Goal: Task Accomplishment & Management: Manage account settings

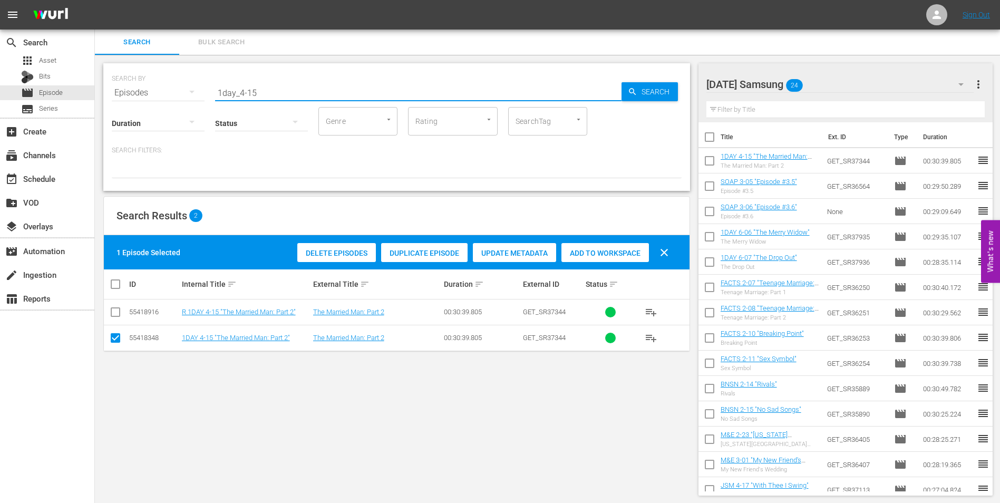
drag, startPoint x: 276, startPoint y: 91, endPoint x: 239, endPoint y: 96, distance: 37.8
click at [239, 96] on input "1day_4-15" at bounding box center [418, 92] width 406 height 25
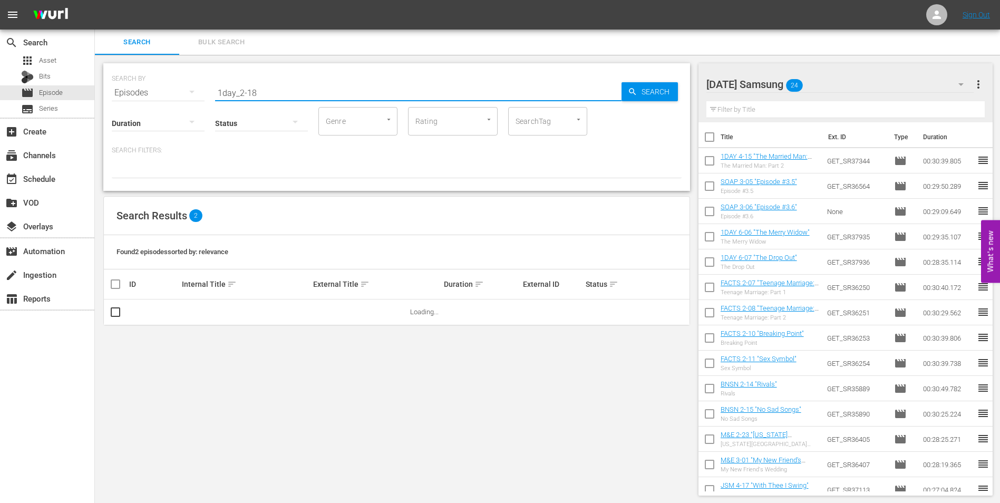
drag, startPoint x: 234, startPoint y: 90, endPoint x: 114, endPoint y: 92, distance: 120.2
click at [120, 95] on div "SEARCH BY Search By Episodes Search ID, Title, Description, Keywords, or Catego…" at bounding box center [397, 86] width 570 height 38
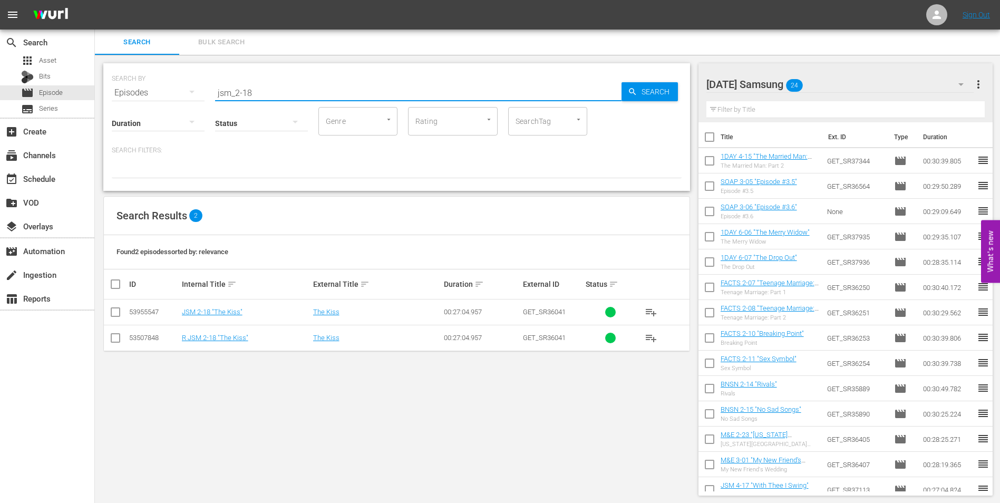
type input "jsm_2-18"
click at [116, 312] on input "checkbox" at bounding box center [115, 314] width 13 height 13
checkbox input "true"
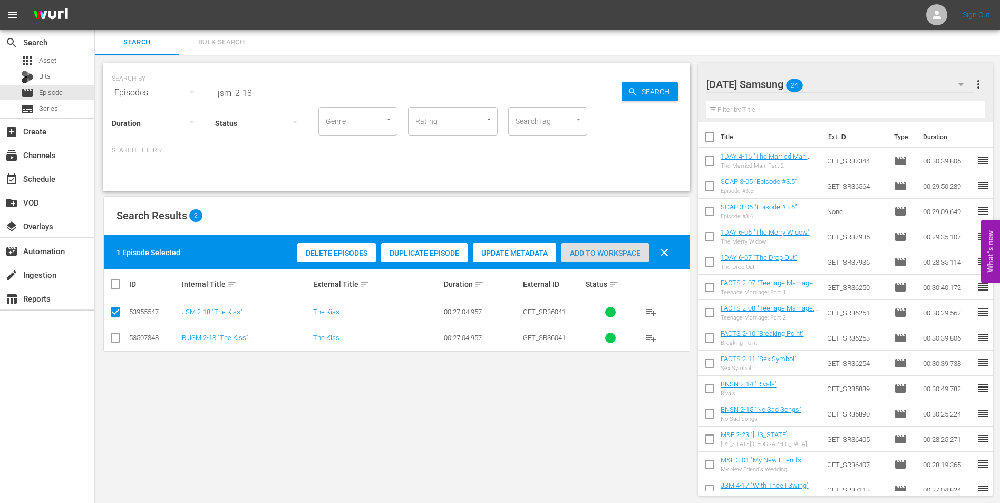
click at [597, 251] on span "Add to Workspace" at bounding box center [605, 253] width 88 height 8
click at [850, 81] on div "[DATE] Samsung 25" at bounding box center [840, 85] width 268 height 30
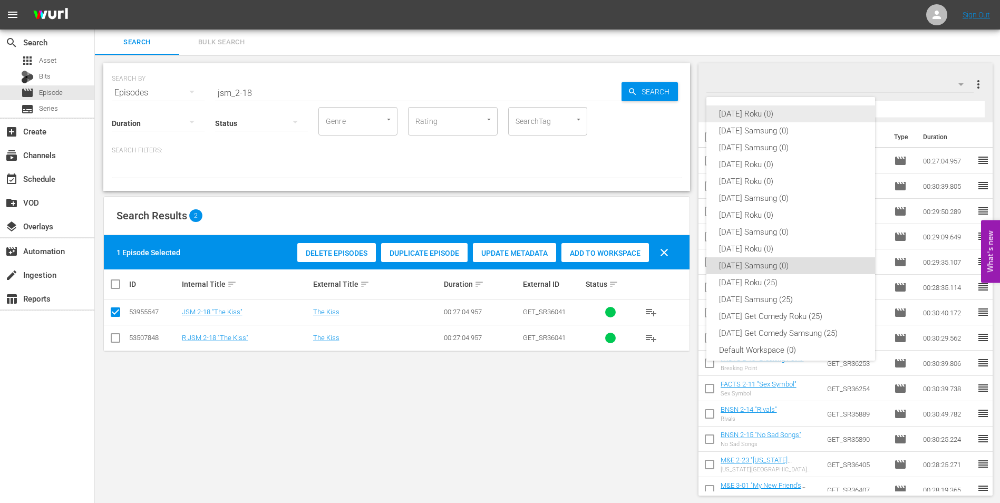
scroll to position [6, 0]
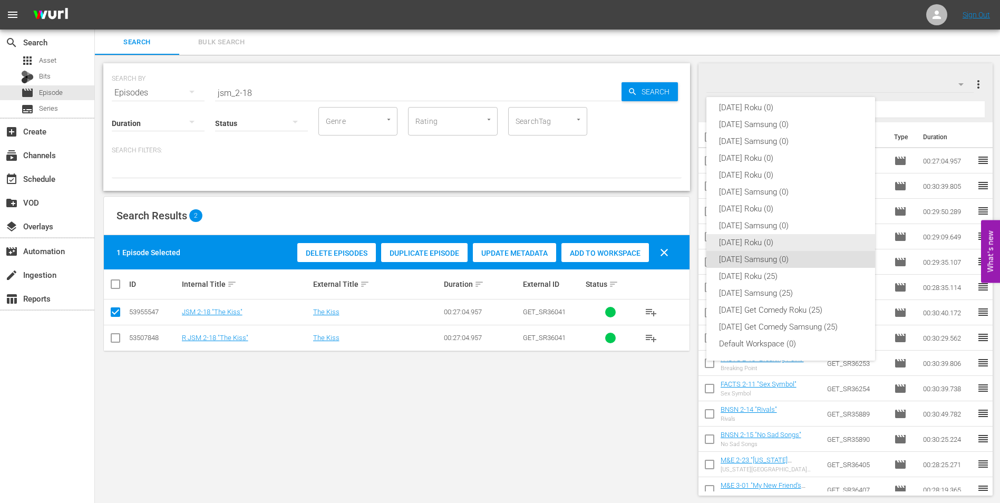
click at [777, 245] on div "[DATE] Roku (0)" at bounding box center [790, 242] width 143 height 17
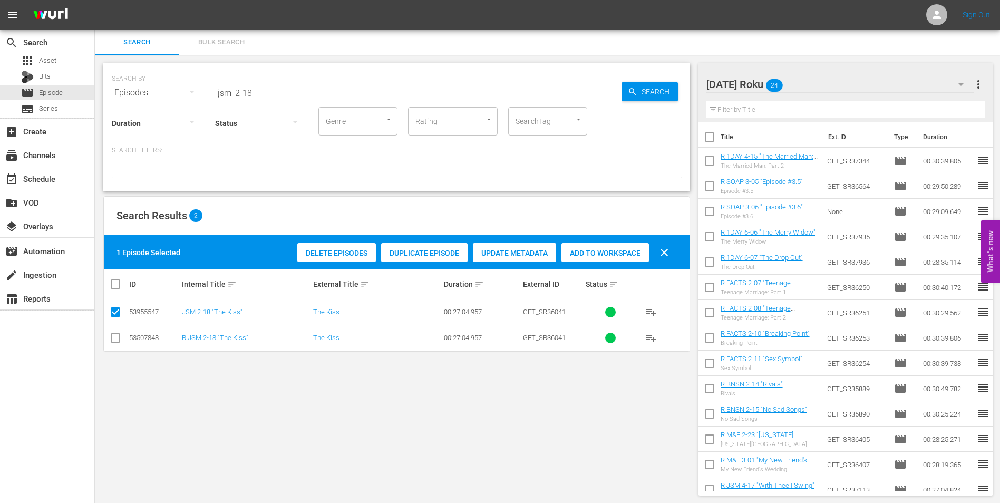
click at [116, 340] on input "checkbox" at bounding box center [115, 340] width 13 height 13
checkbox input "true"
drag, startPoint x: 117, startPoint y: 313, endPoint x: 139, endPoint y: 311, distance: 21.7
click at [117, 313] on input "checkbox" at bounding box center [115, 314] width 13 height 13
checkbox input "false"
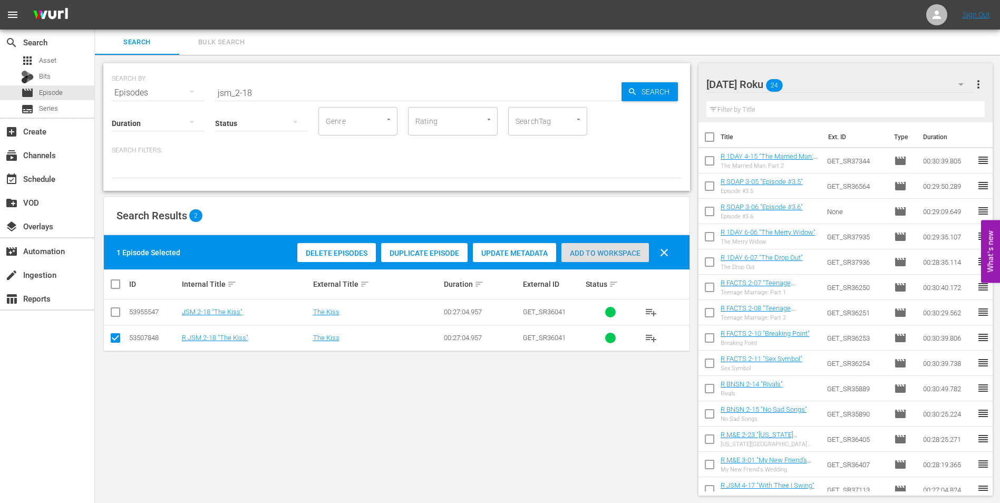
click at [601, 253] on span "Add to Workspace" at bounding box center [605, 253] width 88 height 8
click at [52, 59] on span "Asset" at bounding box center [47, 60] width 17 height 11
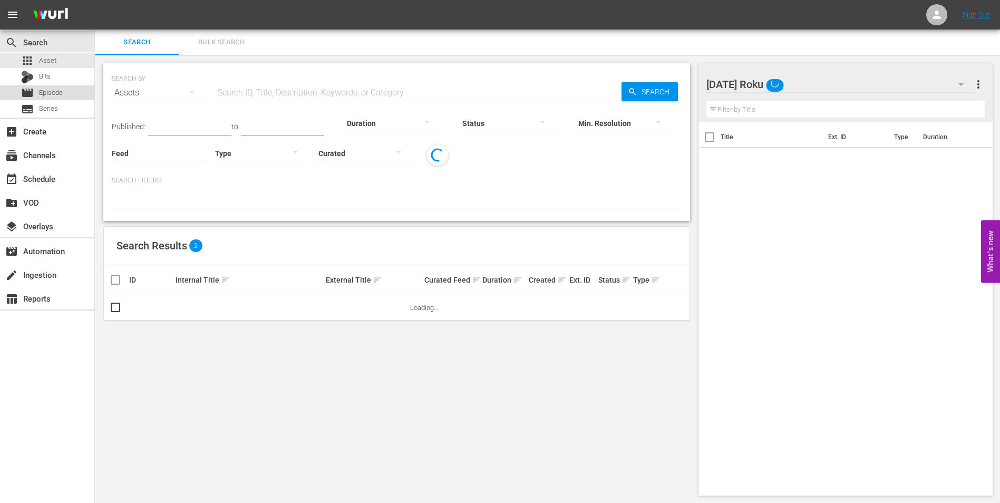
click at [53, 88] on span "Episode" at bounding box center [51, 93] width 24 height 11
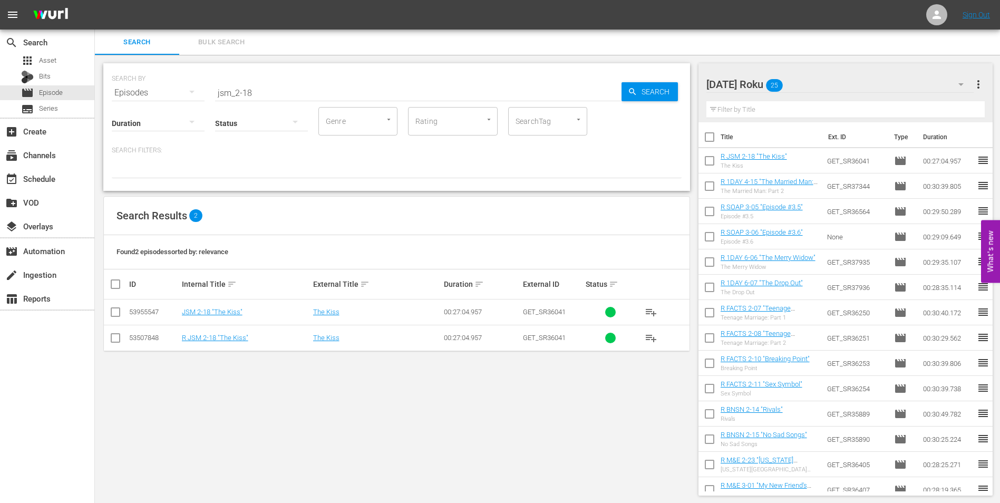
click at [830, 86] on div "[DATE] Roku 25" at bounding box center [840, 85] width 268 height 30
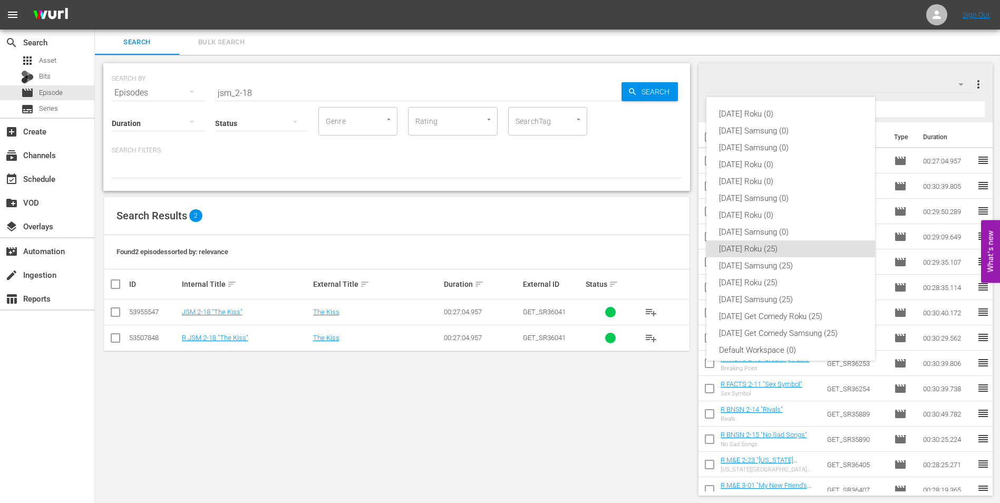
scroll to position [6, 0]
click at [784, 219] on div "[DATE] Samsung (0)" at bounding box center [790, 225] width 143 height 17
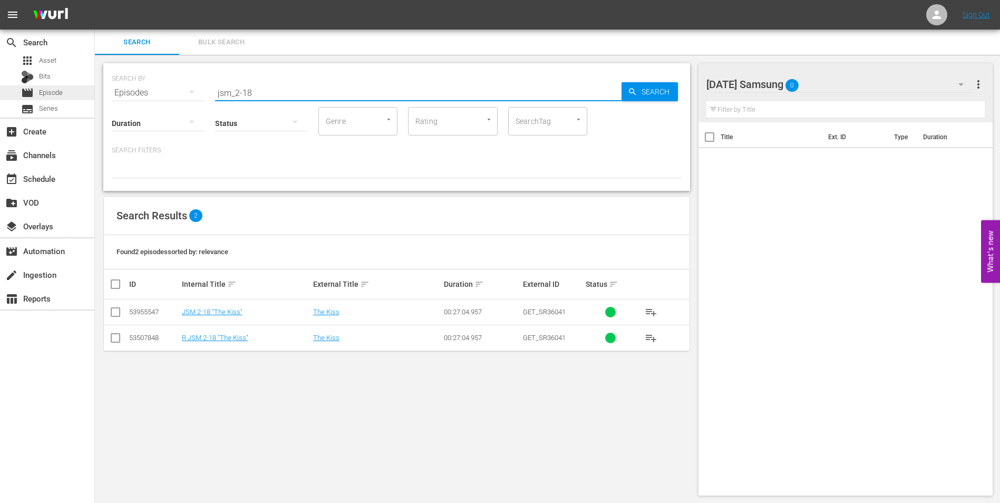
drag, startPoint x: 277, startPoint y: 93, endPoint x: 76, endPoint y: 88, distance: 201.5
click at [95, 0] on div "search Search apps Asset Bits movie Episode subtitles Series add_box Create sub…" at bounding box center [547, 0] width 905 height 0
type input "news_2-18"
click at [113, 338] on input "checkbox" at bounding box center [115, 340] width 13 height 13
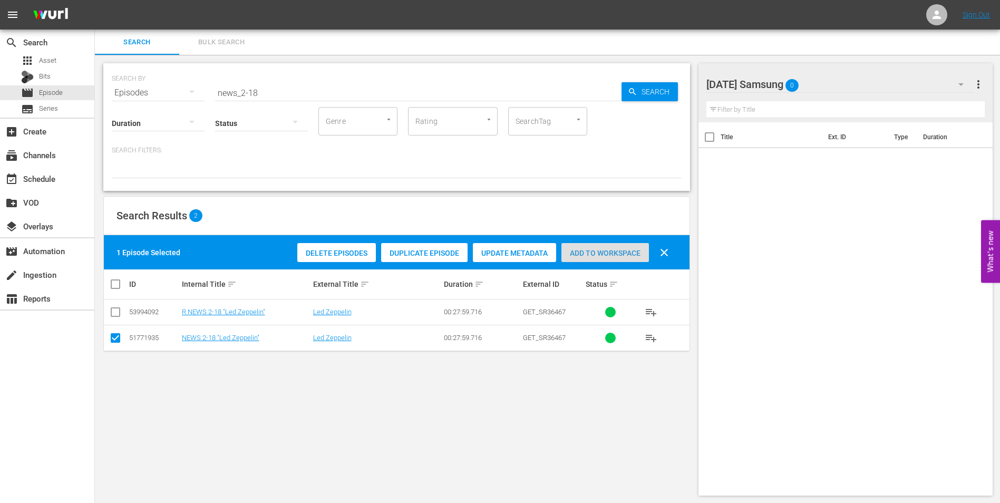
click at [626, 254] on span "Add to Workspace" at bounding box center [605, 253] width 88 height 8
click at [825, 84] on div "[DATE] Samsung 1" at bounding box center [840, 85] width 268 height 30
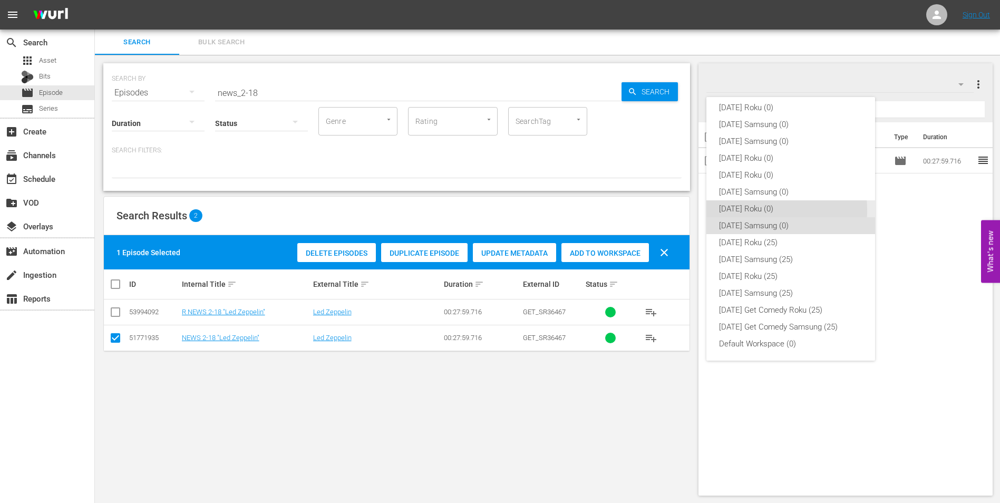
click at [753, 210] on div "[DATE] Roku (0)" at bounding box center [790, 208] width 143 height 17
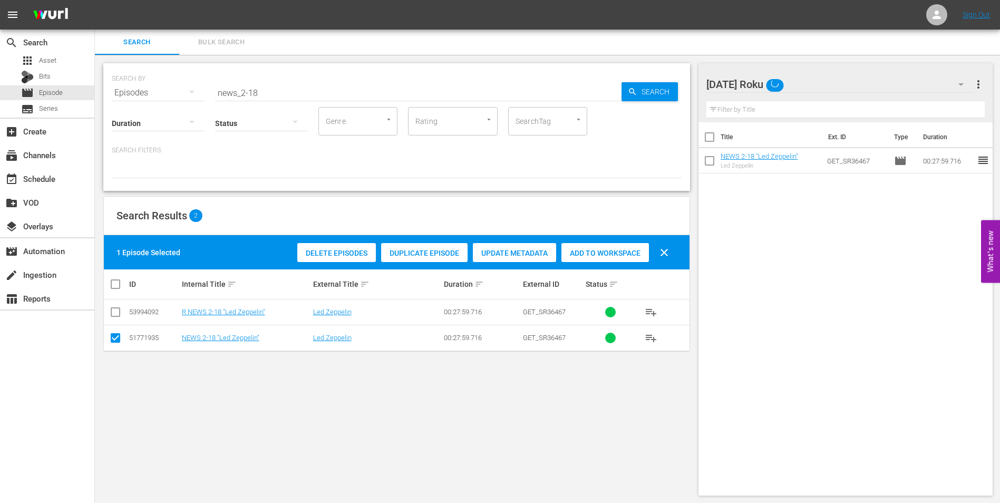
click at [111, 338] on input "checkbox" at bounding box center [115, 340] width 13 height 13
checkbox input "false"
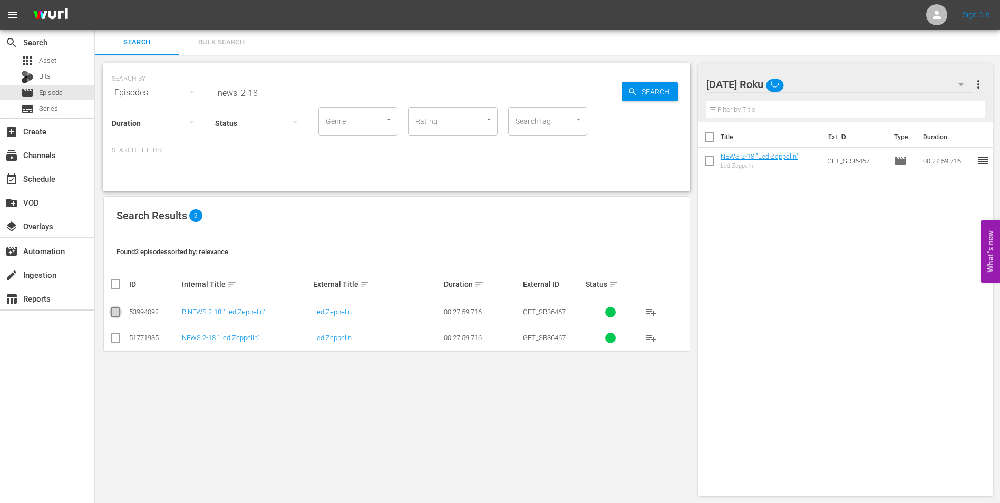
click at [115, 312] on input "checkbox" at bounding box center [115, 314] width 13 height 13
checkbox input "true"
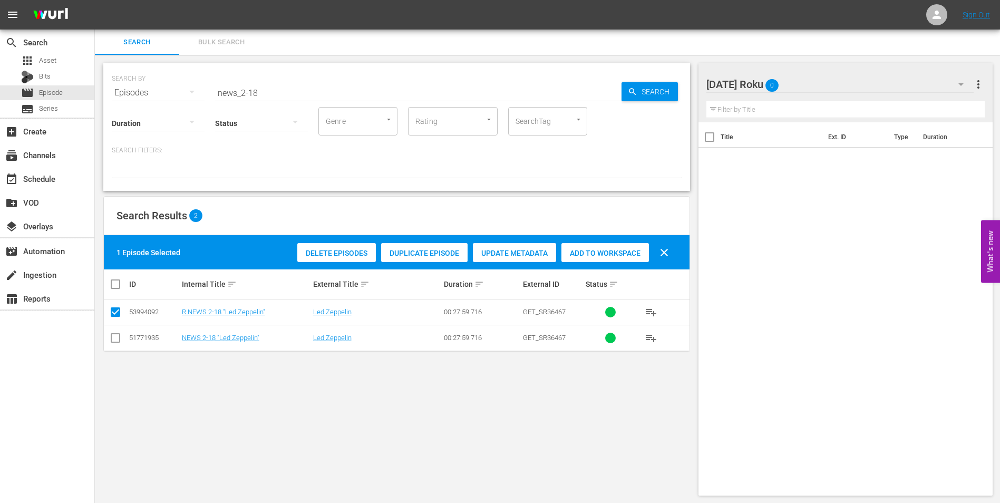
click at [627, 252] on span "Add to Workspace" at bounding box center [605, 253] width 88 height 8
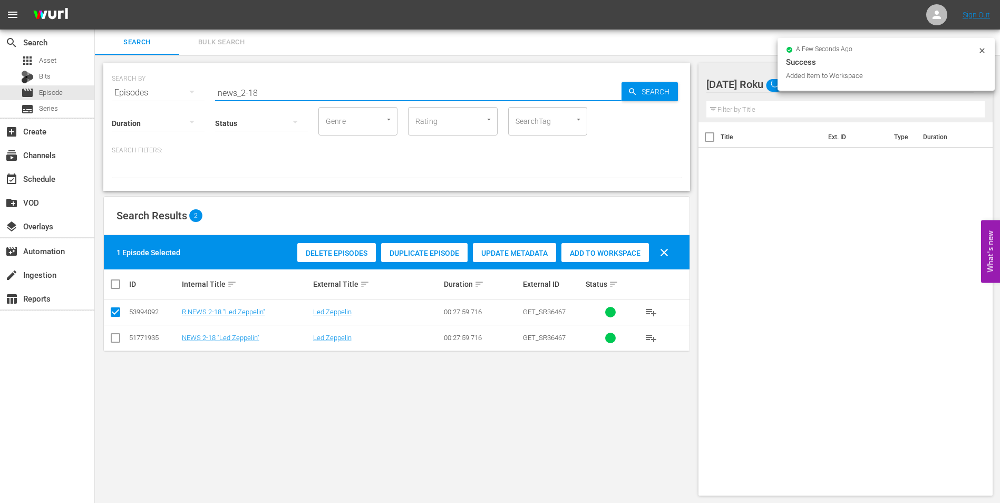
drag, startPoint x: 254, startPoint y: 92, endPoint x: 302, endPoint y: 99, distance: 49.0
click at [302, 99] on div "SEARCH BY Search By Episodes Search ID, Title, Description, Keywords, or Catego…" at bounding box center [396, 127] width 587 height 128
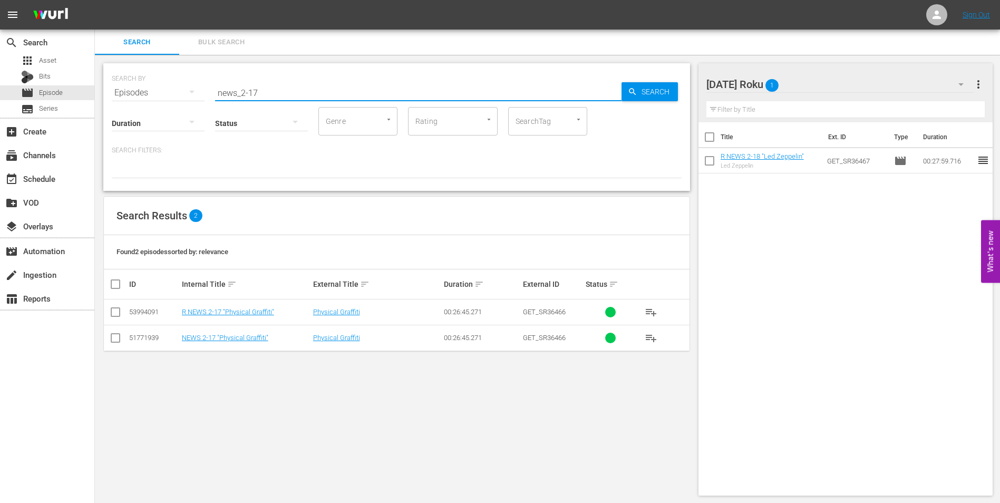
type input "news_2-17"
click at [115, 317] on input "checkbox" at bounding box center [115, 314] width 13 height 13
checkbox input "true"
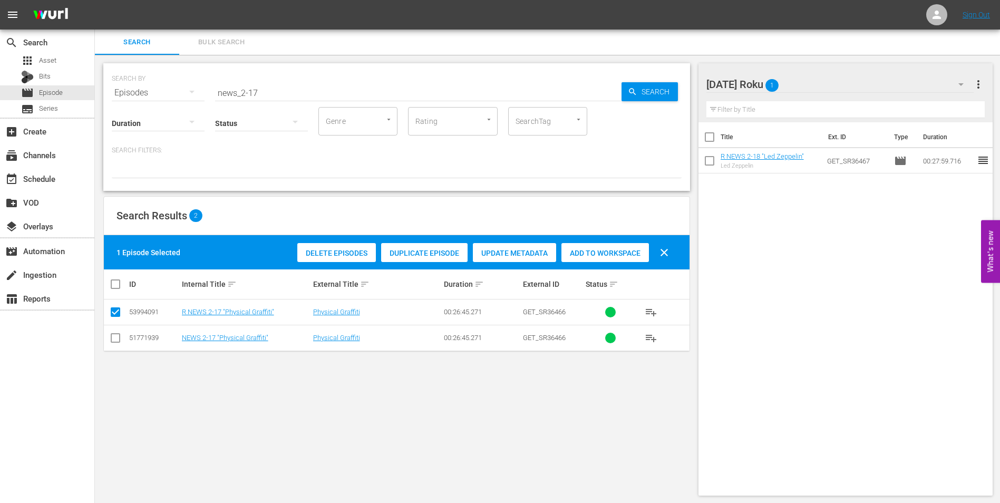
click at [627, 249] on span "Add to Workspace" at bounding box center [605, 253] width 88 height 8
click at [816, 81] on div "[DATE] Roku 2" at bounding box center [840, 85] width 268 height 30
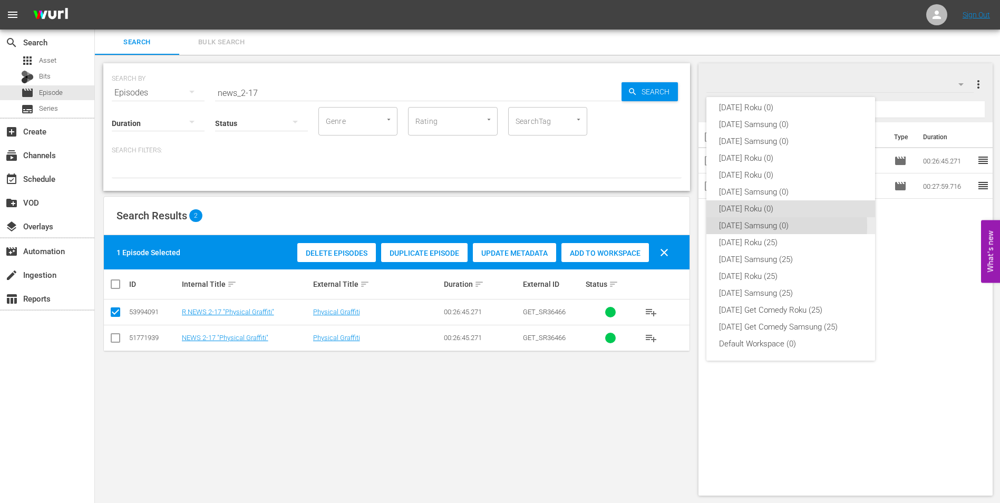
click at [759, 226] on div "[DATE] Samsung (0)" at bounding box center [790, 225] width 143 height 17
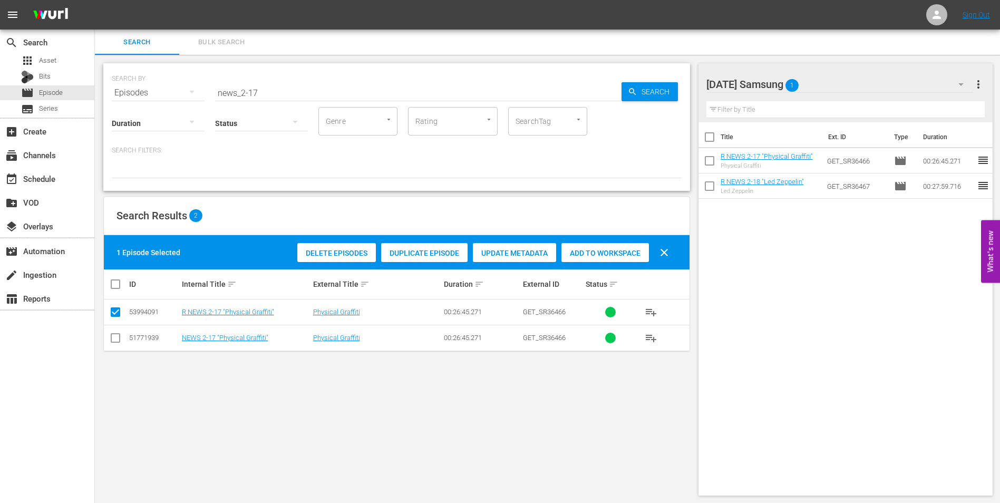
click at [107, 345] on td at bounding box center [116, 338] width 24 height 26
click at [114, 340] on input "checkbox" at bounding box center [115, 340] width 13 height 13
checkbox input "true"
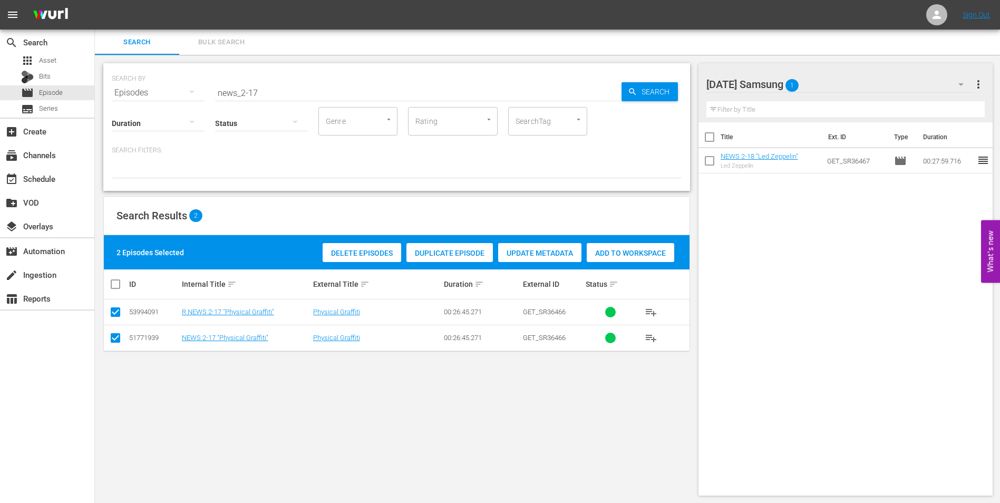
click at [119, 309] on input "checkbox" at bounding box center [115, 314] width 13 height 13
checkbox input "false"
click at [595, 254] on span "Add to Workspace" at bounding box center [605, 253] width 88 height 8
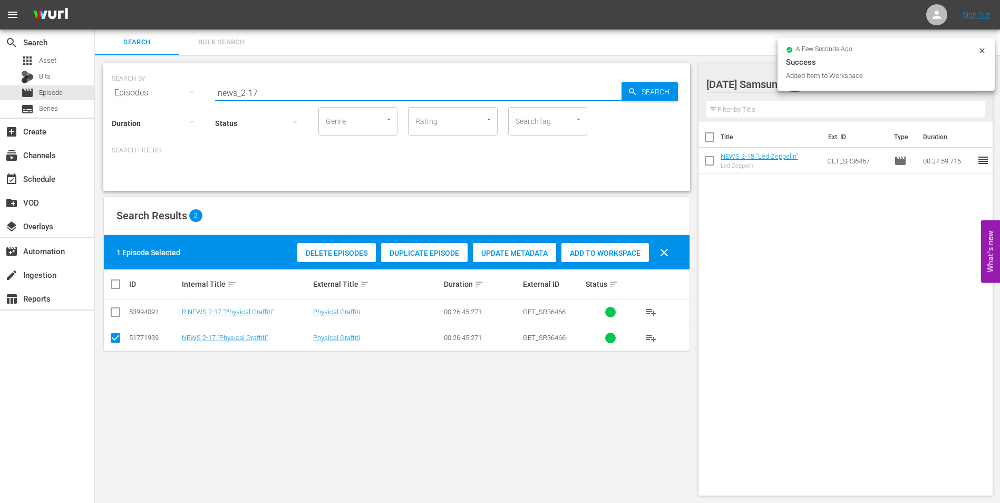
drag, startPoint x: 251, startPoint y: 89, endPoint x: 283, endPoint y: 94, distance: 32.2
click at [283, 94] on input "news_2-17" at bounding box center [418, 92] width 406 height 25
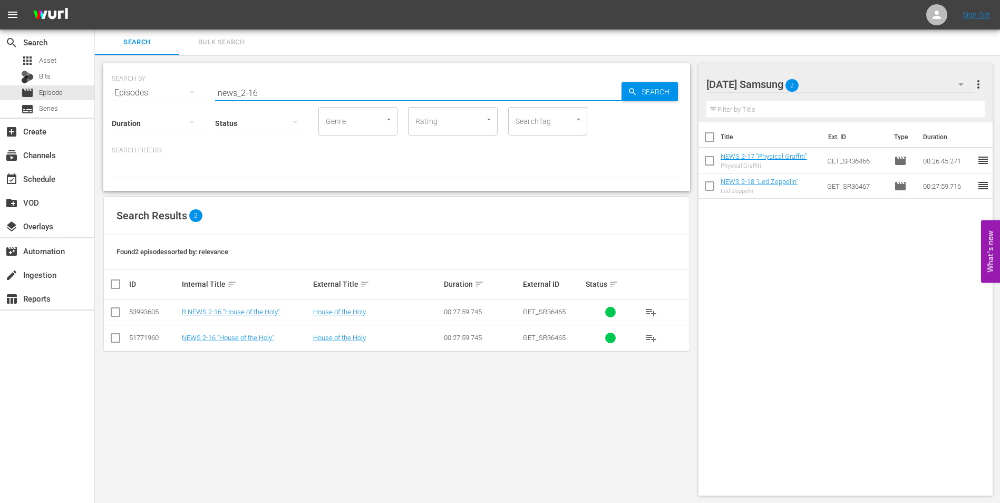
type input "news_2-16"
click at [118, 337] on input "checkbox" at bounding box center [115, 340] width 13 height 13
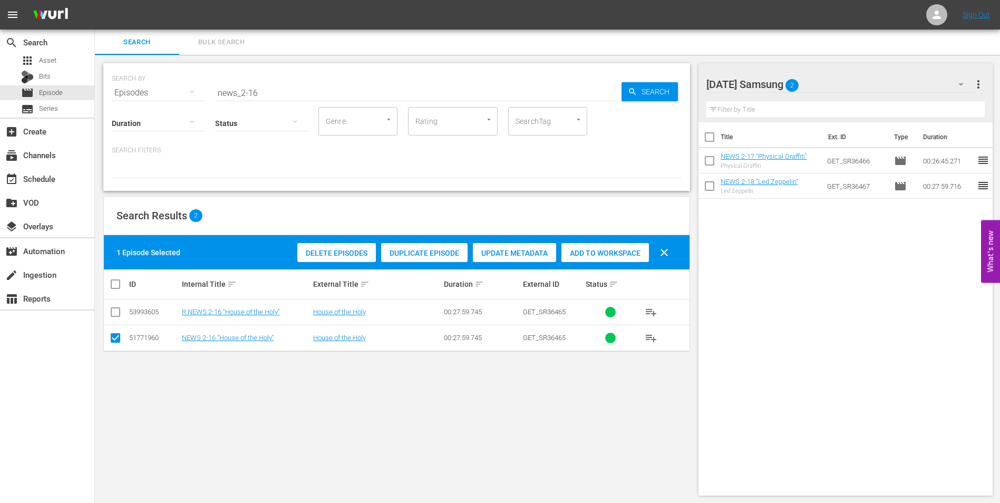
click at [617, 255] on span "Add to Workspace" at bounding box center [605, 253] width 88 height 8
click at [829, 81] on div "[DATE] Samsung 3" at bounding box center [840, 85] width 268 height 30
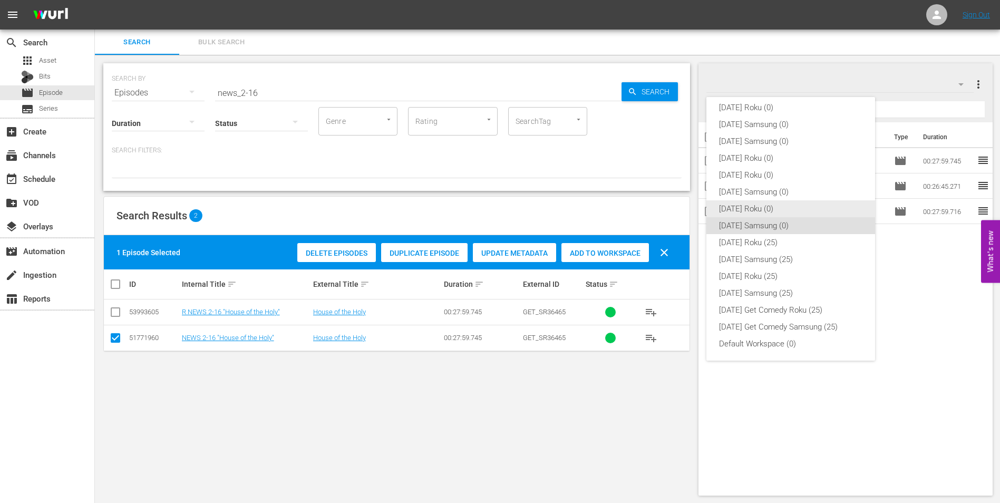
click at [753, 205] on div "[DATE] Roku (0)" at bounding box center [790, 208] width 143 height 17
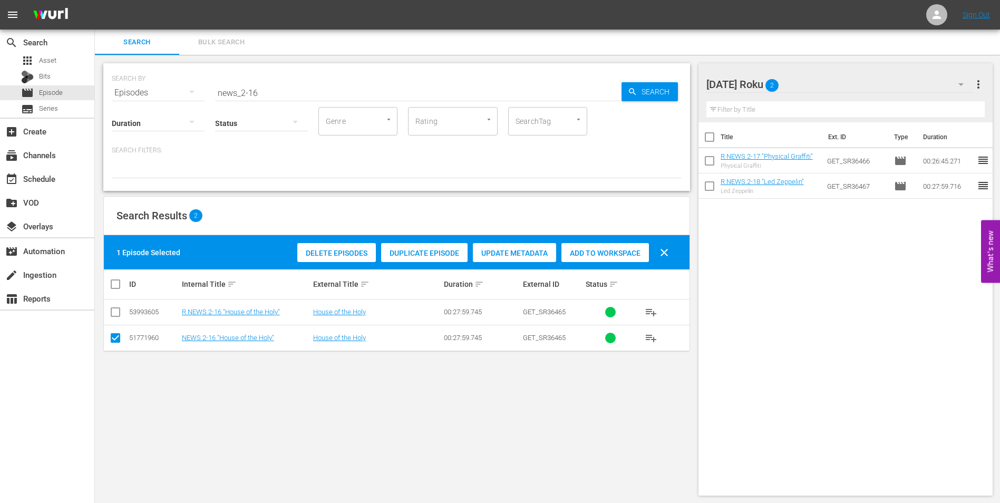
click at [118, 337] on input "checkbox" at bounding box center [115, 340] width 13 height 13
checkbox input "false"
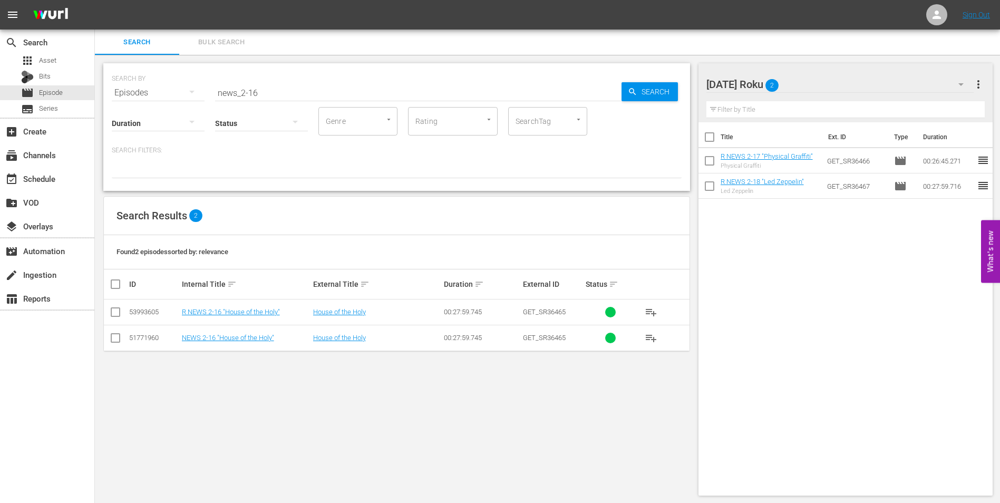
click at [112, 312] on input "checkbox" at bounding box center [115, 314] width 13 height 13
checkbox input "true"
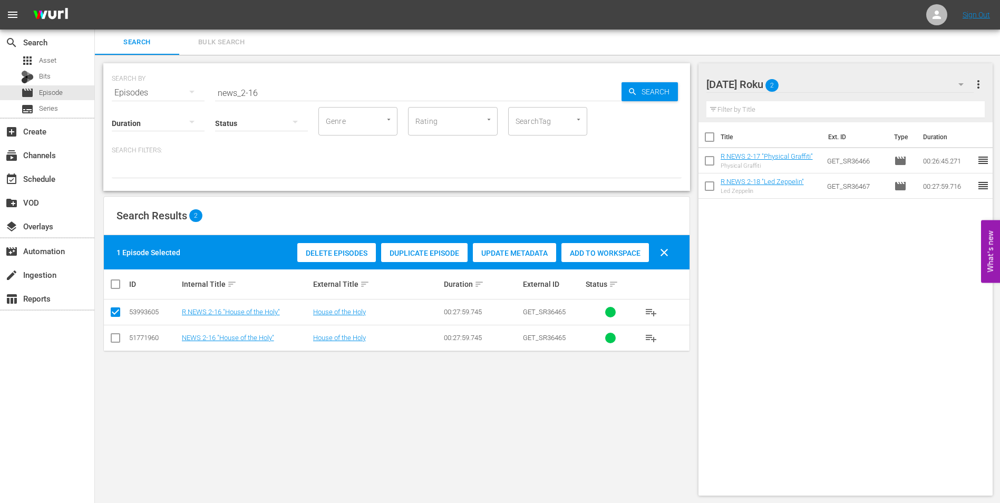
click at [610, 254] on span "Add to Workspace" at bounding box center [605, 253] width 88 height 8
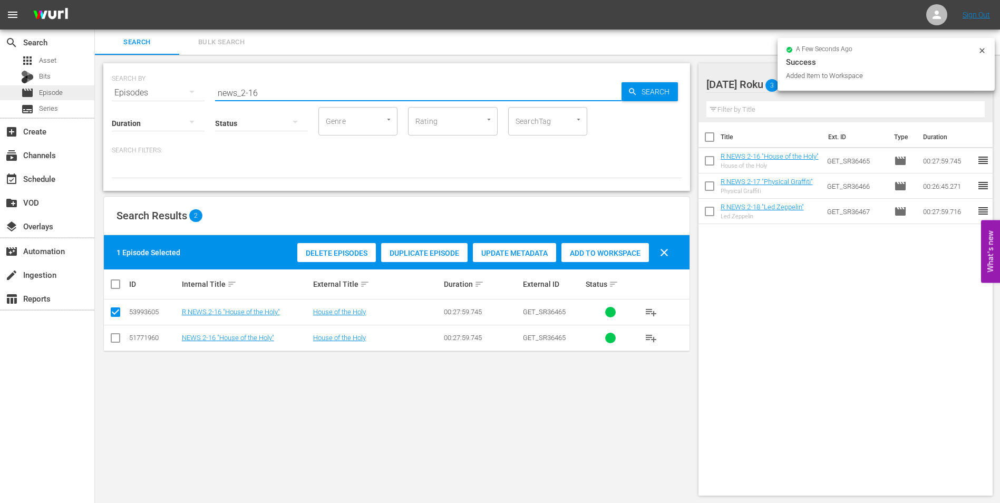
drag, startPoint x: 270, startPoint y: 90, endPoint x: 0, endPoint y: 96, distance: 270.5
click at [95, 0] on div "search Search apps Asset Bits movie Episode subtitles Series add_box Create sub…" at bounding box center [547, 0] width 905 height 0
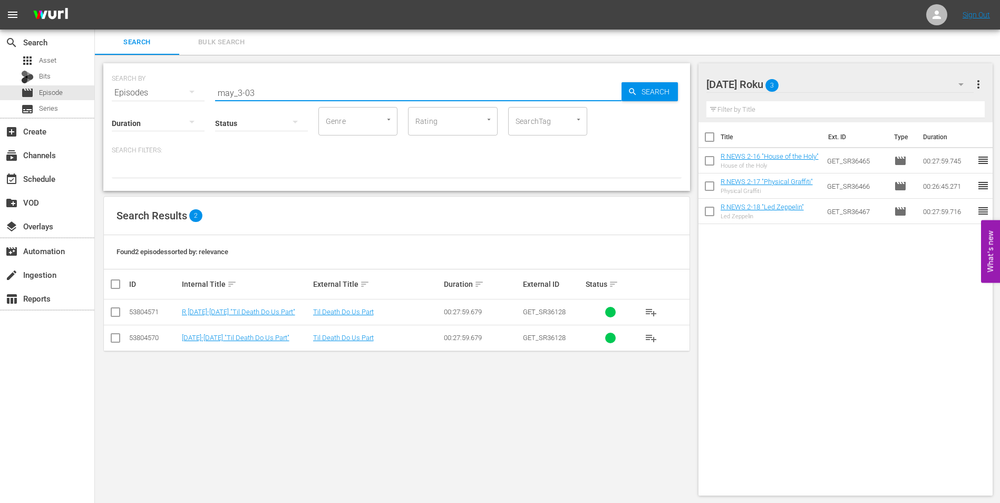
type input "may_3-03"
click at [115, 313] on input "checkbox" at bounding box center [115, 314] width 13 height 13
checkbox input "true"
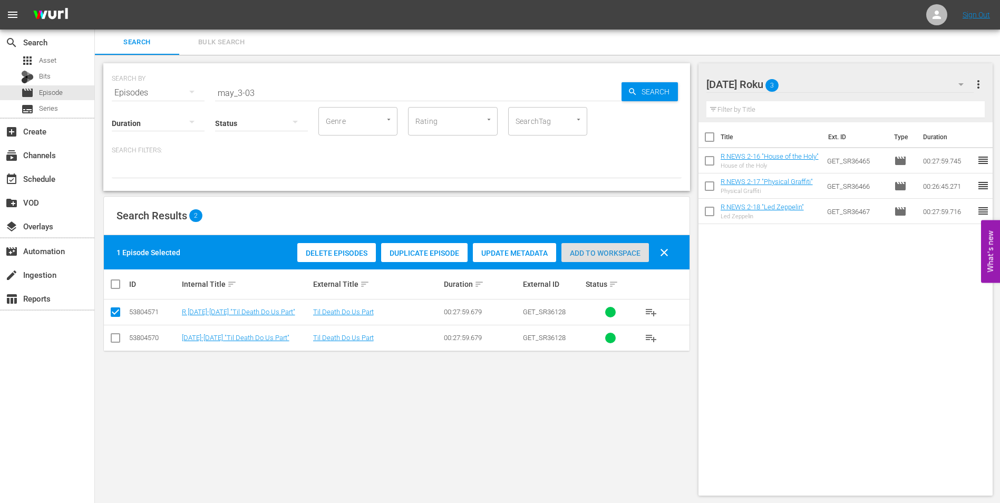
click at [604, 249] on span "Add to Workspace" at bounding box center [605, 253] width 88 height 8
click at [820, 84] on div "[DATE] Roku 4" at bounding box center [840, 85] width 268 height 30
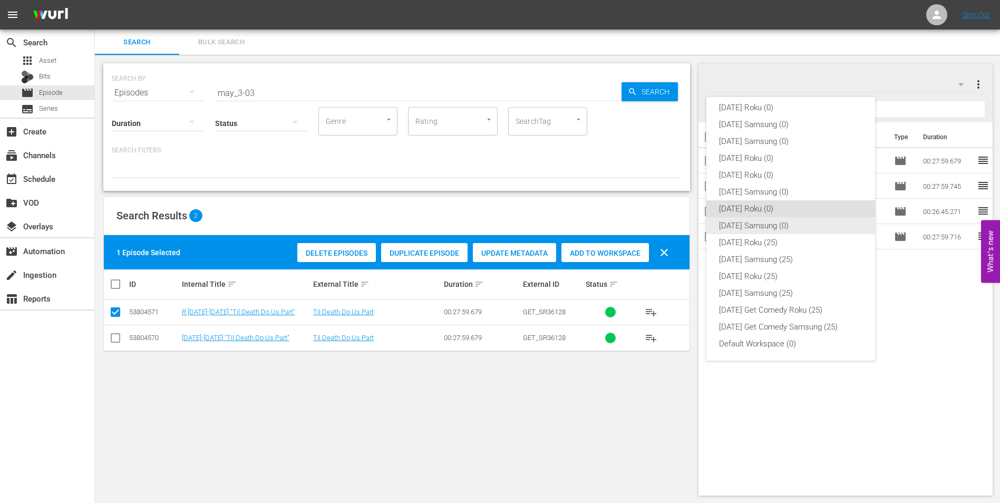
click at [757, 223] on div "[DATE] Samsung (0)" at bounding box center [790, 225] width 143 height 17
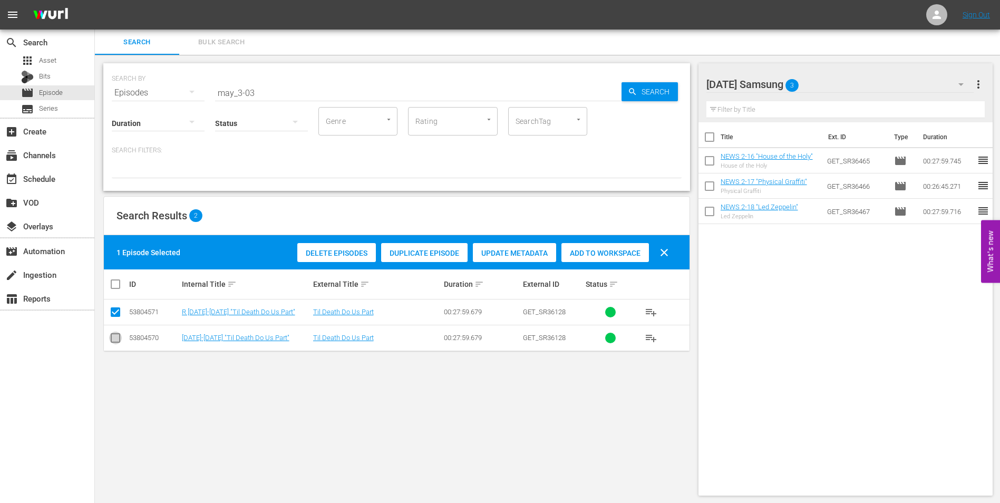
click at [119, 342] on input "checkbox" at bounding box center [115, 340] width 13 height 13
checkbox input "true"
click at [115, 311] on input "checkbox" at bounding box center [115, 314] width 13 height 13
checkbox input "false"
click at [617, 251] on span "Add to Workspace" at bounding box center [605, 253] width 88 height 8
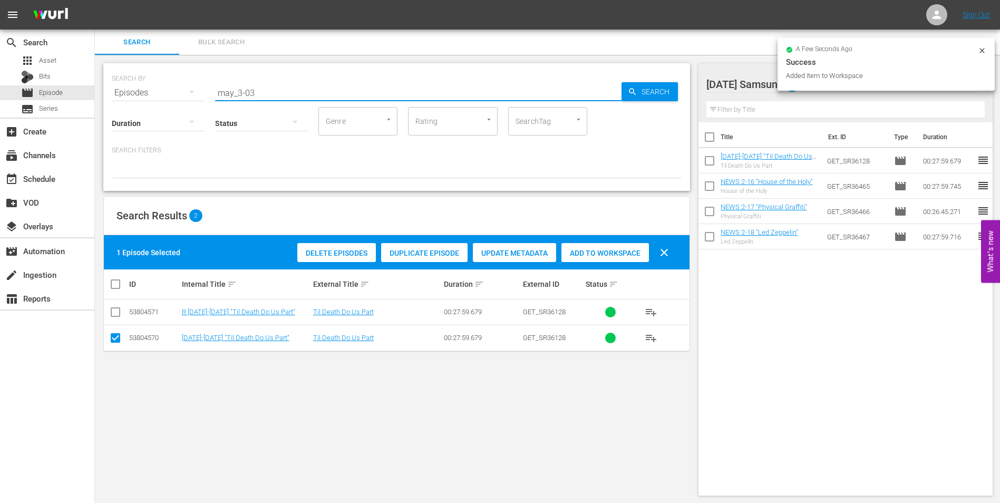
drag, startPoint x: 250, startPoint y: 92, endPoint x: 274, endPoint y: 96, distance: 23.5
click at [273, 96] on input "may_3-03" at bounding box center [418, 92] width 406 height 25
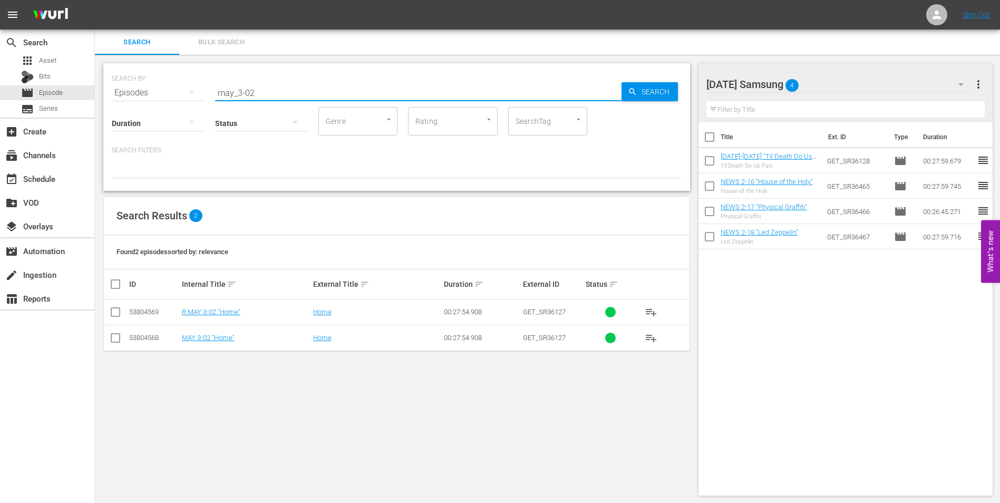
type input "may_3-02"
click at [115, 340] on input "checkbox" at bounding box center [115, 340] width 13 height 13
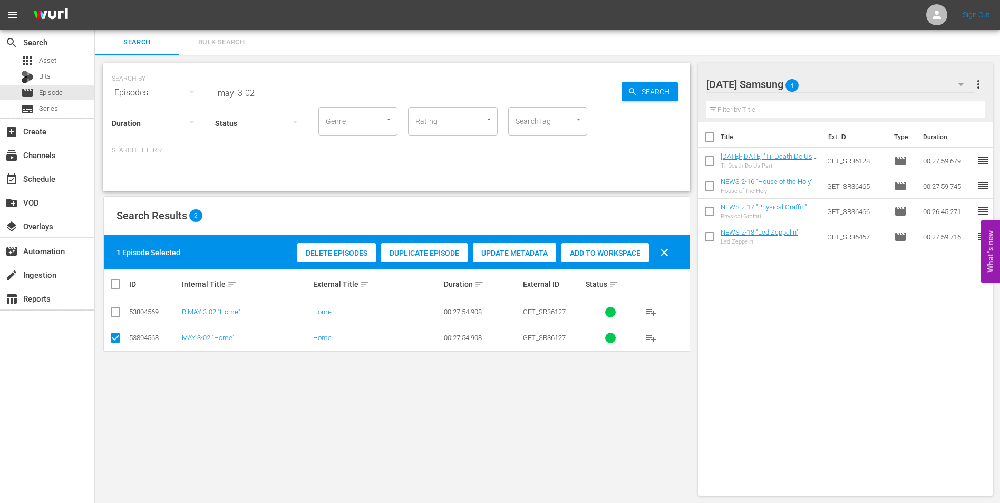
click at [574, 248] on div "Add to Workspace" at bounding box center [605, 253] width 88 height 20
click at [837, 83] on div "[DATE] Samsung 5" at bounding box center [840, 85] width 268 height 30
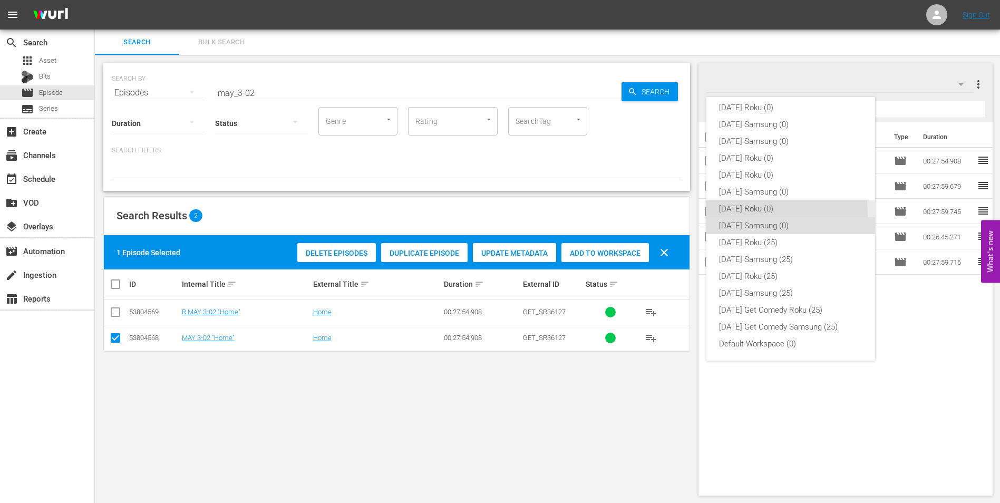
click at [758, 212] on div "[DATE] Roku (0)" at bounding box center [790, 208] width 143 height 17
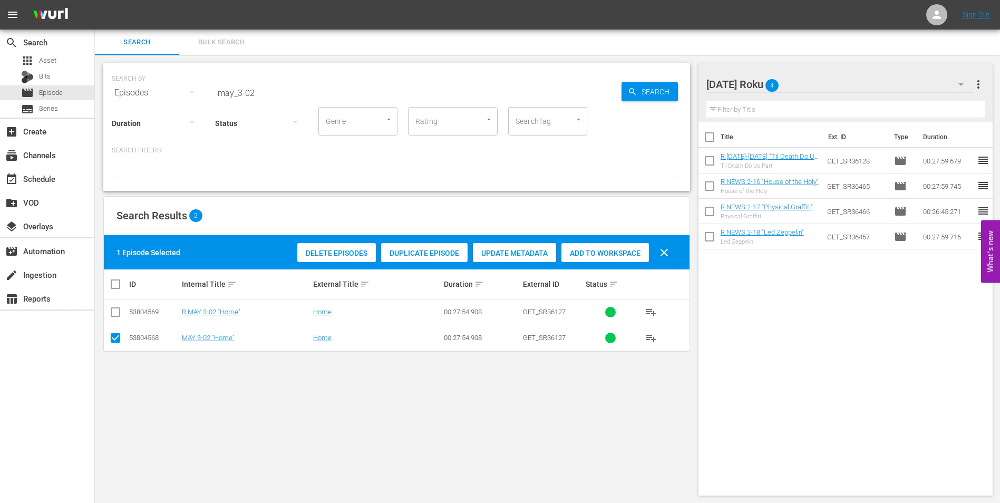
click at [118, 336] on input "checkbox" at bounding box center [115, 340] width 13 height 13
checkbox input "false"
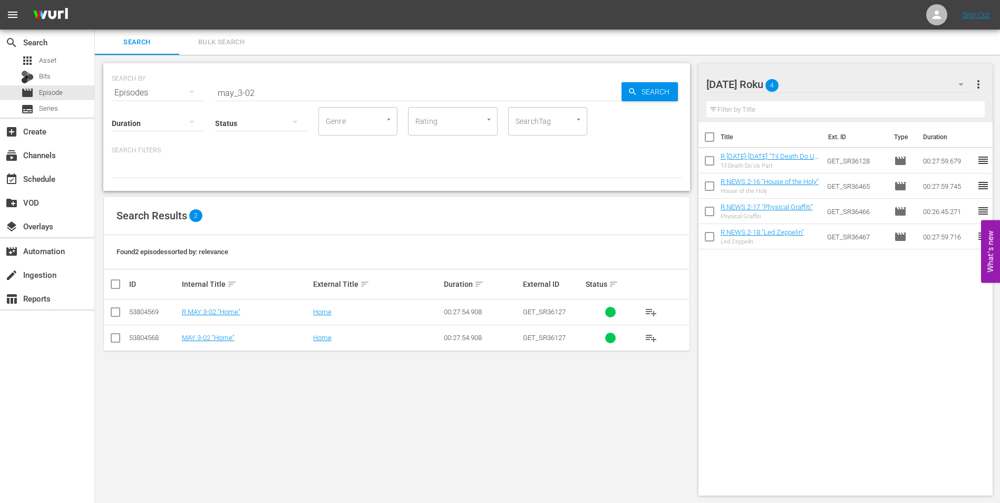
click at [113, 314] on input "checkbox" at bounding box center [115, 314] width 13 height 13
checkbox input "true"
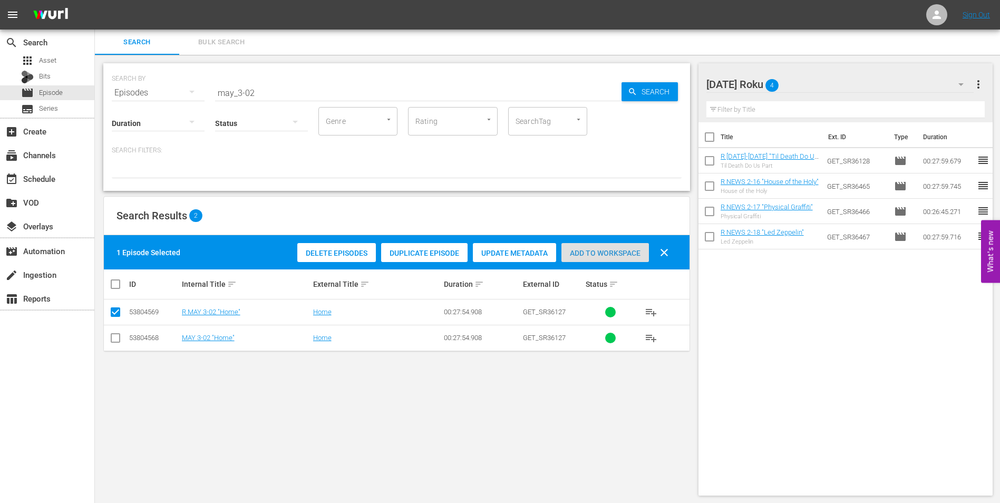
click at [633, 249] on span "Add to Workspace" at bounding box center [605, 253] width 88 height 8
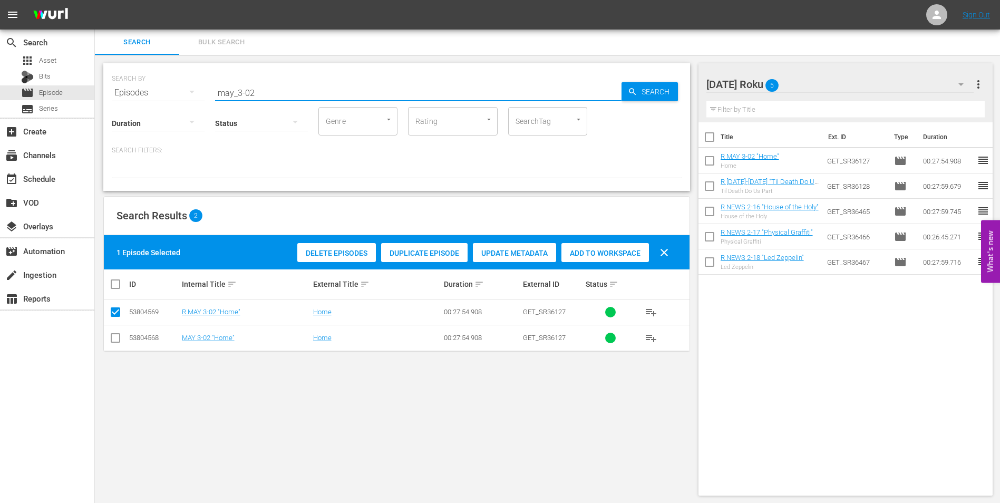
drag, startPoint x: 274, startPoint y: 93, endPoint x: 239, endPoint y: 97, distance: 35.0
click at [239, 97] on input "may_3-02" at bounding box center [418, 92] width 406 height 25
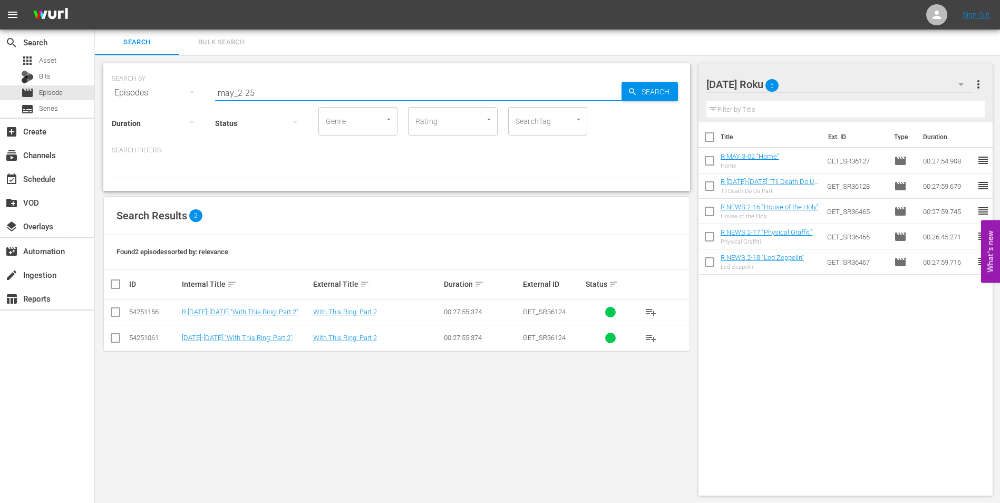
type input "may_2-25"
click at [105, 308] on td at bounding box center [116, 312] width 24 height 26
click at [120, 314] on input "checkbox" at bounding box center [115, 314] width 13 height 13
checkbox input "true"
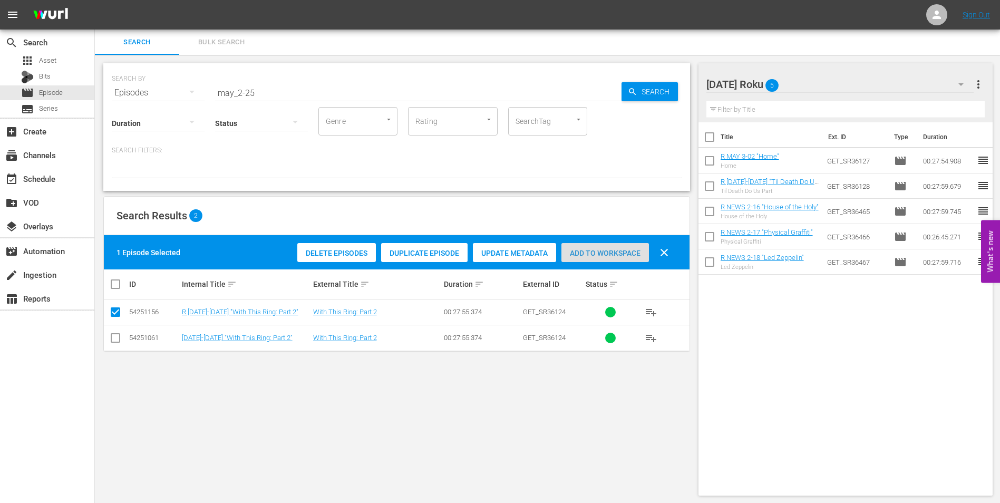
click at [612, 251] on span "Add to Workspace" at bounding box center [605, 253] width 88 height 8
click at [843, 80] on div "[DATE] Roku 6" at bounding box center [840, 85] width 268 height 30
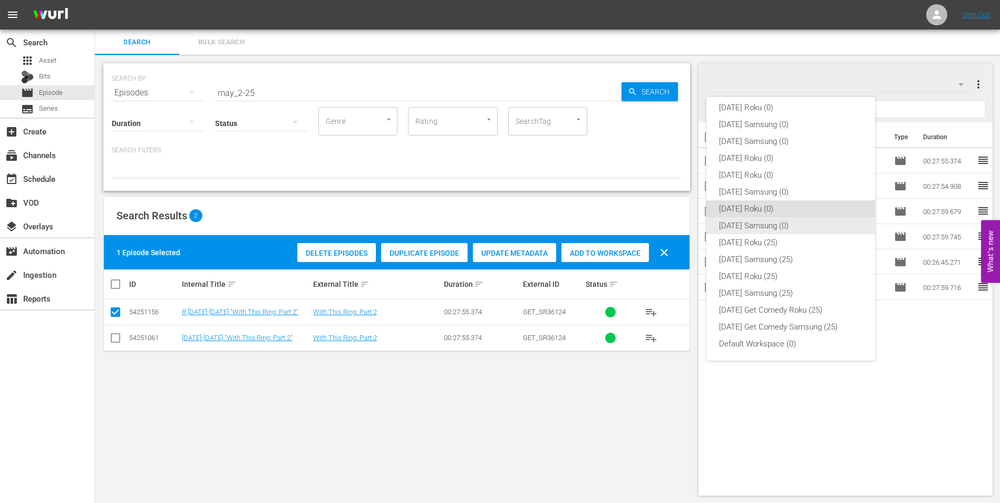
click at [740, 227] on div "[DATE] Samsung (0)" at bounding box center [790, 225] width 143 height 17
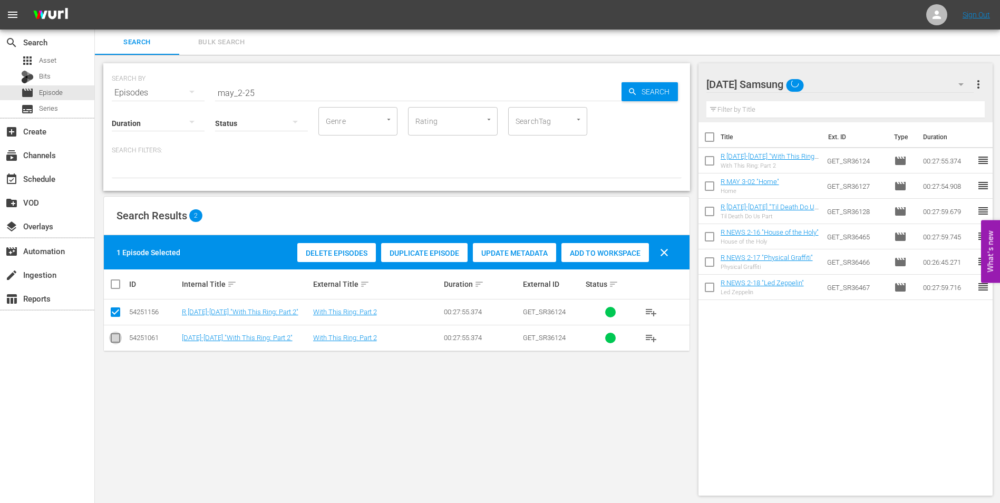
click at [113, 343] on input "checkbox" at bounding box center [115, 340] width 13 height 13
checkbox input "true"
click at [113, 317] on input "checkbox" at bounding box center [115, 314] width 13 height 13
checkbox input "false"
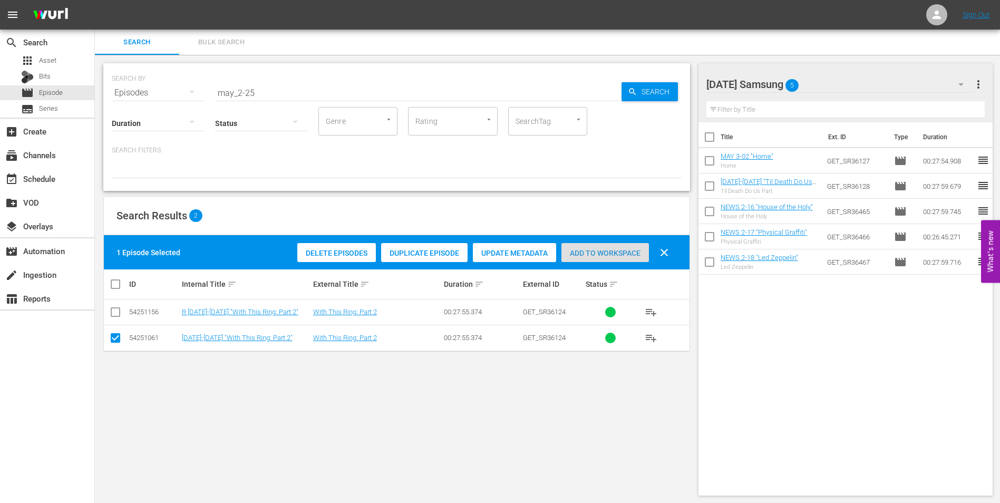
click at [615, 254] on span "Add to Workspace" at bounding box center [605, 253] width 88 height 8
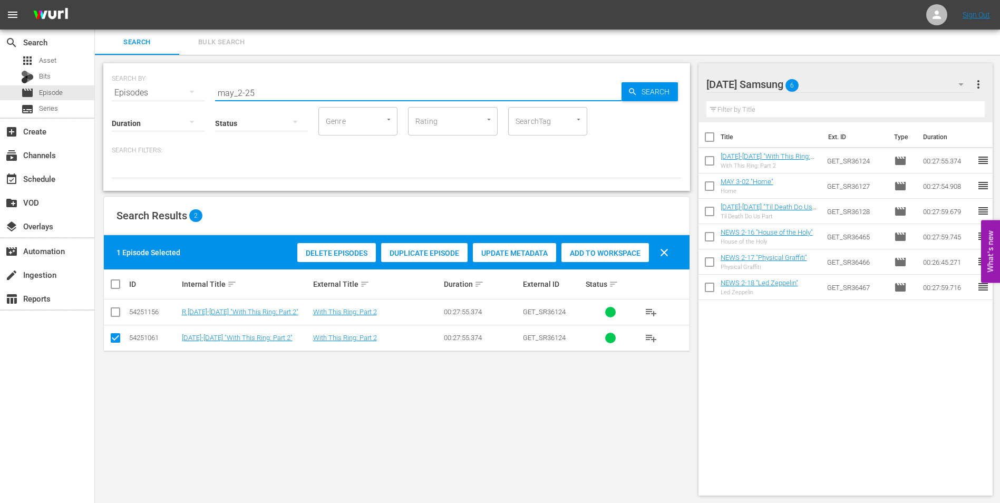
drag, startPoint x: 258, startPoint y: 95, endPoint x: 250, endPoint y: 98, distance: 8.3
click at [250, 98] on div "SEARCH BY Search By Episodes Search ID, Title, Description, Keywords, or Catego…" at bounding box center [396, 127] width 587 height 128
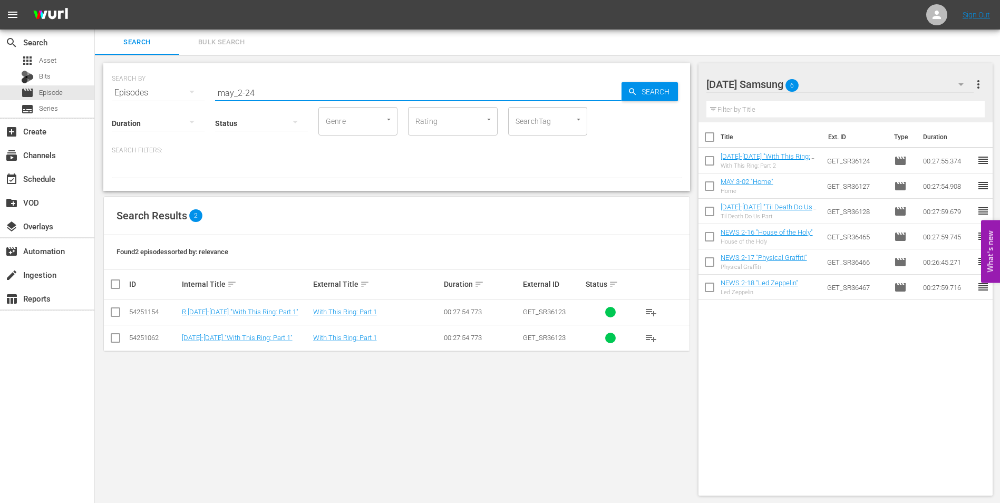
type input "may_2-24"
click at [119, 336] on input "checkbox" at bounding box center [115, 340] width 13 height 13
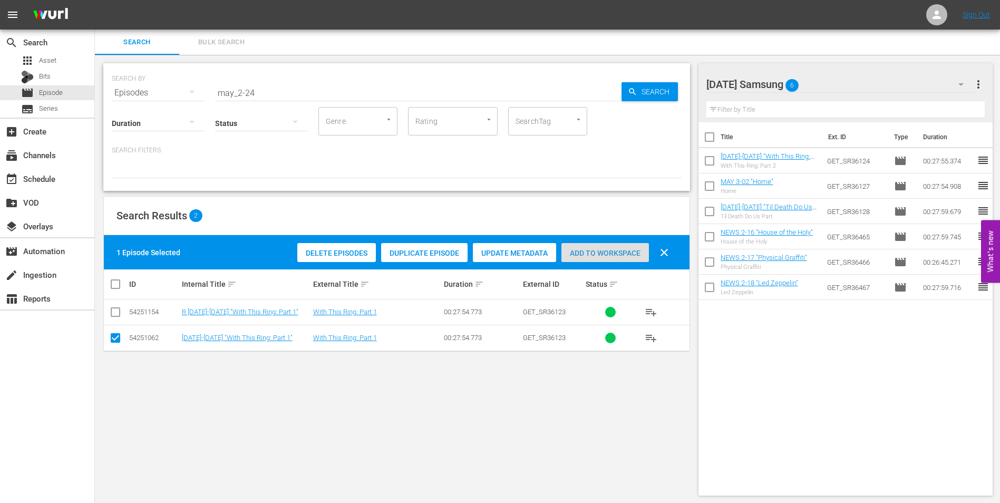
click at [605, 254] on span "Add to Workspace" at bounding box center [605, 253] width 88 height 8
click at [846, 84] on div "[DATE] Samsung 7" at bounding box center [840, 85] width 268 height 30
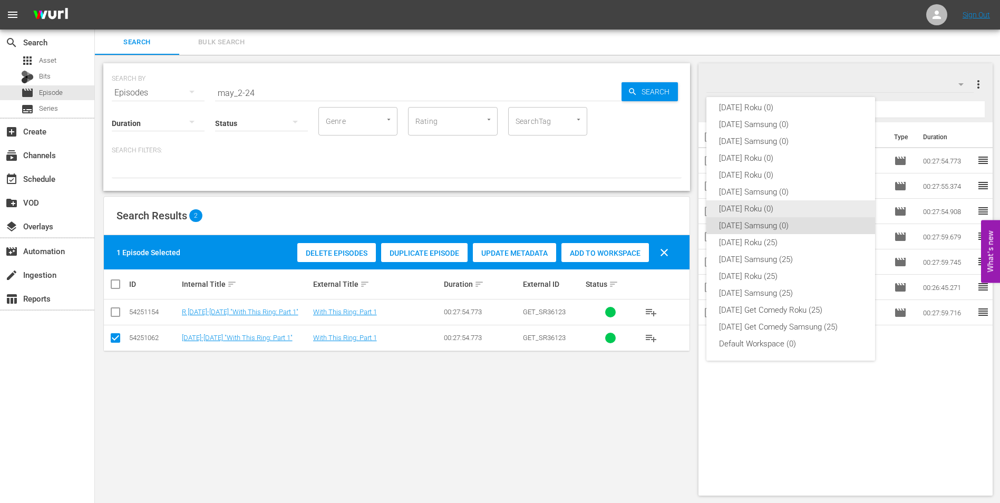
click at [775, 214] on div "[DATE] Roku (0)" at bounding box center [790, 208] width 143 height 17
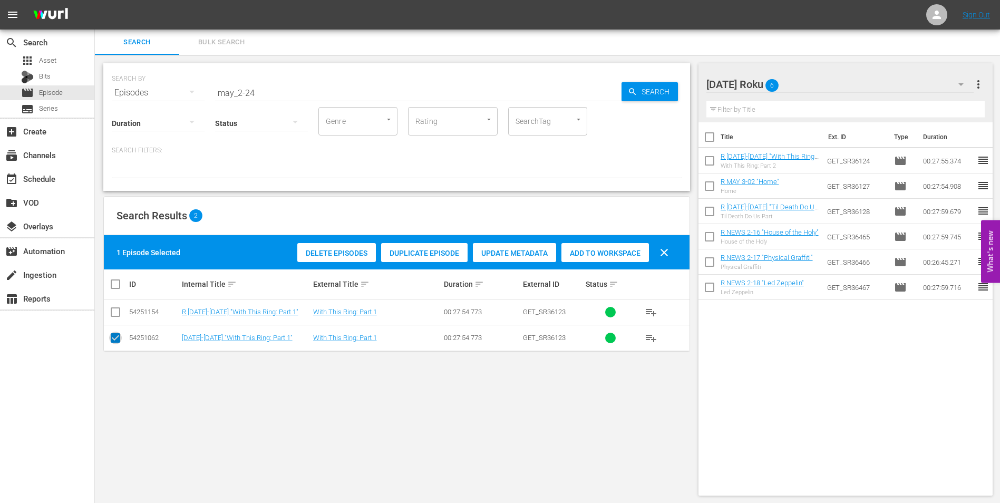
click at [117, 338] on input "checkbox" at bounding box center [115, 340] width 13 height 13
checkbox input "false"
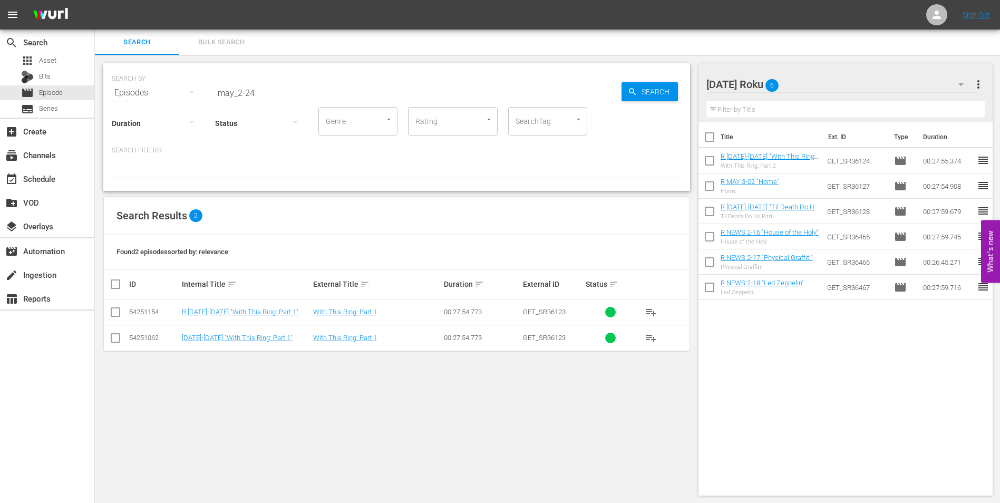
click at [118, 315] on input "checkbox" at bounding box center [115, 314] width 13 height 13
checkbox input "true"
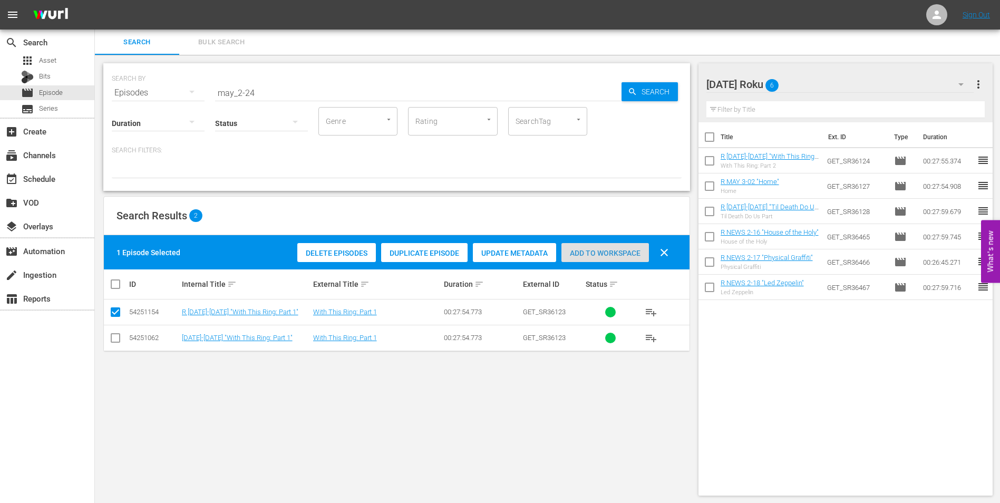
click at [612, 249] on span "Add to Workspace" at bounding box center [605, 253] width 88 height 8
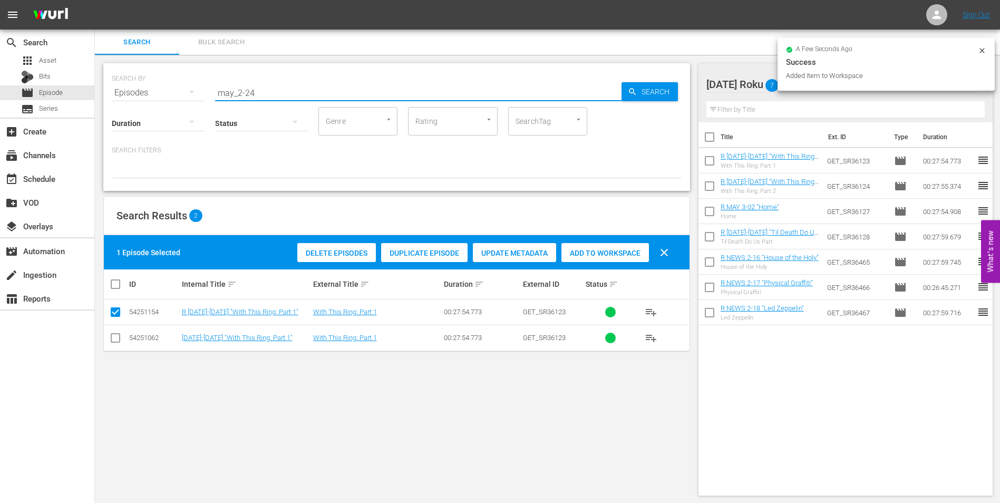
drag, startPoint x: 270, startPoint y: 92, endPoint x: 104, endPoint y: 102, distance: 166.3
click at [105, 102] on div "SEARCH BY Search By Episodes Search ID, Title, Description, Keywords, or Catego…" at bounding box center [396, 127] width 587 height 128
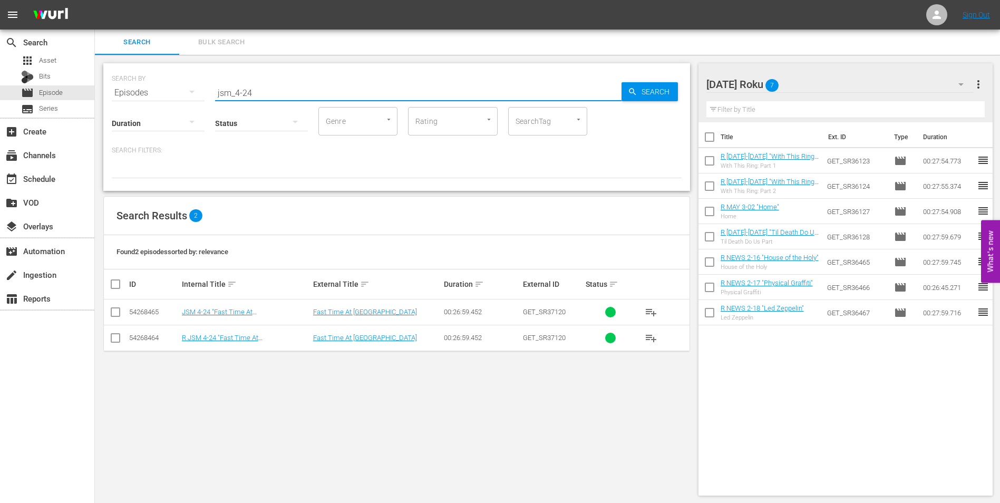
type input "jsm_4-24"
click at [115, 343] on input "checkbox" at bounding box center [115, 340] width 13 height 13
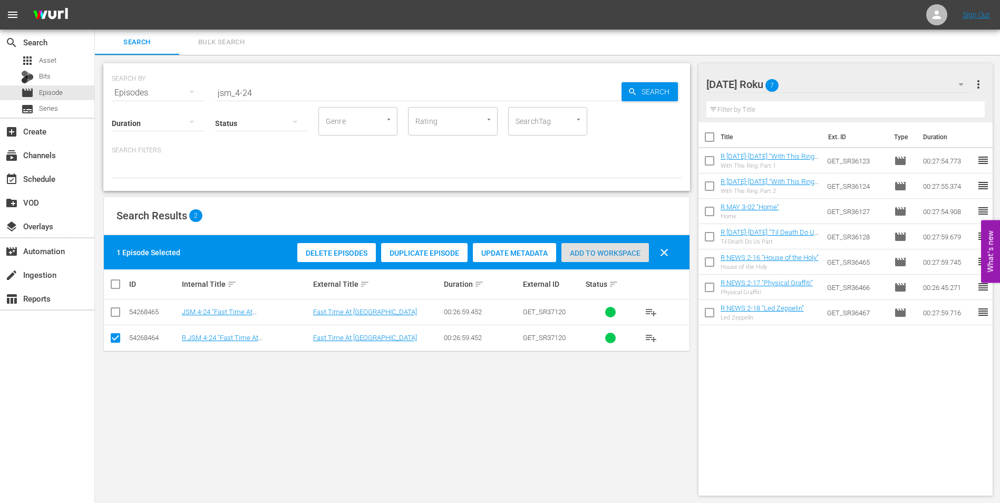
click at [606, 247] on div "Add to Workspace" at bounding box center [605, 253] width 88 height 20
click at [822, 80] on div "[DATE] Roku 8" at bounding box center [840, 85] width 268 height 30
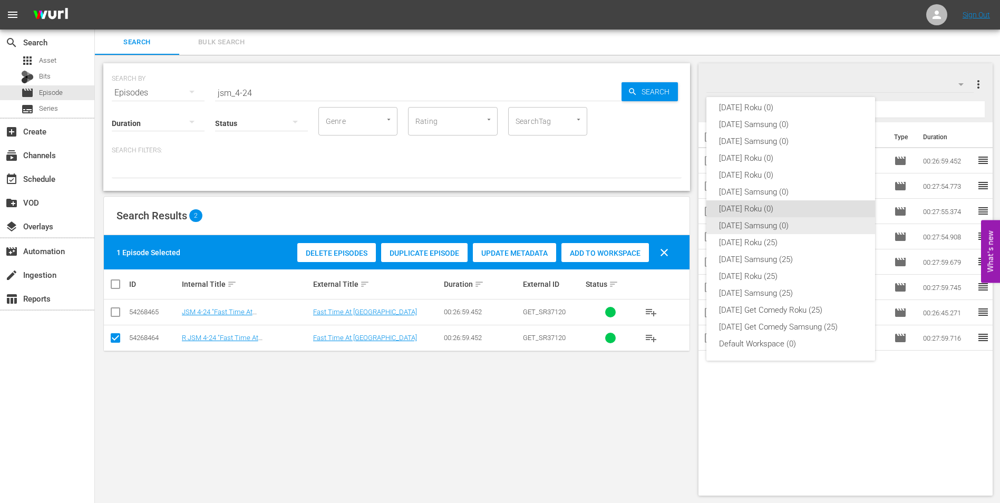
click at [749, 225] on div "[DATE] Samsung (0)" at bounding box center [790, 225] width 143 height 17
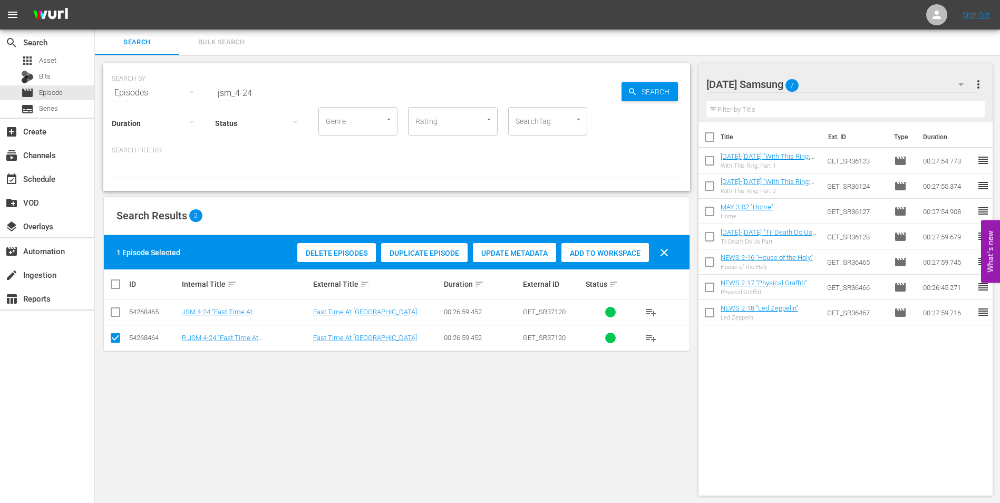
click at [115, 336] on input "checkbox" at bounding box center [115, 340] width 13 height 13
checkbox input "false"
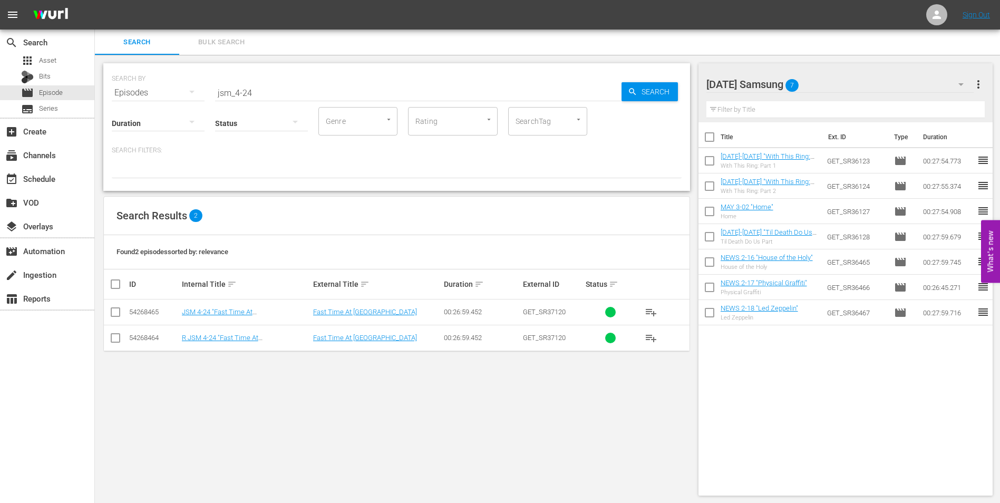
click at [115, 314] on input "checkbox" at bounding box center [115, 314] width 13 height 13
checkbox input "true"
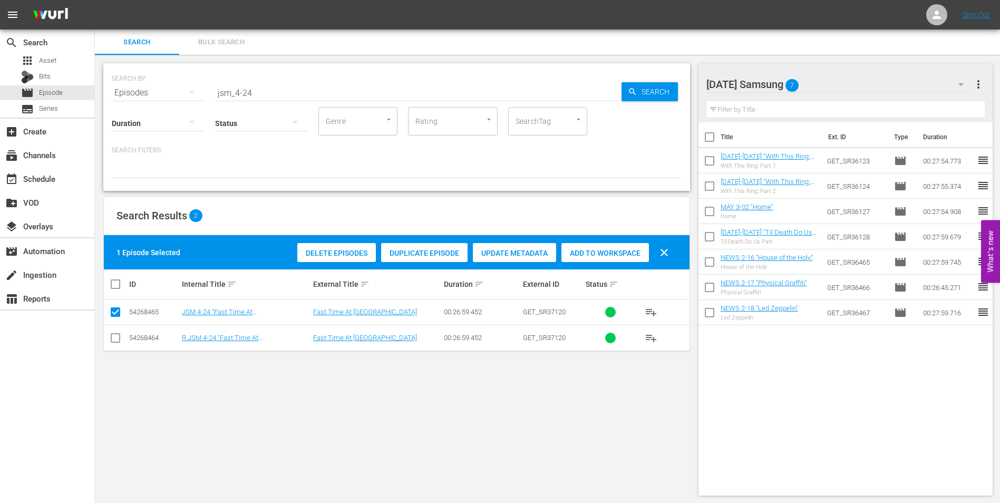
click at [600, 260] on div "Add to Workspace" at bounding box center [605, 253] width 88 height 20
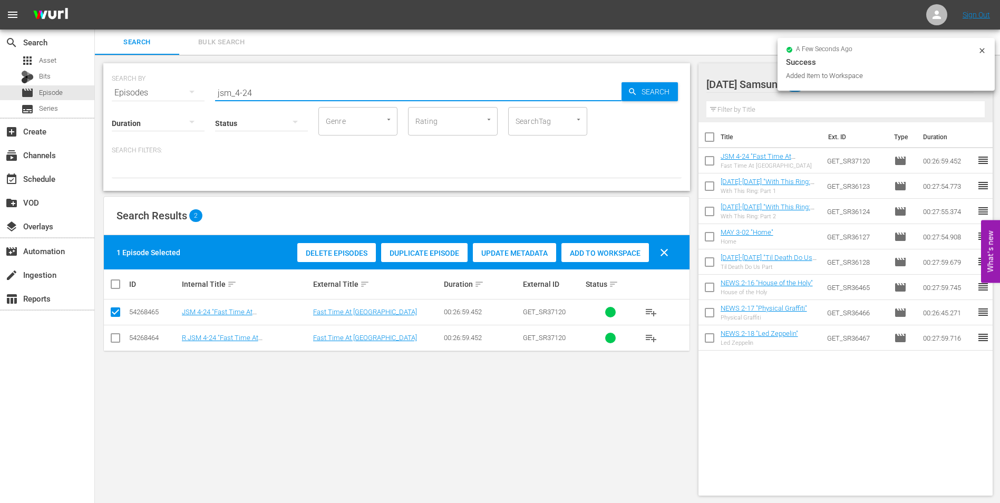
drag, startPoint x: 247, startPoint y: 94, endPoint x: 272, endPoint y: 96, distance: 24.8
click at [272, 96] on input "jsm_4-24" at bounding box center [418, 92] width 406 height 25
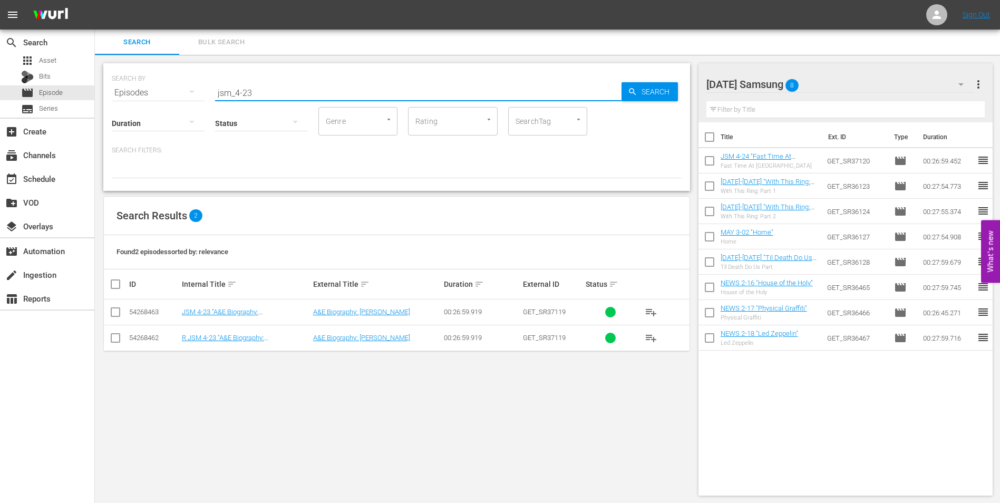
type input "jsm_4-23"
click at [112, 315] on input "checkbox" at bounding box center [115, 314] width 13 height 13
checkbox input "true"
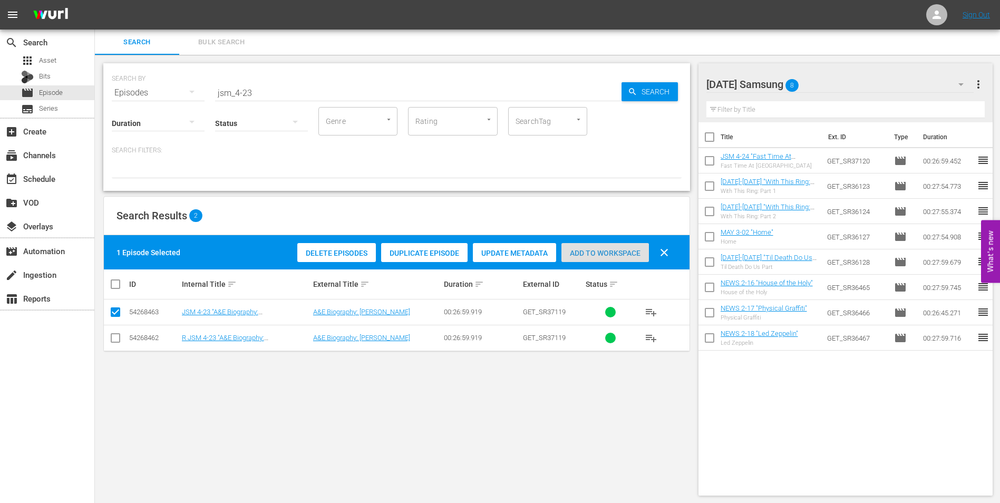
drag, startPoint x: 587, startPoint y: 254, endPoint x: 733, endPoint y: 173, distance: 167.0
click at [587, 254] on span "Add to Workspace" at bounding box center [605, 253] width 88 height 8
click at [844, 78] on div "[DATE] Samsung 9" at bounding box center [840, 85] width 268 height 30
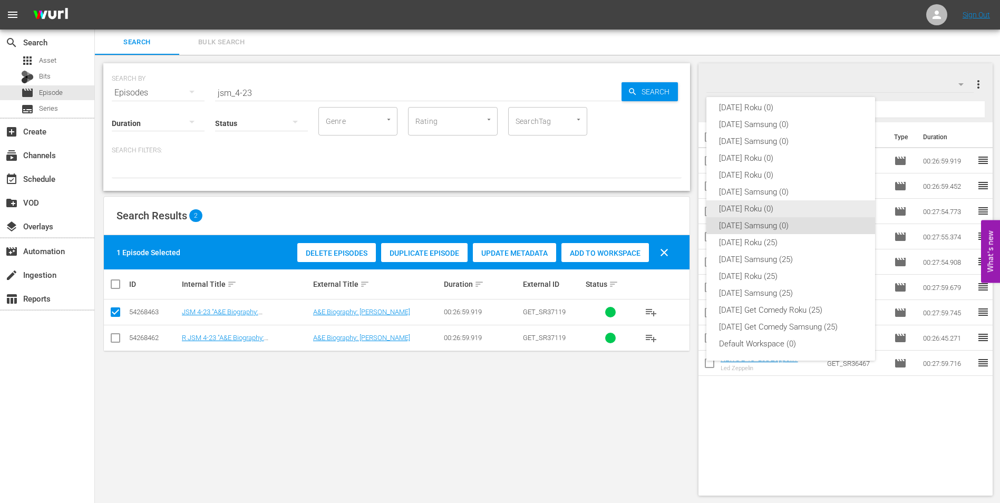
click at [731, 211] on div "[DATE] Roku (0)" at bounding box center [790, 208] width 143 height 17
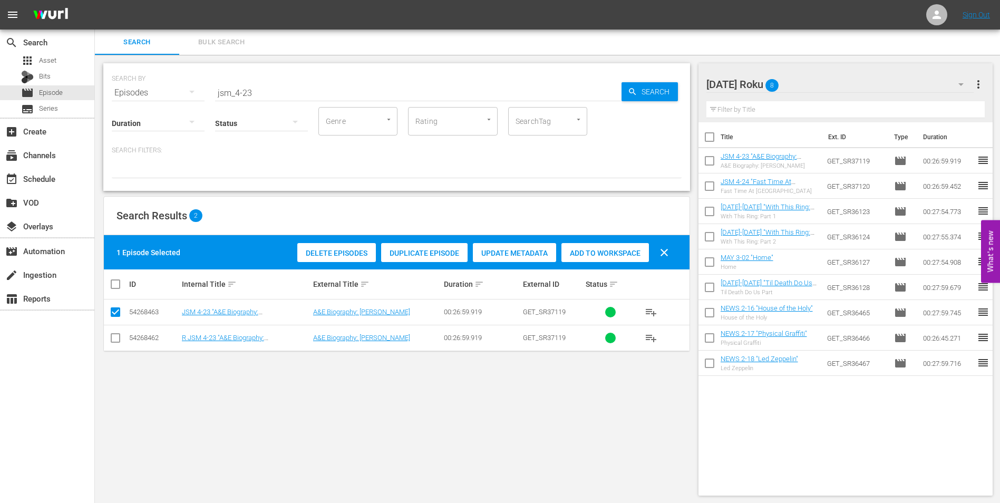
click at [115, 343] on input "checkbox" at bounding box center [115, 340] width 13 height 13
checkbox input "true"
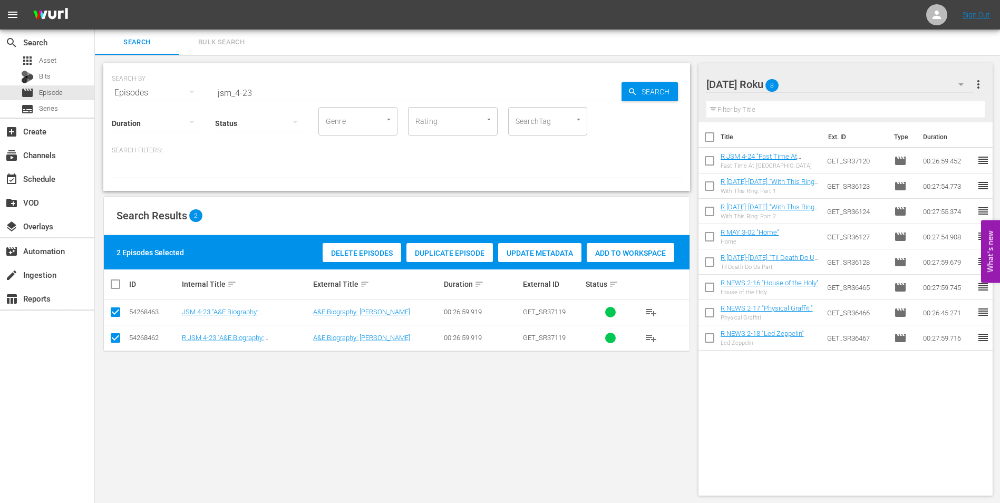
click at [114, 314] on input "checkbox" at bounding box center [115, 314] width 13 height 13
checkbox input "false"
click at [567, 254] on span "Add to Workspace" at bounding box center [605, 253] width 88 height 8
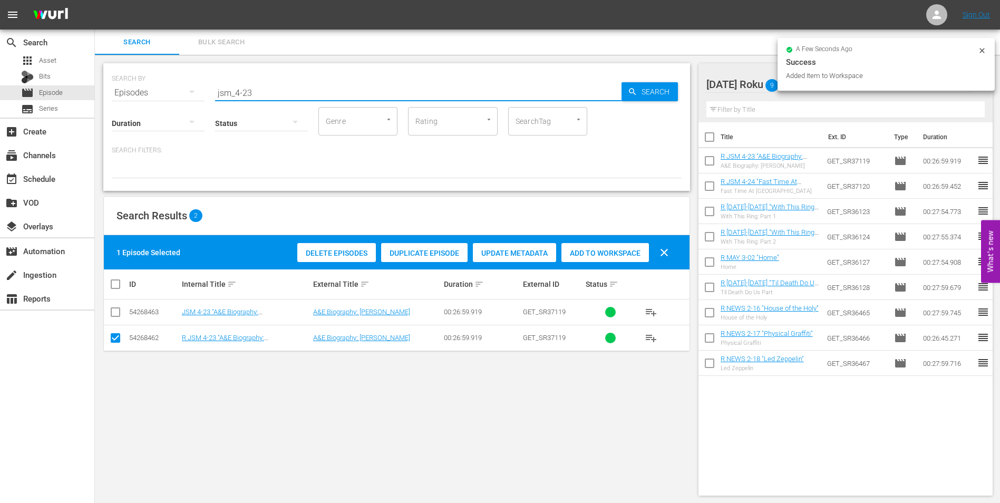
drag, startPoint x: 247, startPoint y: 89, endPoint x: 266, endPoint y: 90, distance: 19.0
click at [266, 90] on input "jsm_4-23" at bounding box center [418, 92] width 406 height 25
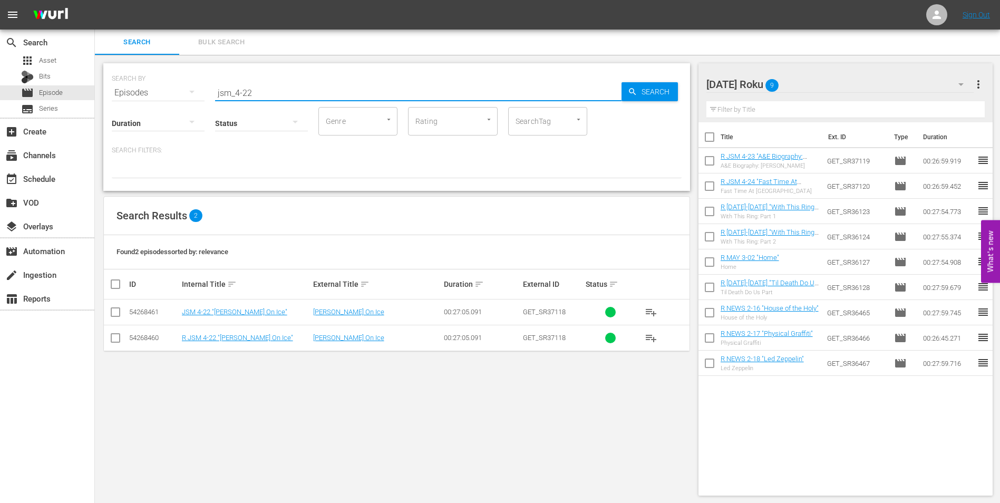
type input "jsm_4-22"
click at [120, 342] on input "checkbox" at bounding box center [115, 340] width 13 height 13
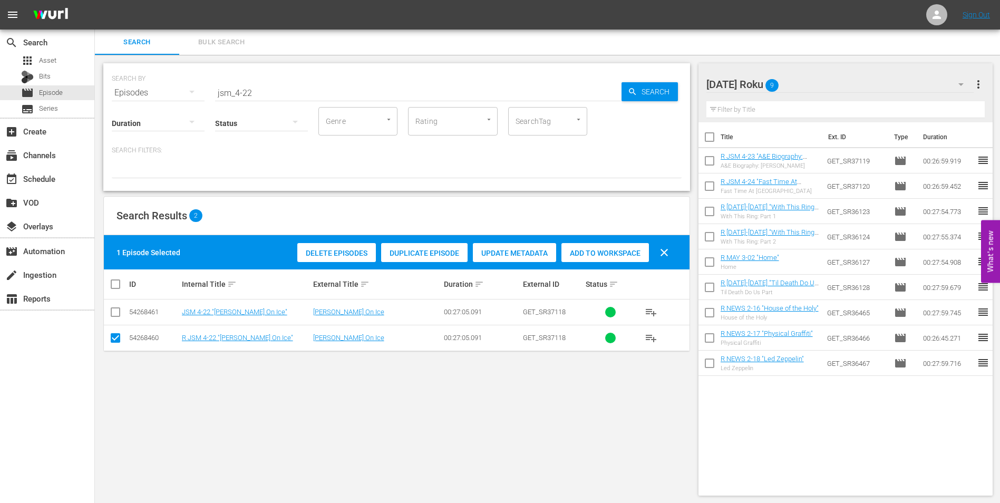
drag, startPoint x: 579, startPoint y: 251, endPoint x: 585, endPoint y: 249, distance: 6.2
click at [579, 251] on span "Add to Workspace" at bounding box center [605, 253] width 88 height 8
click at [828, 82] on div "[DATE] Roku 10" at bounding box center [840, 85] width 268 height 30
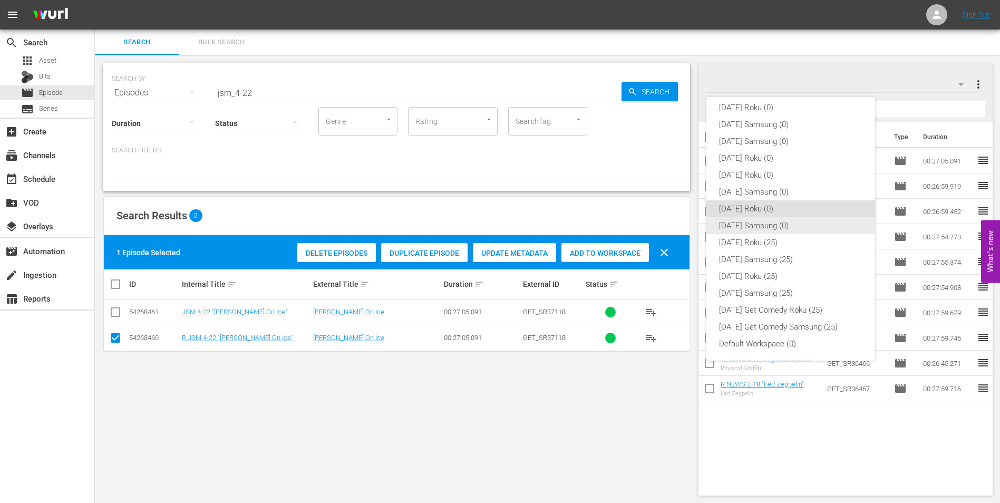
click at [730, 226] on div "[DATE] Samsung (0)" at bounding box center [790, 225] width 143 height 17
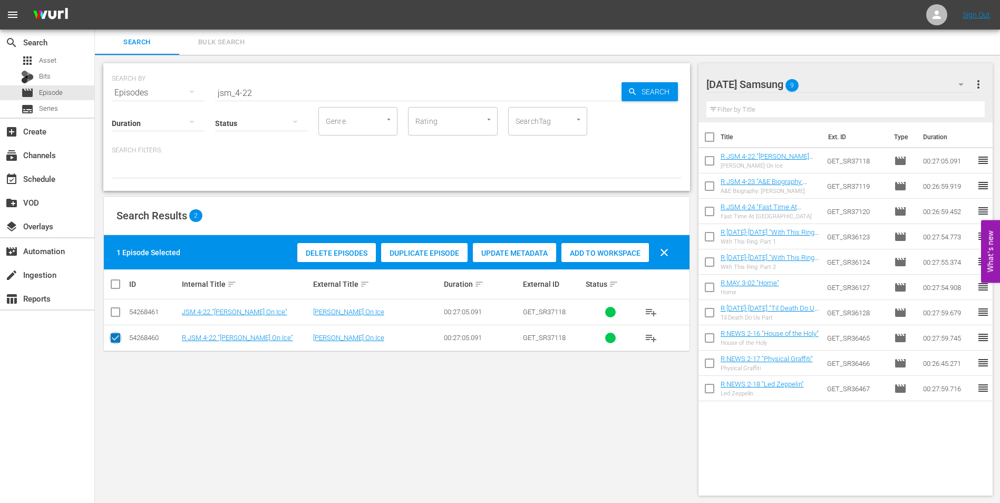
click at [115, 341] on input "checkbox" at bounding box center [115, 340] width 13 height 13
checkbox input "false"
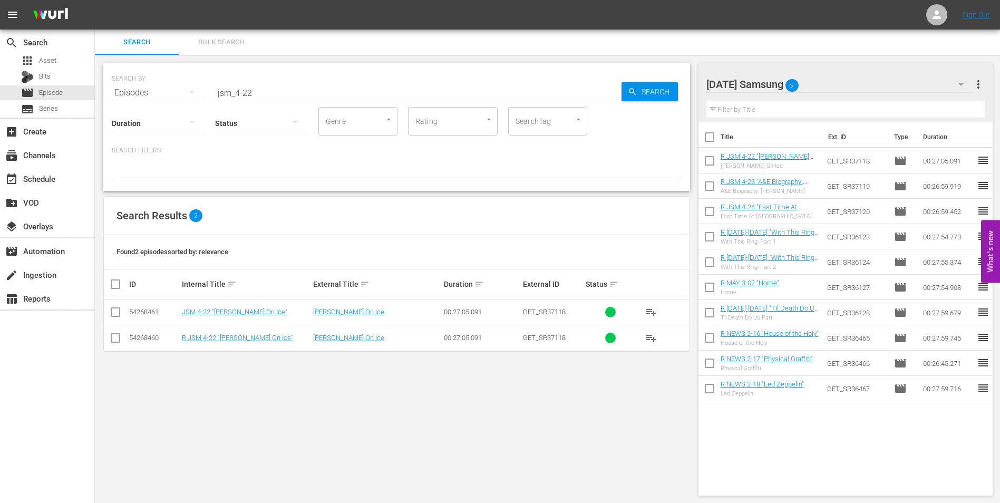
click at [115, 310] on input "checkbox" at bounding box center [115, 314] width 13 height 13
checkbox input "true"
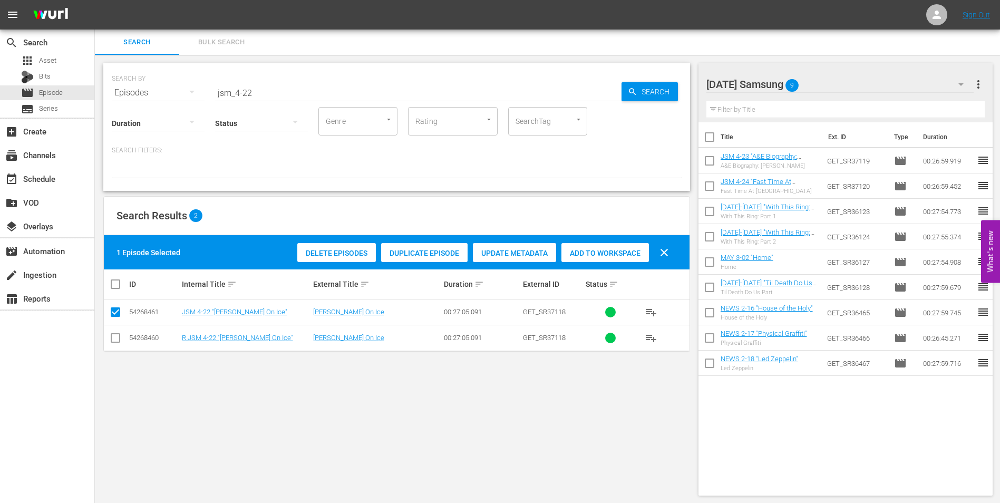
click at [610, 255] on span "Add to Workspace" at bounding box center [605, 253] width 88 height 8
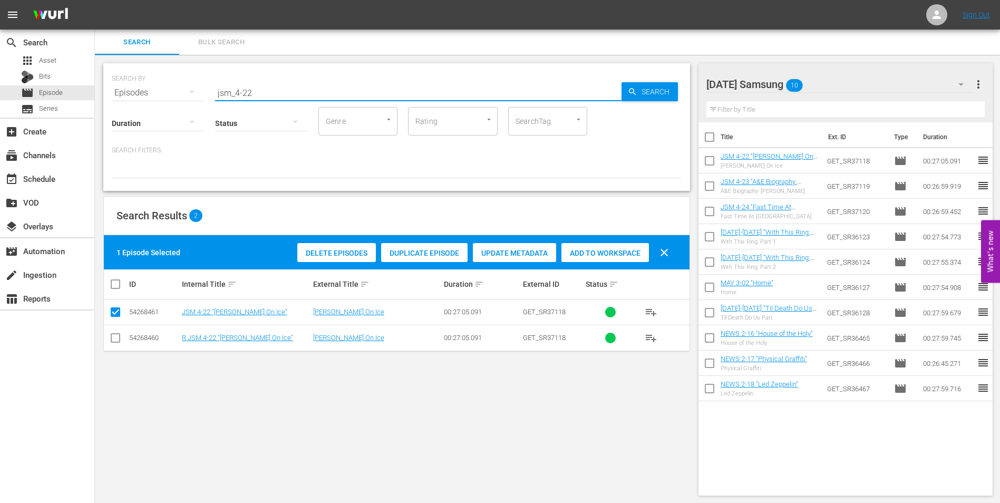
click at [245, 87] on input "jsm_4-22" at bounding box center [418, 92] width 406 height 25
click at [246, 94] on input "jsm_4-22" at bounding box center [418, 92] width 406 height 25
drag, startPoint x: 248, startPoint y: 93, endPoint x: 290, endPoint y: 95, distance: 42.2
click at [290, 95] on input "jsm_4-22" at bounding box center [418, 92] width 406 height 25
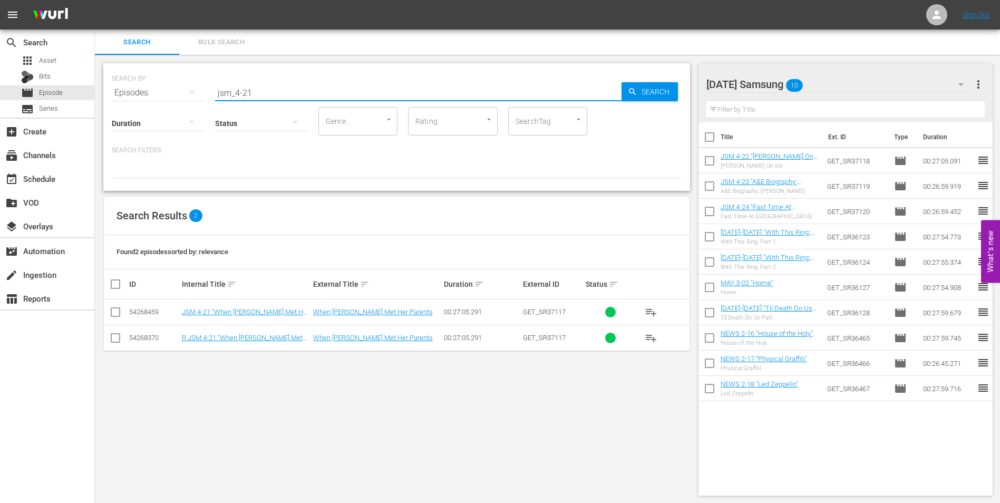
type input "jsm_4-21"
click at [115, 310] on input "checkbox" at bounding box center [115, 314] width 13 height 13
checkbox input "true"
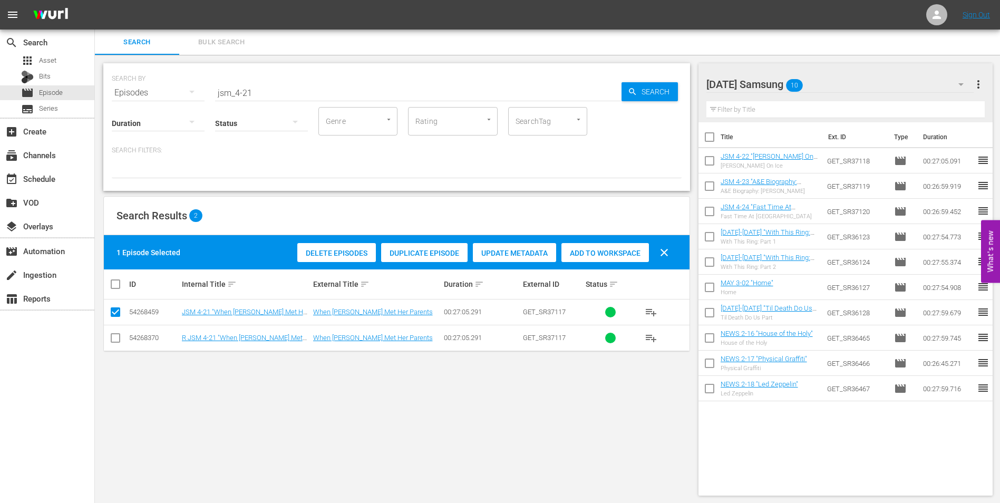
click at [606, 256] on span "Add to Workspace" at bounding box center [605, 253] width 88 height 8
click at [843, 86] on div "[DATE] Samsung 11" at bounding box center [840, 85] width 268 height 30
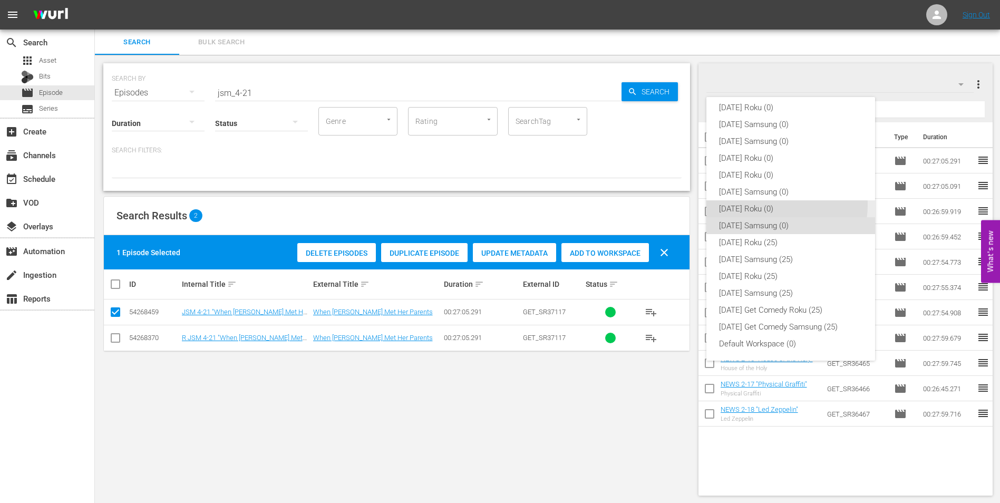
click at [758, 204] on div "[DATE] Roku (0)" at bounding box center [790, 208] width 143 height 17
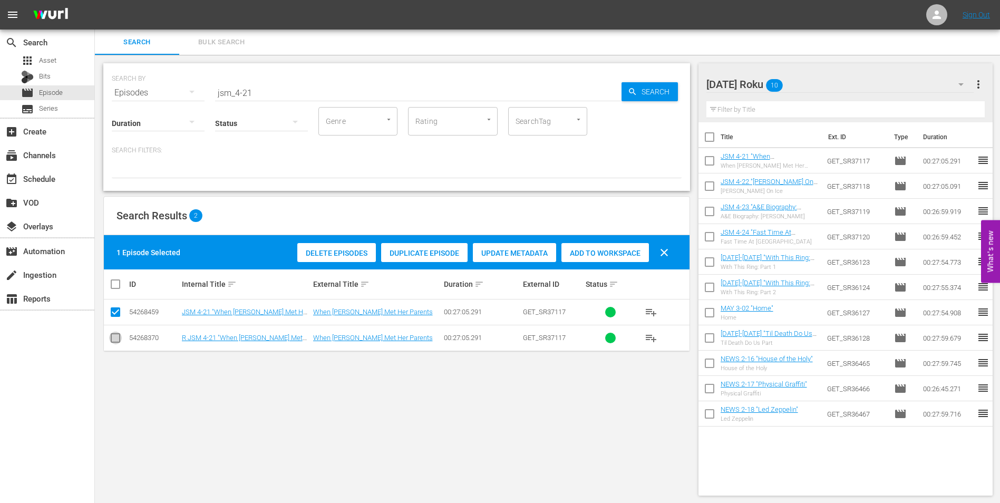
click at [114, 335] on input "checkbox" at bounding box center [115, 340] width 13 height 13
checkbox input "true"
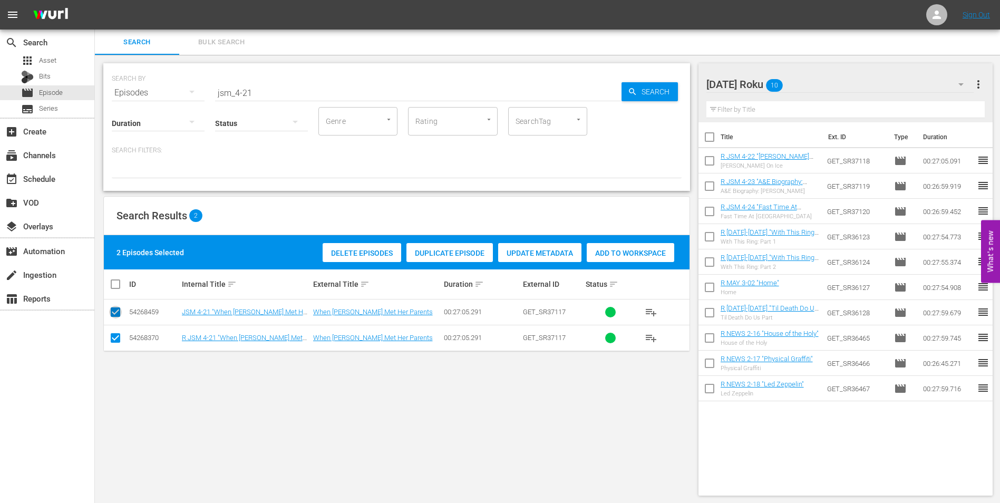
click at [114, 314] on input "checkbox" at bounding box center [115, 314] width 13 height 13
checkbox input "false"
click at [605, 254] on span "Add to Workspace" at bounding box center [605, 253] width 88 height 8
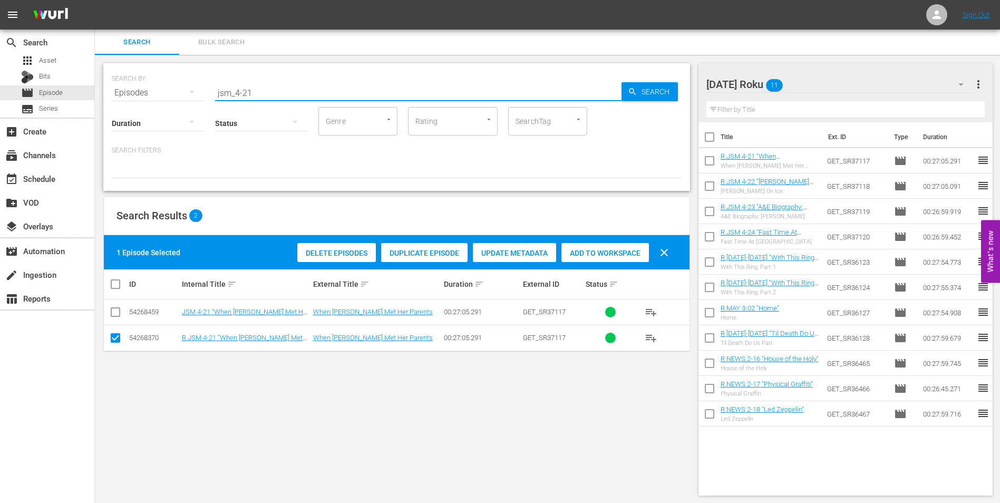
drag, startPoint x: 273, startPoint y: 96, endPoint x: 143, endPoint y: 73, distance: 131.1
click at [155, 86] on div "SEARCH BY Search By Episodes Search ID, Title, Description, Keywords, or Catego…" at bounding box center [397, 86] width 570 height 38
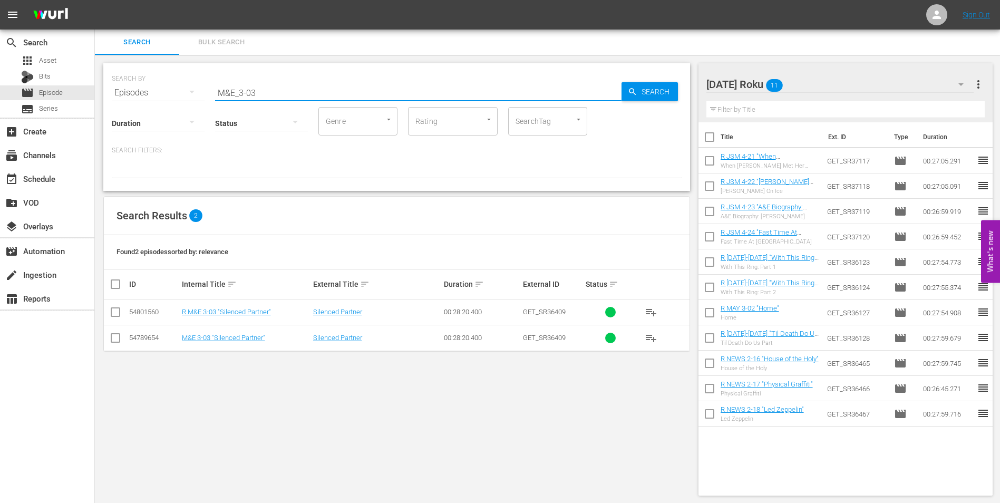
type input "M&E_3-03"
drag, startPoint x: 110, startPoint y: 311, endPoint x: 180, endPoint y: 317, distance: 70.9
click at [111, 311] on input "checkbox" at bounding box center [115, 314] width 13 height 13
checkbox input "true"
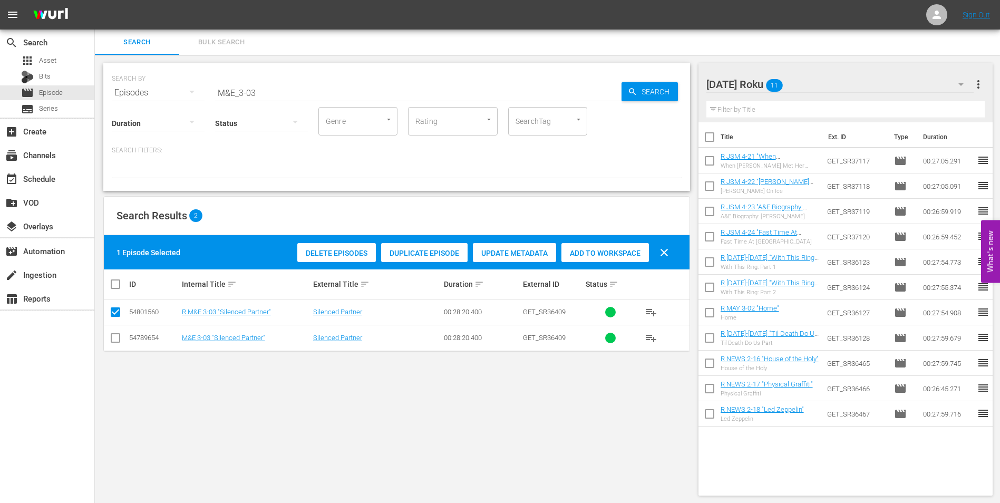
click at [612, 249] on span "Add to Workspace" at bounding box center [605, 253] width 88 height 8
click at [821, 81] on div "[DATE] Roku 12" at bounding box center [840, 85] width 268 height 30
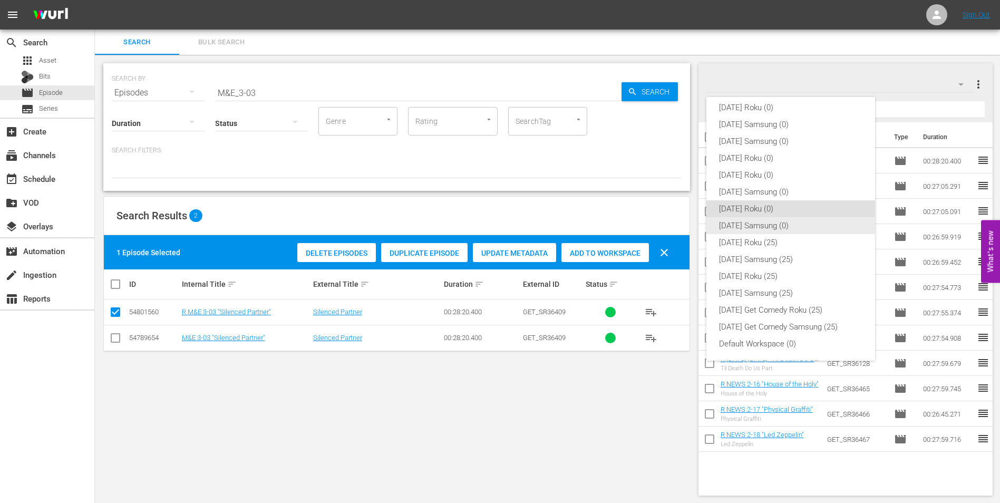
click at [751, 229] on div "[DATE] Samsung (0)" at bounding box center [790, 225] width 143 height 17
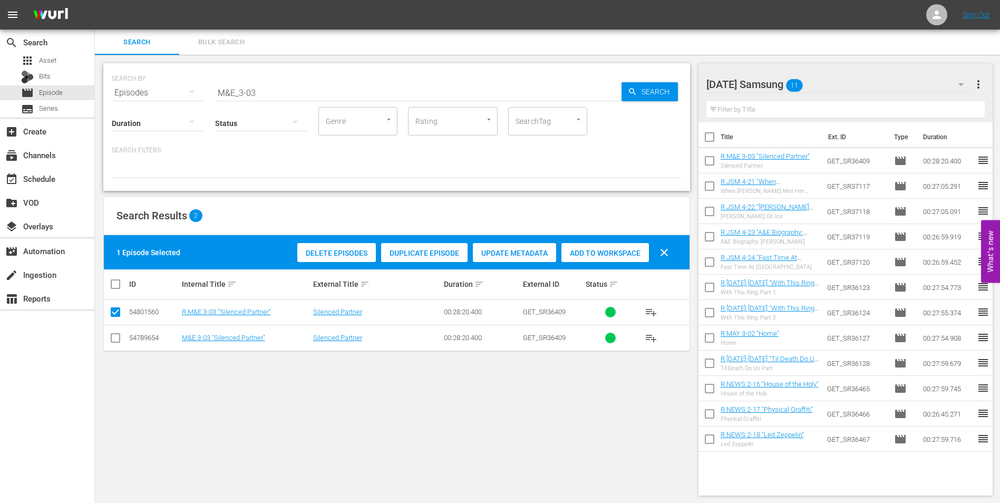
click at [114, 340] on input "checkbox" at bounding box center [115, 340] width 13 height 13
checkbox input "true"
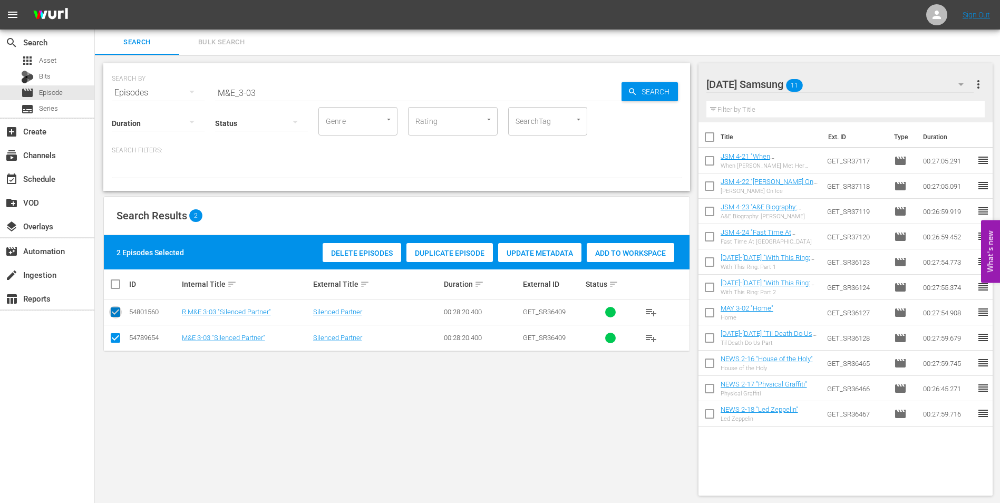
click at [115, 317] on input "checkbox" at bounding box center [115, 314] width 13 height 13
checkbox input "false"
click at [622, 244] on div "Add to Workspace" at bounding box center [605, 253] width 88 height 20
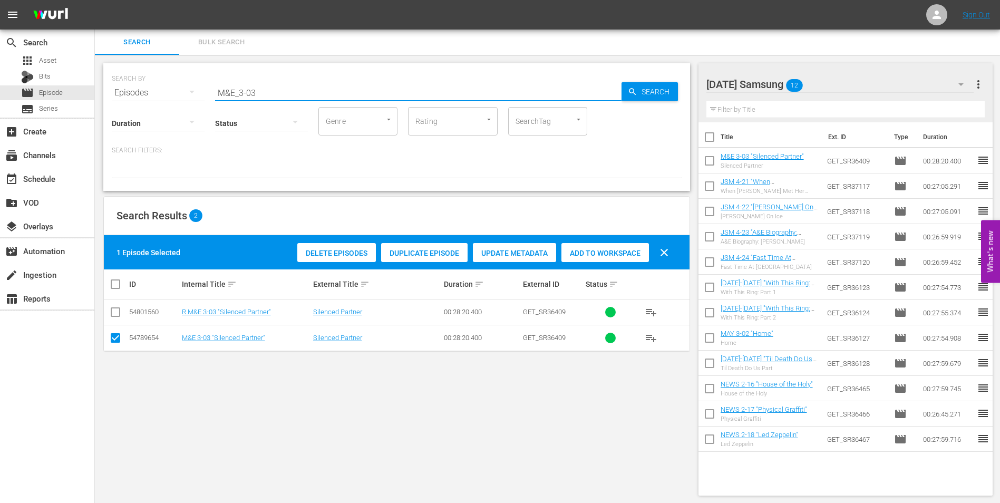
drag, startPoint x: 252, startPoint y: 92, endPoint x: 293, endPoint y: 101, distance: 42.1
click at [293, 101] on div "SEARCH BY Search By Episodes Search ID, Title, Description, Keywords, or Catego…" at bounding box center [396, 127] width 587 height 128
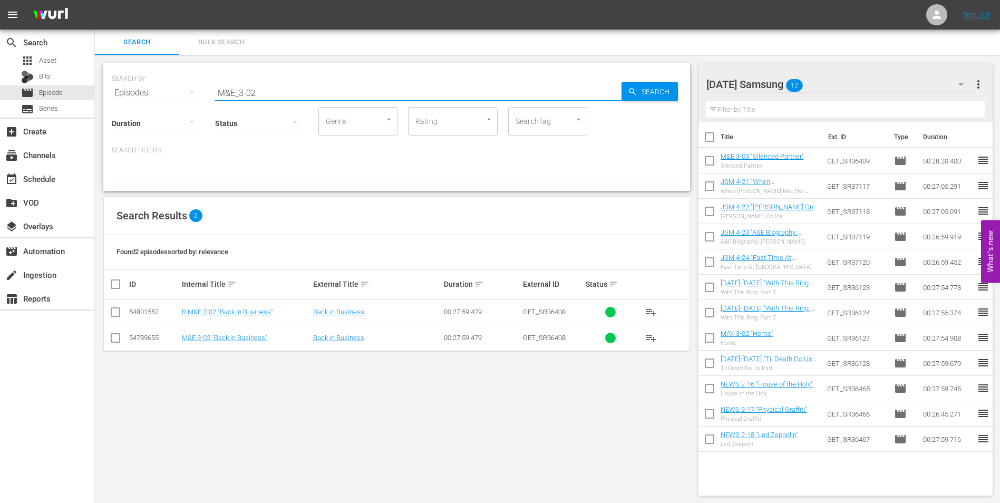
type input "M&E_3-02"
click at [118, 337] on input "checkbox" at bounding box center [115, 340] width 13 height 13
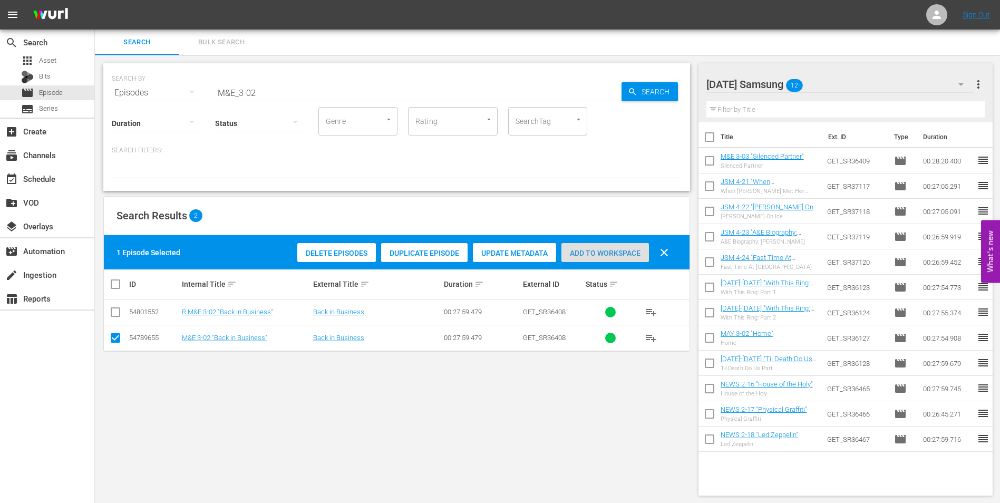
click at [601, 250] on span "Add to Workspace" at bounding box center [605, 253] width 88 height 8
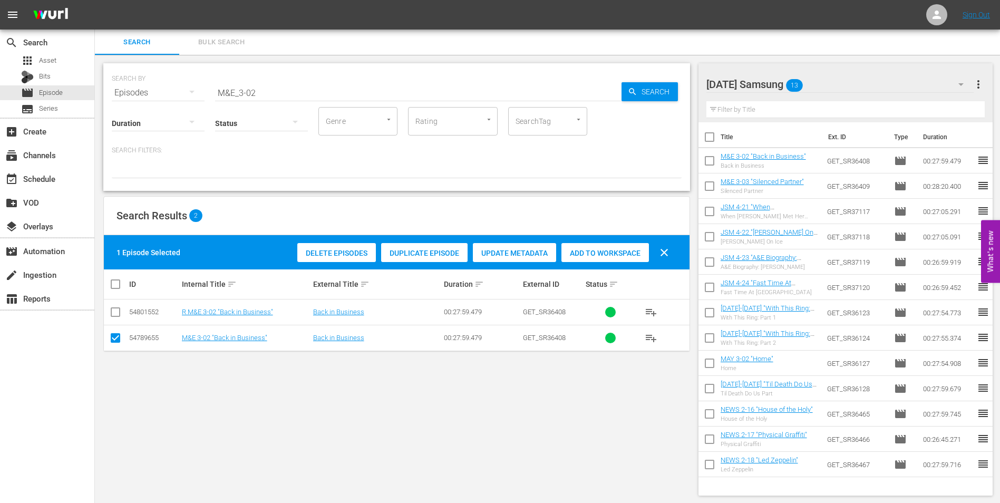
click at [857, 87] on div "[DATE] Samsung 13" at bounding box center [840, 85] width 268 height 30
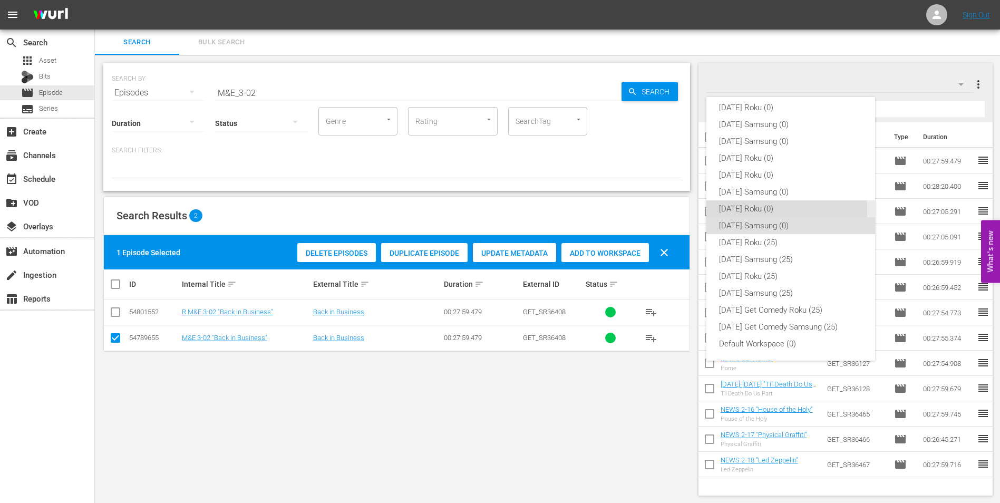
drag, startPoint x: 742, startPoint y: 209, endPoint x: 201, endPoint y: 257, distance: 543.0
click at [742, 210] on div "[DATE] Roku (0)" at bounding box center [790, 208] width 143 height 17
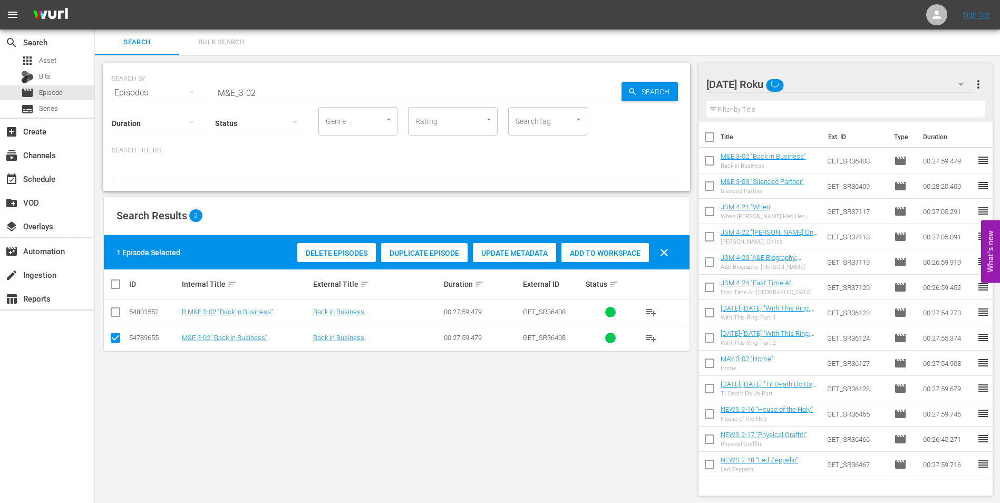
click at [109, 338] on td at bounding box center [116, 338] width 24 height 26
click at [113, 339] on input "checkbox" at bounding box center [115, 340] width 13 height 13
checkbox input "false"
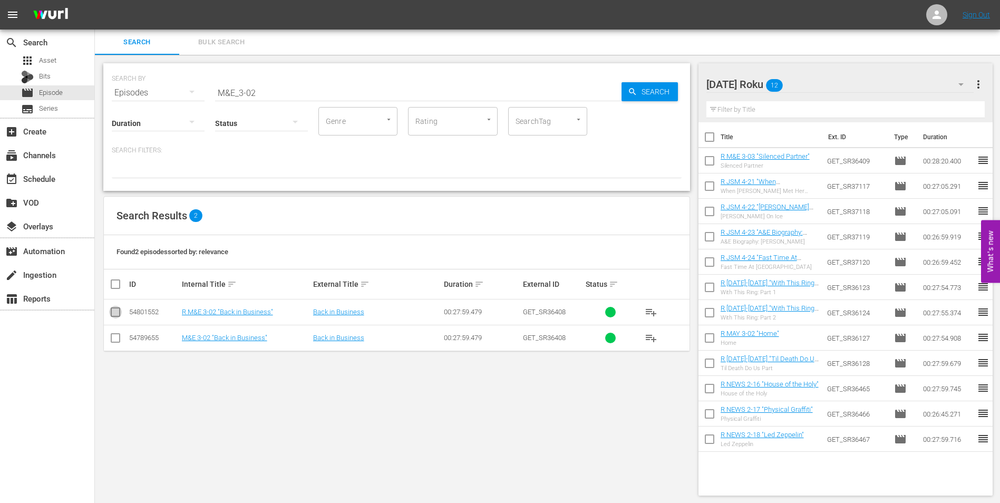
click at [112, 314] on input "checkbox" at bounding box center [115, 314] width 13 height 13
checkbox input "true"
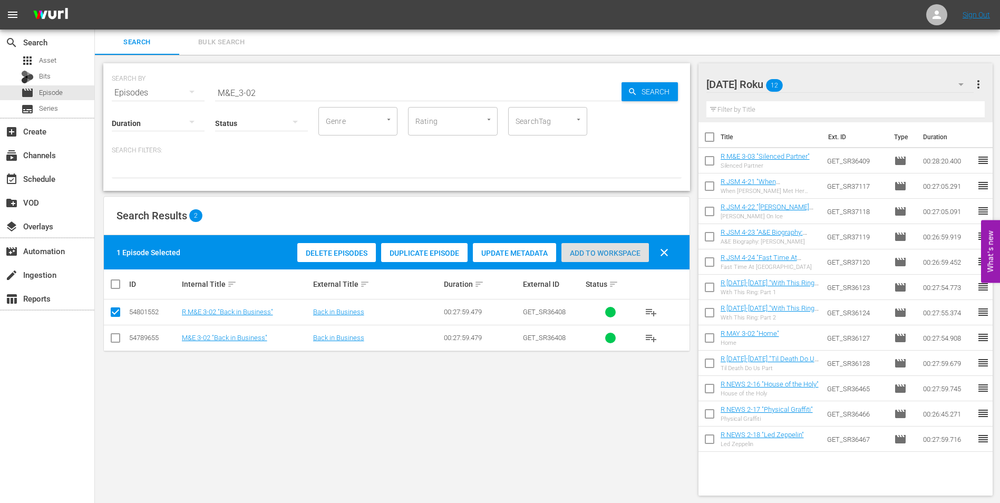
click at [586, 247] on div "Add to Workspace" at bounding box center [605, 253] width 88 height 20
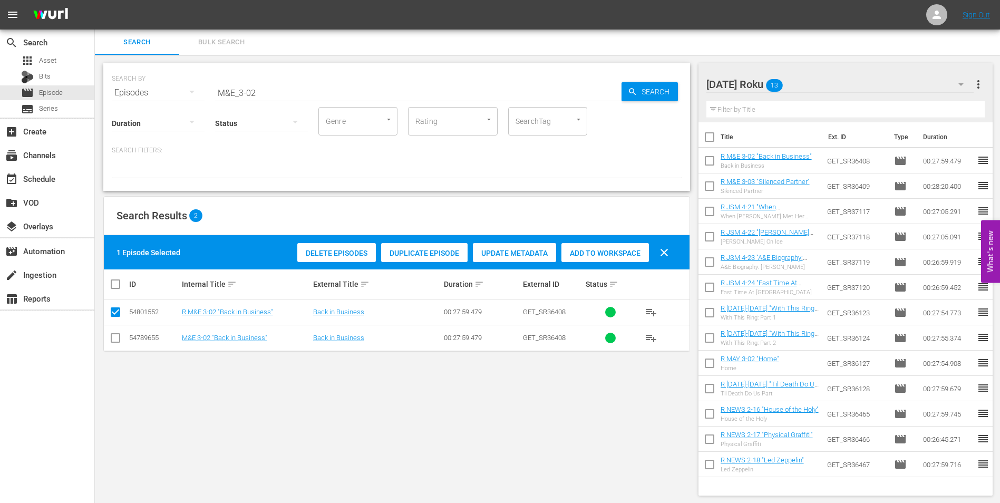
click at [827, 78] on div "[DATE] Roku 13" at bounding box center [840, 85] width 268 height 30
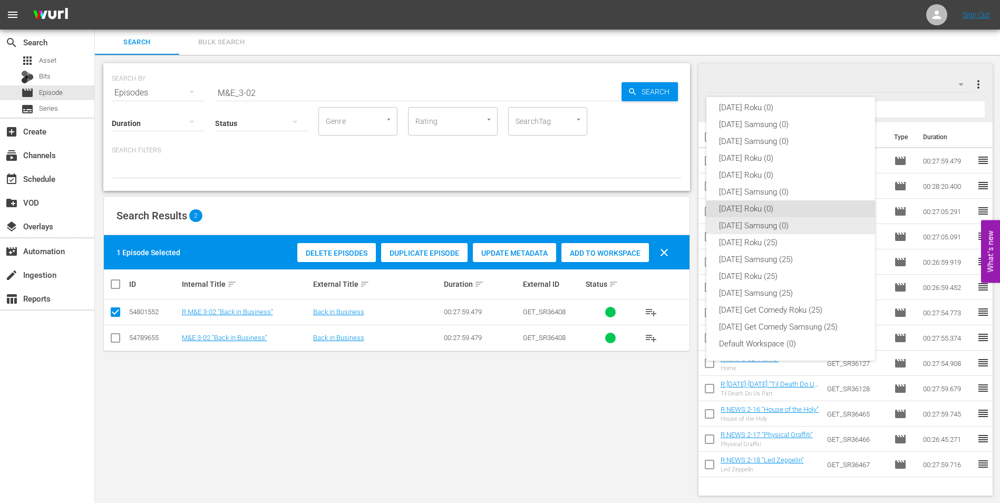
click at [756, 222] on div "[DATE] Samsung (0)" at bounding box center [790, 225] width 143 height 17
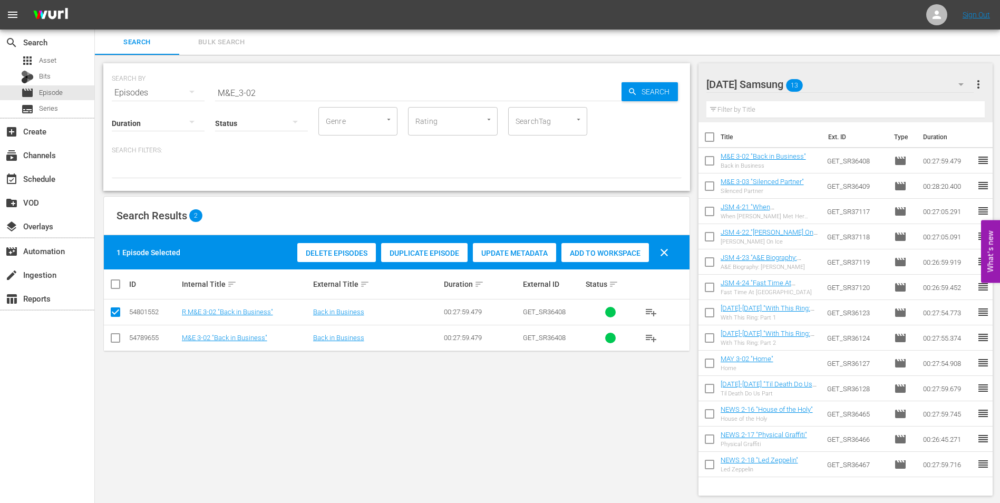
click at [866, 89] on div "[DATE] Samsung 13" at bounding box center [840, 85] width 268 height 30
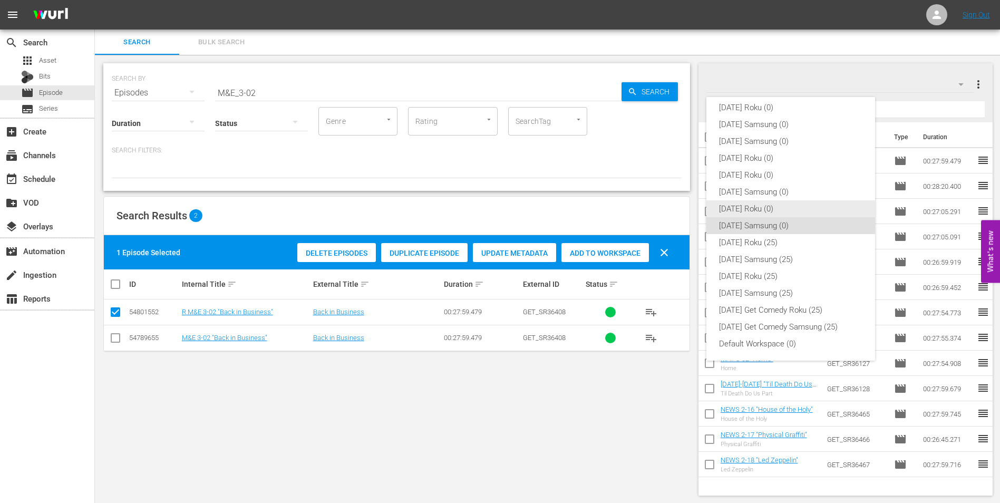
click at [752, 211] on div "[DATE] Roku (0)" at bounding box center [790, 208] width 143 height 17
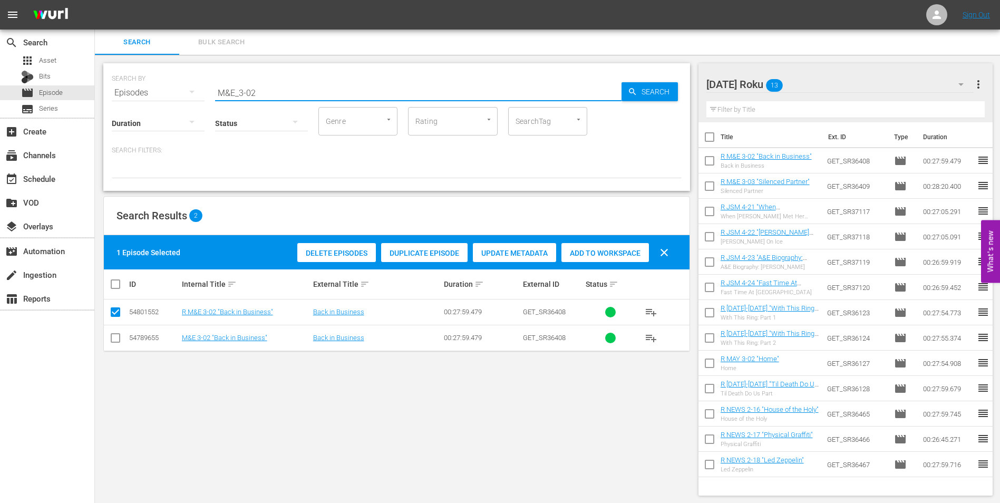
drag, startPoint x: 285, startPoint y: 91, endPoint x: 141, endPoint y: 86, distance: 144.5
click at [141, 86] on div "SEARCH BY Search By Episodes Search ID, Title, Description, Keywords, or Catego…" at bounding box center [397, 86] width 570 height 38
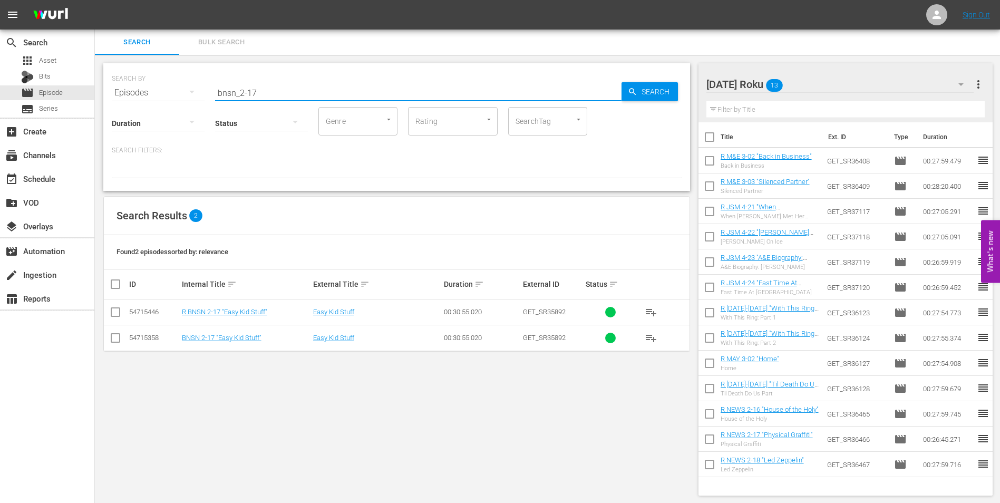
type input "bnsn_2-17"
click at [115, 315] on input "checkbox" at bounding box center [115, 314] width 13 height 13
checkbox input "true"
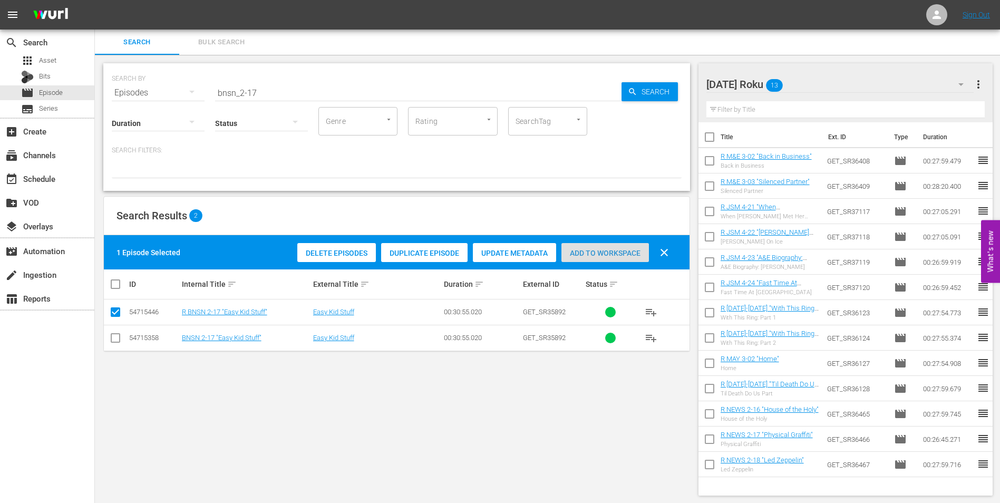
click at [590, 254] on span "Add to Workspace" at bounding box center [605, 253] width 88 height 8
click at [816, 86] on div "[DATE] Roku 14" at bounding box center [840, 85] width 268 height 30
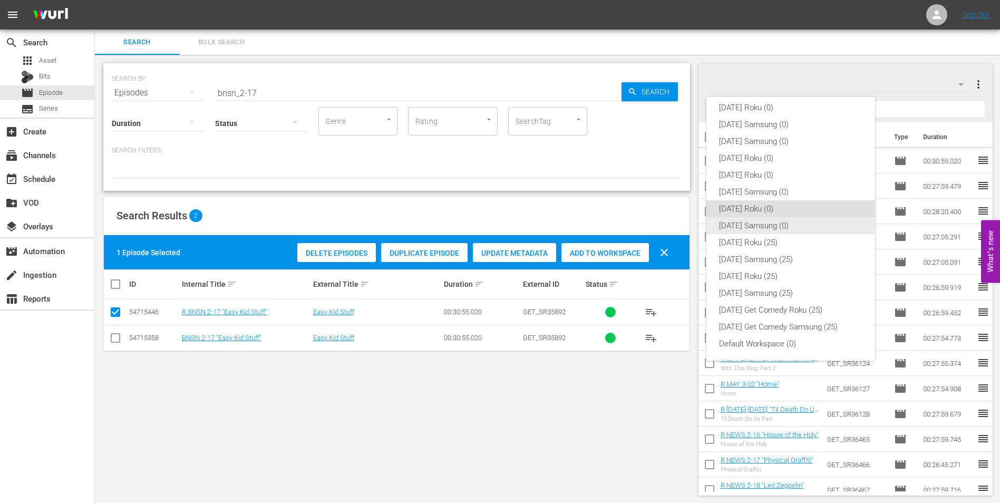
click at [748, 222] on div "[DATE] Samsung (0)" at bounding box center [790, 225] width 143 height 17
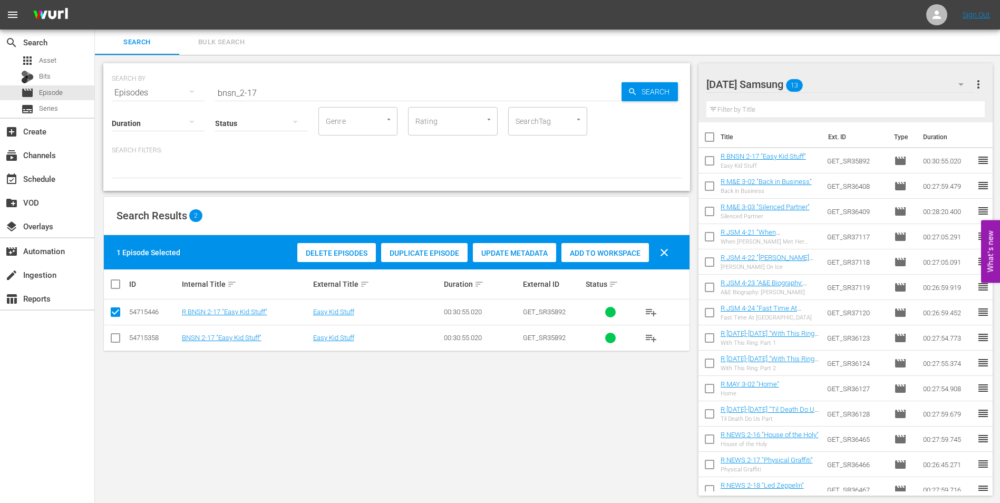
click at [115, 342] on input "checkbox" at bounding box center [115, 340] width 13 height 13
checkbox input "true"
click at [113, 311] on input "checkbox" at bounding box center [115, 314] width 13 height 13
checkbox input "false"
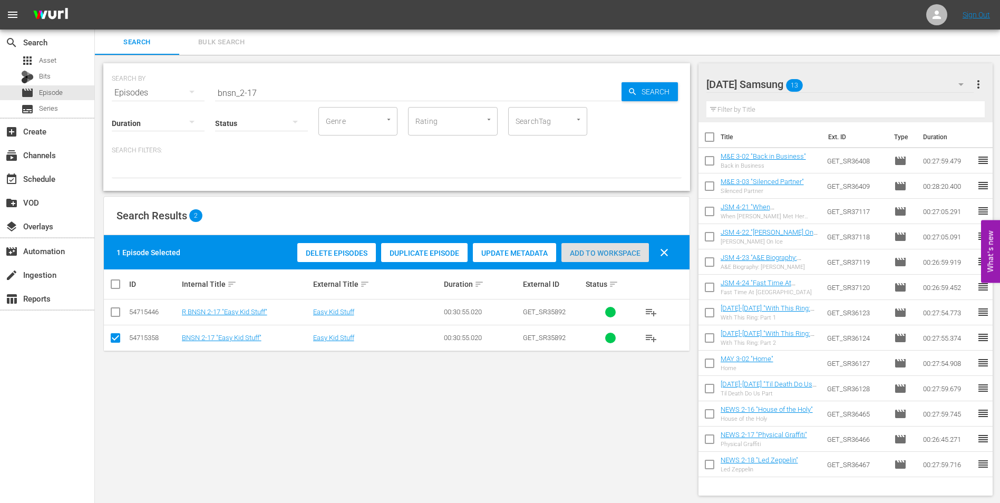
click at [613, 255] on span "Add to Workspace" at bounding box center [605, 253] width 88 height 8
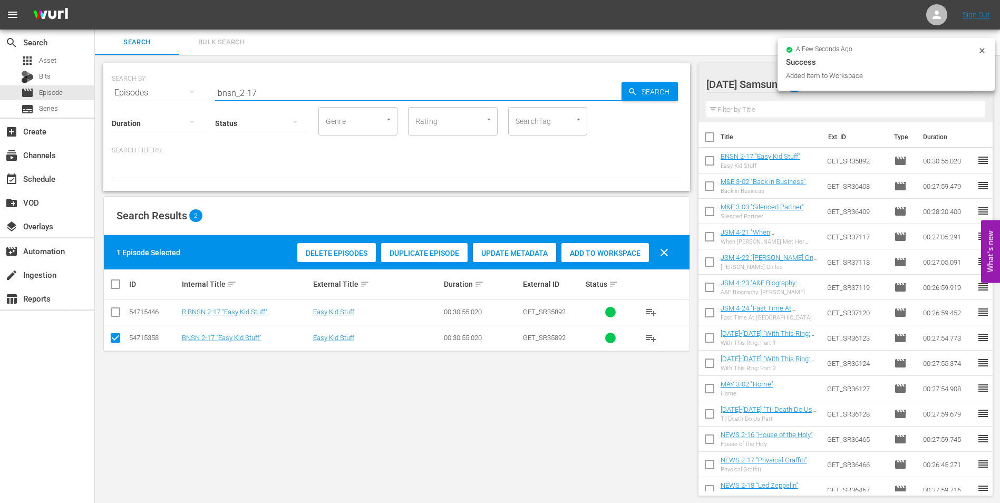
drag, startPoint x: 249, startPoint y: 91, endPoint x: 324, endPoint y: 100, distance: 74.9
click at [324, 100] on input "bnsn_2-17" at bounding box center [418, 92] width 406 height 25
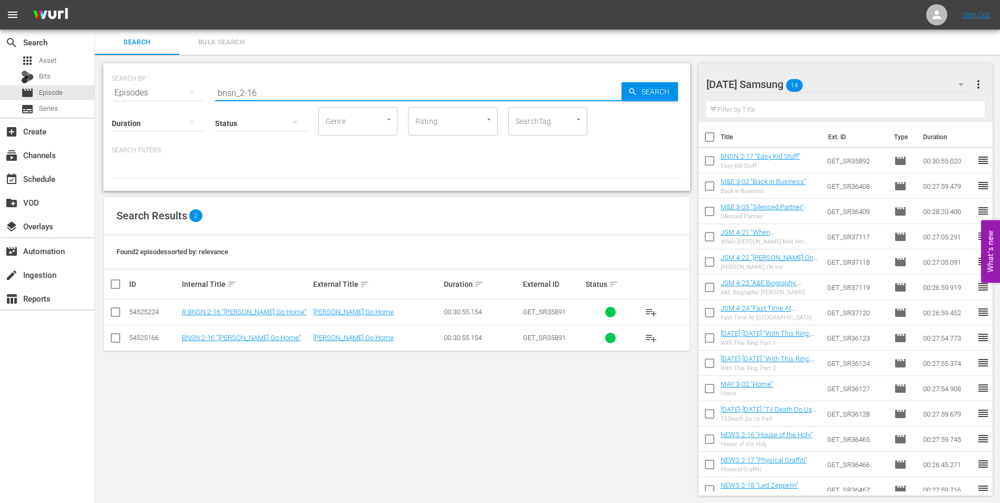
type input "bnsn_2-16"
click at [124, 340] on td at bounding box center [116, 338] width 24 height 26
drag, startPoint x: 113, startPoint y: 338, endPoint x: 414, endPoint y: 319, distance: 301.6
click at [118, 338] on input "checkbox" at bounding box center [115, 340] width 13 height 13
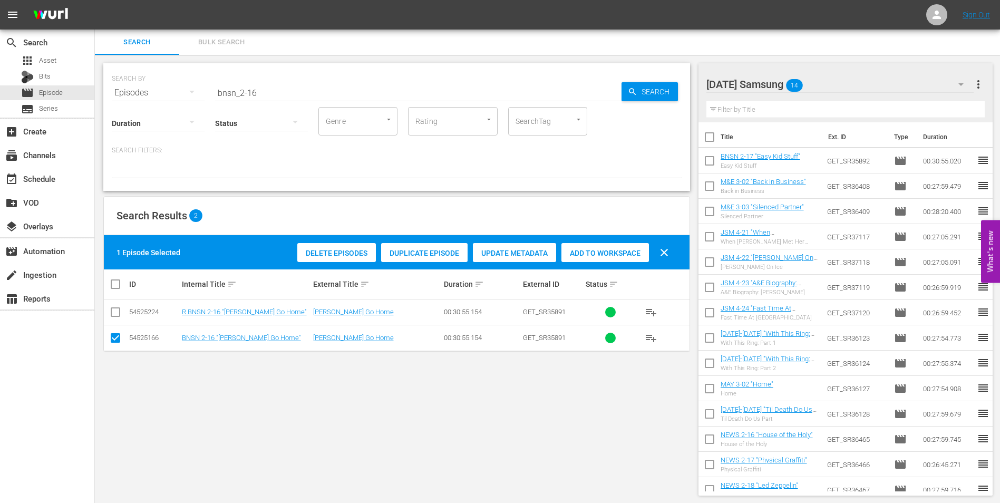
click at [588, 256] on span "Add to Workspace" at bounding box center [605, 253] width 88 height 8
click at [838, 76] on div "[DATE] Samsung 15" at bounding box center [840, 85] width 268 height 30
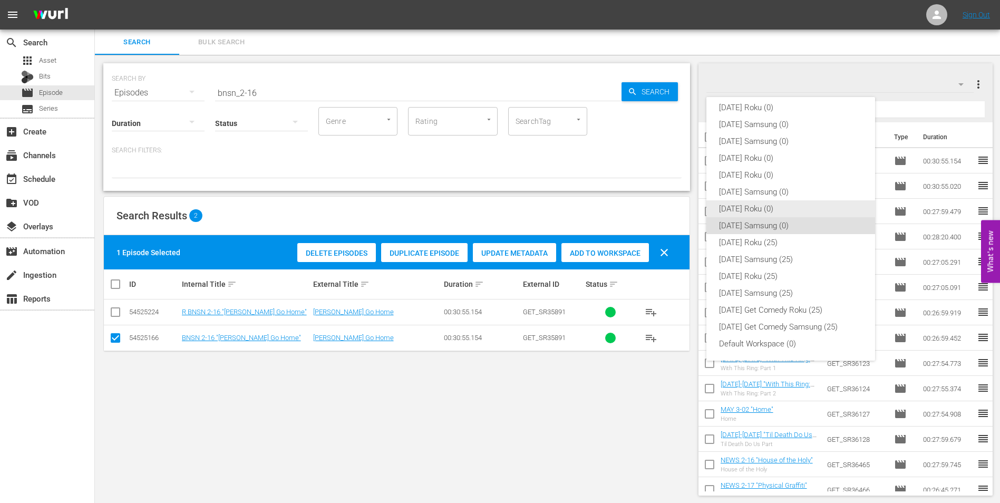
click at [749, 207] on div "[DATE] Roku (0)" at bounding box center [790, 208] width 143 height 17
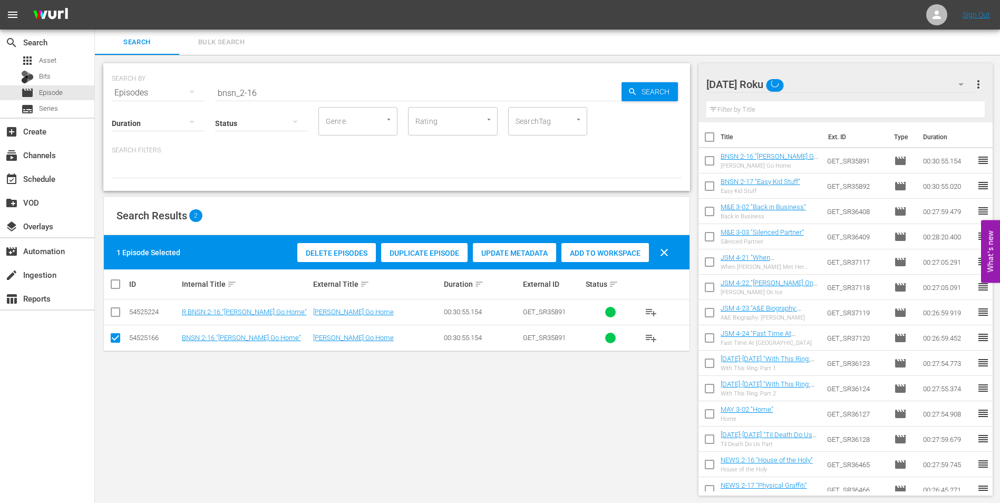
click at [113, 337] on input "checkbox" at bounding box center [115, 340] width 13 height 13
checkbox input "false"
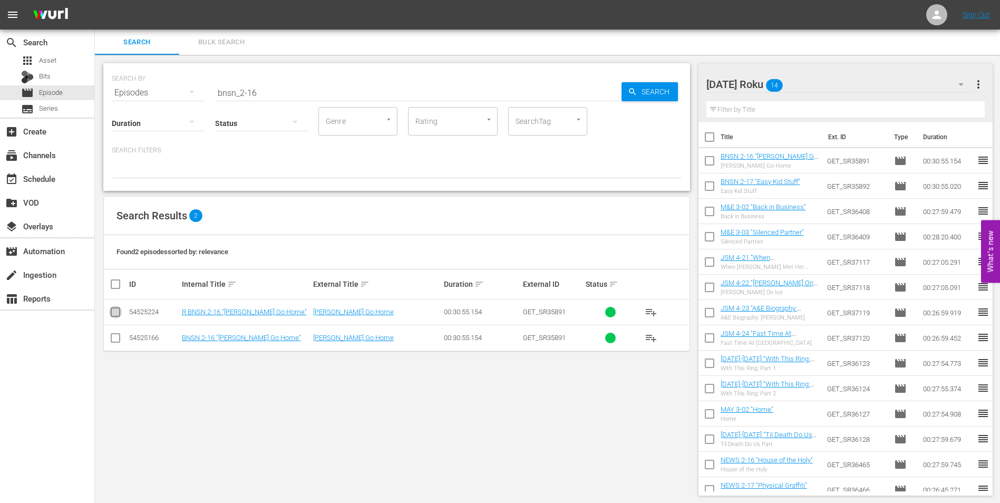
drag, startPoint x: 118, startPoint y: 315, endPoint x: 337, endPoint y: 309, distance: 219.9
click at [118, 314] on input "checkbox" at bounding box center [115, 314] width 13 height 13
checkbox input "true"
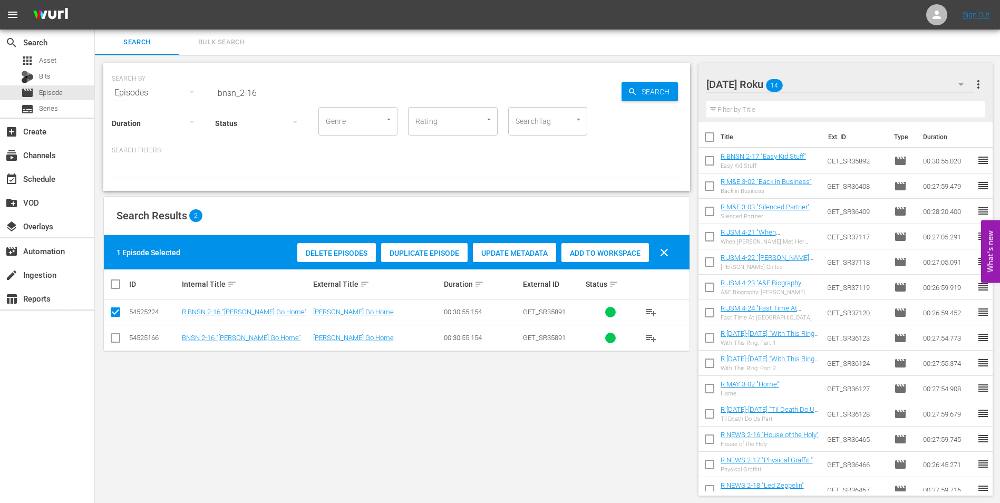
click at [595, 253] on span "Add to Workspace" at bounding box center [605, 253] width 88 height 8
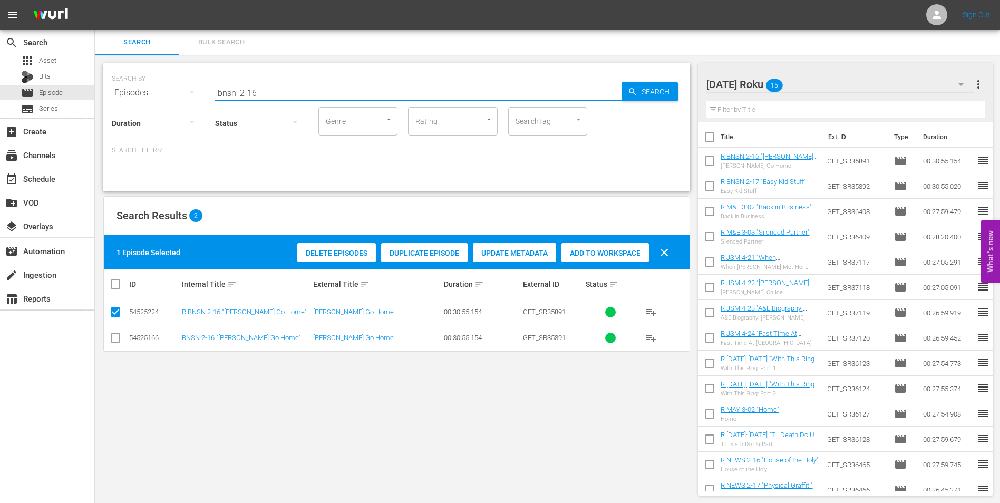
drag, startPoint x: 278, startPoint y: 92, endPoint x: 214, endPoint y: 89, distance: 64.4
click at [214, 89] on div "SEARCH BY Search By Episodes Search ID, Title, Description, Keywords, or Catego…" at bounding box center [397, 86] width 570 height 38
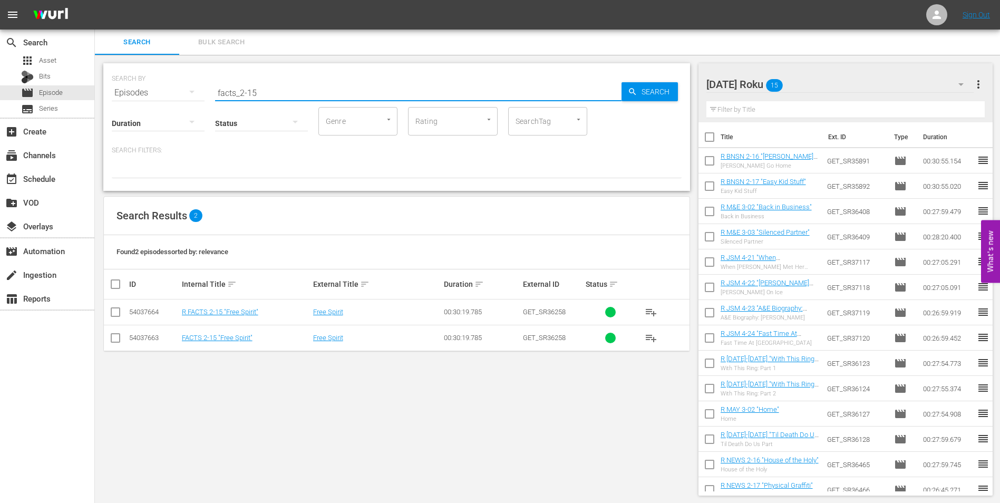
type input "facts_2-15"
click at [119, 311] on input "checkbox" at bounding box center [115, 314] width 13 height 13
checkbox input "true"
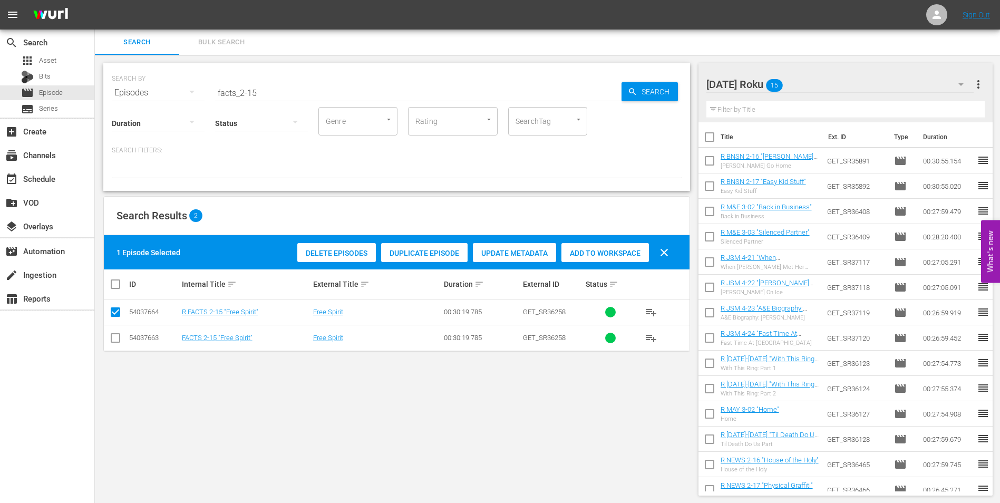
click at [606, 249] on span "Add to Workspace" at bounding box center [605, 253] width 88 height 8
click at [825, 78] on div "[DATE] Roku 16" at bounding box center [840, 85] width 268 height 30
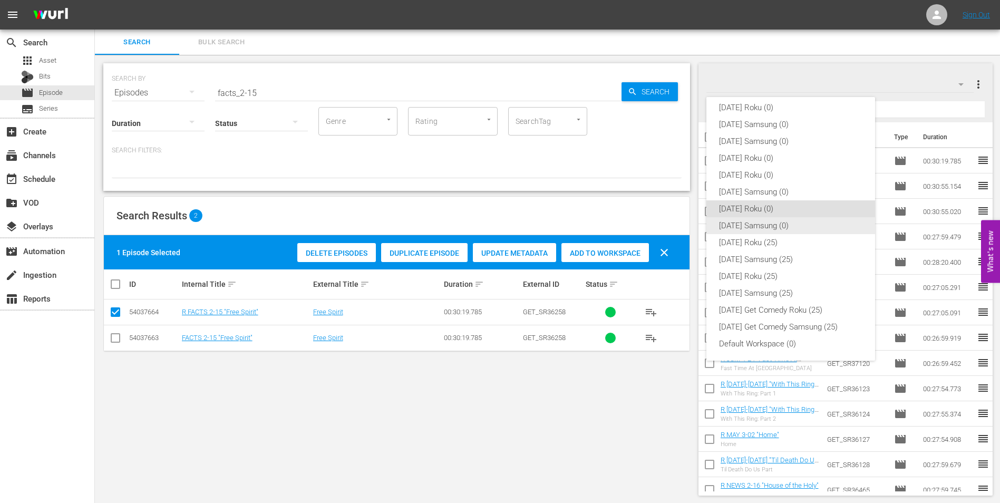
click at [733, 228] on div "[DATE] Samsung (0)" at bounding box center [790, 225] width 143 height 17
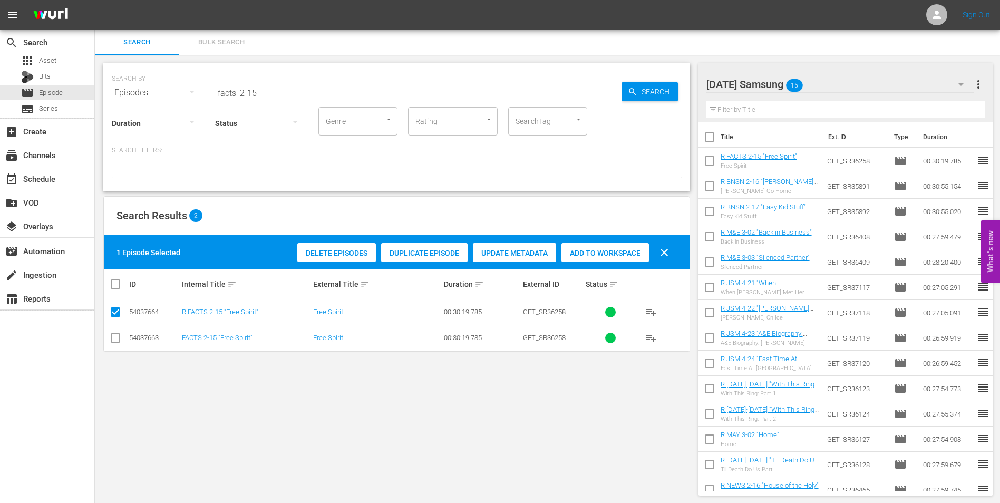
click at [116, 338] on input "checkbox" at bounding box center [115, 340] width 13 height 13
checkbox input "true"
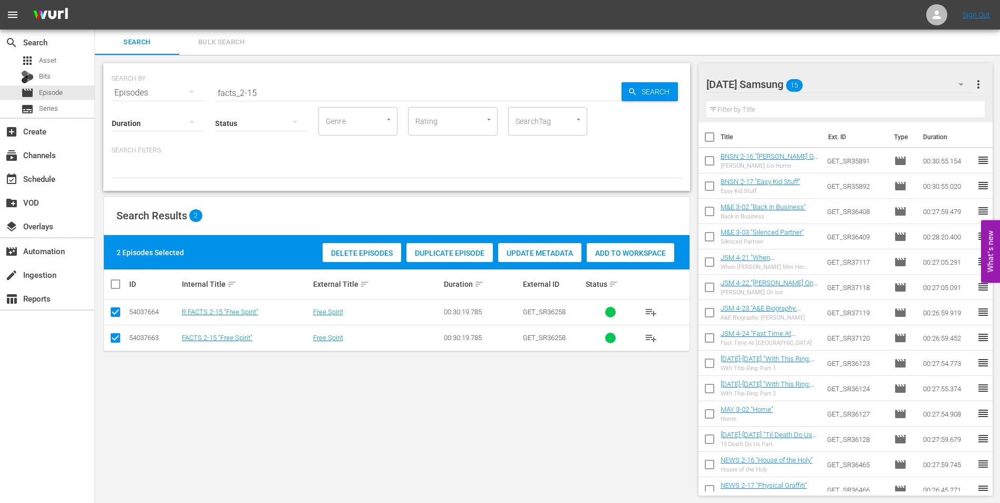
click at [118, 315] on input "checkbox" at bounding box center [115, 314] width 13 height 13
checkbox input "false"
click at [579, 249] on span "Add to Workspace" at bounding box center [605, 253] width 88 height 8
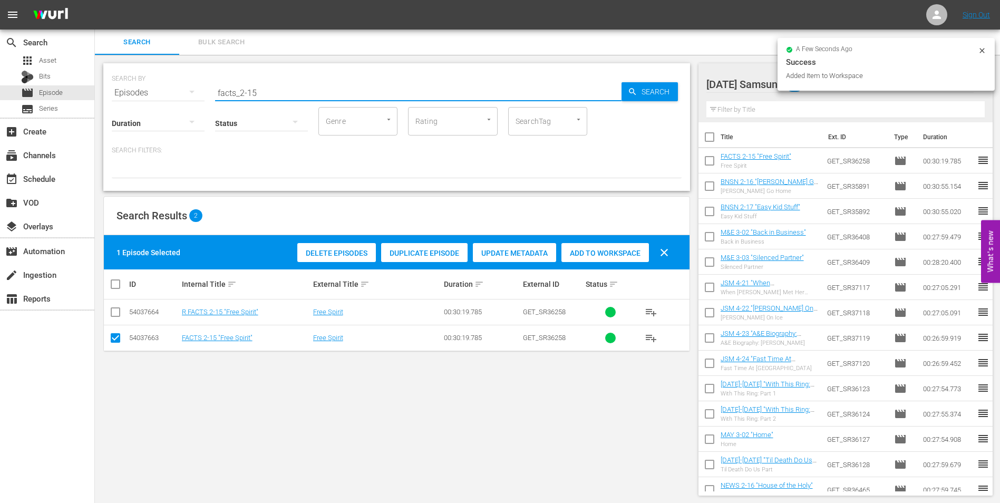
drag, startPoint x: 253, startPoint y: 92, endPoint x: 278, endPoint y: 99, distance: 26.2
click at [278, 99] on div "SEARCH BY Search By Episodes Search ID, Title, Description, Keywords, or Catego…" at bounding box center [396, 127] width 587 height 128
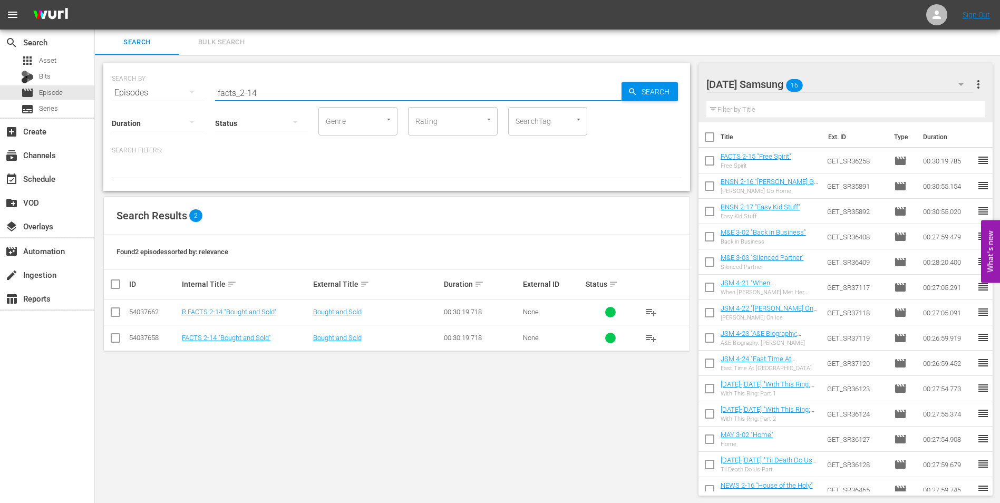
type input "facts_2-14"
click at [115, 339] on input "checkbox" at bounding box center [115, 340] width 13 height 13
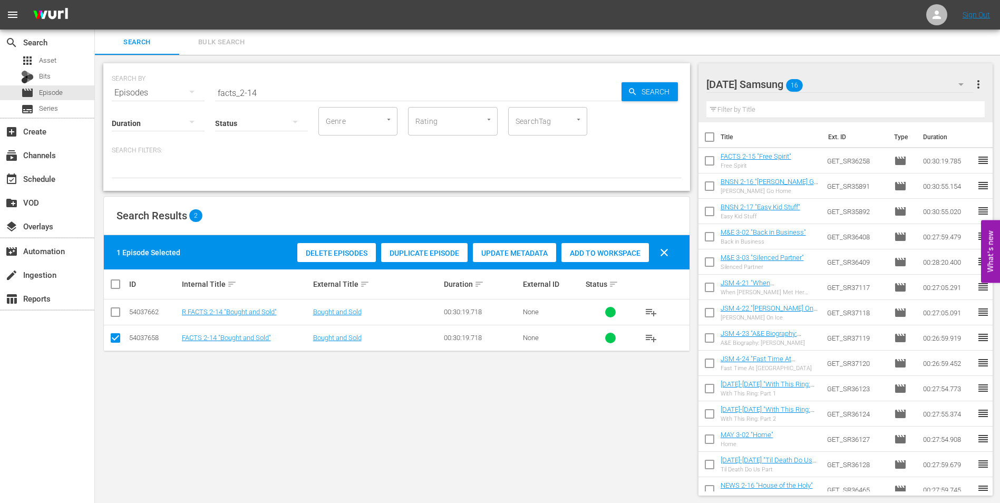
click at [618, 256] on span "Add to Workspace" at bounding box center [605, 253] width 88 height 8
click at [861, 78] on div "[DATE] Samsung 17" at bounding box center [840, 85] width 268 height 30
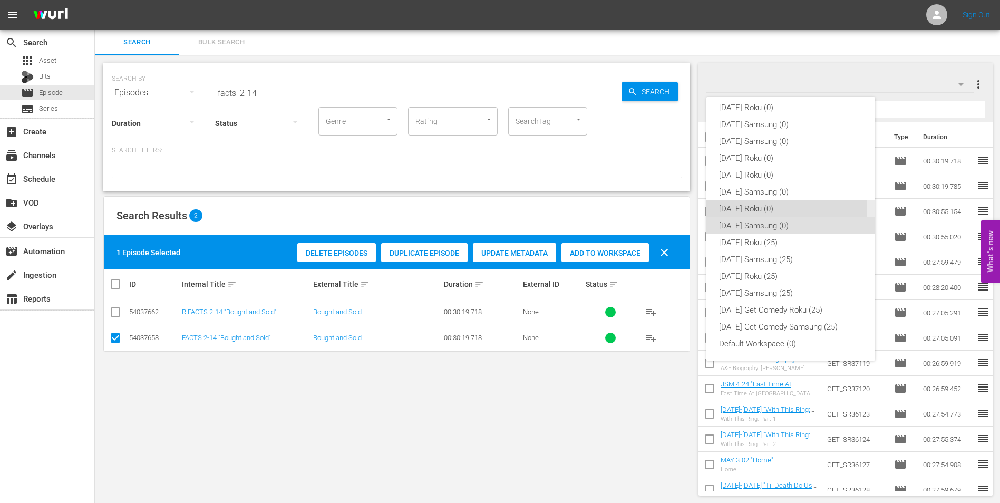
click at [770, 209] on div "[DATE] Roku (0)" at bounding box center [790, 208] width 143 height 17
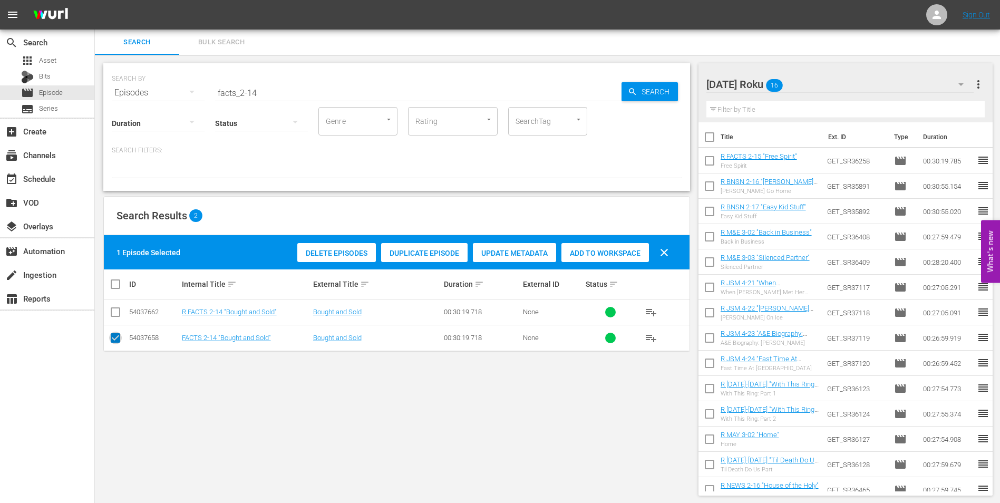
click at [113, 342] on input "checkbox" at bounding box center [115, 340] width 13 height 13
checkbox input "false"
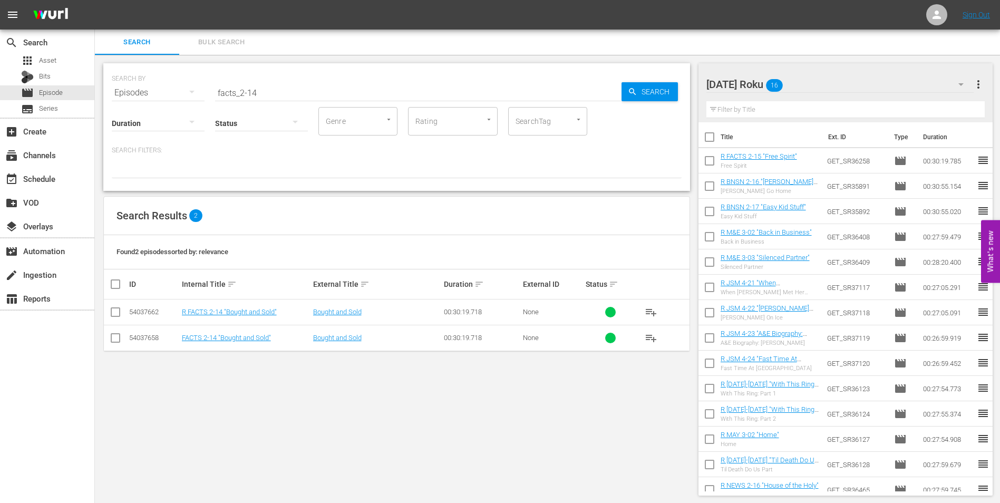
click at [113, 306] on icon at bounding box center [115, 312] width 13 height 13
click at [113, 311] on input "checkbox" at bounding box center [115, 314] width 13 height 13
checkbox input "true"
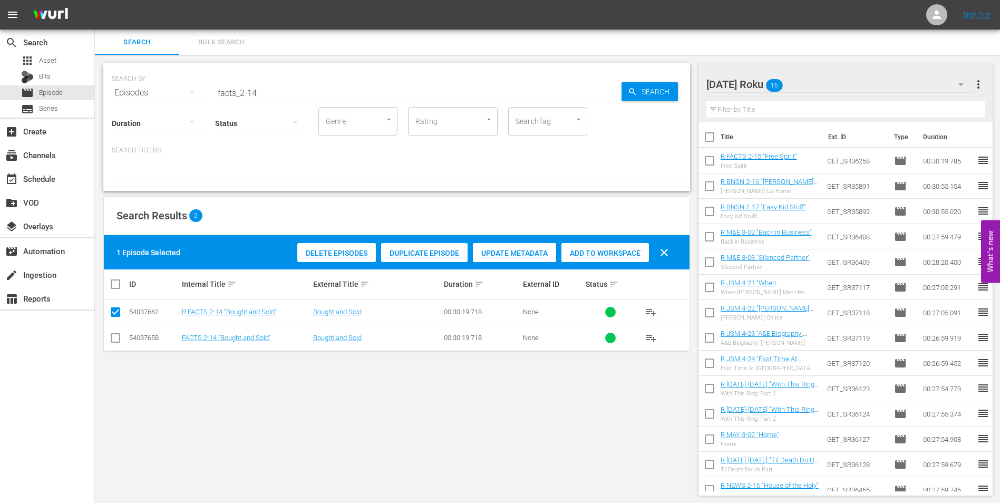
click at [599, 255] on span "Add to Workspace" at bounding box center [605, 253] width 88 height 8
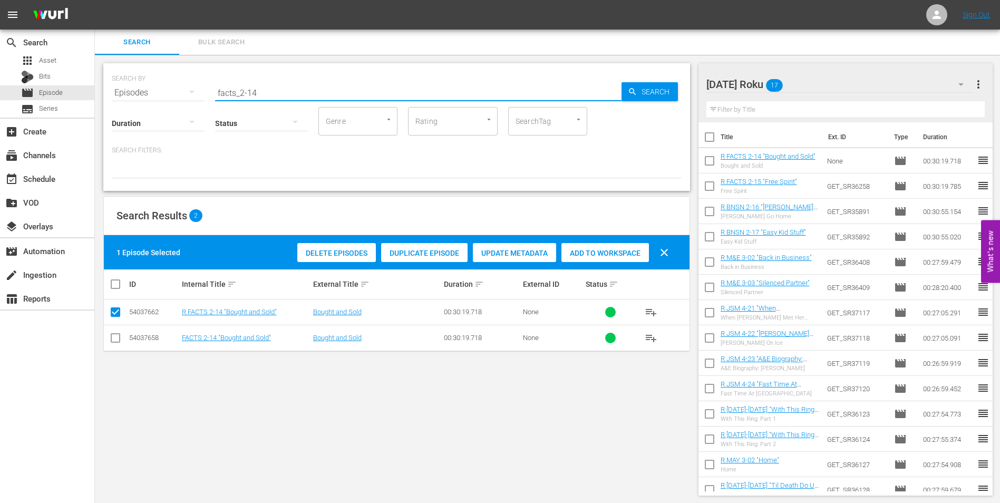
drag, startPoint x: 250, startPoint y: 87, endPoint x: 275, endPoint y: 93, distance: 25.6
click at [275, 93] on input "facts_2-14" at bounding box center [418, 92] width 406 height 25
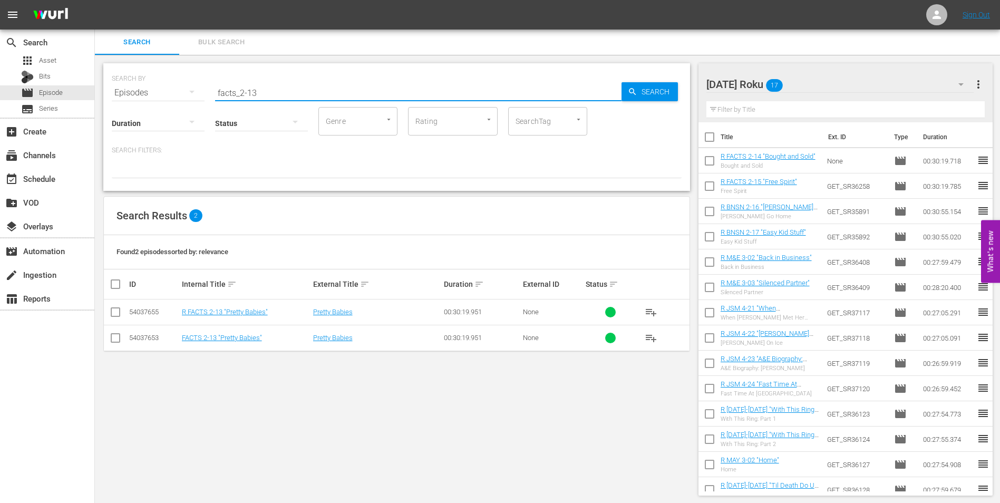
type input "facts_2-13"
click at [112, 315] on input "checkbox" at bounding box center [115, 314] width 13 height 13
checkbox input "true"
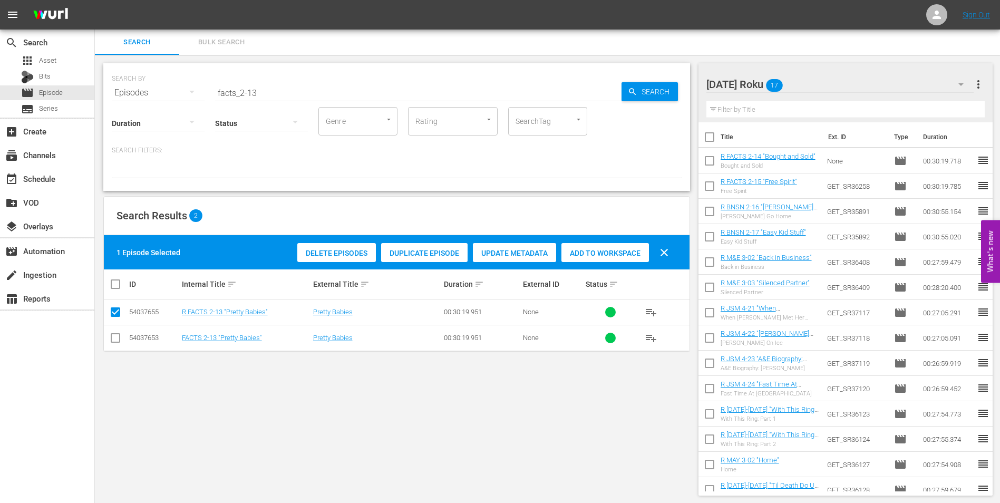
click at [592, 255] on span "Add to Workspace" at bounding box center [605, 253] width 88 height 8
click at [838, 88] on div "[DATE] Roku 18" at bounding box center [840, 85] width 268 height 30
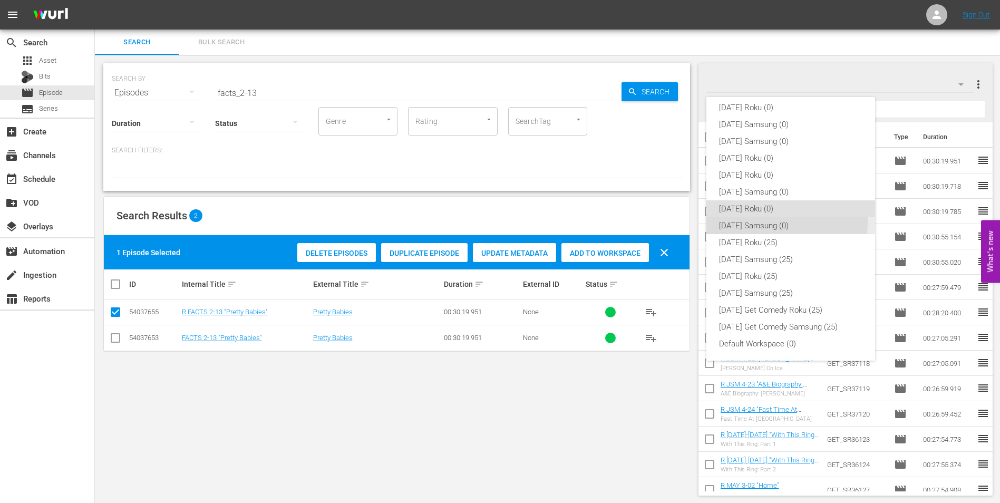
click at [731, 221] on div "[DATE] Samsung (0)" at bounding box center [790, 225] width 143 height 17
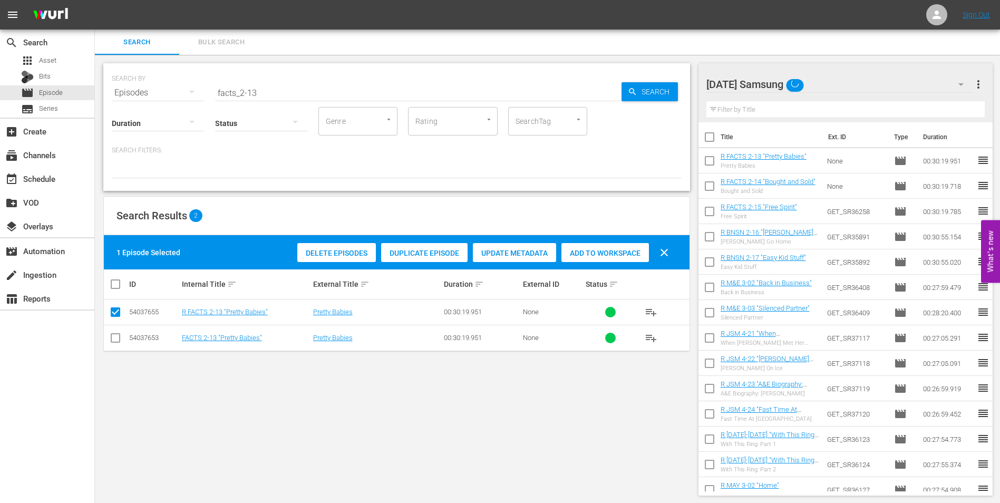
click at [117, 334] on input "checkbox" at bounding box center [115, 340] width 13 height 13
checkbox input "true"
click at [117, 316] on input "checkbox" at bounding box center [115, 314] width 13 height 13
checkbox input "false"
click at [607, 252] on span "Add to Workspace" at bounding box center [605, 253] width 88 height 8
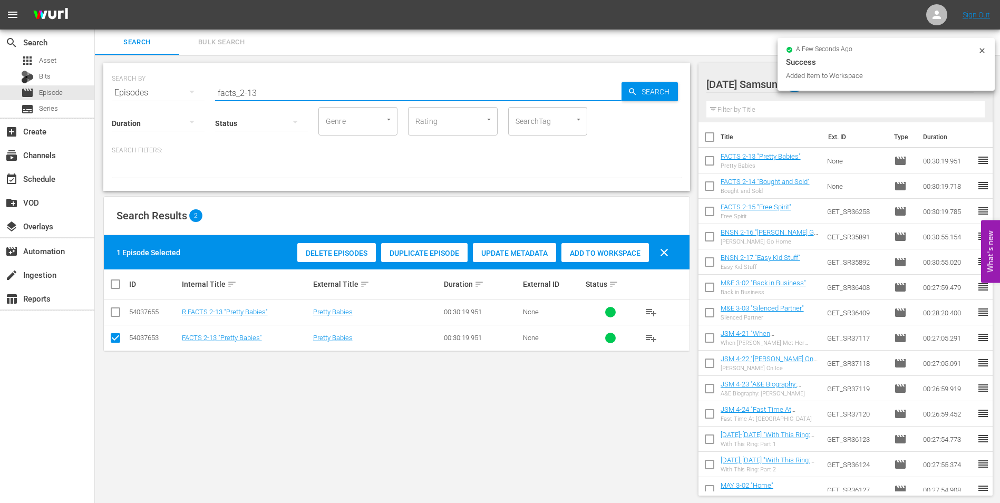
drag, startPoint x: 276, startPoint y: 96, endPoint x: 251, endPoint y: 97, distance: 24.8
click at [251, 97] on input "facts_2-13" at bounding box center [418, 92] width 406 height 25
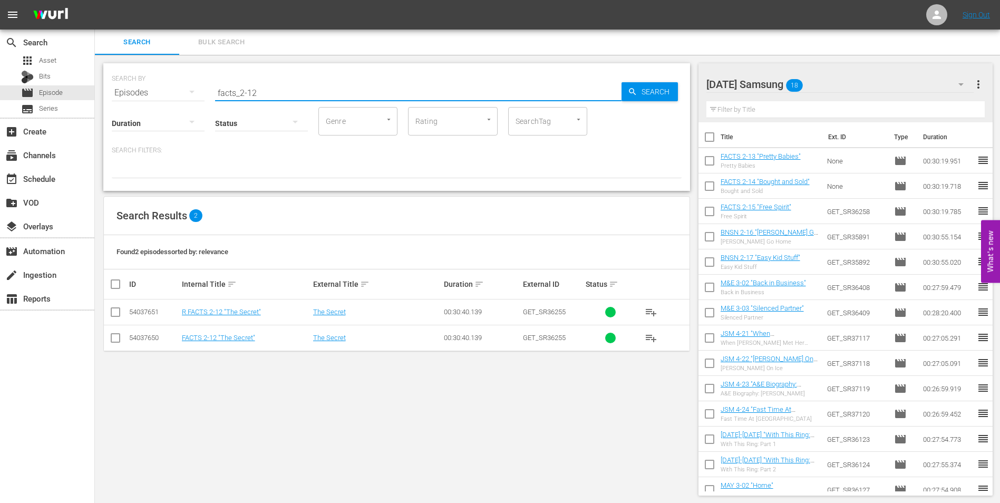
type input "facts_2-12"
click at [116, 343] on input "checkbox" at bounding box center [115, 340] width 13 height 13
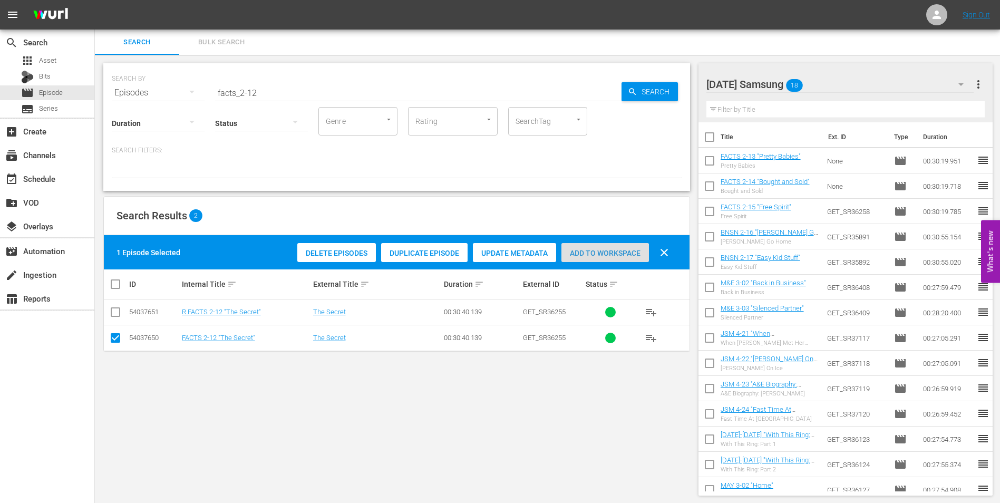
click at [580, 257] on div "Add to Workspace" at bounding box center [605, 253] width 88 height 20
click at [871, 74] on div "[DATE] Samsung 19" at bounding box center [840, 85] width 268 height 30
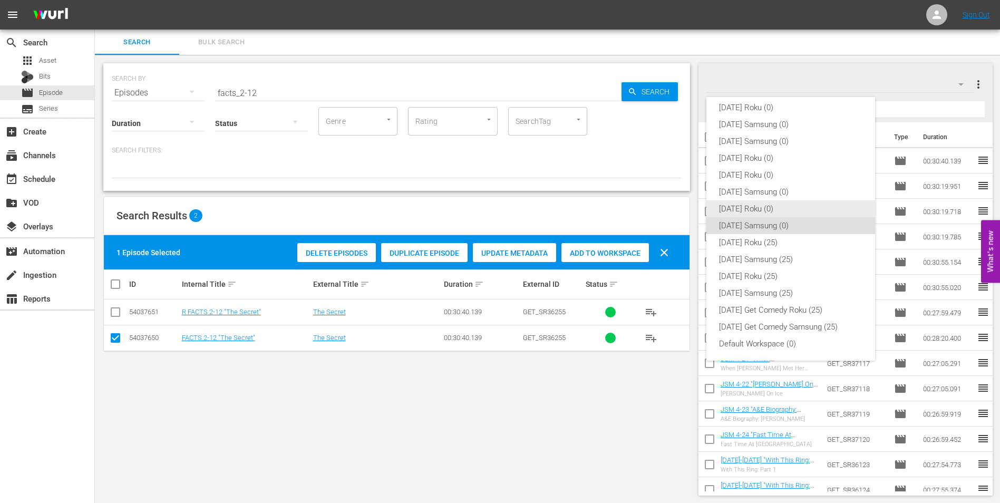
click at [731, 212] on div "[DATE] Roku (0)" at bounding box center [790, 208] width 143 height 17
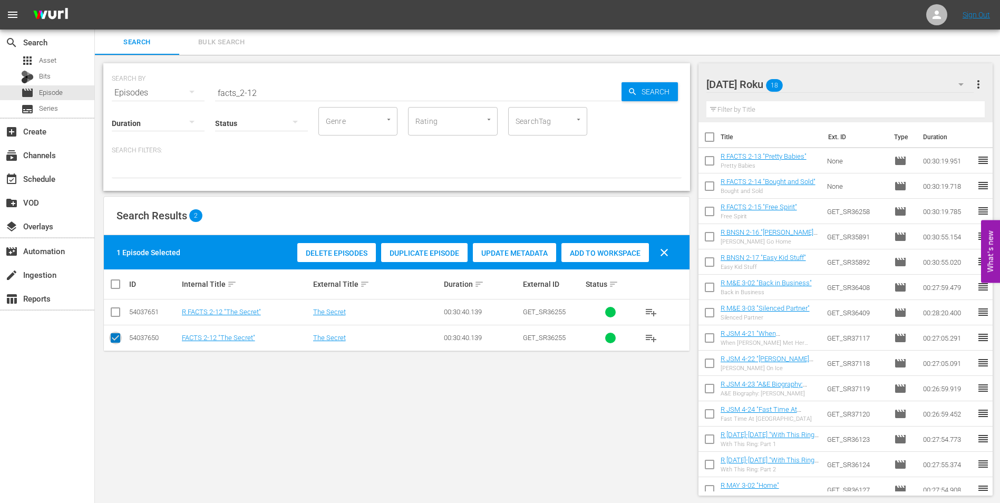
click at [115, 339] on input "checkbox" at bounding box center [115, 340] width 13 height 13
checkbox input "false"
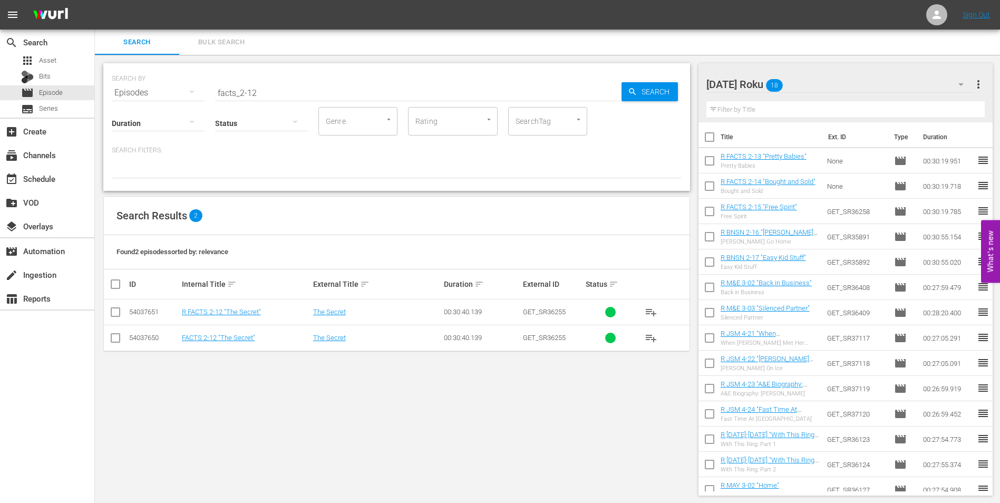
drag, startPoint x: 109, startPoint y: 309, endPoint x: 115, endPoint y: 310, distance: 6.4
click at [109, 309] on td at bounding box center [116, 312] width 24 height 26
click at [115, 310] on input "checkbox" at bounding box center [115, 314] width 13 height 13
checkbox input "true"
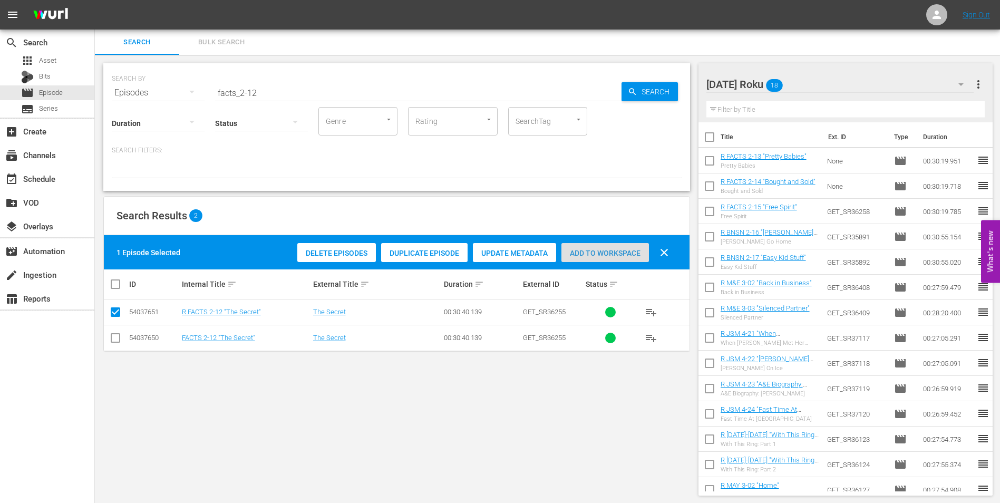
click at [621, 254] on span "Add to Workspace" at bounding box center [605, 253] width 88 height 8
click at [789, 86] on div at bounding box center [756, 85] width 101 height 26
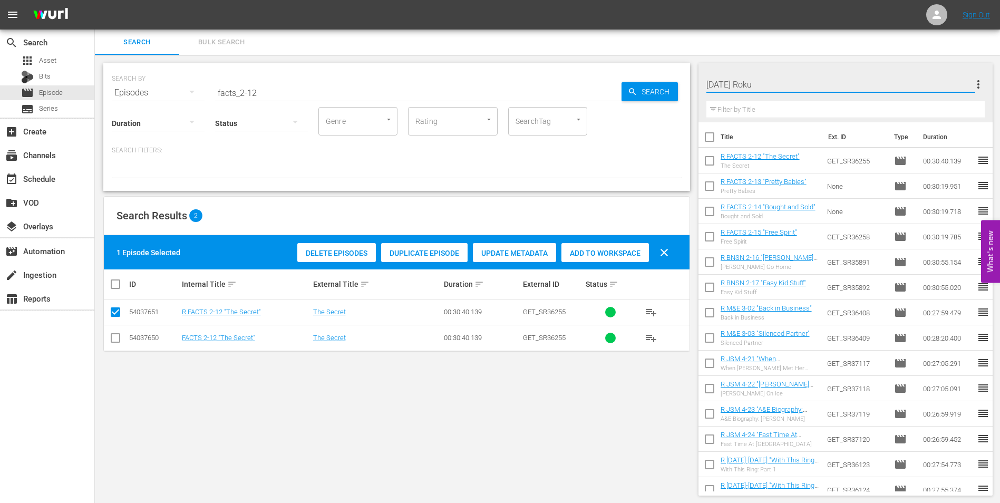
click at [845, 55] on div "[DATE] Roku more_vert Filter by Title Title Ext. ID Type Duration R FACTS 2-12 …" at bounding box center [850, 279] width 302 height 449
click at [843, 76] on div "[DATE] Roku 19" at bounding box center [840, 85] width 268 height 30
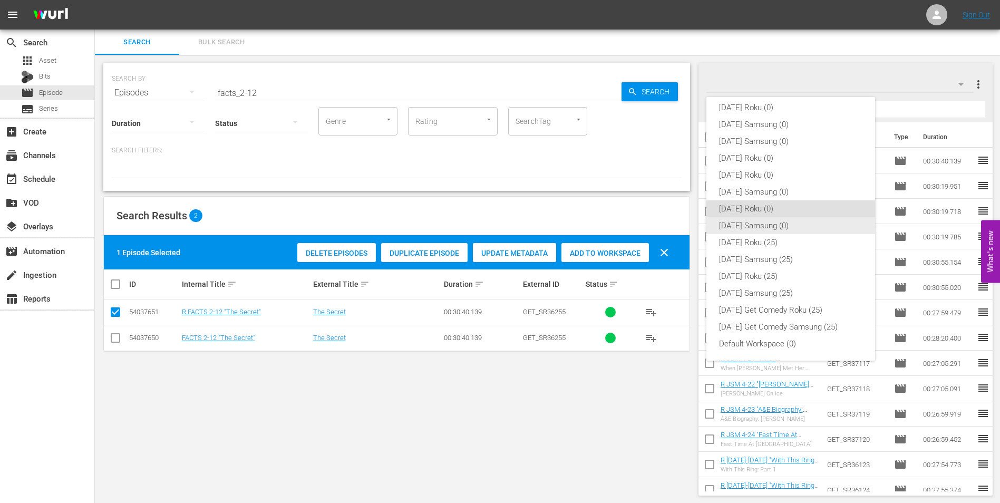
click at [762, 225] on div "[DATE] Samsung (0)" at bounding box center [790, 225] width 143 height 17
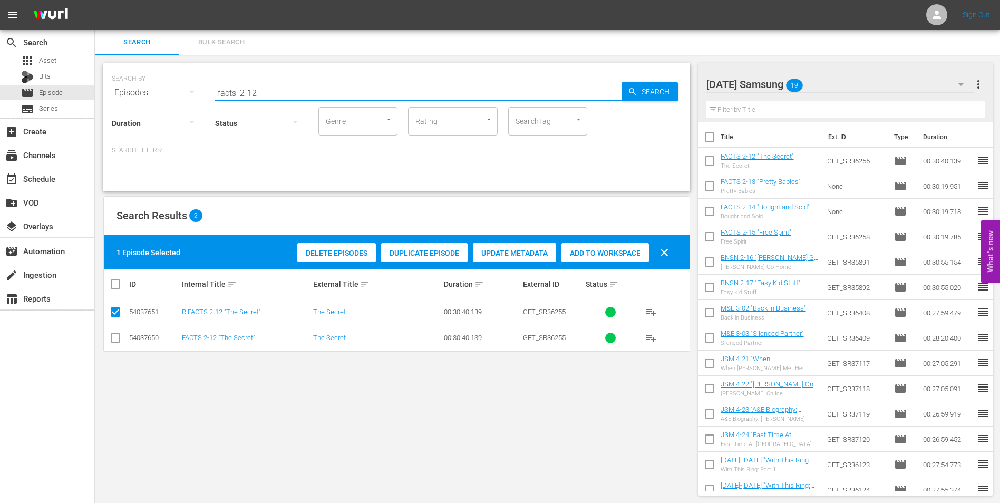
drag, startPoint x: 314, startPoint y: 96, endPoint x: 121, endPoint y: 91, distance: 192.5
click at [121, 91] on div "SEARCH BY Search By Episodes Search ID, Title, Description, Keywords, or Catego…" at bounding box center [397, 86] width 570 height 38
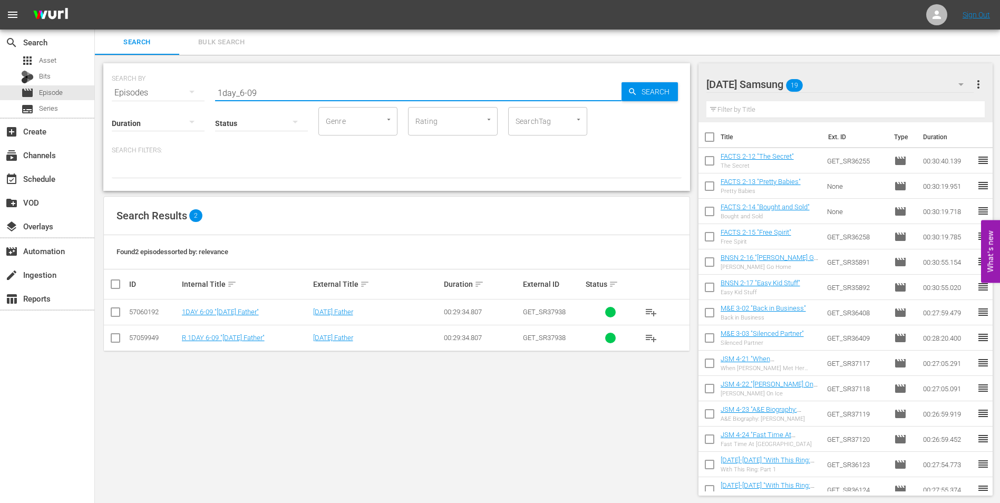
type input "1day_6-09"
click at [115, 309] on input "checkbox" at bounding box center [115, 314] width 13 height 13
checkbox input "true"
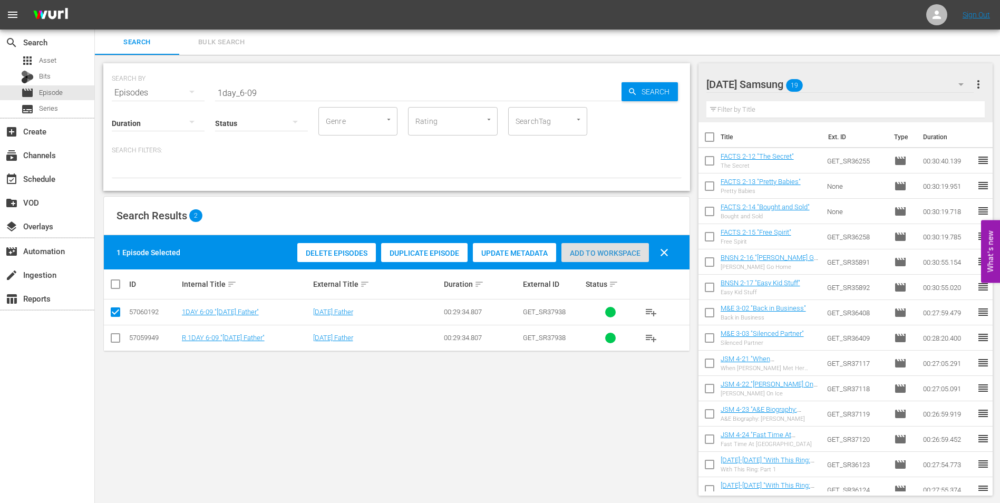
click at [607, 260] on div "Add to Workspace" at bounding box center [605, 253] width 88 height 20
click at [835, 86] on div "[DATE] Samsung 20" at bounding box center [840, 85] width 268 height 30
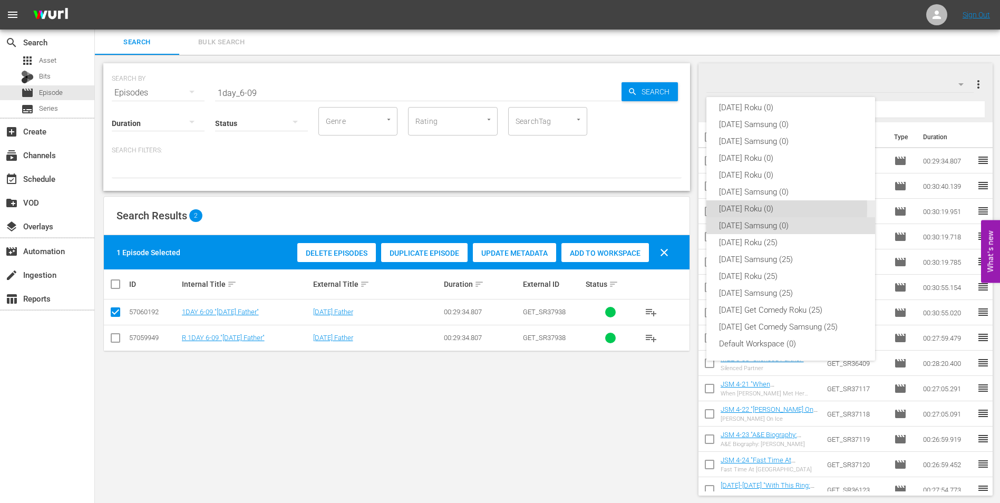
click at [747, 208] on div "[DATE] Roku (0)" at bounding box center [790, 208] width 143 height 17
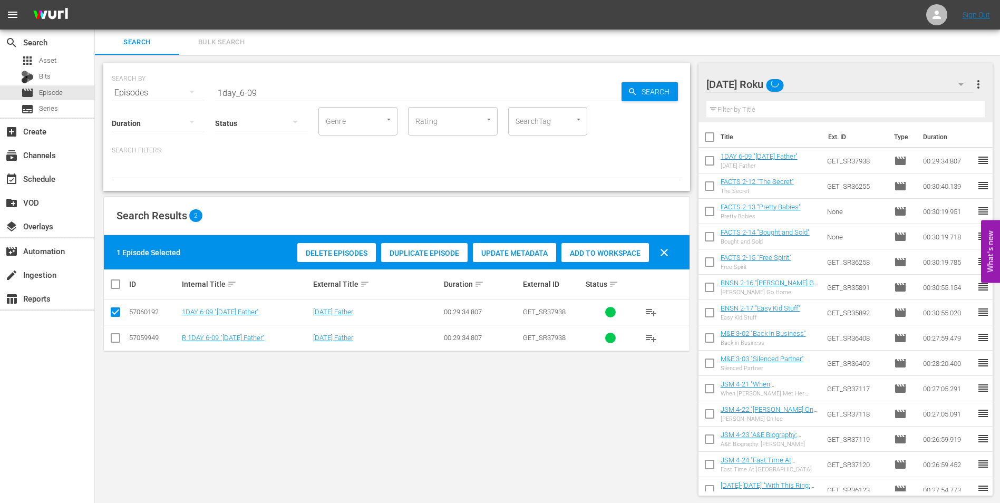
click at [118, 342] on input "checkbox" at bounding box center [115, 340] width 13 height 13
checkbox input "true"
click at [119, 311] on input "checkbox" at bounding box center [115, 314] width 13 height 13
checkbox input "false"
click at [623, 250] on span "Add to Workspace" at bounding box center [605, 253] width 88 height 8
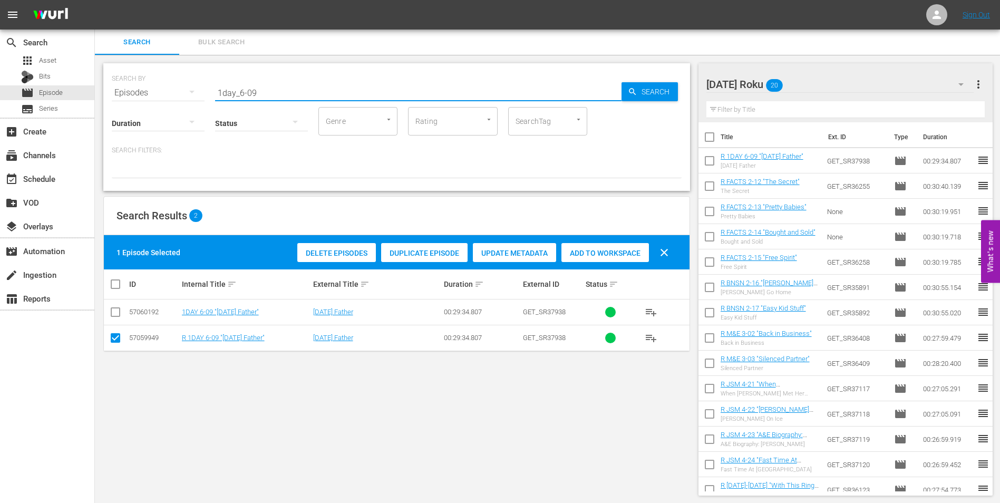
drag, startPoint x: 253, startPoint y: 94, endPoint x: 269, endPoint y: 94, distance: 16.4
click at [271, 94] on input "1day_6-09" at bounding box center [418, 92] width 406 height 25
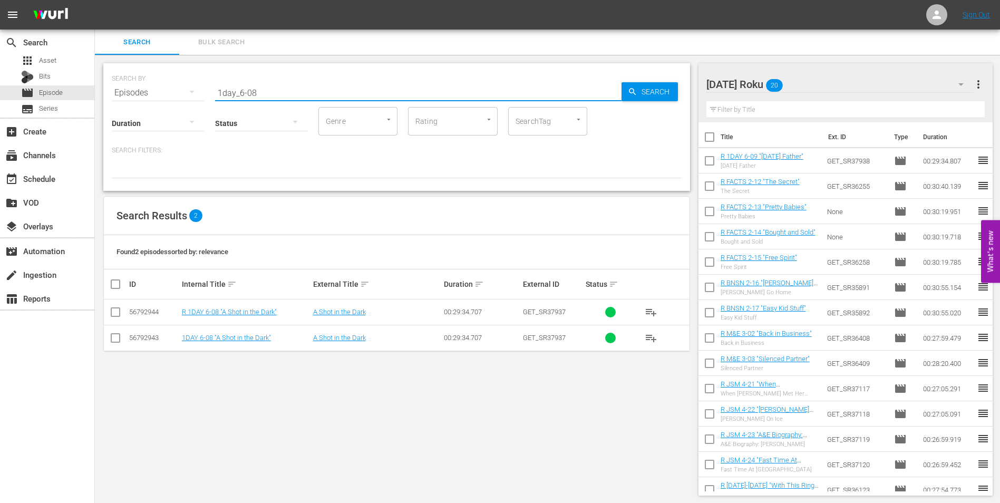
type input "1day_6-08"
click at [113, 309] on input "checkbox" at bounding box center [115, 314] width 13 height 13
checkbox input "true"
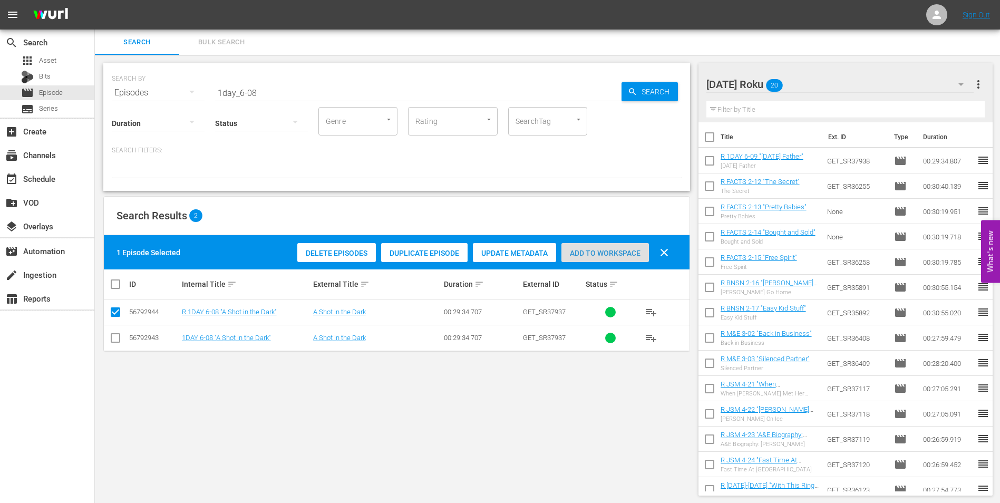
click at [612, 252] on span "Add to Workspace" at bounding box center [605, 253] width 88 height 8
click at [825, 83] on div "[DATE] Roku 21" at bounding box center [840, 85] width 268 height 30
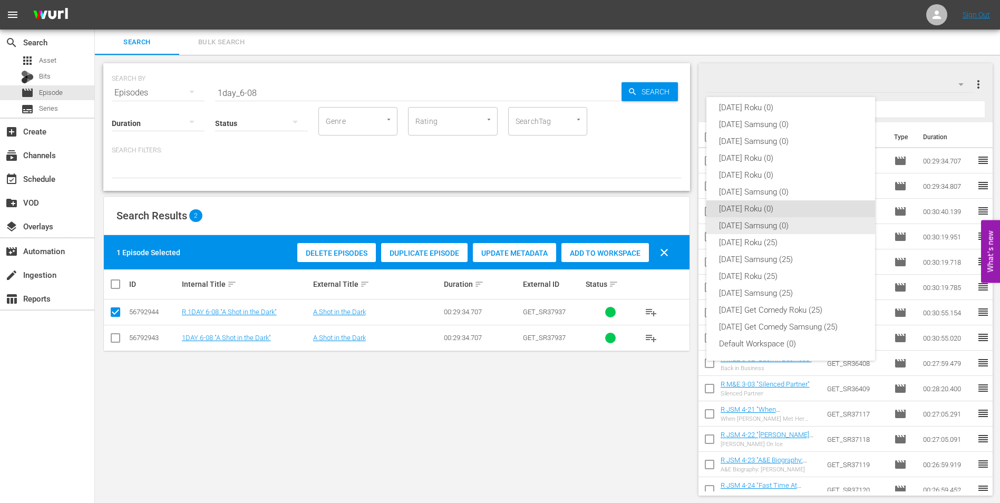
click at [756, 220] on div "[DATE] Samsung (0)" at bounding box center [790, 225] width 143 height 17
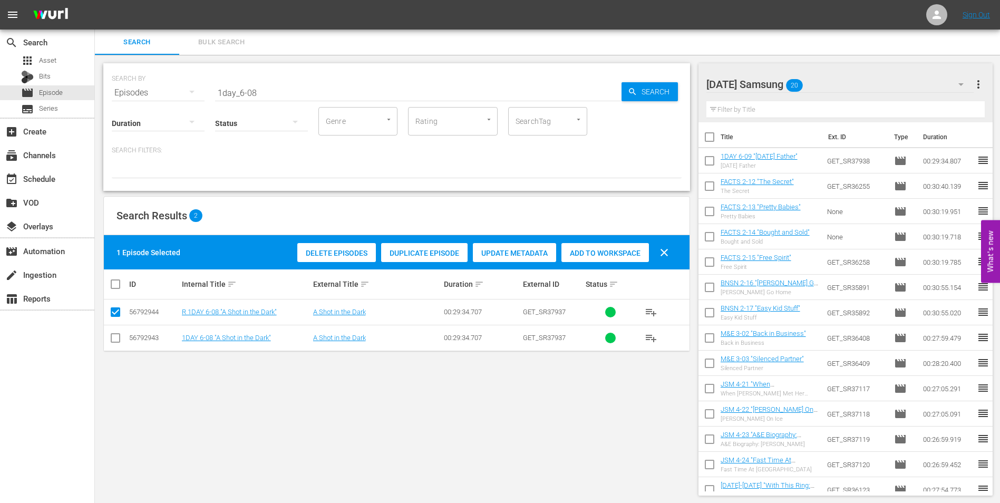
click at [117, 340] on input "checkbox" at bounding box center [115, 340] width 13 height 13
checkbox input "true"
click at [116, 308] on input "checkbox" at bounding box center [115, 314] width 13 height 13
checkbox input "false"
click at [630, 253] on span "Add to Workspace" at bounding box center [605, 253] width 88 height 8
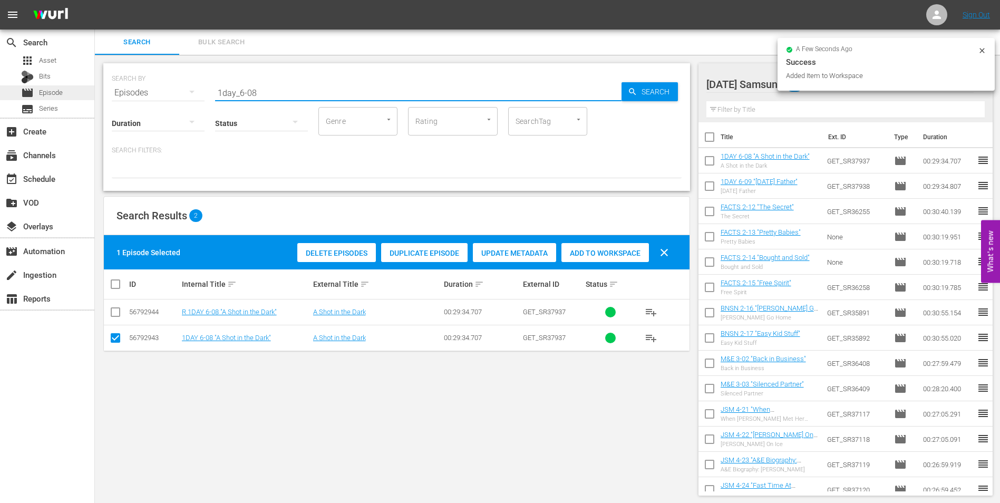
drag, startPoint x: 318, startPoint y: 95, endPoint x: 15, endPoint y: 89, distance: 303.2
click at [95, 0] on div "search Search apps Asset Bits movie Episode subtitles Series add_box Create sub…" at bounding box center [547, 0] width 905 height 0
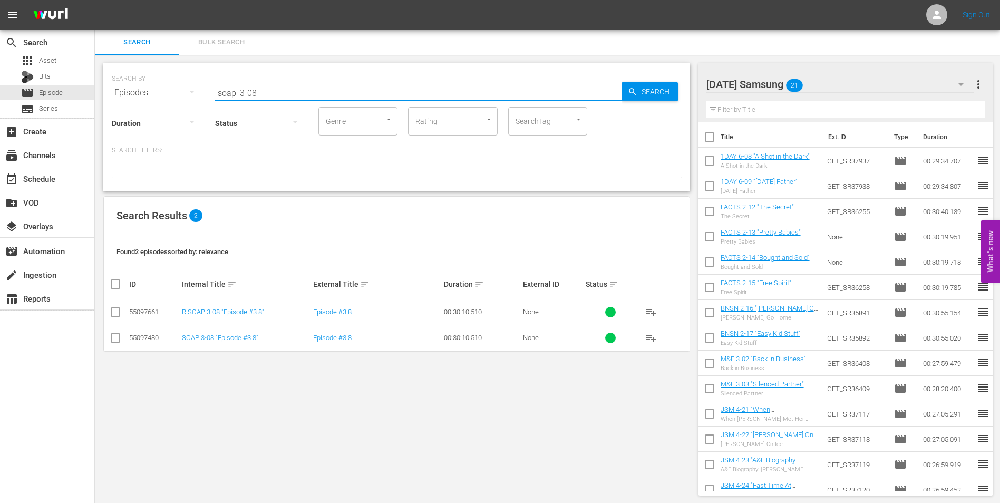
type input "soap_3-08"
click at [110, 335] on input "checkbox" at bounding box center [115, 340] width 13 height 13
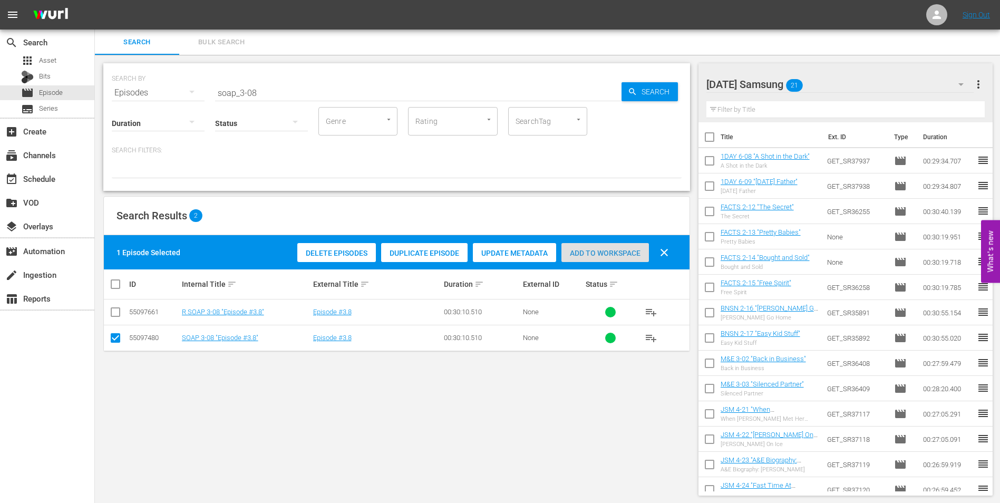
click at [615, 256] on span "Add to Workspace" at bounding box center [605, 253] width 88 height 8
click at [834, 74] on div "[DATE] Samsung 22" at bounding box center [840, 85] width 268 height 30
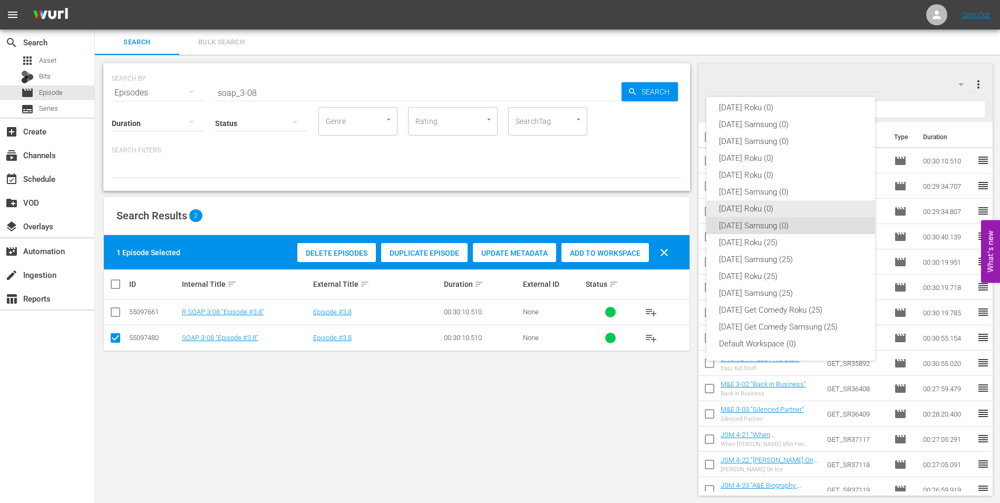
click at [749, 207] on div "[DATE] Roku (0)" at bounding box center [790, 208] width 143 height 17
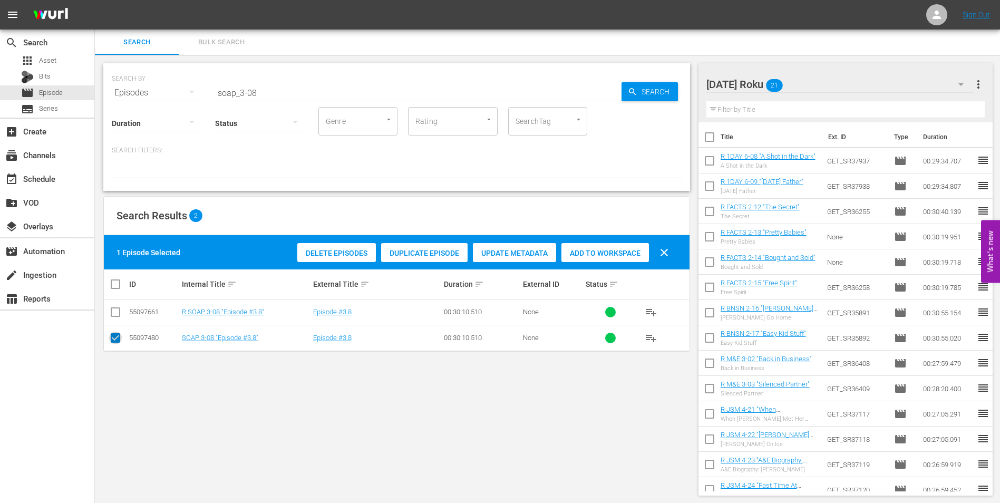
click at [115, 340] on input "checkbox" at bounding box center [115, 340] width 13 height 13
checkbox input "false"
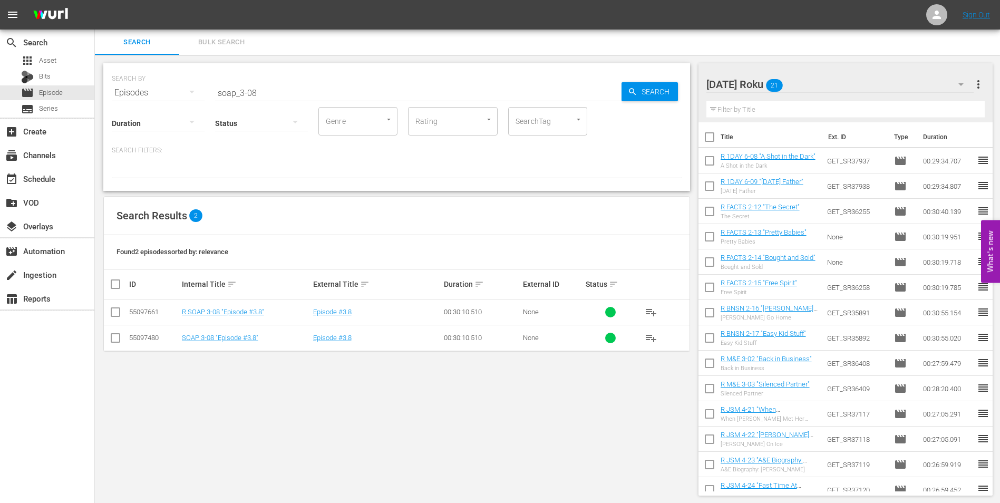
click at [115, 310] on input "checkbox" at bounding box center [115, 314] width 13 height 13
checkbox input "true"
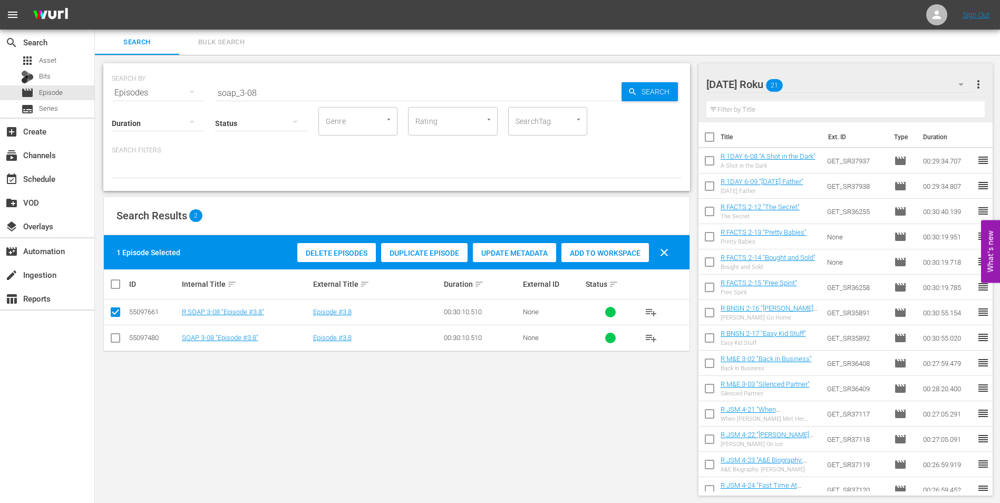
click at [621, 253] on span "Add to Workspace" at bounding box center [605, 253] width 88 height 8
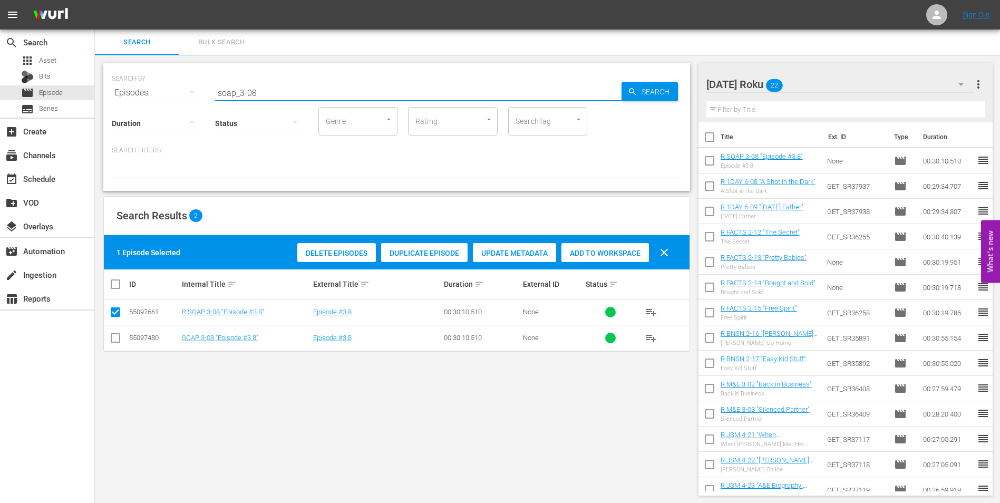
drag, startPoint x: 251, startPoint y: 91, endPoint x: 285, endPoint y: 91, distance: 33.2
click at [285, 91] on input "soap_3-08" at bounding box center [418, 92] width 406 height 25
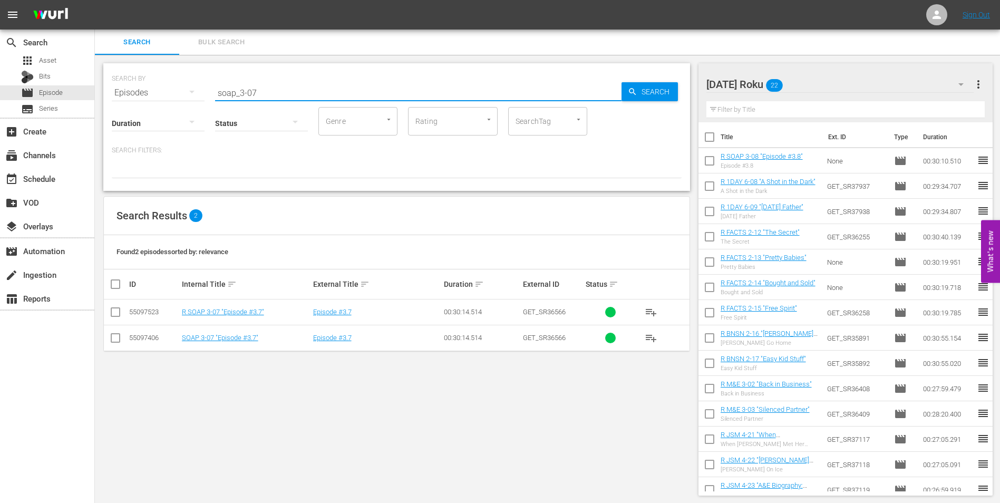
type input "soap_3-07"
click at [119, 314] on input "checkbox" at bounding box center [115, 314] width 13 height 13
checkbox input "true"
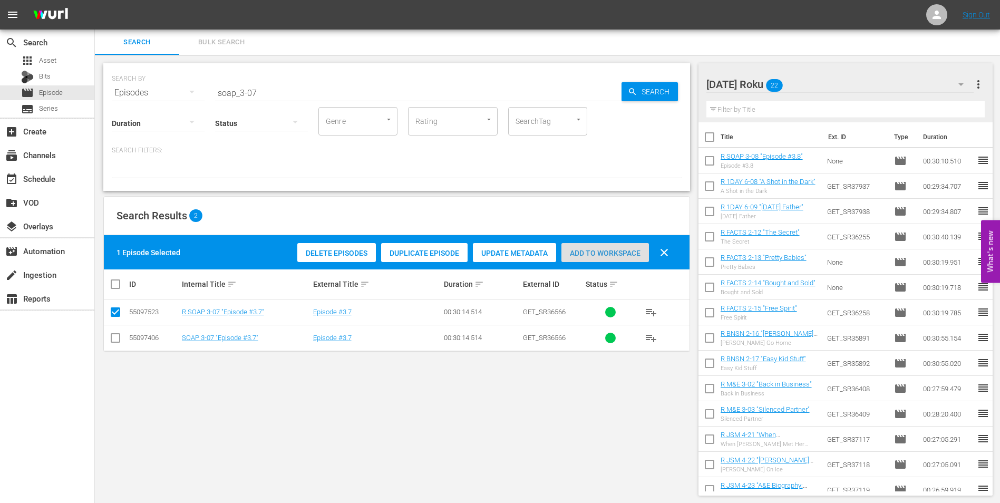
click at [626, 257] on span "Add to Workspace" at bounding box center [605, 253] width 88 height 8
click at [828, 63] on div "[DATE] Roku 23 [DATE] Roku more_vert Filter by Title Title Ext. ID Type Duratio…" at bounding box center [850, 279] width 302 height 449
click at [816, 79] on div "[DATE] Roku 23" at bounding box center [840, 85] width 268 height 30
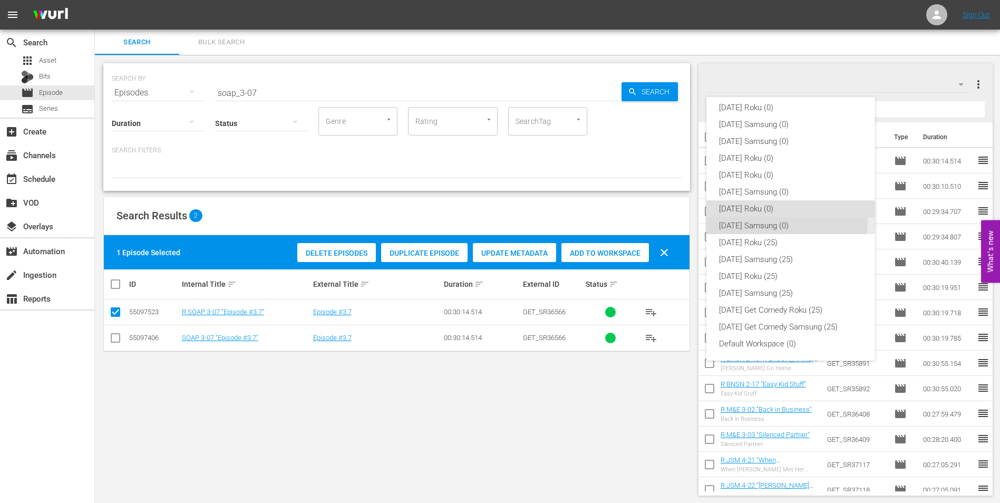
click at [765, 222] on div "[DATE] Samsung (0)" at bounding box center [790, 225] width 143 height 17
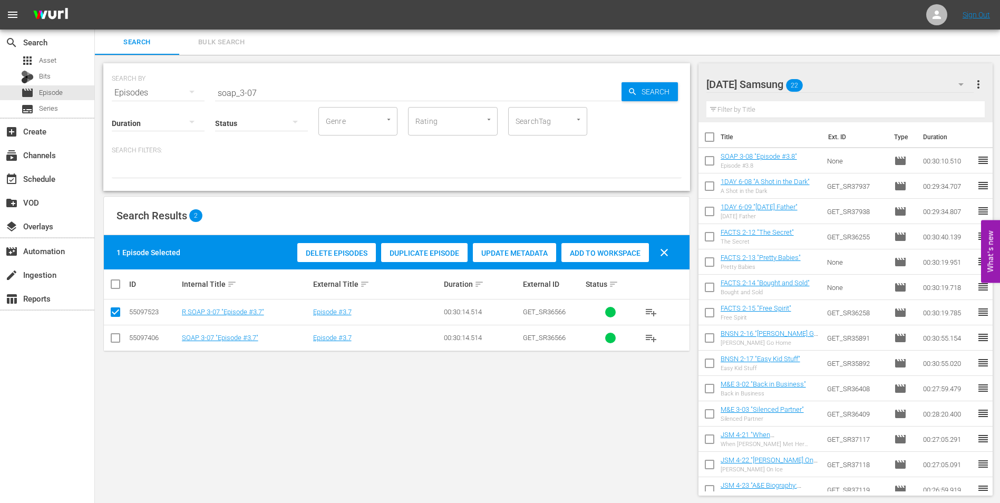
click at [116, 341] on input "checkbox" at bounding box center [115, 340] width 13 height 13
checkbox input "true"
click at [116, 312] on input "checkbox" at bounding box center [115, 314] width 13 height 13
checkbox input "false"
click at [616, 254] on span "Add to Workspace" at bounding box center [605, 253] width 88 height 8
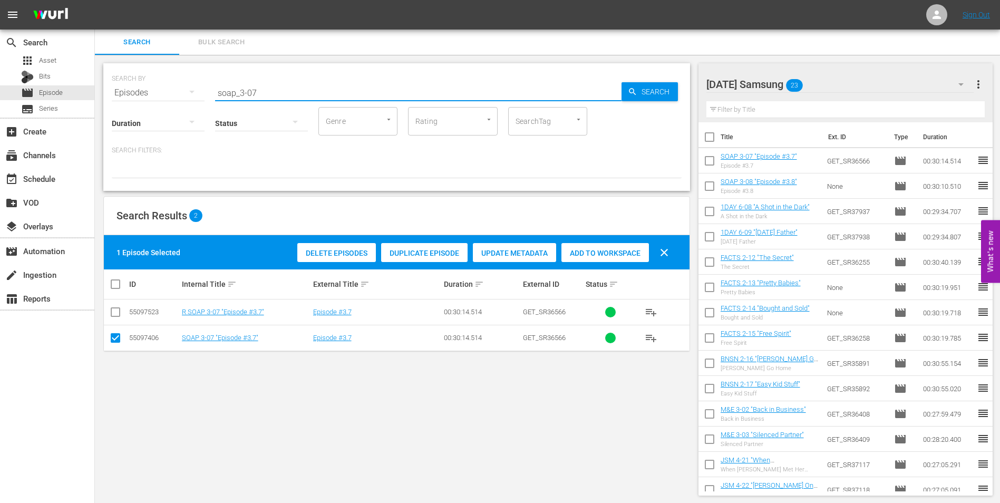
drag, startPoint x: 273, startPoint y: 88, endPoint x: 71, endPoint y: 85, distance: 201.4
click at [95, 0] on div "search Search apps Asset Bits movie Episode subtitles Series add_box Create sub…" at bounding box center [547, 0] width 905 height 0
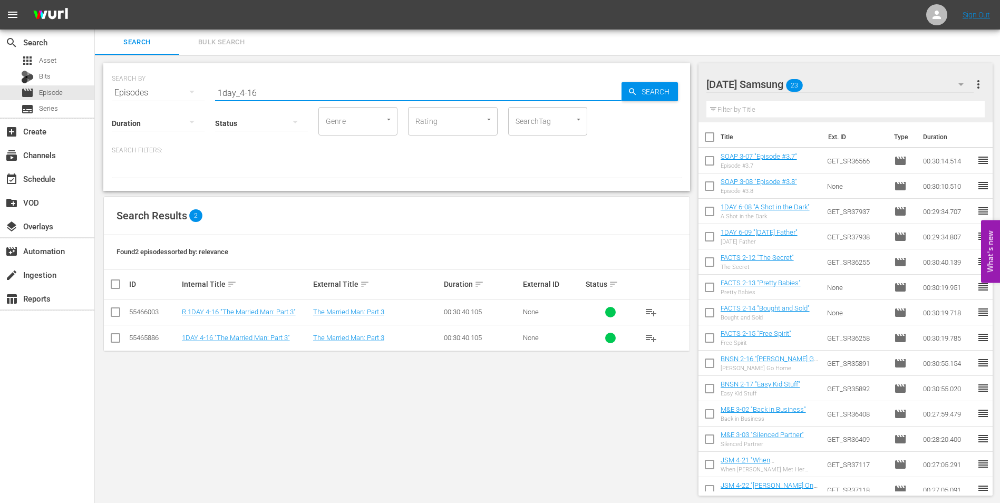
type input "1day_4-16"
click at [115, 339] on input "checkbox" at bounding box center [115, 340] width 13 height 13
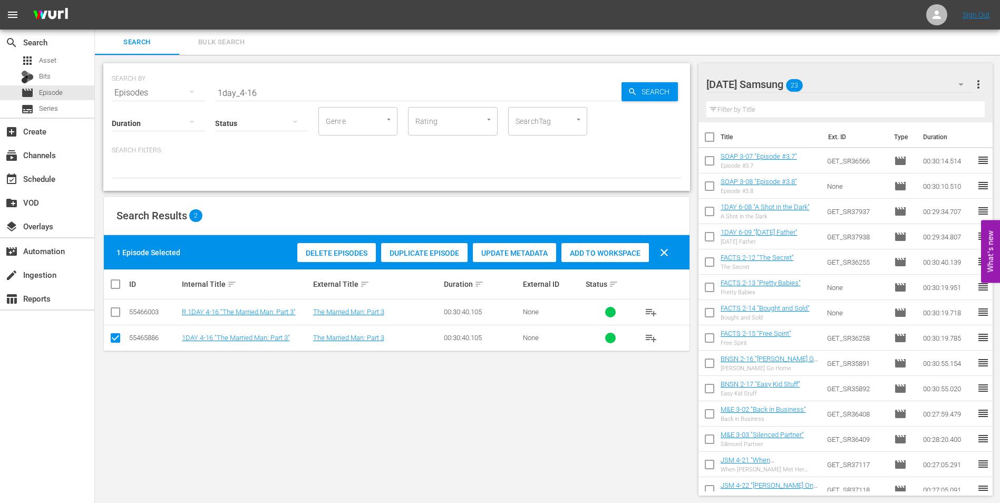
click at [618, 249] on span "Add to Workspace" at bounding box center [605, 253] width 88 height 8
click at [834, 77] on div "[DATE] Samsung 24" at bounding box center [840, 85] width 268 height 30
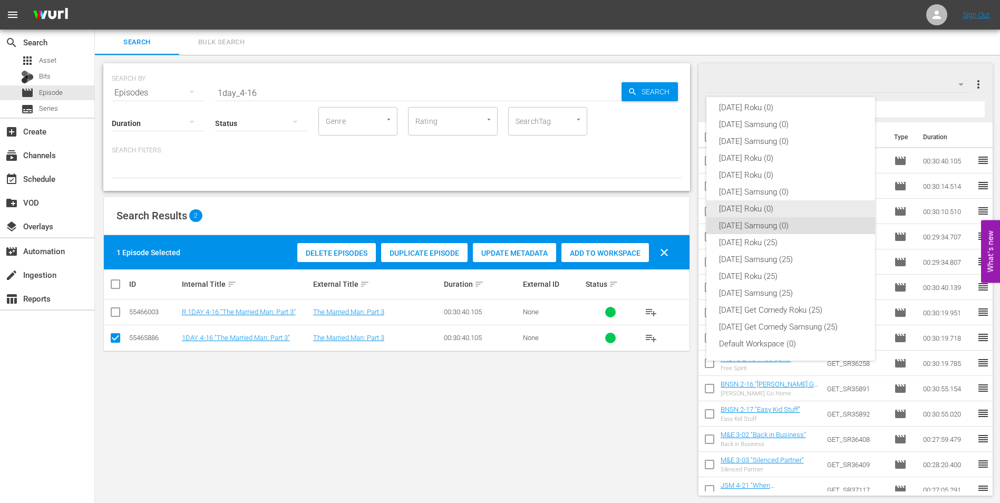
click at [731, 208] on div "[DATE] Roku (0)" at bounding box center [790, 208] width 143 height 17
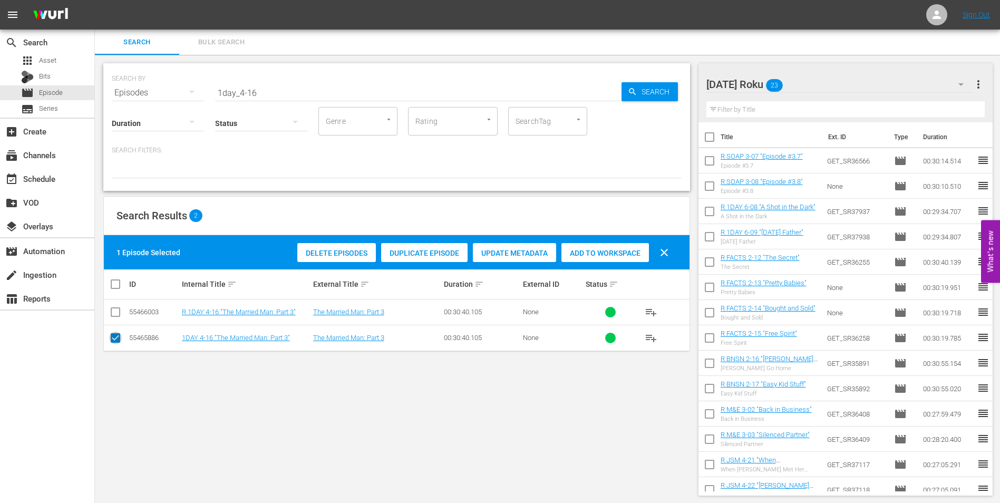
click at [111, 336] on input "checkbox" at bounding box center [115, 340] width 13 height 13
checkbox input "false"
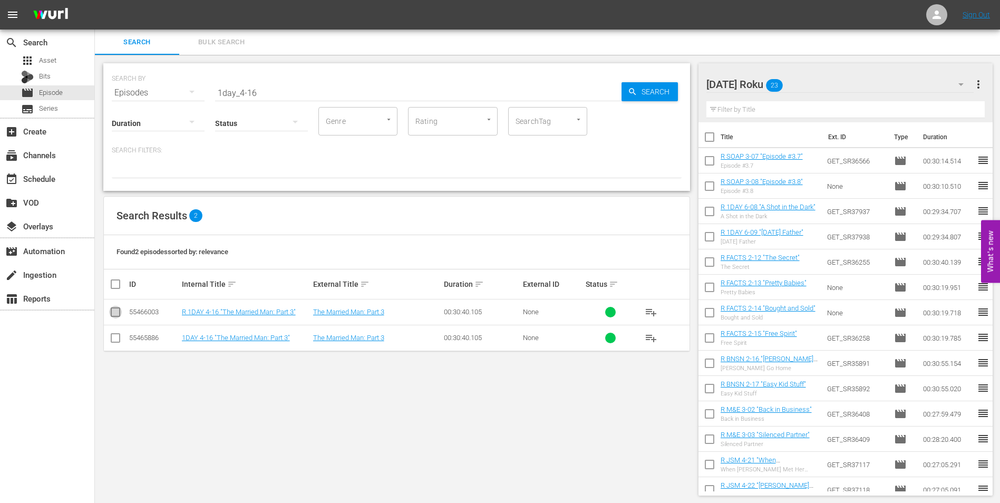
click at [114, 316] on input "checkbox" at bounding box center [115, 314] width 13 height 13
checkbox input "true"
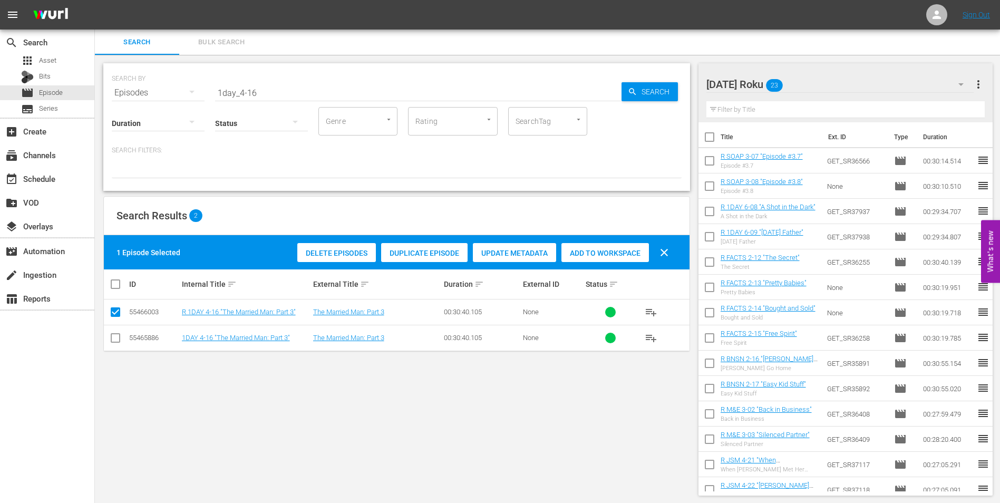
click at [607, 246] on div "Add to Workspace" at bounding box center [605, 253] width 88 height 20
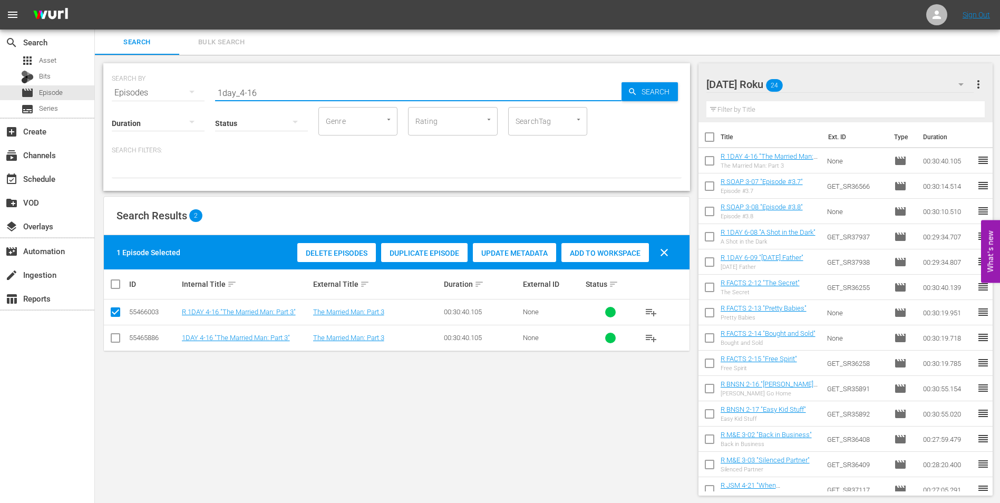
drag, startPoint x: 262, startPoint y: 84, endPoint x: 134, endPoint y: 86, distance: 128.1
click at [134, 86] on div "SEARCH BY Search By Episodes Search ID, Title, Description, Keywords, or Catego…" at bounding box center [397, 86] width 570 height 38
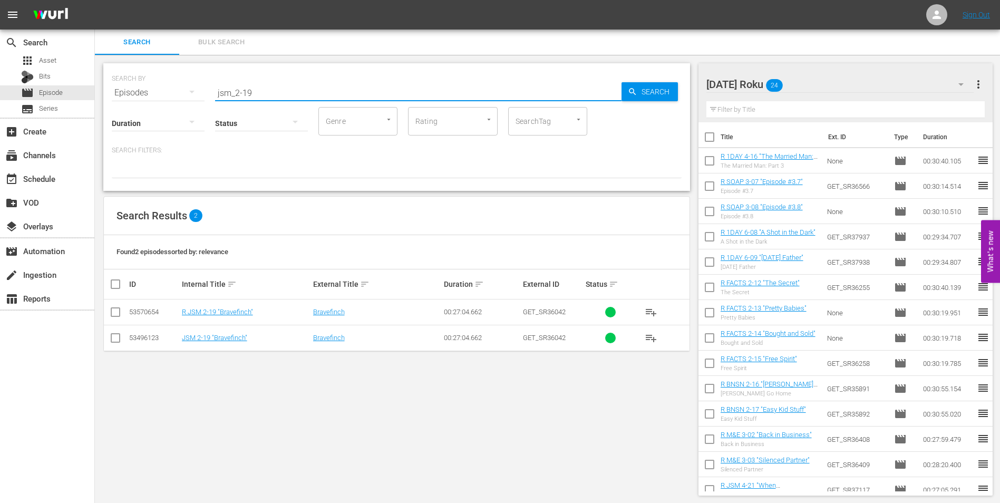
type input "jsm_2-19"
click at [119, 314] on input "checkbox" at bounding box center [115, 314] width 13 height 13
checkbox input "true"
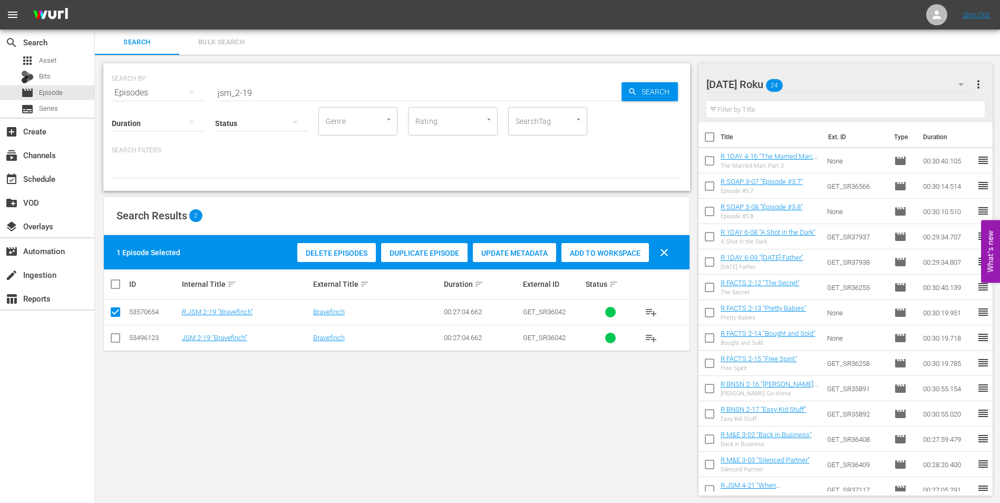
click at [625, 253] on span "Add to Workspace" at bounding box center [605, 253] width 88 height 8
click at [809, 84] on div "[DATE] Roku 25" at bounding box center [840, 85] width 268 height 30
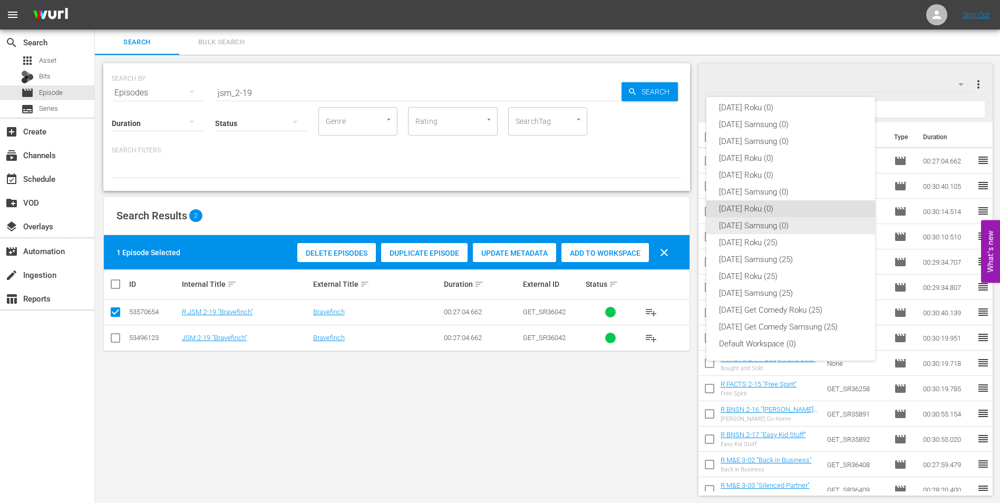
click at [784, 229] on div "[DATE] Samsung (0)" at bounding box center [790, 225] width 143 height 17
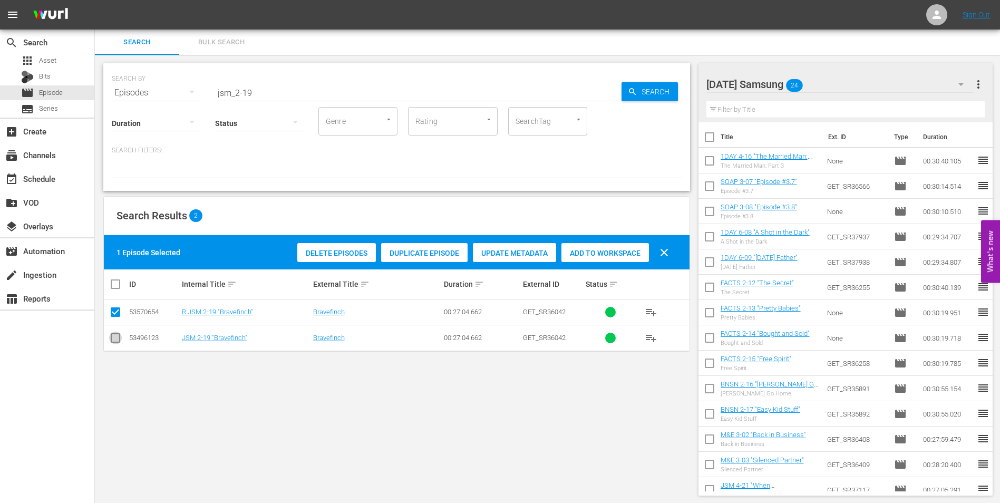
drag, startPoint x: 114, startPoint y: 342, endPoint x: 114, endPoint y: 306, distance: 35.9
click at [114, 339] on input "checkbox" at bounding box center [115, 340] width 13 height 13
checkbox input "true"
click at [114, 306] on icon at bounding box center [115, 312] width 13 height 13
click at [114, 311] on input "checkbox" at bounding box center [115, 314] width 13 height 13
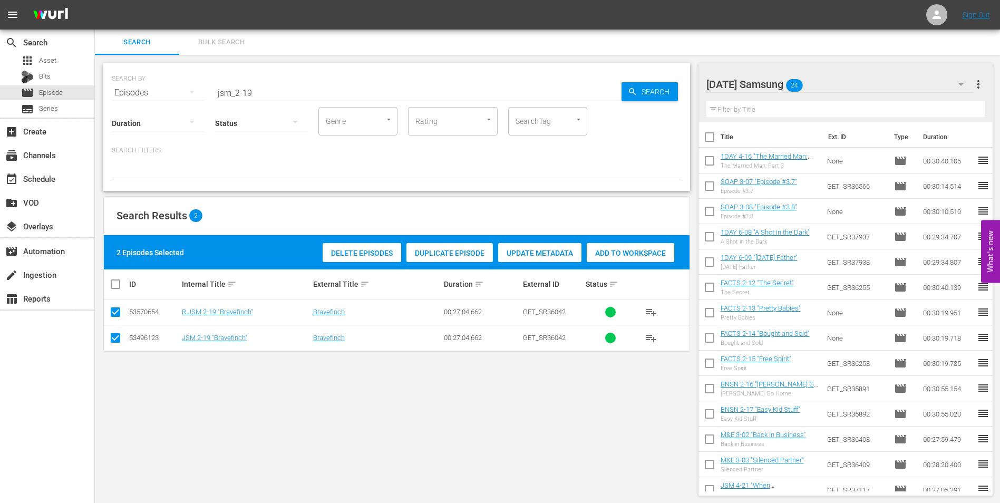
checkbox input "false"
click at [591, 254] on span "Add to Workspace" at bounding box center [605, 253] width 88 height 8
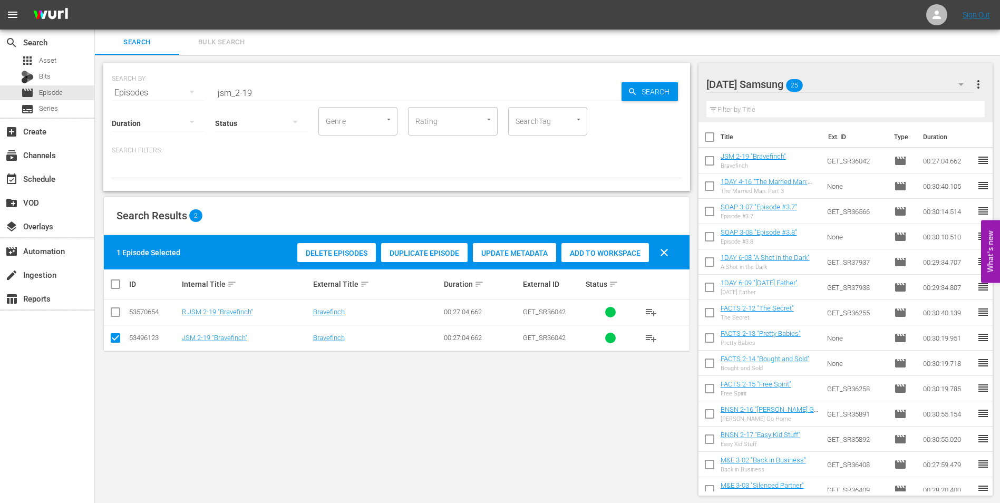
click at [927, 81] on div "[DATE] Samsung 25" at bounding box center [840, 85] width 268 height 30
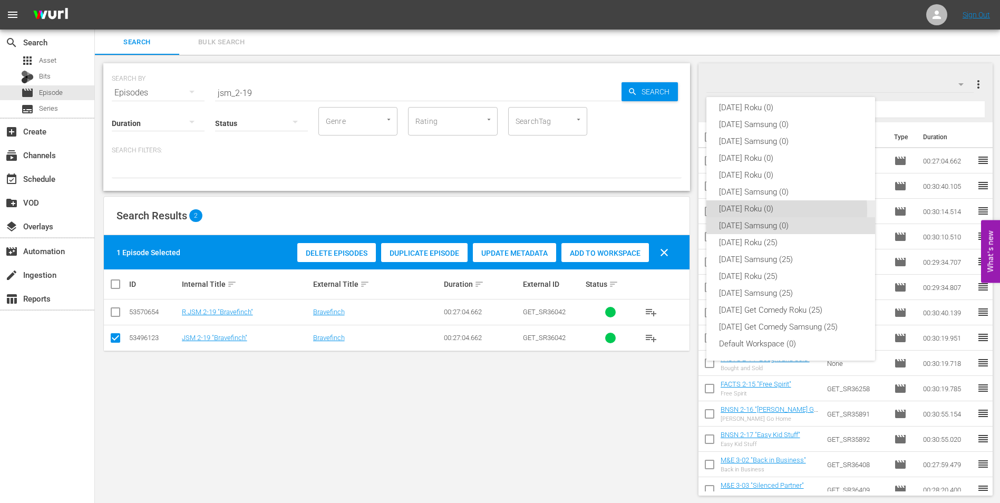
click at [757, 210] on div "[DATE] Roku (0)" at bounding box center [790, 208] width 143 height 17
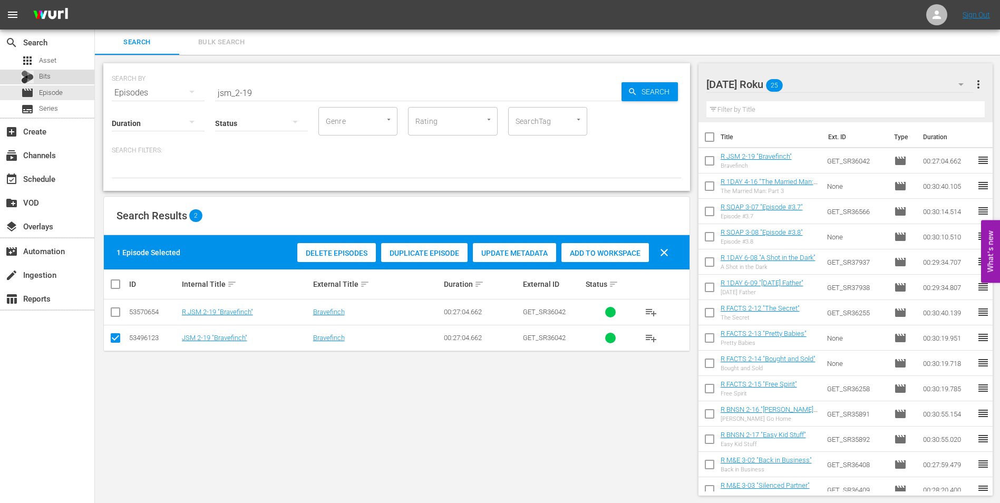
click at [38, 72] on div "Bits" at bounding box center [36, 77] width 30 height 15
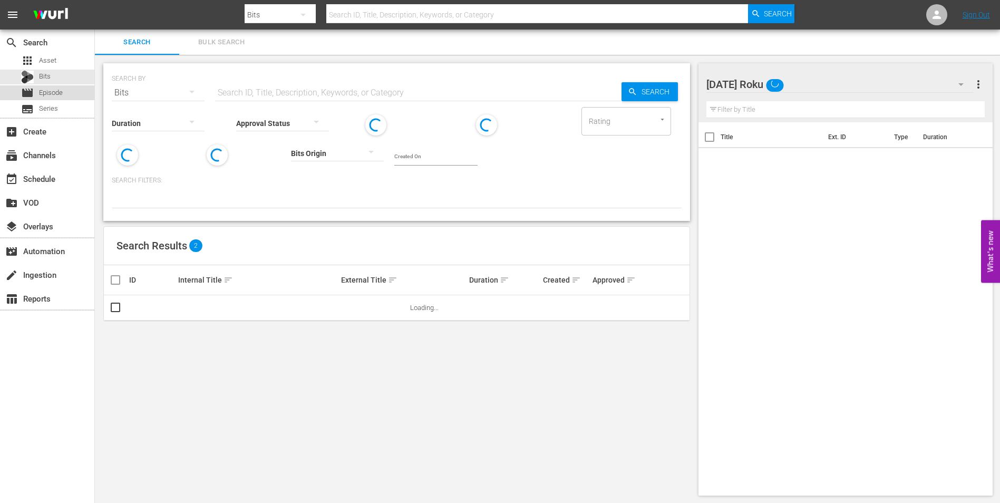
click at [45, 91] on span "Episode" at bounding box center [51, 93] width 24 height 11
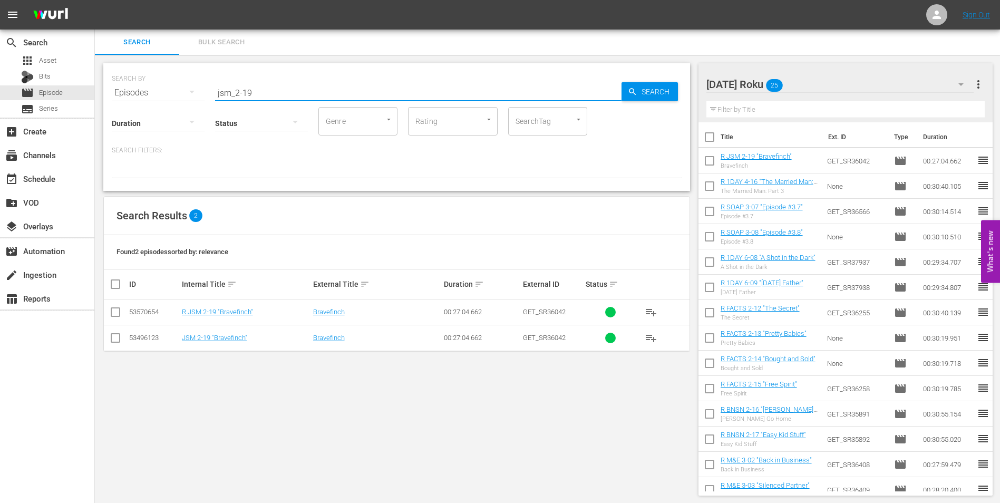
drag, startPoint x: 265, startPoint y: 90, endPoint x: 256, endPoint y: 90, distance: 9.5
click at [256, 90] on input "jsm_2-19" at bounding box center [418, 92] width 406 height 25
click at [838, 79] on div "[DATE] Roku 25" at bounding box center [840, 85] width 268 height 30
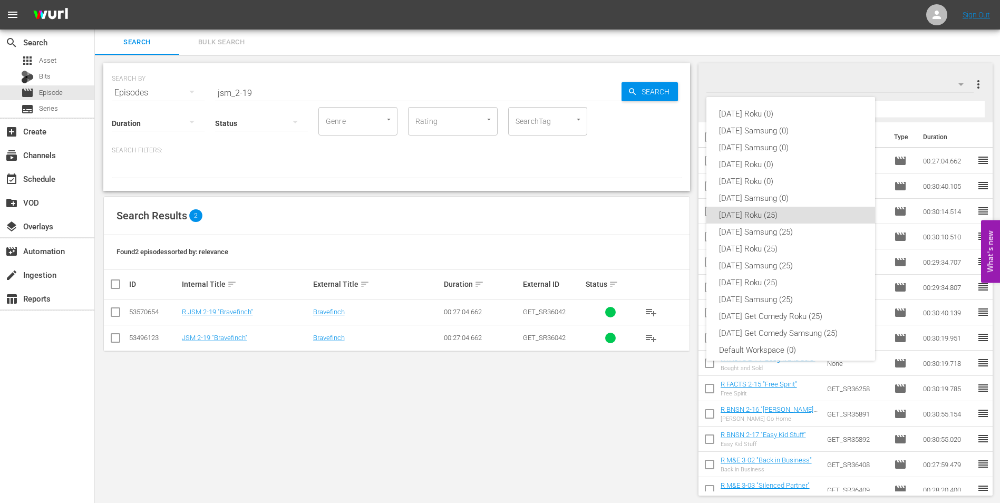
scroll to position [6, 0]
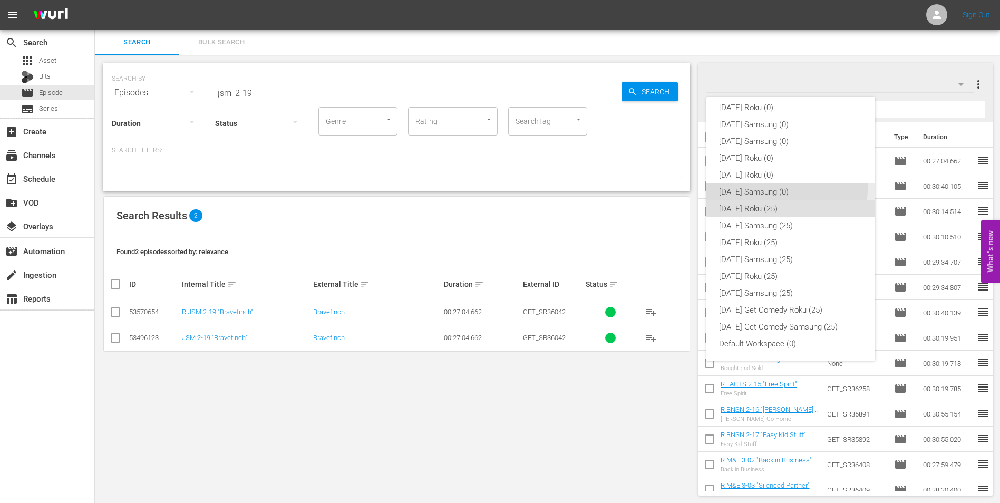
click at [760, 188] on div "[DATE] Samsung (0)" at bounding box center [790, 191] width 143 height 17
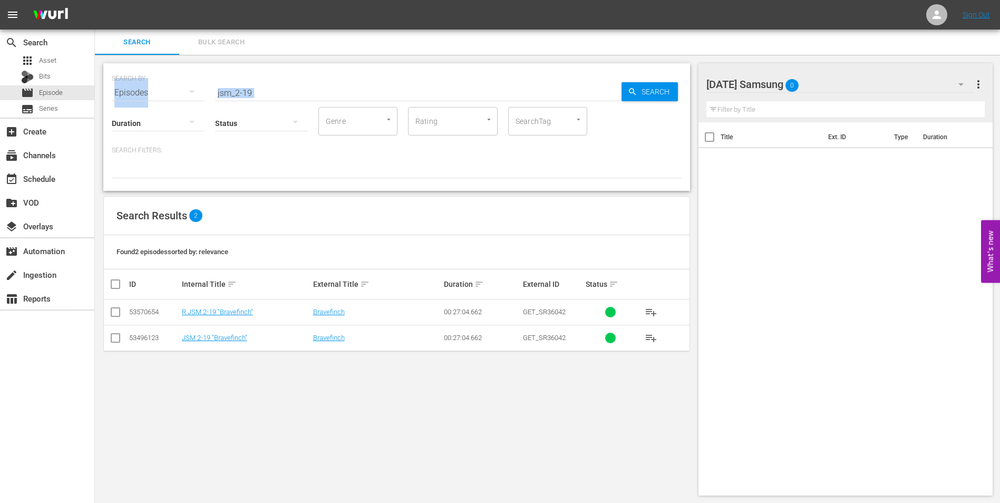
drag, startPoint x: 266, startPoint y: 99, endPoint x: -2, endPoint y: 71, distance: 269.2
click at [0, 71] on html "menu Sign Out search Search apps Asset Bits movie Episode subtitles Series add_…" at bounding box center [500, 251] width 1000 height 503
click at [271, 83] on input "jsm_2-19" at bounding box center [418, 92] width 406 height 25
drag, startPoint x: 269, startPoint y: 90, endPoint x: 210, endPoint y: 90, distance: 58.5
click at [210, 90] on div "SEARCH BY Search By Episodes Search ID, Title, Description, Keywords, or Catego…" at bounding box center [397, 86] width 570 height 38
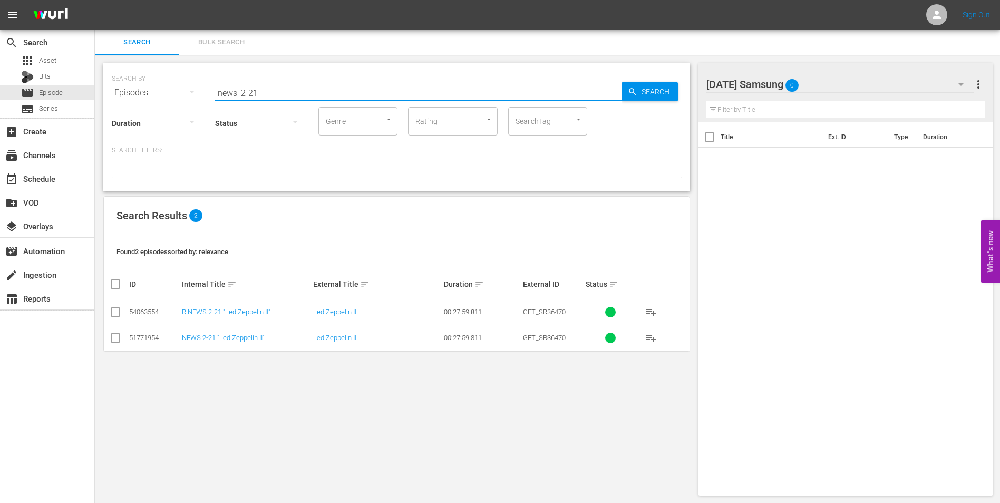
type input "news_2-21"
click at [114, 340] on input "checkbox" at bounding box center [115, 340] width 13 height 13
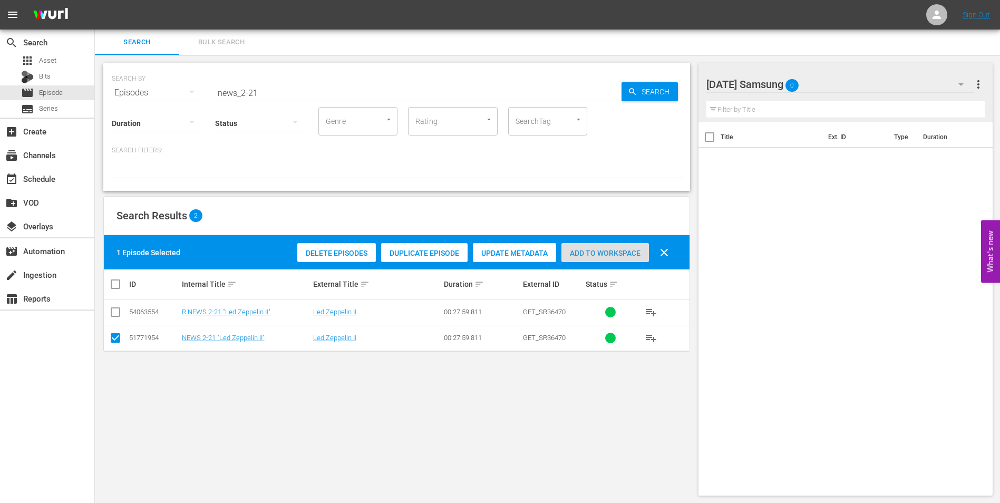
drag, startPoint x: 573, startPoint y: 251, endPoint x: 710, endPoint y: 151, distance: 169.0
click at [574, 250] on span "Add to Workspace" at bounding box center [605, 253] width 88 height 8
click at [819, 88] on div "[DATE] Samsung 1" at bounding box center [840, 85] width 268 height 30
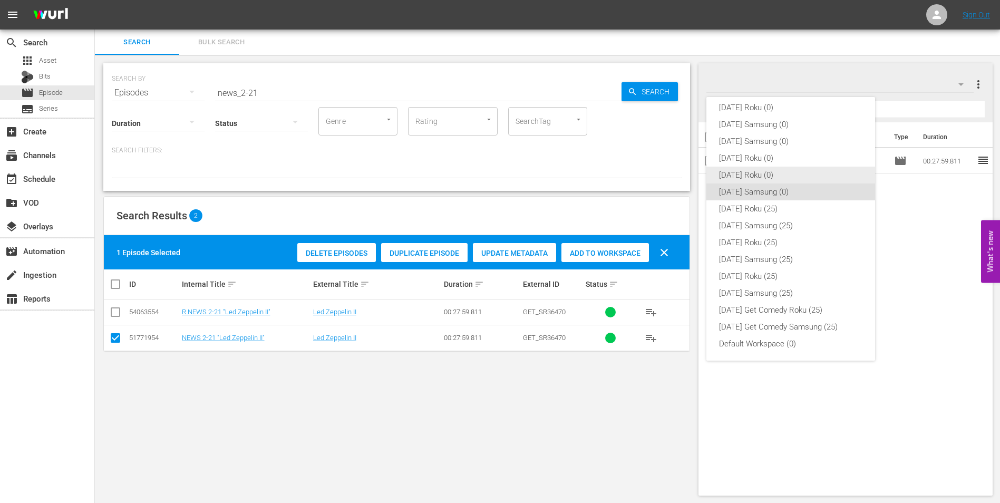
click at [757, 180] on div "[DATE] Roku (0)" at bounding box center [790, 175] width 143 height 17
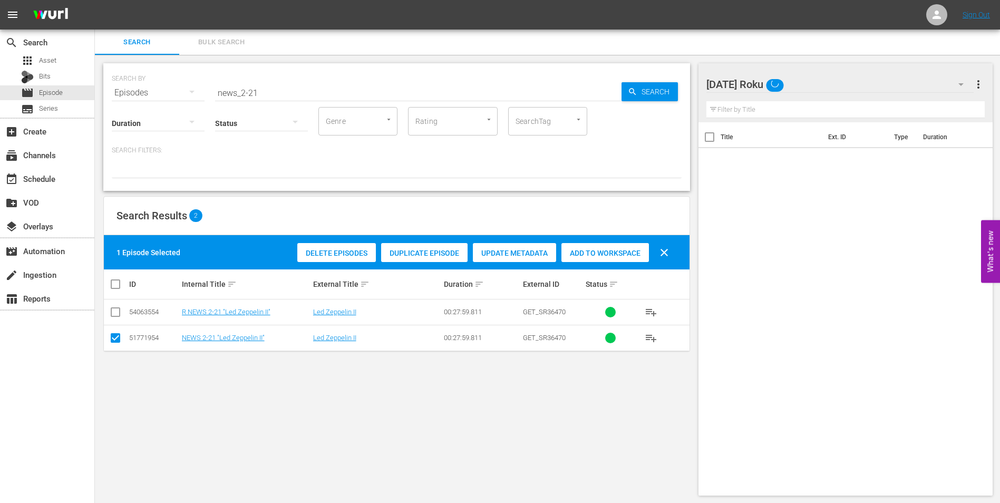
click at [119, 339] on input "checkbox" at bounding box center [115, 340] width 13 height 13
checkbox input "false"
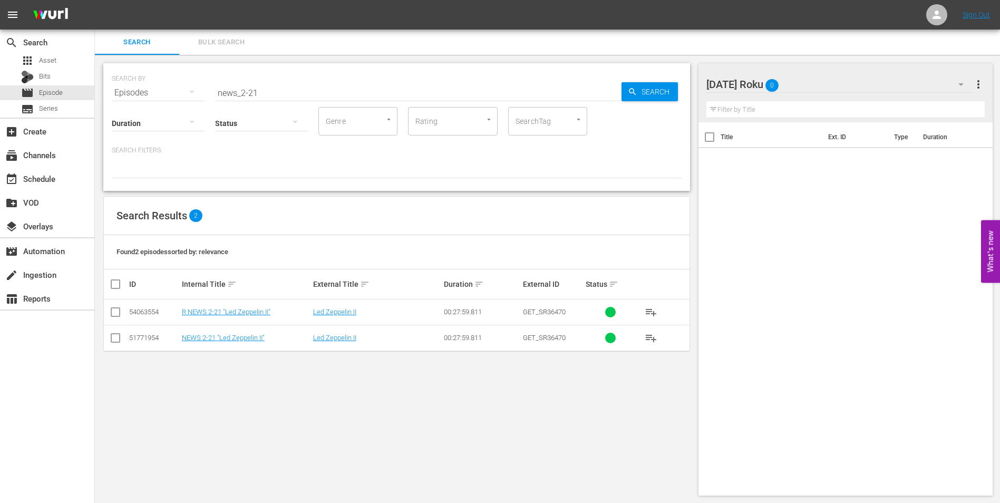
click at [116, 314] on input "checkbox" at bounding box center [115, 314] width 13 height 13
checkbox input "true"
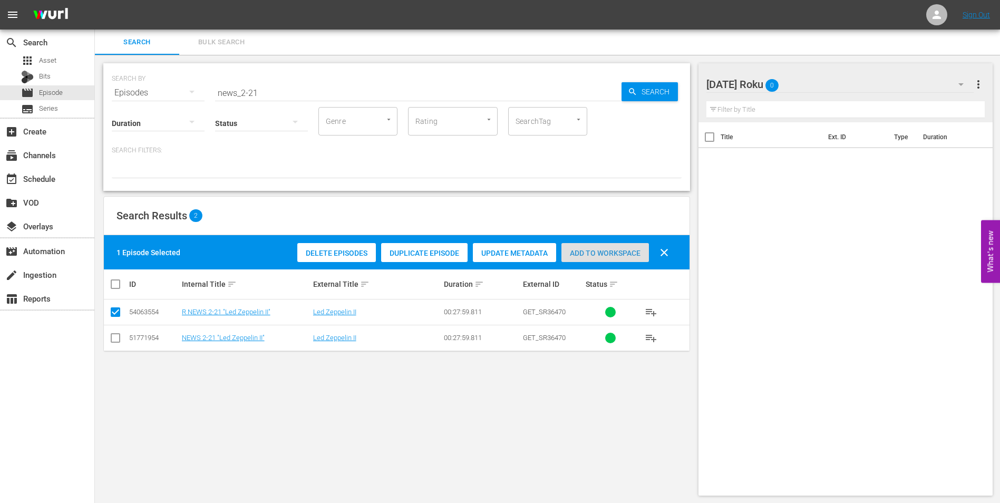
click at [589, 250] on span "Add to Workspace" at bounding box center [605, 253] width 88 height 8
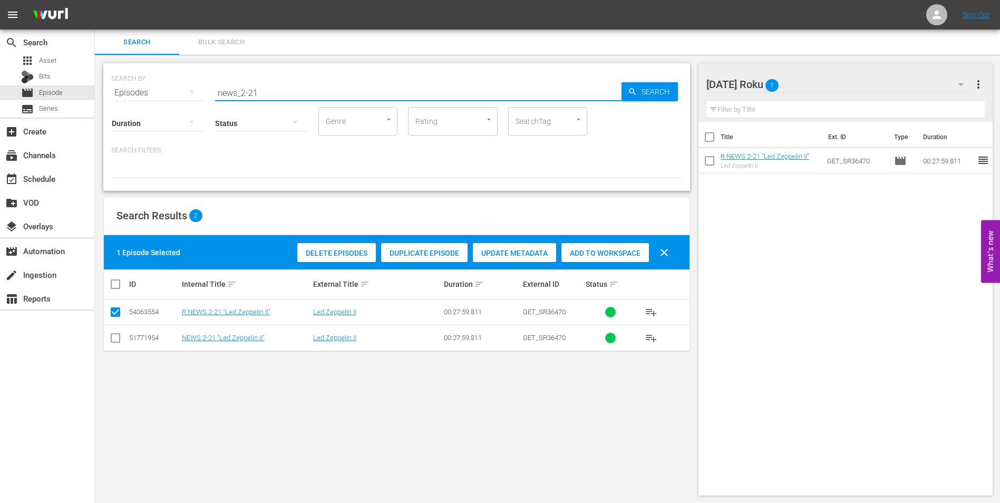
drag, startPoint x: 255, startPoint y: 94, endPoint x: 251, endPoint y: 99, distance: 6.0
click at [251, 99] on div "SEARCH BY Search By Episodes Search ID, Title, Description, Keywords, or Catego…" at bounding box center [396, 127] width 587 height 128
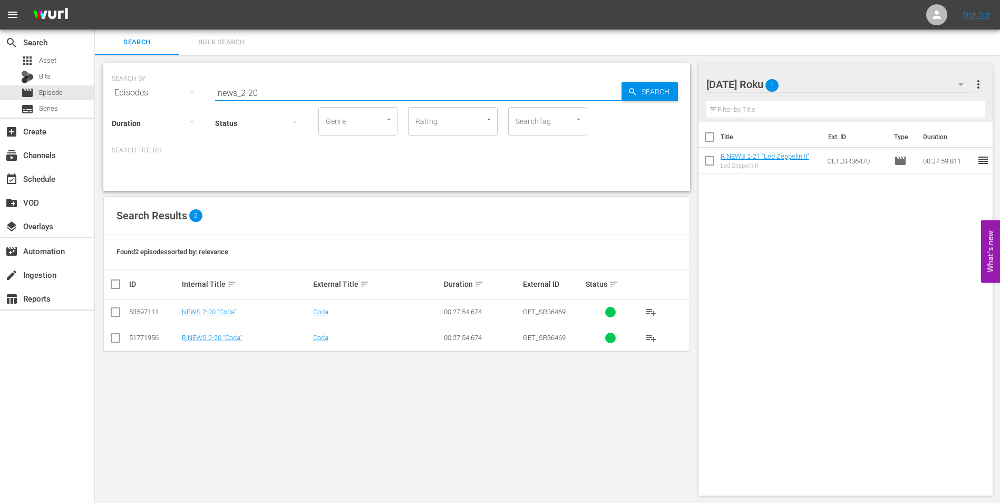
type input "news_2-20"
click at [115, 341] on input "checkbox" at bounding box center [115, 340] width 13 height 13
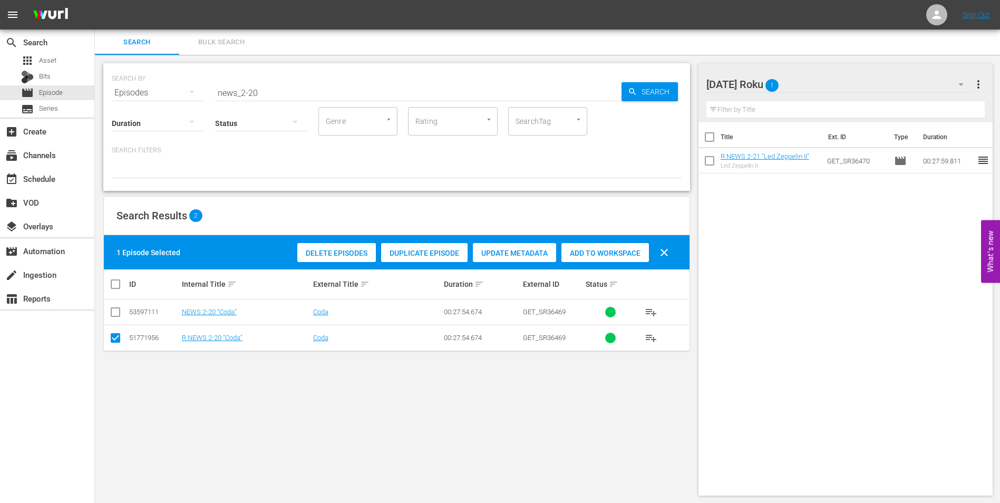
click at [606, 256] on span "Add to Workspace" at bounding box center [605, 253] width 88 height 8
click at [799, 75] on div "[DATE] Roku 2" at bounding box center [840, 85] width 268 height 30
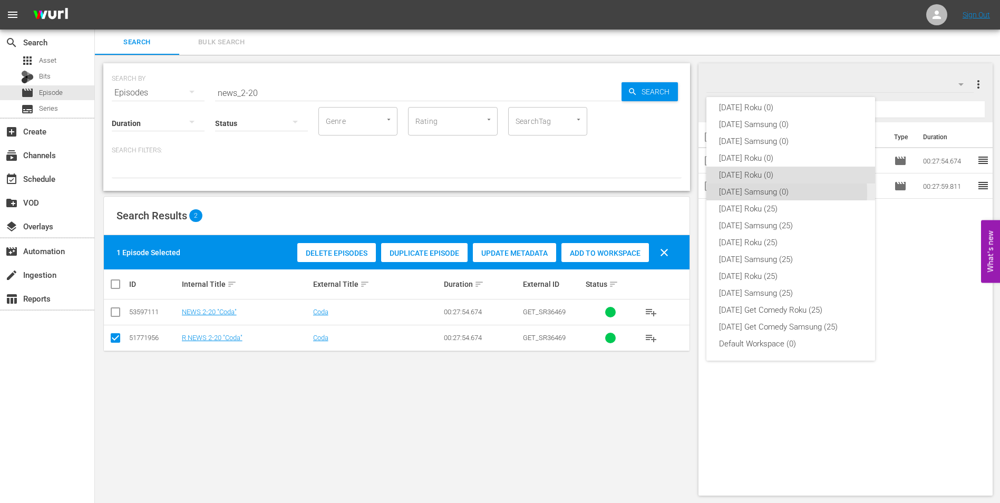
click at [748, 193] on div "[DATE] Samsung (0)" at bounding box center [790, 191] width 143 height 17
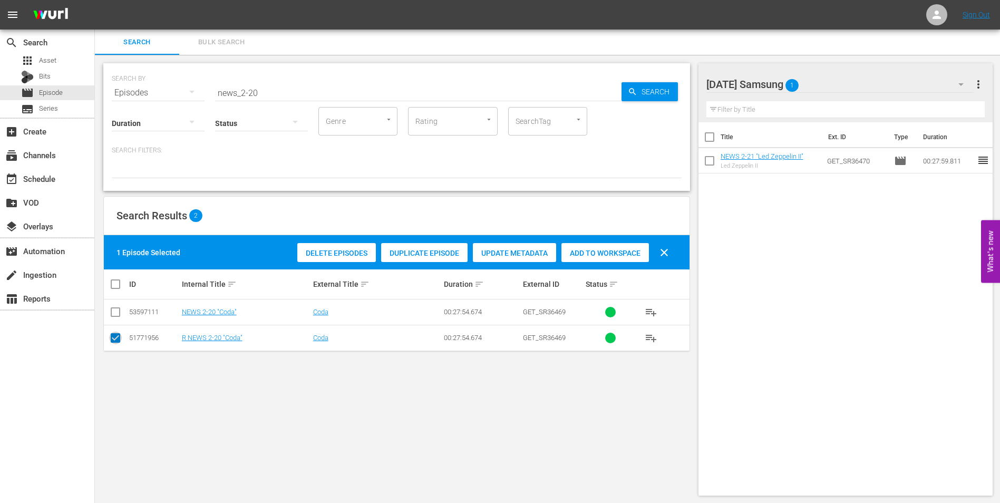
click at [116, 340] on input "checkbox" at bounding box center [115, 340] width 13 height 13
checkbox input "false"
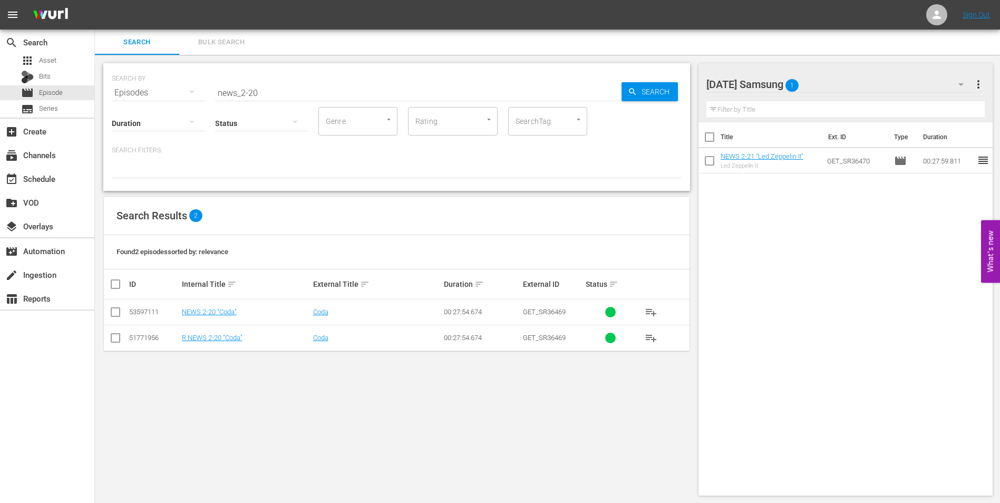
click at [117, 316] on input "checkbox" at bounding box center [115, 314] width 13 height 13
checkbox input "true"
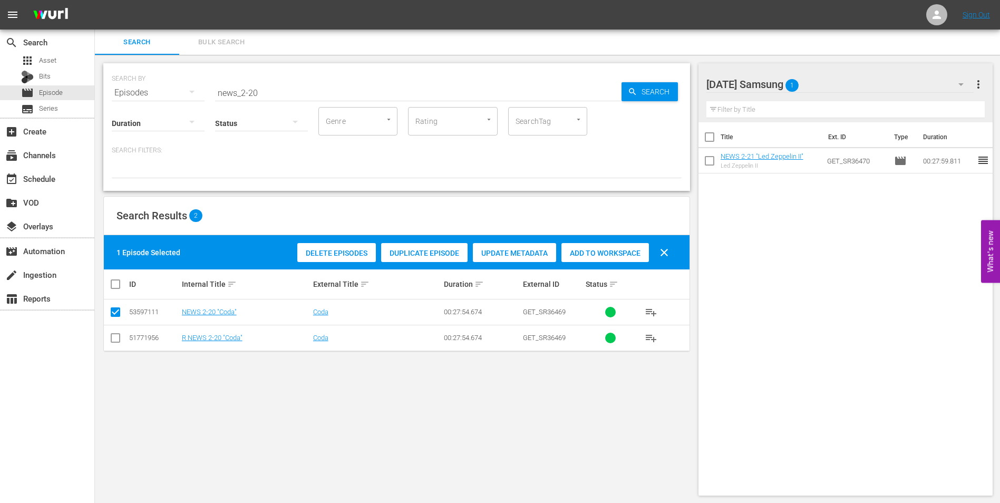
click at [616, 258] on div "Add to Workspace" at bounding box center [605, 253] width 88 height 20
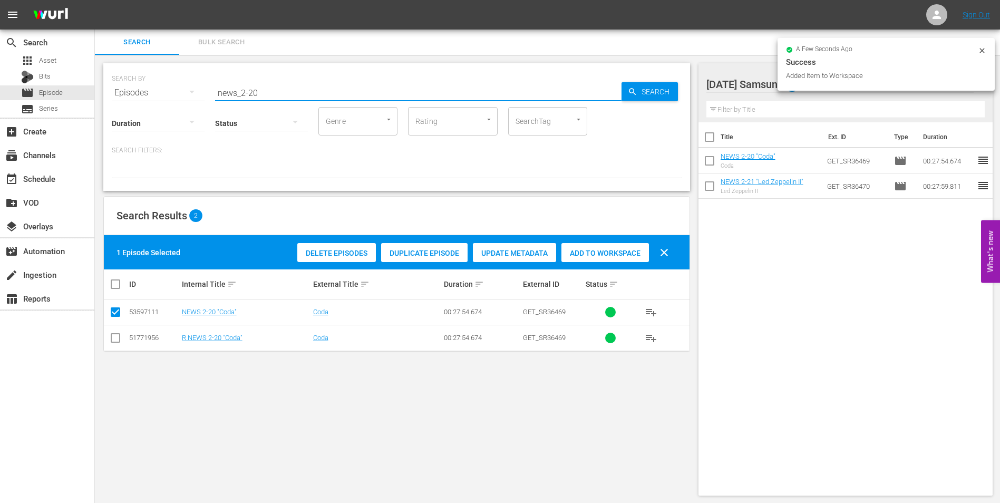
drag, startPoint x: 250, startPoint y: 91, endPoint x: 318, endPoint y: 102, distance: 69.0
click at [318, 102] on input "news_2-20" at bounding box center [418, 92] width 406 height 25
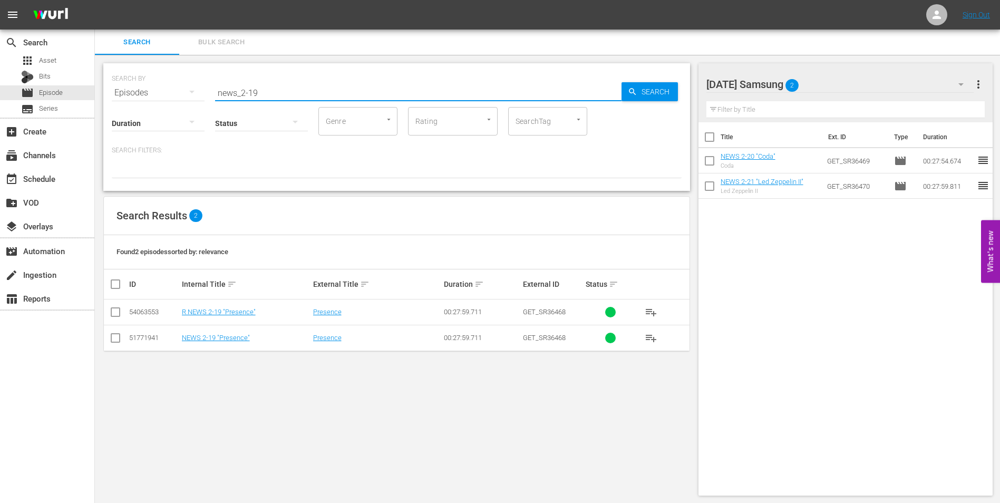
type input "news_2-19"
click at [118, 337] on input "checkbox" at bounding box center [115, 340] width 13 height 13
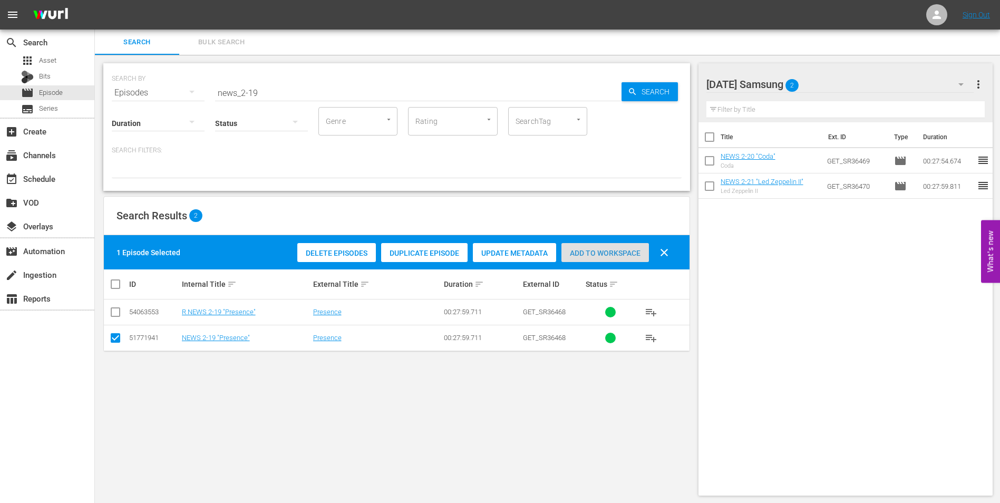
click at [605, 256] on span "Add to Workspace" at bounding box center [605, 253] width 88 height 8
click at [847, 81] on div "[DATE] Samsung 3" at bounding box center [840, 85] width 268 height 30
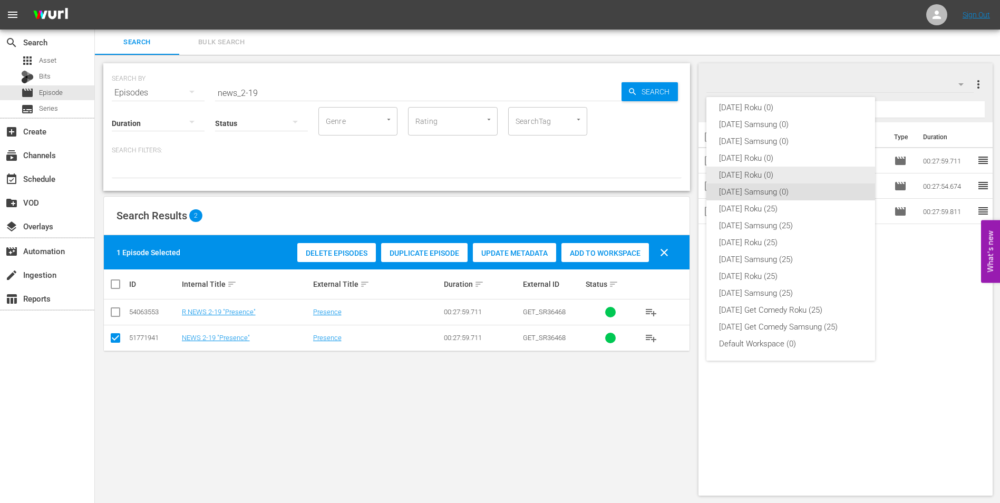
click at [741, 171] on div "[DATE] Roku (0)" at bounding box center [790, 175] width 143 height 17
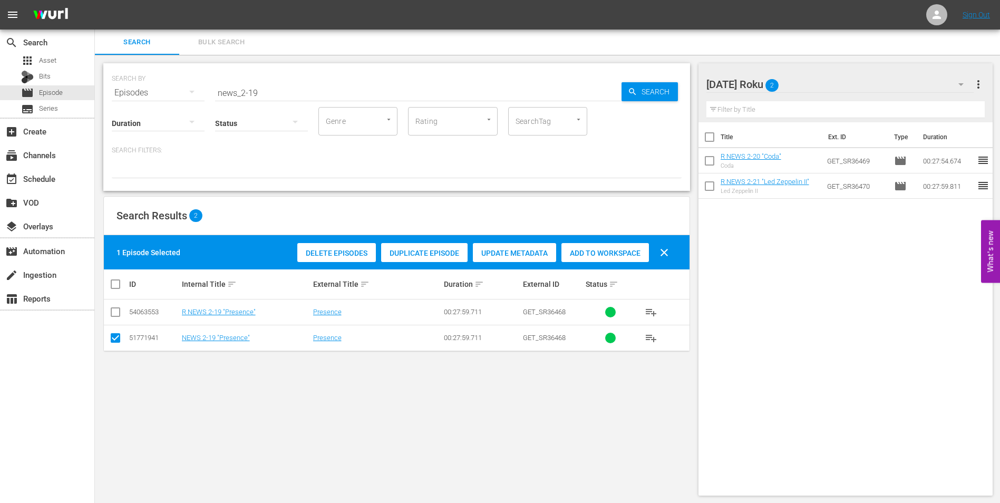
drag, startPoint x: 114, startPoint y: 340, endPoint x: 115, endPoint y: 328, distance: 11.6
click at [114, 339] on input "checkbox" at bounding box center [115, 340] width 13 height 13
checkbox input "false"
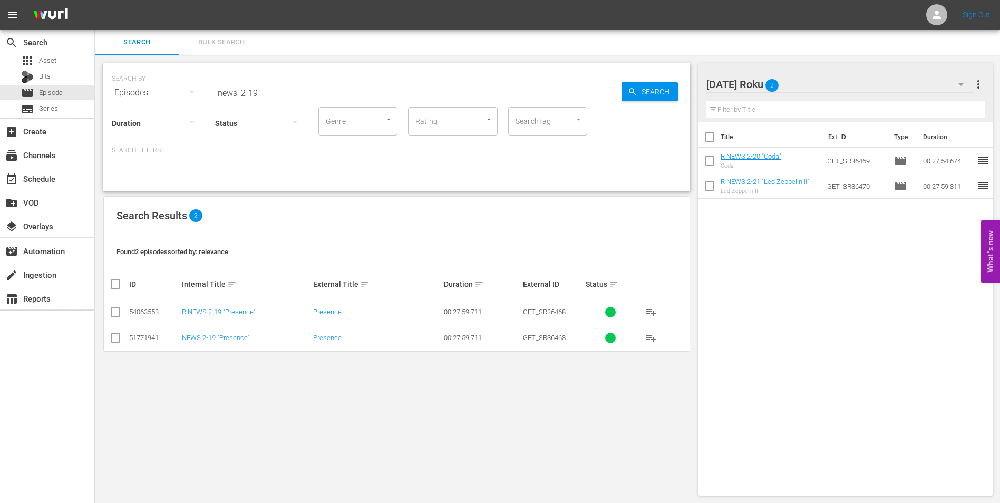
click at [118, 314] on input "checkbox" at bounding box center [115, 314] width 13 height 13
checkbox input "true"
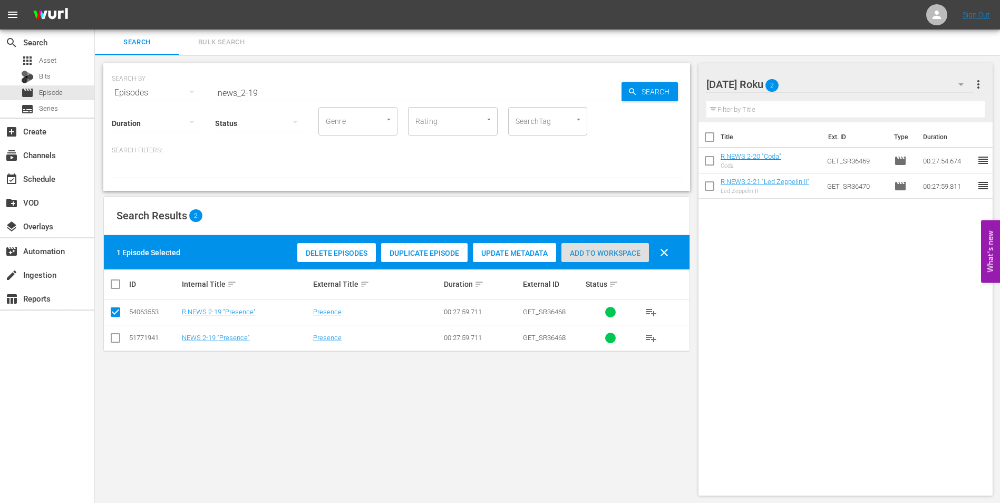
click at [616, 254] on span "Add to Workspace" at bounding box center [605, 253] width 88 height 8
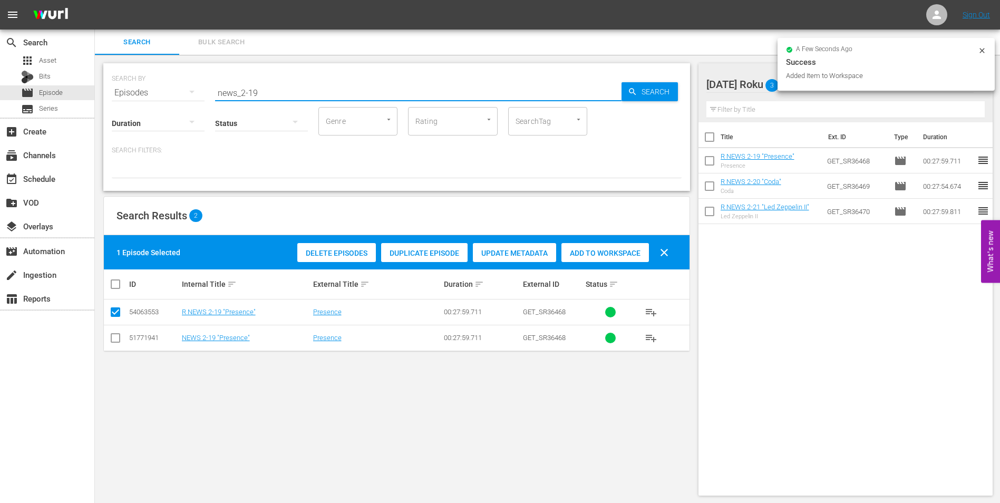
drag, startPoint x: 278, startPoint y: 93, endPoint x: 140, endPoint y: 94, distance: 138.6
click at [140, 94] on div "SEARCH BY Search By Episodes Search ID, Title, Description, Keywords, or Catego…" at bounding box center [397, 86] width 570 height 38
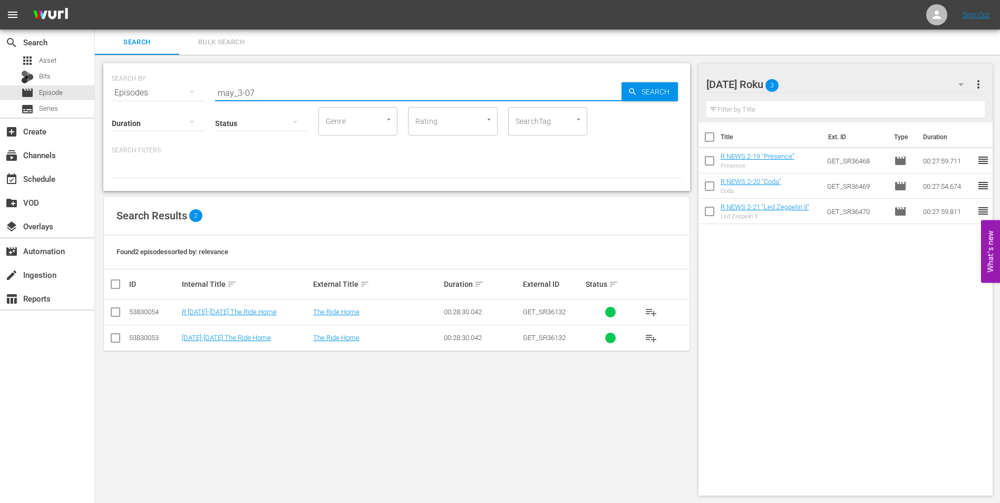
type input "may_3-07"
click at [115, 313] on input "checkbox" at bounding box center [115, 314] width 13 height 13
checkbox input "true"
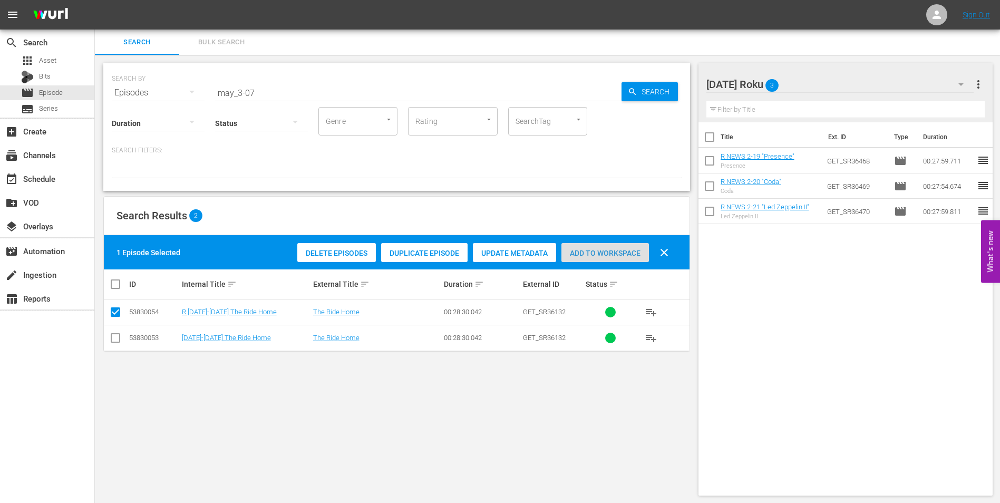
click at [615, 254] on span "Add to Workspace" at bounding box center [605, 253] width 88 height 8
click at [817, 79] on div "[DATE] Roku 4" at bounding box center [840, 85] width 268 height 30
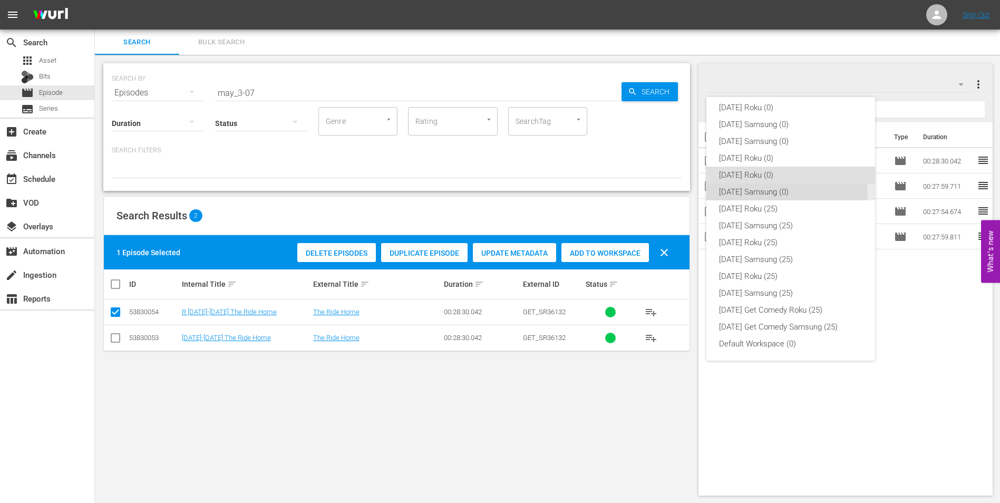
click at [755, 195] on div "[DATE] Samsung (0)" at bounding box center [790, 191] width 143 height 17
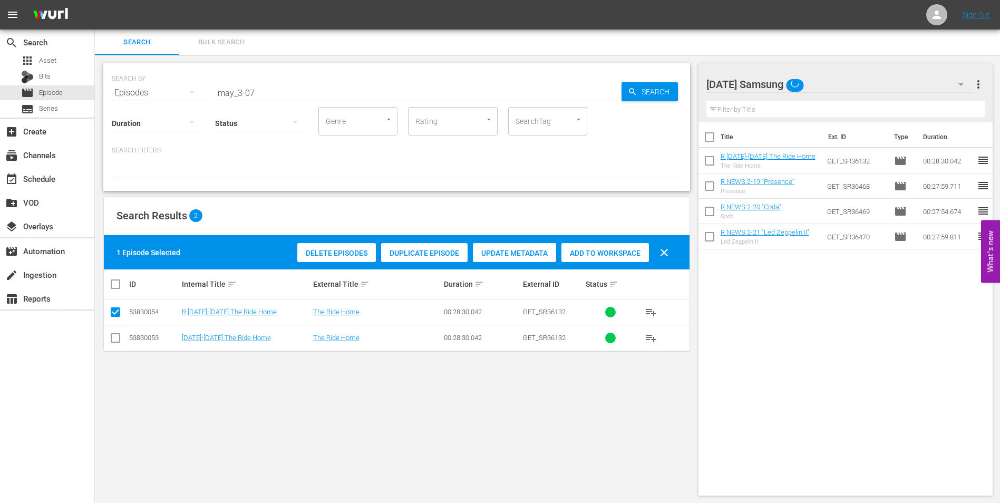
click at [114, 335] on input "checkbox" at bounding box center [115, 340] width 13 height 13
checkbox input "true"
click at [113, 321] on td at bounding box center [116, 312] width 24 height 26
click at [117, 309] on input "checkbox" at bounding box center [115, 314] width 13 height 13
checkbox input "false"
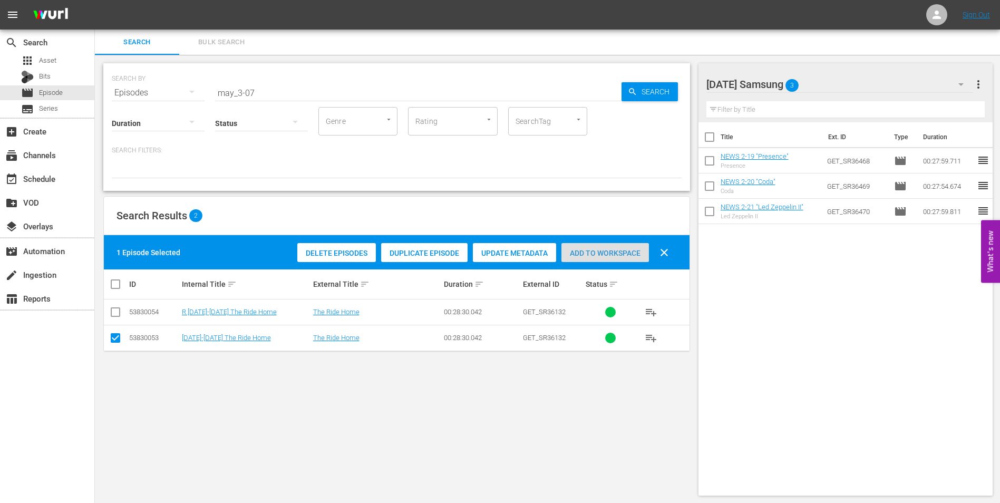
click at [615, 250] on span "Add to Workspace" at bounding box center [605, 253] width 88 height 8
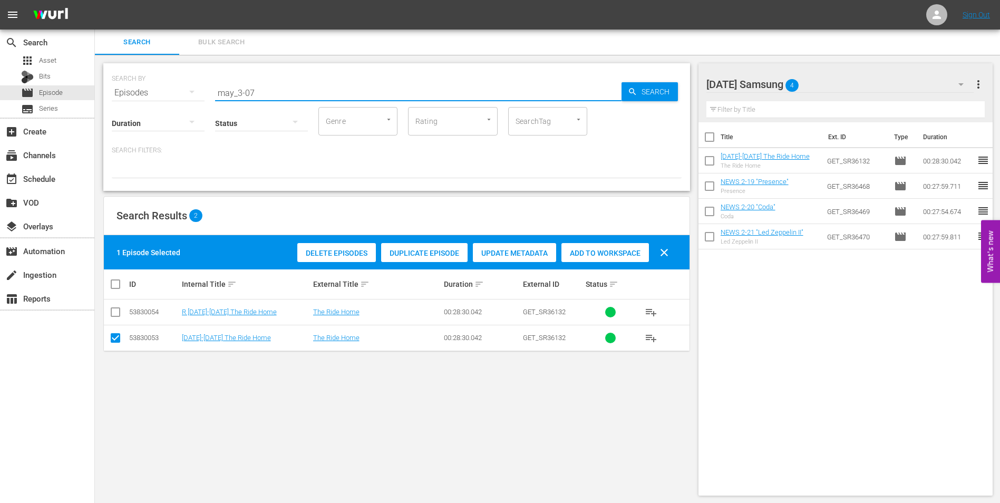
drag, startPoint x: 250, startPoint y: 89, endPoint x: 293, endPoint y: 94, distance: 43.0
click at [293, 94] on input "may_3-07" at bounding box center [418, 92] width 406 height 25
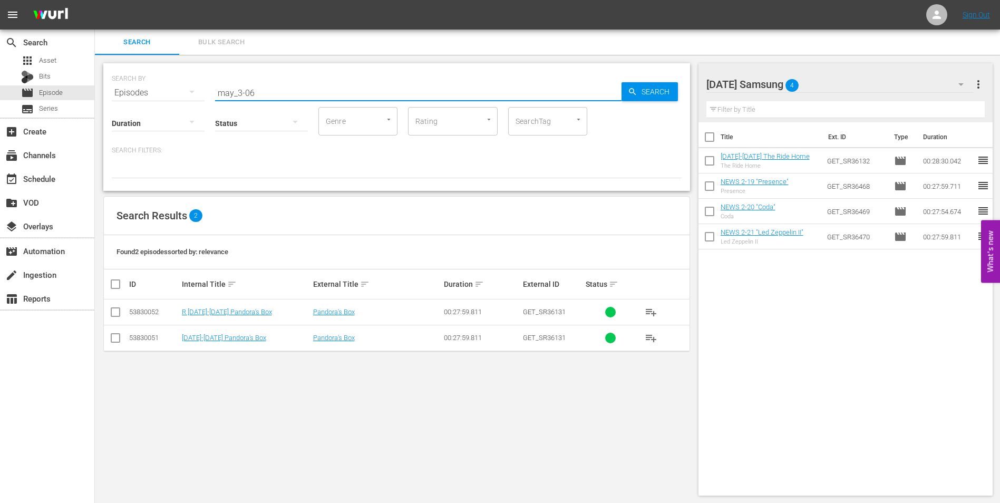
type input "may_3-06"
click at [115, 338] on input "checkbox" at bounding box center [115, 340] width 13 height 13
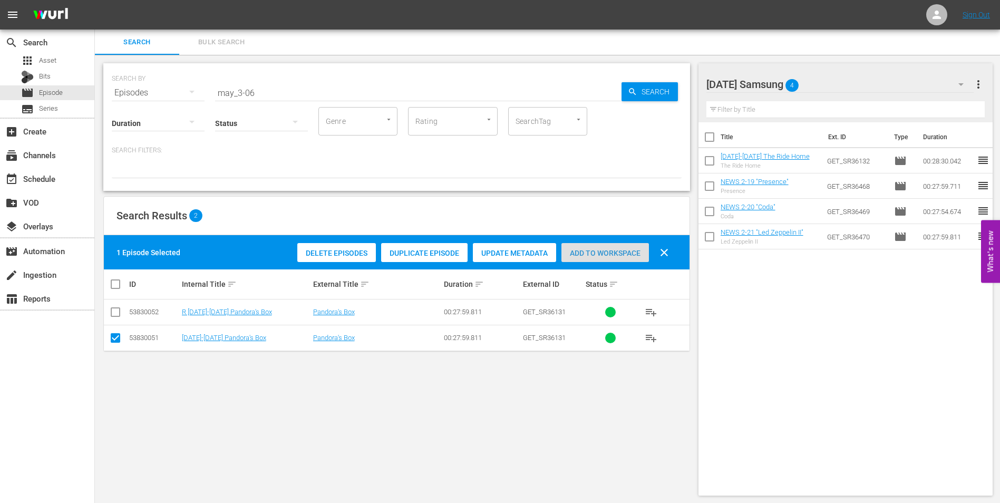
click at [611, 247] on div "Add to Workspace" at bounding box center [605, 253] width 88 height 20
click at [852, 82] on div "[DATE] Samsung 5" at bounding box center [840, 85] width 268 height 30
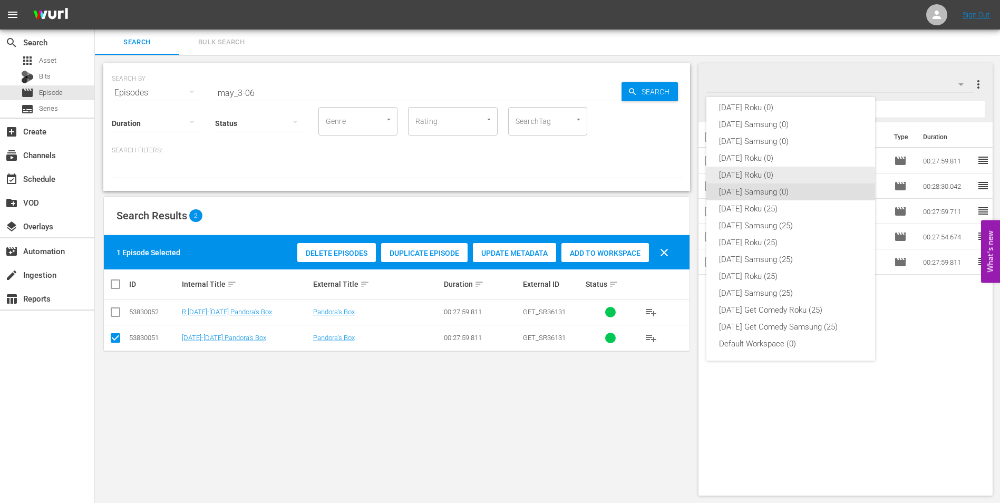
click at [742, 172] on div "[DATE] Roku (0)" at bounding box center [790, 175] width 143 height 17
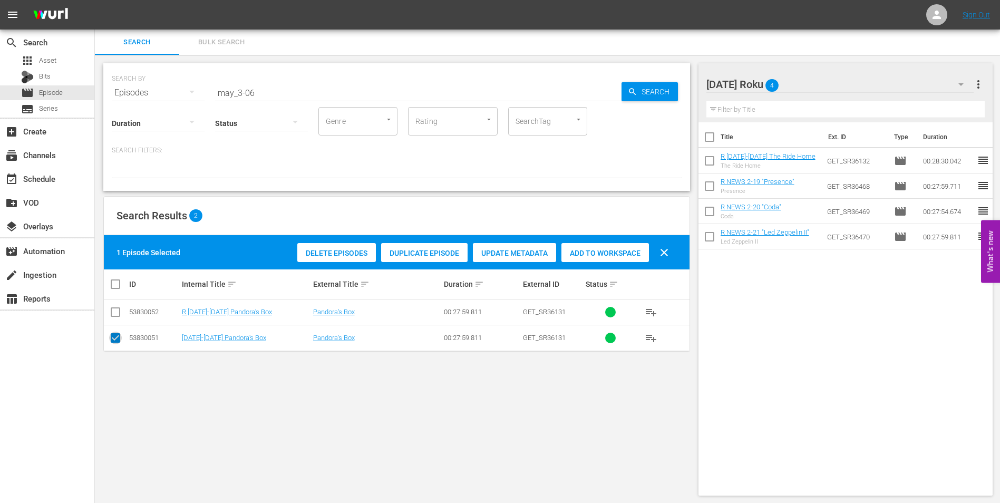
click at [119, 340] on input "checkbox" at bounding box center [115, 340] width 13 height 13
checkbox input "false"
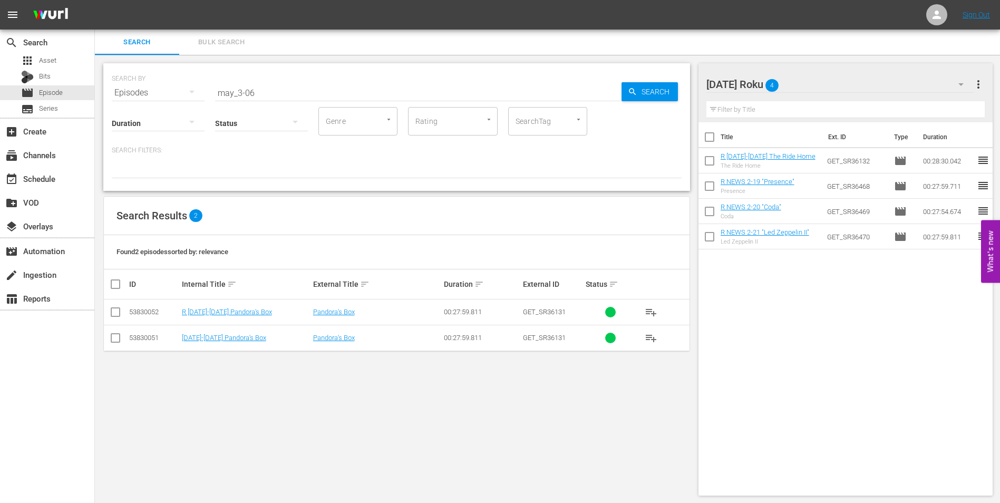
click at [117, 313] on input "checkbox" at bounding box center [115, 314] width 13 height 13
checkbox input "true"
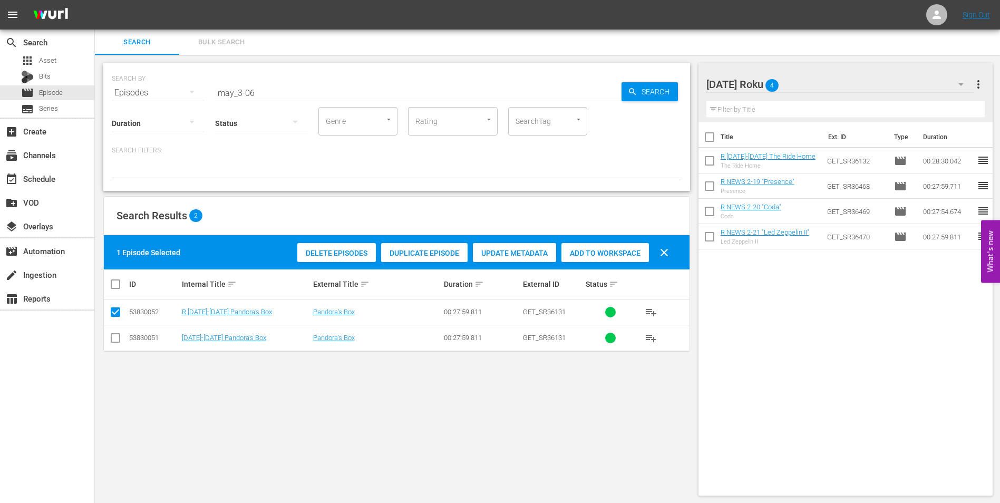
click at [600, 249] on span "Add to Workspace" at bounding box center [605, 253] width 88 height 8
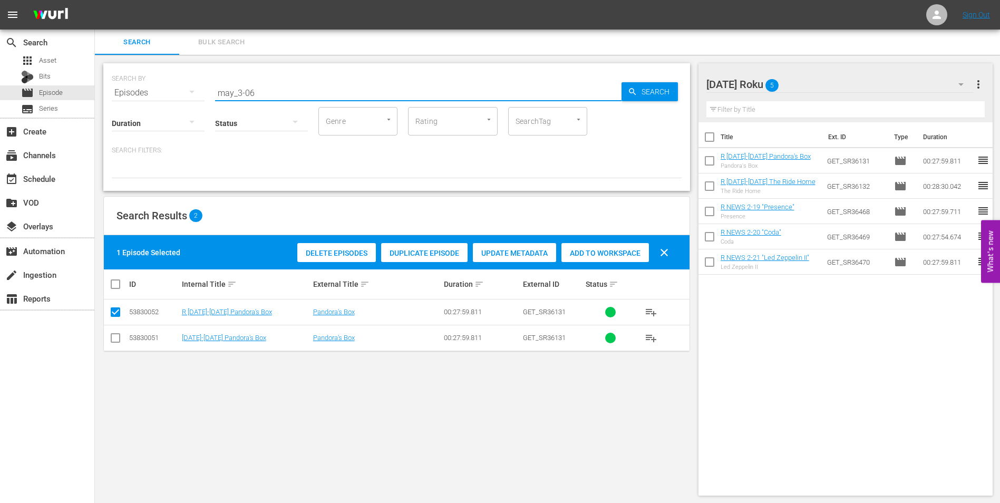
click at [248, 94] on input "may_3-06" at bounding box center [418, 92] width 406 height 25
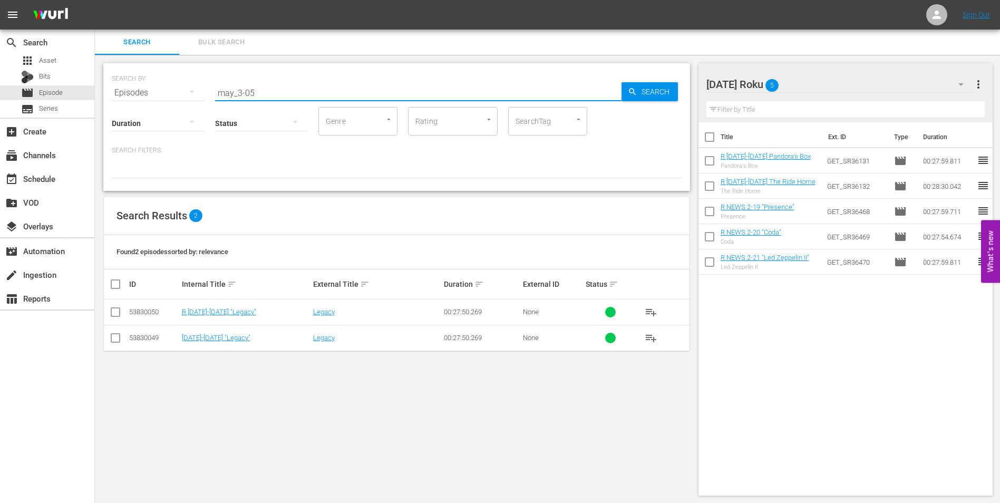
type input "may_3-05"
click at [111, 311] on input "checkbox" at bounding box center [115, 314] width 13 height 13
checkbox input "true"
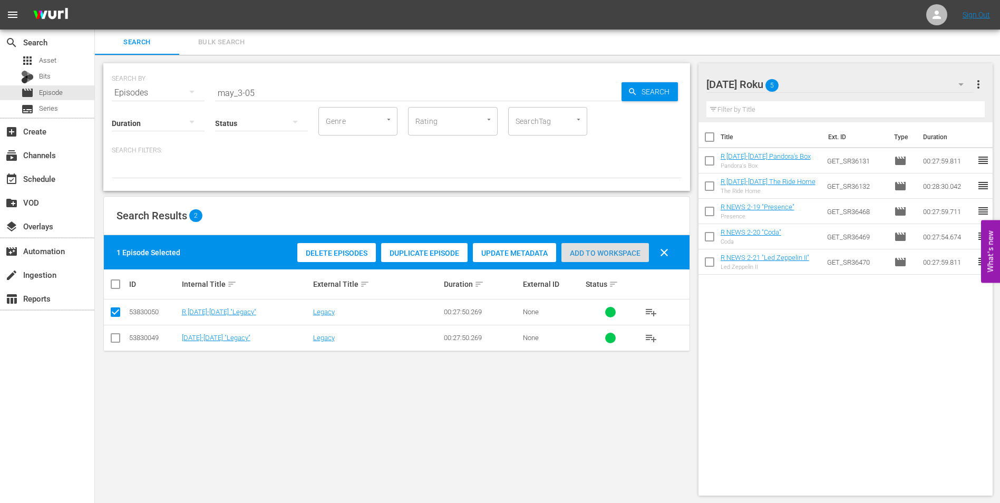
click at [588, 257] on span "Add to Workspace" at bounding box center [605, 253] width 88 height 8
click at [824, 86] on div "[DATE] Roku 6" at bounding box center [840, 85] width 268 height 30
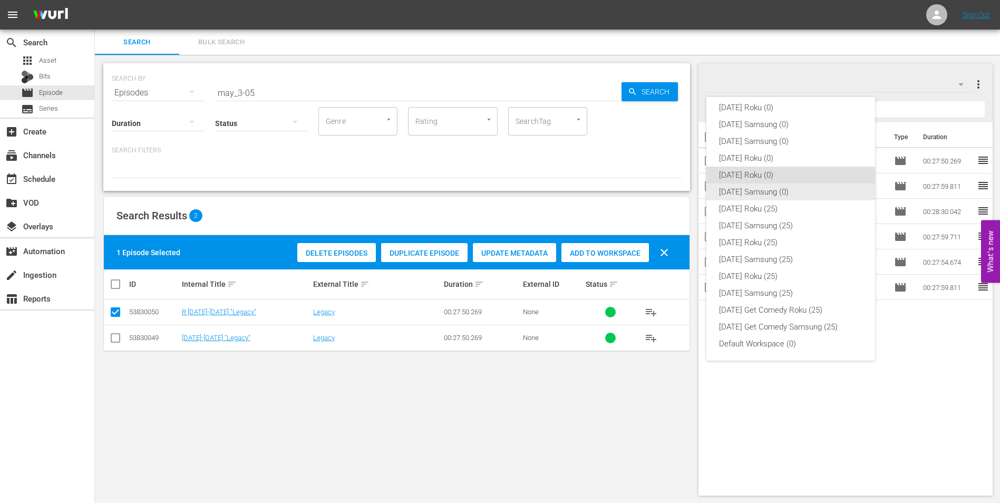
click at [751, 191] on div "[DATE] Samsung (0)" at bounding box center [790, 191] width 143 height 17
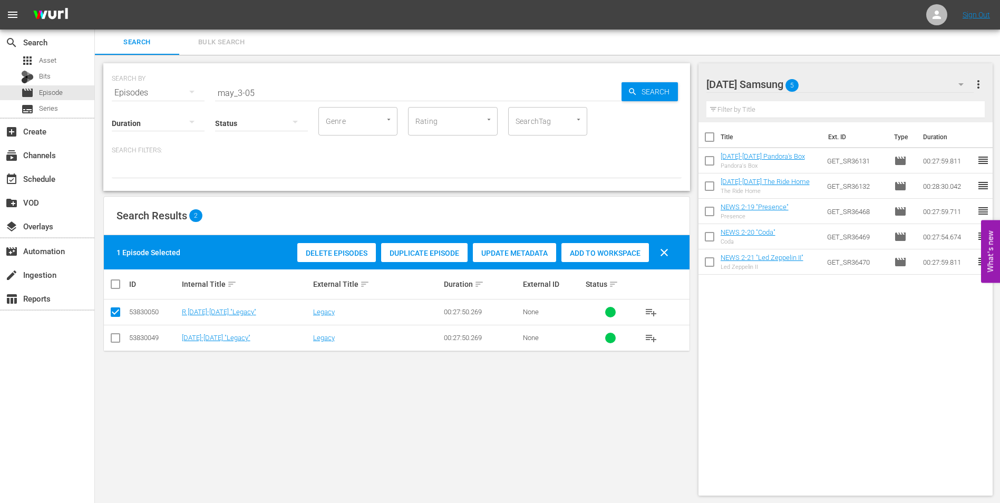
click at [113, 340] on input "checkbox" at bounding box center [115, 340] width 13 height 13
checkbox input "true"
click at [113, 308] on input "checkbox" at bounding box center [115, 314] width 13 height 13
checkbox input "false"
click at [593, 254] on span "Add to Workspace" at bounding box center [605, 253] width 88 height 8
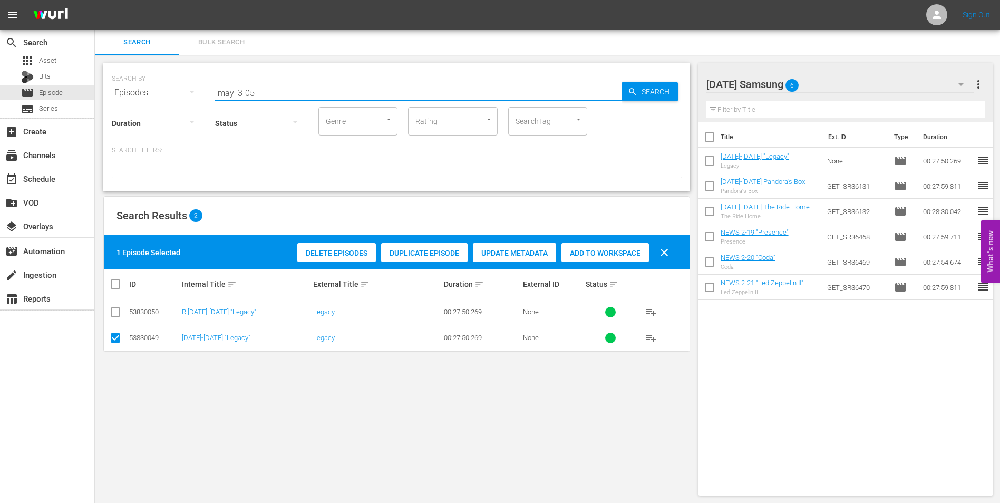
drag, startPoint x: 249, startPoint y: 90, endPoint x: 263, endPoint y: 92, distance: 13.3
click at [263, 92] on input "may_3-05" at bounding box center [418, 92] width 406 height 25
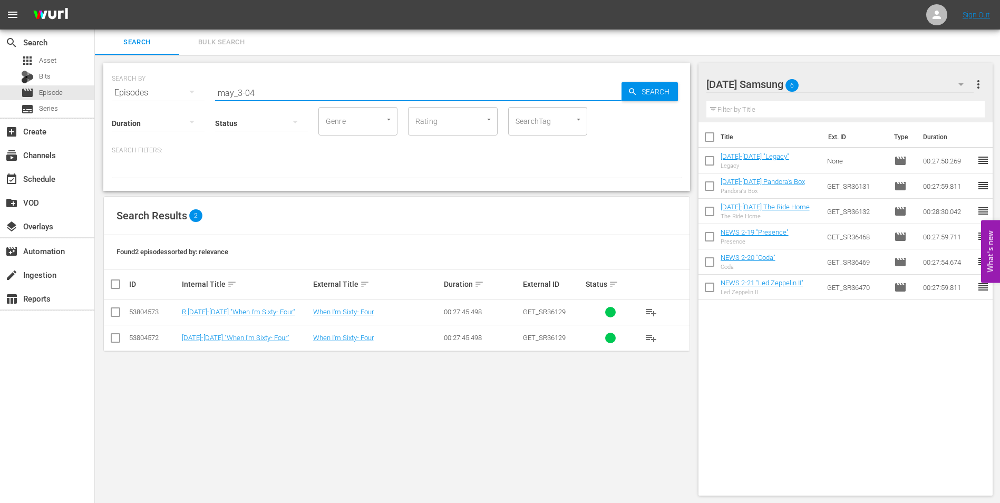
type input "may_3-04"
click at [115, 341] on input "checkbox" at bounding box center [115, 340] width 13 height 13
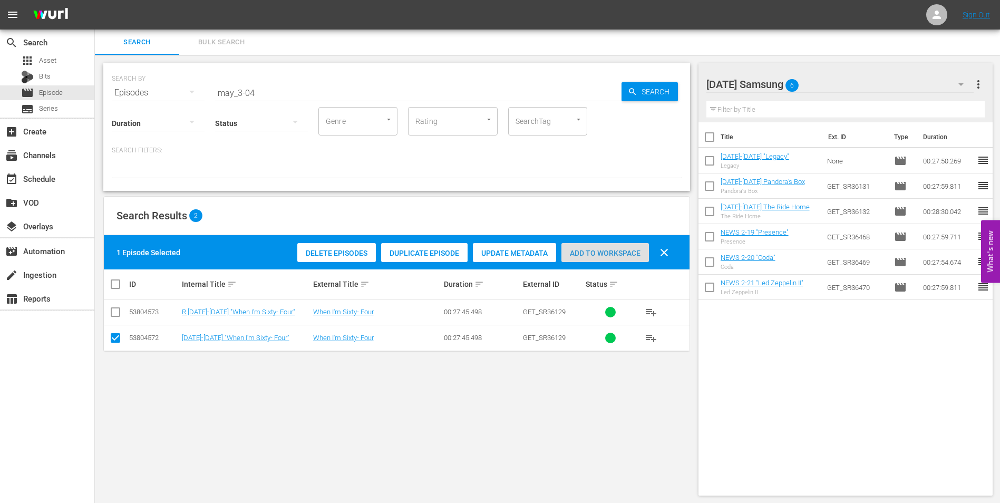
click at [606, 244] on div "Add to Workspace" at bounding box center [605, 253] width 88 height 20
click at [816, 75] on div "[DATE] Samsung 7" at bounding box center [840, 85] width 268 height 30
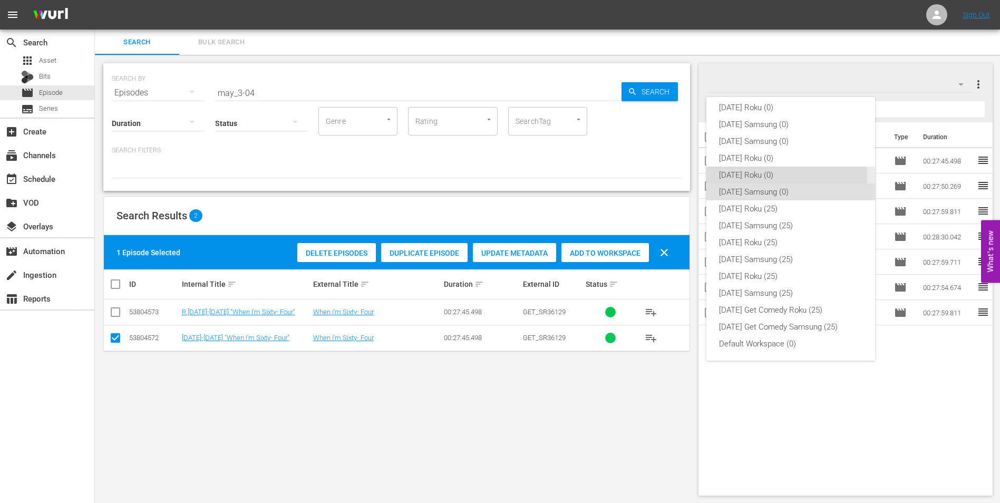
click at [754, 177] on div "[DATE] Roku (0)" at bounding box center [790, 175] width 143 height 17
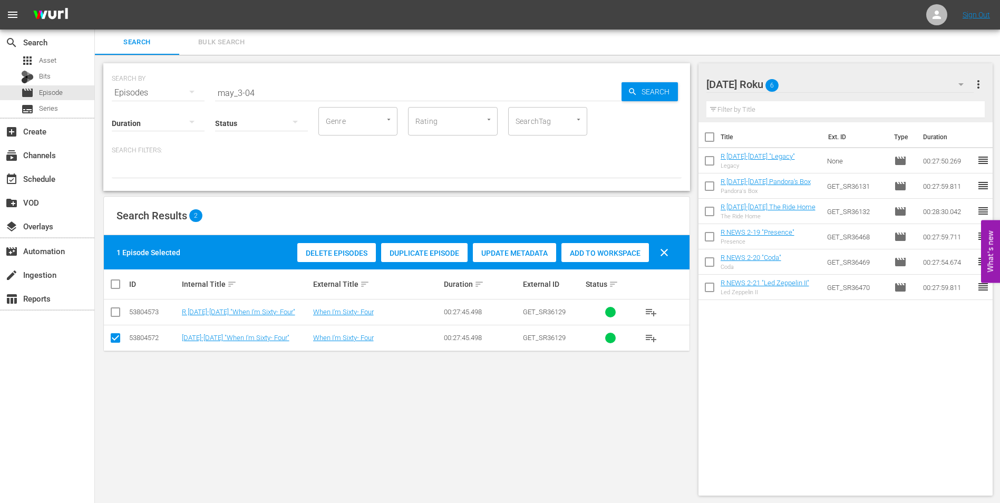
drag, startPoint x: 114, startPoint y: 338, endPoint x: 114, endPoint y: 324, distance: 14.2
click at [114, 336] on input "checkbox" at bounding box center [115, 340] width 13 height 13
checkbox input "false"
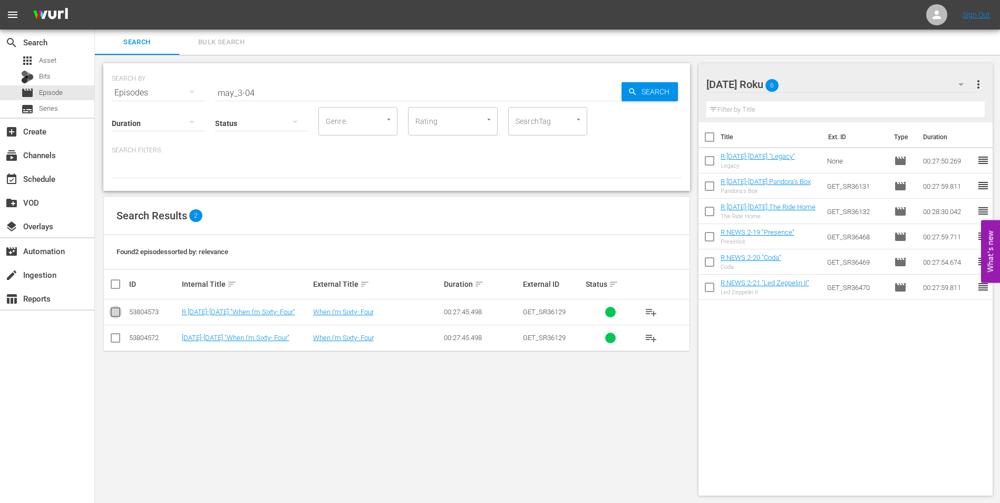
click at [115, 312] on input "checkbox" at bounding box center [115, 314] width 13 height 13
checkbox input "true"
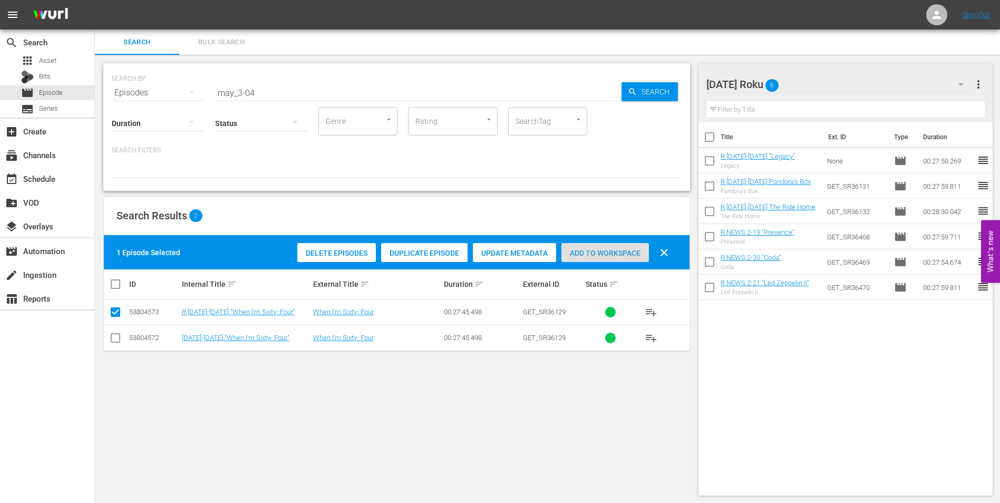
click at [622, 245] on div "Add to Workspace" at bounding box center [605, 253] width 88 height 20
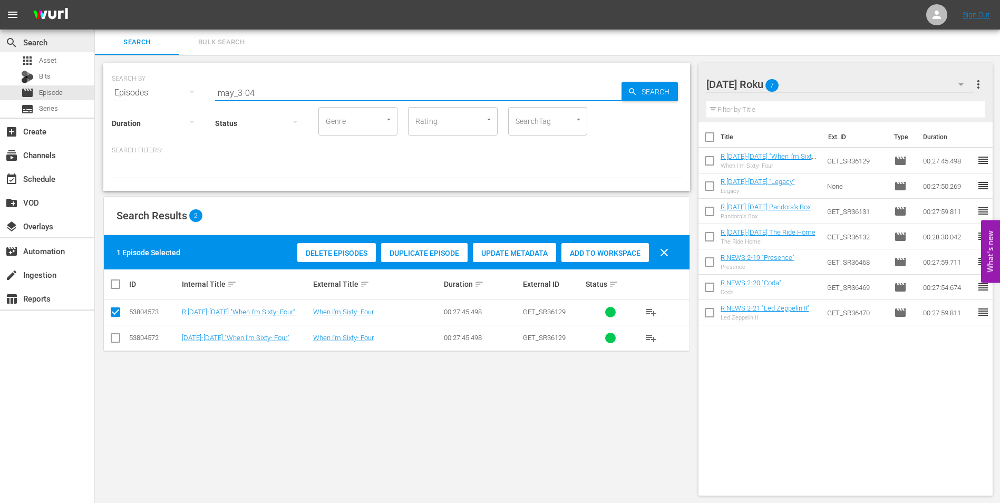
drag, startPoint x: 266, startPoint y: 93, endPoint x: 10, endPoint y: 37, distance: 262.2
click at [95, 0] on div "search Search apps Asset Bits movie Episode subtitles Series add_box Create sub…" at bounding box center [547, 0] width 905 height 0
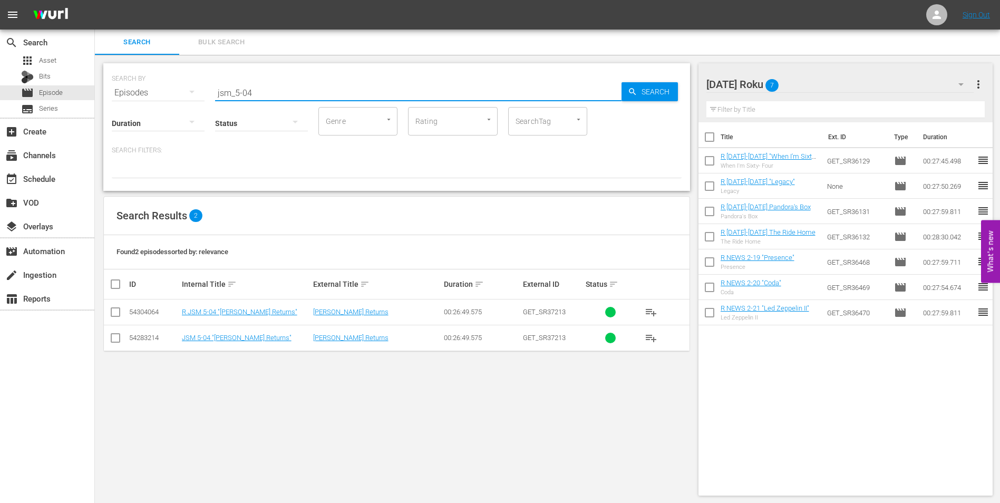
type input "jsm_5-04"
click at [113, 311] on input "checkbox" at bounding box center [115, 314] width 13 height 13
checkbox input "true"
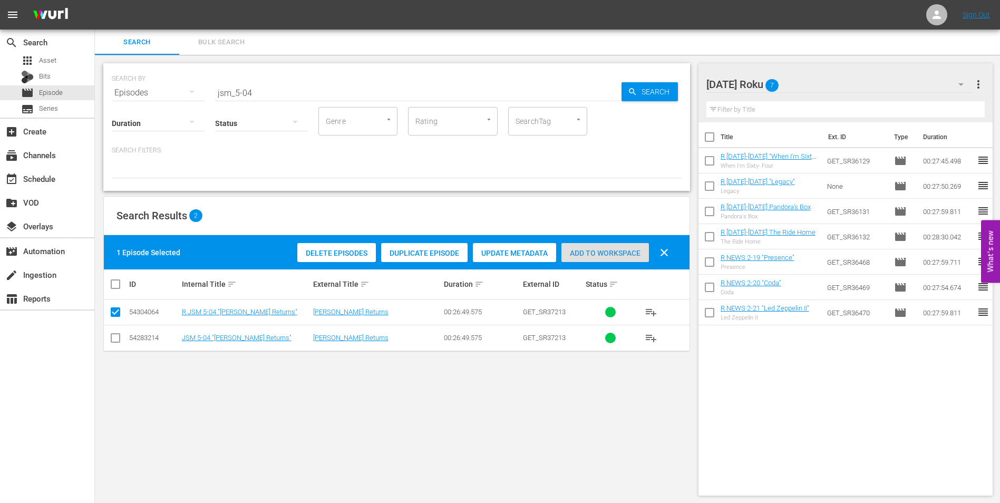
click at [599, 247] on div "Add to Workspace" at bounding box center [605, 253] width 88 height 20
click at [805, 84] on div "[DATE] Roku 8" at bounding box center [840, 85] width 268 height 30
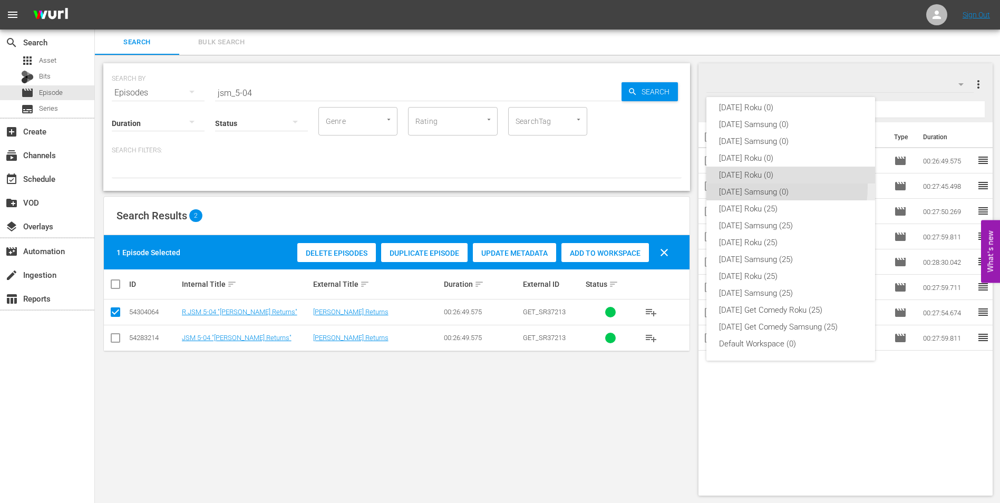
click at [769, 187] on div "[DATE] Samsung (0)" at bounding box center [790, 191] width 143 height 17
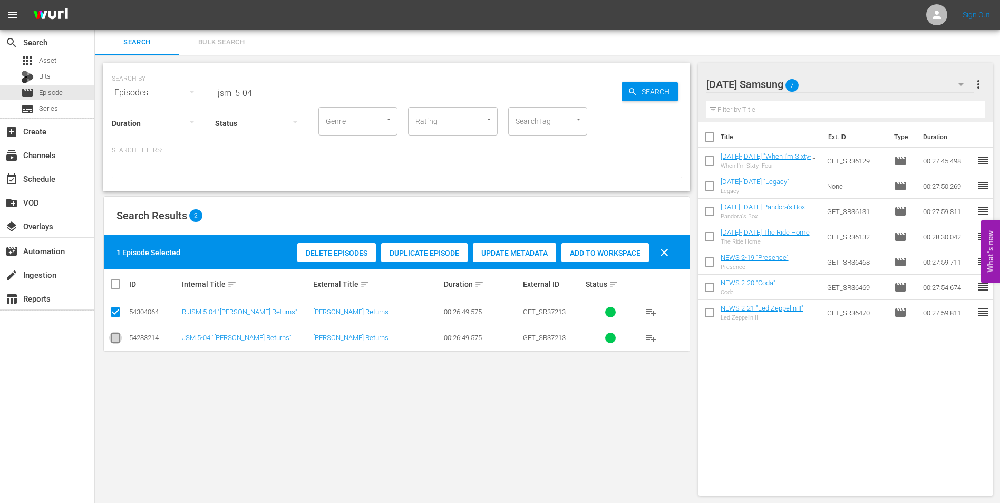
click at [118, 340] on input "checkbox" at bounding box center [115, 340] width 13 height 13
checkbox input "true"
click at [114, 319] on input "checkbox" at bounding box center [115, 314] width 13 height 13
checkbox input "false"
click at [618, 255] on span "Add to Workspace" at bounding box center [605, 253] width 88 height 8
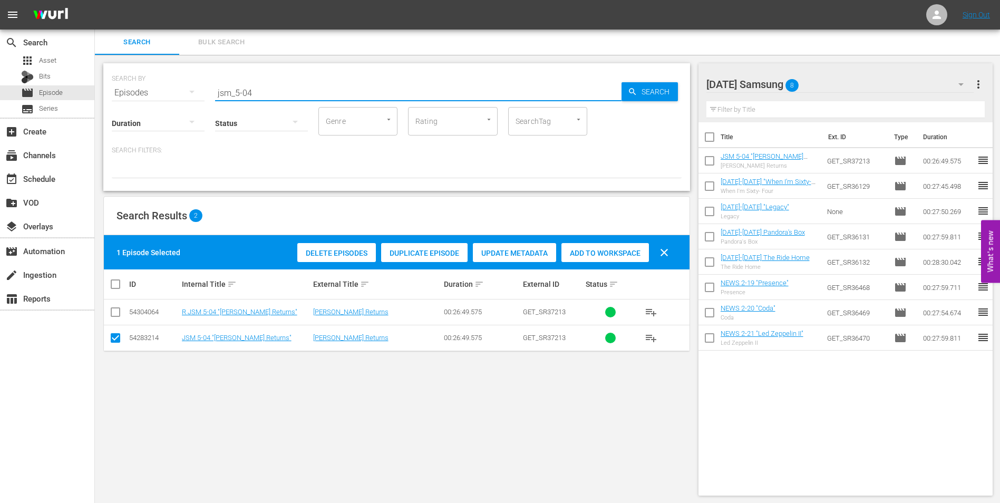
drag, startPoint x: 247, startPoint y: 91, endPoint x: 273, endPoint y: 100, distance: 27.5
click at [272, 100] on div "SEARCH BY Search By Episodes Search ID, Title, Description, Keywords, or Catego…" at bounding box center [396, 127] width 587 height 128
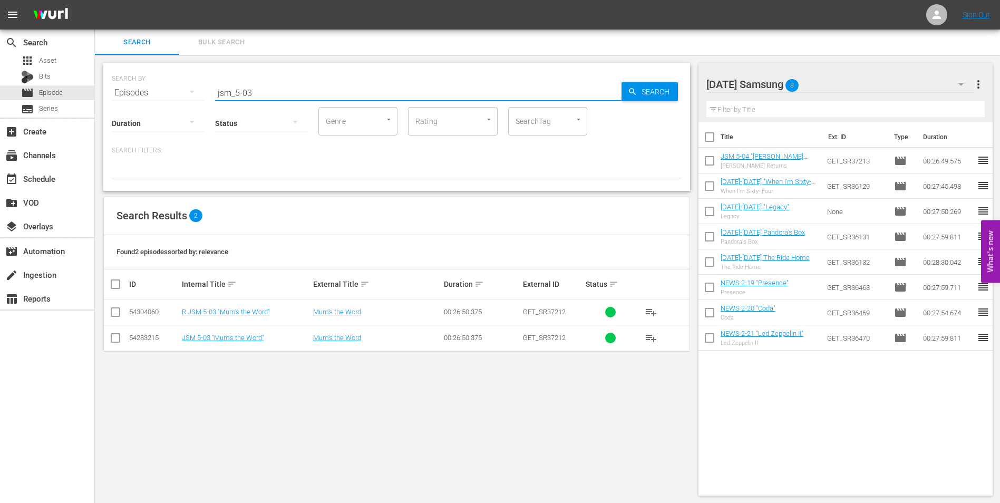
type input "jsm_5-03"
click at [117, 336] on input "checkbox" at bounding box center [115, 340] width 13 height 13
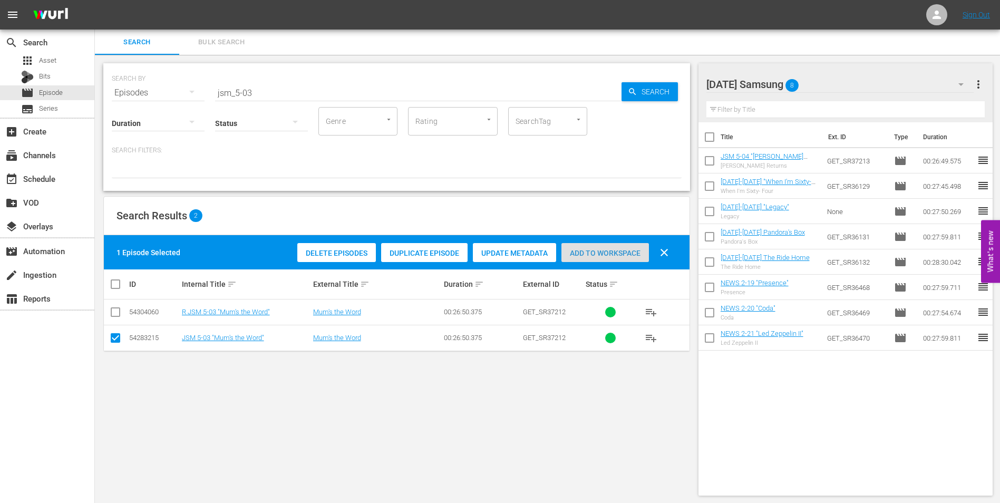
click at [607, 255] on span "Add to Workspace" at bounding box center [605, 253] width 88 height 8
click at [827, 81] on div "[DATE] Samsung 9" at bounding box center [840, 85] width 268 height 30
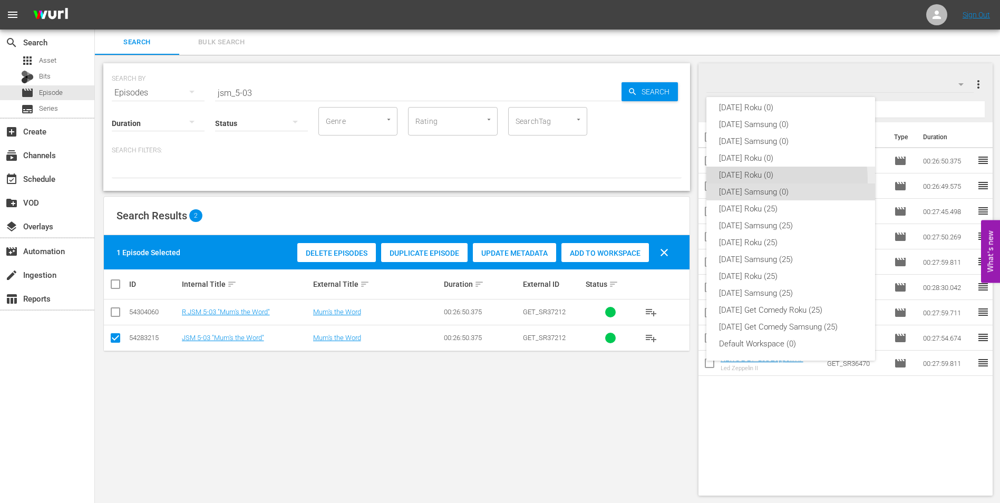
click at [751, 180] on div "[DATE] Roku (0)" at bounding box center [790, 175] width 143 height 17
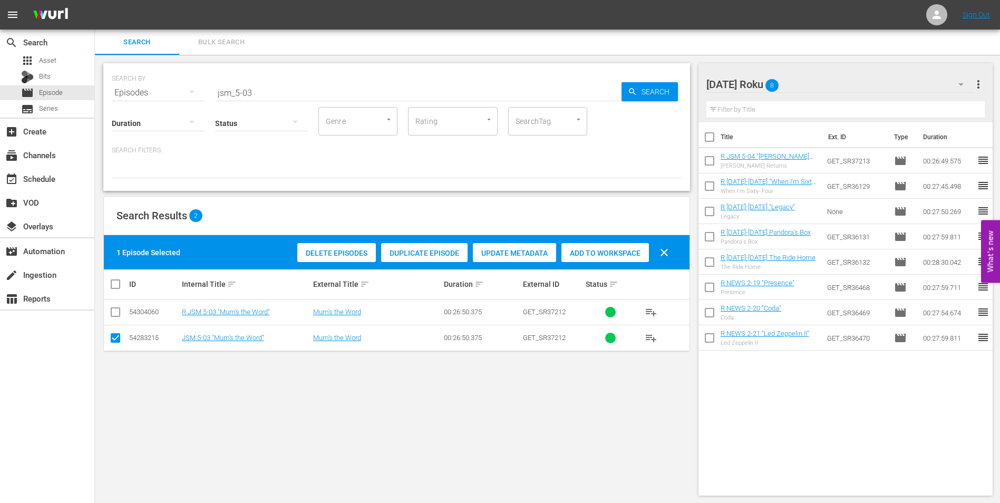
click at [113, 343] on input "checkbox" at bounding box center [115, 340] width 13 height 13
checkbox input "false"
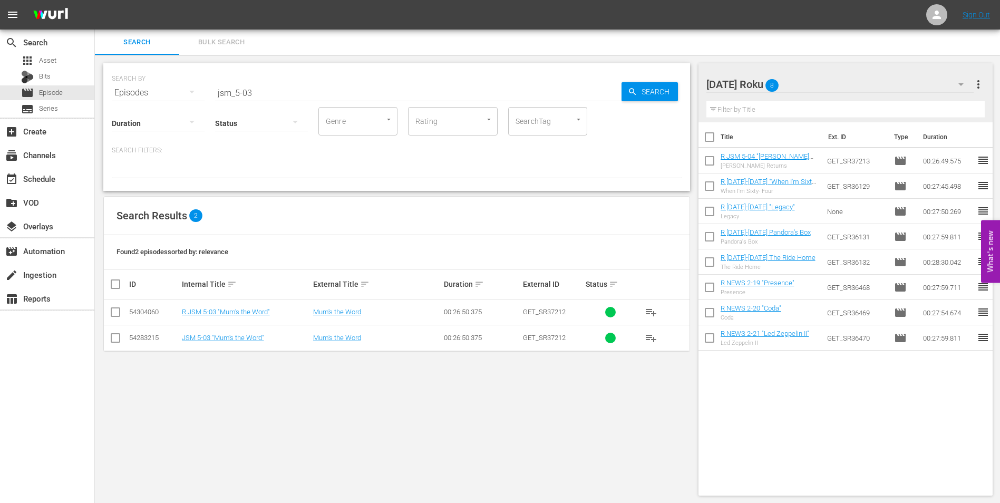
click at [113, 316] on input "checkbox" at bounding box center [115, 314] width 13 height 13
checkbox input "true"
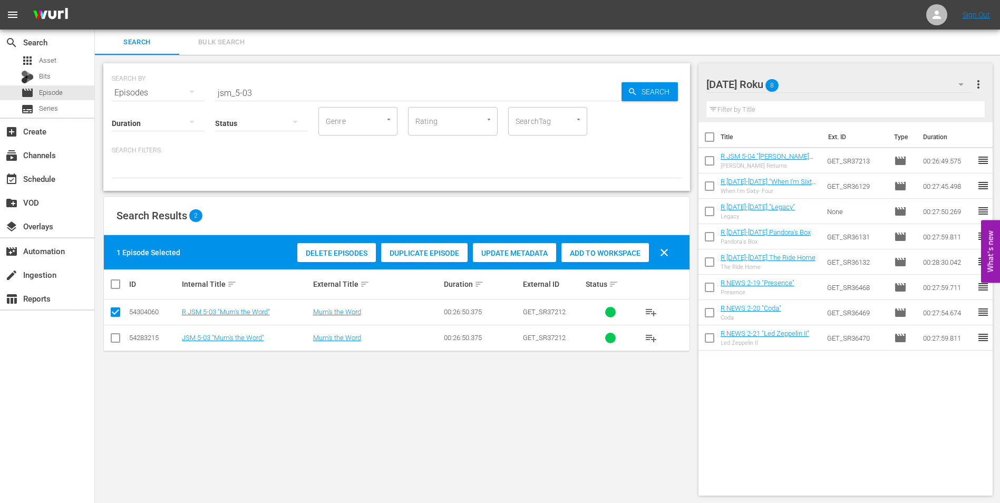
click at [617, 251] on span "Add to Workspace" at bounding box center [605, 253] width 88 height 8
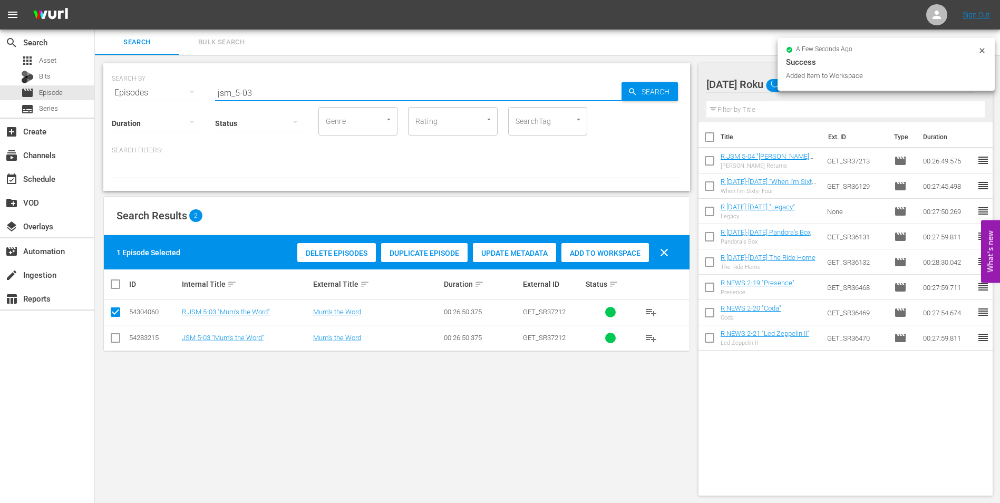
drag, startPoint x: 245, startPoint y: 89, endPoint x: 284, endPoint y: 102, distance: 41.2
click at [278, 96] on input "jsm_5-03" at bounding box center [418, 92] width 406 height 25
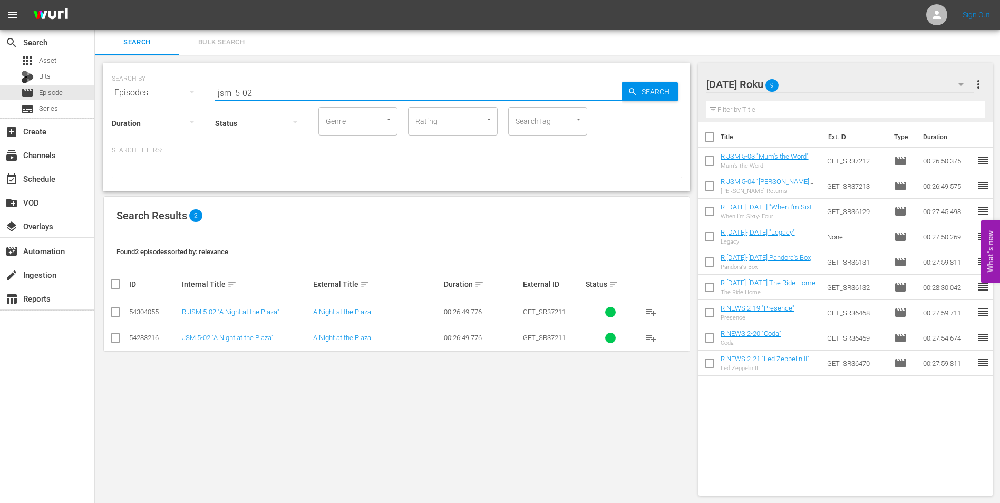
type input "jsm_5-02"
click at [122, 316] on td at bounding box center [116, 312] width 24 height 26
click at [115, 309] on input "checkbox" at bounding box center [115, 314] width 13 height 13
checkbox input "true"
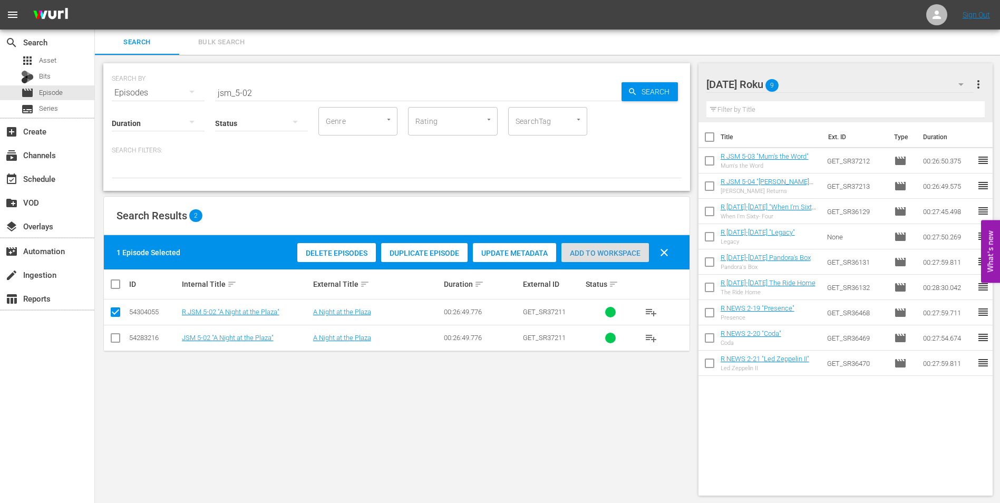
click at [616, 251] on span "Add to Workspace" at bounding box center [605, 253] width 88 height 8
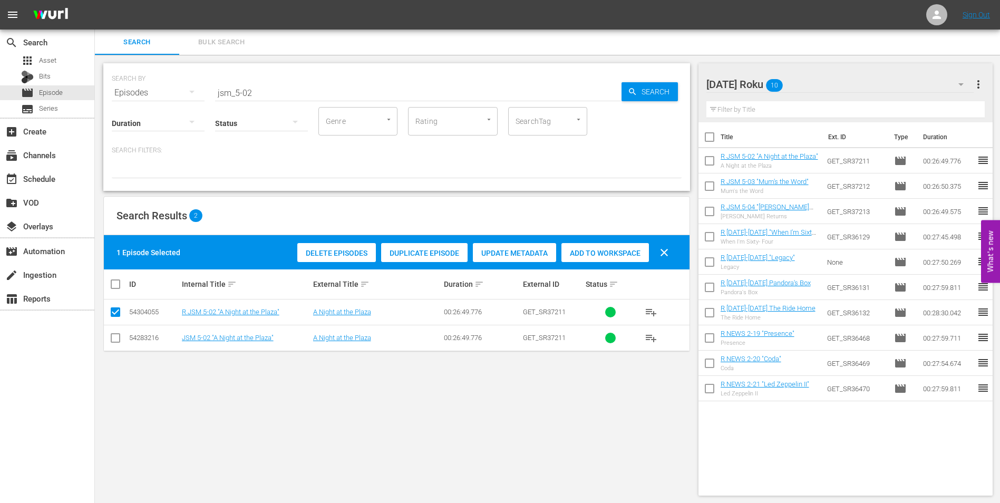
click at [814, 82] on div "[DATE] Roku 10" at bounding box center [840, 85] width 268 height 30
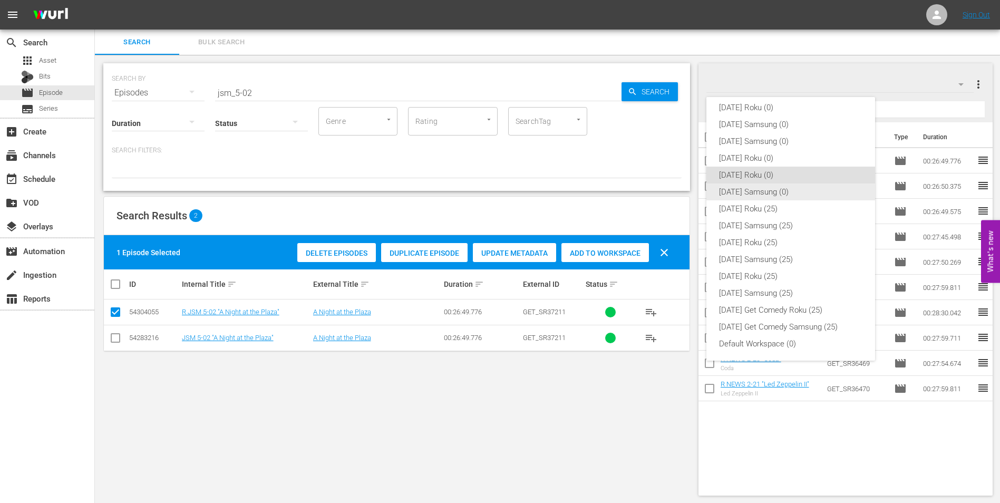
click at [725, 191] on div "[DATE] Samsung (0)" at bounding box center [790, 191] width 143 height 17
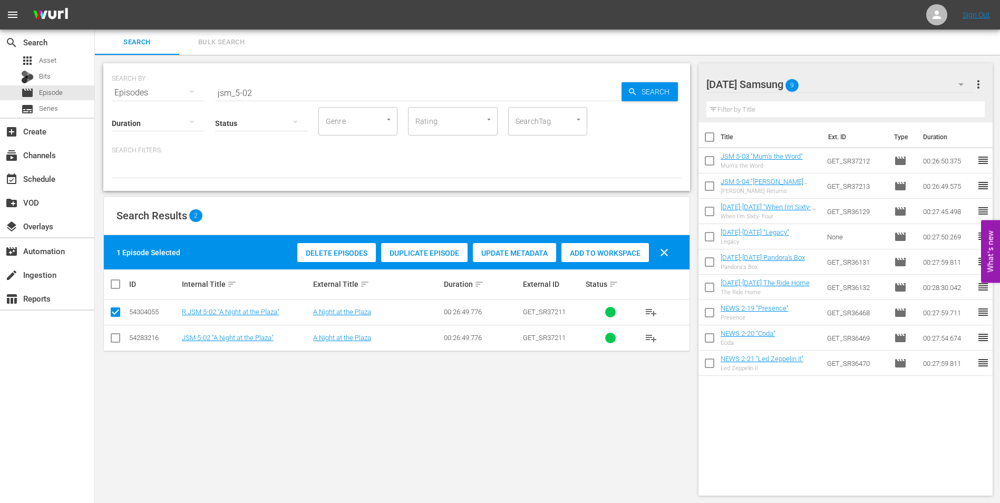
click at [117, 337] on input "checkbox" at bounding box center [115, 340] width 13 height 13
checkbox input "true"
click at [113, 316] on input "checkbox" at bounding box center [115, 314] width 13 height 13
checkbox input "false"
click at [599, 247] on div "Add to Workspace" at bounding box center [605, 253] width 88 height 20
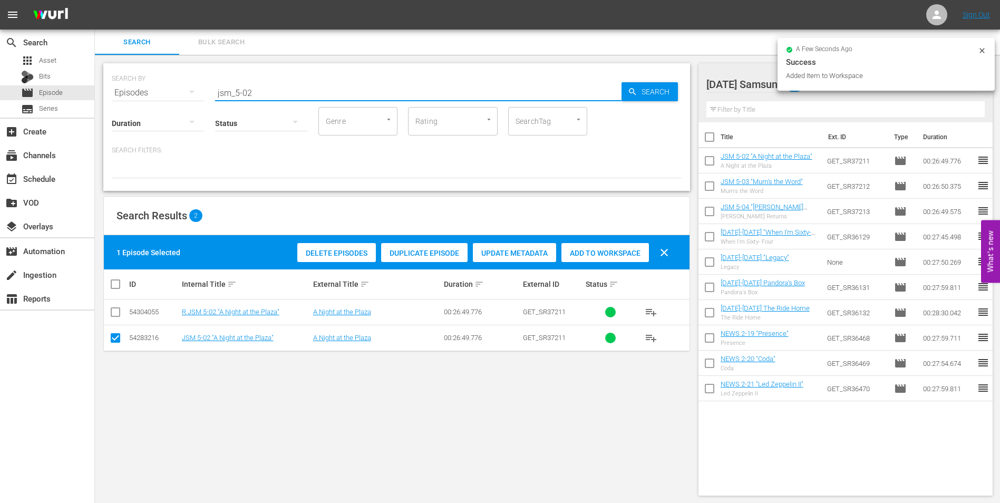
click at [248, 93] on input "jsm_5-02" at bounding box center [418, 92] width 406 height 25
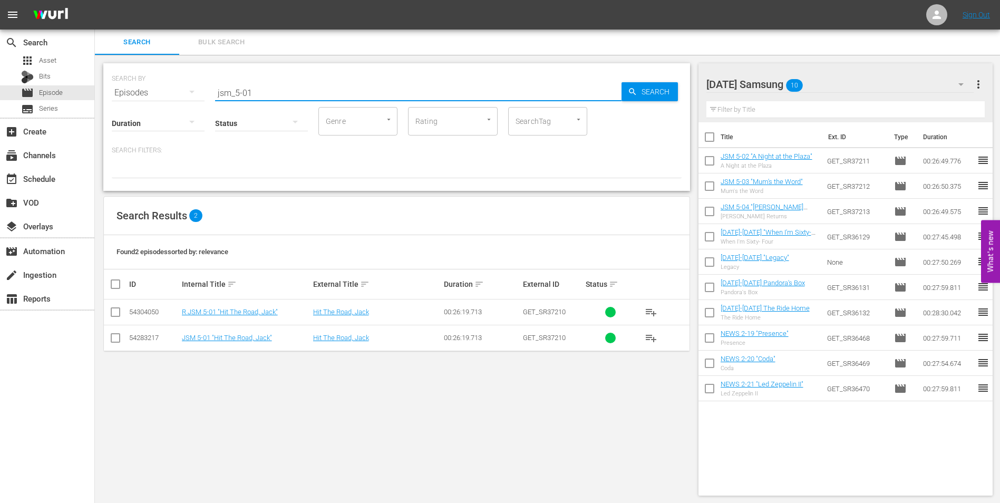
type input "jsm_5-01"
click at [114, 336] on input "checkbox" at bounding box center [115, 340] width 13 height 13
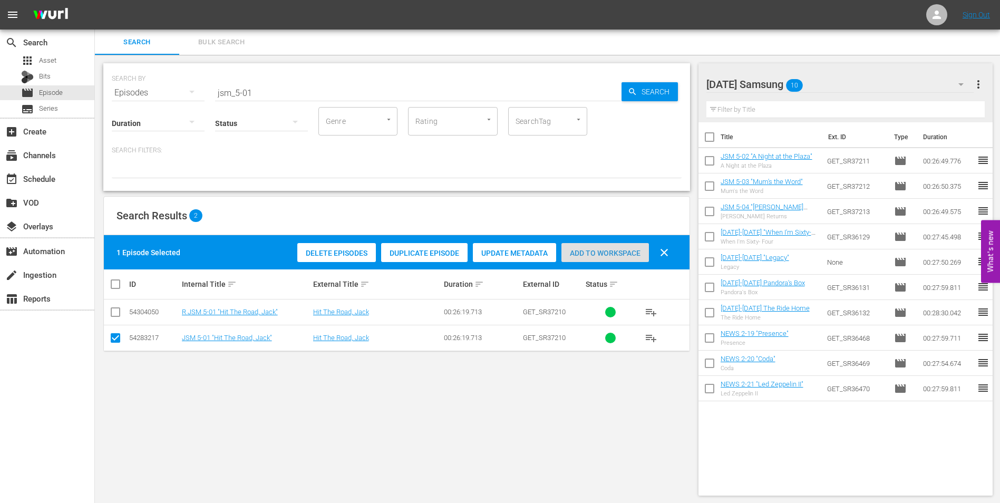
click at [606, 255] on span "Add to Workspace" at bounding box center [605, 253] width 88 height 8
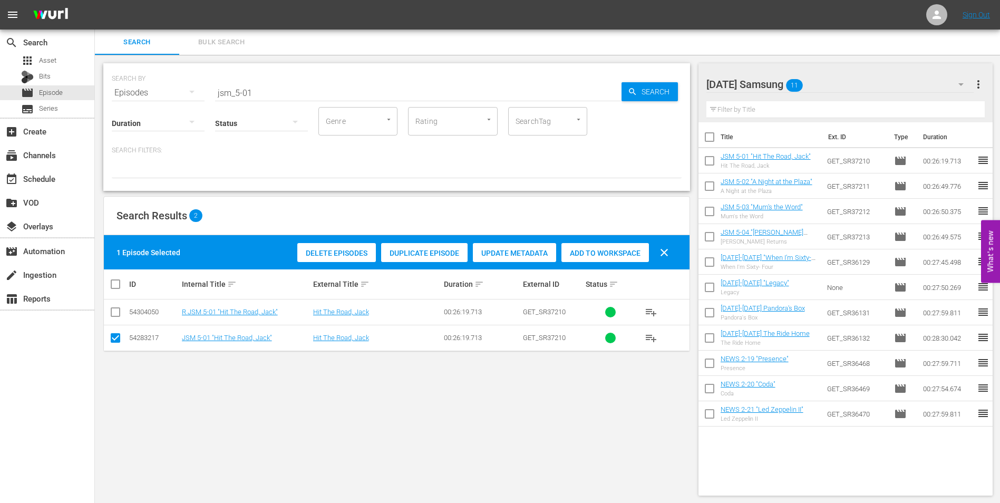
click at [828, 77] on div "[DATE] Samsung 11" at bounding box center [840, 85] width 268 height 30
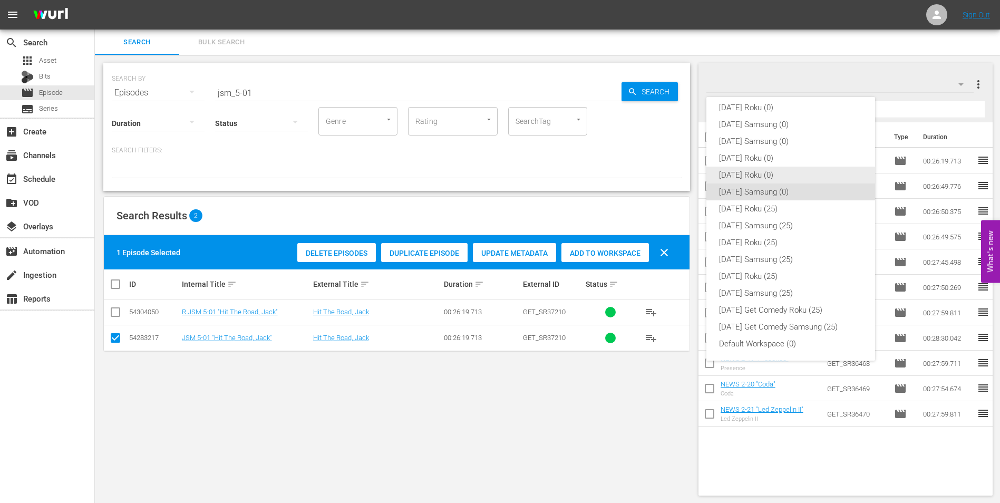
click at [761, 173] on div "[DATE] Roku (0)" at bounding box center [790, 175] width 143 height 17
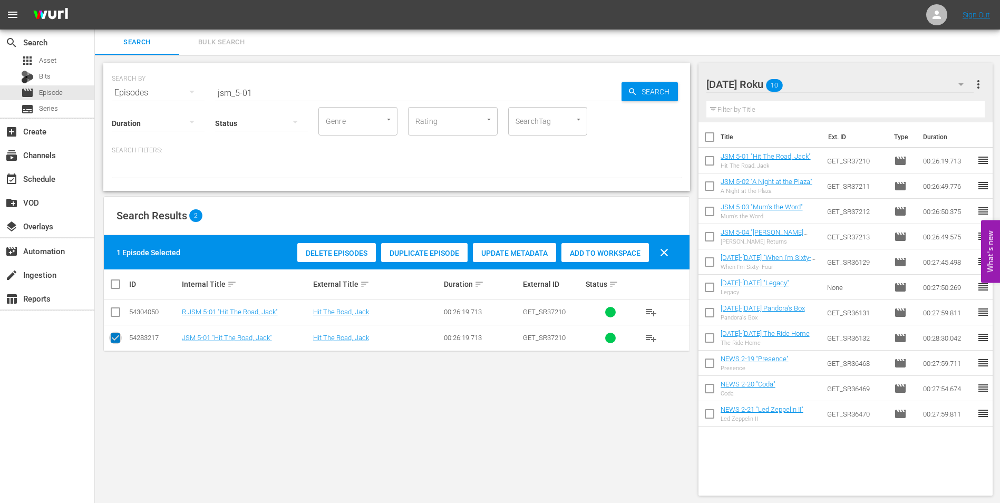
drag, startPoint x: 115, startPoint y: 335, endPoint x: 113, endPoint y: 317, distance: 18.5
click at [115, 335] on input "checkbox" at bounding box center [115, 340] width 13 height 13
checkbox input "false"
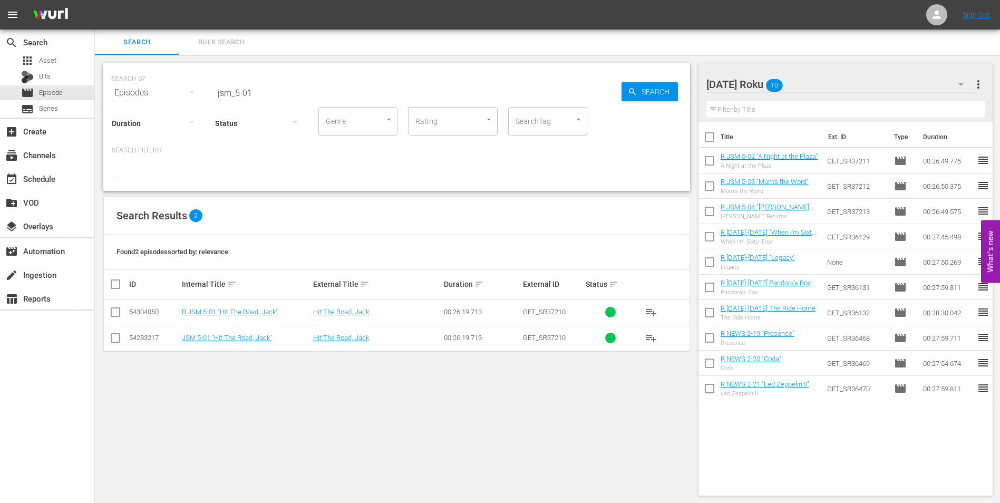
click at [113, 316] on input "checkbox" at bounding box center [115, 314] width 13 height 13
checkbox input "true"
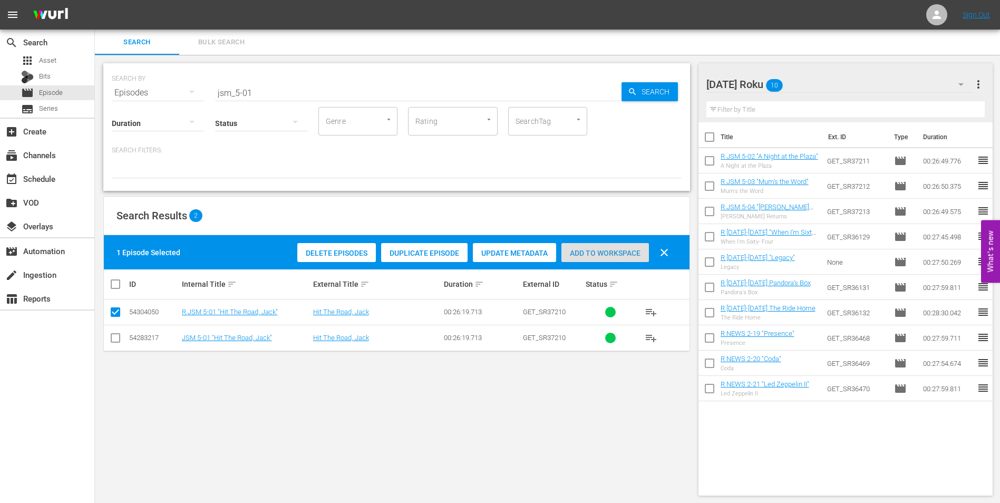
click at [599, 248] on div "Add to Workspace" at bounding box center [605, 253] width 88 height 20
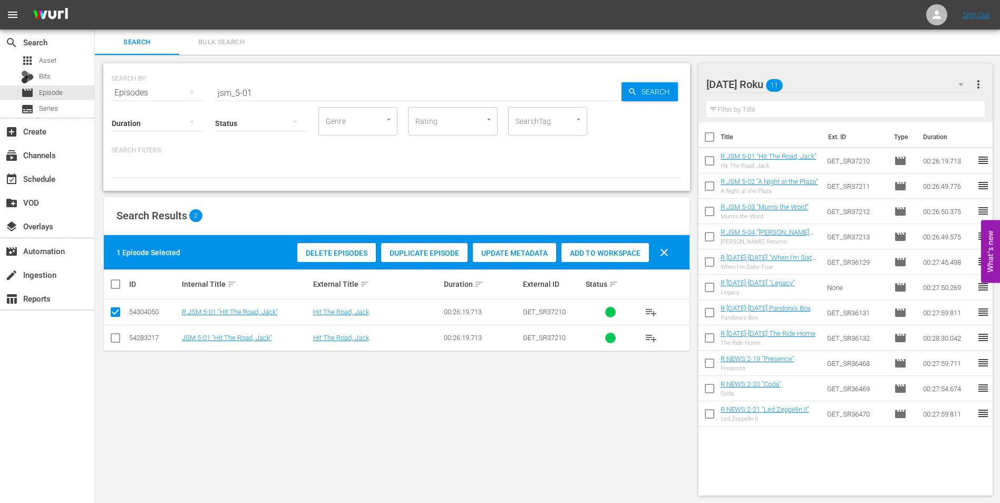
click at [848, 79] on div "[DATE] Roku 11" at bounding box center [840, 85] width 268 height 30
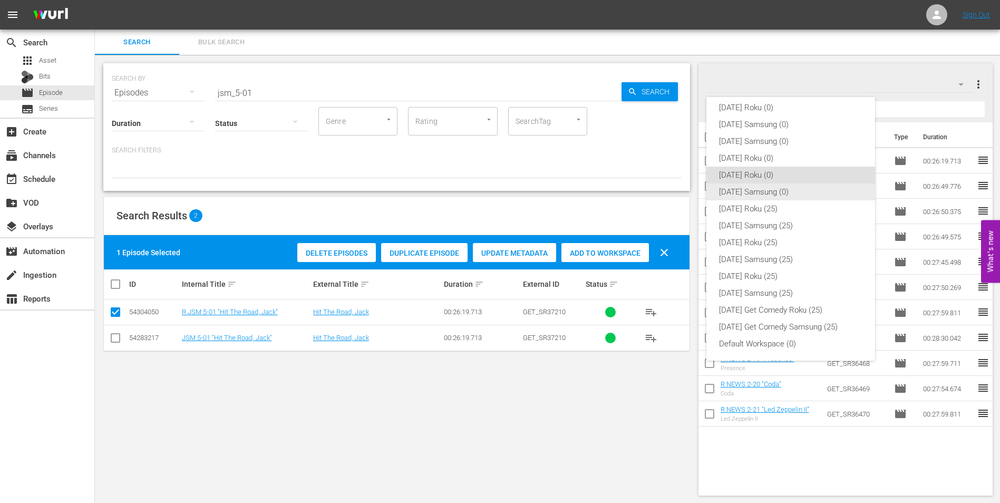
click at [761, 197] on div "[DATE] Samsung (0)" at bounding box center [790, 191] width 143 height 17
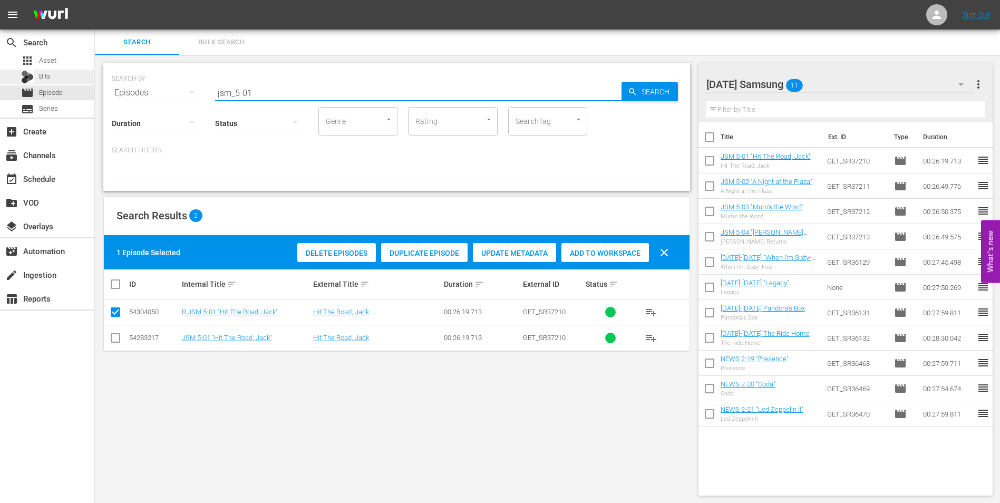
drag, startPoint x: 280, startPoint y: 90, endPoint x: 24, endPoint y: 74, distance: 256.2
click at [95, 0] on div "search Search apps Asset Bits movie Episode subtitles Series add_box Create sub…" at bounding box center [547, 0] width 905 height 0
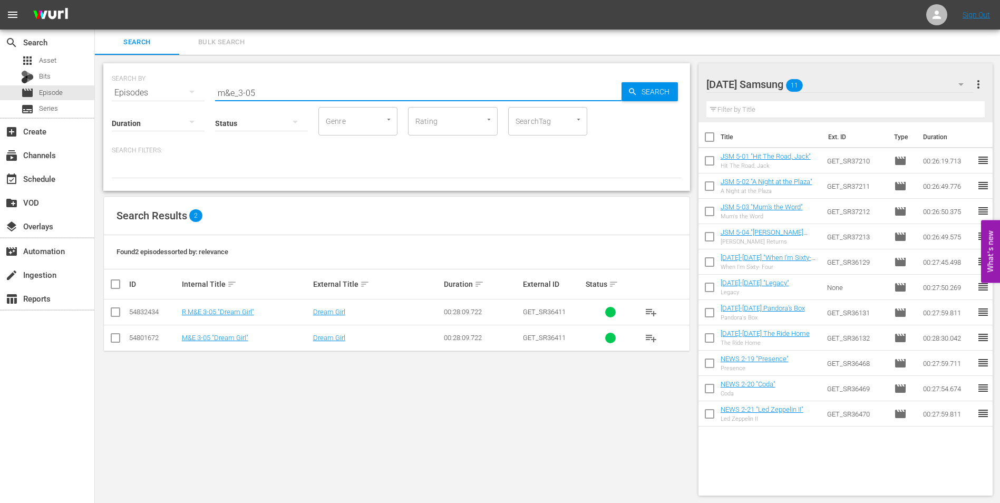
type input "m&e_3-05"
click at [119, 342] on input "checkbox" at bounding box center [115, 340] width 13 height 13
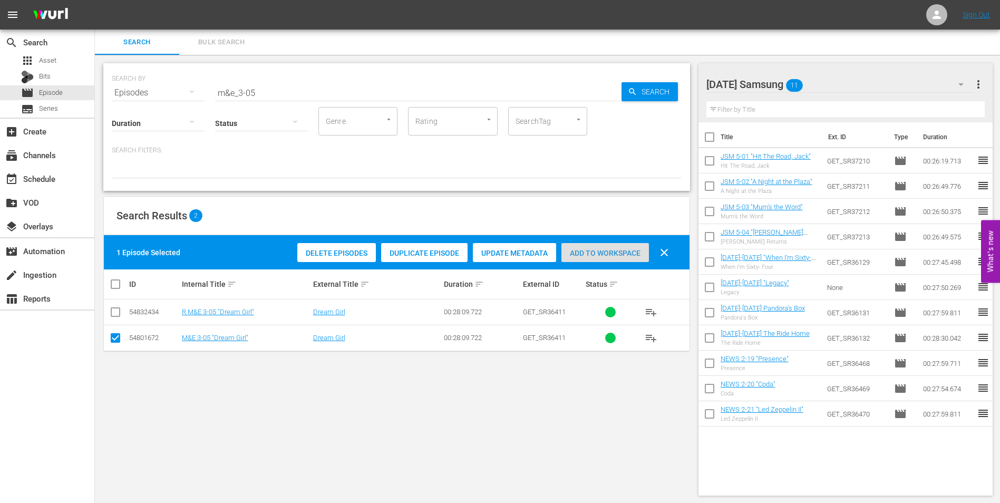
click at [594, 247] on div "Add to Workspace" at bounding box center [605, 253] width 88 height 20
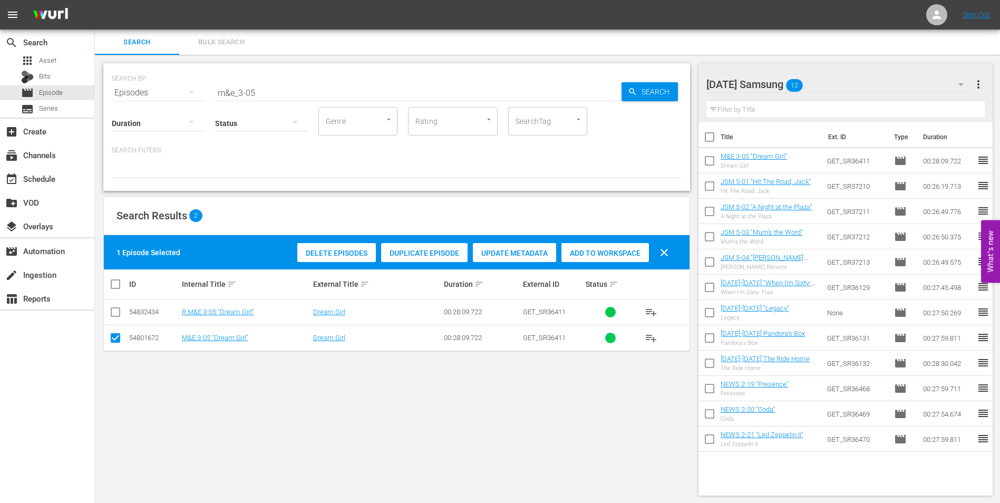
click at [820, 86] on div "[DATE] Samsung 12" at bounding box center [840, 85] width 268 height 30
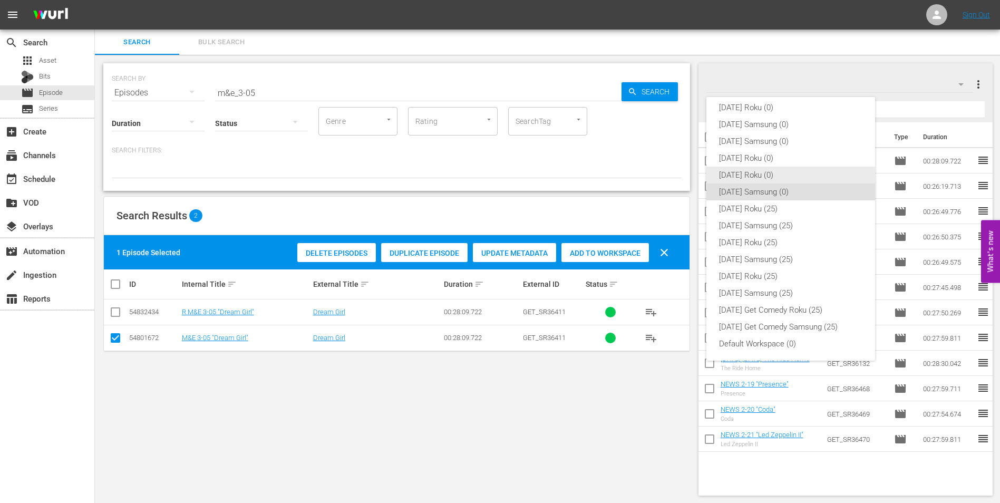
click at [750, 175] on div "[DATE] Roku (0)" at bounding box center [790, 175] width 143 height 17
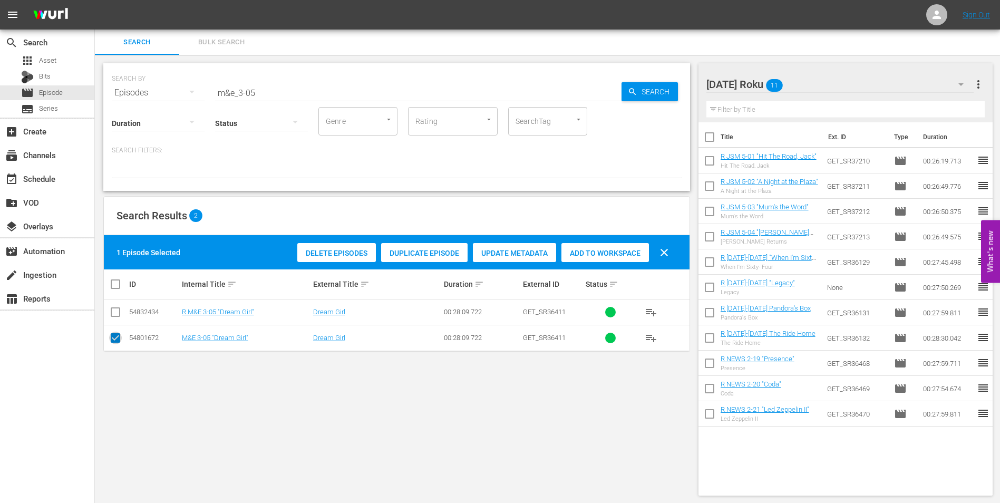
click at [119, 340] on input "checkbox" at bounding box center [115, 340] width 13 height 13
checkbox input "false"
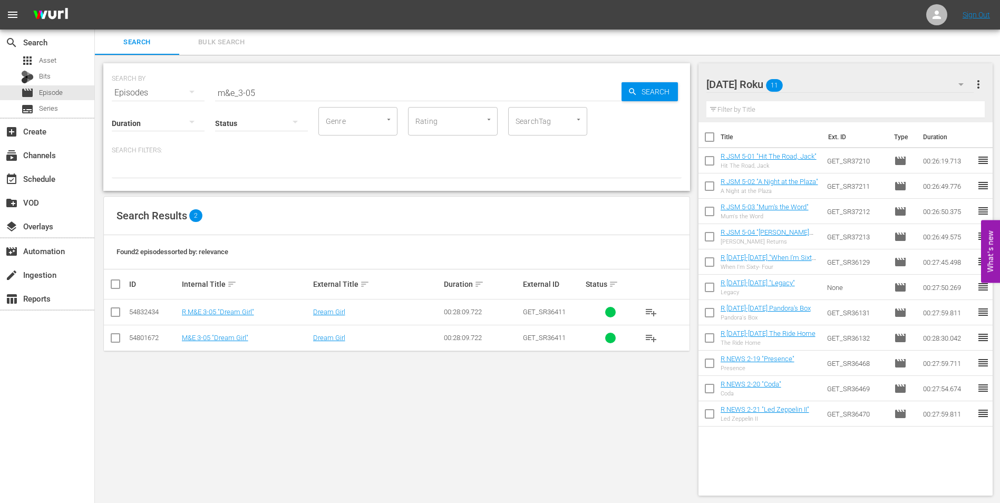
click at [121, 318] on input "checkbox" at bounding box center [115, 314] width 13 height 13
checkbox input "true"
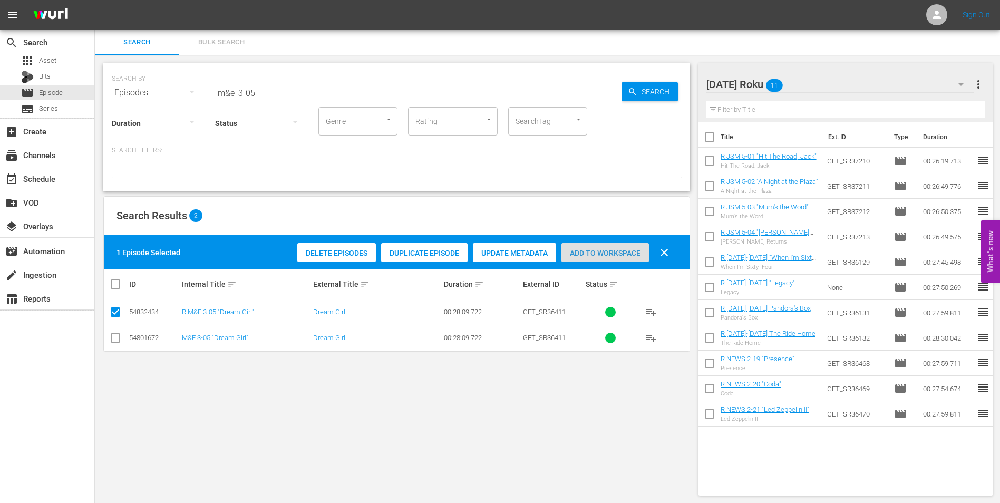
click at [587, 245] on div "Add to Workspace" at bounding box center [605, 253] width 88 height 20
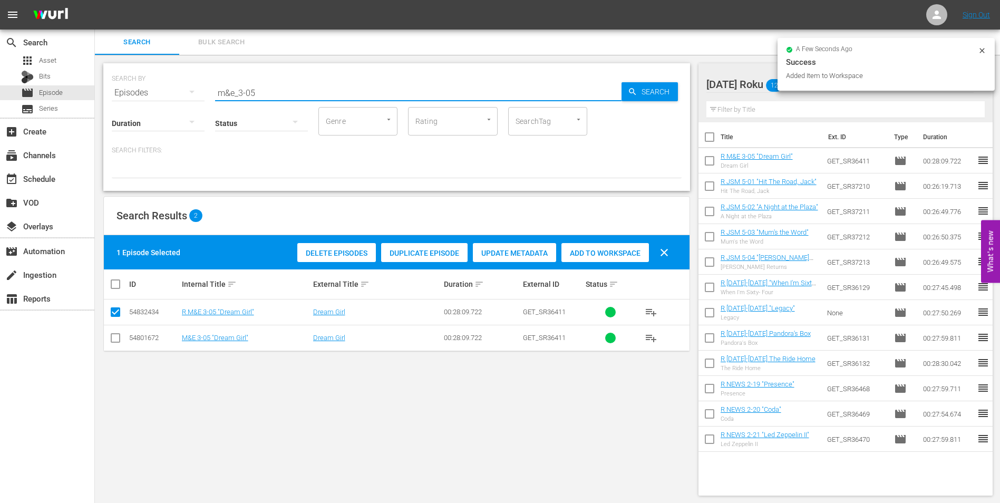
drag, startPoint x: 255, startPoint y: 91, endPoint x: 249, endPoint y: 93, distance: 6.2
click at [249, 93] on input "m&e_3-05" at bounding box center [418, 92] width 406 height 25
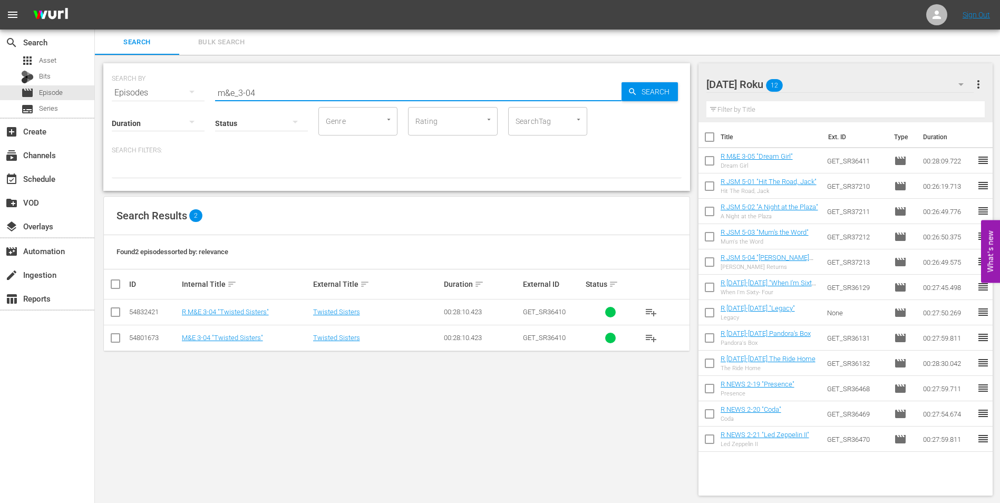
type input "m&e_3-04"
click at [120, 312] on input "checkbox" at bounding box center [115, 314] width 13 height 13
checkbox input "true"
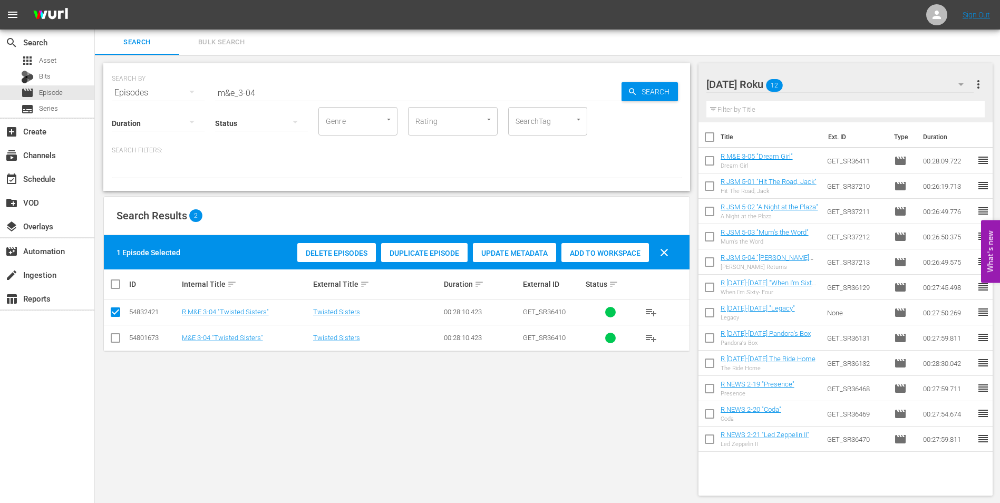
click at [614, 250] on span "Add to Workspace" at bounding box center [605, 253] width 88 height 8
click at [829, 89] on div "[DATE] Roku 13" at bounding box center [840, 85] width 268 height 30
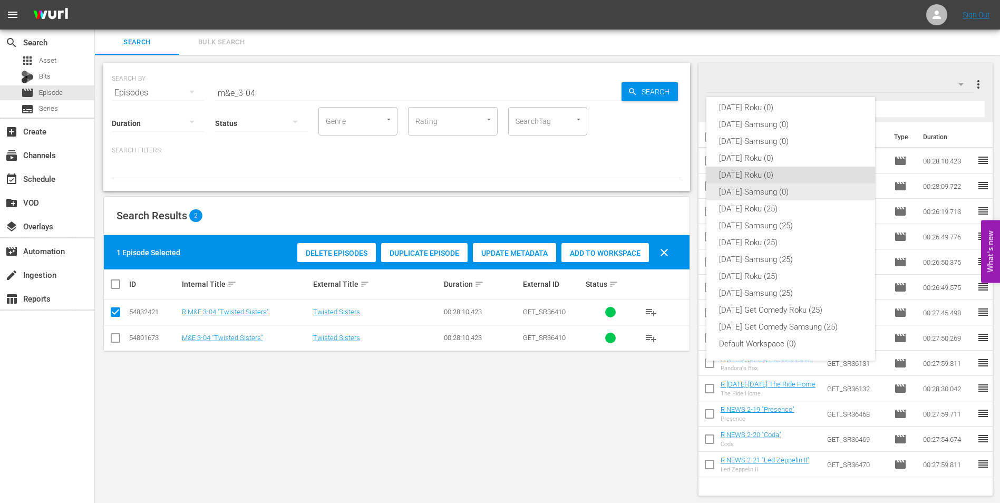
click at [743, 192] on div "[DATE] Samsung (0)" at bounding box center [790, 191] width 143 height 17
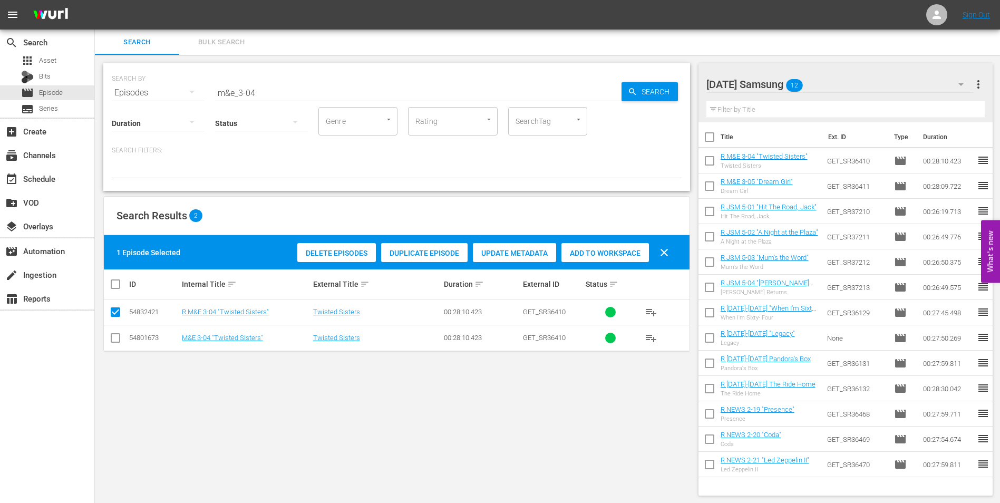
click at [115, 339] on input "checkbox" at bounding box center [115, 340] width 13 height 13
checkbox input "true"
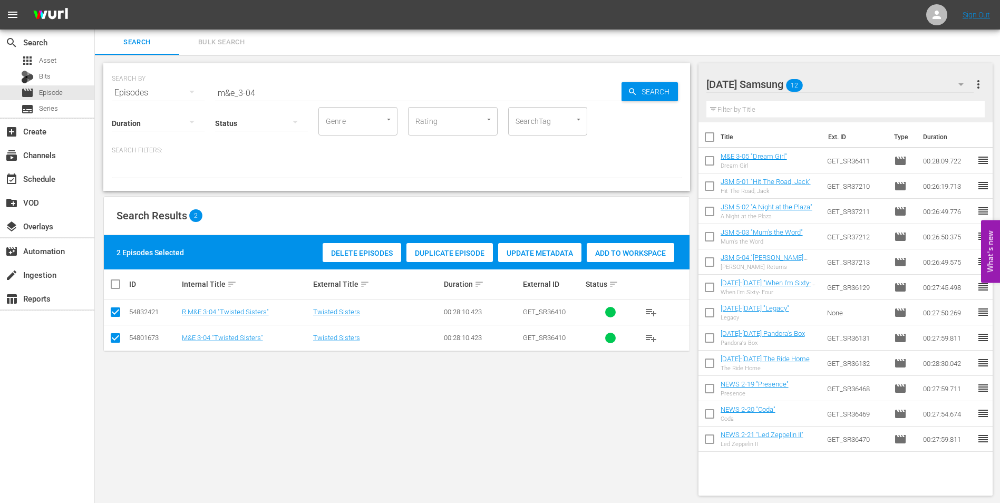
click at [112, 313] on input "checkbox" at bounding box center [115, 314] width 13 height 13
checkbox input "false"
click at [609, 253] on span "Add to Workspace" at bounding box center [605, 253] width 88 height 8
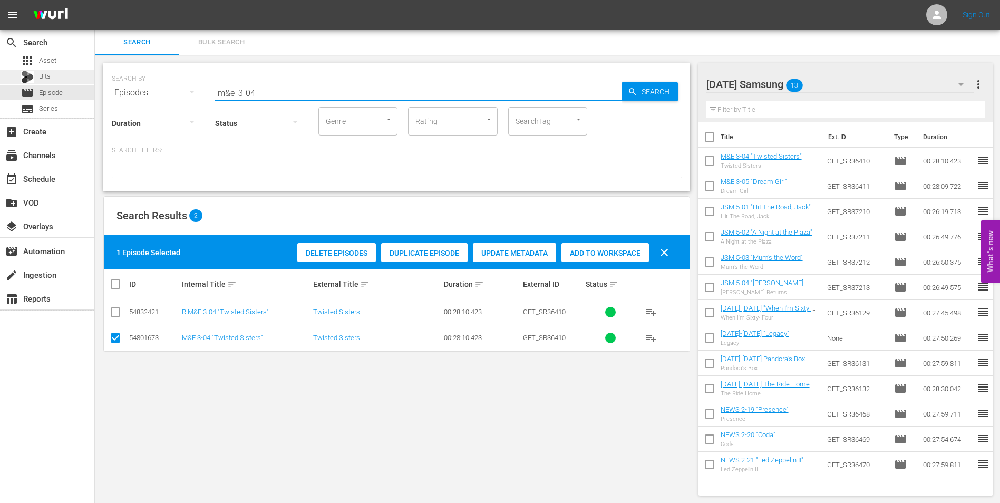
drag, startPoint x: 290, startPoint y: 95, endPoint x: 53, endPoint y: 81, distance: 237.1
click at [95, 0] on div "search Search apps Asset Bits movie Episode subtitles Series add_box Create sub…" at bounding box center [547, 0] width 905 height 0
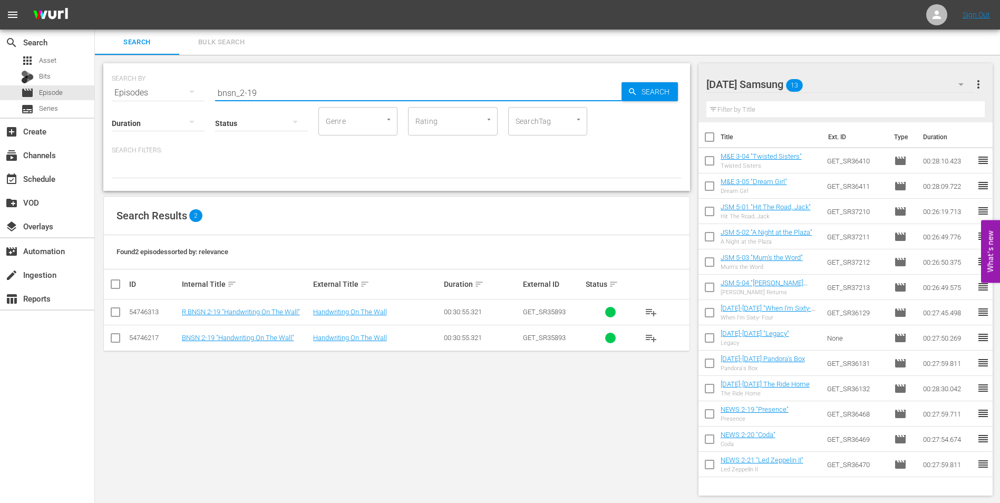
type input "bnsn_2-19"
click at [112, 341] on input "checkbox" at bounding box center [115, 340] width 13 height 13
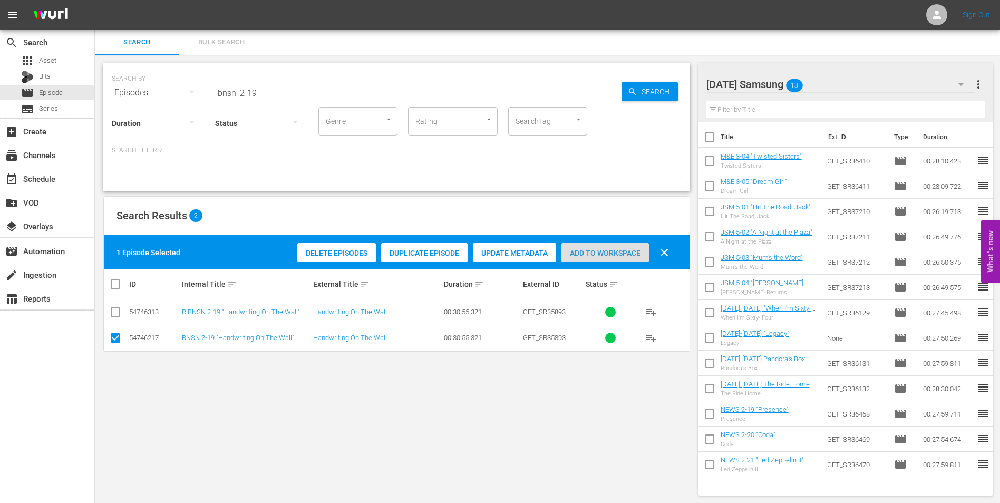
click at [590, 248] on div "Add to Workspace" at bounding box center [605, 253] width 88 height 20
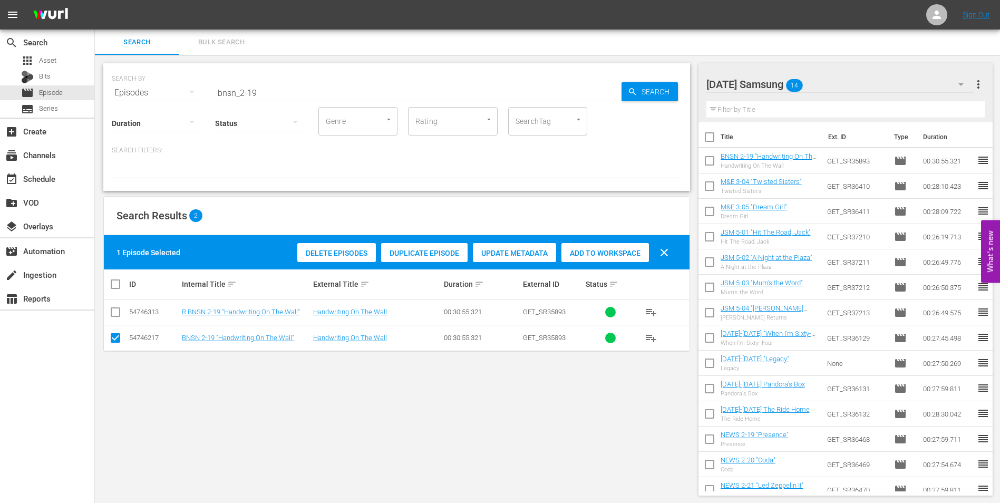
click at [848, 83] on div "[DATE] Samsung 14" at bounding box center [840, 85] width 268 height 30
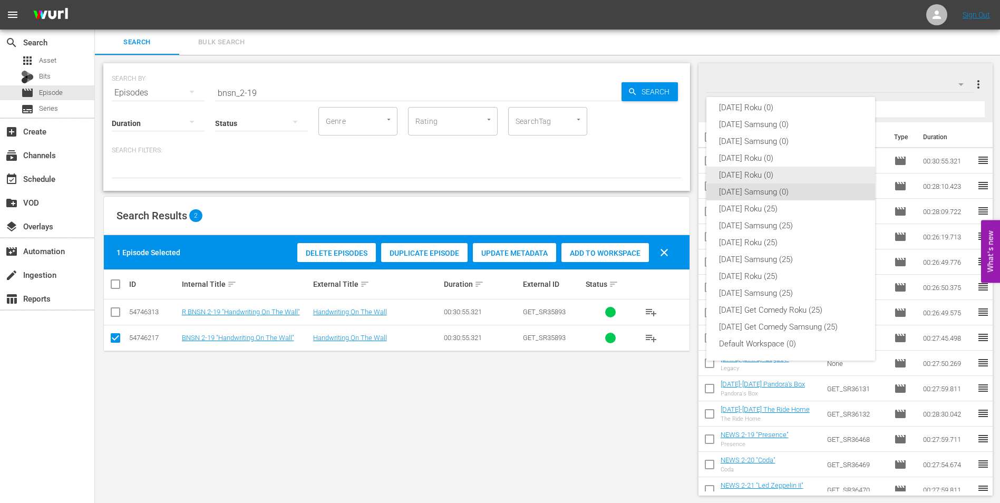
click at [747, 173] on div "[DATE] Roku (0)" at bounding box center [790, 175] width 143 height 17
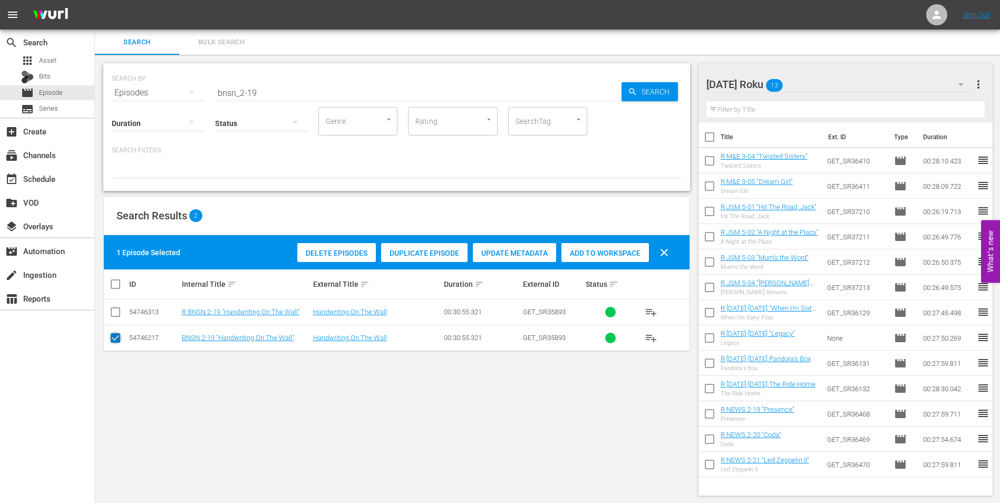
click at [119, 341] on input "checkbox" at bounding box center [115, 340] width 13 height 13
checkbox input "false"
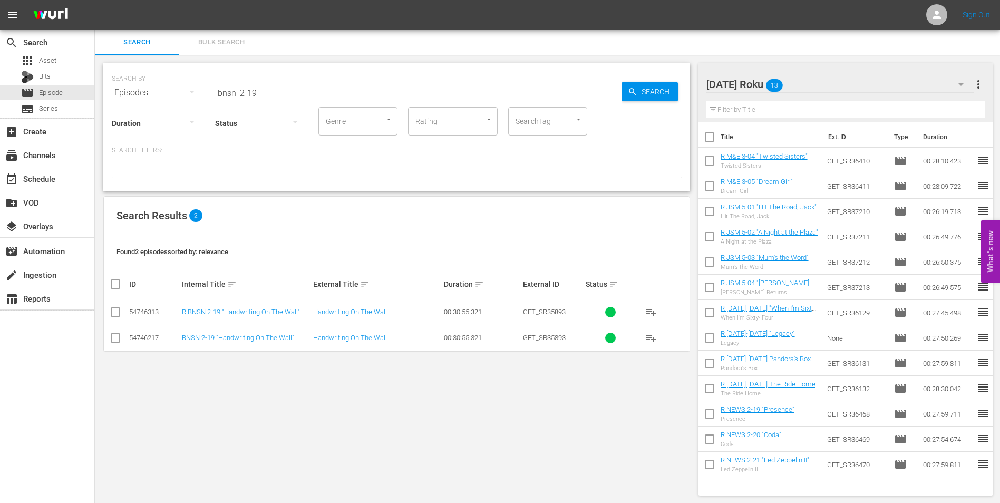
click at [120, 315] on input "checkbox" at bounding box center [115, 314] width 13 height 13
checkbox input "true"
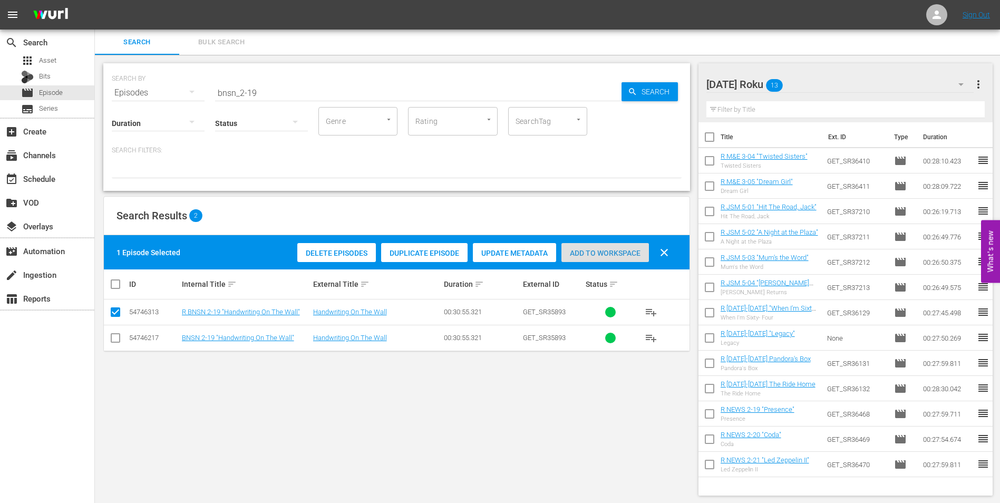
click at [612, 252] on span "Add to Workspace" at bounding box center [605, 253] width 88 height 8
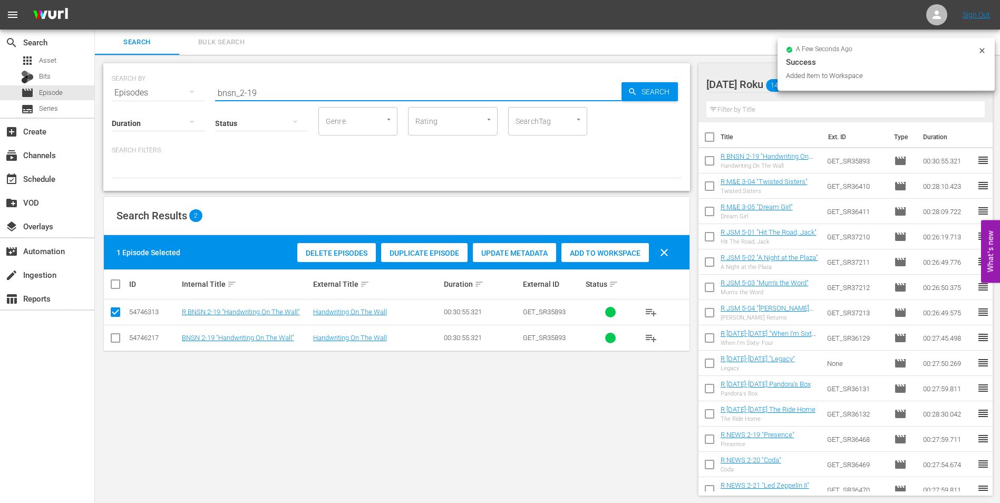
drag, startPoint x: 277, startPoint y: 92, endPoint x: 96, endPoint y: 83, distance: 180.5
click at [96, 83] on div "SEARCH BY Search By Episodes Search ID, Title, Description, Keywords, or Catego…" at bounding box center [397, 279] width 604 height 449
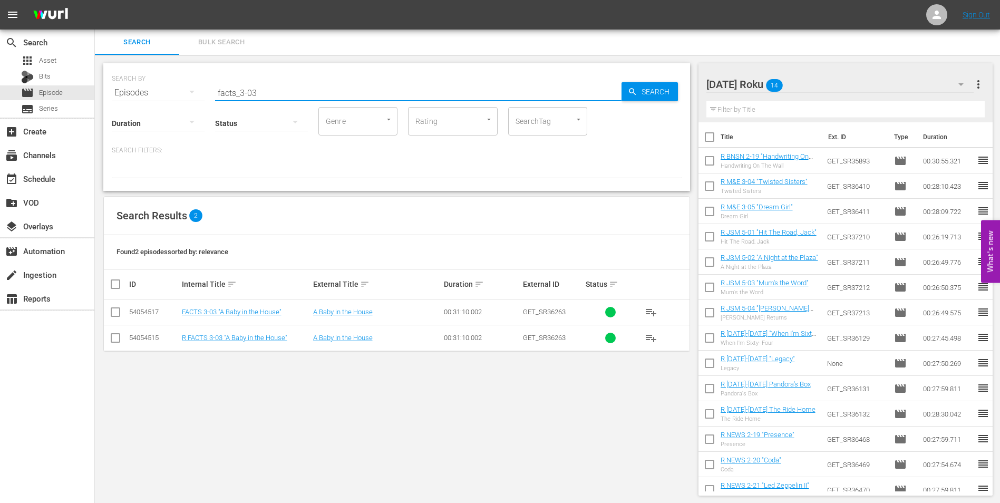
type input "facts_3-03"
click at [116, 337] on input "checkbox" at bounding box center [115, 340] width 13 height 13
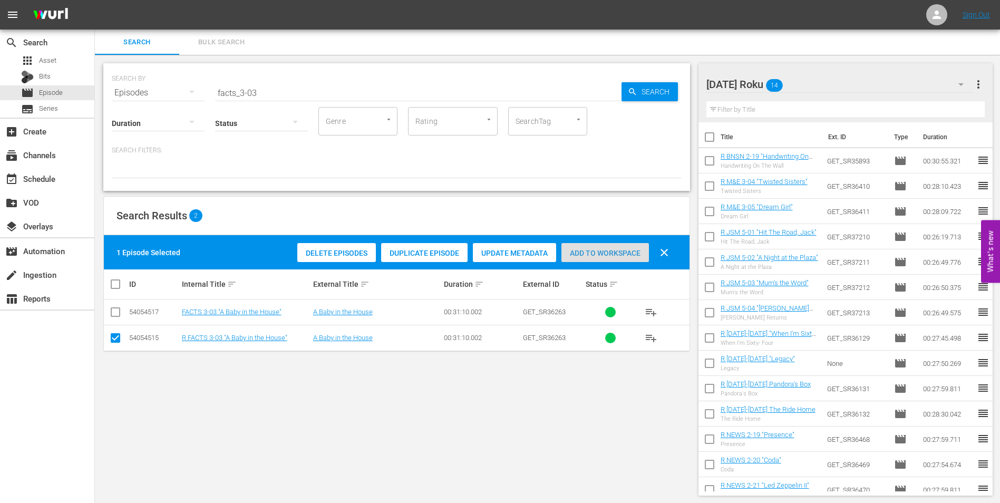
click at [615, 244] on div "Add to Workspace" at bounding box center [605, 253] width 88 height 20
click at [798, 85] on div "[DATE] Roku 15" at bounding box center [840, 85] width 268 height 30
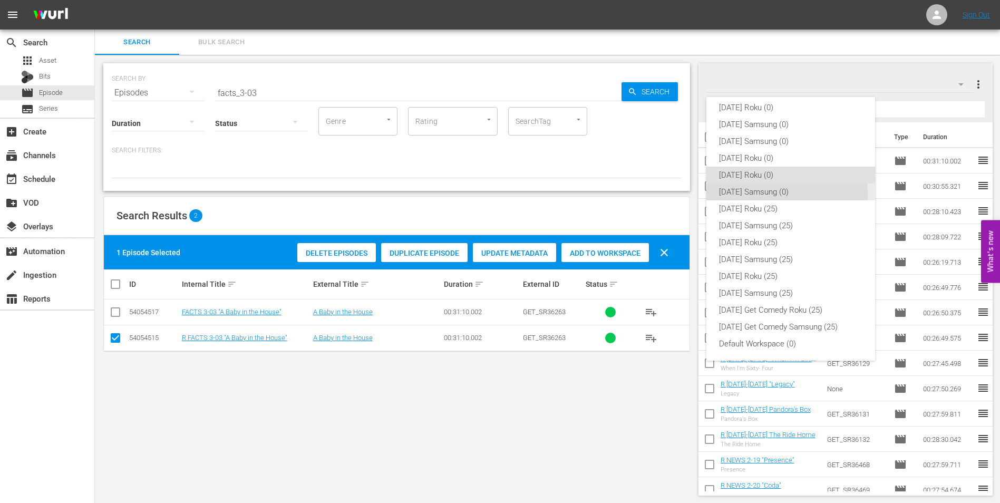
click at [739, 196] on div "[DATE] Samsung (0)" at bounding box center [790, 191] width 143 height 17
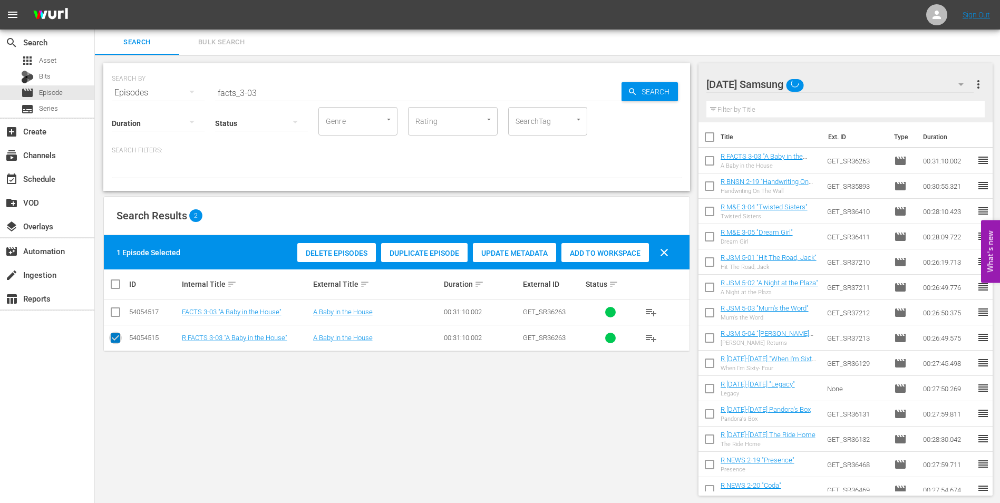
click at [110, 341] on input "checkbox" at bounding box center [115, 340] width 13 height 13
checkbox input "false"
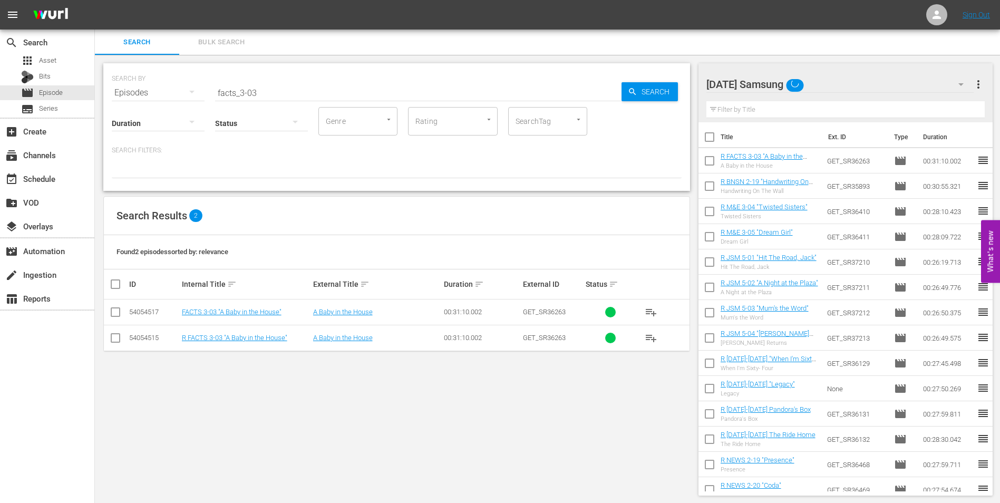
click at [114, 317] on input "checkbox" at bounding box center [115, 314] width 13 height 13
checkbox input "true"
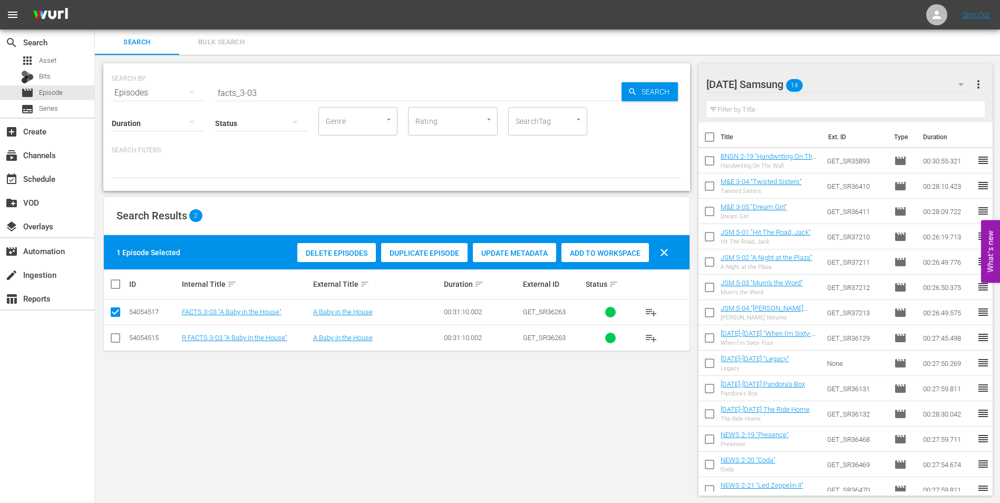
click at [623, 250] on span "Add to Workspace" at bounding box center [605, 253] width 88 height 8
click at [814, 80] on div "[DATE] Samsung 15" at bounding box center [840, 85] width 268 height 30
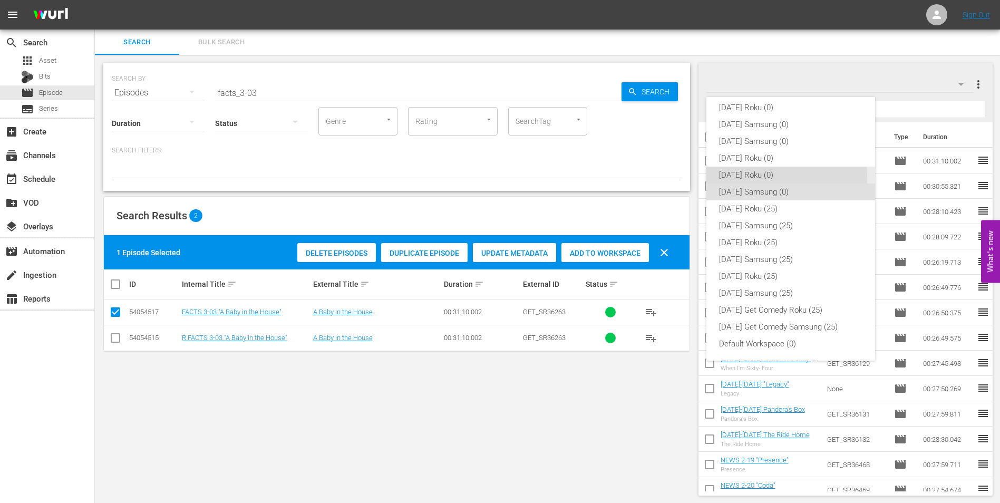
click at [741, 175] on div "[DATE] Roku (0)" at bounding box center [790, 175] width 143 height 17
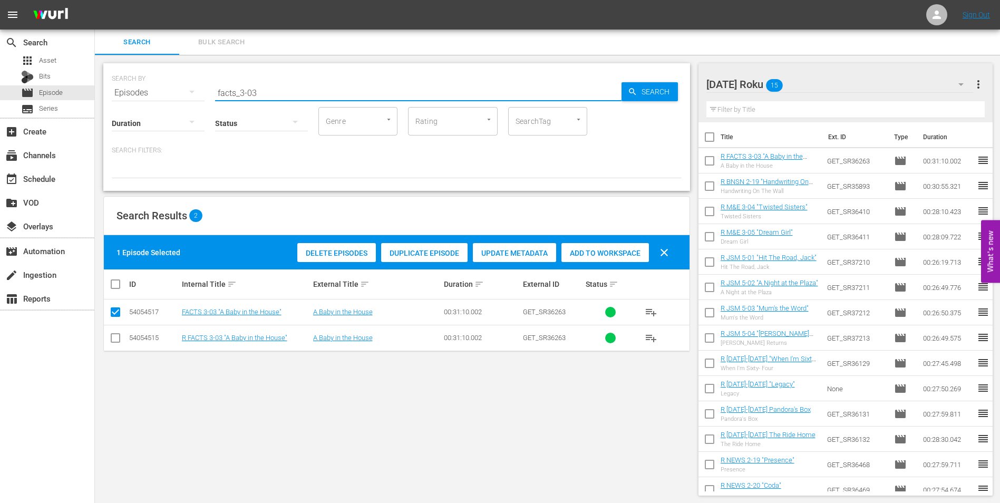
drag, startPoint x: 251, startPoint y: 96, endPoint x: 288, endPoint y: 98, distance: 37.5
click at [288, 98] on div "SEARCH BY Search By Episodes Search ID, Title, Description, Keywords, or Catego…" at bounding box center [396, 127] width 587 height 128
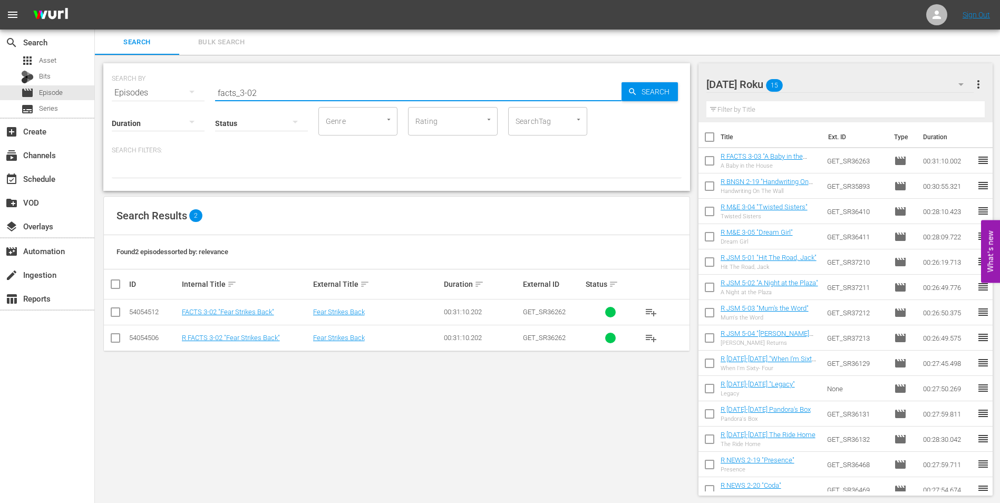
type input "facts_3-02"
click at [117, 340] on input "checkbox" at bounding box center [115, 340] width 13 height 13
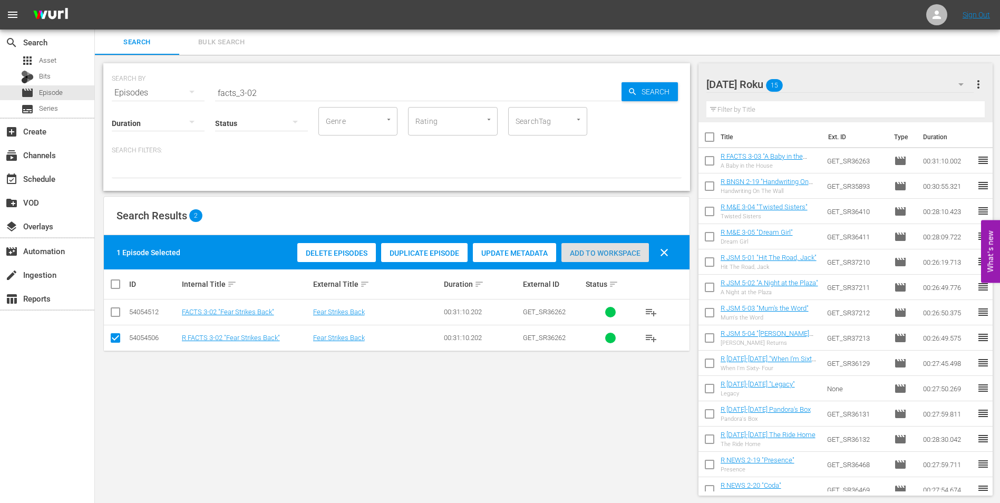
click at [616, 255] on span "Add to Workspace" at bounding box center [605, 253] width 88 height 8
click at [831, 84] on div "[DATE] Roku 16" at bounding box center [840, 85] width 268 height 30
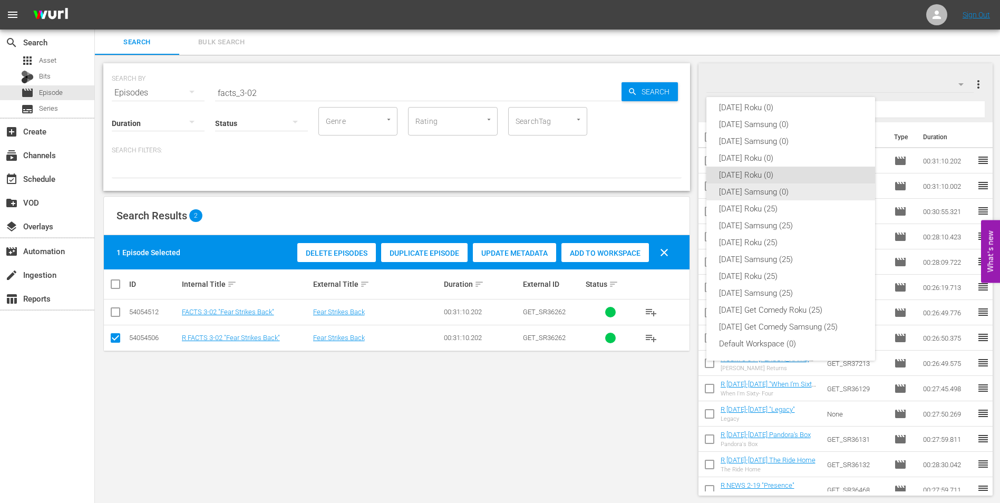
click at [719, 194] on div "[DATE] Samsung (0)" at bounding box center [790, 191] width 143 height 17
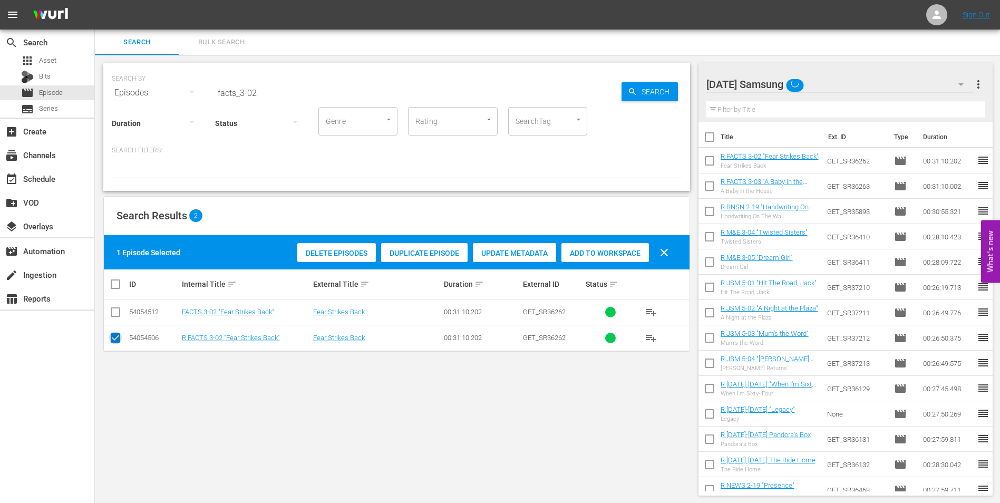
drag, startPoint x: 113, startPoint y: 342, endPoint x: 112, endPoint y: 325, distance: 17.4
click at [113, 342] on input "checkbox" at bounding box center [115, 340] width 13 height 13
checkbox input "false"
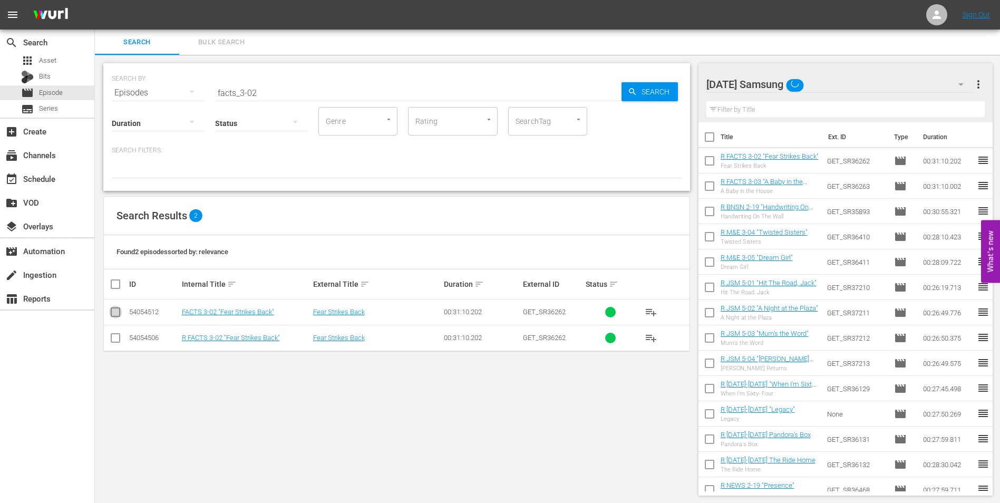
click at [113, 316] on input "checkbox" at bounding box center [115, 314] width 13 height 13
checkbox input "true"
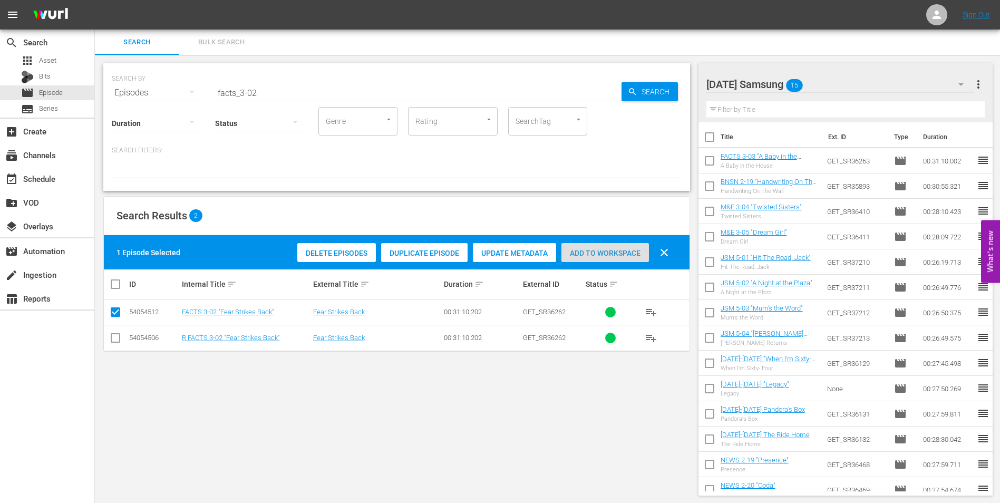
click at [612, 251] on span "Add to Workspace" at bounding box center [605, 253] width 88 height 8
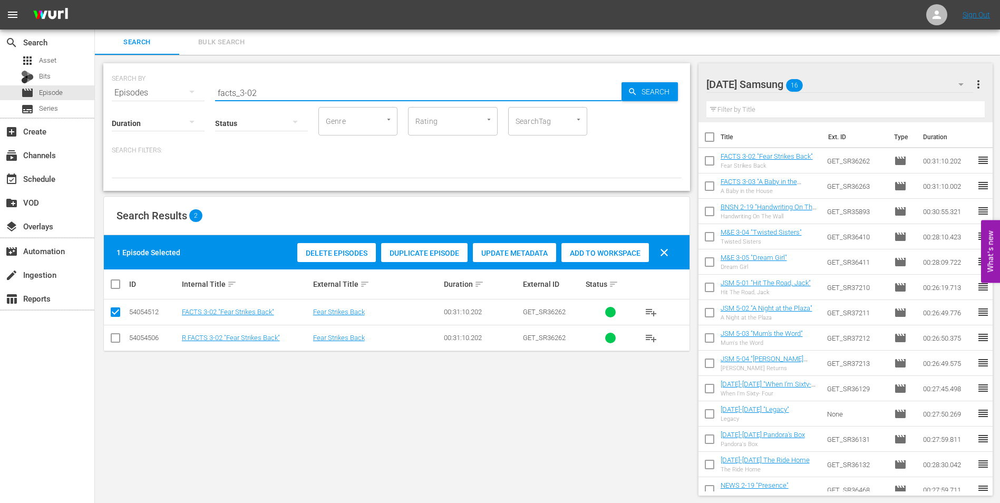
click at [259, 89] on input "facts_3-02" at bounding box center [418, 92] width 406 height 25
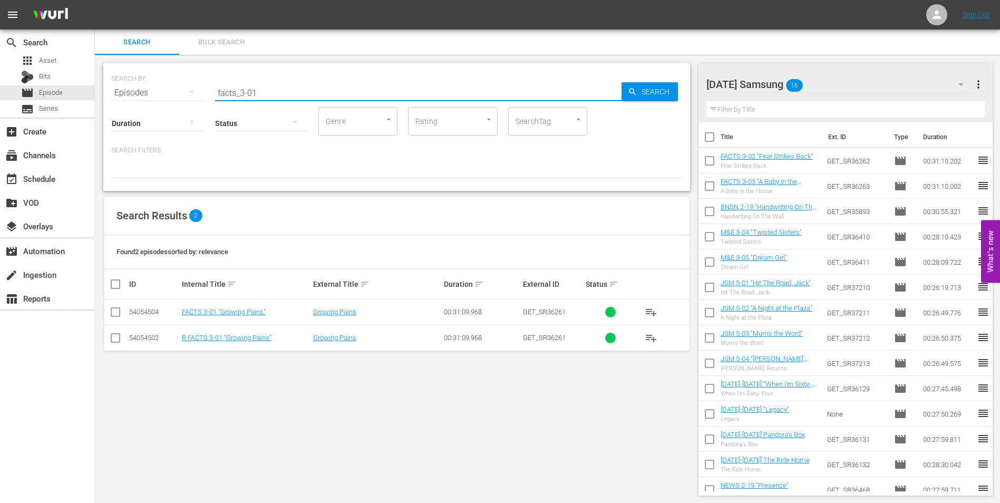
type input "facts_3-01"
click at [113, 313] on input "checkbox" at bounding box center [115, 314] width 13 height 13
checkbox input "true"
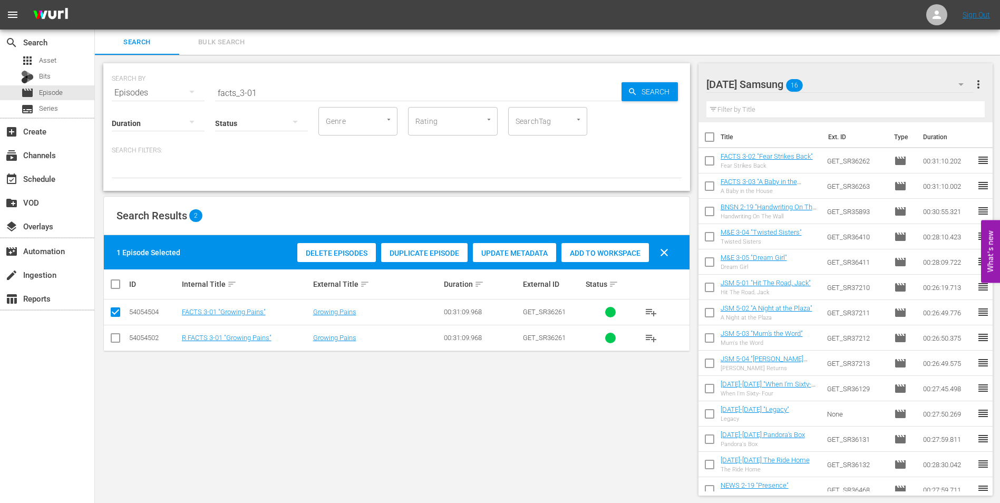
click at [627, 259] on div "Add to Workspace" at bounding box center [605, 253] width 88 height 20
click at [831, 81] on div "[DATE] Samsung 17" at bounding box center [840, 85] width 268 height 30
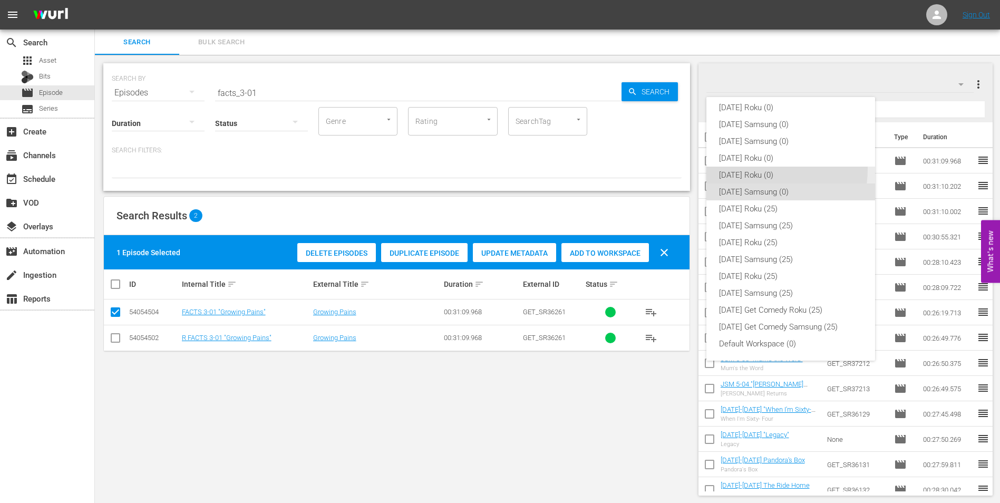
click at [750, 169] on div "[DATE] Roku (0)" at bounding box center [790, 175] width 143 height 17
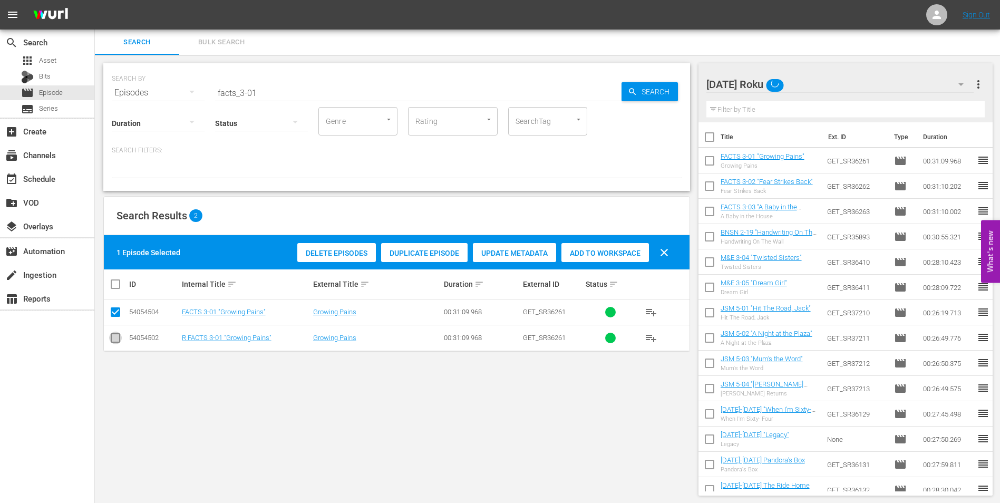
click at [118, 342] on input "checkbox" at bounding box center [115, 340] width 13 height 13
checkbox input "true"
click at [109, 310] on td at bounding box center [116, 312] width 24 height 26
click at [114, 311] on input "checkbox" at bounding box center [115, 314] width 13 height 13
checkbox input "false"
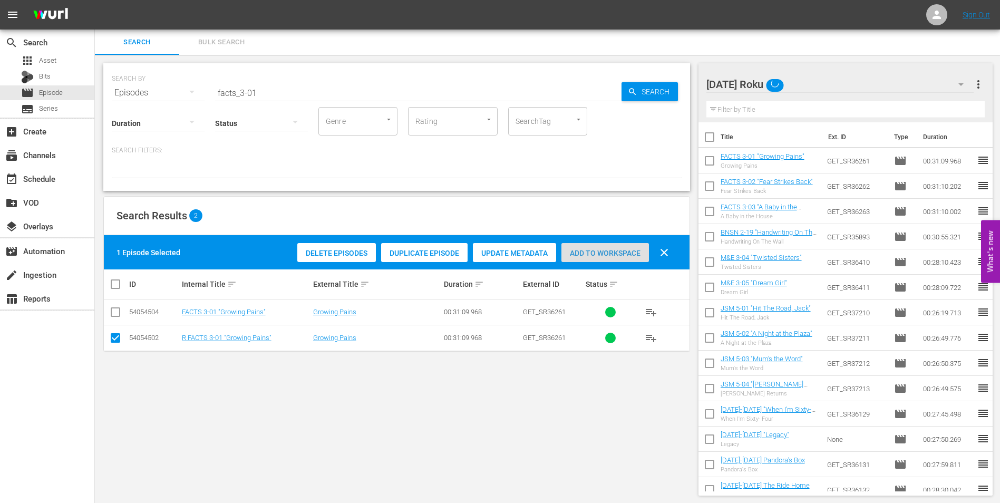
click at [624, 249] on span "Add to Workspace" at bounding box center [605, 253] width 88 height 8
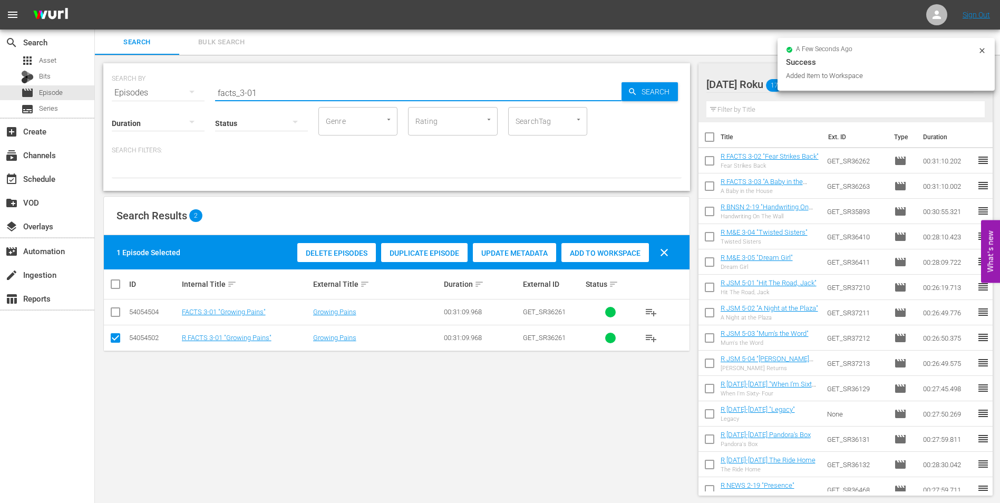
drag, startPoint x: 240, startPoint y: 90, endPoint x: 290, endPoint y: 97, distance: 50.6
click at [289, 97] on input "facts_3-01" at bounding box center [418, 92] width 406 height 25
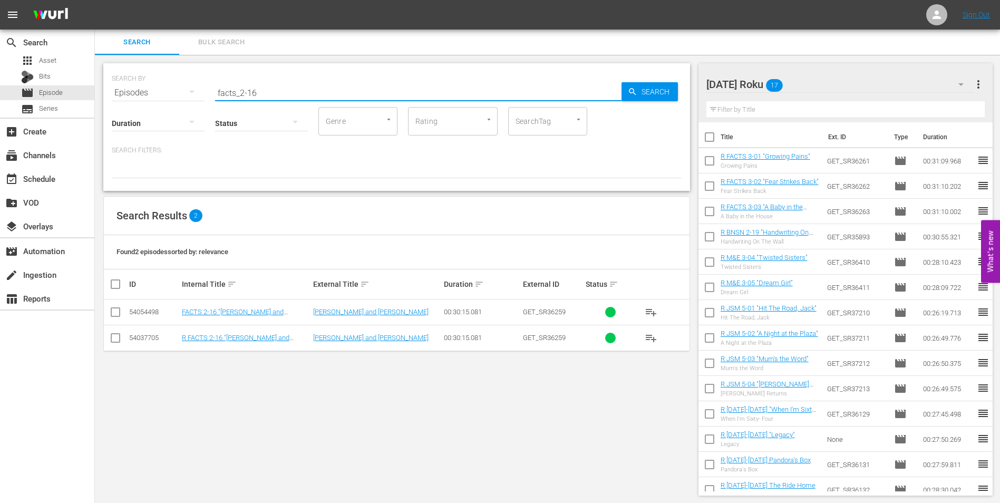
type input "facts_2-16"
click at [114, 334] on input "checkbox" at bounding box center [115, 340] width 13 height 13
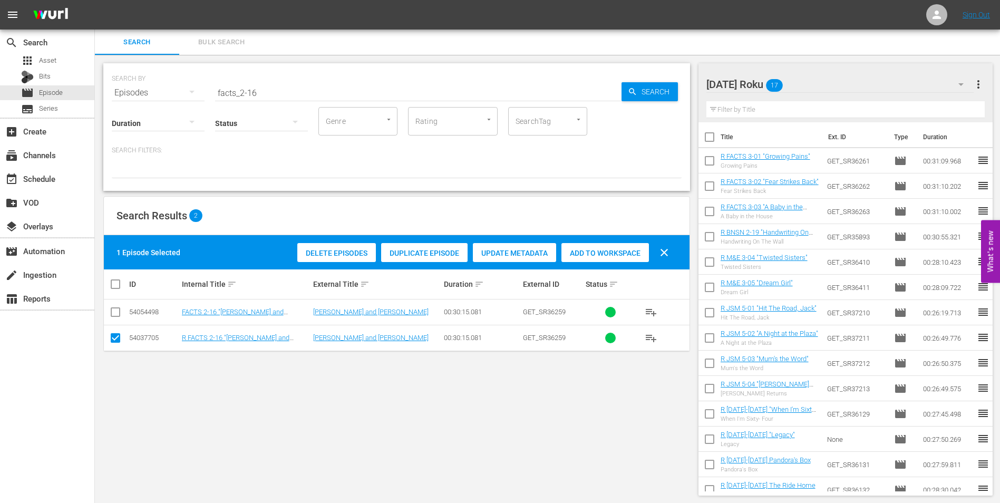
click at [617, 249] on span "Add to Workspace" at bounding box center [605, 253] width 88 height 8
click at [830, 83] on div "[DATE] Roku 18" at bounding box center [840, 85] width 268 height 30
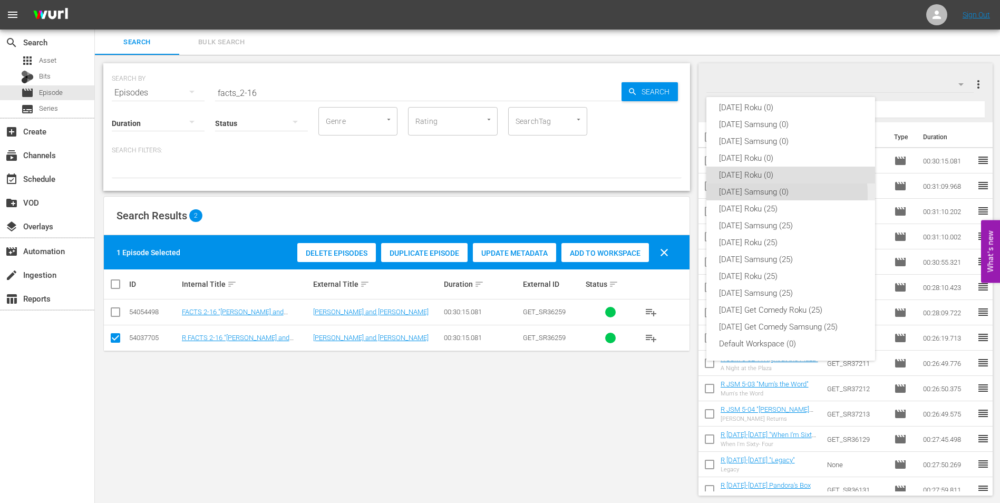
click at [745, 195] on div "[DATE] Samsung (0)" at bounding box center [790, 191] width 143 height 17
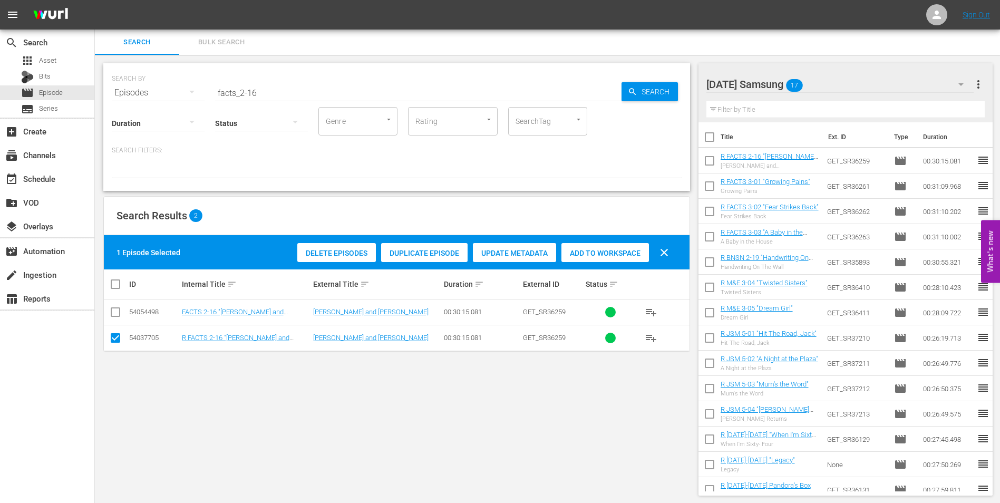
click at [113, 341] on input "checkbox" at bounding box center [115, 340] width 13 height 13
checkbox input "false"
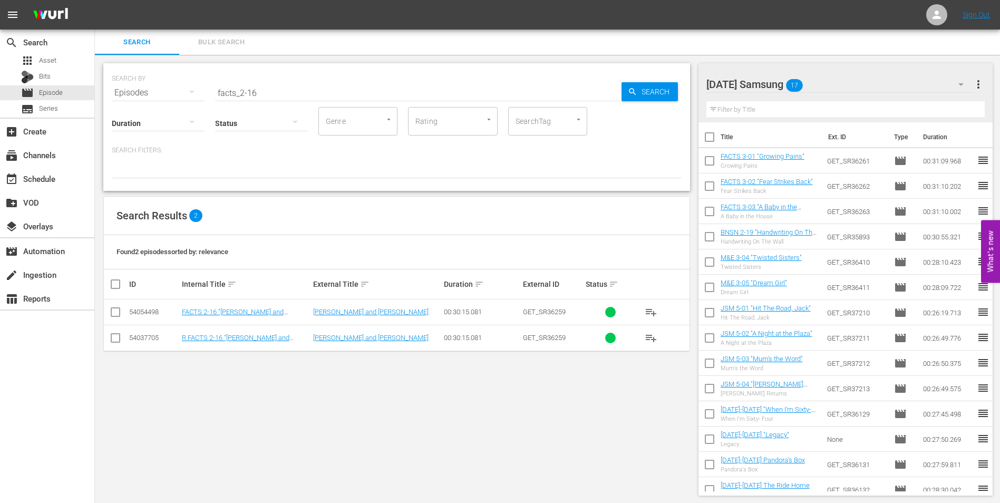
click at [113, 316] on input "checkbox" at bounding box center [115, 314] width 13 height 13
checkbox input "true"
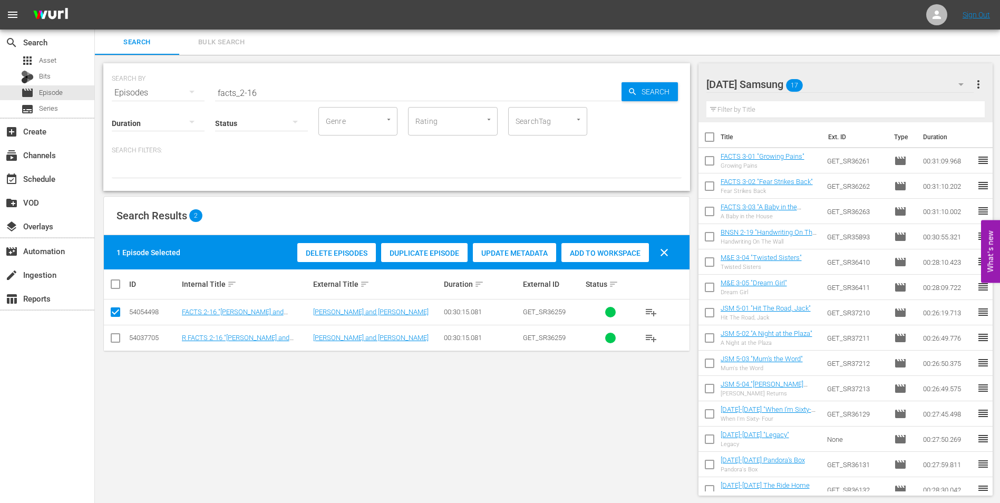
click at [611, 251] on span "Add to Workspace" at bounding box center [605, 253] width 88 height 8
drag, startPoint x: 266, startPoint y: 88, endPoint x: 172, endPoint y: 93, distance: 94.0
click at [172, 93] on div "SEARCH BY Search By Episodes Search ID, Title, Description, Keywords, or Catego…" at bounding box center [397, 86] width 570 height 38
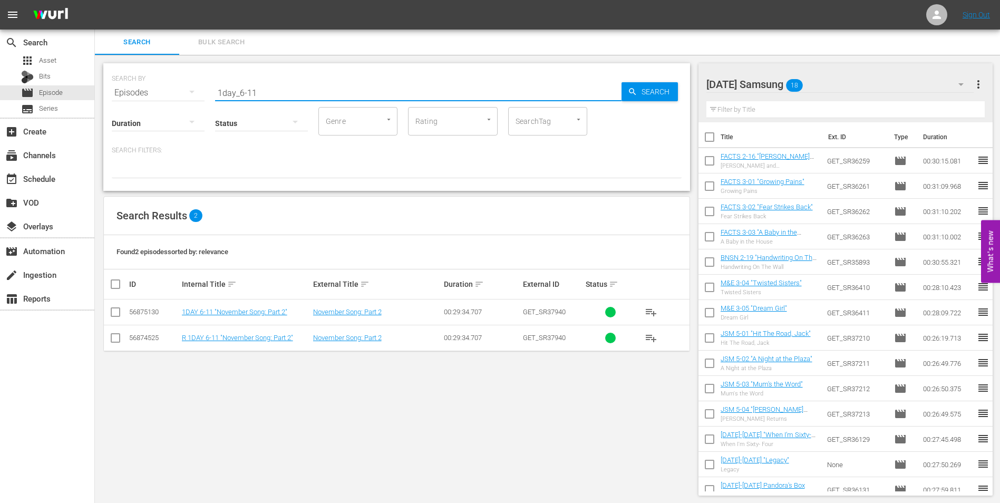
type input "1day_6-11"
click at [118, 312] on input "checkbox" at bounding box center [115, 314] width 13 height 13
checkbox input "true"
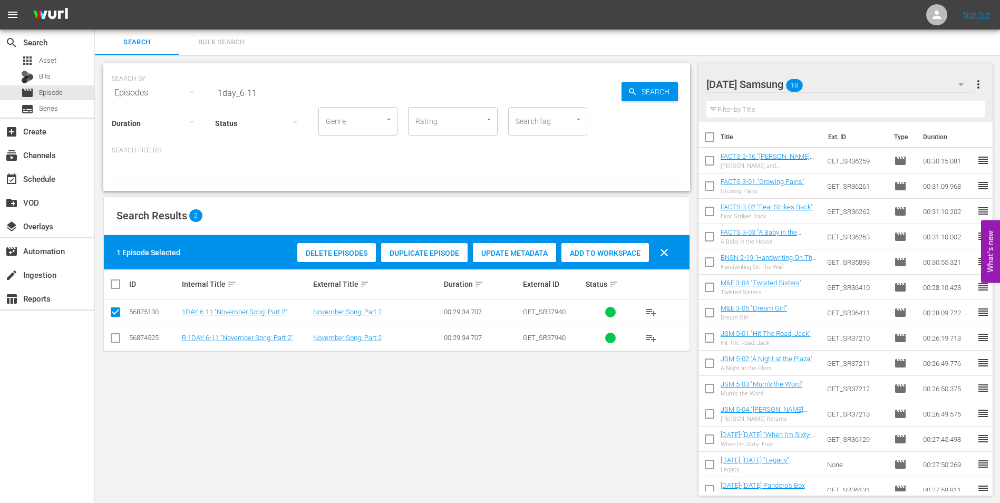
click at [419, 440] on div "SEARCH BY Search By Episodes Search ID, Title, Description, Keywords, or Catego…" at bounding box center [397, 279] width 604 height 449
drag, startPoint x: 283, startPoint y: 96, endPoint x: 93, endPoint y: 89, distance: 189.4
click at [95, 0] on div "search Search apps Asset Bits movie Episode subtitles Series add_box Create sub…" at bounding box center [547, 0] width 905 height 0
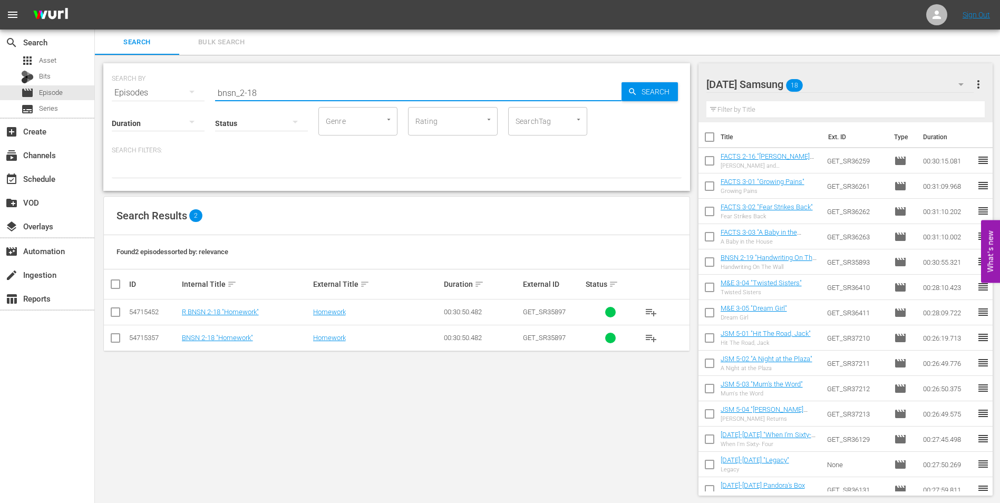
type input "bnsn_2-18"
drag, startPoint x: 112, startPoint y: 342, endPoint x: 218, endPoint y: 373, distance: 110.1
click at [113, 342] on input "checkbox" at bounding box center [115, 340] width 13 height 13
checkbox input "true"
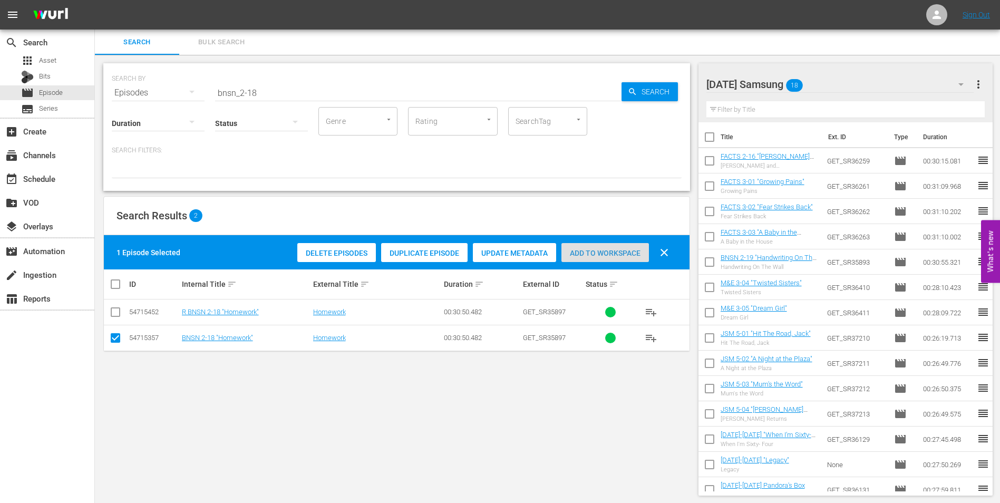
click at [577, 250] on span "Add to Workspace" at bounding box center [605, 253] width 88 height 8
click at [707, 264] on input "checkbox" at bounding box center [710, 264] width 22 height 22
checkbox input "true"
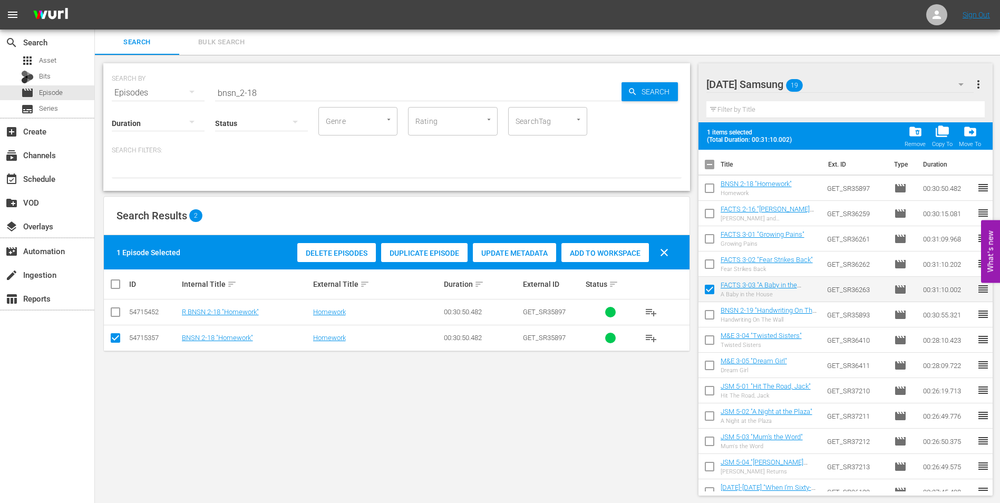
click at [709, 264] on input "checkbox" at bounding box center [710, 266] width 22 height 22
checkbox input "true"
click at [709, 241] on input "checkbox" at bounding box center [710, 241] width 22 height 22
checkbox input "true"
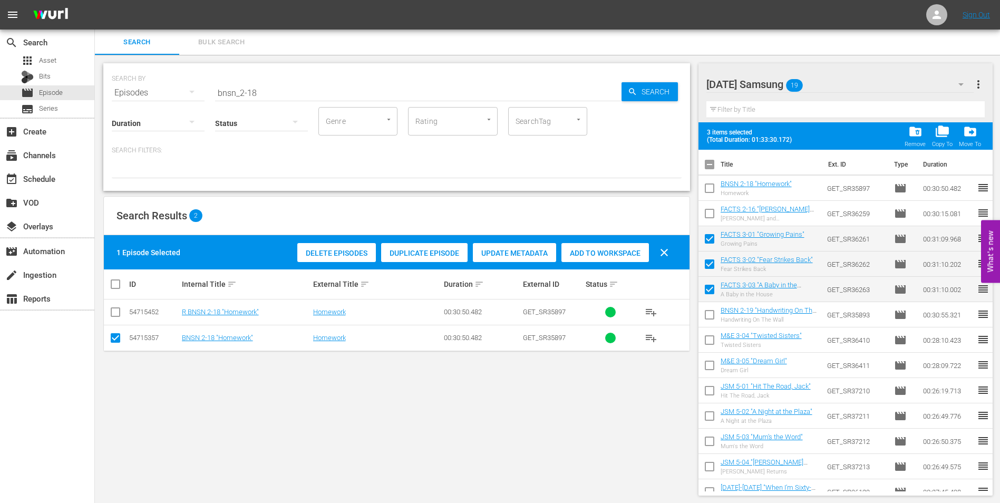
click at [709, 211] on input "checkbox" at bounding box center [710, 216] width 22 height 22
click at [942, 131] on span "folder_copy" at bounding box center [942, 131] width 14 height 14
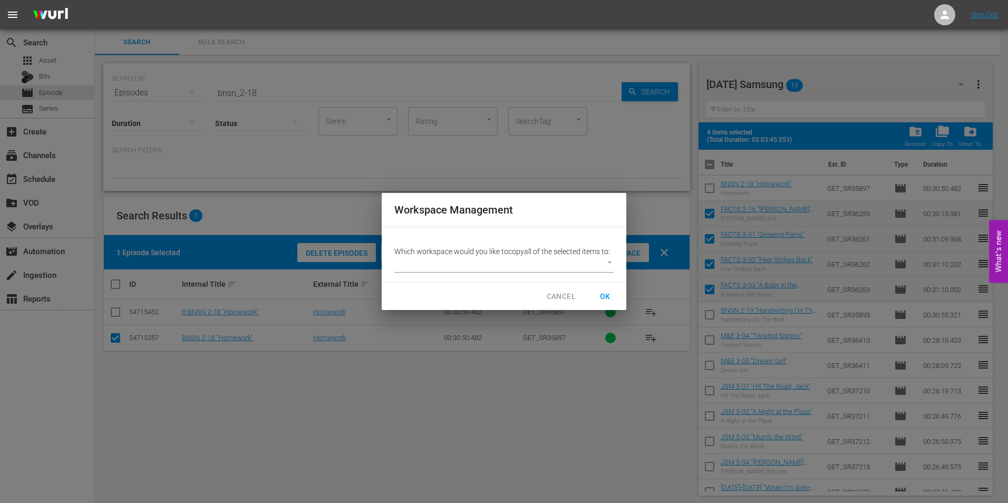
click at [555, 256] on body "menu Sign Out search Search apps Asset Bits movie Episode subtitles Series add_…" at bounding box center [504, 251] width 1008 height 503
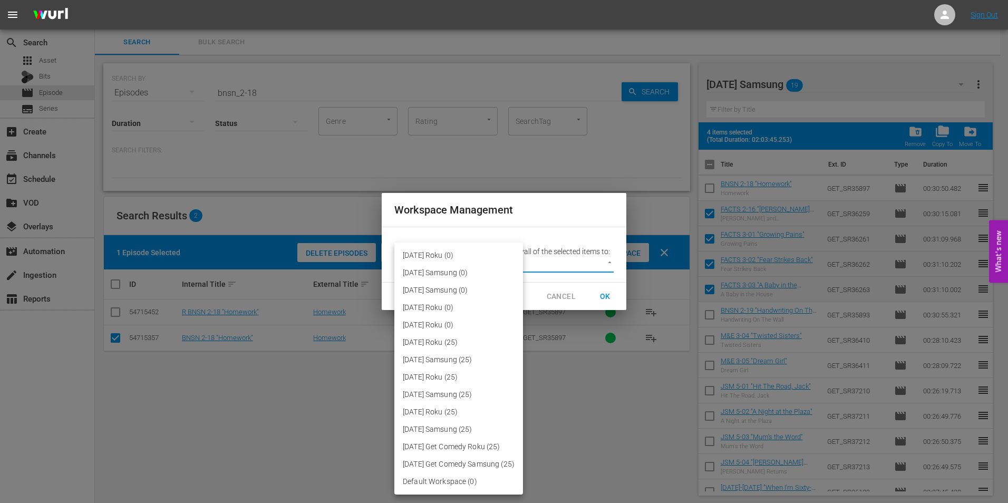
click at [588, 431] on div at bounding box center [504, 251] width 1008 height 503
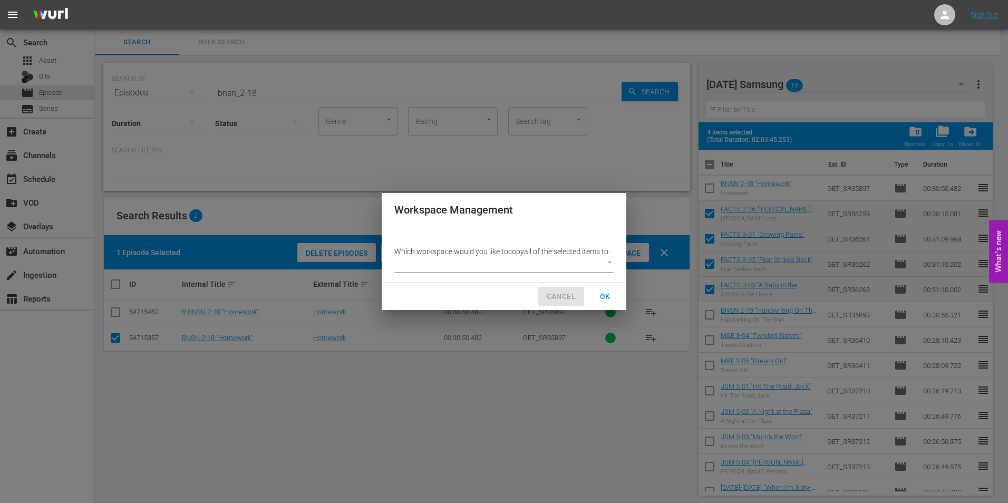
click at [567, 292] on span "CANCEL" at bounding box center [561, 296] width 29 height 13
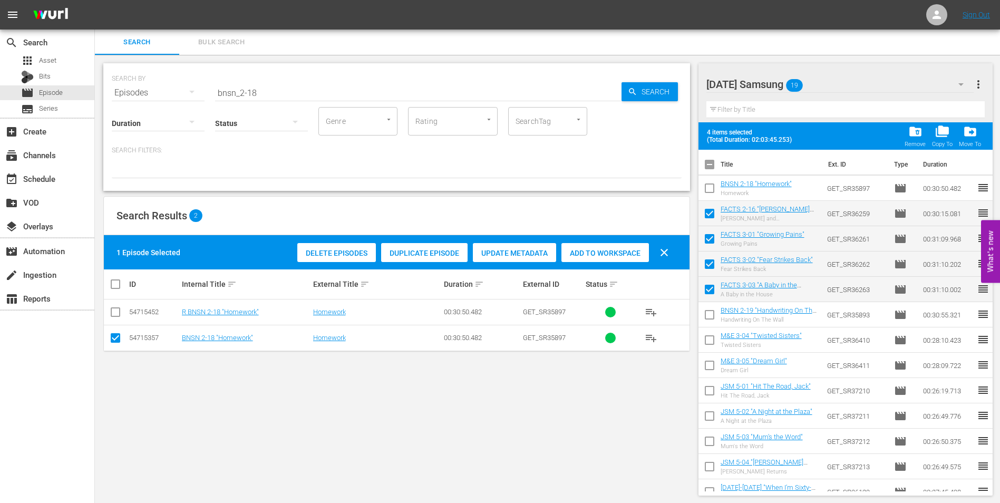
click at [713, 218] on input "checkbox" at bounding box center [710, 216] width 22 height 22
checkbox input "false"
click at [712, 242] on input "checkbox" at bounding box center [710, 241] width 22 height 22
checkbox input "false"
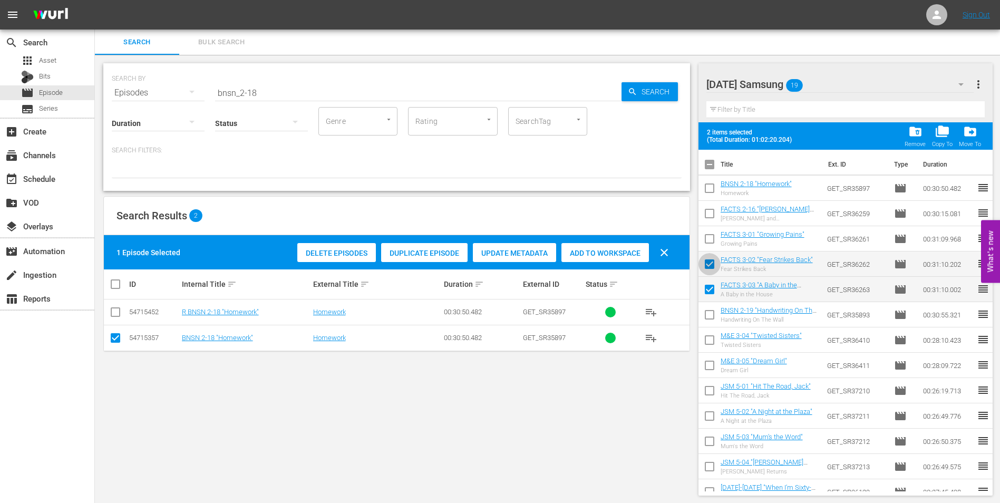
click at [710, 264] on input "checkbox" at bounding box center [710, 266] width 22 height 22
checkbox input "false"
click at [705, 290] on input "checkbox" at bounding box center [710, 291] width 22 height 22
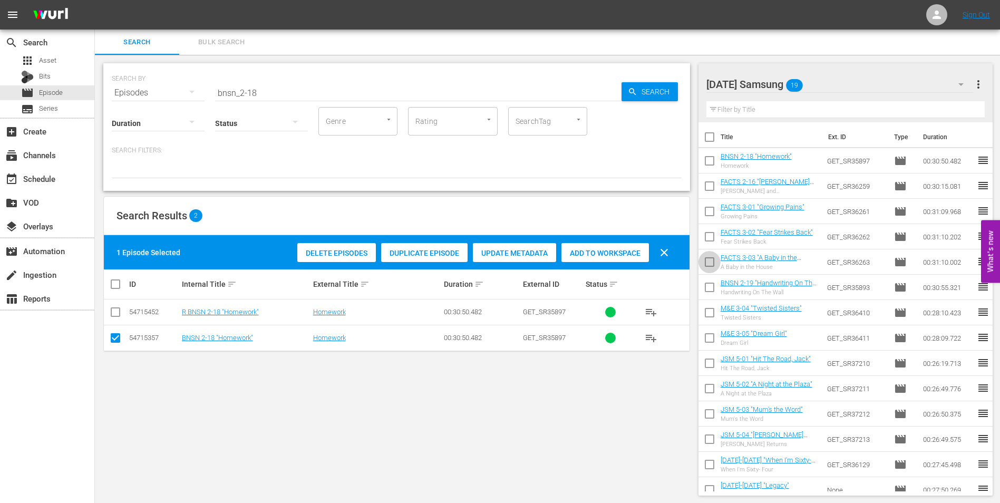
click at [712, 258] on input "checkbox" at bounding box center [710, 264] width 22 height 22
checkbox input "true"
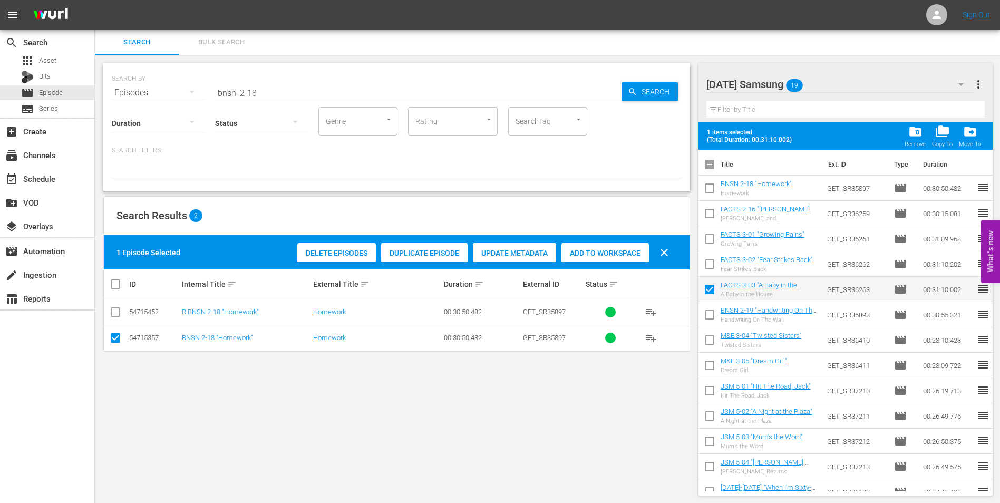
click at [709, 261] on input "checkbox" at bounding box center [710, 266] width 22 height 22
checkbox input "true"
click at [709, 239] on input "checkbox" at bounding box center [710, 241] width 22 height 22
checkbox input "true"
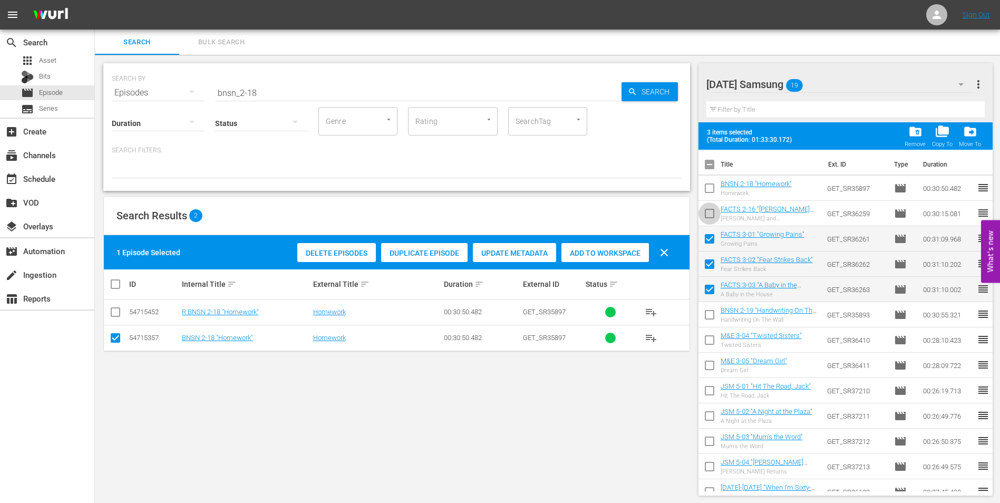
click at [706, 215] on input "checkbox" at bounding box center [710, 216] width 22 height 22
checkbox input "true"
click at [966, 135] on span "drive_file_move" at bounding box center [970, 131] width 14 height 14
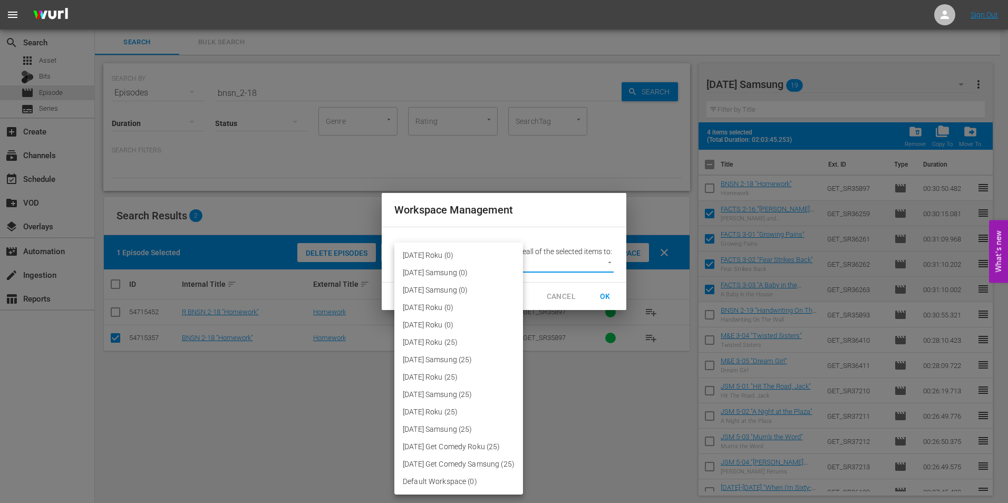
click at [511, 270] on body "menu Sign Out search Search apps Asset Bits movie Episode subtitles Series add_…" at bounding box center [504, 251] width 1008 height 503
click at [489, 324] on li "[DATE] Roku (0)" at bounding box center [458, 324] width 129 height 17
type input "3052"
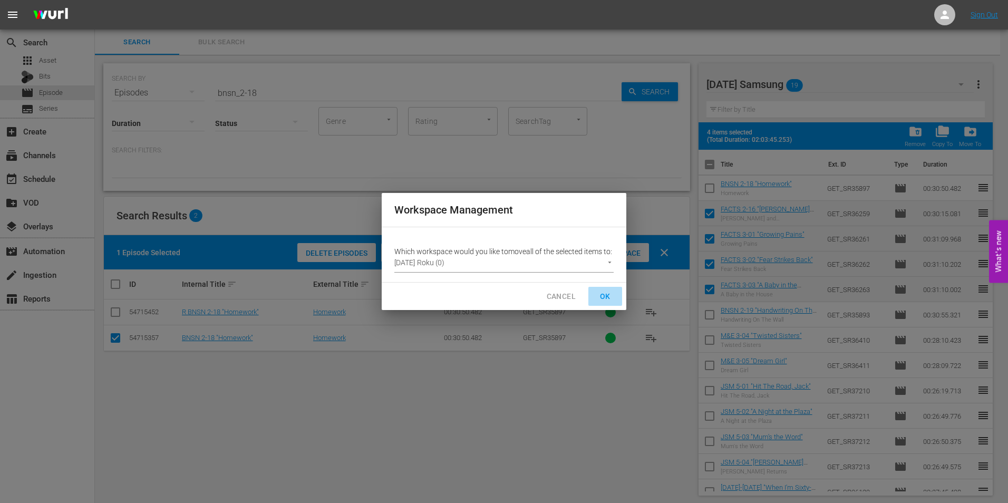
click at [610, 302] on span "OK" at bounding box center [605, 296] width 17 height 13
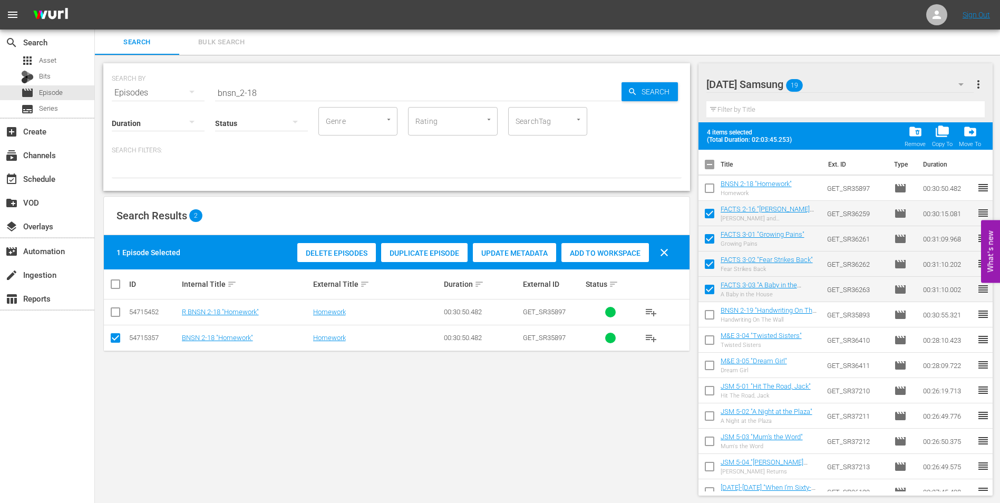
checkbox input "false"
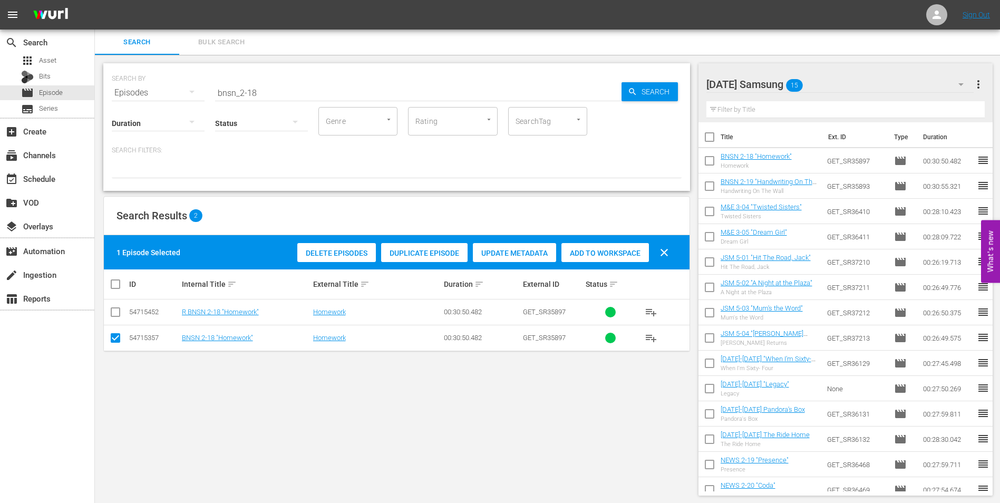
click at [843, 83] on div "[DATE] Samsung 15" at bounding box center [840, 85] width 268 height 30
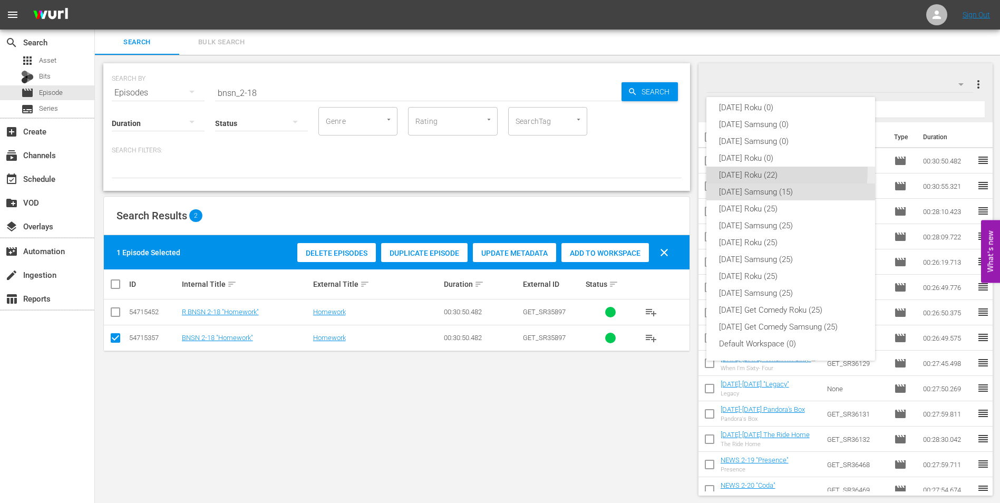
click at [755, 170] on div "[DATE] Roku (22)" at bounding box center [790, 175] width 143 height 17
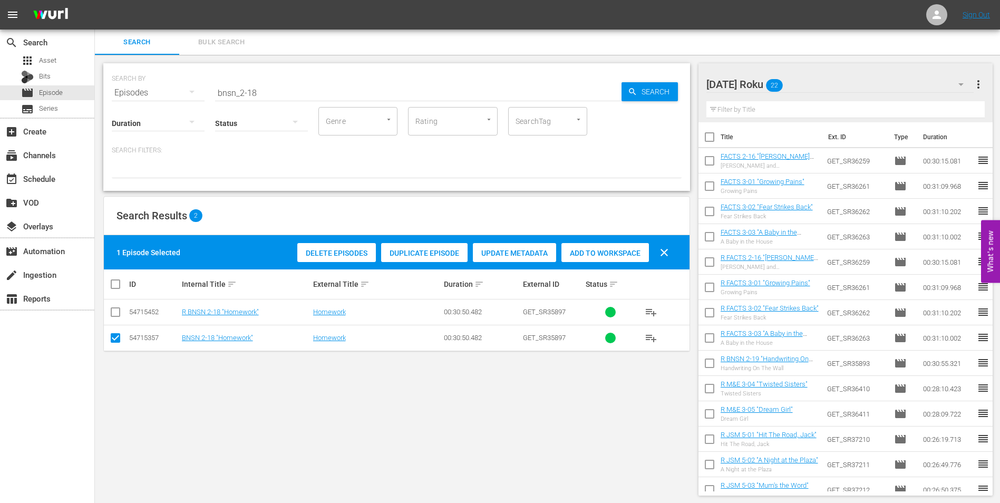
click at [707, 238] on input "checkbox" at bounding box center [710, 239] width 22 height 22
checkbox input "true"
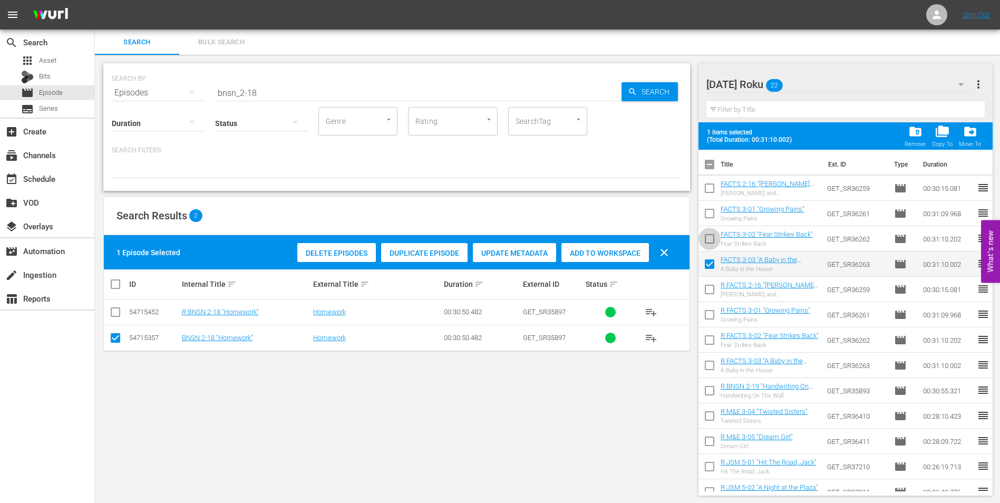
click at [705, 240] on input "checkbox" at bounding box center [710, 241] width 22 height 22
checkbox input "true"
click at [706, 216] on input "checkbox" at bounding box center [710, 216] width 22 height 22
checkbox input "true"
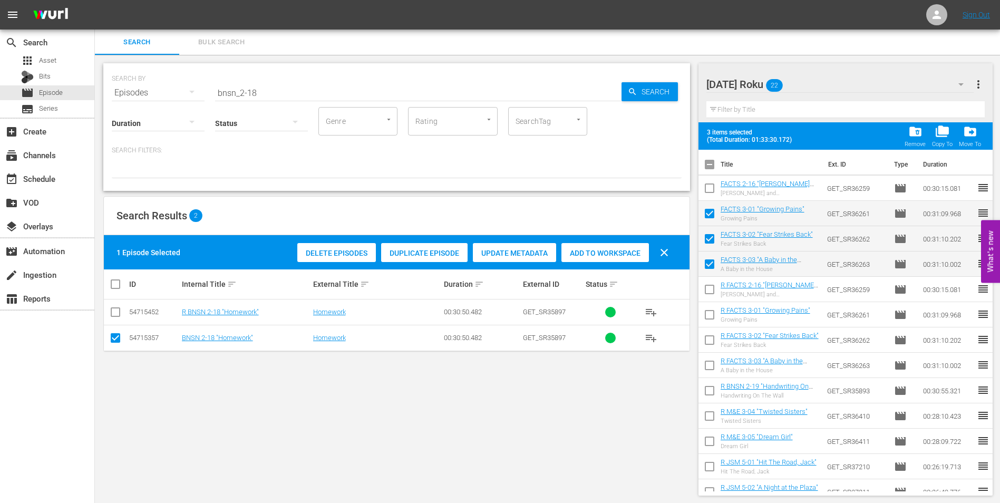
click at [707, 187] on input "checkbox" at bounding box center [710, 190] width 22 height 22
checkbox input "true"
click at [975, 127] on span "drive_file_move" at bounding box center [970, 131] width 14 height 14
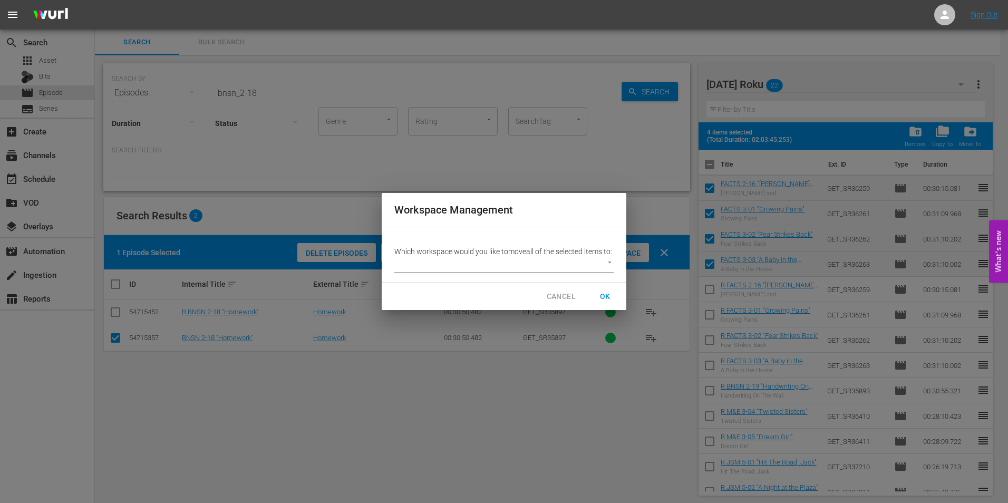
click at [563, 268] on body "menu Sign Out search Search apps Asset Bits movie Episode subtitles Series add_…" at bounding box center [504, 251] width 1008 height 503
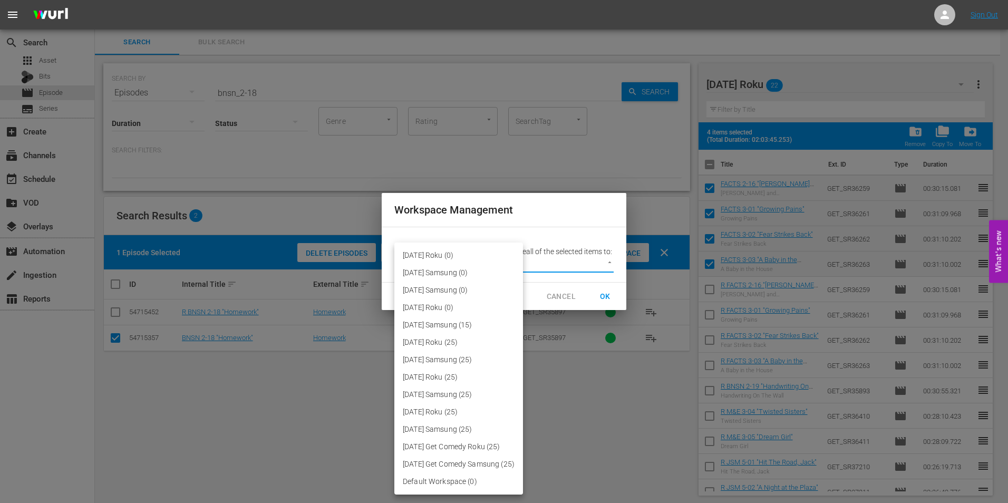
click at [459, 325] on li "[DATE] Samsung (15)" at bounding box center [458, 324] width 129 height 17
type input "3051"
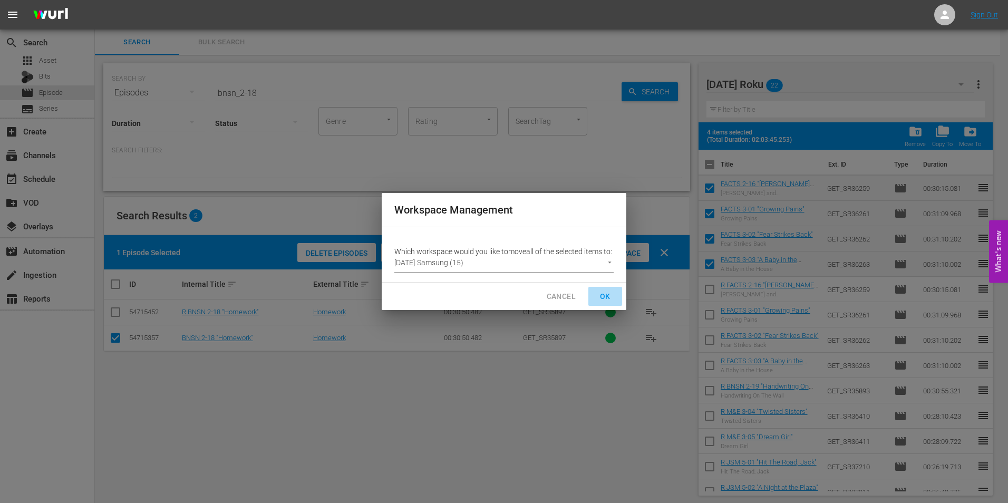
click at [613, 300] on span "OK" at bounding box center [605, 296] width 17 height 13
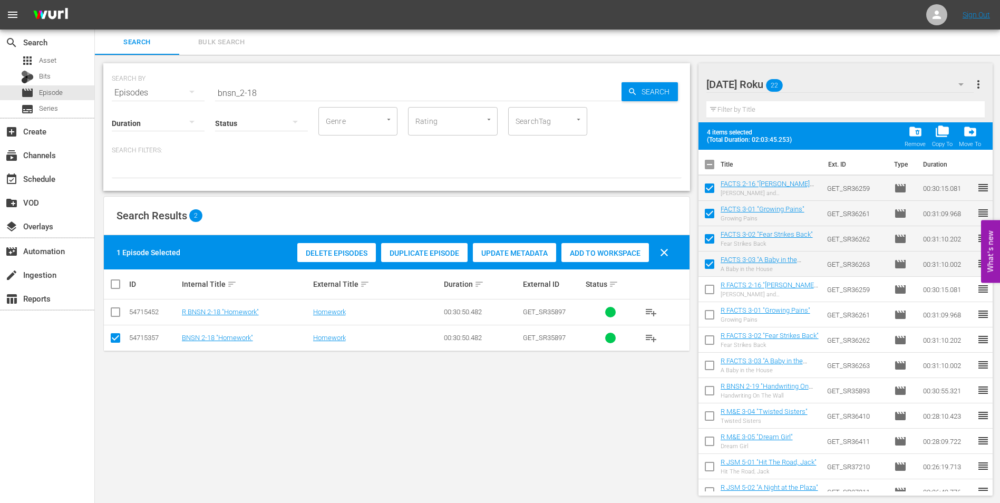
checkbox input "false"
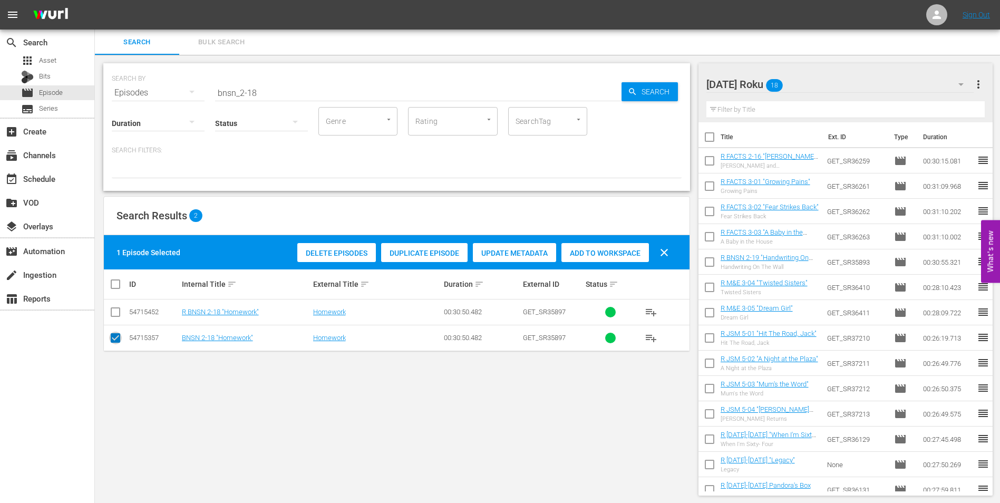
drag, startPoint x: 113, startPoint y: 339, endPoint x: 113, endPoint y: 318, distance: 20.6
click at [113, 338] on input "checkbox" at bounding box center [115, 340] width 13 height 13
checkbox input "false"
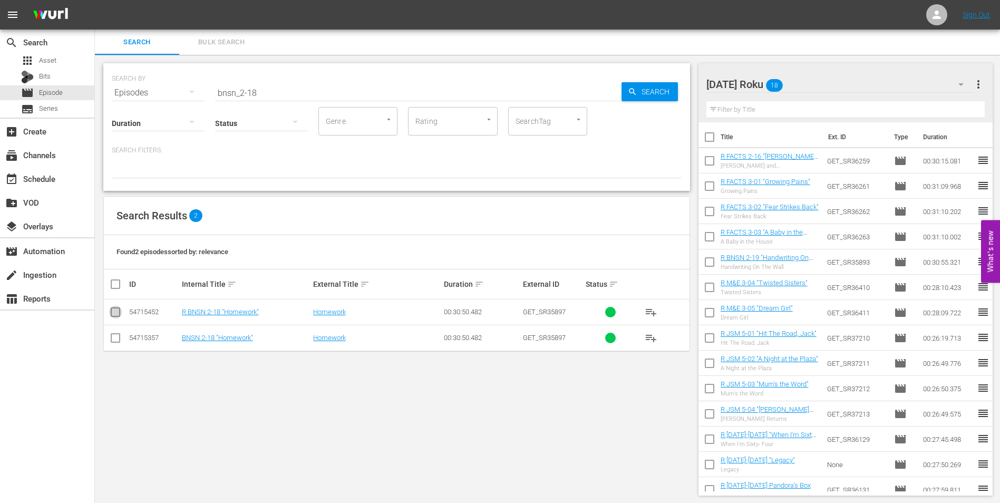
click at [114, 315] on input "checkbox" at bounding box center [115, 314] width 13 height 13
checkbox input "true"
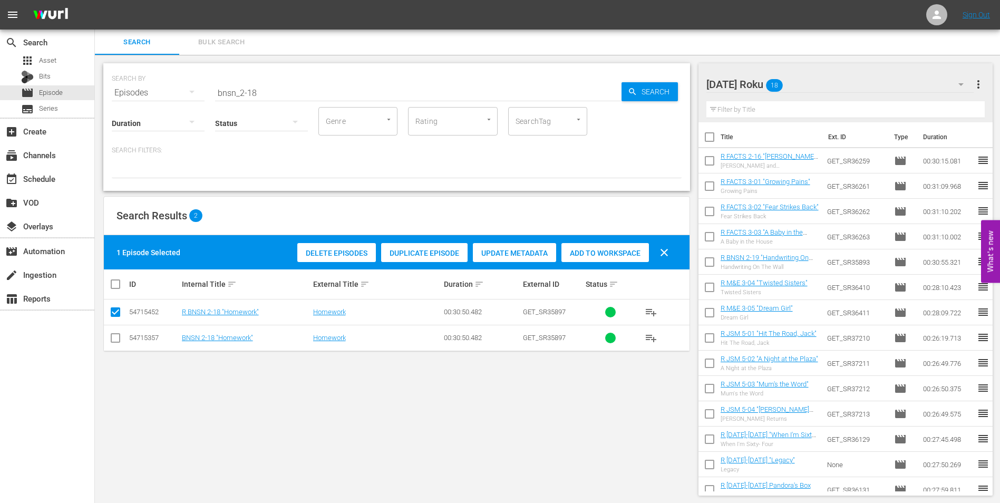
click at [624, 255] on span "Add to Workspace" at bounding box center [605, 253] width 88 height 8
click at [707, 263] on input "checkbox" at bounding box center [710, 264] width 22 height 22
checkbox input "true"
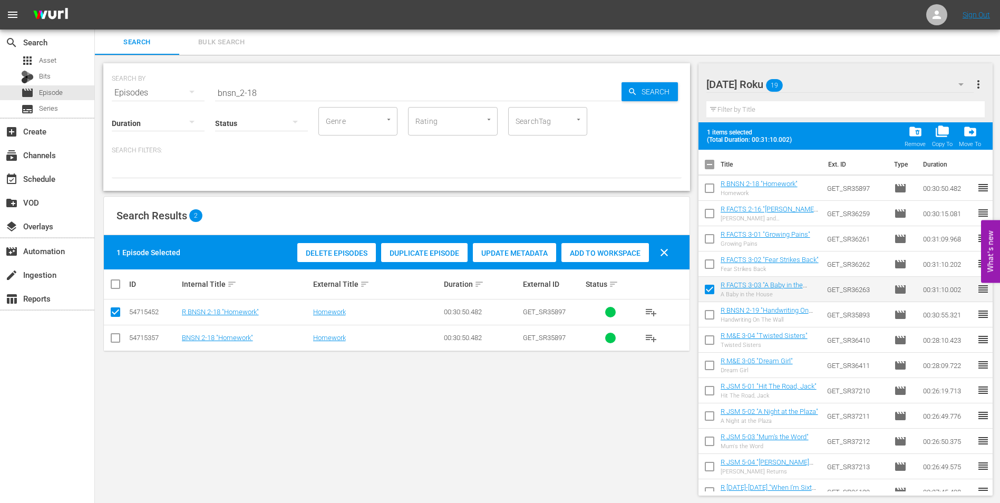
click at [709, 265] on input "checkbox" at bounding box center [710, 266] width 22 height 22
checkbox input "true"
click at [706, 232] on input "checkbox" at bounding box center [710, 241] width 22 height 22
checkbox input "true"
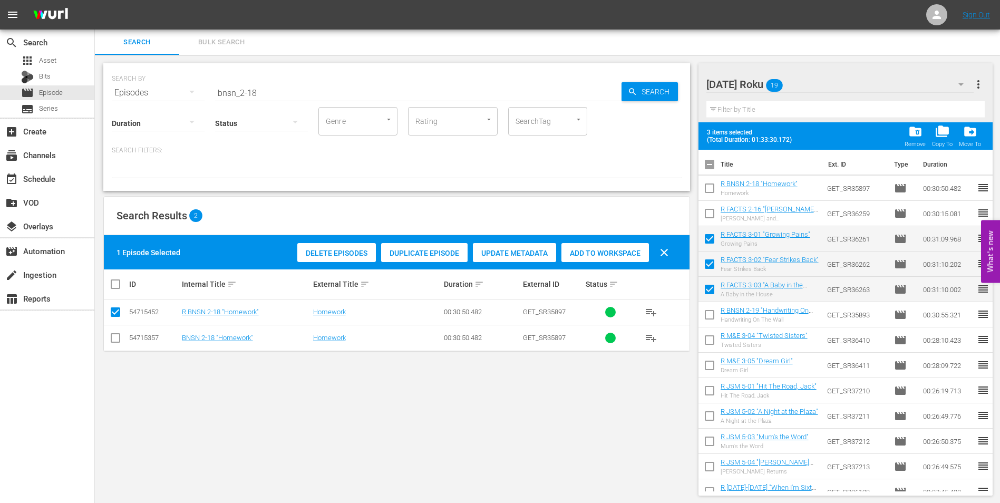
click at [705, 210] on input "checkbox" at bounding box center [710, 216] width 22 height 22
checkbox input "true"
click at [974, 135] on span "drive_file_move" at bounding box center [970, 131] width 14 height 14
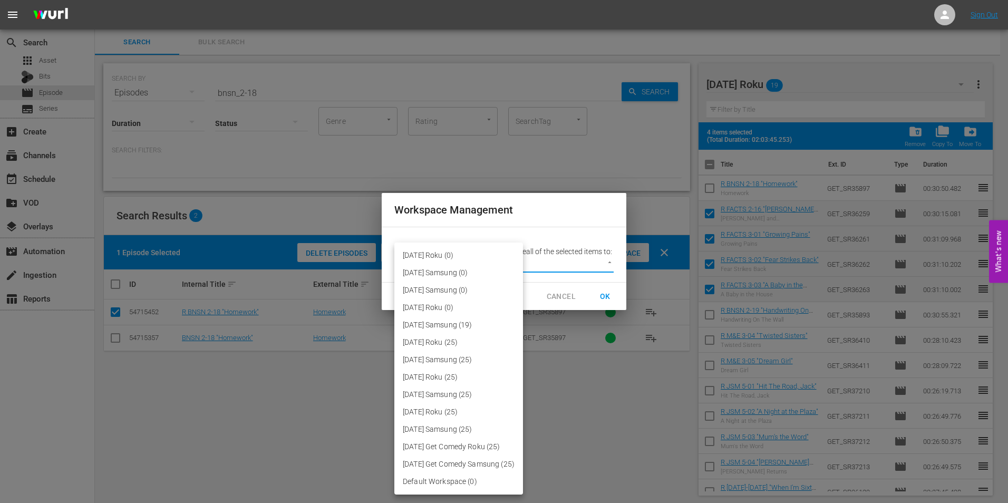
click at [472, 261] on body "menu Sign Out search Search apps Asset Bits movie Episode subtitles Series add_…" at bounding box center [504, 251] width 1008 height 503
click at [468, 324] on li "[DATE] Samsung (19)" at bounding box center [458, 324] width 129 height 17
type input "3051"
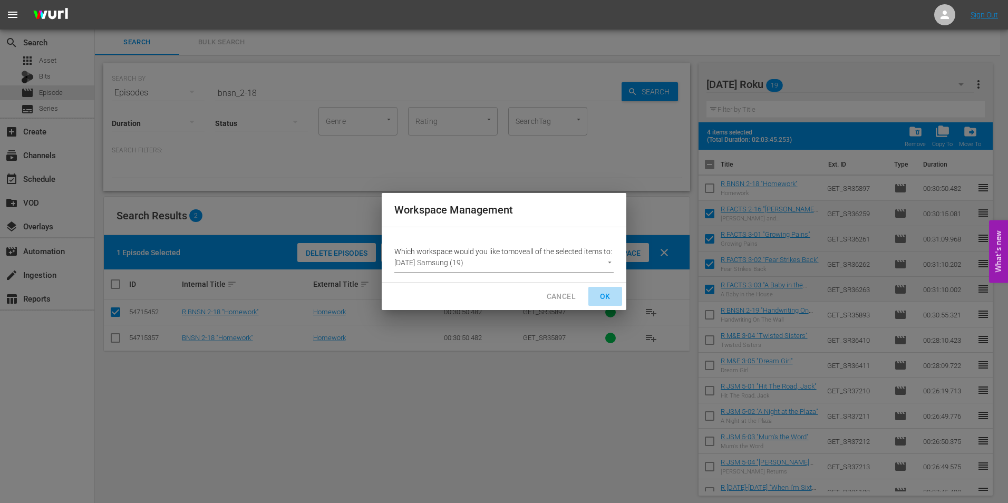
click at [604, 303] on span "OK" at bounding box center [605, 296] width 17 height 13
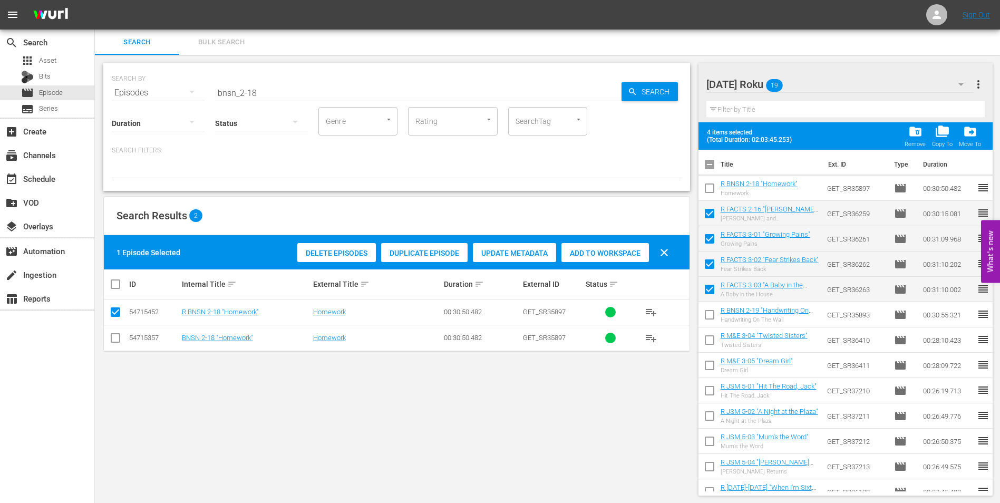
checkbox input "false"
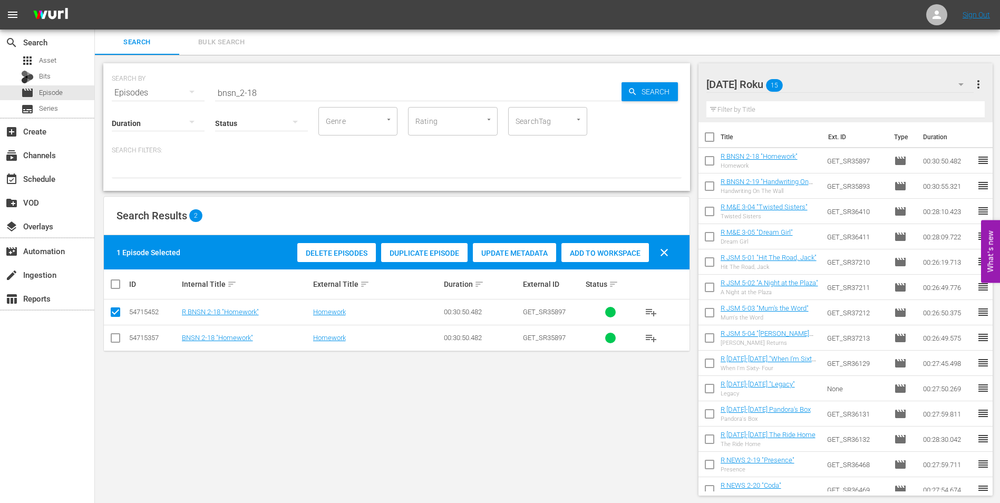
click at [832, 82] on div "[DATE] Roku 15" at bounding box center [840, 85] width 268 height 30
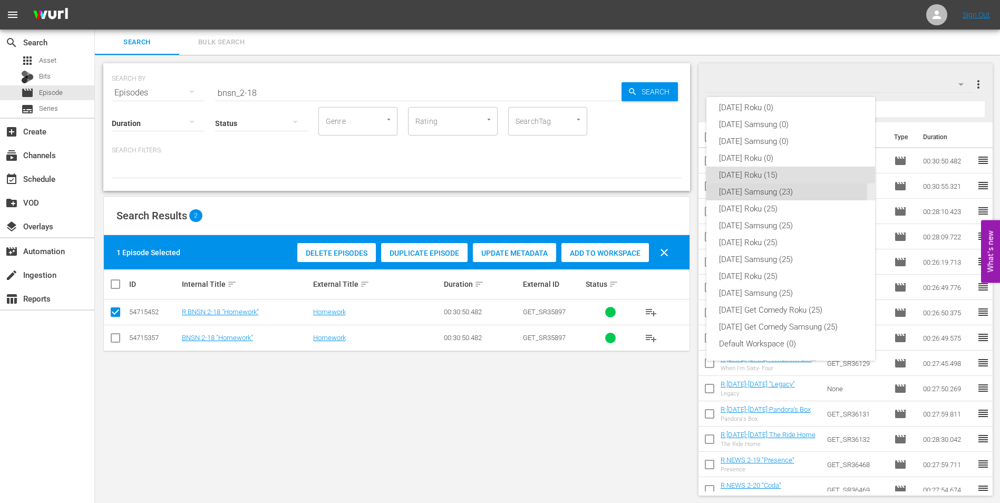
click at [739, 191] on div "[DATE] Samsung (23)" at bounding box center [790, 191] width 143 height 17
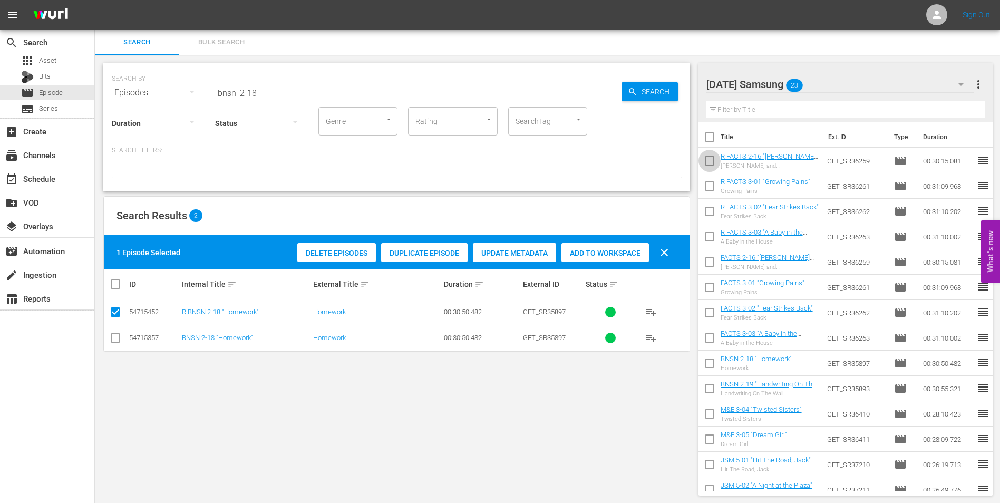
click at [711, 160] on input "checkbox" at bounding box center [710, 163] width 22 height 22
checkbox input "true"
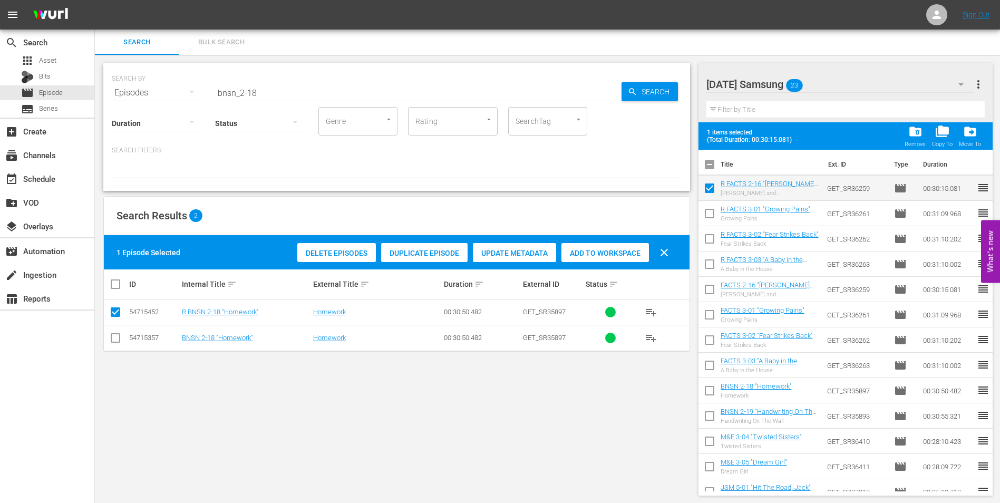
click at [712, 220] on input "checkbox" at bounding box center [710, 216] width 22 height 22
checkbox input "true"
drag, startPoint x: 712, startPoint y: 239, endPoint x: 710, endPoint y: 250, distance: 11.4
click at [712, 239] on input "checkbox" at bounding box center [710, 241] width 22 height 22
checkbox input "true"
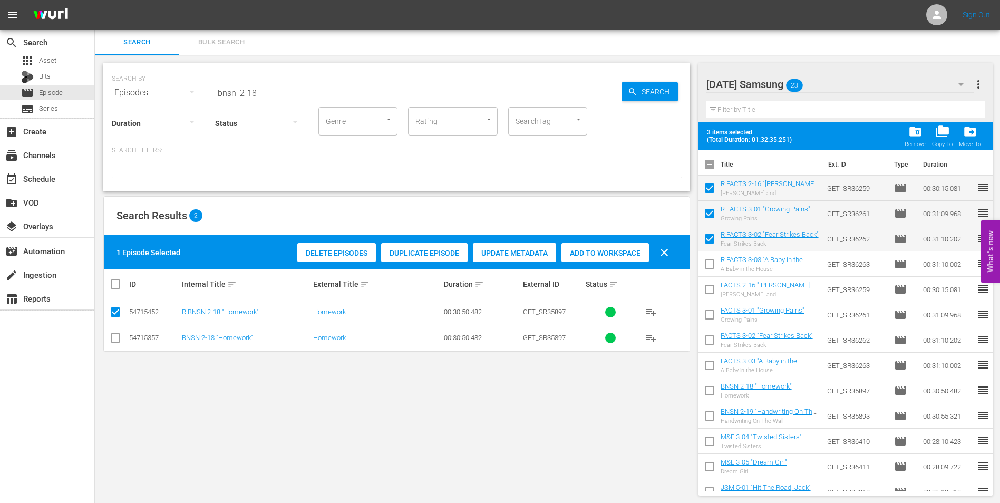
click at [706, 260] on input "checkbox" at bounding box center [710, 266] width 22 height 22
checkbox input "true"
click at [972, 139] on div "drive_file_move Move To" at bounding box center [970, 135] width 22 height 23
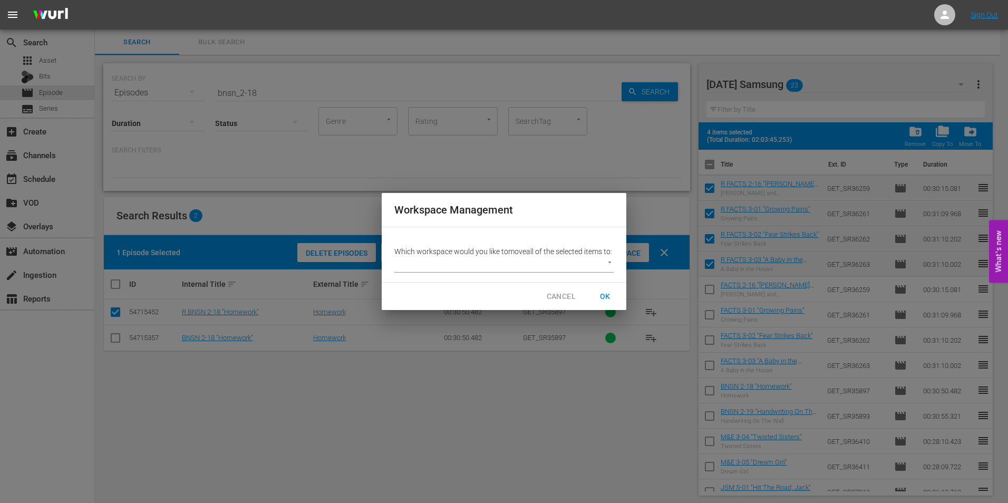
click at [493, 271] on body "menu Sign Out search Search apps Asset Bits movie Episode subtitles Series add_…" at bounding box center [504, 251] width 1008 height 503
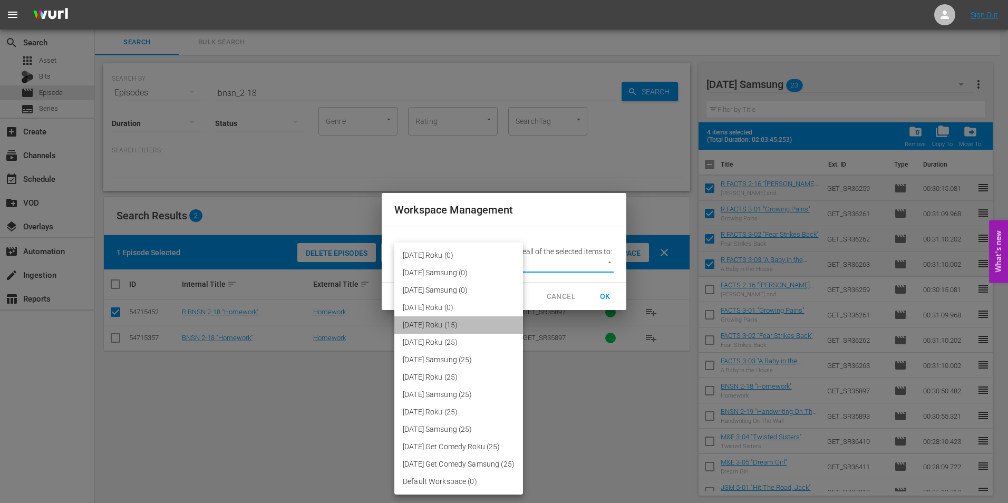
click at [457, 327] on li "[DATE] Roku (15)" at bounding box center [458, 324] width 129 height 17
type input "3052"
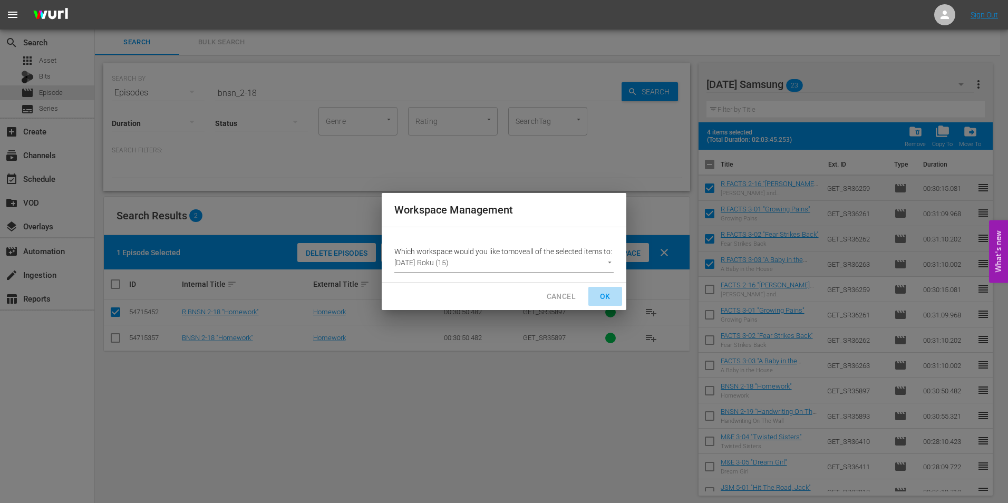
click at [604, 303] on span "OK" at bounding box center [605, 296] width 17 height 13
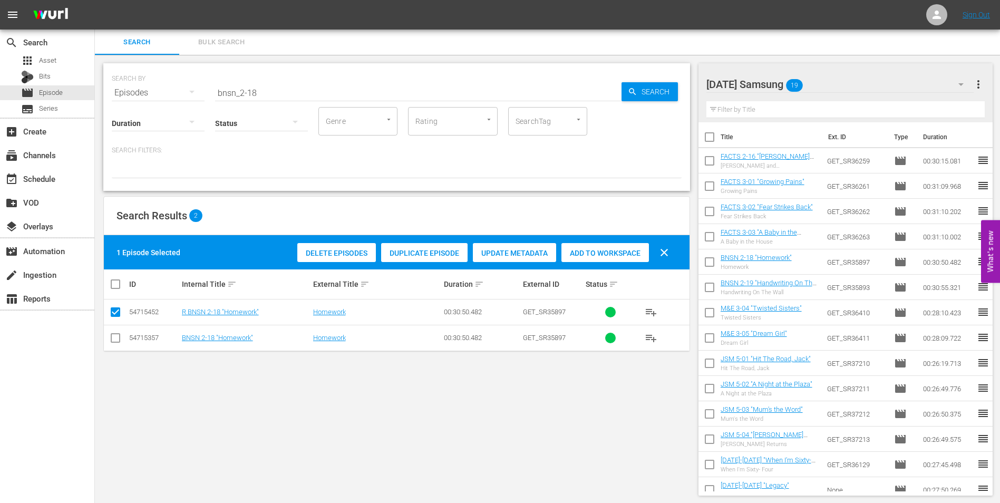
click at [830, 83] on div "[DATE] Samsung 19" at bounding box center [840, 85] width 268 height 30
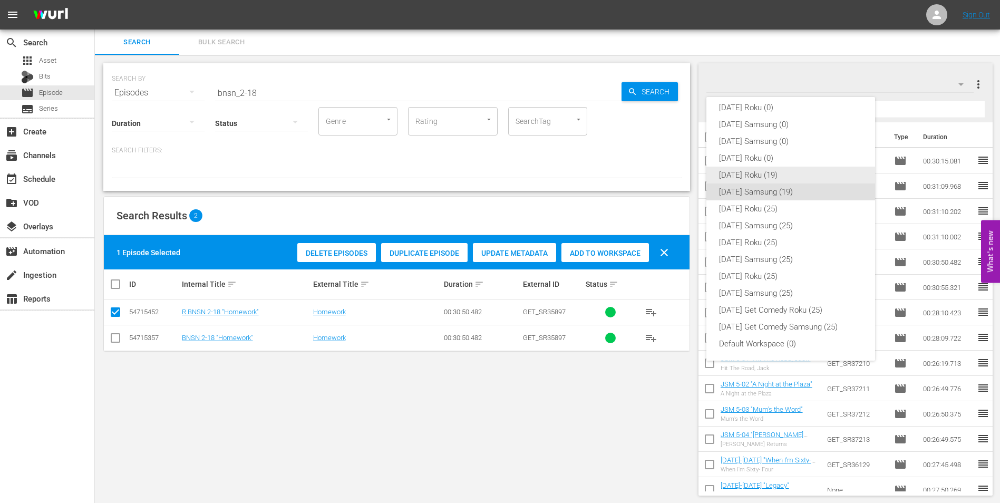
click at [753, 176] on div "[DATE] Roku (19)" at bounding box center [790, 175] width 143 height 17
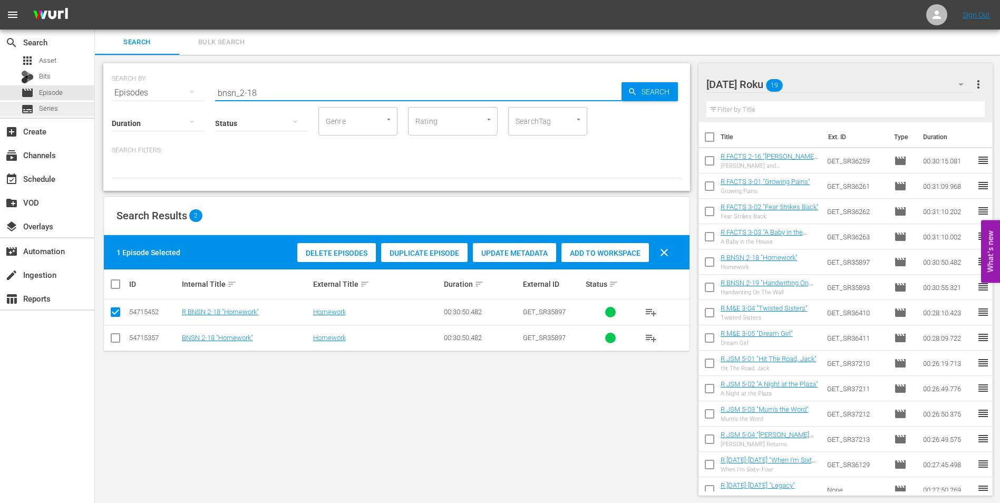
drag, startPoint x: 283, startPoint y: 92, endPoint x: 30, endPoint y: 102, distance: 253.3
click at [95, 0] on div "search Search apps Asset Bits movie Episode subtitles Series add_box Create sub…" at bounding box center [547, 0] width 905 height 0
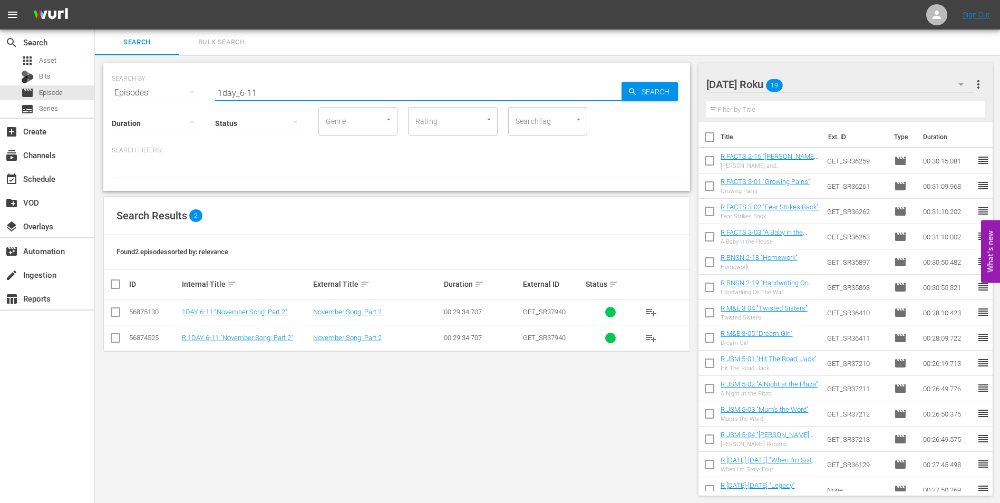
click at [120, 337] on input "checkbox" at bounding box center [115, 340] width 13 height 13
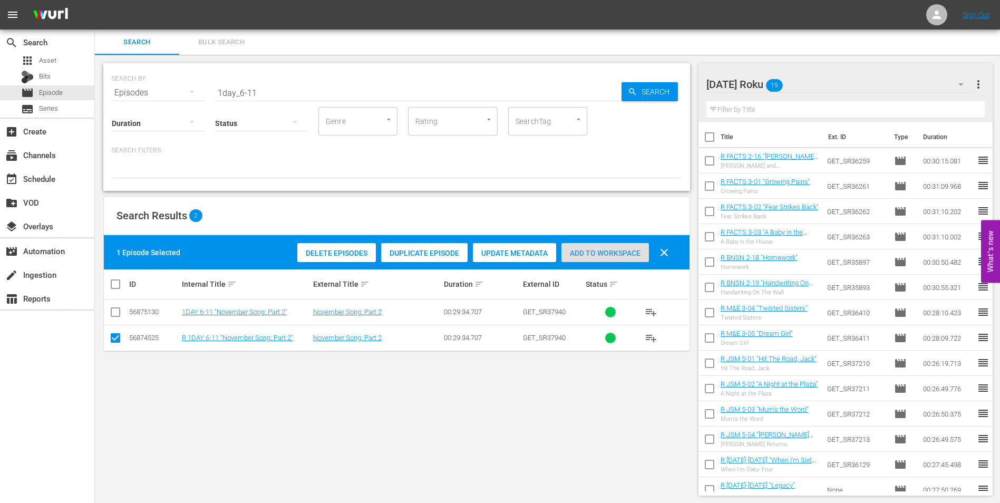
click at [597, 250] on span "Add to Workspace" at bounding box center [605, 253] width 88 height 8
click at [822, 82] on div "[DATE] Roku 20" at bounding box center [840, 85] width 268 height 30
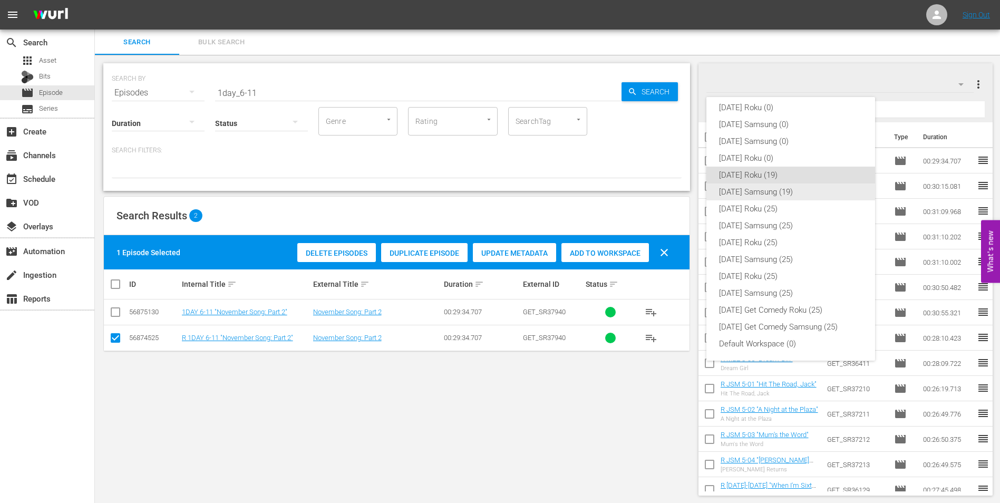
click at [739, 190] on div "[DATE] Samsung (19)" at bounding box center [790, 191] width 143 height 17
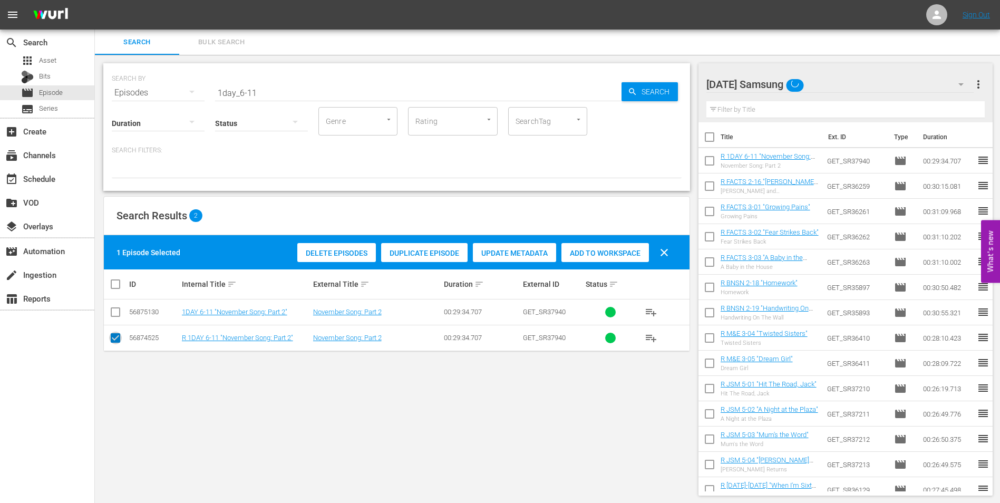
click at [115, 338] on input "checkbox" at bounding box center [115, 340] width 13 height 13
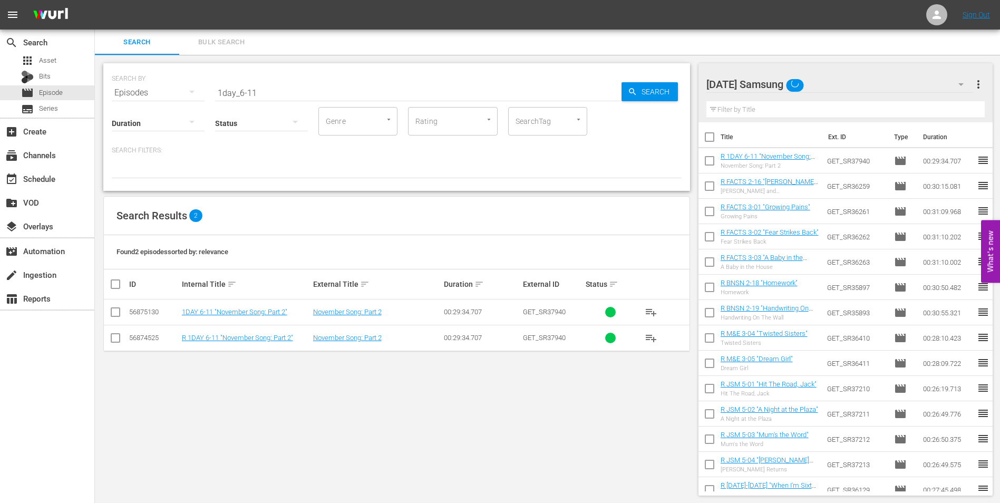
click at [115, 315] on input "checkbox" at bounding box center [115, 314] width 13 height 13
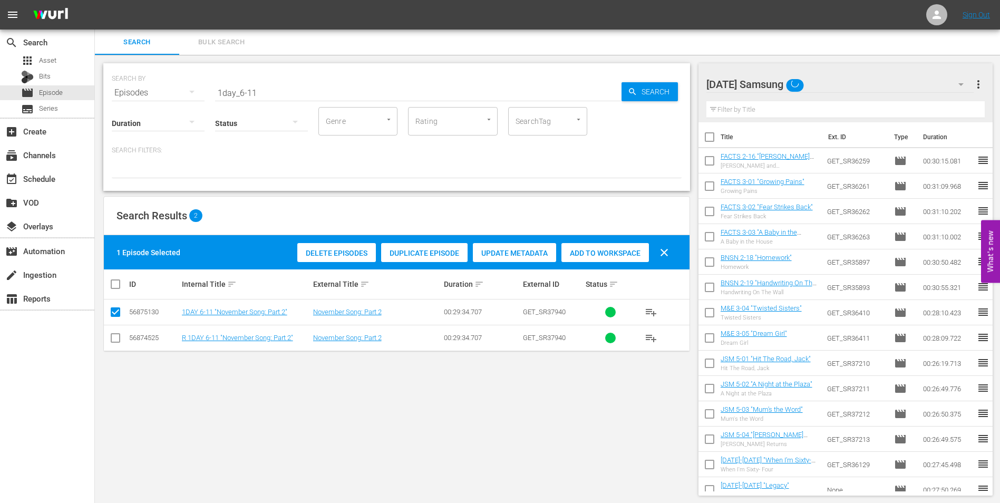
click at [591, 249] on span "Add to Workspace" at bounding box center [605, 253] width 88 height 8
drag, startPoint x: 250, startPoint y: 92, endPoint x: 284, endPoint y: 94, distance: 33.8
click at [284, 94] on input "1day_6-11" at bounding box center [418, 92] width 406 height 25
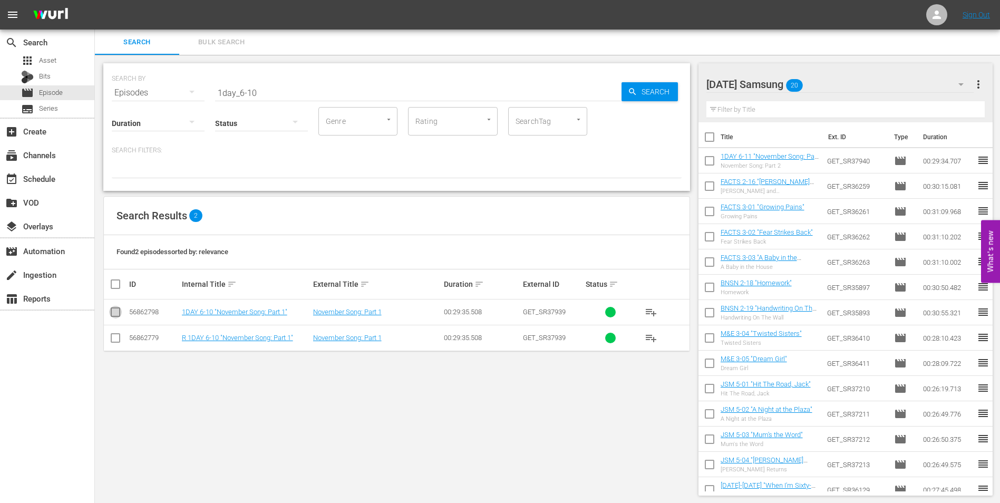
click at [114, 318] on input "checkbox" at bounding box center [115, 314] width 13 height 13
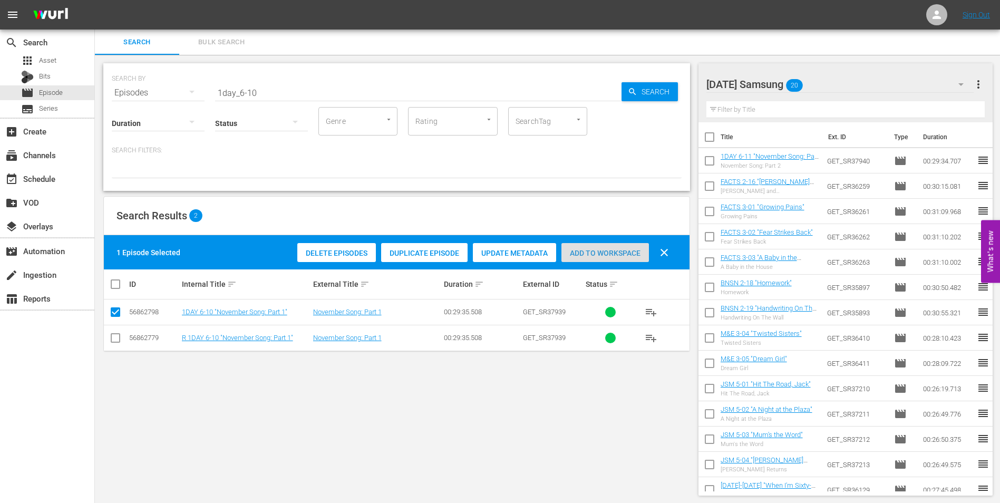
click at [605, 250] on span "Add to Workspace" at bounding box center [605, 253] width 88 height 8
click at [859, 81] on div "[DATE] Samsung 21" at bounding box center [840, 85] width 268 height 30
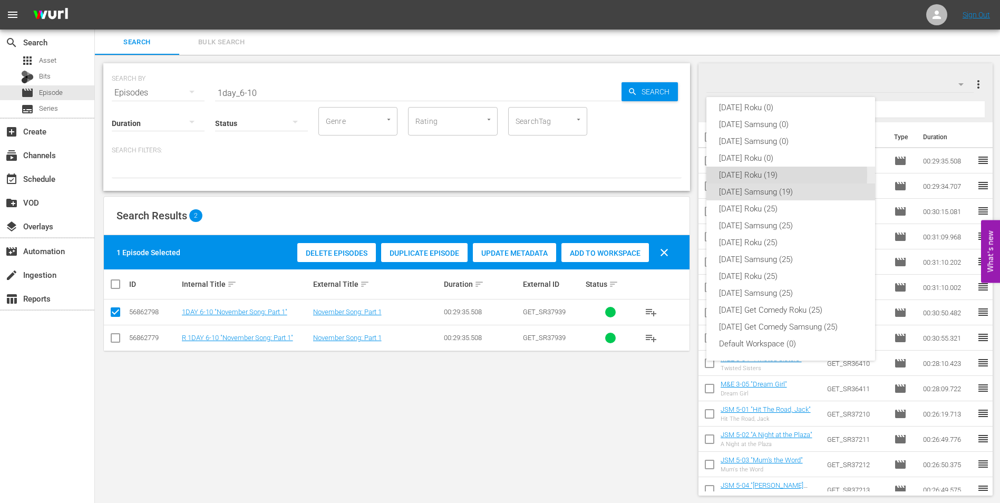
click at [748, 174] on div "[DATE] Roku (19)" at bounding box center [790, 175] width 143 height 17
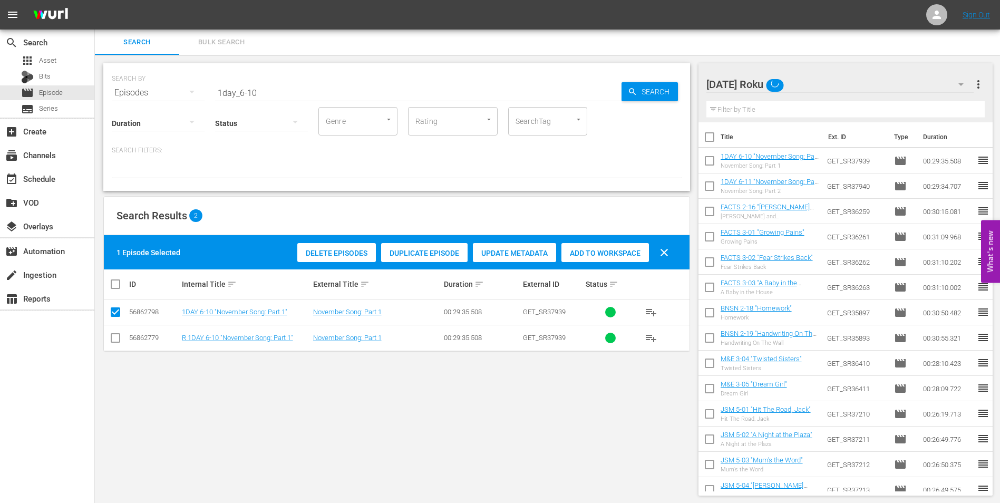
click at [113, 338] on input "checkbox" at bounding box center [115, 340] width 13 height 13
click at [113, 317] on input "checkbox" at bounding box center [115, 314] width 13 height 13
click at [596, 249] on span "Add to Workspace" at bounding box center [605, 253] width 88 height 8
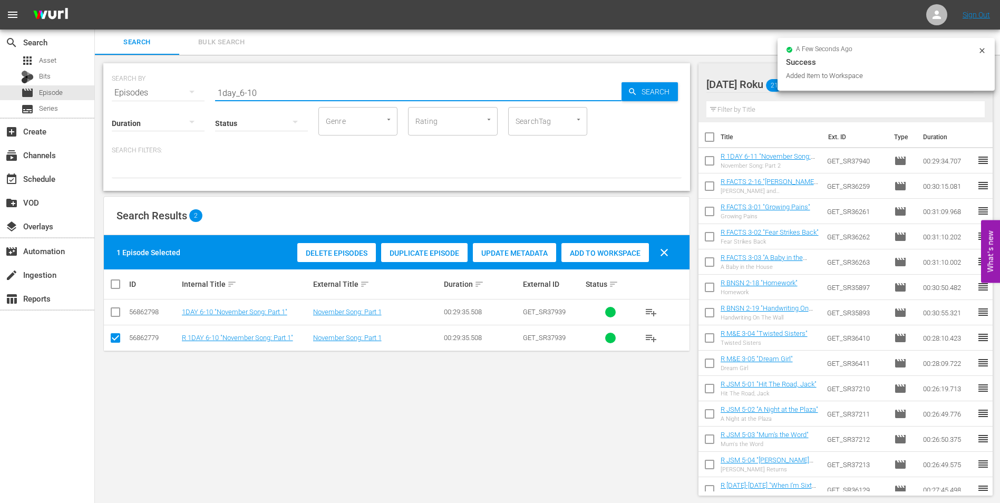
drag, startPoint x: 267, startPoint y: 92, endPoint x: 109, endPoint y: 97, distance: 158.2
click at [110, 96] on div "SEARCH BY Search By Episodes Search ID, Title, Description, Keywords, or Catego…" at bounding box center [396, 127] width 587 height 128
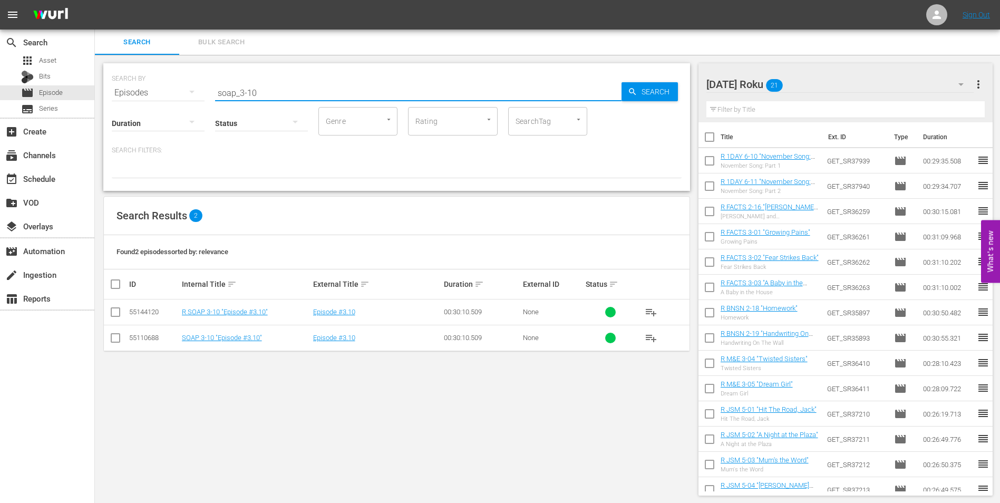
click at [120, 316] on input "checkbox" at bounding box center [115, 314] width 13 height 13
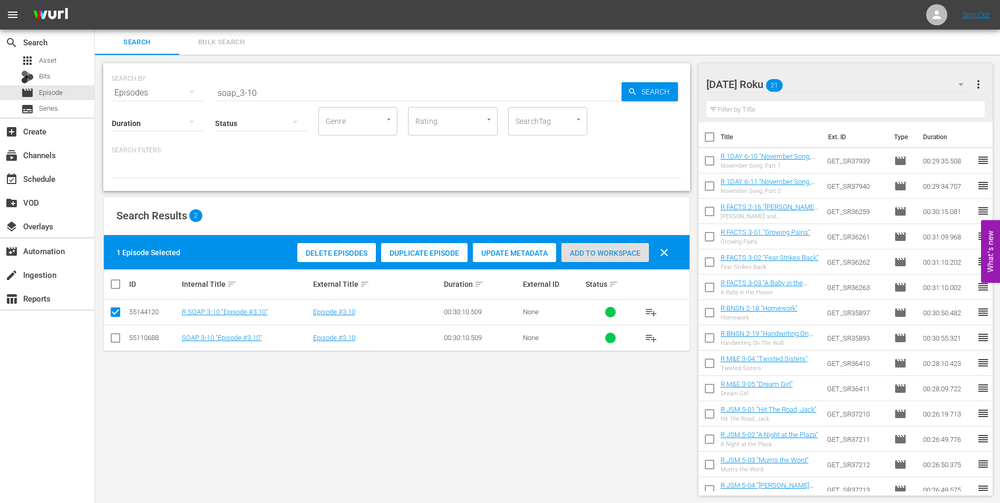
click at [616, 254] on span "Add to Workspace" at bounding box center [605, 253] width 88 height 8
click at [835, 79] on div "[DATE] Roku 22" at bounding box center [840, 85] width 268 height 30
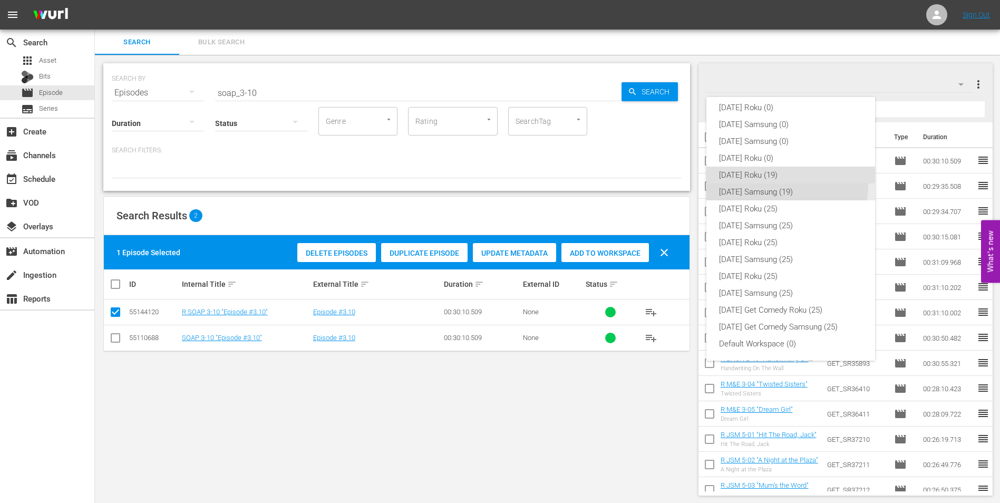
click at [762, 185] on div "[DATE] Samsung (19)" at bounding box center [790, 191] width 143 height 17
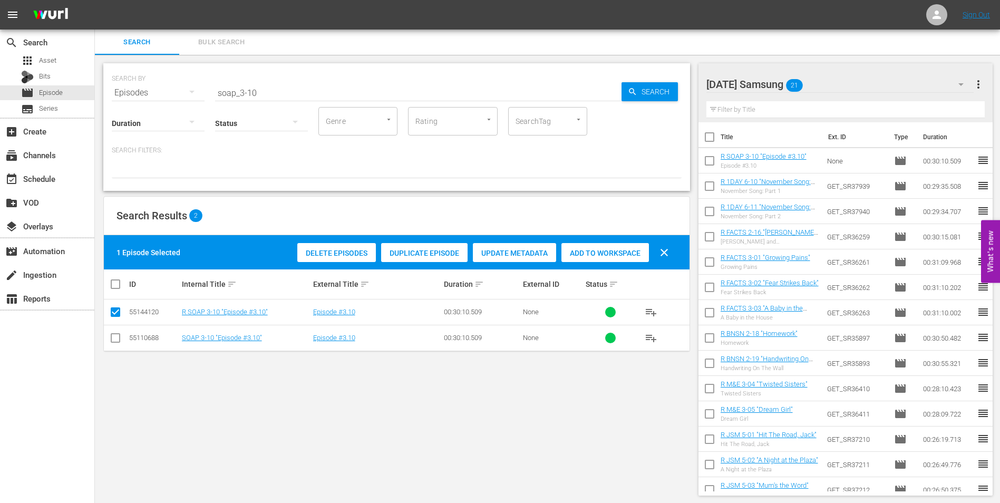
click at [115, 340] on input "checkbox" at bounding box center [115, 340] width 13 height 13
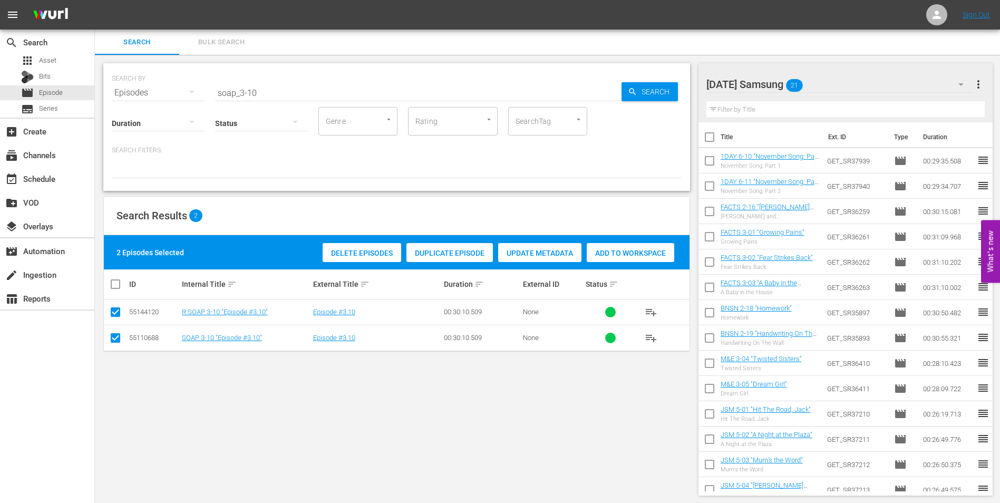
click at [117, 312] on input "checkbox" at bounding box center [115, 314] width 13 height 13
click at [622, 250] on span "Add to Workspace" at bounding box center [605, 253] width 88 height 8
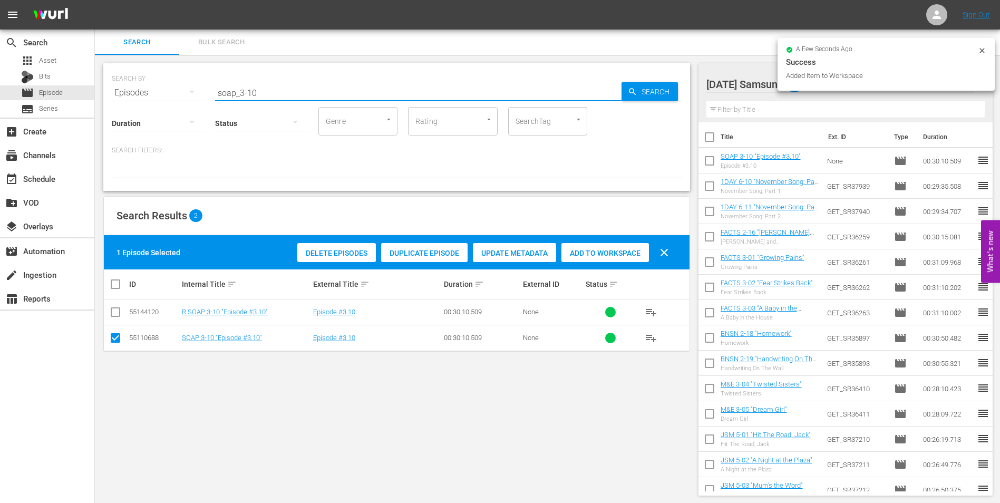
drag, startPoint x: 246, startPoint y: 93, endPoint x: 298, endPoint y: 102, distance: 53.0
click at [298, 102] on div "SEARCH BY Search By Episodes Search ID, Title, Description, Keywords, or Catego…" at bounding box center [396, 127] width 587 height 128
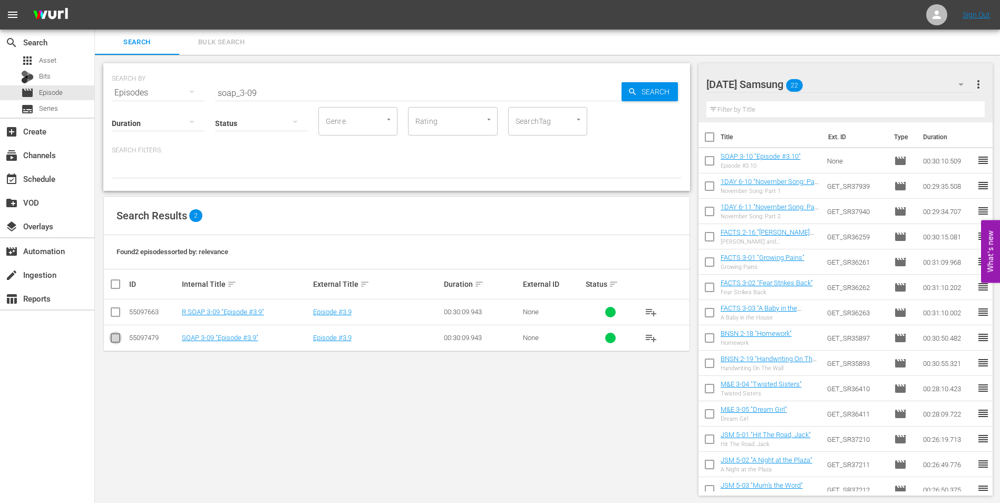
click at [114, 341] on input "checkbox" at bounding box center [115, 340] width 13 height 13
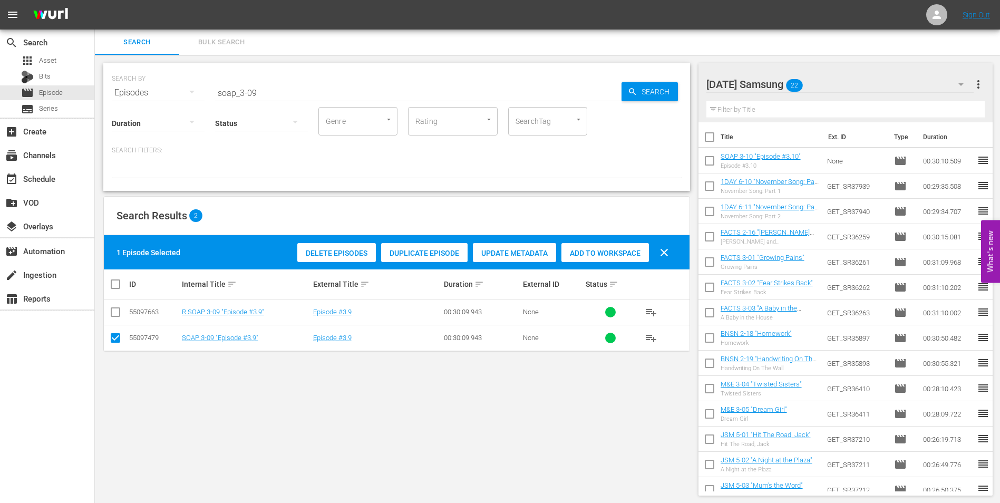
click at [617, 254] on span "Add to Workspace" at bounding box center [605, 253] width 88 height 8
click at [845, 80] on div "[DATE] Samsung 23" at bounding box center [840, 85] width 268 height 30
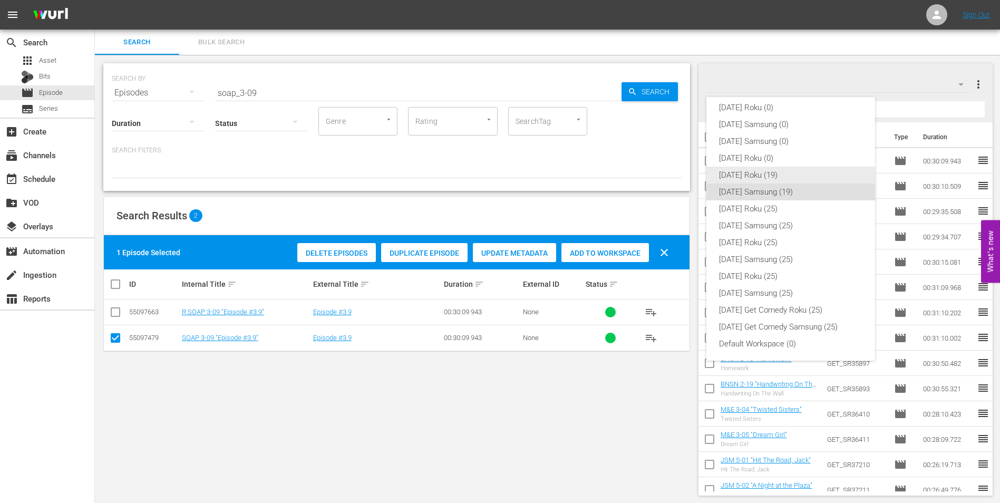
click at [769, 177] on div "[DATE] Roku (19)" at bounding box center [790, 175] width 143 height 17
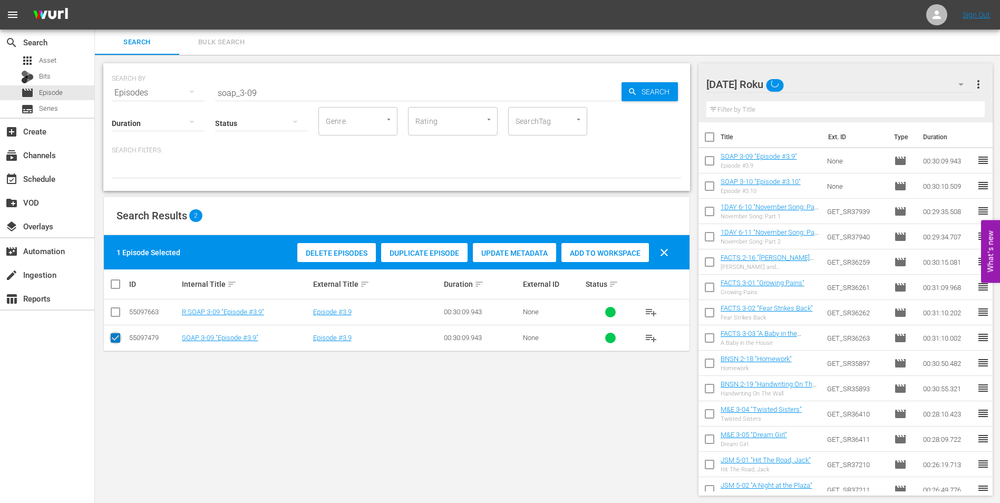
click at [111, 339] on input "checkbox" at bounding box center [115, 340] width 13 height 13
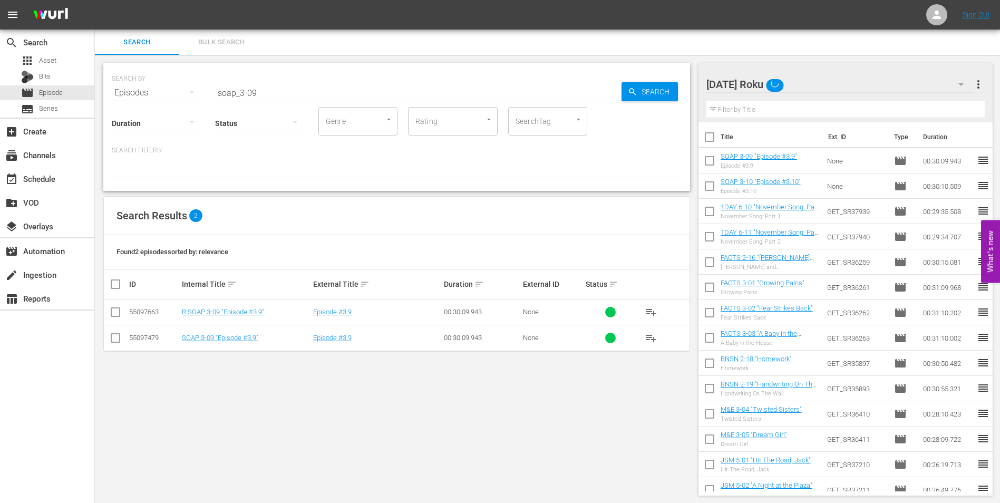
click at [117, 314] on input "checkbox" at bounding box center [115, 314] width 13 height 13
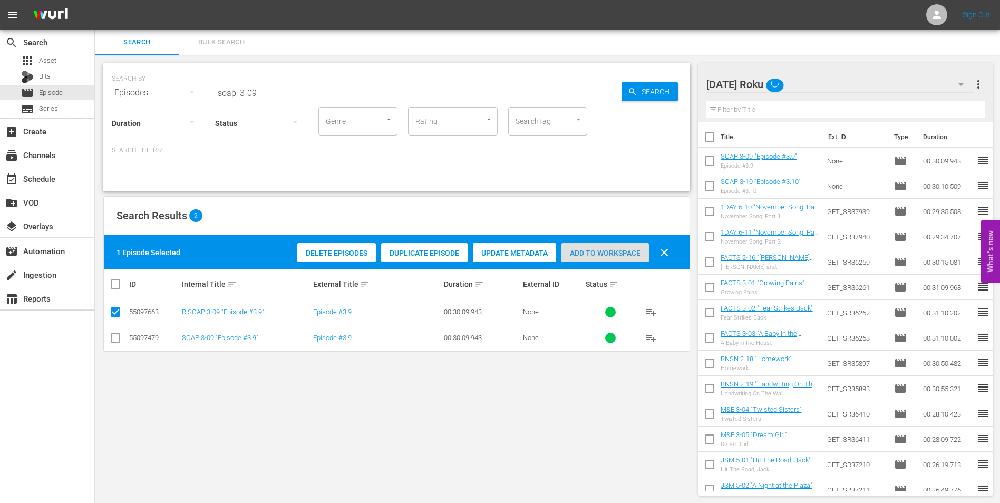
click at [609, 255] on span "Add to Workspace" at bounding box center [605, 253] width 88 height 8
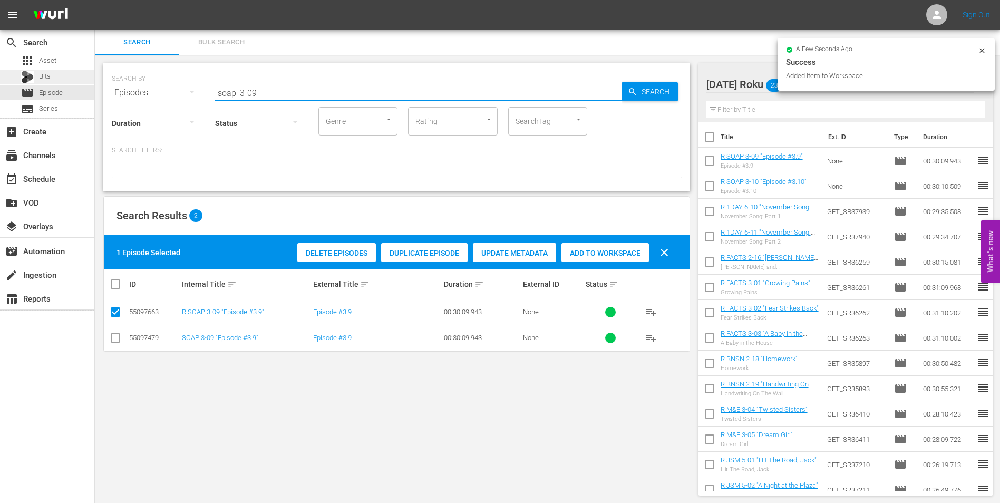
drag, startPoint x: 282, startPoint y: 93, endPoint x: 78, endPoint y: 73, distance: 204.5
click at [95, 0] on div "search Search apps Asset Bits movie Episode subtitles Series add_box Create sub…" at bounding box center [547, 0] width 905 height 0
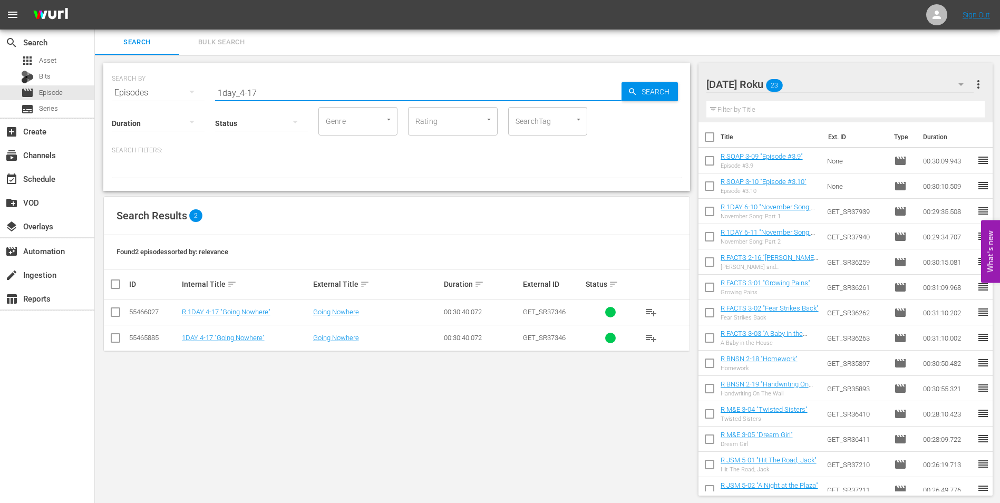
click at [114, 317] on input "checkbox" at bounding box center [115, 314] width 13 height 13
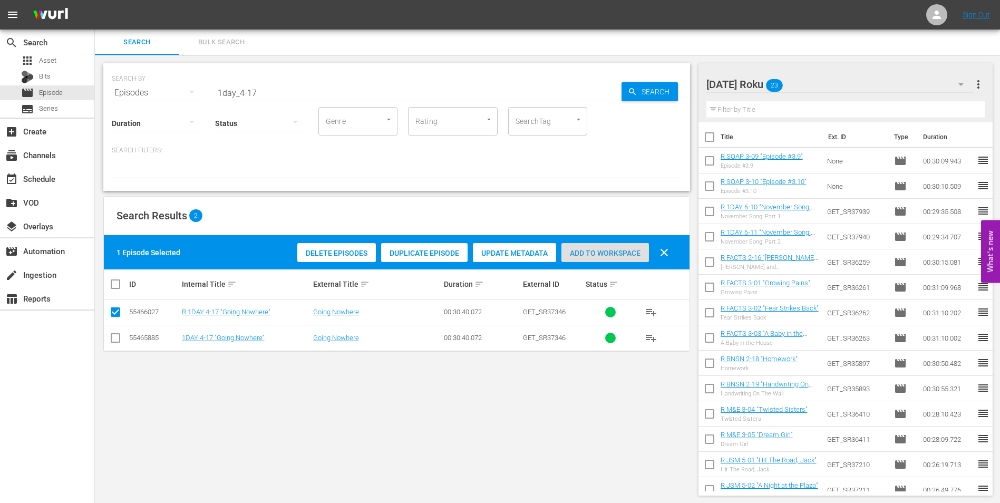
click at [591, 258] on div "Add to Workspace" at bounding box center [605, 253] width 88 height 20
click at [831, 90] on div "[DATE] Roku 24" at bounding box center [840, 85] width 268 height 30
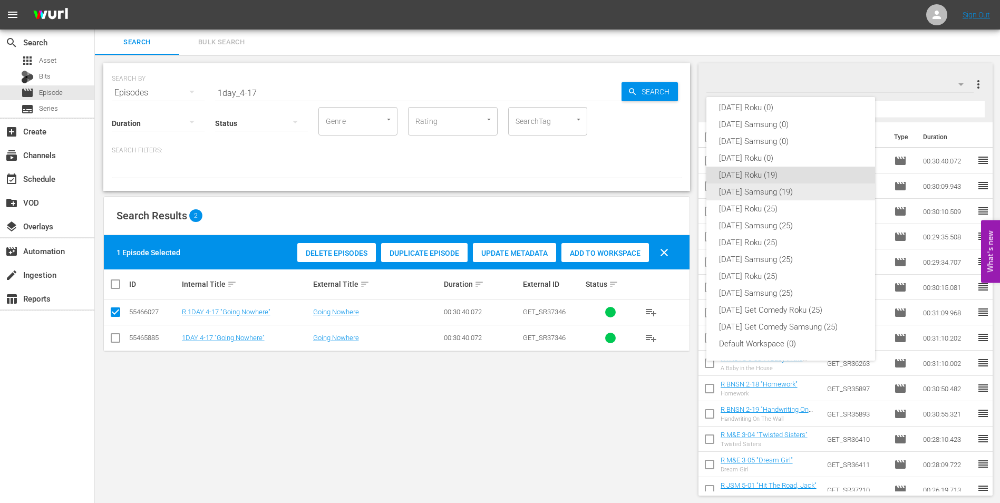
click at [765, 191] on div "[DATE] Samsung (19)" at bounding box center [790, 191] width 143 height 17
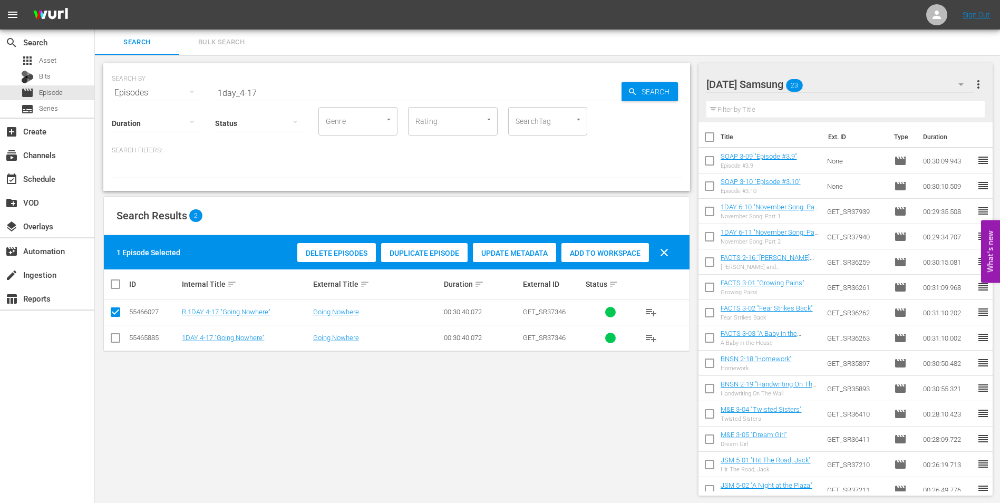
click at [109, 340] on input "checkbox" at bounding box center [115, 340] width 13 height 13
drag, startPoint x: 111, startPoint y: 314, endPoint x: 293, endPoint y: 303, distance: 182.2
click at [111, 314] on input "checkbox" at bounding box center [115, 314] width 13 height 13
click at [587, 251] on span "Add to Workspace" at bounding box center [605, 253] width 88 height 8
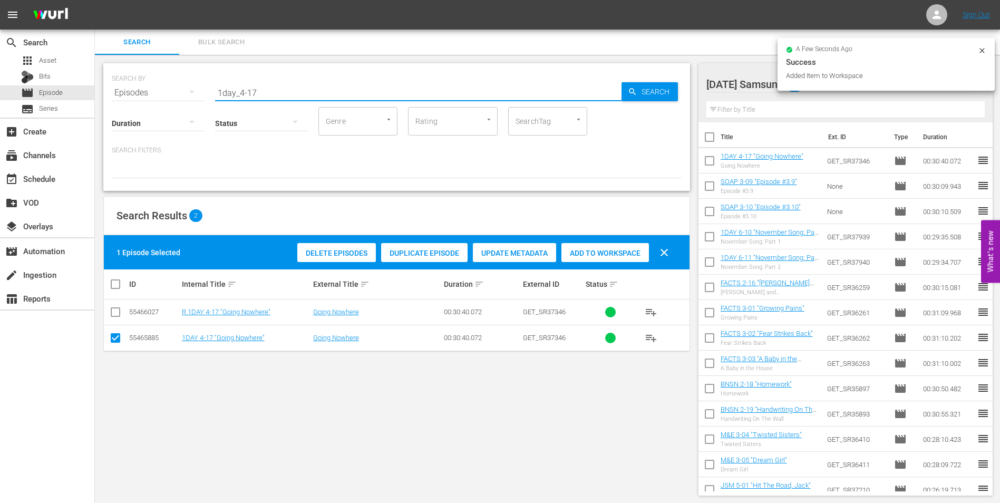
drag, startPoint x: 276, startPoint y: 91, endPoint x: 139, endPoint y: 86, distance: 136.6
click at [139, 86] on div "SEARCH BY Search By Episodes Search ID, Title, Description, Keywords, or Catego…" at bounding box center [397, 86] width 570 height 38
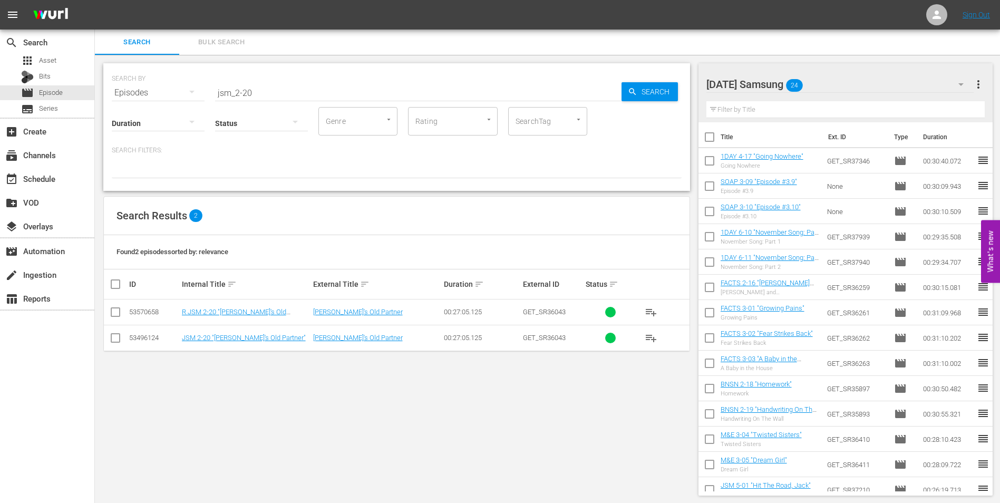
click at [122, 337] on td at bounding box center [116, 338] width 24 height 26
click at [120, 338] on input "checkbox" at bounding box center [115, 340] width 13 height 13
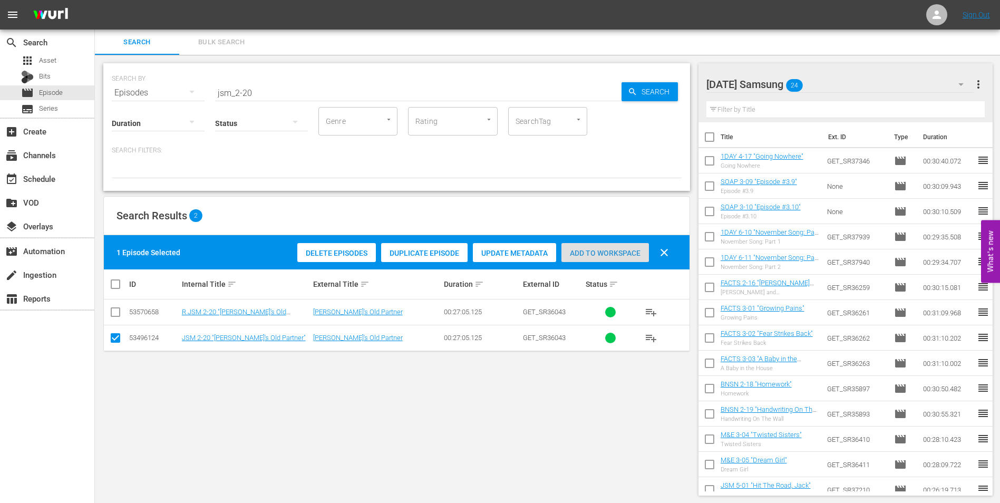
click at [620, 249] on span "Add to Workspace" at bounding box center [605, 253] width 88 height 8
click at [832, 82] on div "[DATE] Samsung 25" at bounding box center [840, 85] width 268 height 30
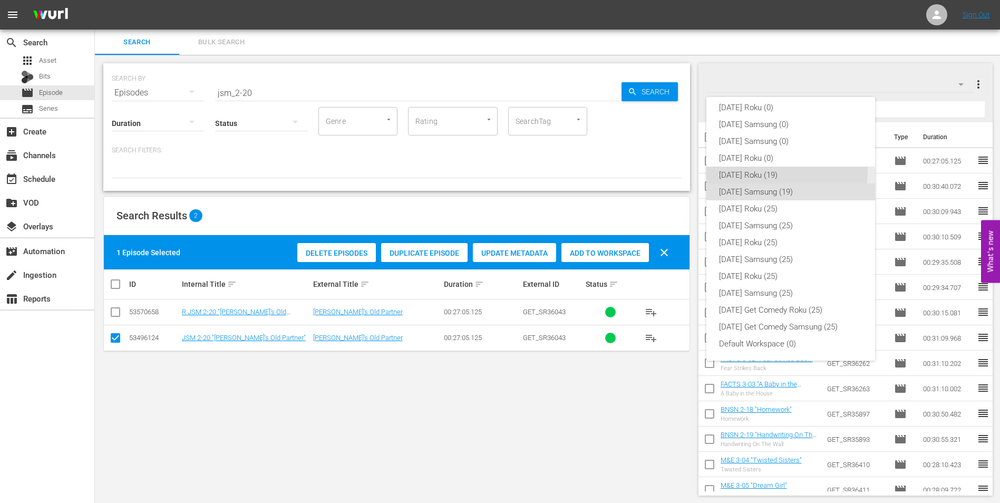
drag, startPoint x: 748, startPoint y: 171, endPoint x: 479, endPoint y: 228, distance: 274.9
click at [748, 171] on div "[DATE] Roku (19)" at bounding box center [790, 175] width 143 height 17
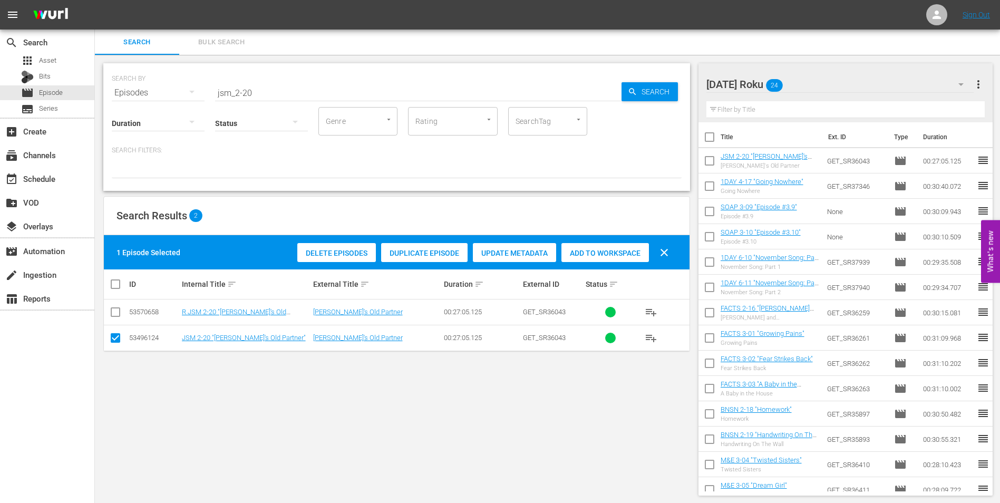
drag, startPoint x: 119, startPoint y: 338, endPoint x: 119, endPoint y: 319, distance: 19.0
click at [119, 337] on input "checkbox" at bounding box center [115, 340] width 13 height 13
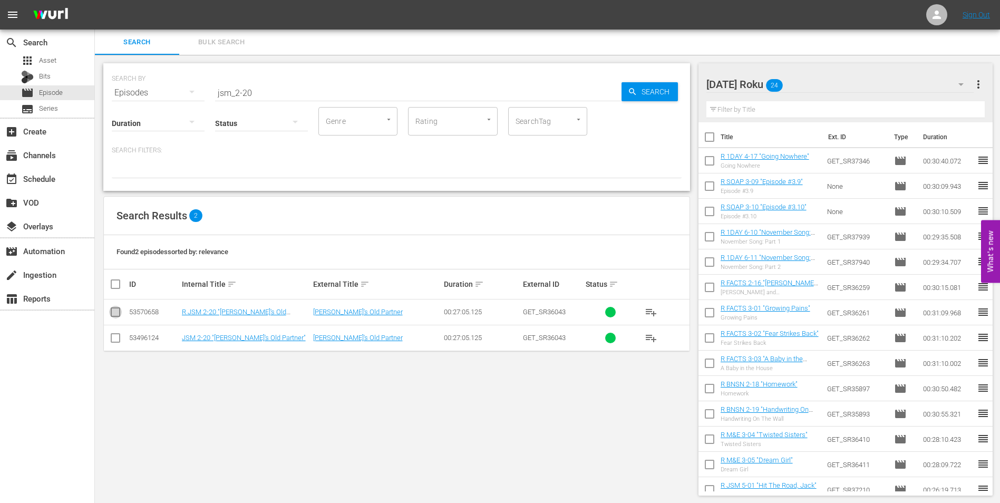
click at [118, 308] on input "checkbox" at bounding box center [115, 314] width 13 height 13
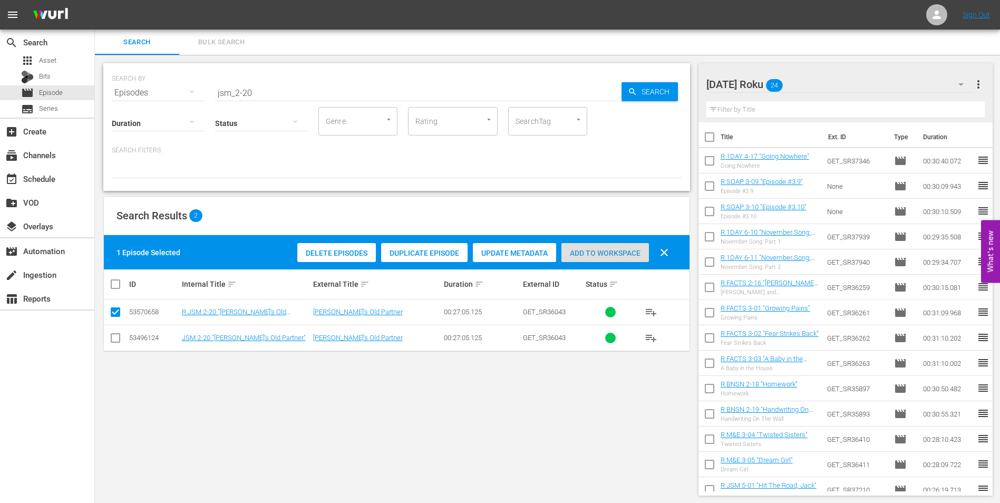
click at [609, 249] on span "Add to Workspace" at bounding box center [605, 253] width 88 height 8
click at [826, 79] on div "[DATE] Roku 25" at bounding box center [840, 85] width 268 height 30
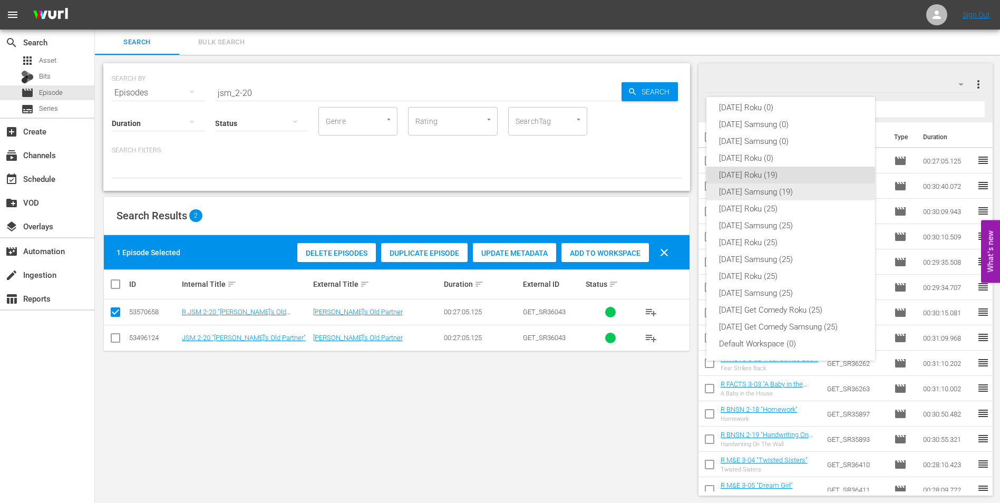
click at [745, 189] on div "[DATE] Samsung (19)" at bounding box center [790, 191] width 143 height 17
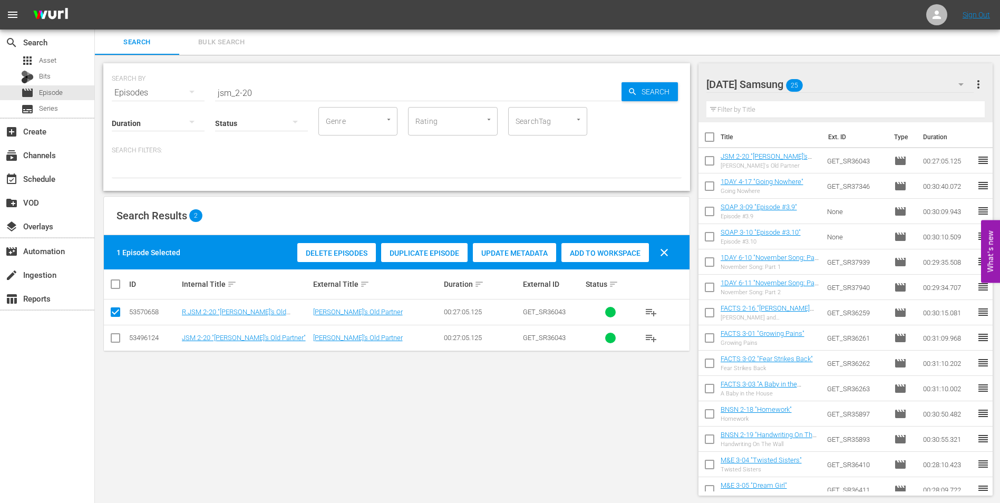
click at [830, 83] on div "[DATE] Samsung 25" at bounding box center [840, 85] width 268 height 30
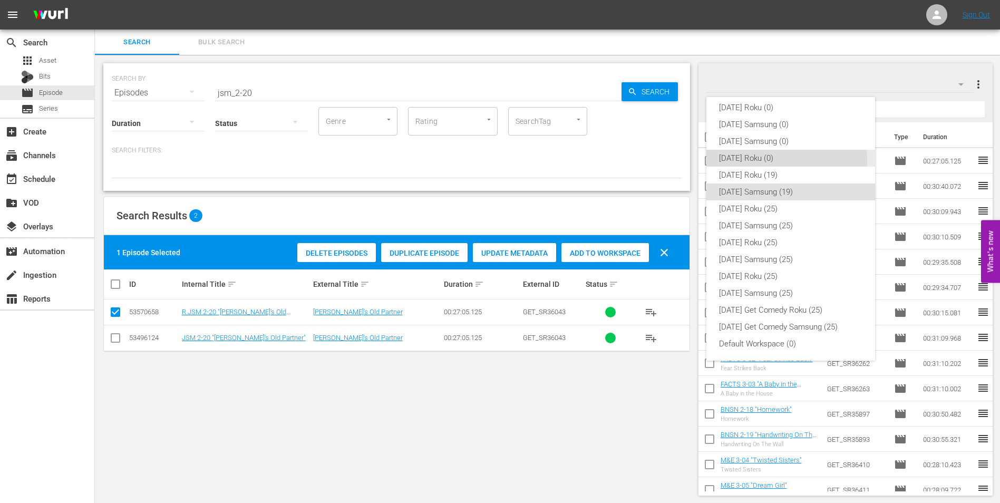
click at [738, 160] on div "[DATE] Roku (0)" at bounding box center [790, 158] width 143 height 17
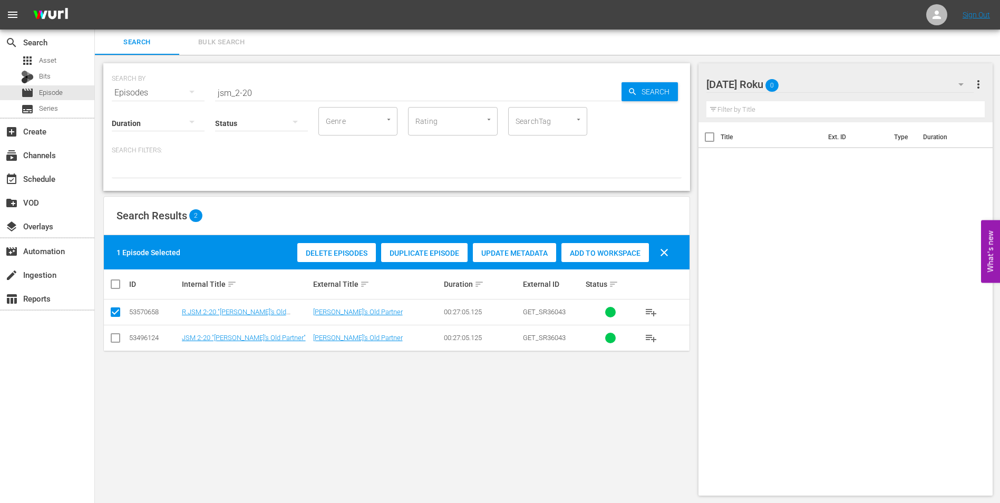
click at [152, 382] on div "SEARCH BY Search By Episodes Search ID, Title, Description, Keywords, or Catego…" at bounding box center [397, 279] width 604 height 449
drag, startPoint x: 265, startPoint y: 90, endPoint x: 109, endPoint y: 89, distance: 155.5
click at [132, 89] on div "SEARCH BY Search By Episodes Search ID, Title, Description, Keywords, or Catego…" at bounding box center [397, 86] width 570 height 38
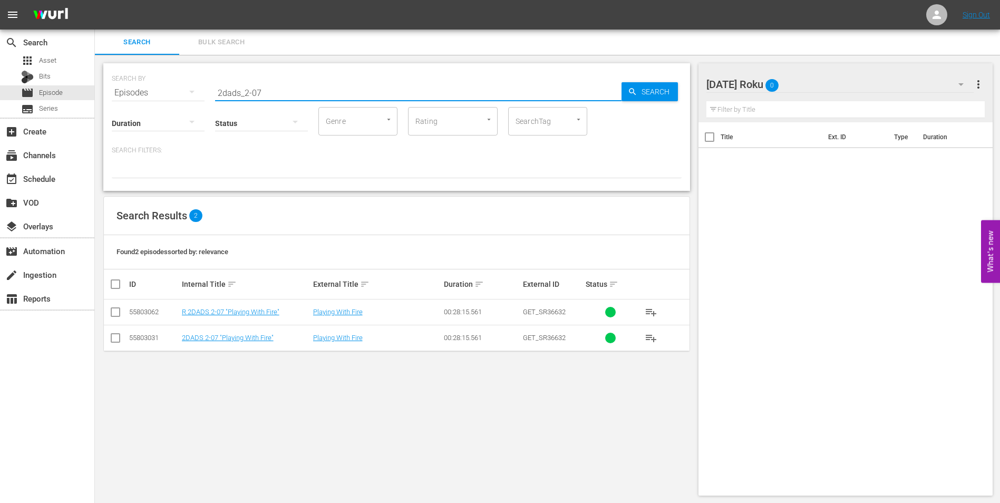
click at [120, 311] on input "checkbox" at bounding box center [115, 314] width 13 height 13
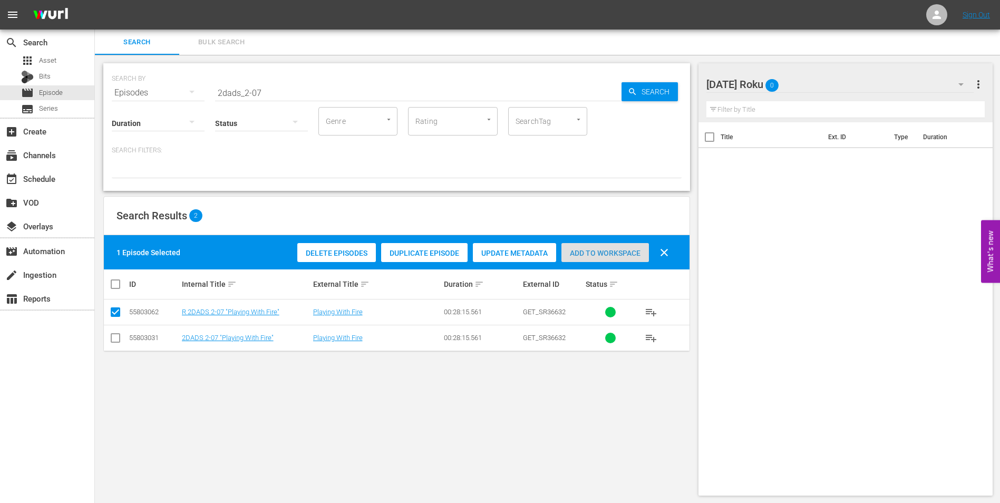
click at [596, 248] on div "Add to Workspace" at bounding box center [605, 253] width 88 height 20
click at [827, 85] on div "[DATE] Roku 1" at bounding box center [840, 85] width 268 height 30
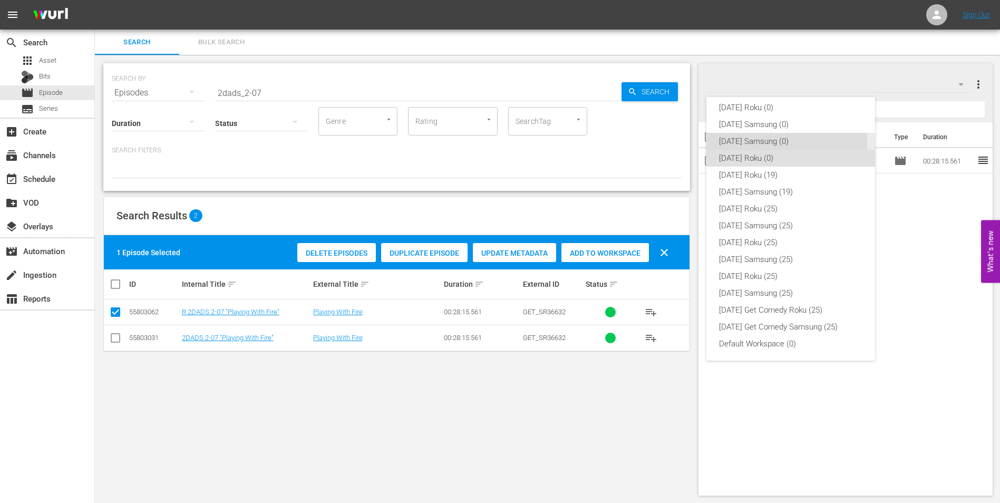
click at [749, 142] on div "[DATE] Samsung (0)" at bounding box center [790, 141] width 143 height 17
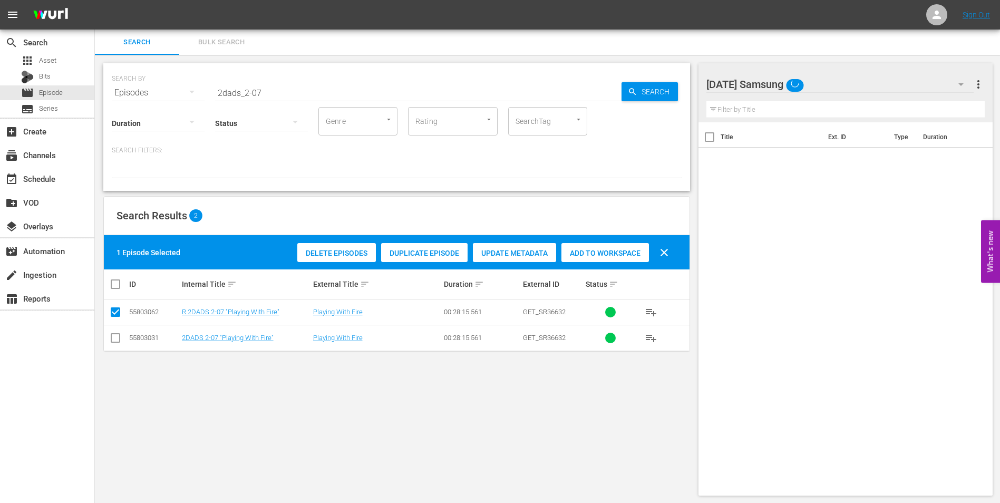
drag, startPoint x: 115, startPoint y: 341, endPoint x: 115, endPoint y: 324, distance: 16.9
click at [115, 340] on input "checkbox" at bounding box center [115, 340] width 13 height 13
click at [117, 314] on input "checkbox" at bounding box center [115, 314] width 13 height 13
click at [613, 243] on div "Add to Workspace" at bounding box center [605, 253] width 88 height 20
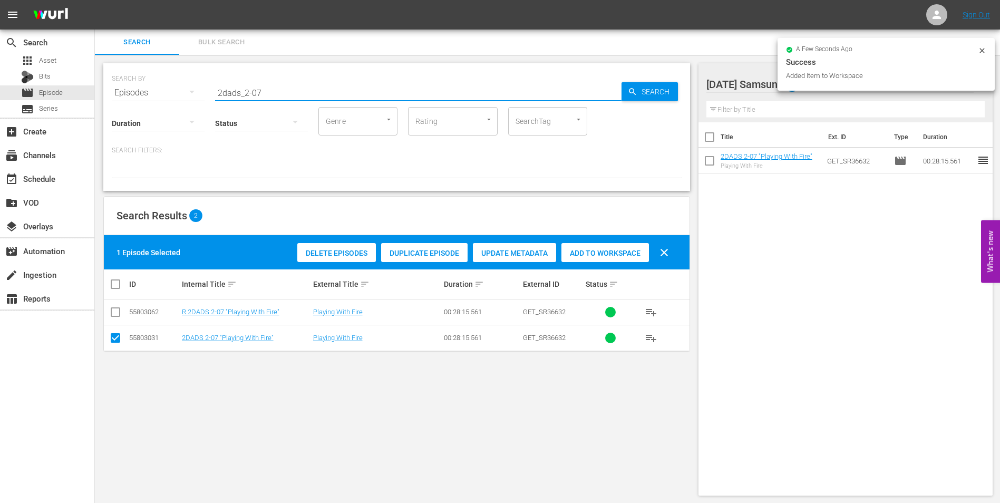
drag, startPoint x: 257, startPoint y: 90, endPoint x: 299, endPoint y: 98, distance: 43.5
click at [305, 99] on div "SEARCH BY Search By Episodes Search ID, Title, Description, Keywords, or Catego…" at bounding box center [396, 127] width 587 height 128
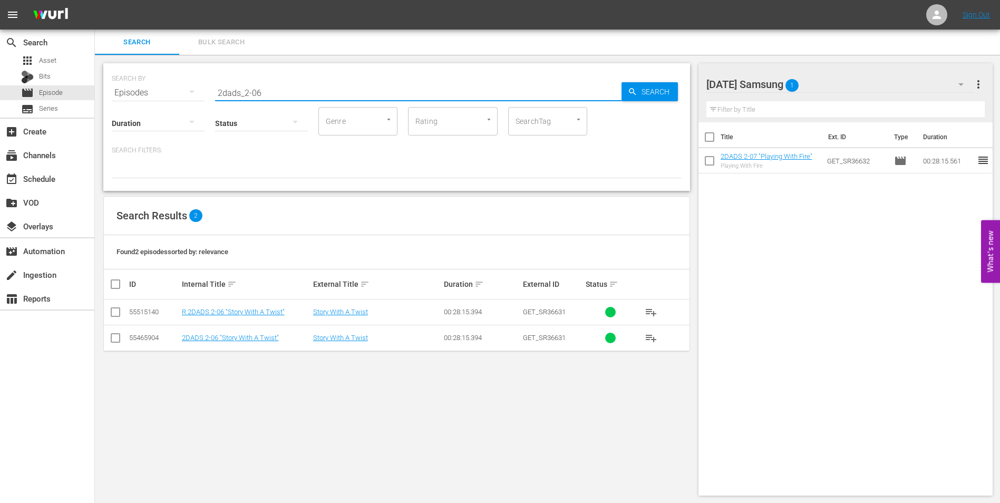
click at [114, 338] on input "checkbox" at bounding box center [115, 340] width 13 height 13
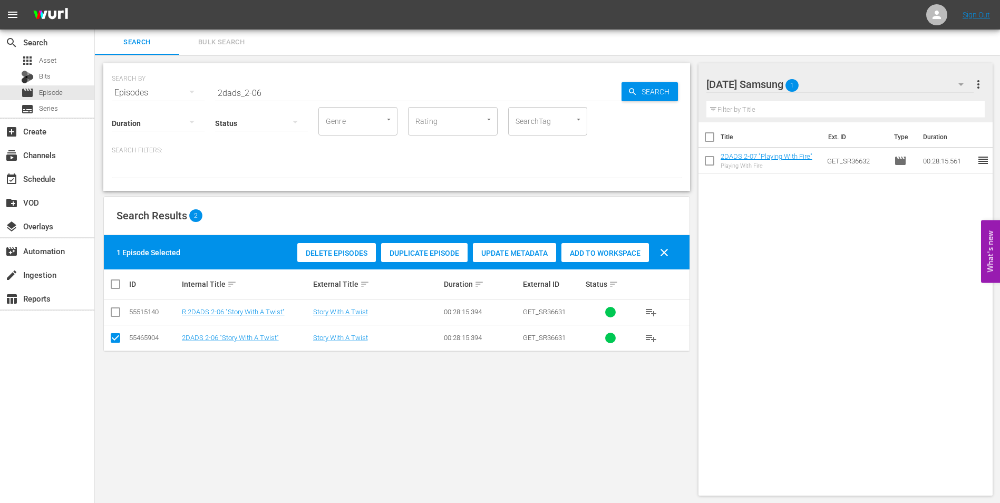
click at [613, 255] on span "Add to Workspace" at bounding box center [605, 253] width 88 height 8
click at [835, 77] on div "[DATE] Samsung 2" at bounding box center [840, 85] width 268 height 30
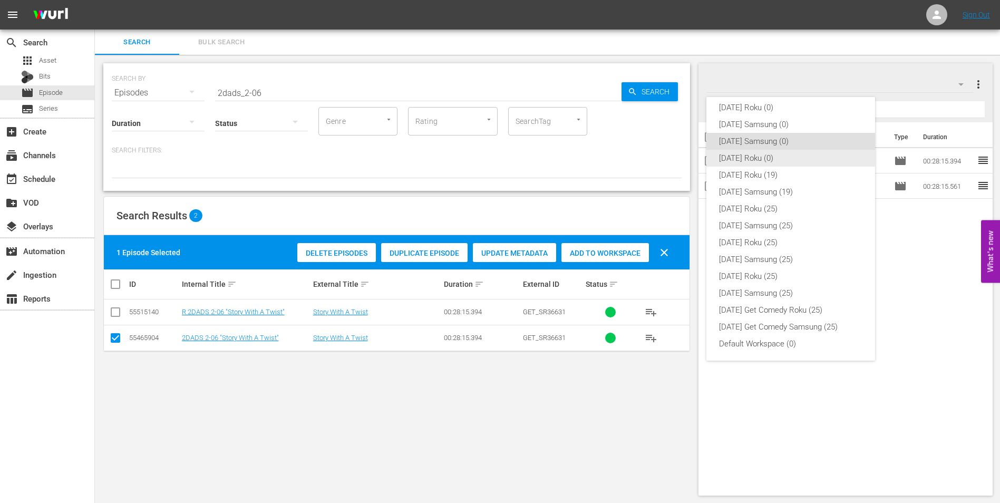
click at [741, 159] on div "[DATE] Roku (0)" at bounding box center [790, 158] width 143 height 17
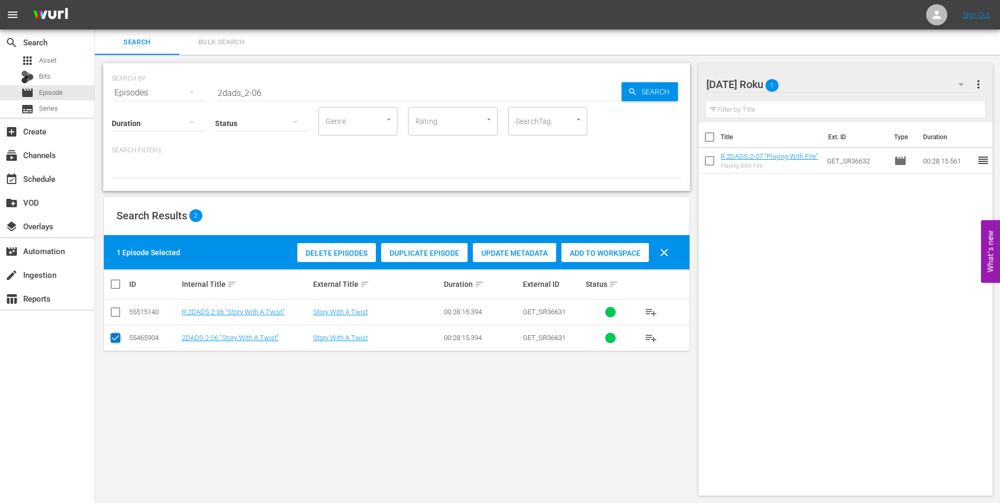
click at [119, 341] on input "checkbox" at bounding box center [115, 340] width 13 height 13
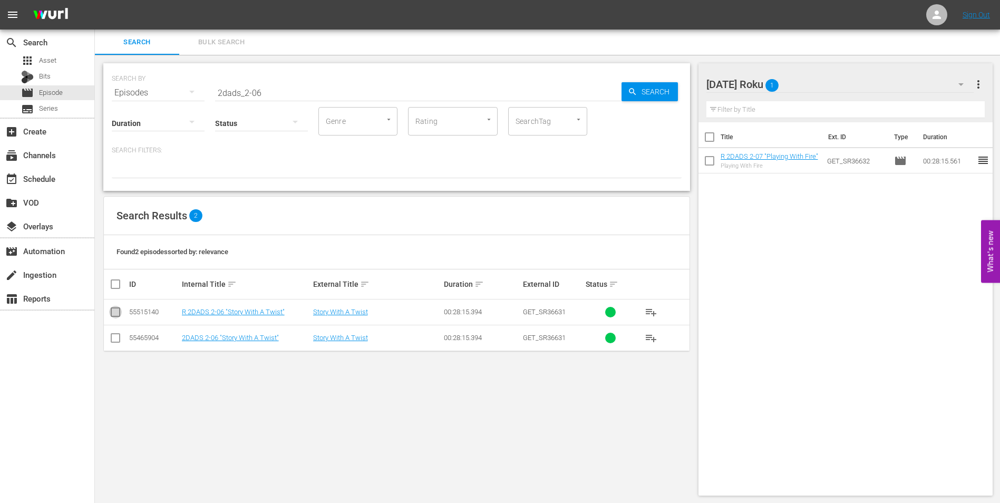
click at [113, 315] on input "checkbox" at bounding box center [115, 314] width 13 height 13
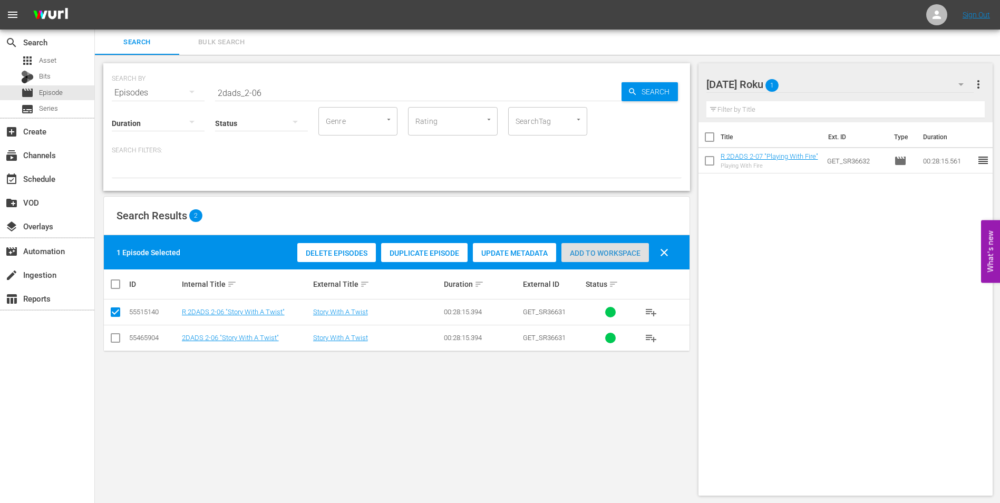
click at [606, 254] on span "Add to Workspace" at bounding box center [605, 253] width 88 height 8
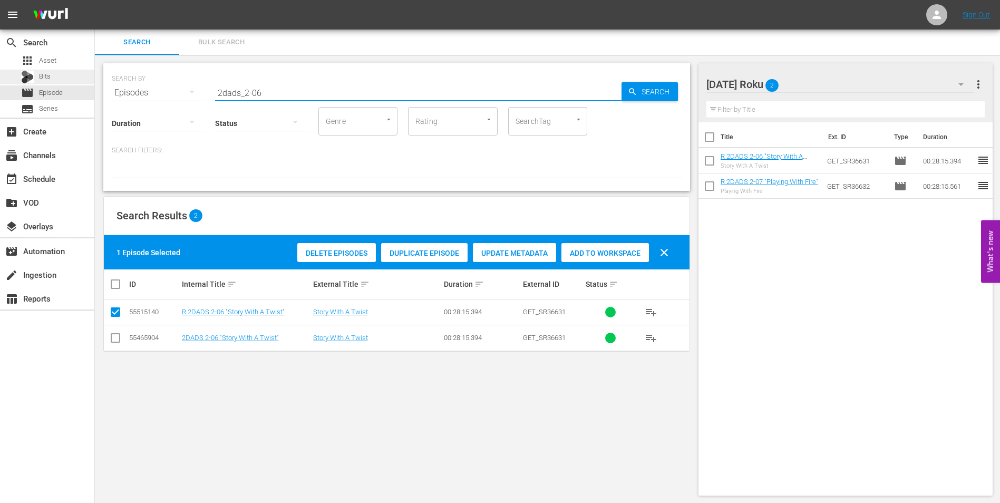
drag, startPoint x: 272, startPoint y: 94, endPoint x: 76, endPoint y: 75, distance: 196.5
click at [95, 0] on div "search Search apps Asset Bits movie Episode subtitles Series add_box Create sub…" at bounding box center [547, 0] width 905 height 0
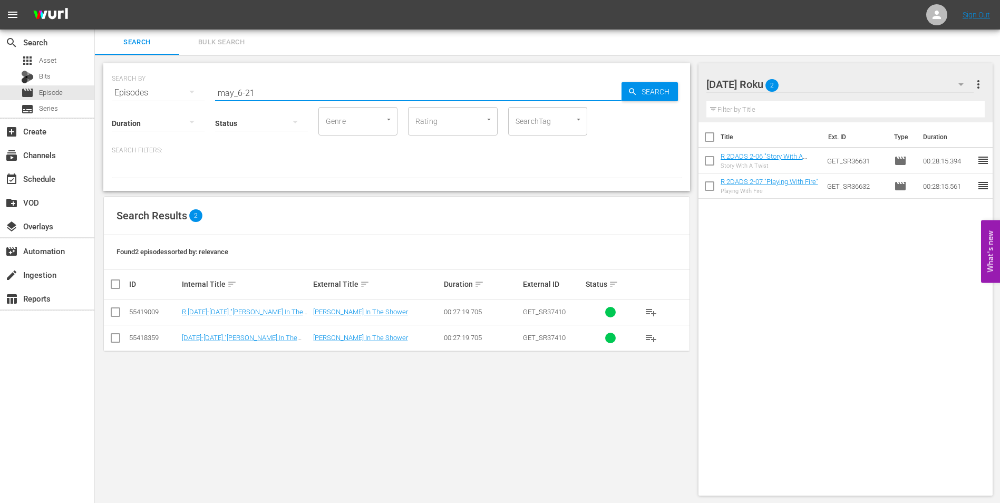
click at [117, 314] on input "checkbox" at bounding box center [115, 314] width 13 height 13
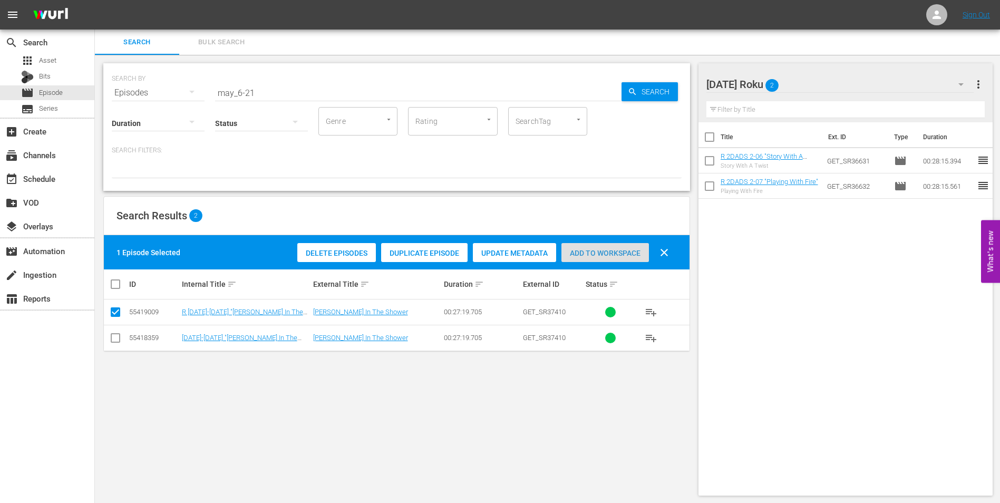
click at [626, 249] on span "Add to Workspace" at bounding box center [605, 253] width 88 height 8
click at [819, 75] on div "[DATE] Roku 3" at bounding box center [840, 85] width 268 height 30
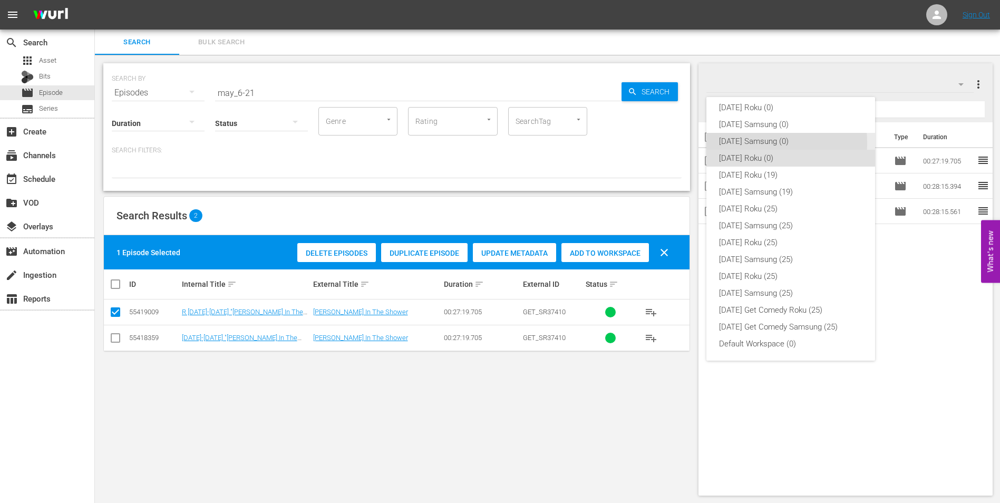
click at [759, 143] on div "[DATE] Samsung (0)" at bounding box center [790, 141] width 143 height 17
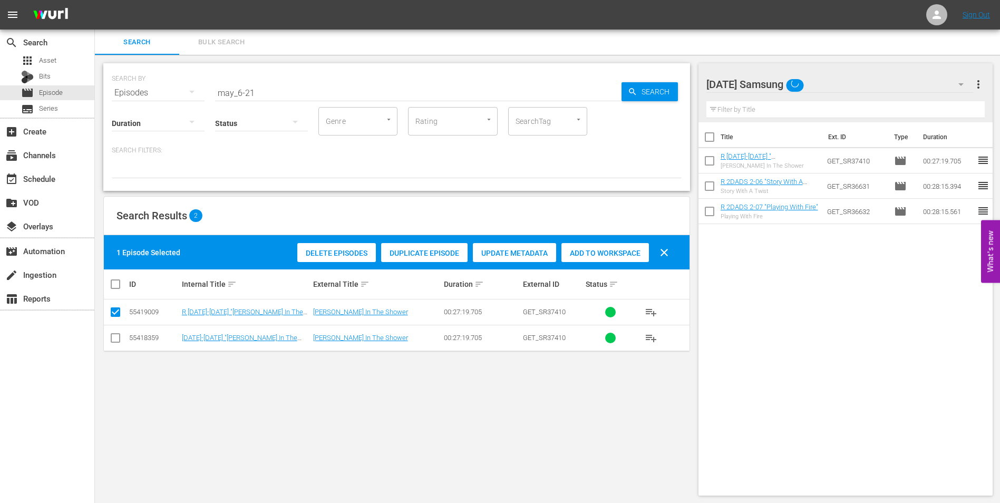
click at [116, 336] on input "checkbox" at bounding box center [115, 340] width 13 height 13
drag, startPoint x: 116, startPoint y: 315, endPoint x: 490, endPoint y: 268, distance: 377.2
click at [118, 314] on input "checkbox" at bounding box center [115, 314] width 13 height 13
click at [583, 246] on div "Add to Workspace" at bounding box center [605, 253] width 88 height 20
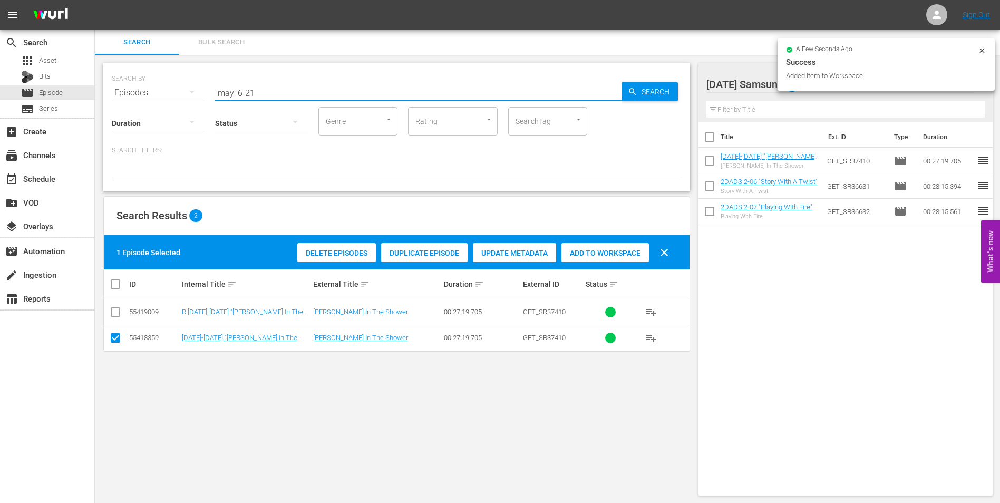
click at [250, 95] on input "may_6-21" at bounding box center [418, 92] width 406 height 25
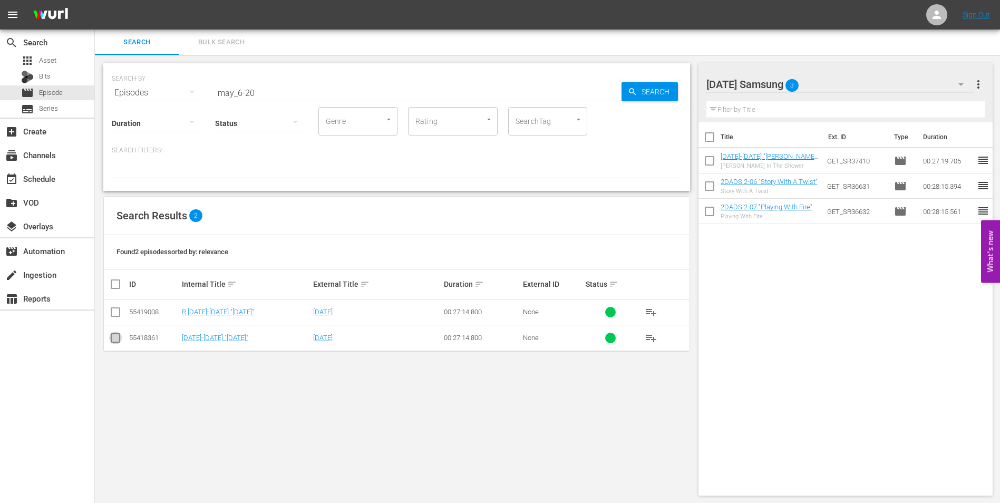
click at [114, 342] on input "checkbox" at bounding box center [115, 340] width 13 height 13
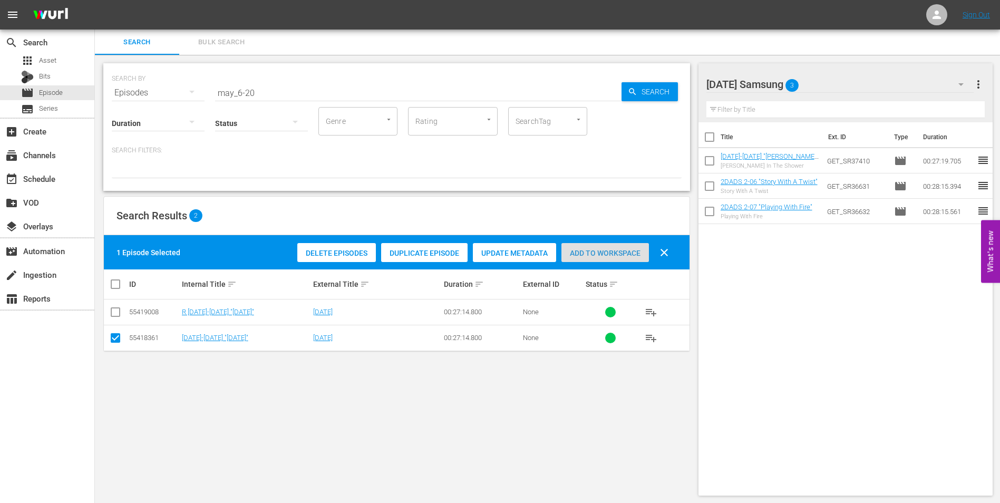
click at [633, 250] on span "Add to Workspace" at bounding box center [605, 253] width 88 height 8
click at [842, 78] on div "[DATE] Samsung 4" at bounding box center [840, 85] width 268 height 30
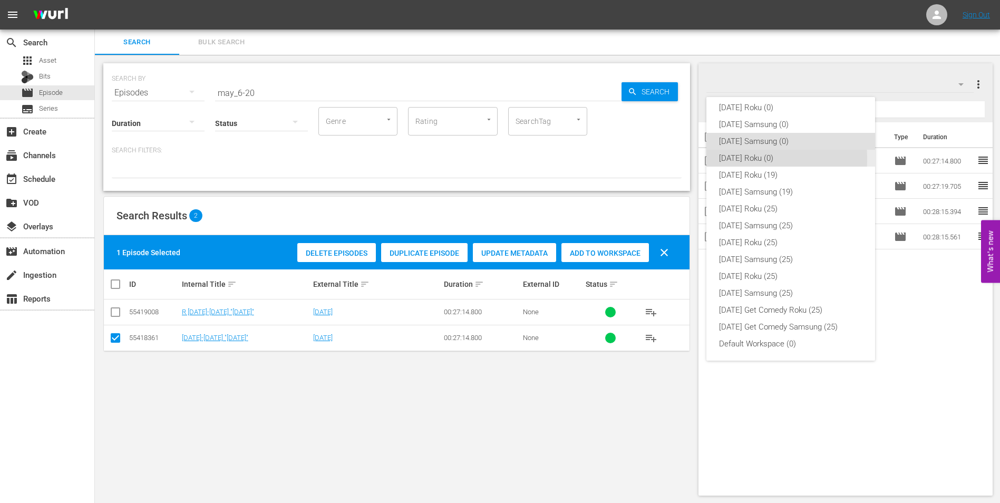
click at [741, 159] on div "[DATE] Roku (0)" at bounding box center [790, 158] width 143 height 17
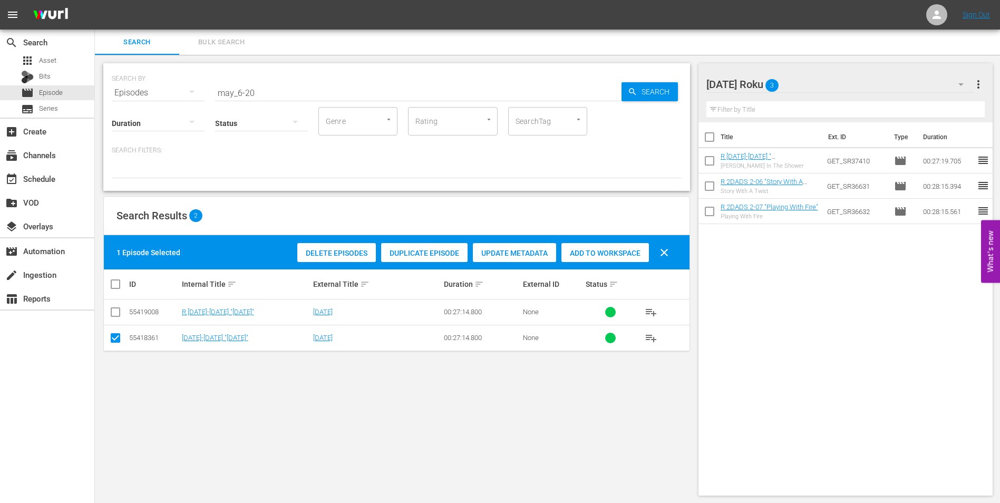
click at [117, 343] on input "checkbox" at bounding box center [115, 340] width 13 height 13
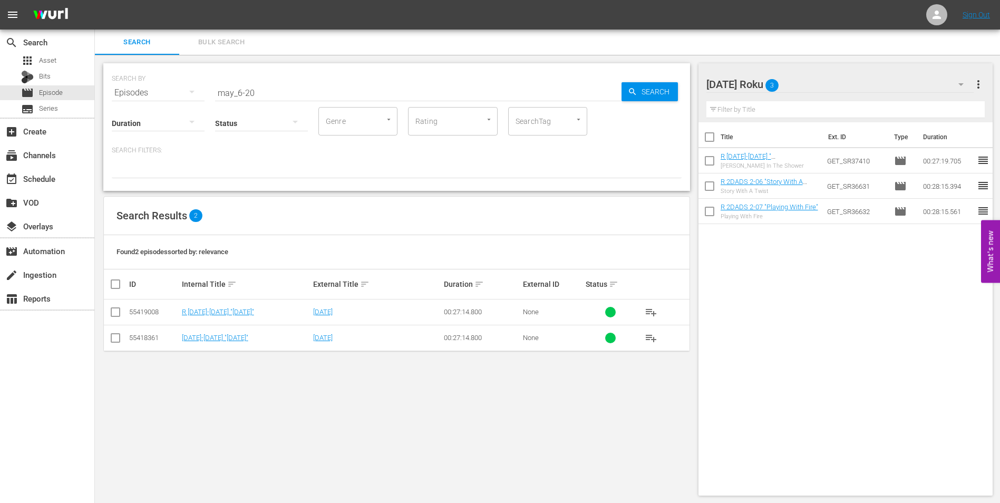
click at [117, 314] on input "checkbox" at bounding box center [115, 314] width 13 height 13
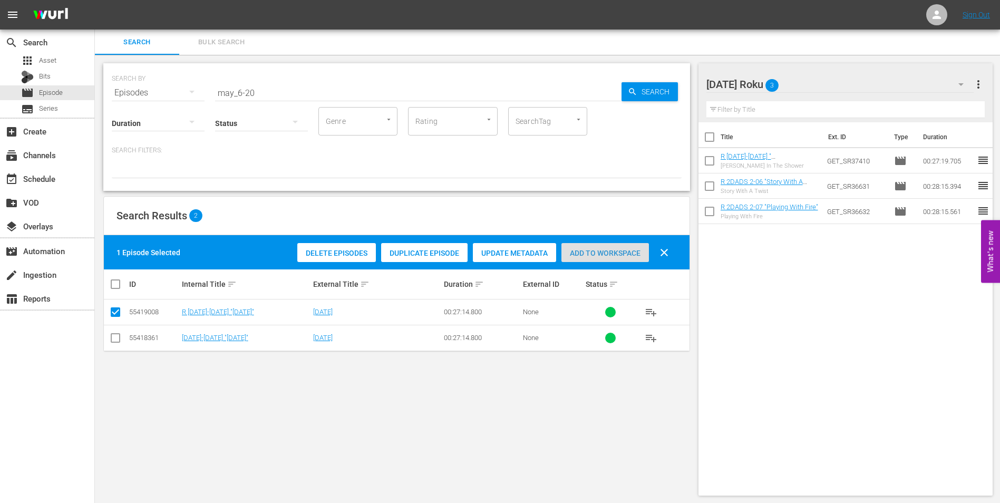
click at [593, 249] on span "Add to Workspace" at bounding box center [605, 253] width 88 height 8
click at [792, 81] on div at bounding box center [756, 85] width 100 height 26
click at [860, 46] on div "Search Bulk Search" at bounding box center [547, 42] width 905 height 25
click at [856, 84] on div "[DATE] Roku 4" at bounding box center [840, 85] width 268 height 30
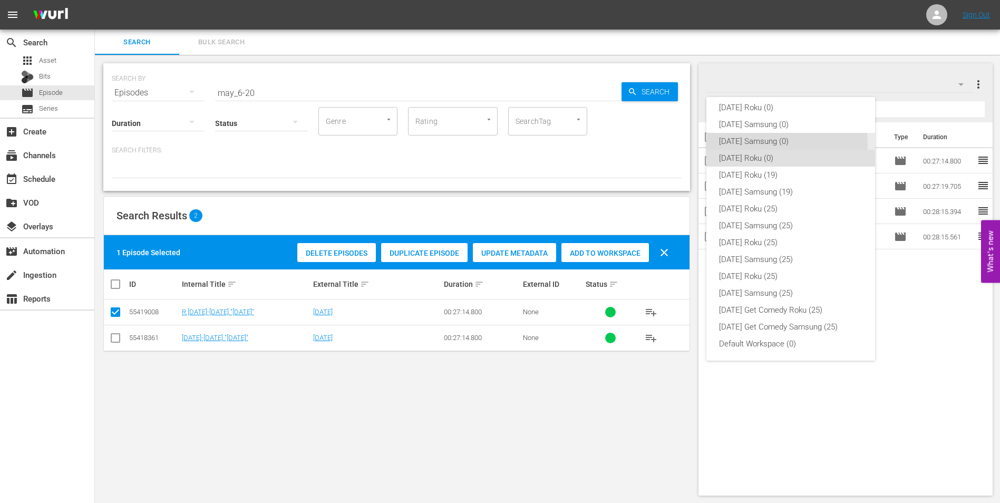
click at [774, 144] on div "[DATE] Samsung (0)" at bounding box center [790, 141] width 143 height 17
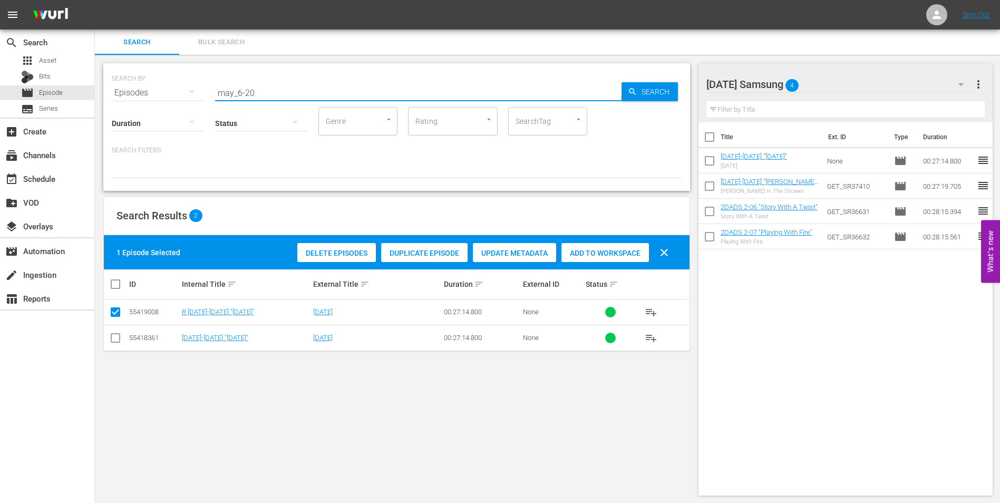
drag, startPoint x: 245, startPoint y: 91, endPoint x: 296, endPoint y: 92, distance: 51.7
click at [296, 92] on input "may_6-20" at bounding box center [418, 92] width 406 height 25
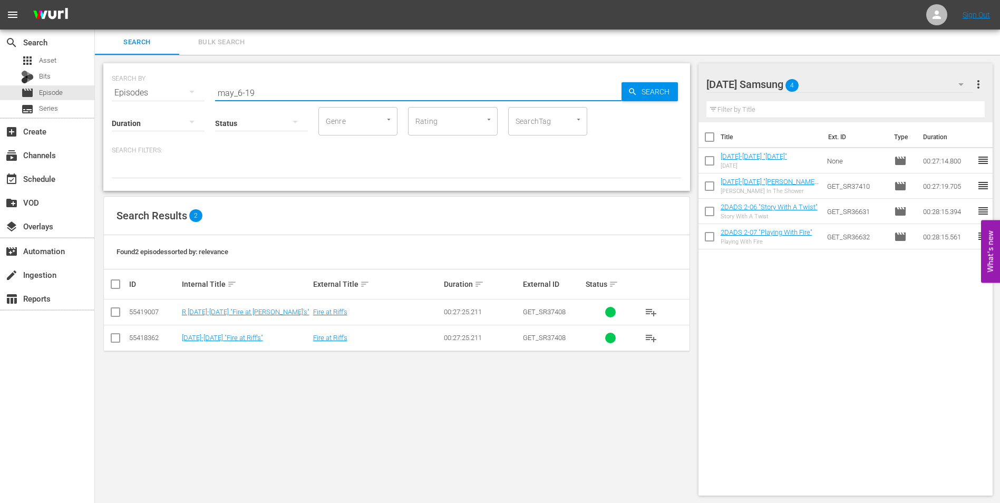
click at [115, 338] on input "checkbox" at bounding box center [115, 340] width 13 height 13
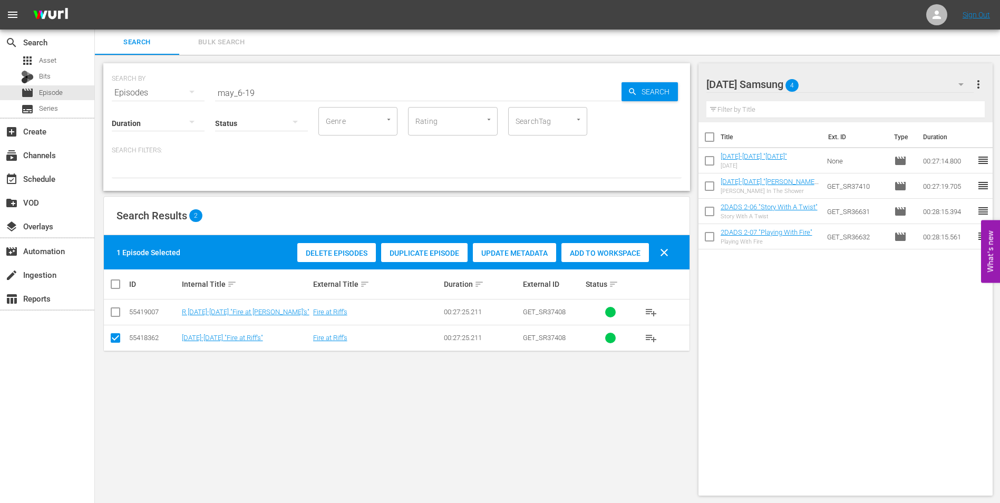
click at [592, 250] on span "Add to Workspace" at bounding box center [605, 253] width 88 height 8
click at [836, 75] on div "[DATE] Samsung 5" at bounding box center [840, 85] width 268 height 30
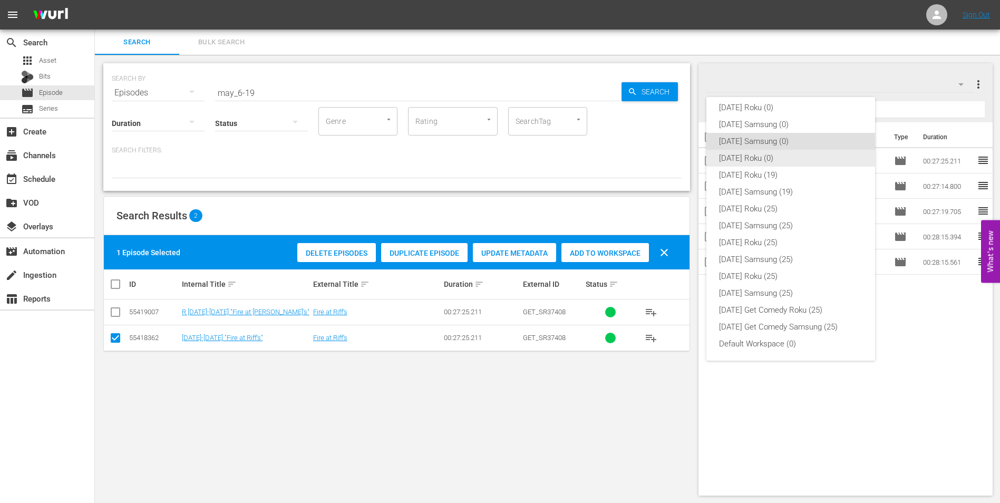
click at [743, 163] on div "[DATE] Roku (0)" at bounding box center [790, 158] width 143 height 17
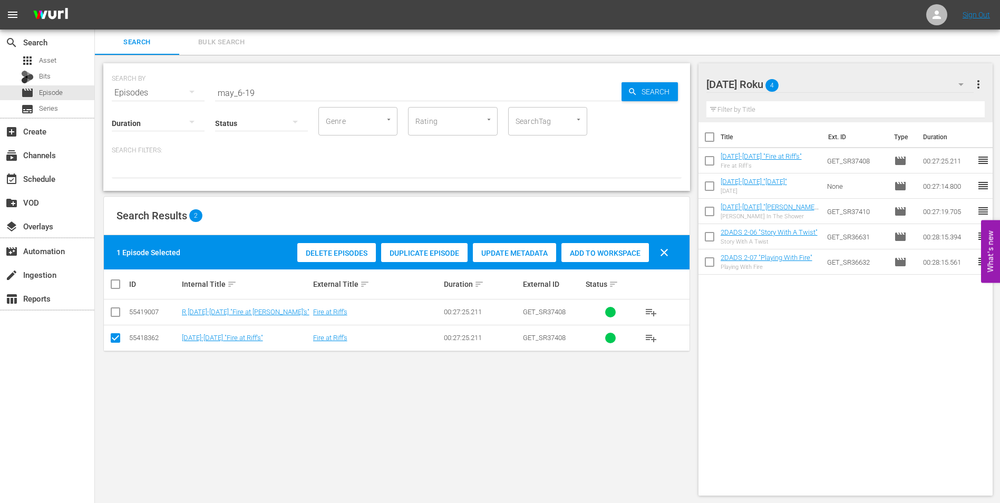
click at [115, 342] on input "checkbox" at bounding box center [115, 340] width 13 height 13
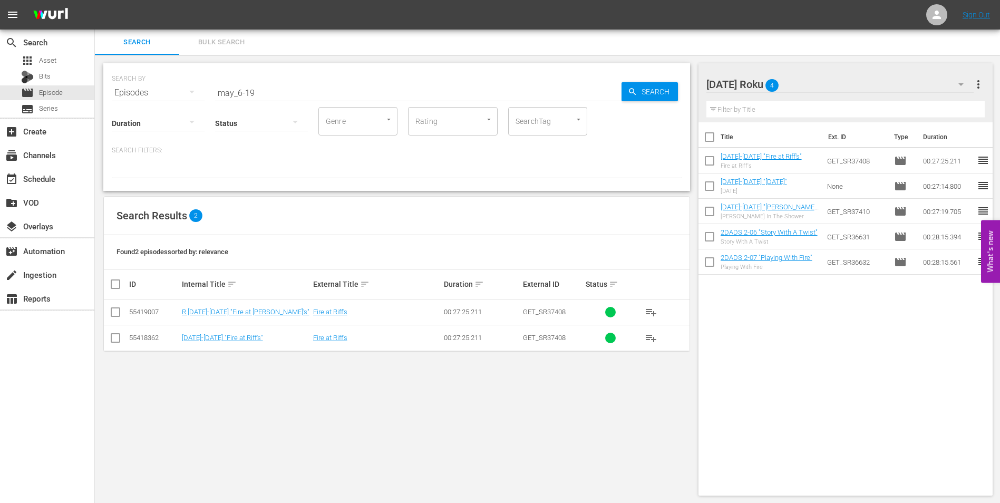
click at [111, 312] on input "checkbox" at bounding box center [115, 314] width 13 height 13
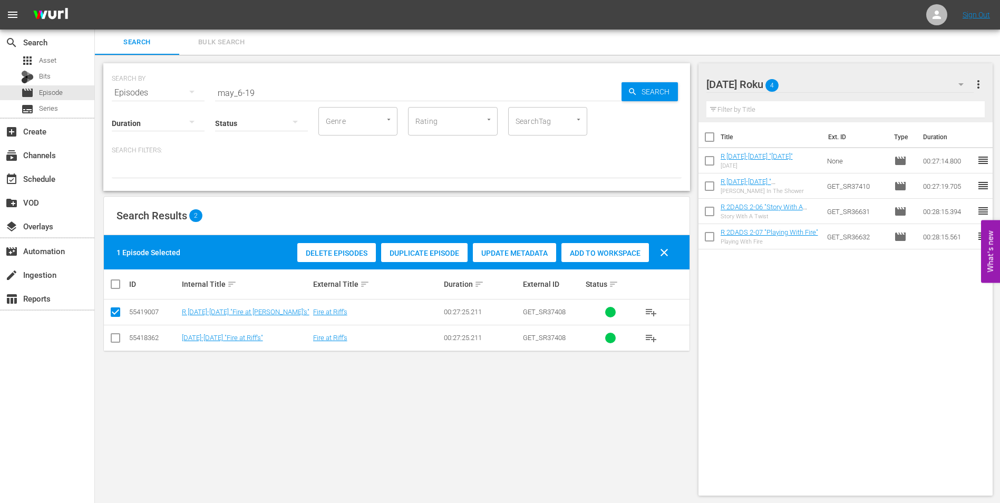
click at [593, 252] on span "Add to Workspace" at bounding box center [605, 253] width 88 height 8
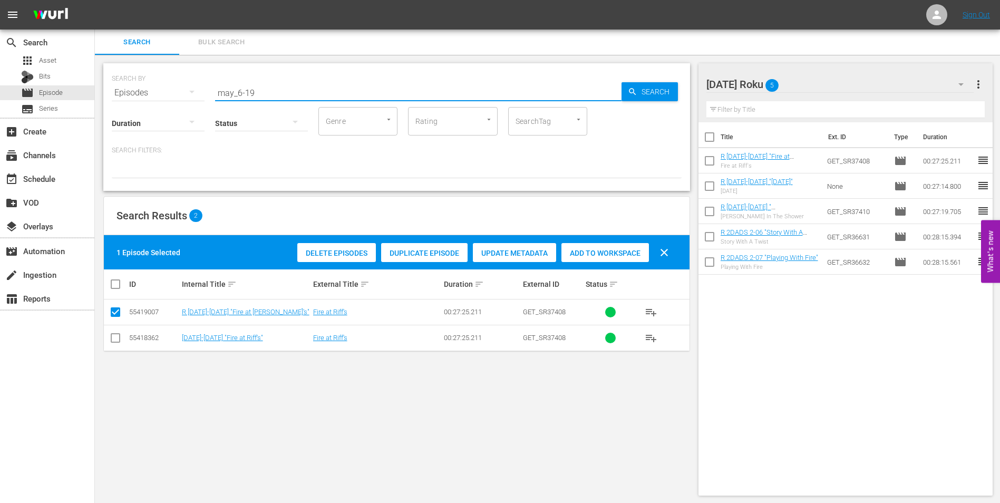
drag, startPoint x: 251, startPoint y: 93, endPoint x: 267, endPoint y: 93, distance: 16.4
click at [267, 93] on input "may_6-19" at bounding box center [418, 92] width 406 height 25
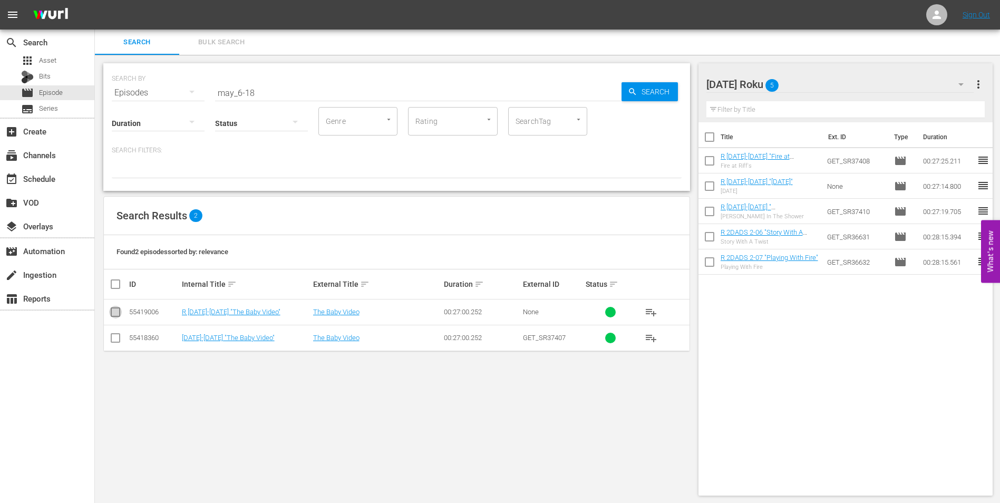
click at [114, 314] on input "checkbox" at bounding box center [115, 314] width 13 height 13
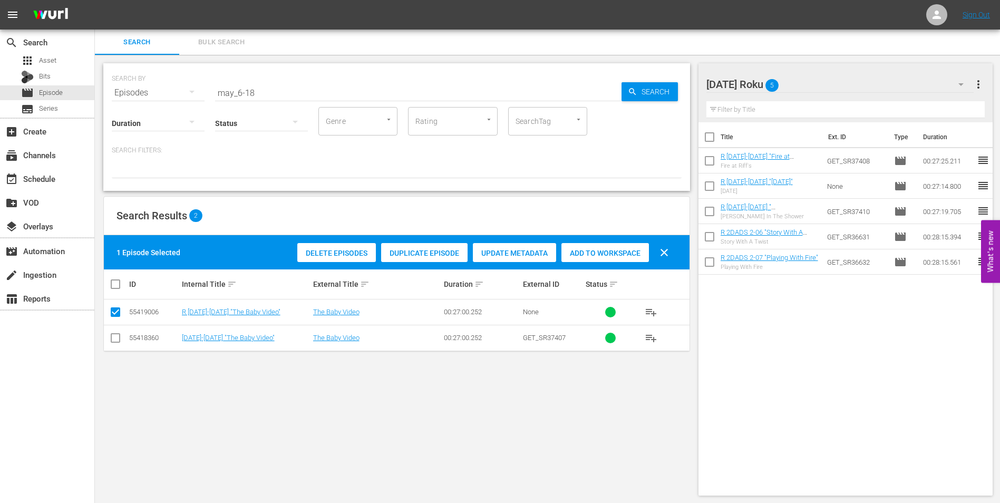
click at [598, 256] on span "Add to Workspace" at bounding box center [605, 253] width 88 height 8
click at [809, 83] on div "[DATE] Roku 6" at bounding box center [840, 85] width 268 height 30
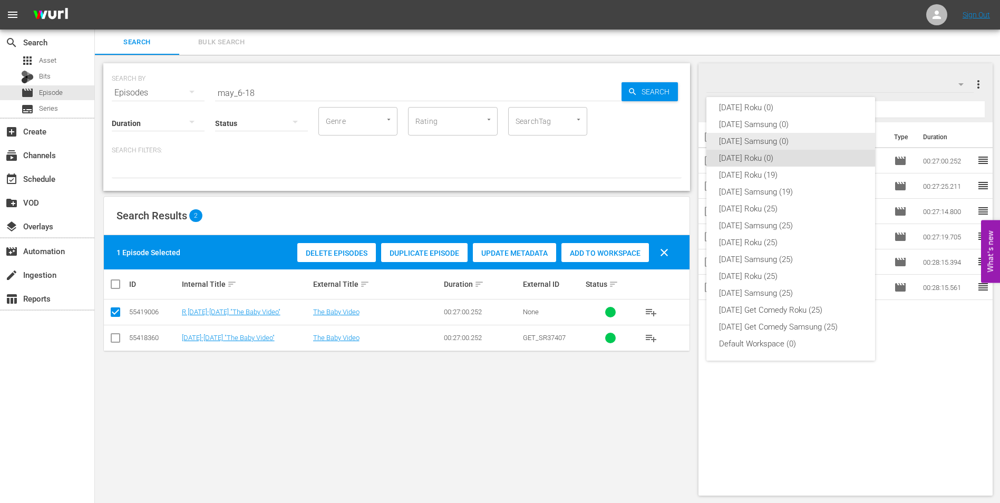
click at [751, 141] on div "[DATE] Samsung (0)" at bounding box center [790, 141] width 143 height 17
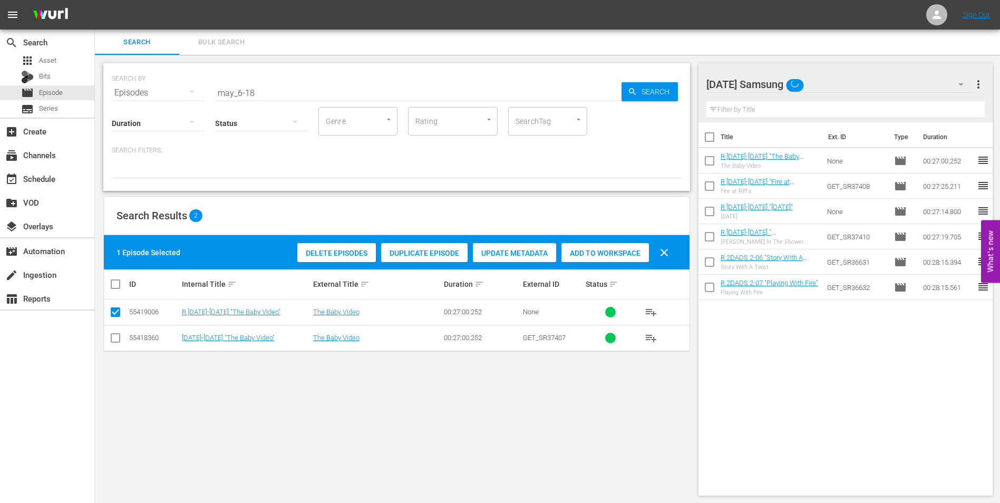
click at [122, 350] on td at bounding box center [116, 338] width 24 height 26
click at [113, 332] on icon at bounding box center [115, 338] width 13 height 13
click at [117, 340] on input "checkbox" at bounding box center [115, 340] width 13 height 13
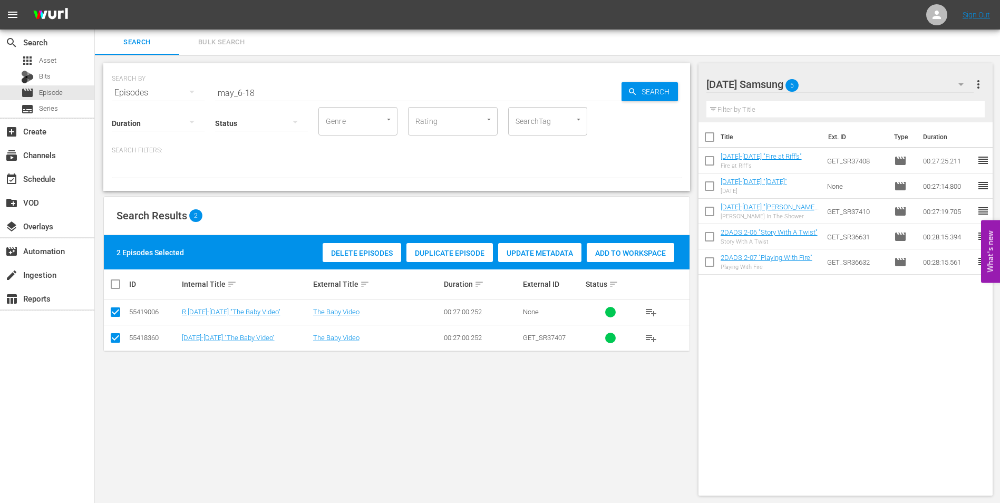
click at [112, 310] on input "checkbox" at bounding box center [115, 314] width 13 height 13
click at [608, 251] on span "Add to Workspace" at bounding box center [605, 253] width 88 height 8
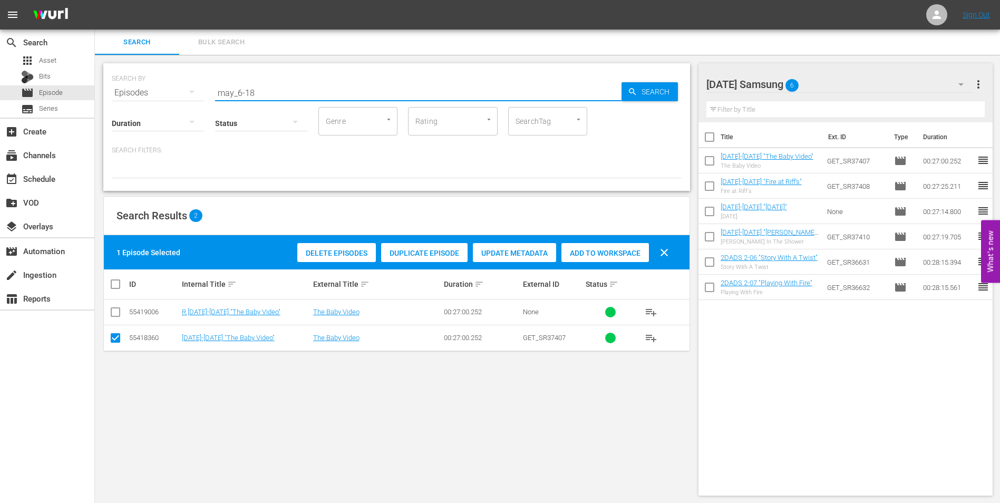
drag, startPoint x: 258, startPoint y: 91, endPoint x: 184, endPoint y: 90, distance: 74.3
click at [184, 90] on div "SEARCH BY Search By Episodes Search ID, Title, Description, Keywords, or Catego…" at bounding box center [397, 86] width 570 height 38
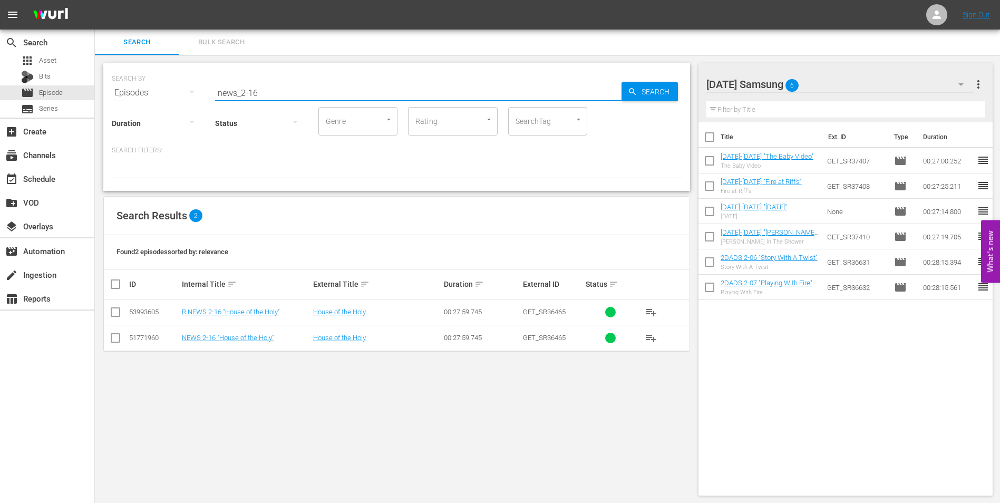
click at [117, 336] on input "checkbox" at bounding box center [115, 340] width 13 height 13
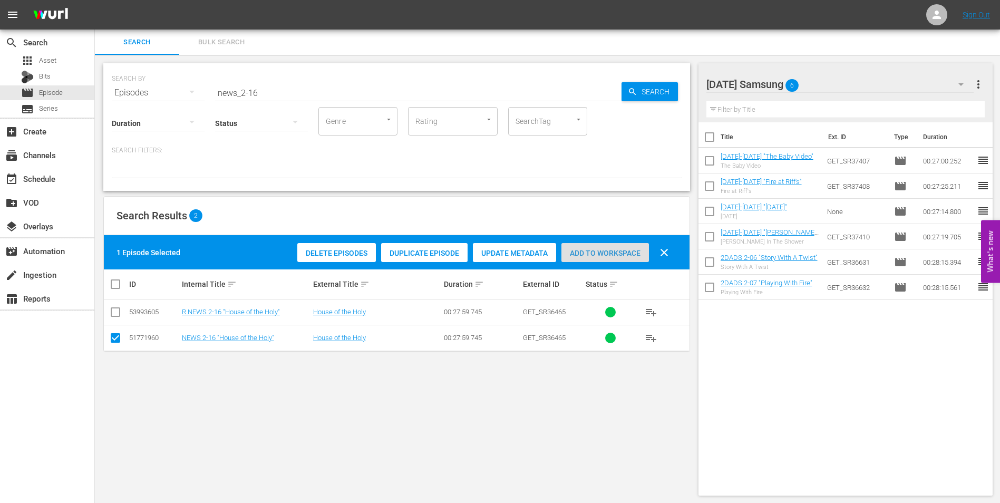
click at [594, 254] on span "Add to Workspace" at bounding box center [605, 253] width 88 height 8
click at [853, 82] on div "[DATE] Samsung 7" at bounding box center [840, 85] width 268 height 30
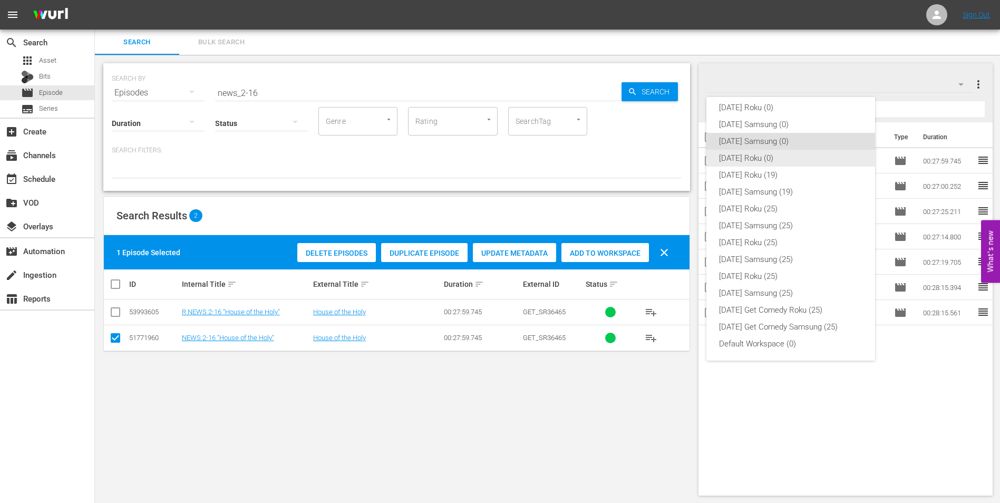
click at [755, 160] on div "[DATE] Roku (0)" at bounding box center [790, 158] width 143 height 17
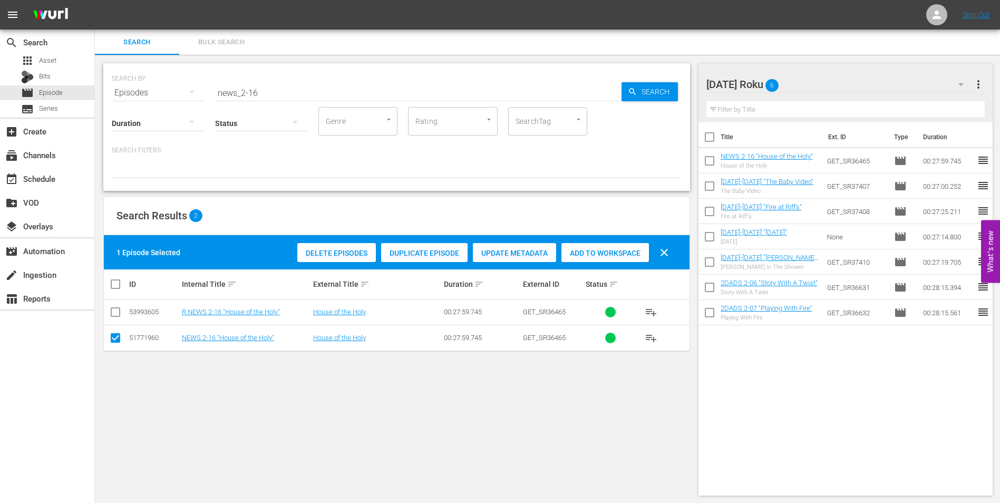
click at [114, 338] on input "checkbox" at bounding box center [115, 340] width 13 height 13
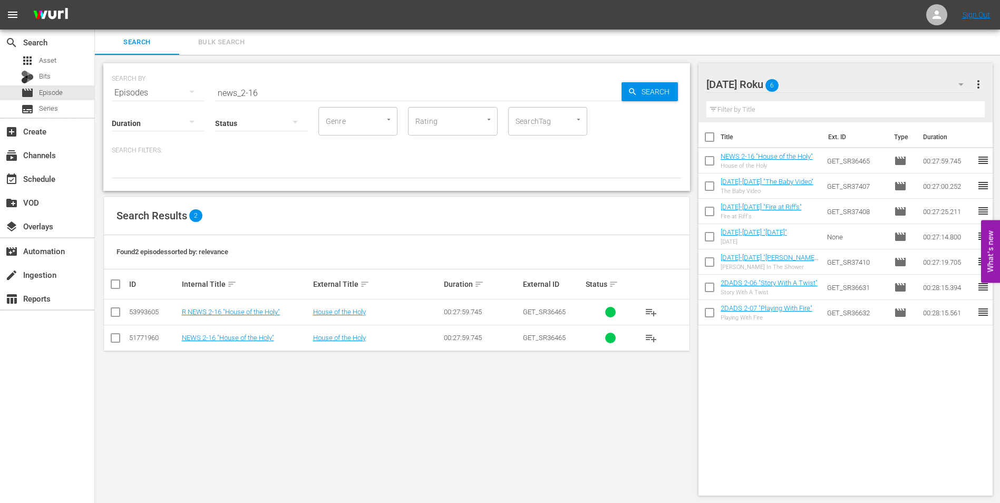
click at [114, 316] on input "checkbox" at bounding box center [115, 314] width 13 height 13
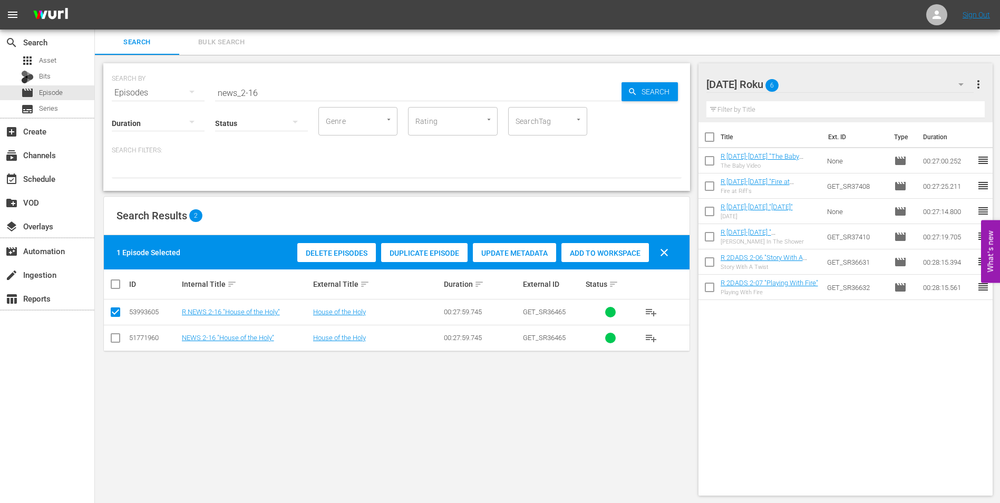
click at [613, 244] on div "Add to Workspace" at bounding box center [605, 253] width 88 height 20
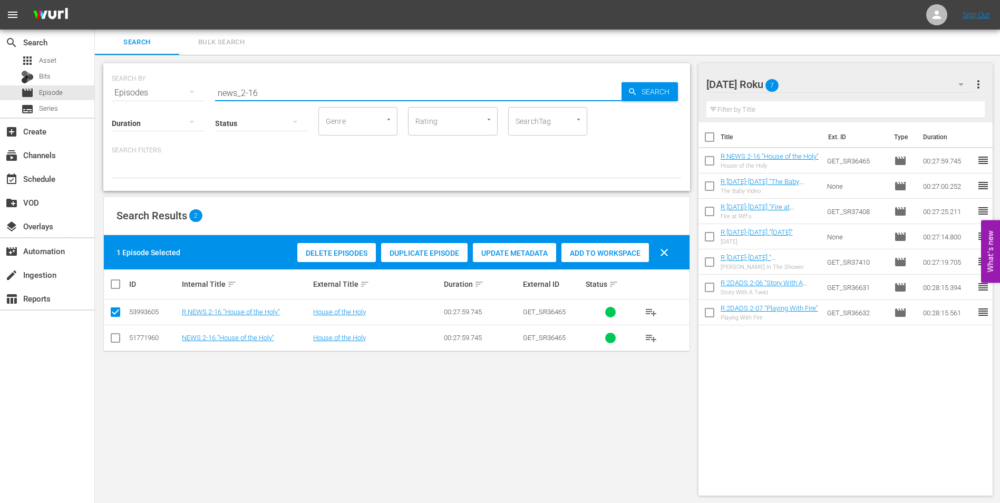
drag, startPoint x: 254, startPoint y: 92, endPoint x: 280, endPoint y: 95, distance: 27.1
click at [280, 95] on input "news_2-16" at bounding box center [418, 92] width 406 height 25
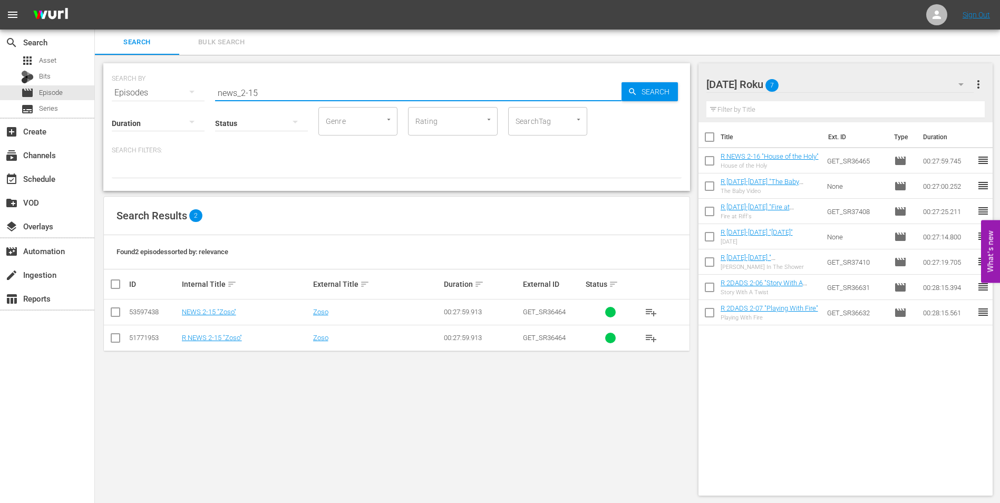
click at [114, 343] on input "checkbox" at bounding box center [115, 340] width 13 height 13
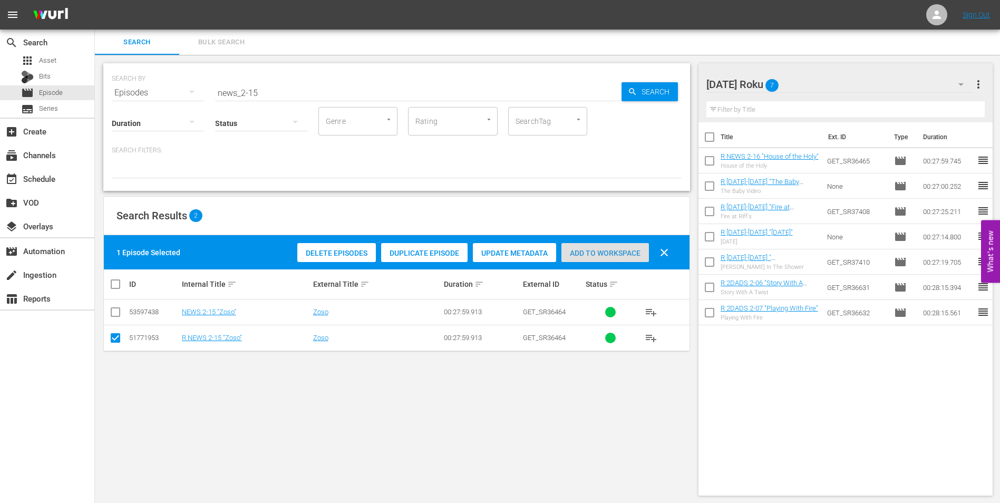
click at [607, 246] on div "Add to Workspace" at bounding box center [605, 253] width 88 height 20
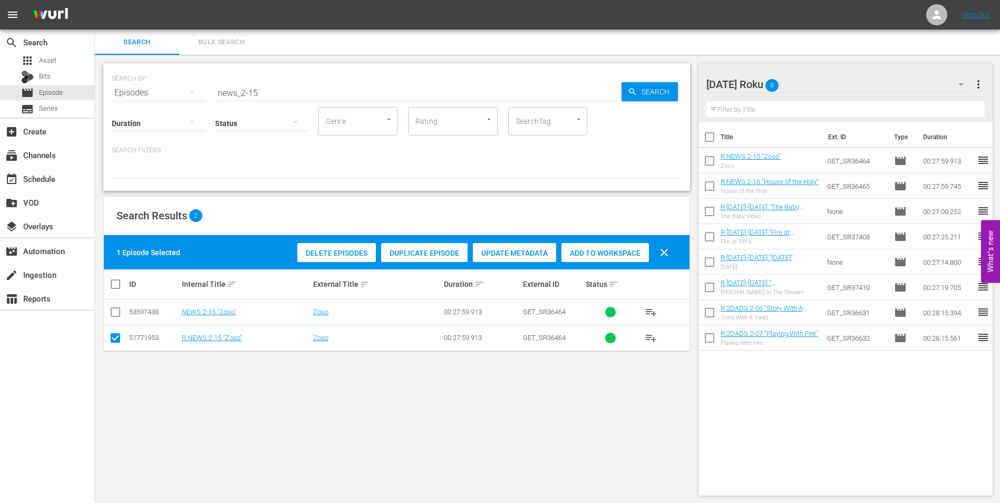
click at [840, 83] on div "[DATE] Roku 8" at bounding box center [840, 85] width 268 height 30
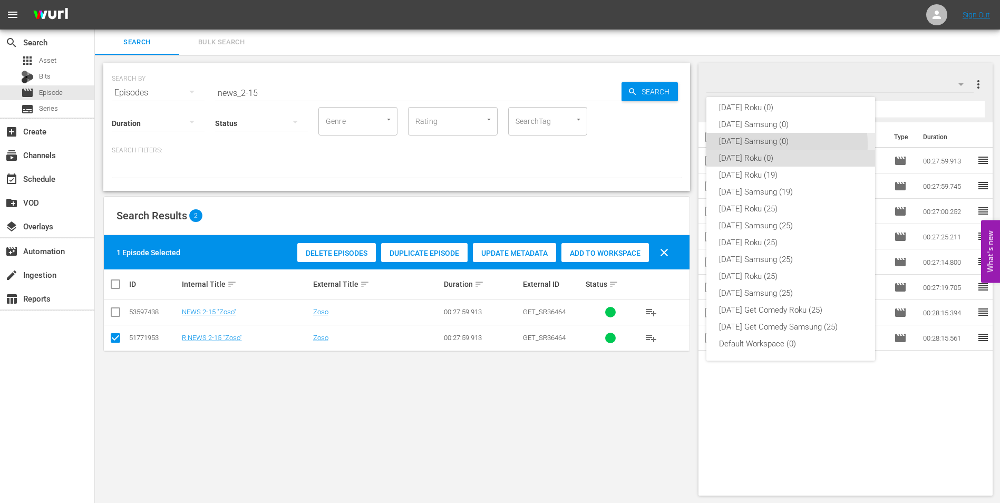
click at [771, 144] on div "[DATE] Samsung (0)" at bounding box center [790, 141] width 143 height 17
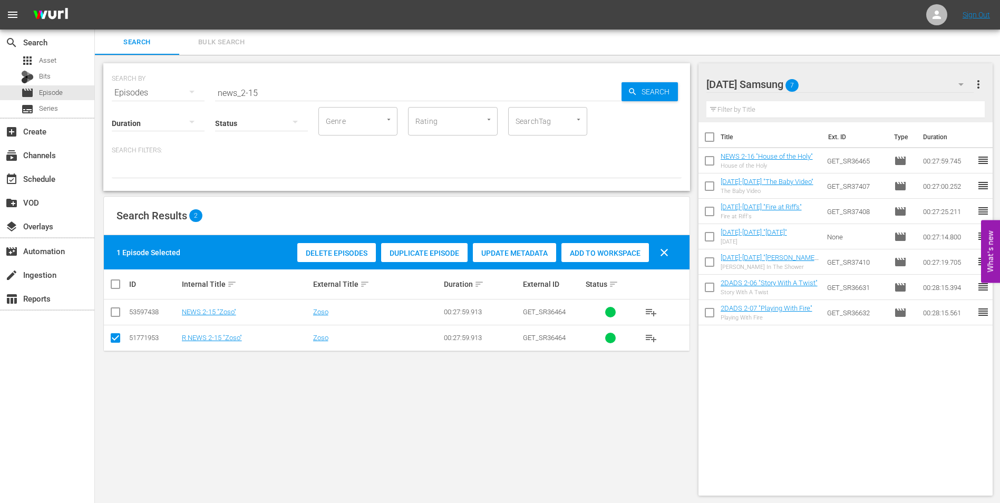
click at [124, 342] on td at bounding box center [116, 338] width 24 height 26
click at [118, 335] on input "checkbox" at bounding box center [115, 340] width 13 height 13
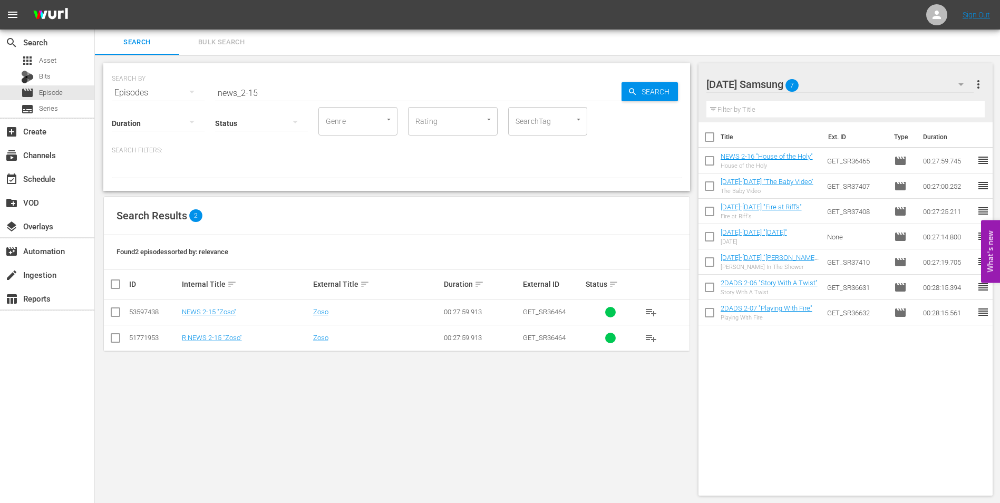
click at [117, 314] on input "checkbox" at bounding box center [115, 314] width 13 height 13
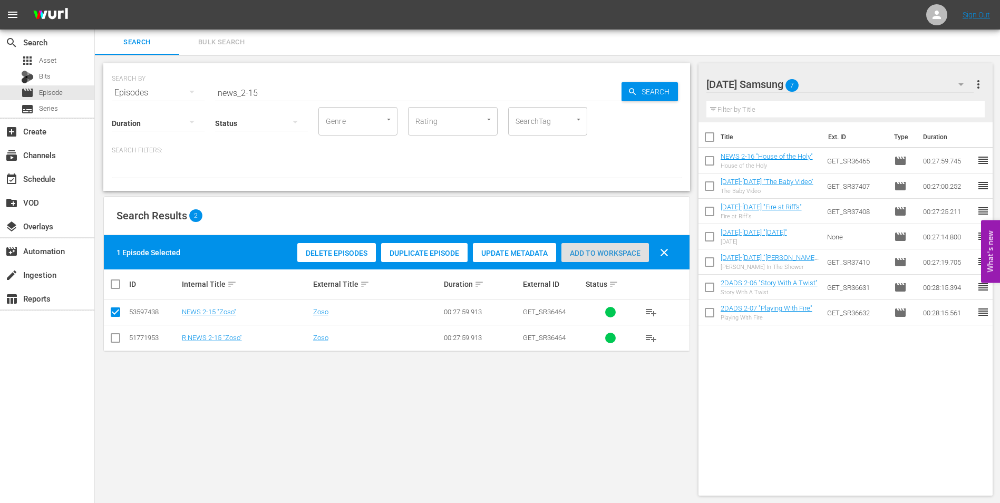
click at [602, 249] on span "Add to Workspace" at bounding box center [605, 253] width 88 height 8
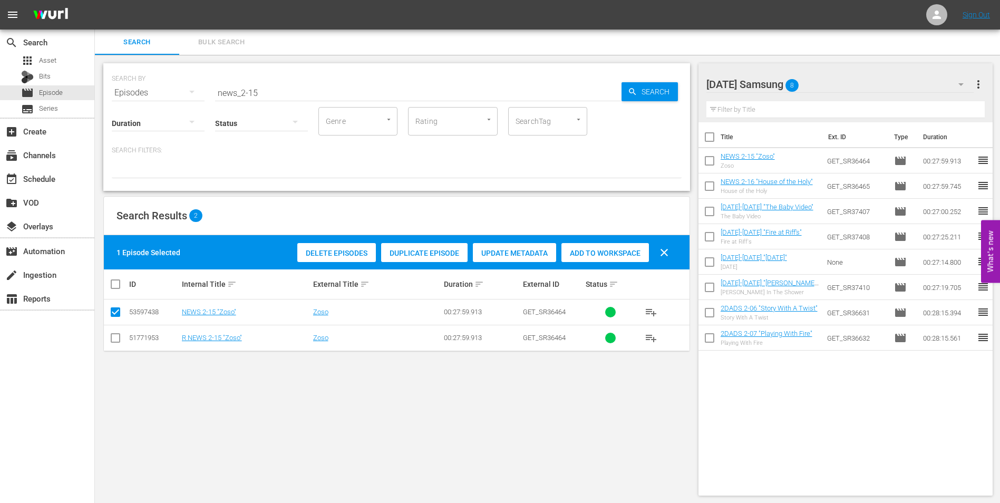
click at [850, 75] on div "[DATE] Samsung 8" at bounding box center [840, 85] width 268 height 30
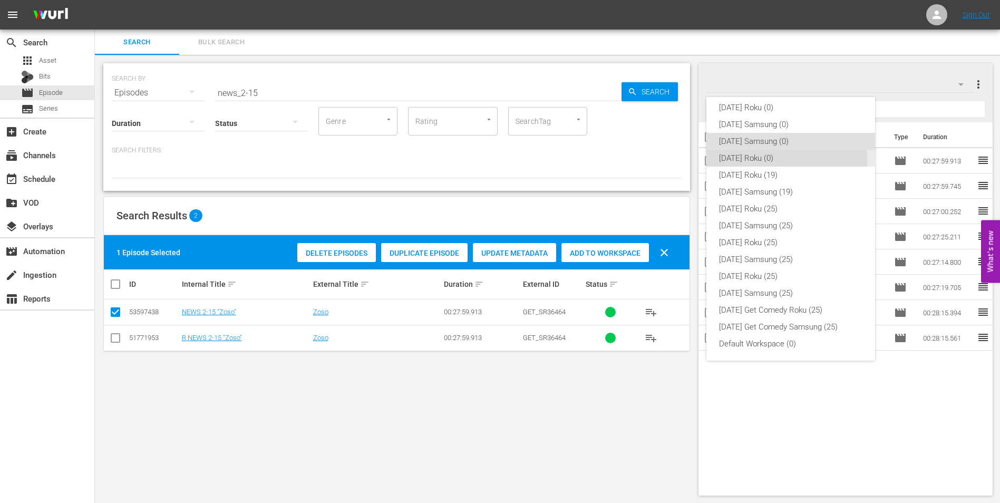
click at [753, 160] on div "[DATE] Roku (0)" at bounding box center [790, 158] width 143 height 17
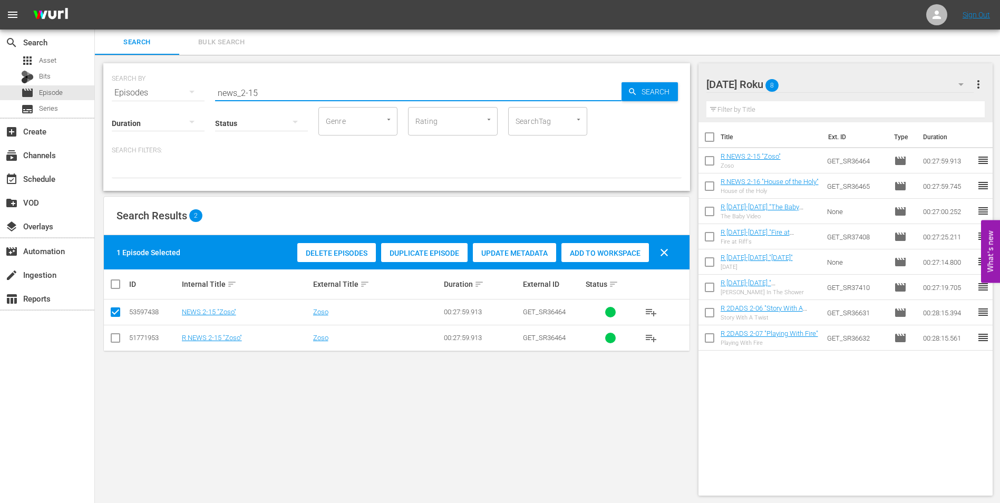
drag, startPoint x: 251, startPoint y: 92, endPoint x: 316, endPoint y: 98, distance: 64.6
click at [316, 98] on input "news_2-15" at bounding box center [418, 92] width 406 height 25
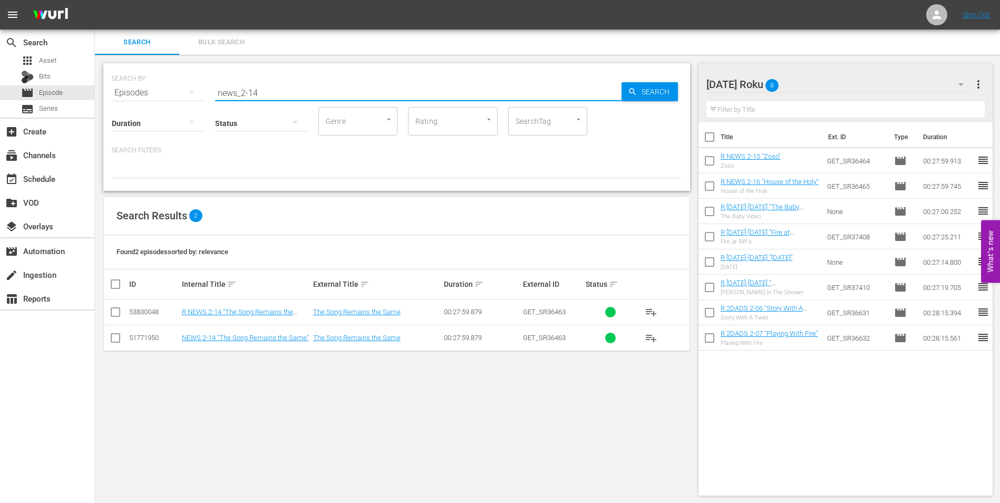
click at [118, 315] on input "checkbox" at bounding box center [115, 314] width 13 height 13
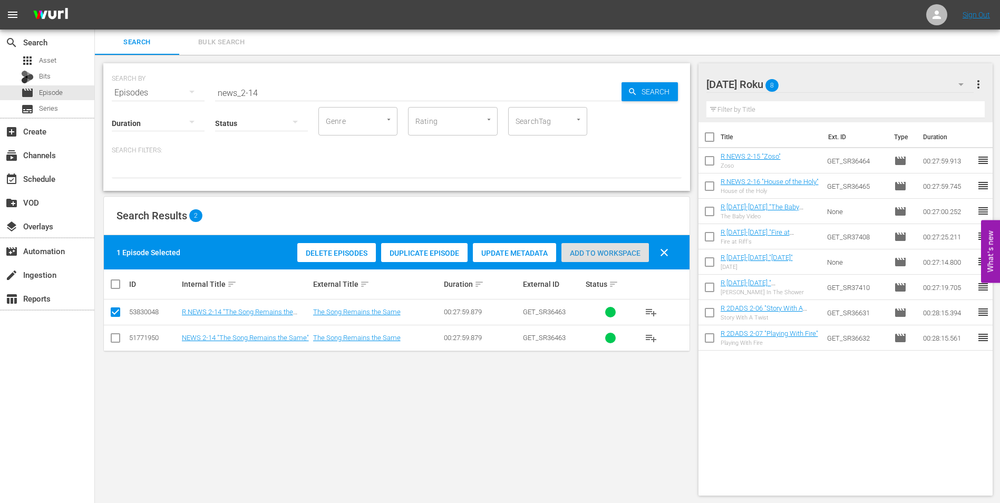
click at [624, 259] on div "Add to Workspace" at bounding box center [605, 253] width 88 height 20
click at [611, 250] on span "Add to Workspace" at bounding box center [605, 253] width 88 height 8
click at [606, 252] on span "Add to Workspace" at bounding box center [605, 253] width 88 height 8
click at [826, 84] on div "[DATE] Roku 8" at bounding box center [840, 85] width 268 height 30
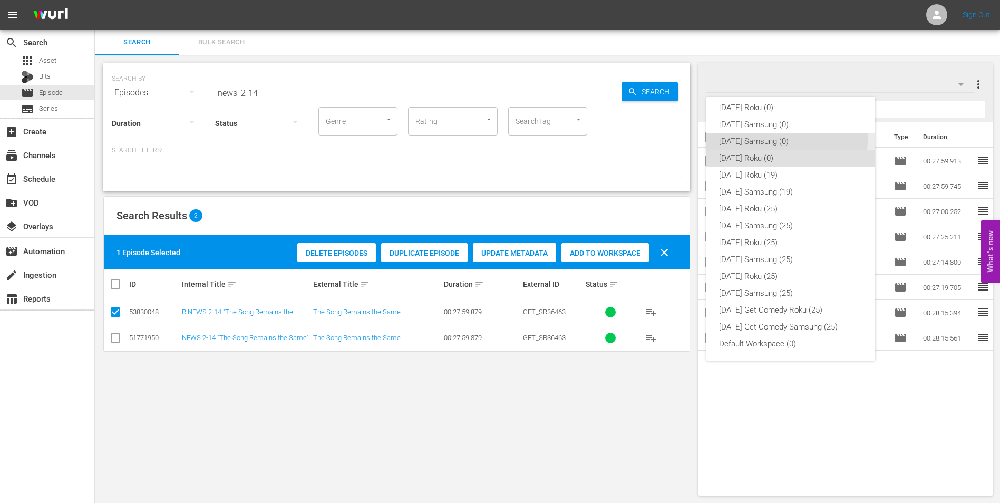
click at [773, 139] on div "[DATE] Samsung (0)" at bounding box center [790, 141] width 143 height 17
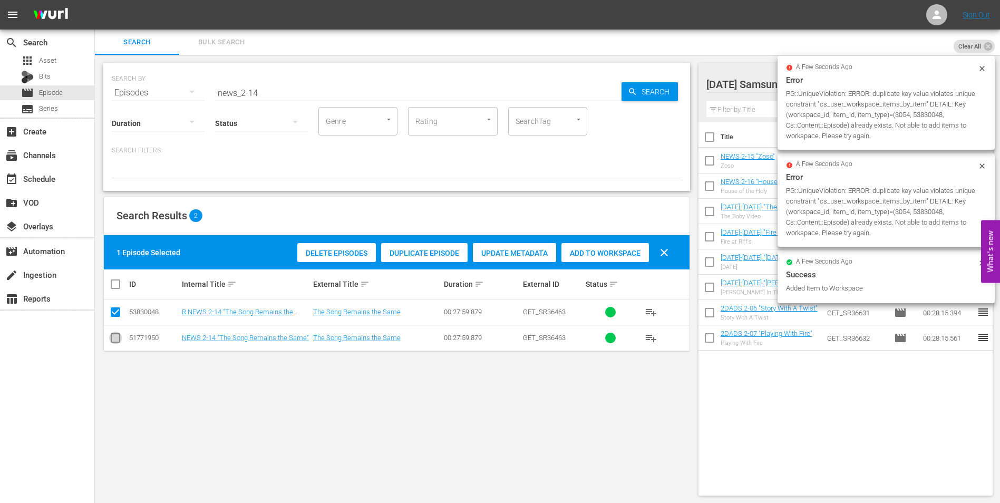
click at [111, 341] on input "checkbox" at bounding box center [115, 340] width 13 height 13
click at [115, 315] on input "checkbox" at bounding box center [115, 314] width 13 height 13
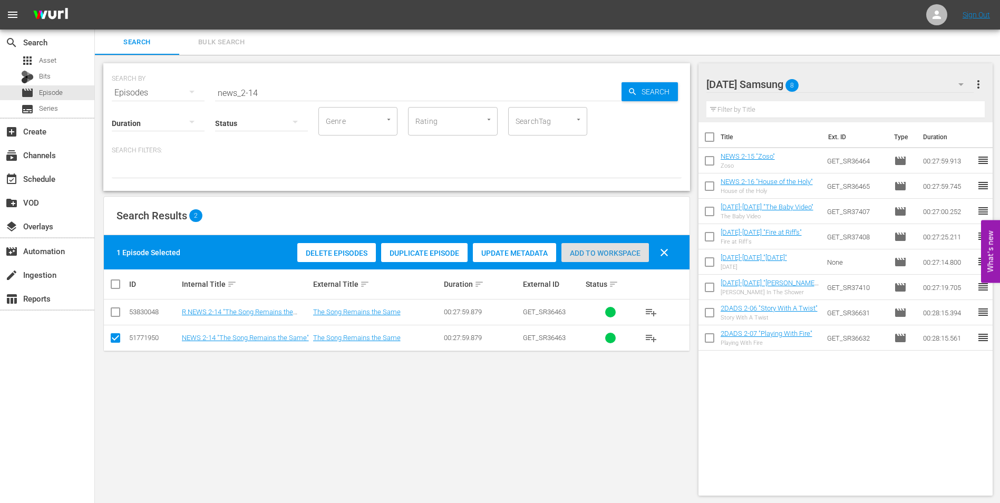
click at [594, 253] on span "Add to Workspace" at bounding box center [605, 253] width 88 height 8
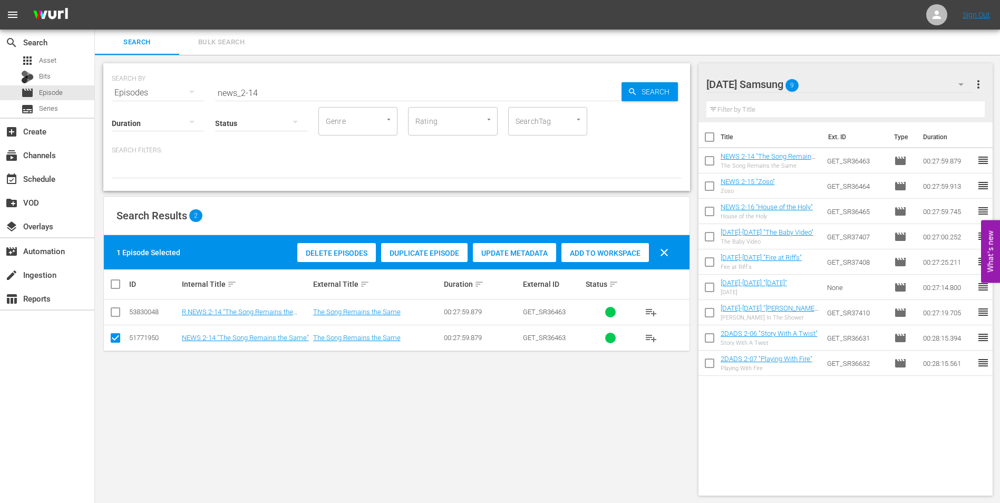
click at [843, 78] on div "[DATE] Samsung 9" at bounding box center [840, 85] width 268 height 30
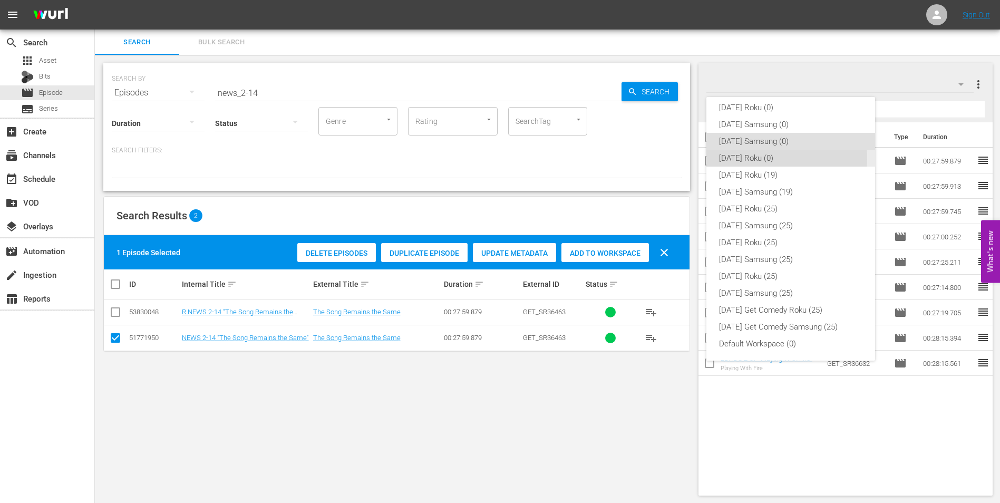
click at [749, 159] on div "[DATE] Roku (0)" at bounding box center [790, 158] width 143 height 17
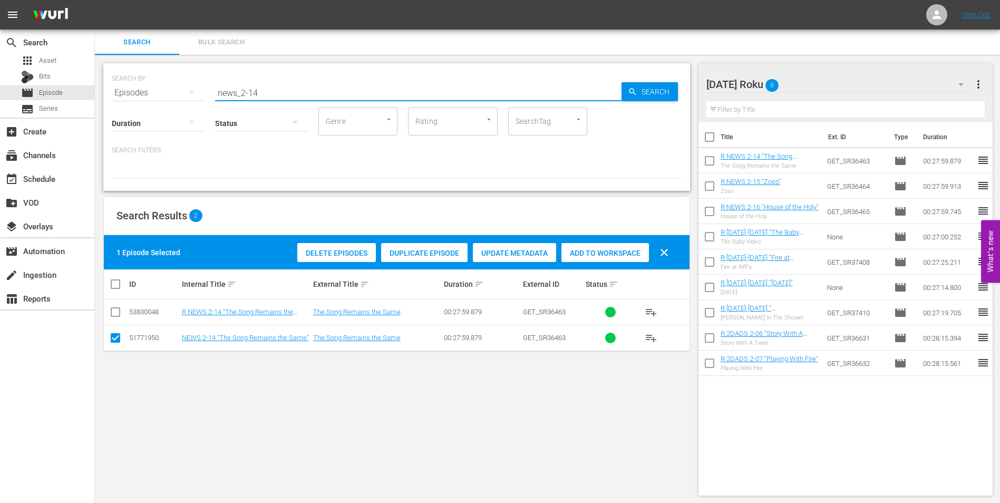
drag, startPoint x: 283, startPoint y: 92, endPoint x: 137, endPoint y: 93, distance: 145.5
click at [137, 93] on div "SEARCH BY Search By Episodes Search ID, Title, Description, Keywords, or Catego…" at bounding box center [397, 86] width 570 height 38
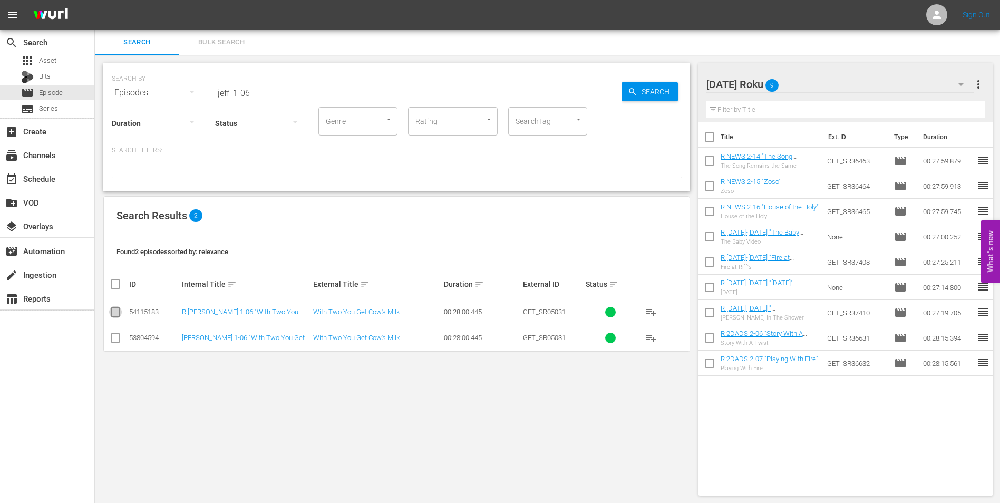
click at [116, 311] on input "checkbox" at bounding box center [115, 314] width 13 height 13
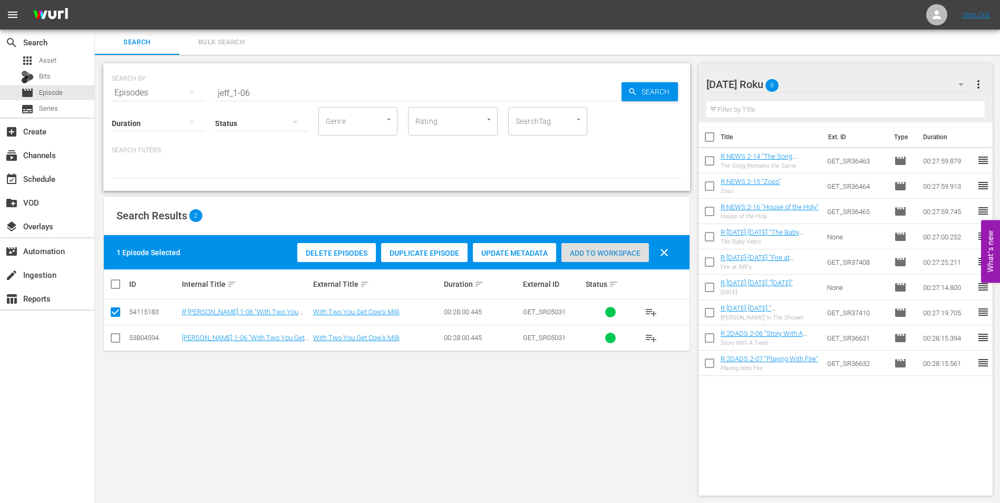
click at [612, 250] on span "Add to Workspace" at bounding box center [605, 253] width 88 height 8
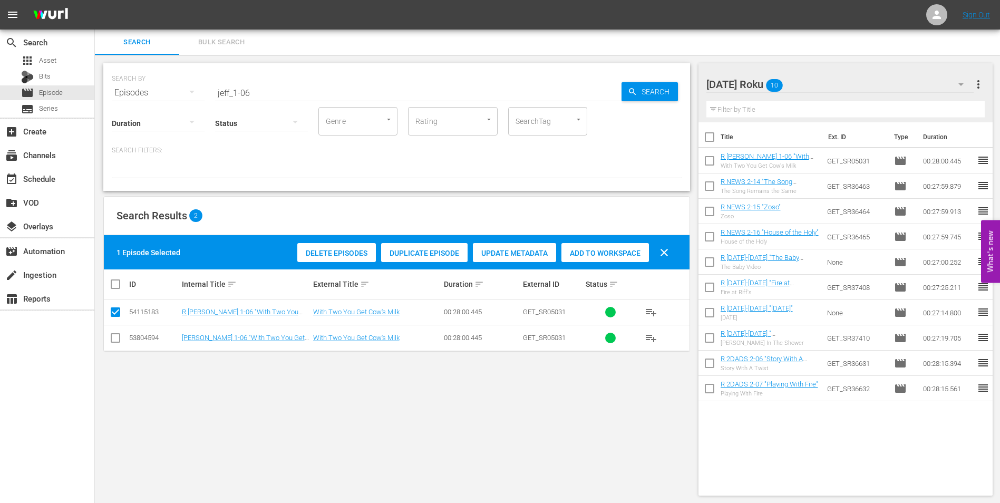
click at [810, 80] on div "[DATE] Roku 10" at bounding box center [840, 85] width 268 height 30
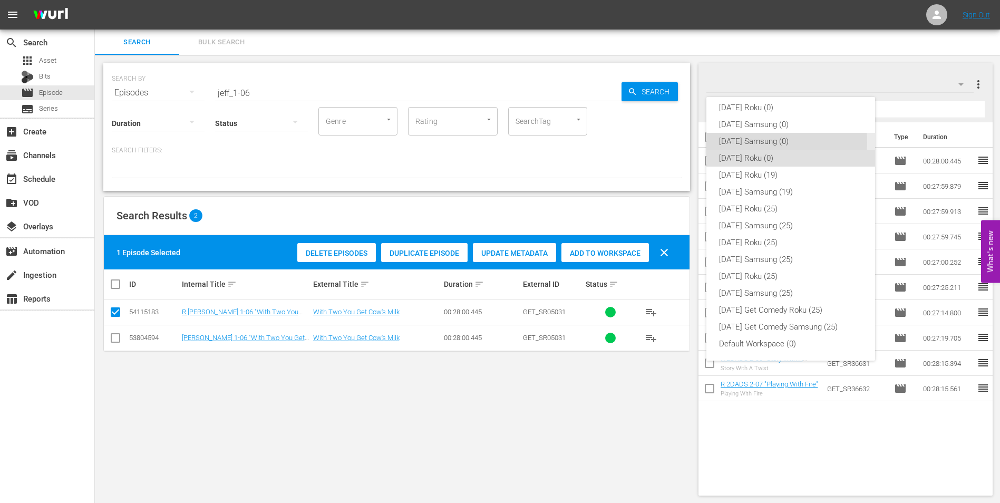
click at [753, 142] on div "[DATE] Samsung (0)" at bounding box center [790, 141] width 143 height 17
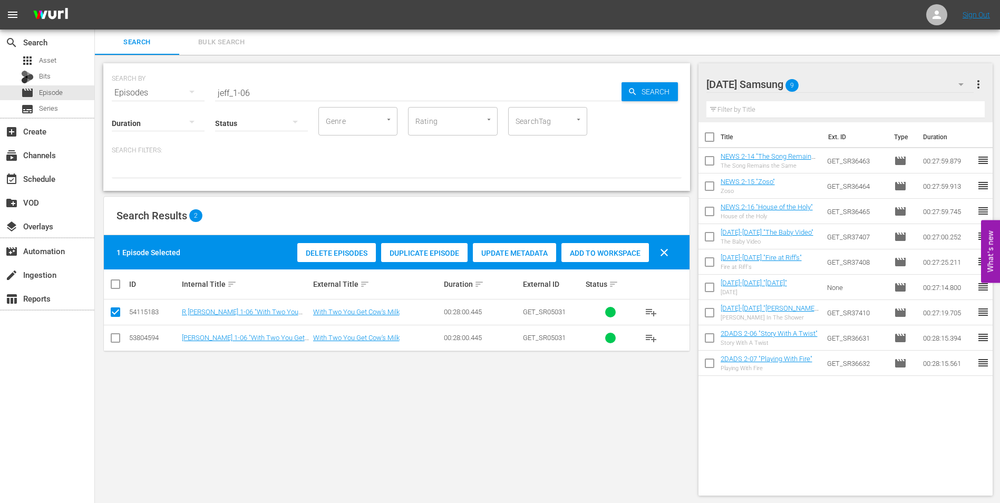
click at [120, 335] on input "checkbox" at bounding box center [115, 340] width 13 height 13
click at [112, 311] on input "checkbox" at bounding box center [115, 314] width 13 height 13
click at [597, 246] on div "Add to Workspace" at bounding box center [605, 253] width 88 height 20
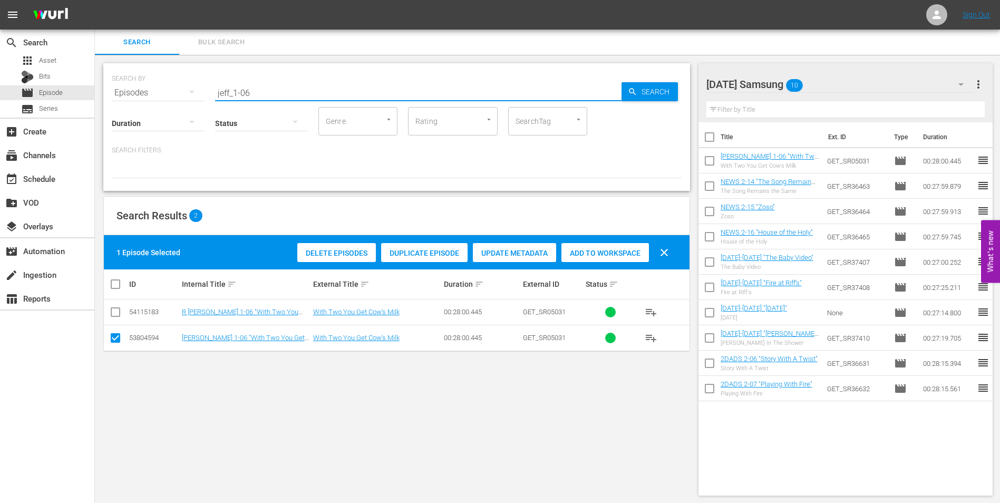
drag, startPoint x: 245, startPoint y: 93, endPoint x: 277, endPoint y: 95, distance: 32.8
click at [277, 95] on input "jeff_1-06" at bounding box center [418, 92] width 406 height 25
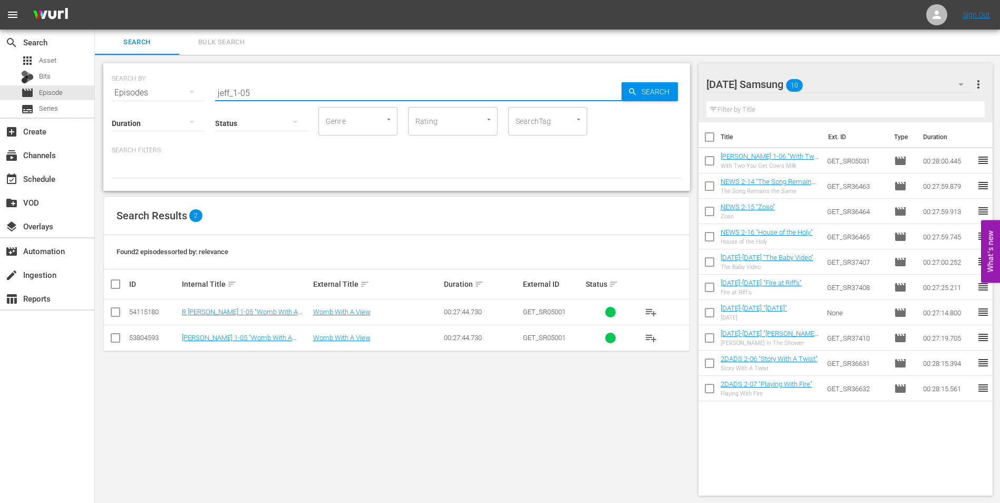
click at [115, 340] on input "checkbox" at bounding box center [115, 340] width 13 height 13
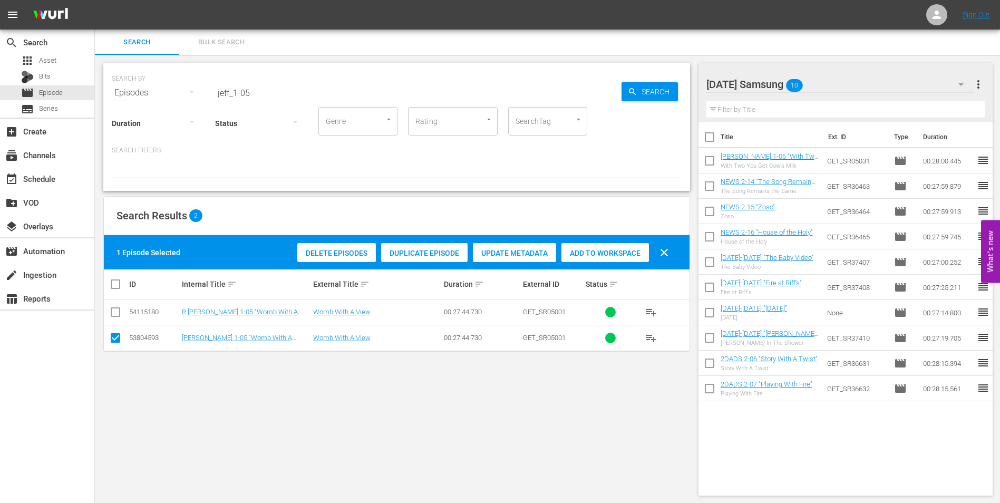
click at [615, 247] on div "Add to Workspace" at bounding box center [605, 253] width 88 height 20
click at [867, 83] on div "[DATE] Samsung 11" at bounding box center [840, 85] width 268 height 30
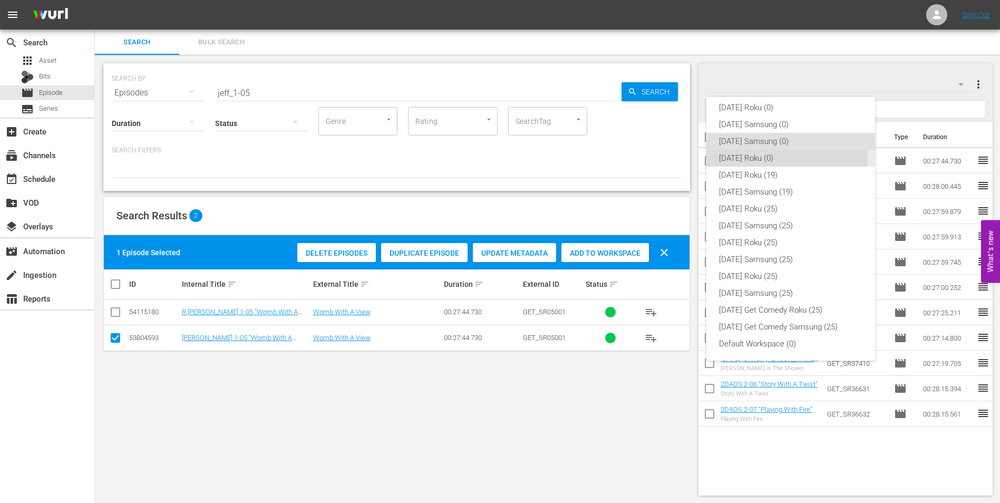
drag, startPoint x: 751, startPoint y: 161, endPoint x: 500, endPoint y: 253, distance: 267.7
click at [750, 161] on div "[DATE] Roku (0)" at bounding box center [790, 158] width 143 height 17
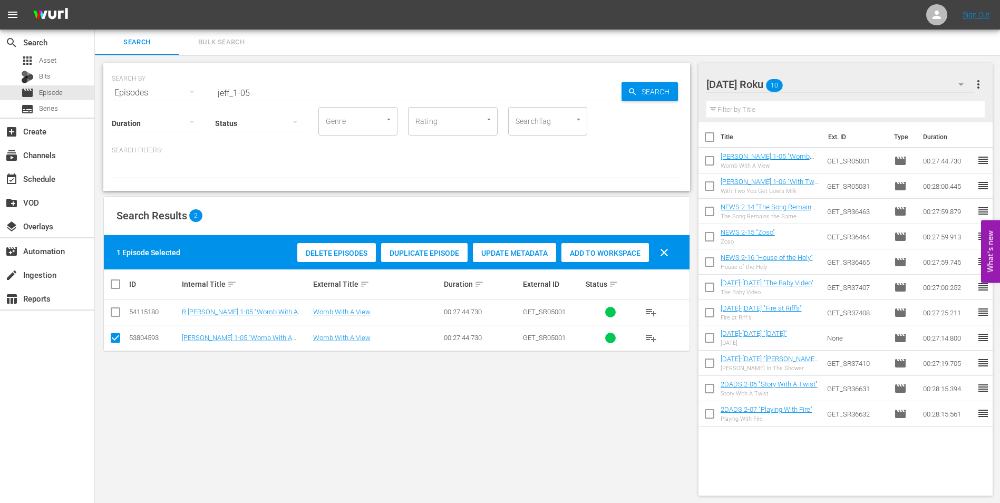
click at [117, 340] on input "checkbox" at bounding box center [115, 340] width 13 height 13
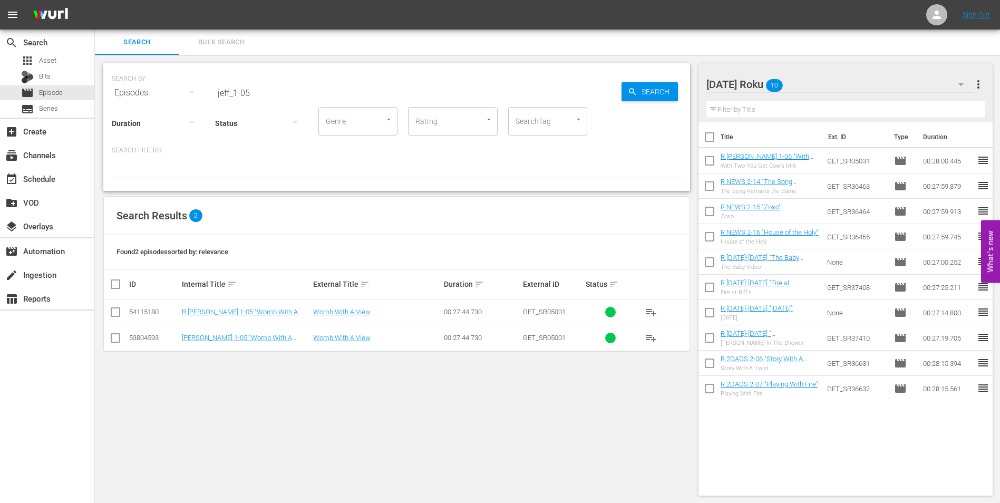
click at [112, 313] on input "checkbox" at bounding box center [115, 314] width 13 height 13
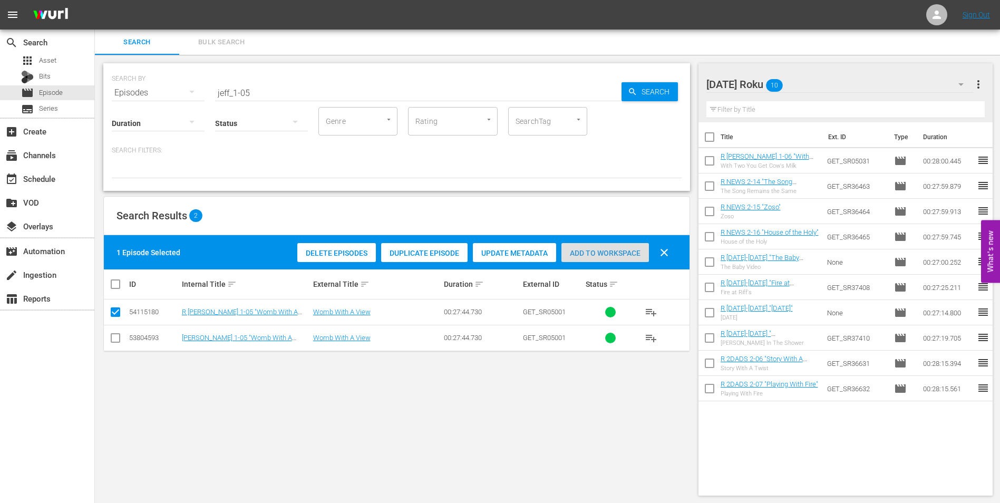
click at [600, 254] on span "Add to Workspace" at bounding box center [605, 253] width 88 height 8
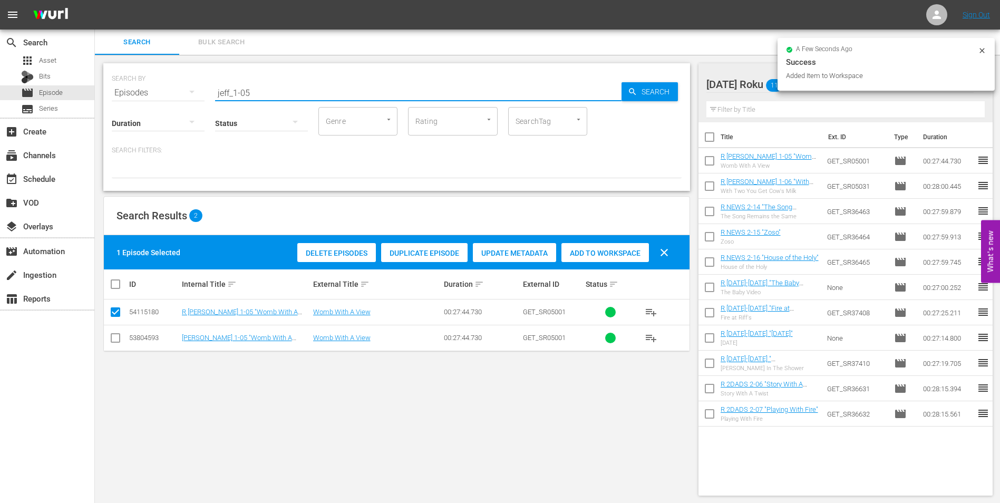
drag, startPoint x: 272, startPoint y: 94, endPoint x: 148, endPoint y: 97, distance: 124.5
click at [149, 97] on div "SEARCH BY Search By Episodes Search ID, Title, Description, Keywords, or Catego…" at bounding box center [397, 86] width 570 height 38
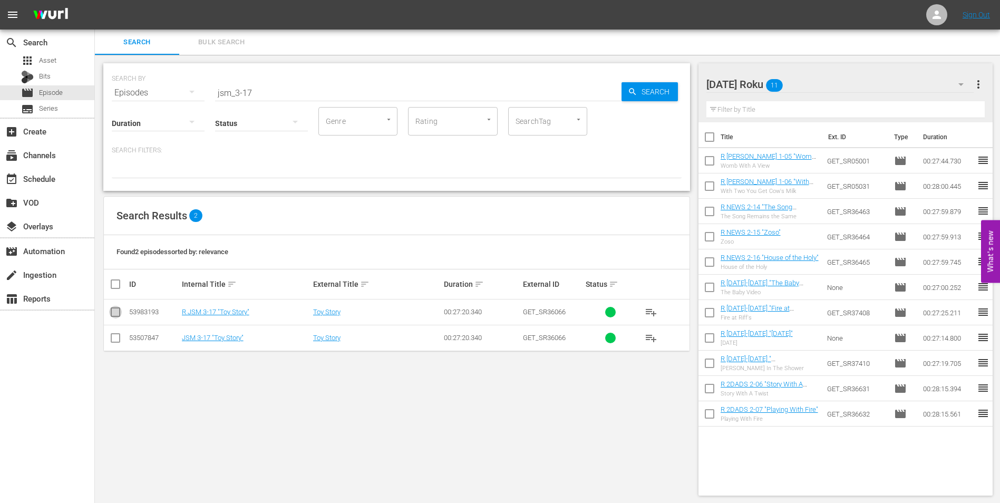
click at [115, 311] on input "checkbox" at bounding box center [115, 314] width 13 height 13
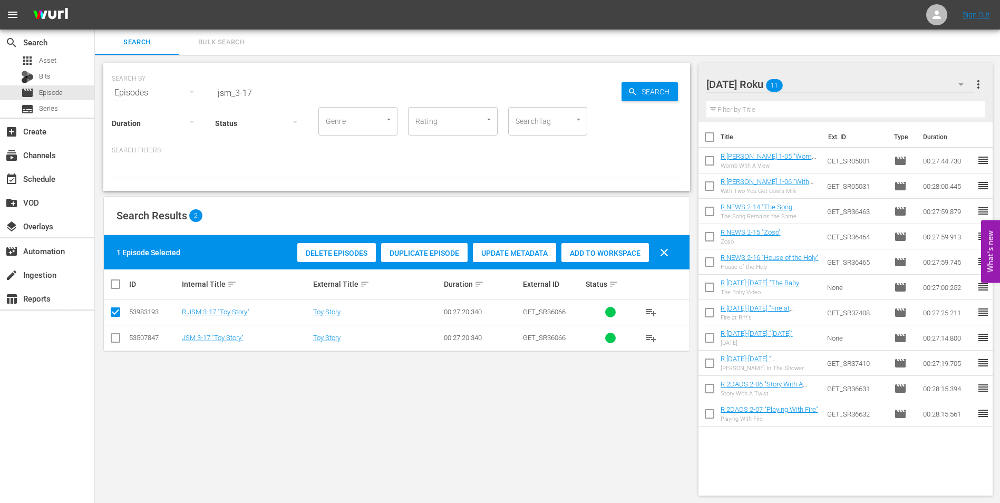
click at [609, 250] on span "Add to Workspace" at bounding box center [605, 253] width 88 height 8
click at [877, 84] on div "[DATE] Roku 12" at bounding box center [840, 85] width 268 height 30
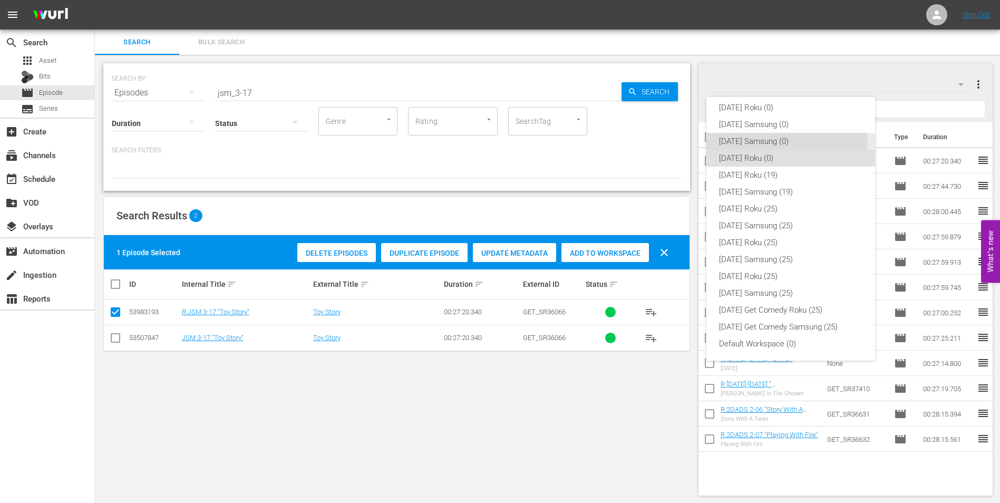
click at [733, 141] on div "[DATE] Samsung (0)" at bounding box center [790, 141] width 143 height 17
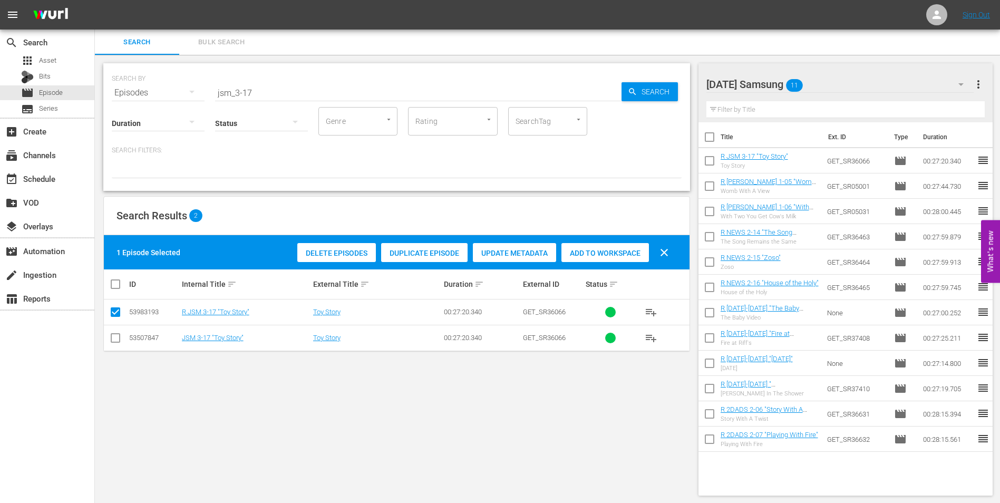
click at [119, 337] on input "checkbox" at bounding box center [115, 340] width 13 height 13
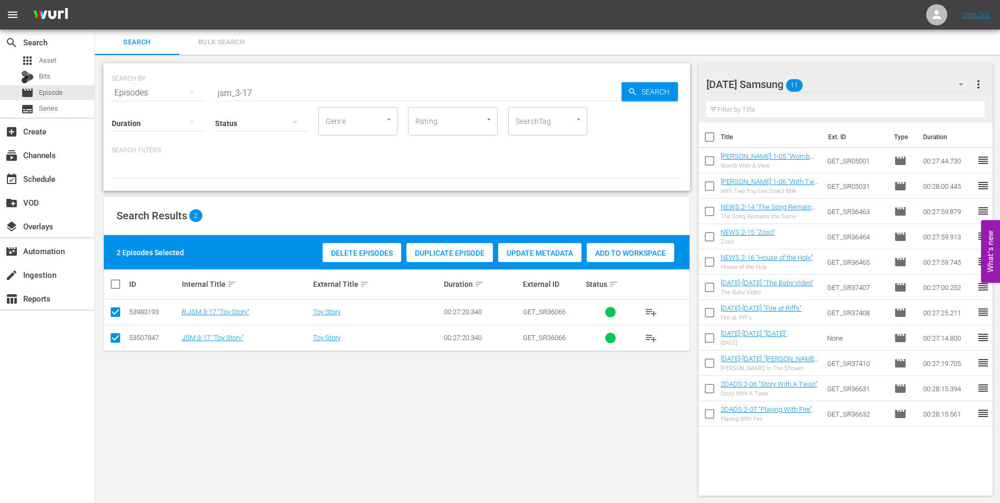
click at [114, 305] on td at bounding box center [116, 312] width 24 height 26
click at [114, 308] on input "checkbox" at bounding box center [115, 314] width 13 height 13
click at [599, 252] on span "Add to Workspace" at bounding box center [605, 253] width 88 height 8
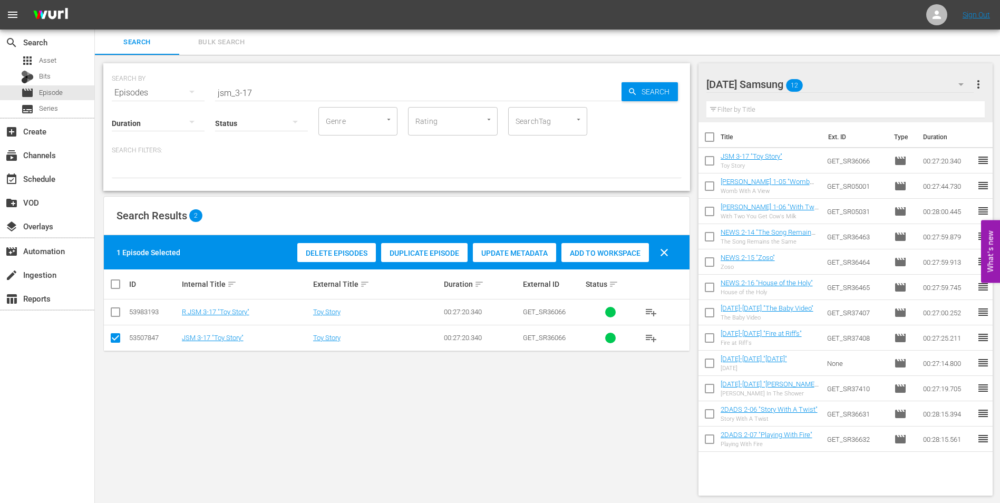
click at [824, 82] on div "[DATE] Samsung 12" at bounding box center [840, 85] width 268 height 30
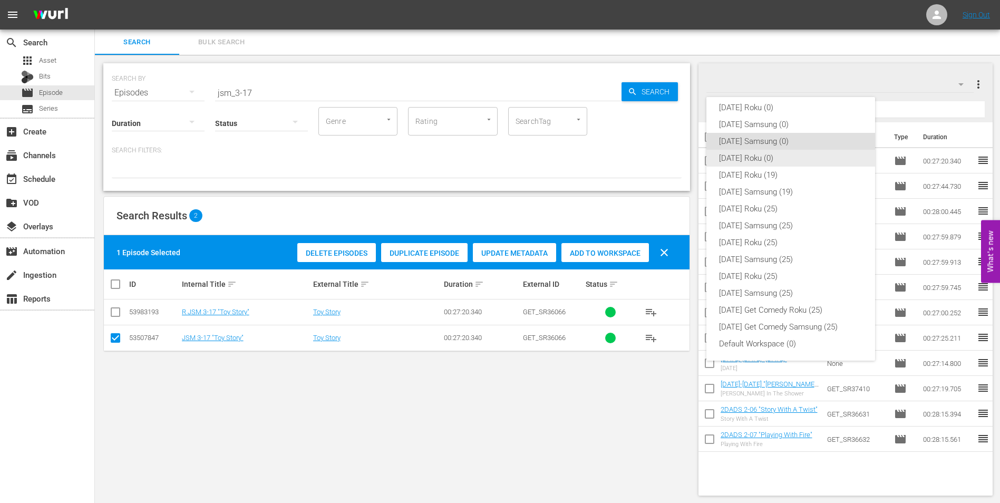
click at [774, 160] on div "[DATE] Roku (0)" at bounding box center [790, 158] width 143 height 17
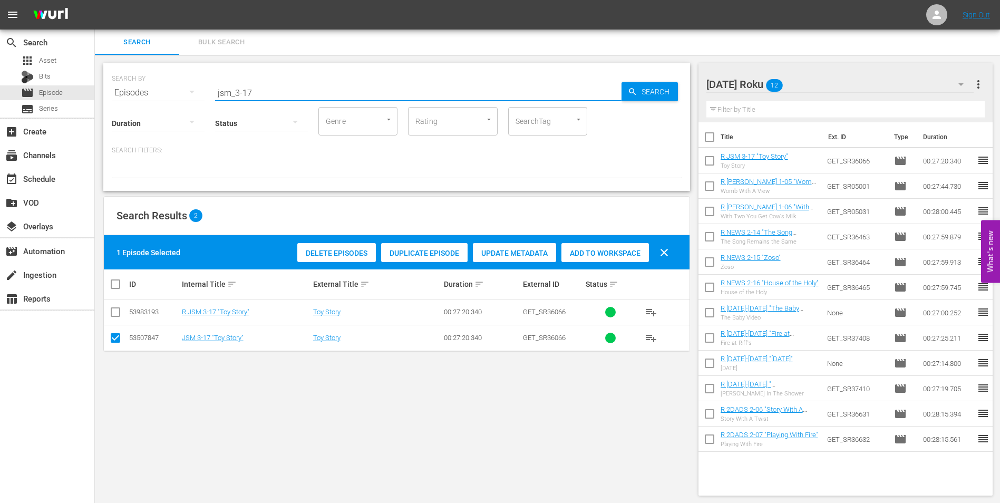
drag, startPoint x: 245, startPoint y: 90, endPoint x: 304, endPoint y: 99, distance: 59.7
click at [304, 99] on div "SEARCH BY Search By Episodes Search ID, Title, Description, Keywords, or Catego…" at bounding box center [396, 127] width 587 height 128
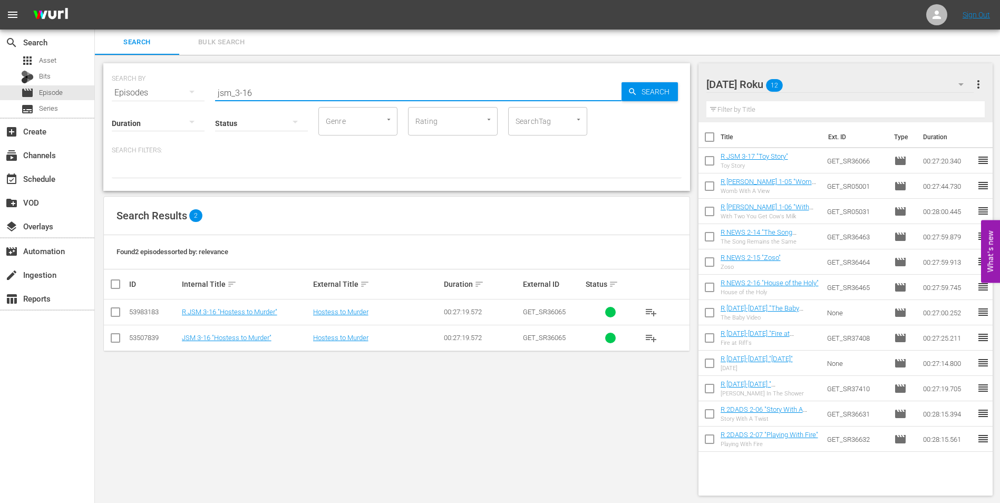
click at [114, 312] on input "checkbox" at bounding box center [115, 314] width 13 height 13
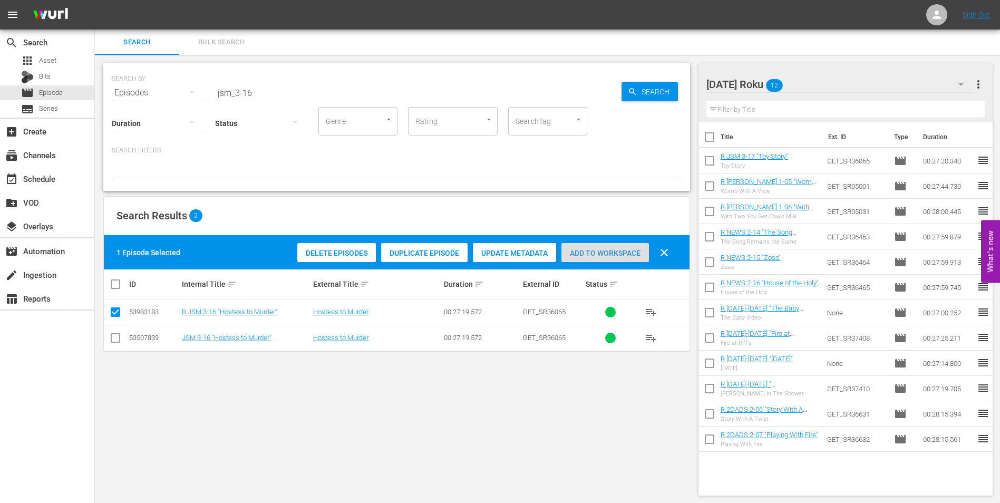
click at [614, 255] on span "Add to Workspace" at bounding box center [605, 253] width 88 height 8
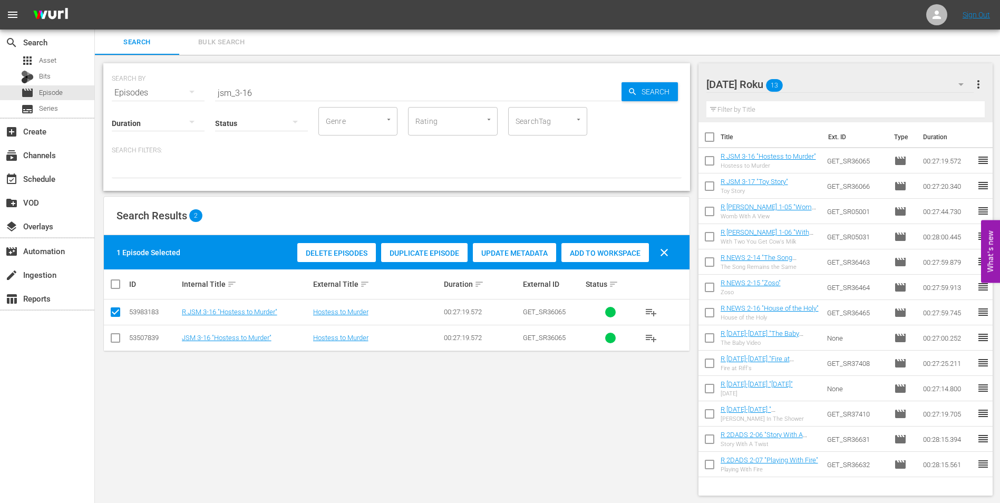
click at [828, 81] on div "[DATE] Roku 13" at bounding box center [840, 85] width 268 height 30
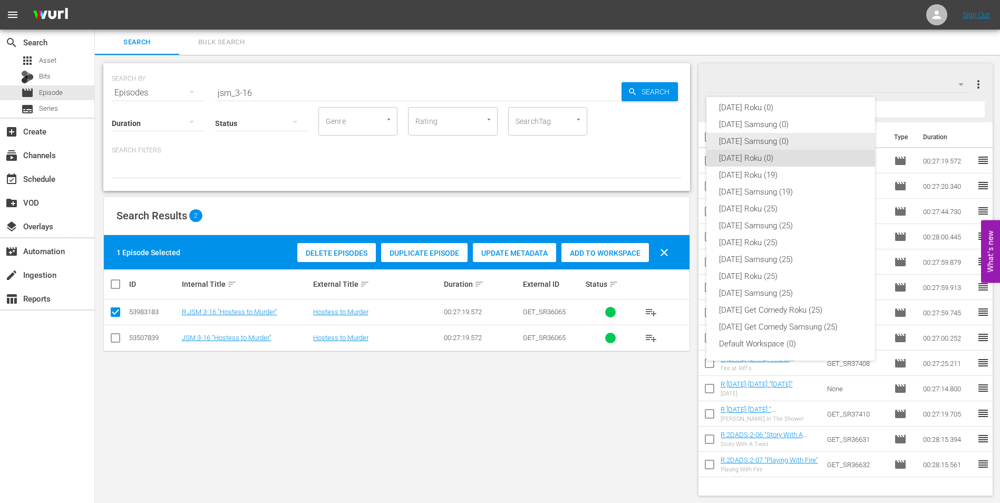
click at [757, 141] on div "[DATE] Samsung (0)" at bounding box center [790, 141] width 143 height 17
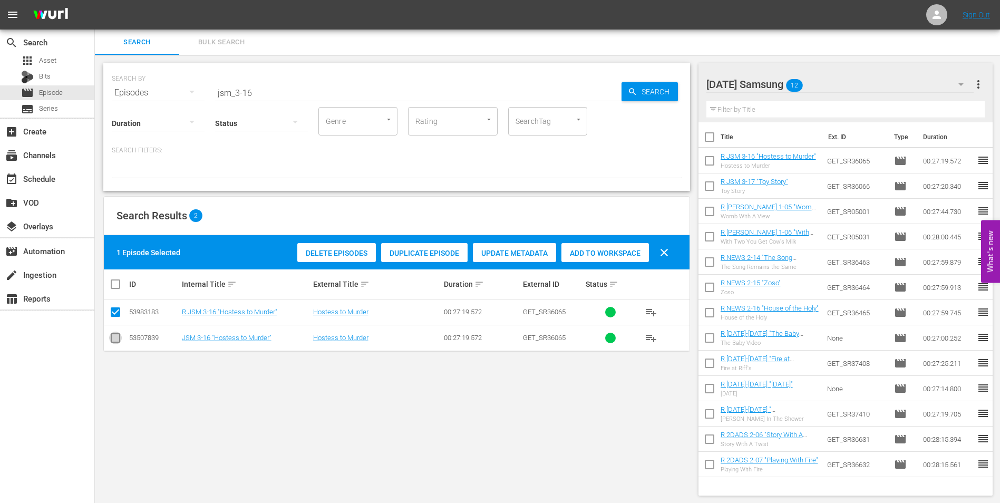
click at [115, 341] on input "checkbox" at bounding box center [115, 340] width 13 height 13
click at [115, 308] on input "checkbox" at bounding box center [115, 314] width 13 height 13
click at [626, 253] on span "Add to Workspace" at bounding box center [605, 253] width 88 height 8
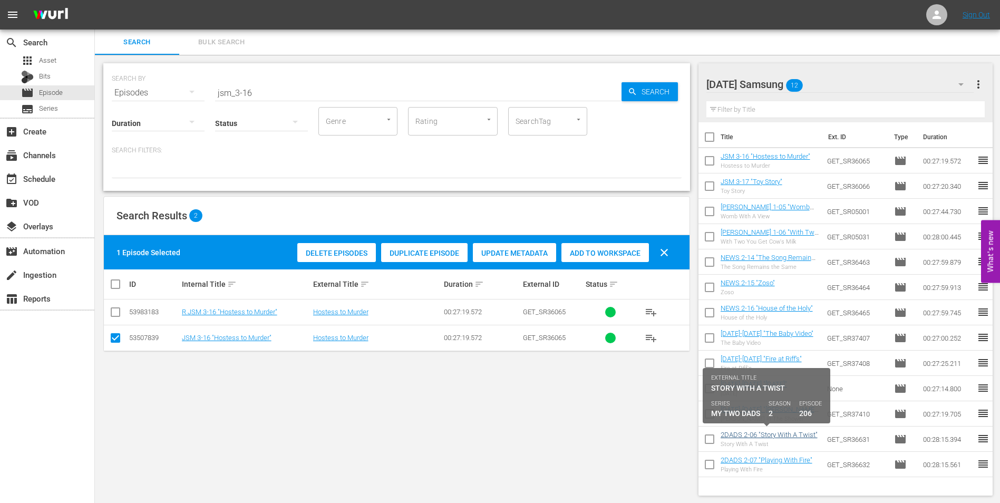
scroll to position [1, 0]
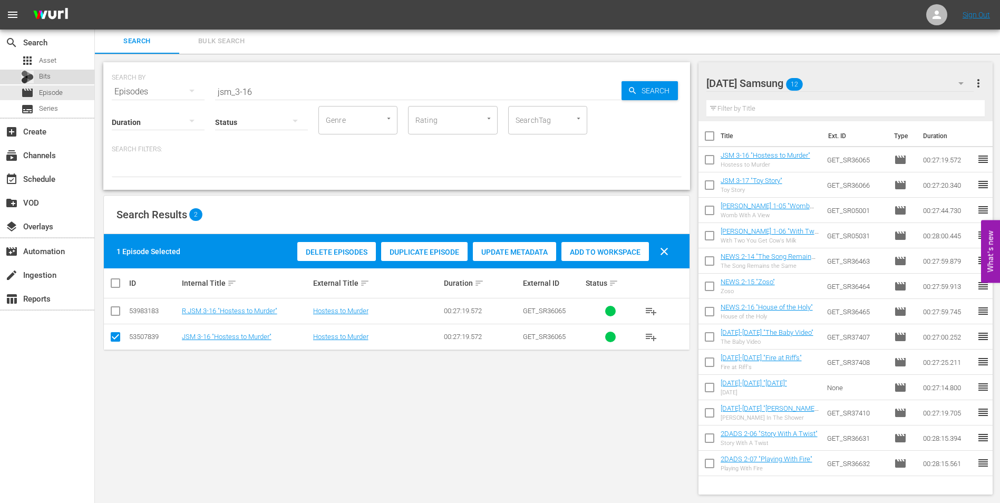
click at [45, 77] on span "Bits" at bounding box center [45, 76] width 12 height 11
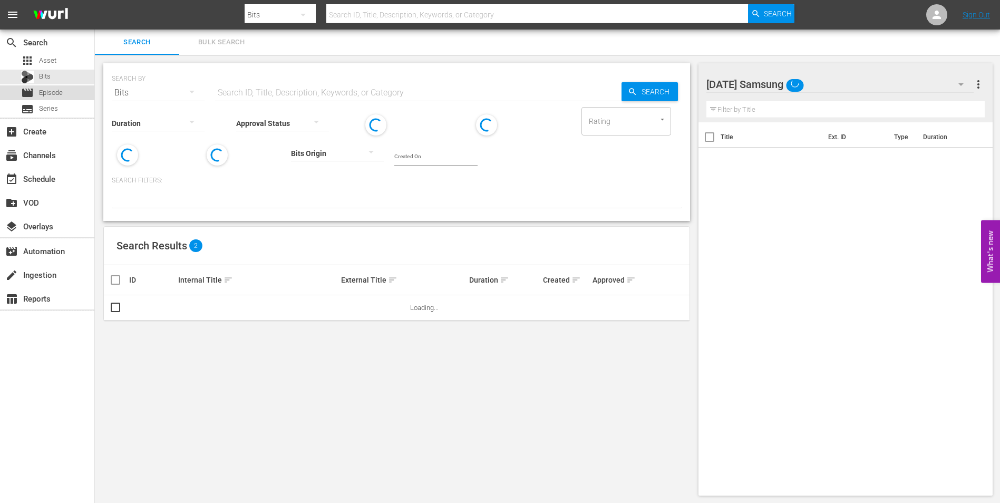
click at [45, 88] on span "Episode" at bounding box center [51, 93] width 24 height 11
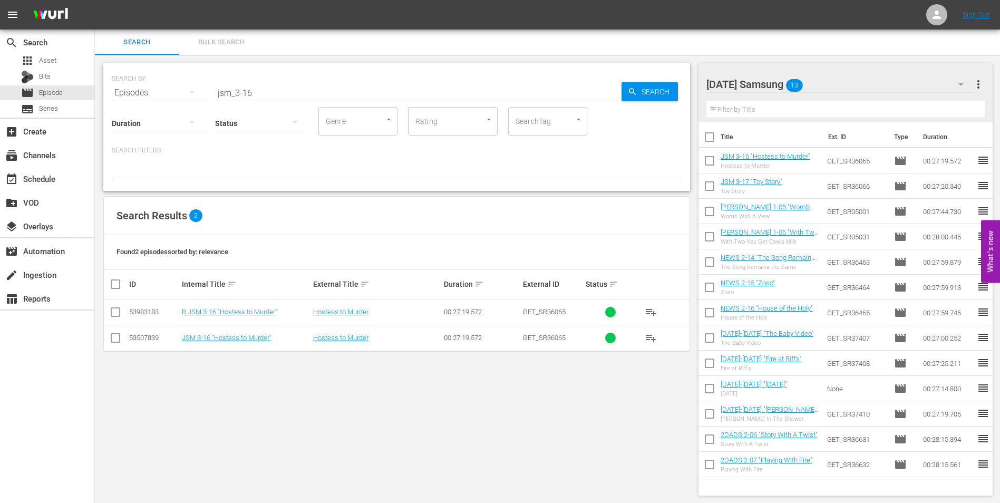
click at [837, 79] on div "[DATE] Samsung 13" at bounding box center [840, 85] width 268 height 30
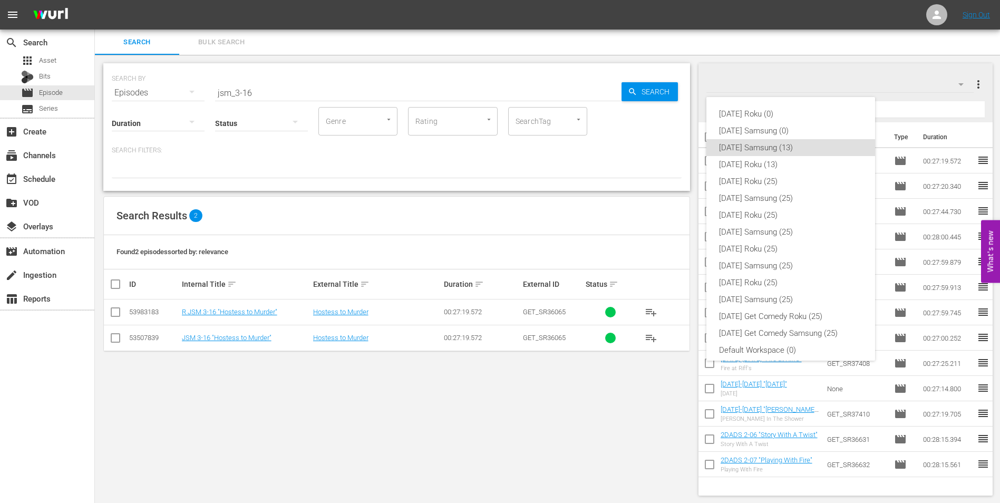
scroll to position [6, 0]
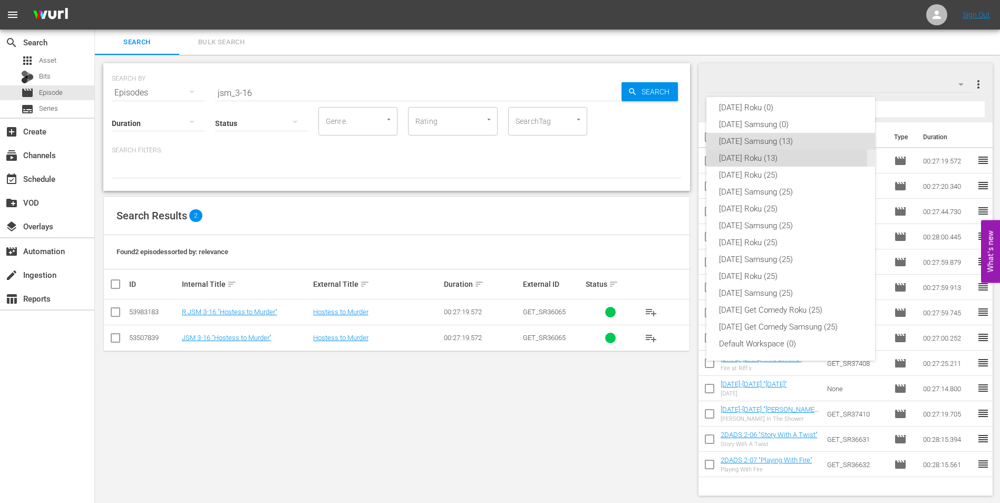
click at [761, 160] on div "[DATE] Roku (13)" at bounding box center [790, 158] width 143 height 17
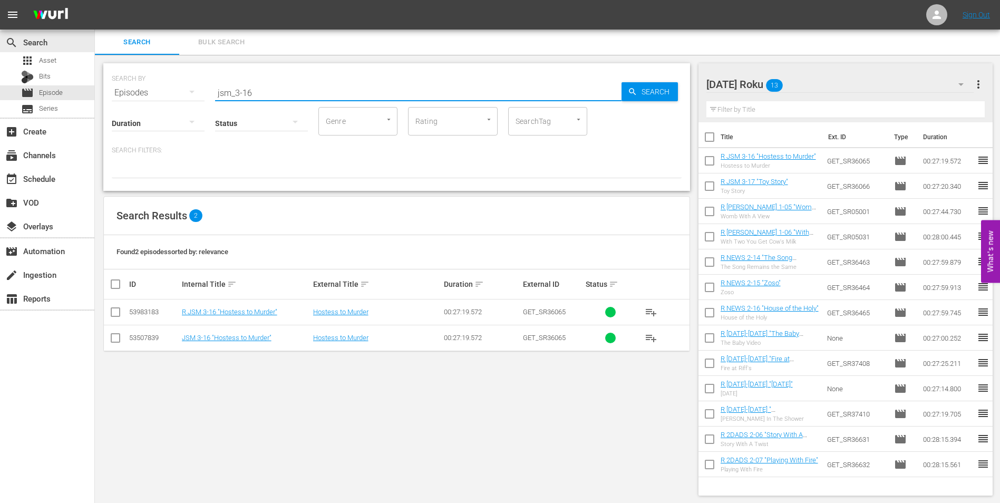
drag, startPoint x: 285, startPoint y: 94, endPoint x: -2, endPoint y: 50, distance: 290.2
click at [0, 50] on html "menu Sign Out search Search apps Asset Bits movie Episode subtitles Series add_…" at bounding box center [500, 251] width 1000 height 503
click at [110, 340] on input "checkbox" at bounding box center [115, 340] width 13 height 13
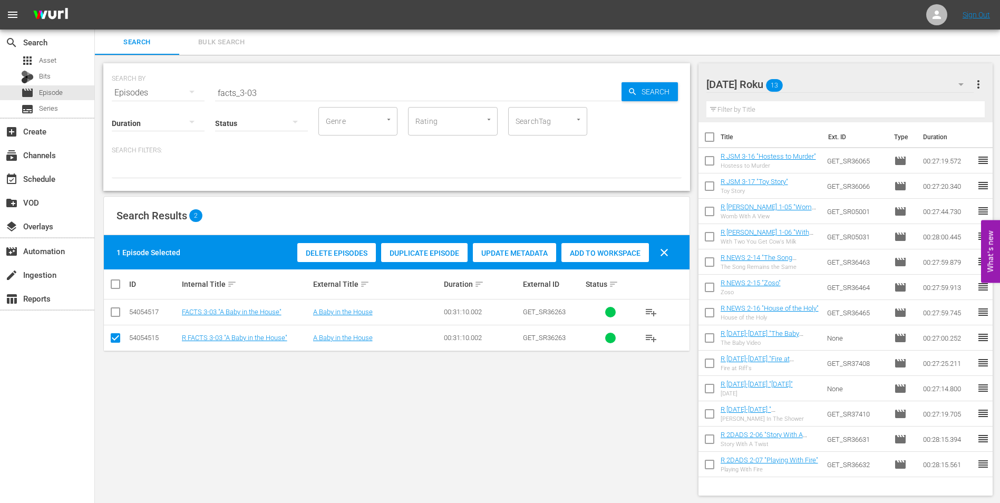
click at [596, 246] on div "Add to Workspace" at bounding box center [605, 253] width 88 height 20
click at [808, 80] on div "[DATE] Roku 14" at bounding box center [840, 85] width 268 height 30
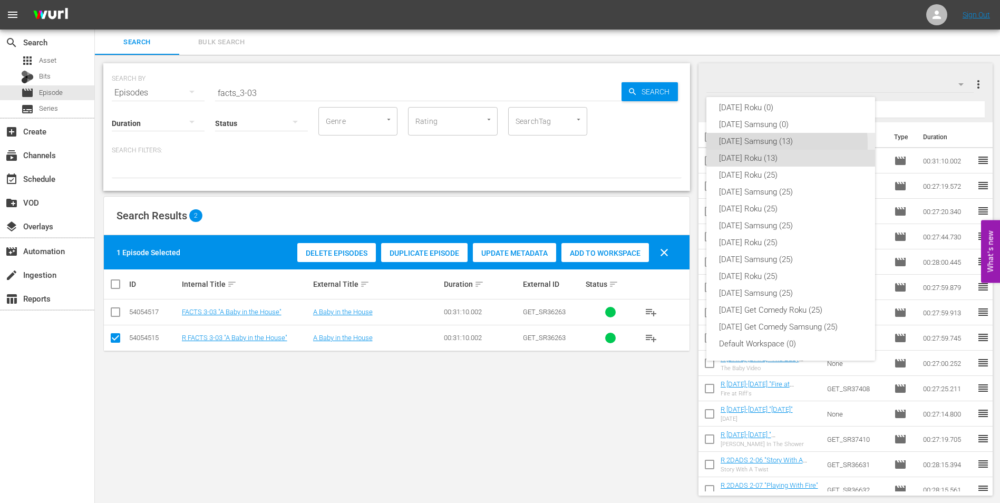
click at [757, 144] on div "[DATE] Samsung (13)" at bounding box center [790, 141] width 143 height 17
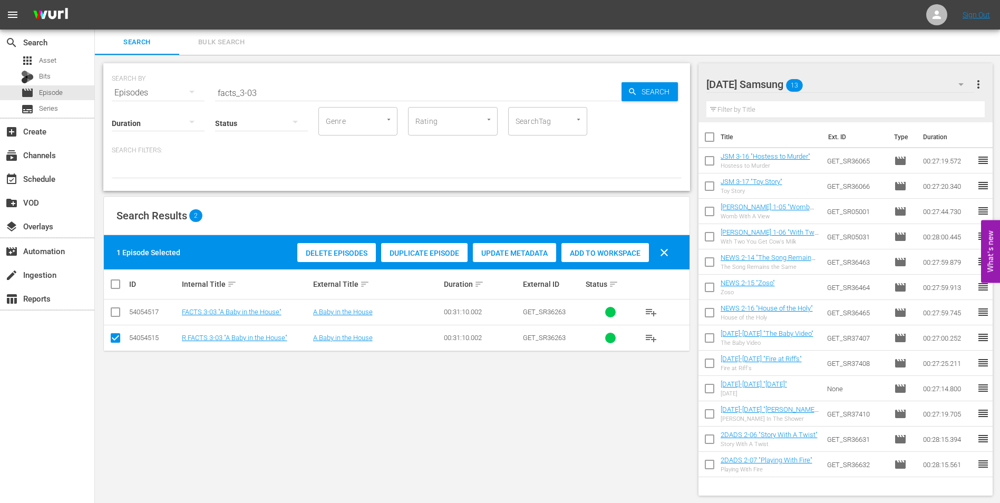
drag, startPoint x: 117, startPoint y: 339, endPoint x: 117, endPoint y: 325, distance: 14.2
click at [117, 338] on input "checkbox" at bounding box center [115, 340] width 13 height 13
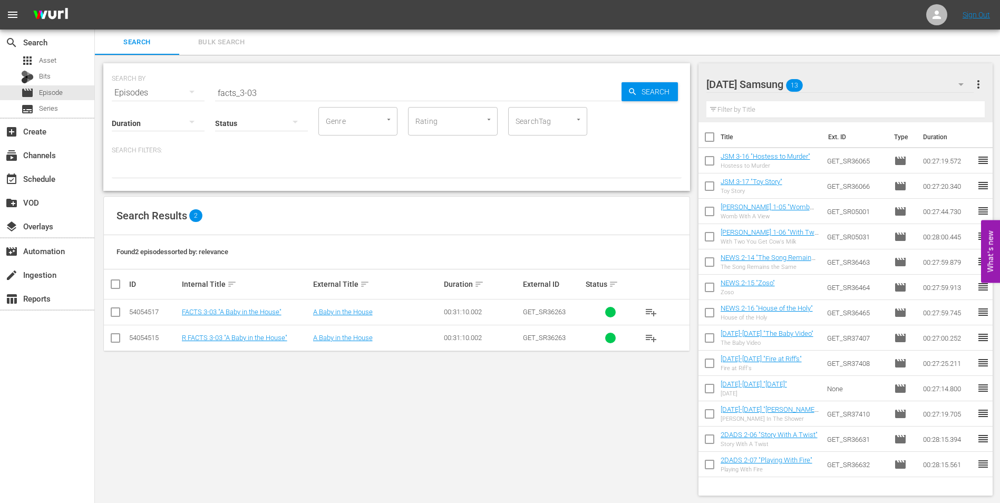
click at [112, 304] on td at bounding box center [116, 312] width 24 height 26
click at [113, 314] on input "checkbox" at bounding box center [115, 314] width 13 height 13
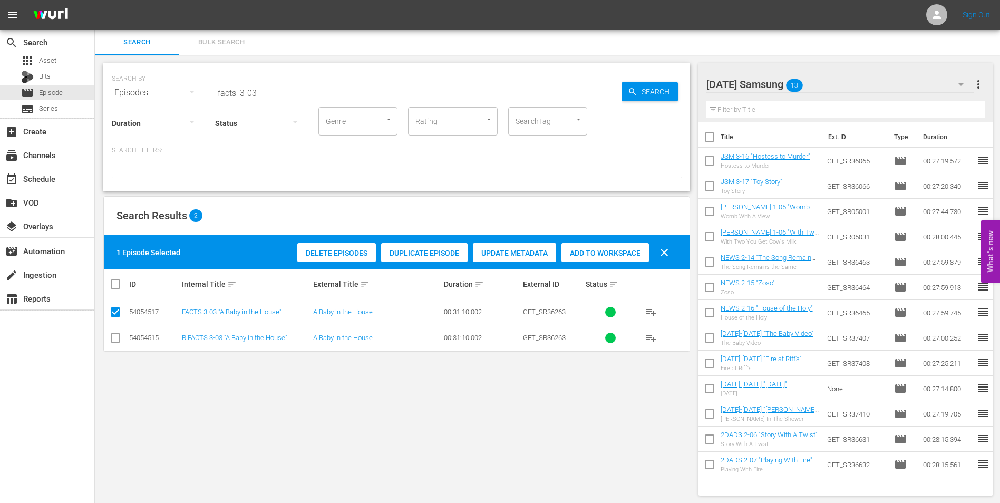
click at [589, 247] on div "Add to Workspace" at bounding box center [605, 253] width 88 height 20
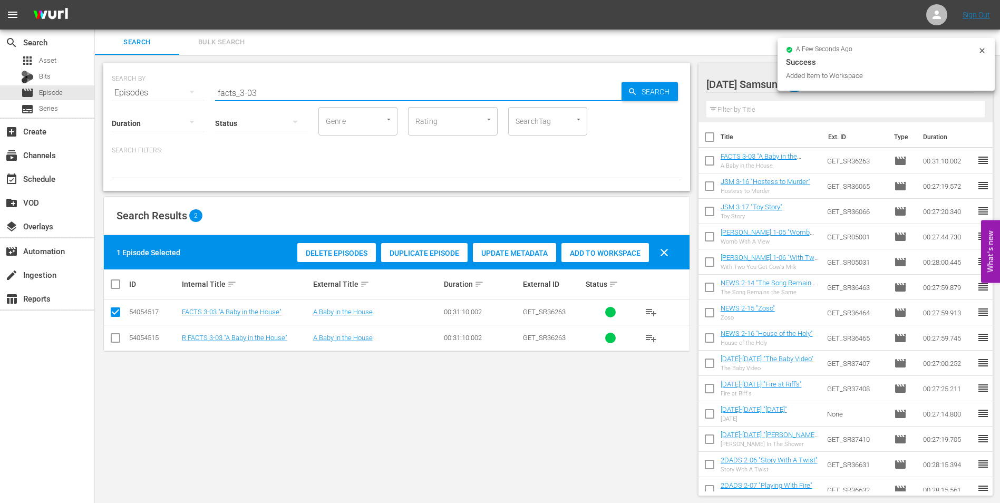
drag, startPoint x: 251, startPoint y: 91, endPoint x: 272, endPoint y: 91, distance: 20.6
click at [272, 91] on input "facts_3-03" at bounding box center [418, 92] width 406 height 25
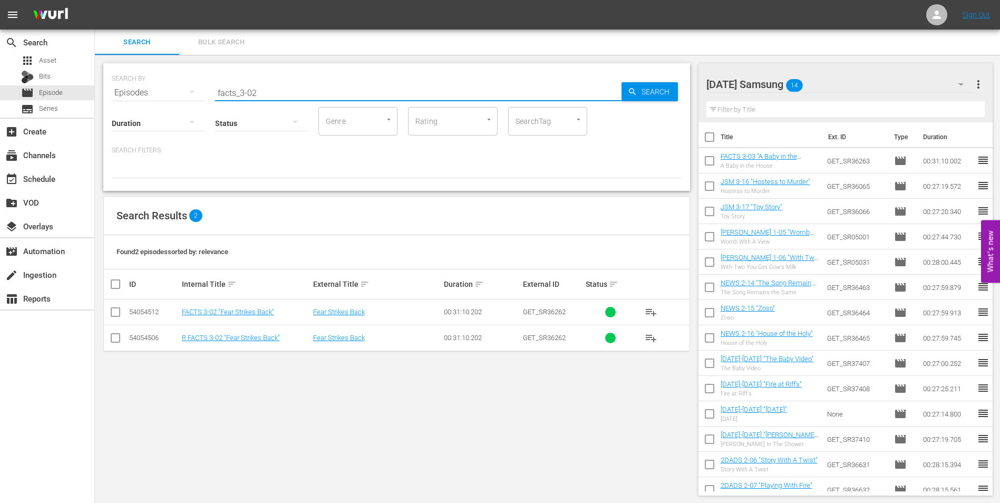
click at [115, 310] on input "checkbox" at bounding box center [115, 314] width 13 height 13
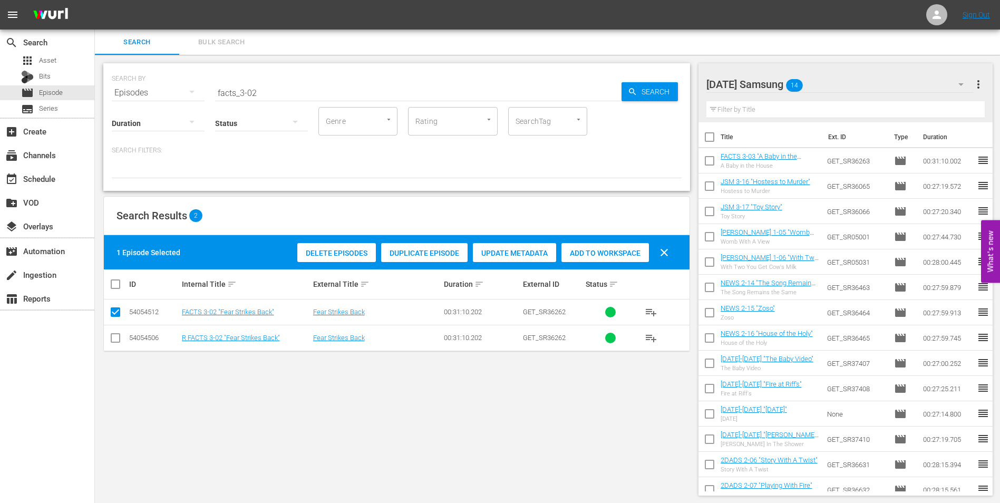
click at [606, 253] on span "Add to Workspace" at bounding box center [605, 253] width 88 height 8
click at [833, 80] on div "[DATE] Samsung 15" at bounding box center [840, 85] width 268 height 30
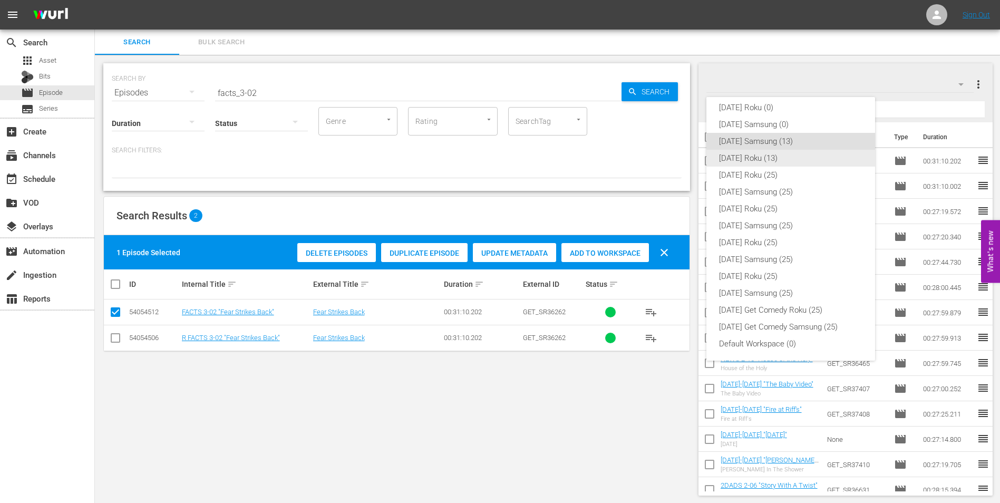
click at [749, 157] on div "[DATE] Roku (13)" at bounding box center [790, 158] width 143 height 17
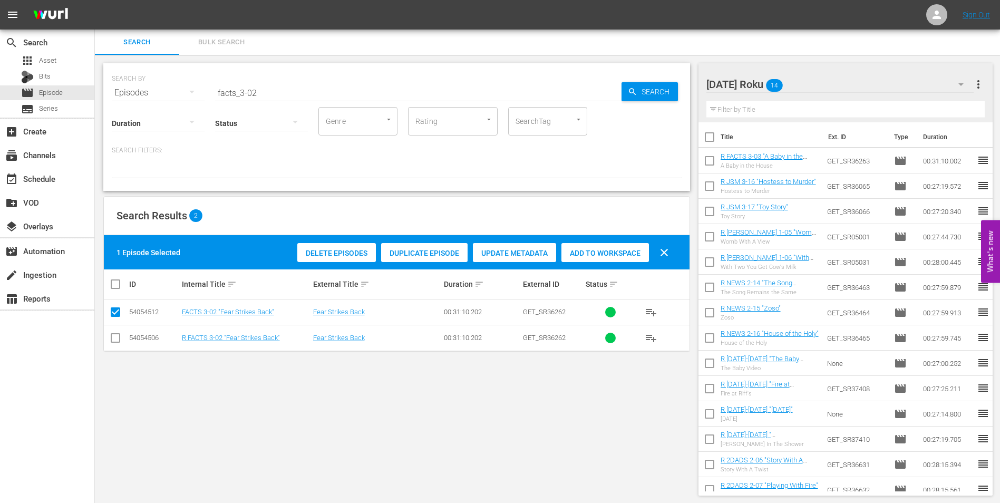
click at [115, 337] on input "checkbox" at bounding box center [115, 340] width 13 height 13
click at [115, 321] on td at bounding box center [116, 312] width 24 height 26
click at [116, 313] on input "checkbox" at bounding box center [115, 314] width 13 height 13
click at [611, 254] on span "Add to Workspace" at bounding box center [605, 253] width 88 height 8
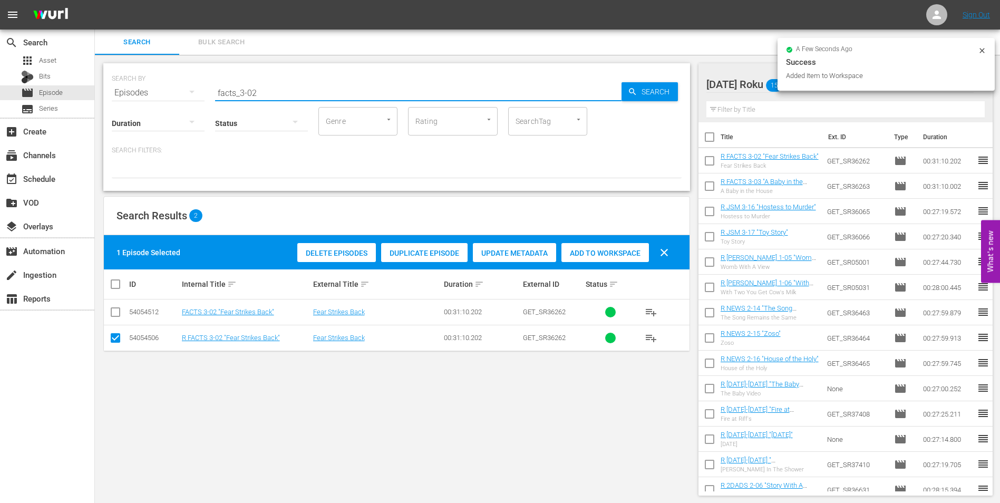
drag, startPoint x: 277, startPoint y: 91, endPoint x: 156, endPoint y: 86, distance: 120.8
click at [157, 86] on div "SEARCH BY Search By Episodes Search ID, Title, Description, Keywords, or Catego…" at bounding box center [397, 86] width 570 height 38
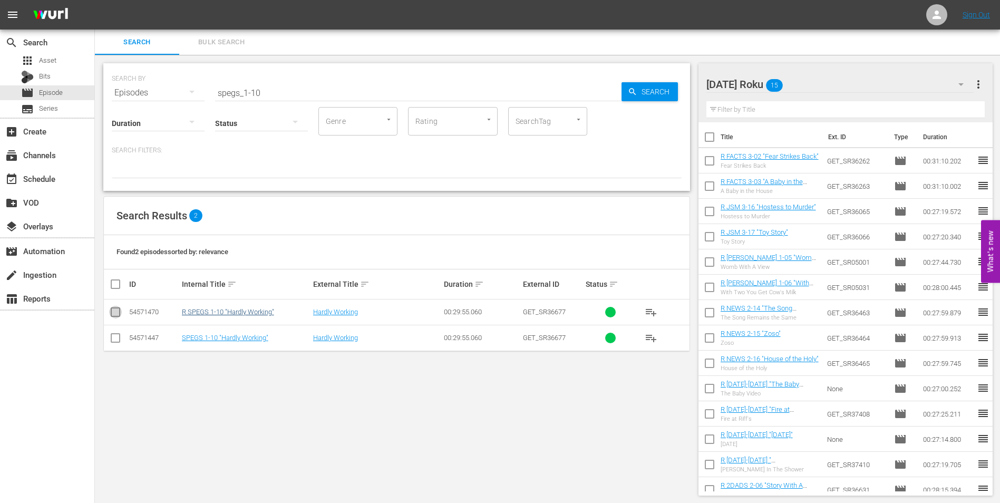
drag, startPoint x: 112, startPoint y: 313, endPoint x: 222, endPoint y: 315, distance: 109.7
click at [112, 313] on input "checkbox" at bounding box center [115, 314] width 13 height 13
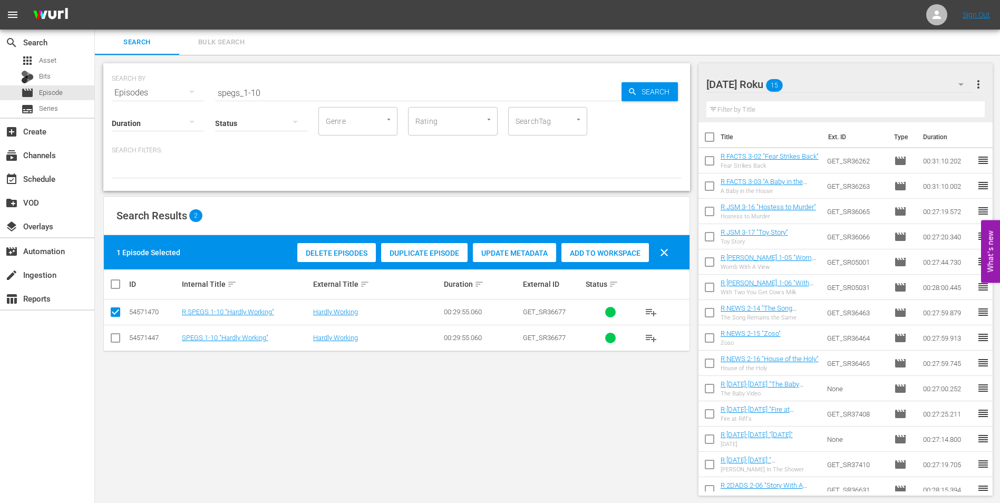
click at [600, 249] on span "Add to Workspace" at bounding box center [605, 253] width 88 height 8
click at [817, 73] on div "[DATE] Roku 16" at bounding box center [840, 85] width 268 height 30
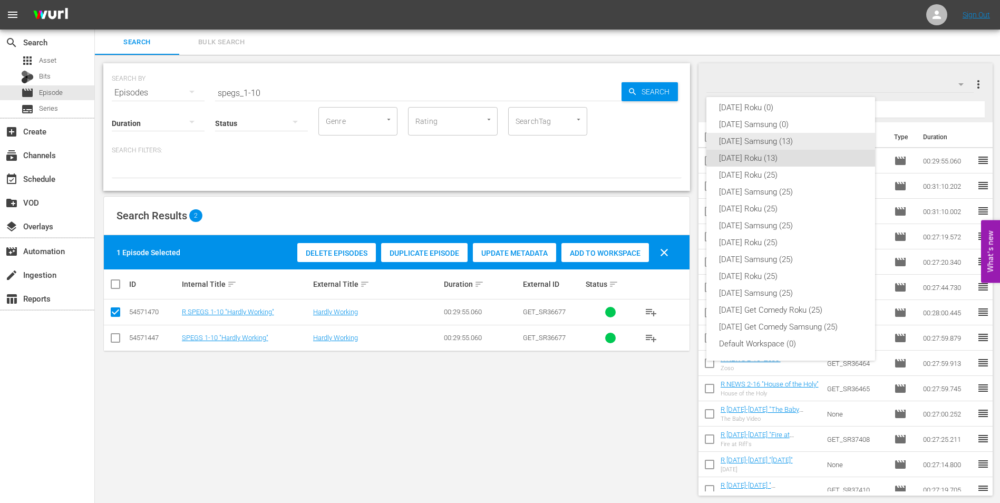
click at [770, 139] on div "[DATE] Samsung (13)" at bounding box center [790, 141] width 143 height 17
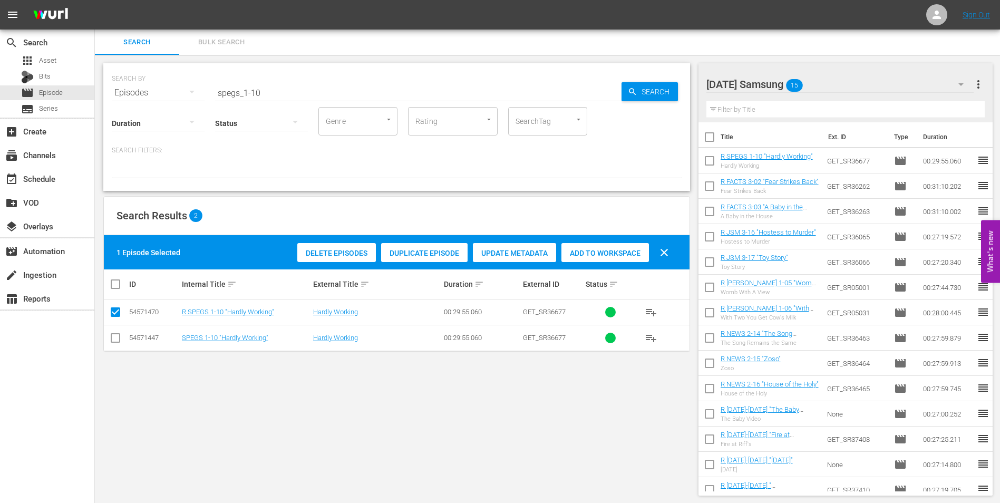
click at [115, 334] on input "checkbox" at bounding box center [115, 340] width 13 height 13
click at [113, 318] on input "checkbox" at bounding box center [115, 314] width 13 height 13
click at [589, 250] on span "Add to Workspace" at bounding box center [605, 253] width 88 height 8
drag, startPoint x: 290, startPoint y: 93, endPoint x: 129, endPoint y: 93, distance: 161.3
click at [129, 93] on div "SEARCH BY Search By Episodes Search ID, Title, Description, Keywords, or Catego…" at bounding box center [397, 86] width 570 height 38
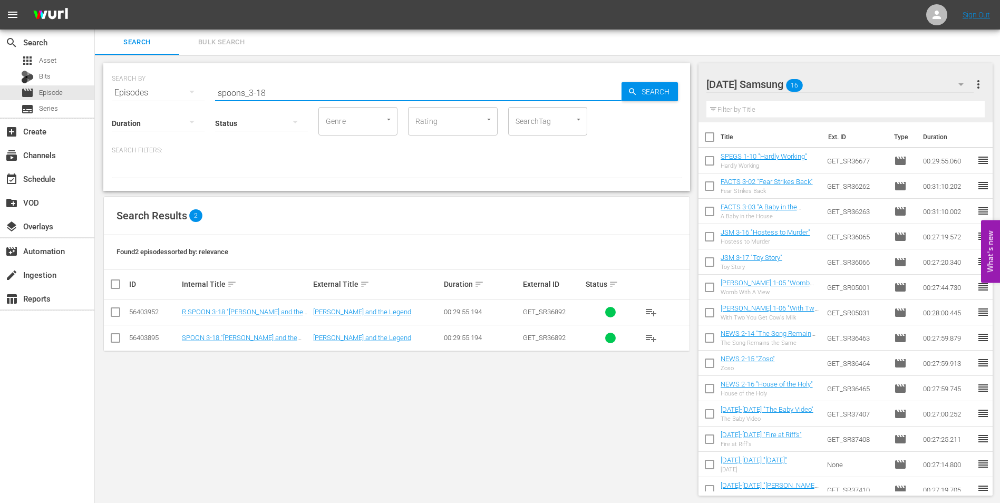
click at [116, 341] on input "checkbox" at bounding box center [115, 340] width 13 height 13
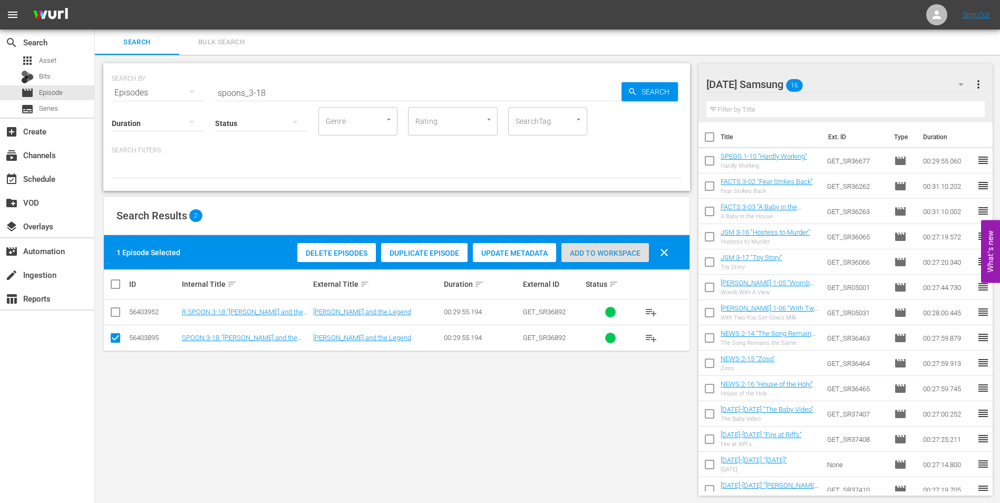
click at [613, 258] on div "Add to Workspace" at bounding box center [605, 253] width 88 height 20
click at [842, 81] on div "[DATE] Samsung 17" at bounding box center [840, 85] width 268 height 30
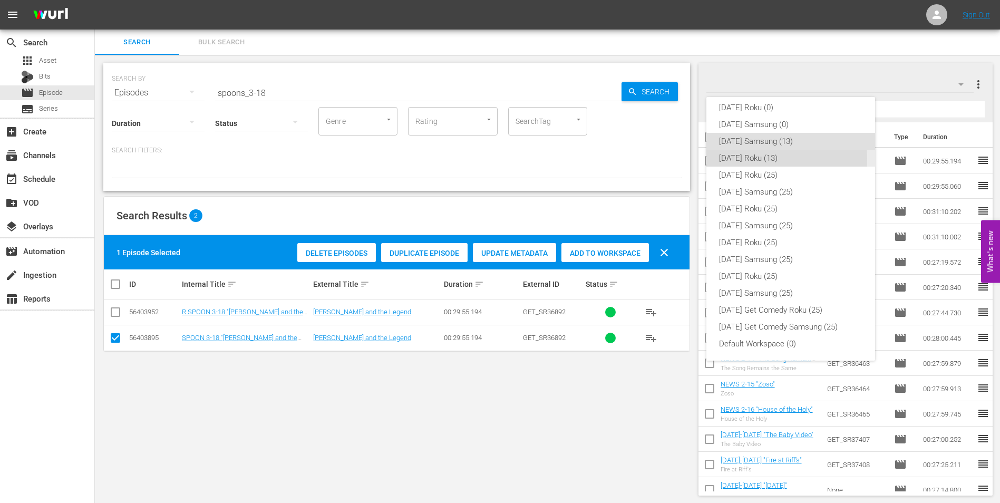
click at [742, 159] on div "[DATE] Roku (13)" at bounding box center [790, 158] width 143 height 17
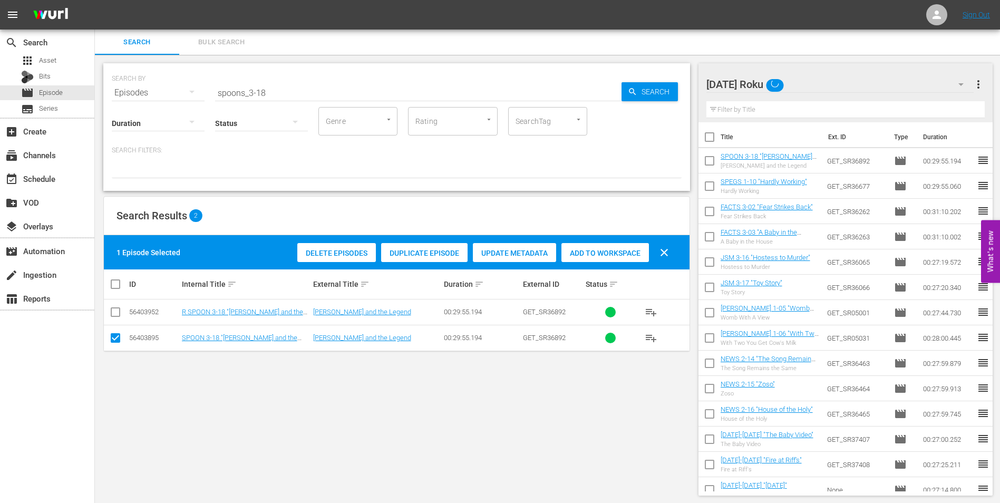
click at [115, 338] on input "checkbox" at bounding box center [115, 340] width 13 height 13
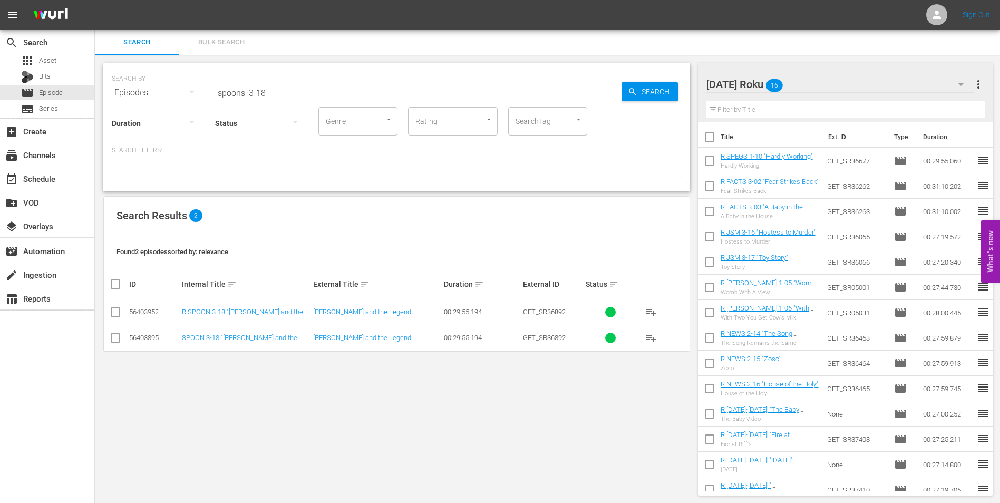
click at [114, 317] on input "checkbox" at bounding box center [115, 314] width 13 height 13
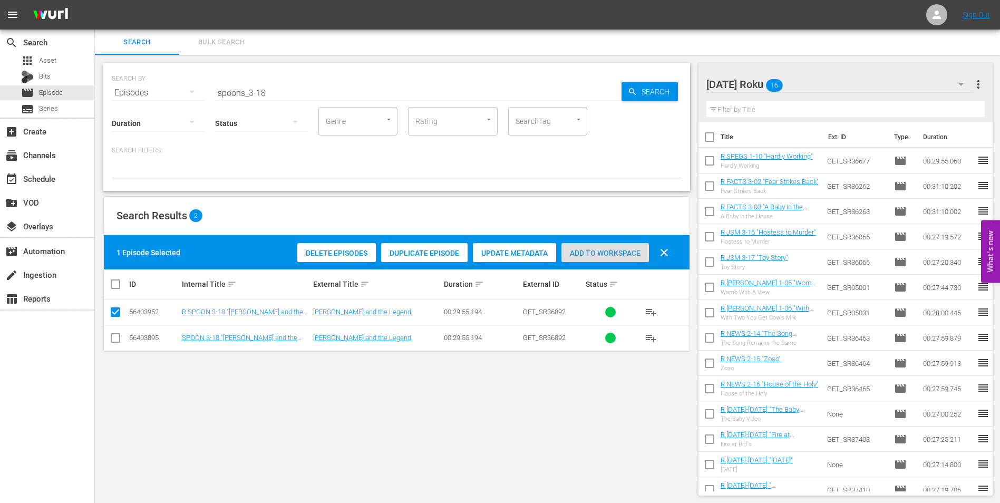
click at [620, 252] on span "Add to Workspace" at bounding box center [605, 253] width 88 height 8
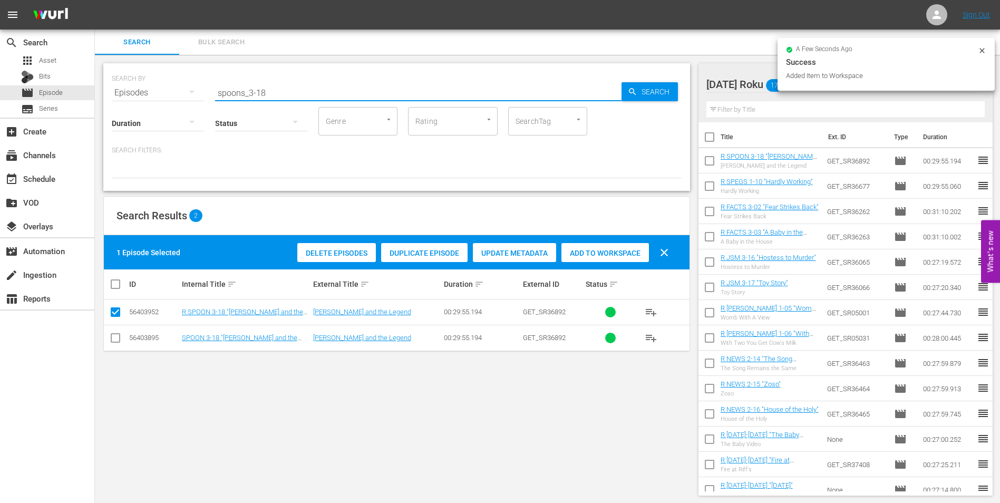
drag, startPoint x: 260, startPoint y: 92, endPoint x: 282, endPoint y: 94, distance: 21.8
click at [280, 94] on input "spoons_3-18" at bounding box center [418, 92] width 406 height 25
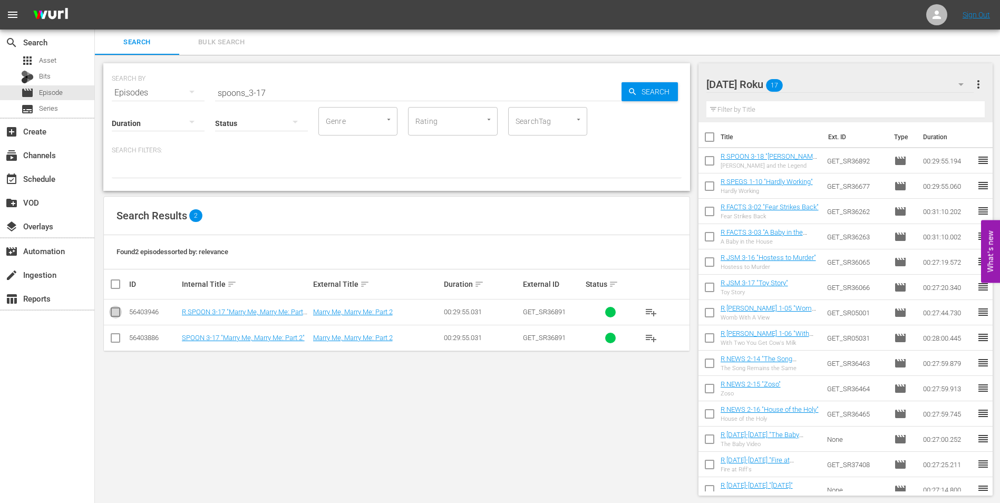
click at [113, 314] on input "checkbox" at bounding box center [115, 314] width 13 height 13
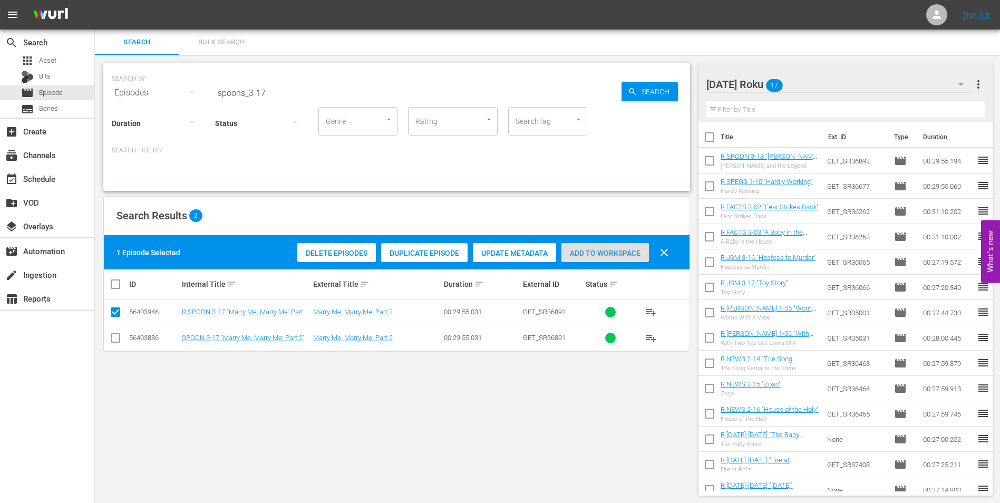
click at [627, 250] on span "Add to Workspace" at bounding box center [605, 253] width 88 height 8
click at [817, 80] on div "[DATE] Roku 18" at bounding box center [840, 85] width 268 height 30
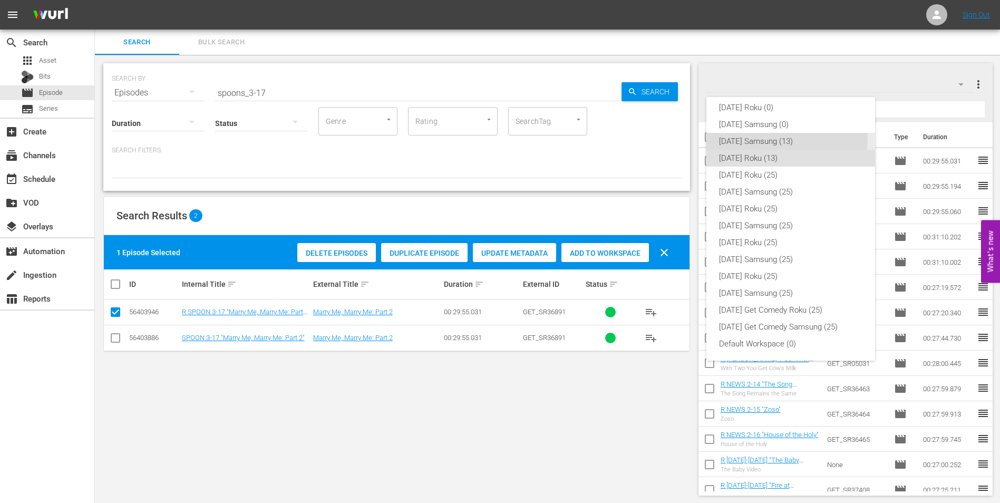
click at [752, 137] on div "[DATE] Samsung (13)" at bounding box center [790, 141] width 143 height 17
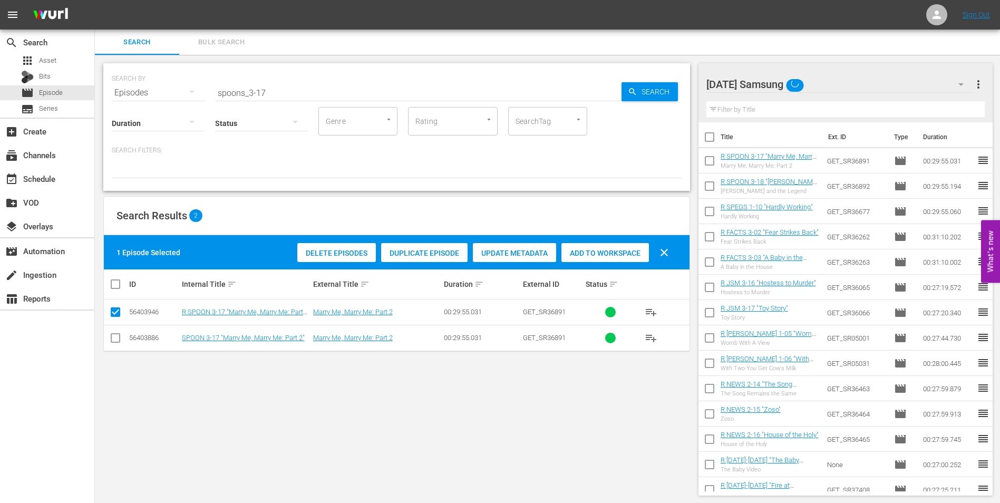
click at [109, 332] on td at bounding box center [116, 338] width 24 height 26
click at [111, 335] on input "checkbox" at bounding box center [115, 340] width 13 height 13
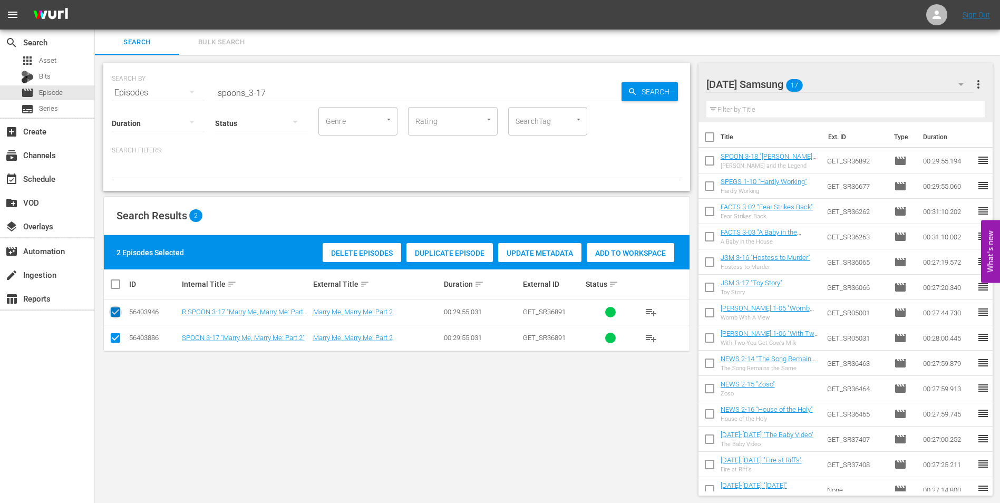
click at [117, 312] on input "checkbox" at bounding box center [115, 314] width 13 height 13
click at [608, 248] on div "Add to Workspace" at bounding box center [605, 253] width 88 height 20
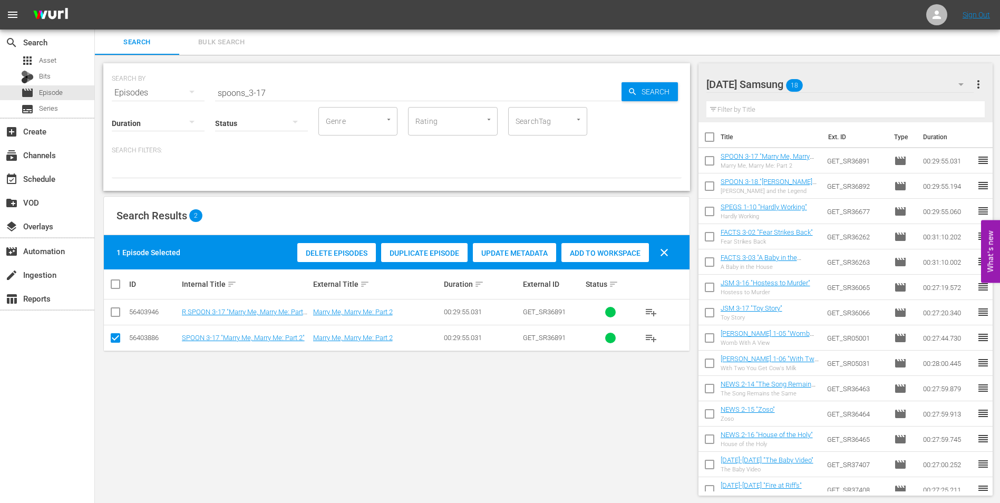
click at [869, 79] on div "[DATE] Samsung 18" at bounding box center [840, 85] width 268 height 30
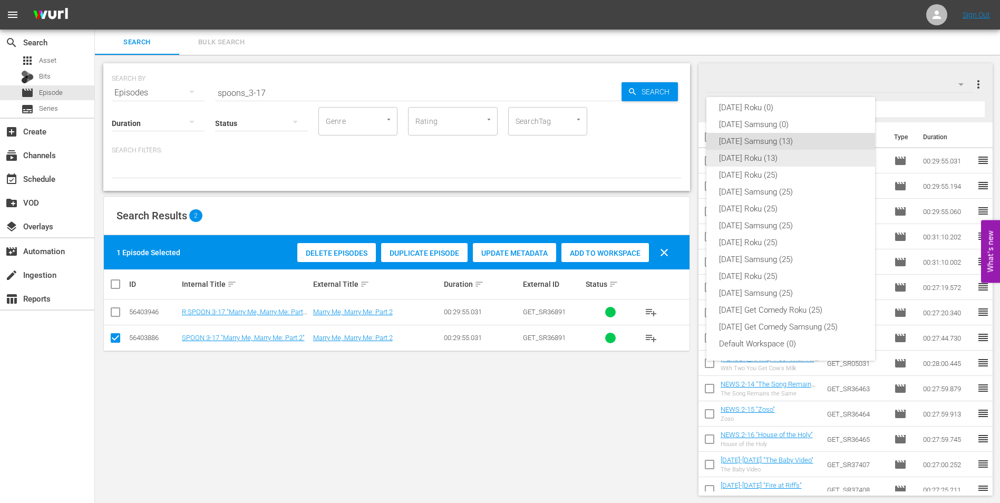
click at [774, 157] on div "[DATE] Roku (13)" at bounding box center [790, 158] width 143 height 17
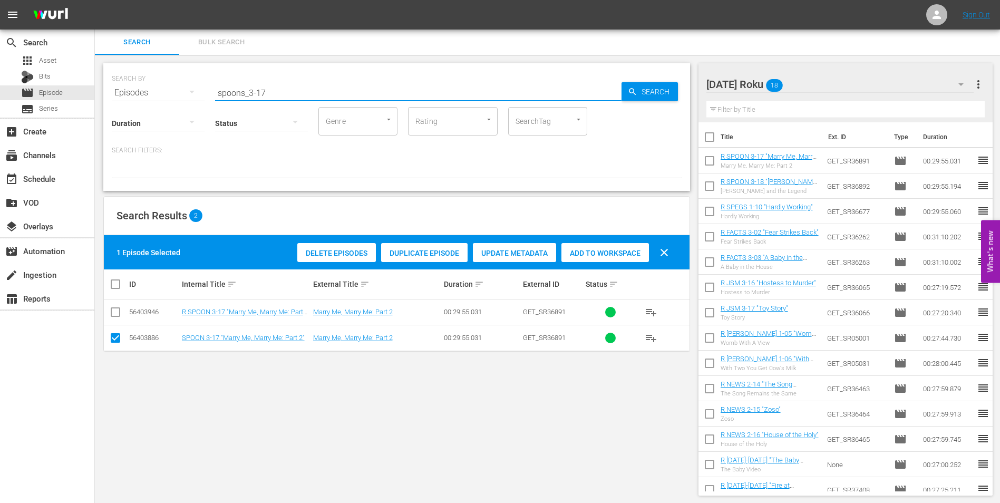
click at [260, 93] on input "spoons_3-17" at bounding box center [418, 92] width 406 height 25
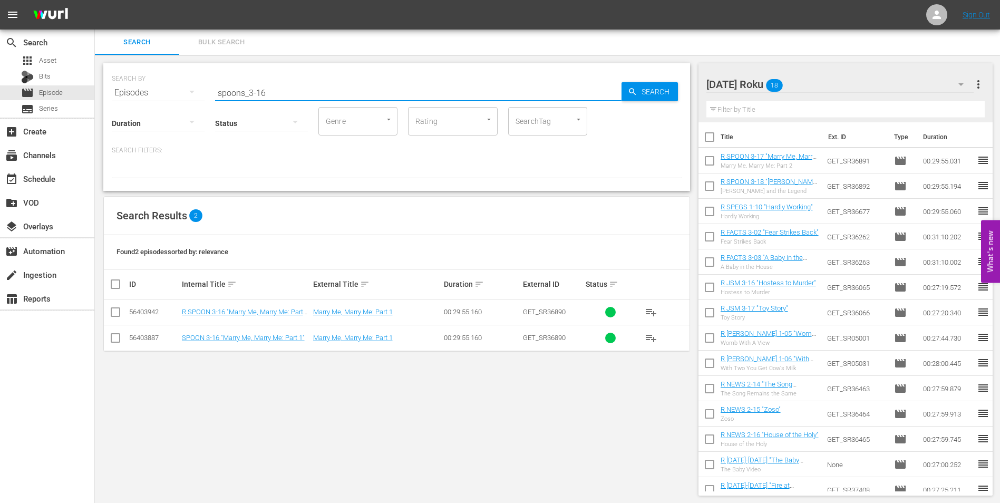
click at [115, 312] on input "checkbox" at bounding box center [115, 314] width 13 height 13
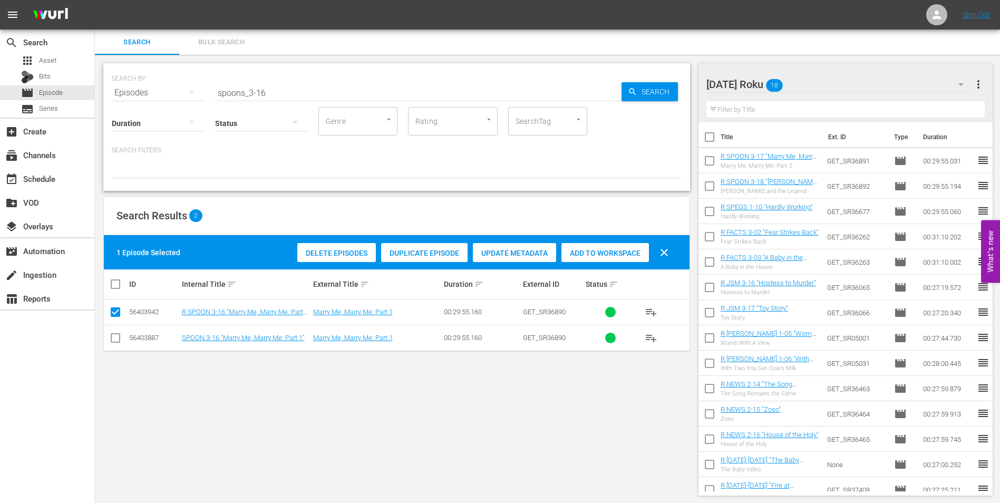
click at [612, 255] on span "Add to Workspace" at bounding box center [605, 253] width 88 height 8
click at [844, 76] on div "[DATE] Roku 19" at bounding box center [840, 85] width 268 height 30
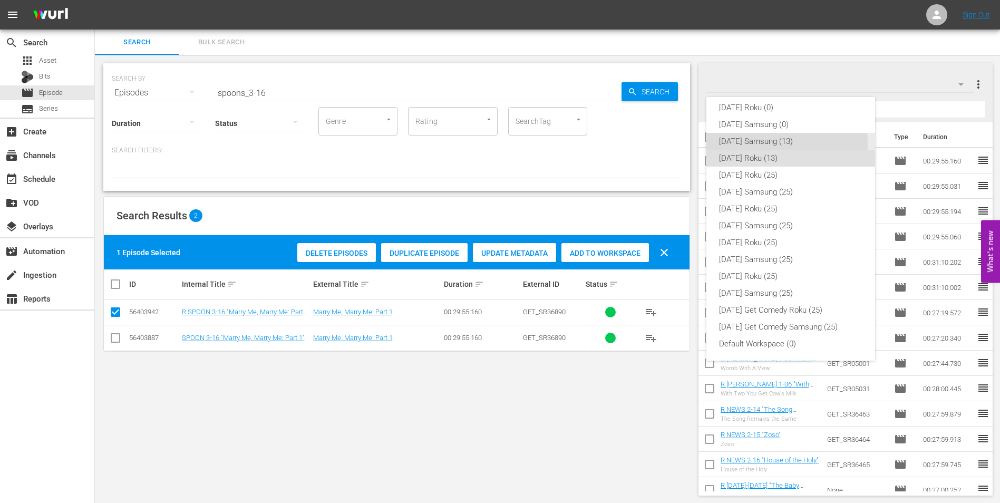
click at [765, 144] on div "[DATE] Samsung (13)" at bounding box center [790, 141] width 143 height 17
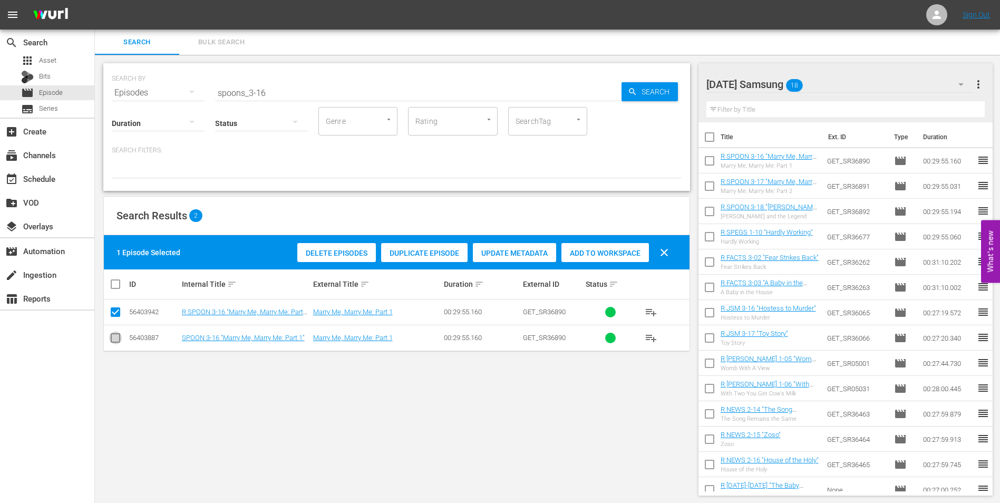
click at [114, 338] on input "checkbox" at bounding box center [115, 340] width 13 height 13
click at [118, 306] on icon at bounding box center [115, 312] width 13 height 13
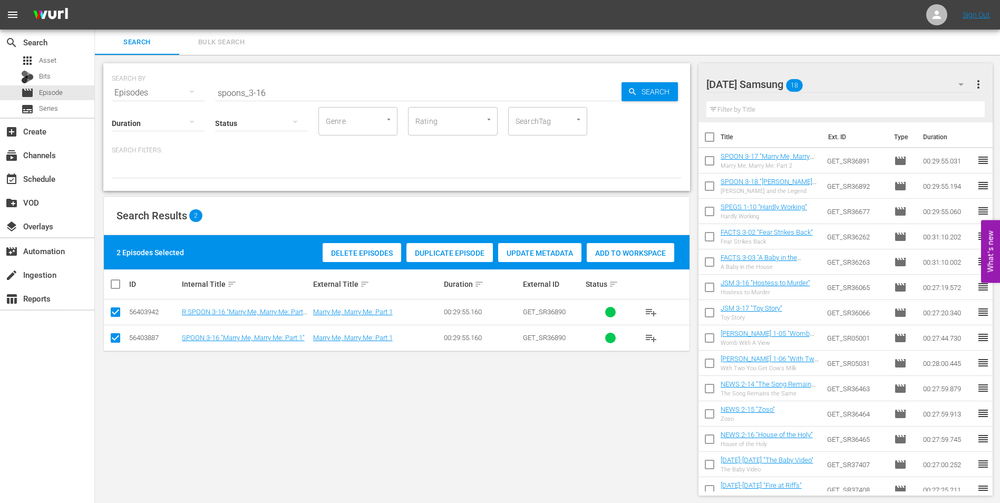
click at [117, 312] on input "checkbox" at bounding box center [115, 314] width 13 height 13
click at [595, 249] on span "Add to Workspace" at bounding box center [605, 253] width 88 height 8
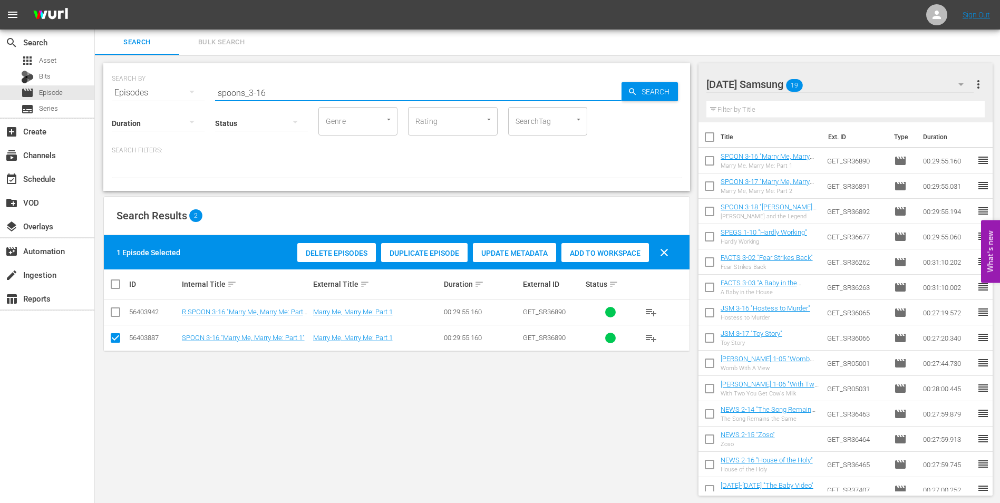
drag, startPoint x: 280, startPoint y: 93, endPoint x: 142, endPoint y: 91, distance: 138.7
click at [149, 92] on div "SEARCH BY Search By Episodes Search ID, Title, Description, Keywords, or Catego…" at bounding box center [397, 86] width 570 height 38
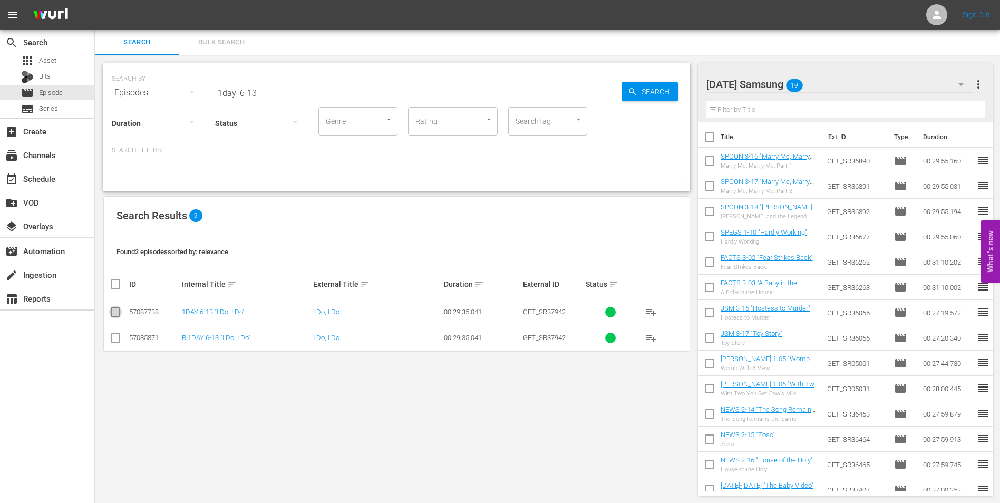
click at [115, 313] on input "checkbox" at bounding box center [115, 314] width 13 height 13
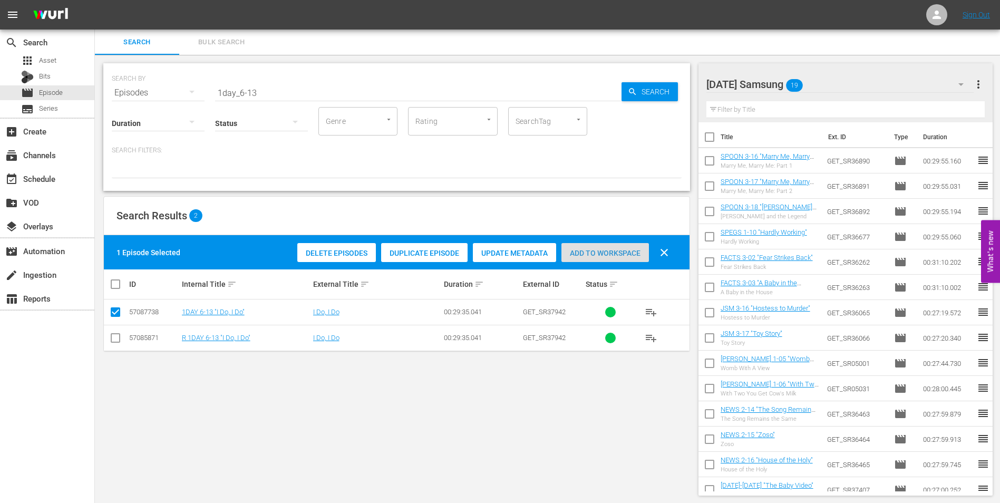
click at [622, 255] on span "Add to Workspace" at bounding box center [605, 253] width 88 height 8
click at [843, 85] on div "[DATE] Samsung 20" at bounding box center [840, 85] width 268 height 30
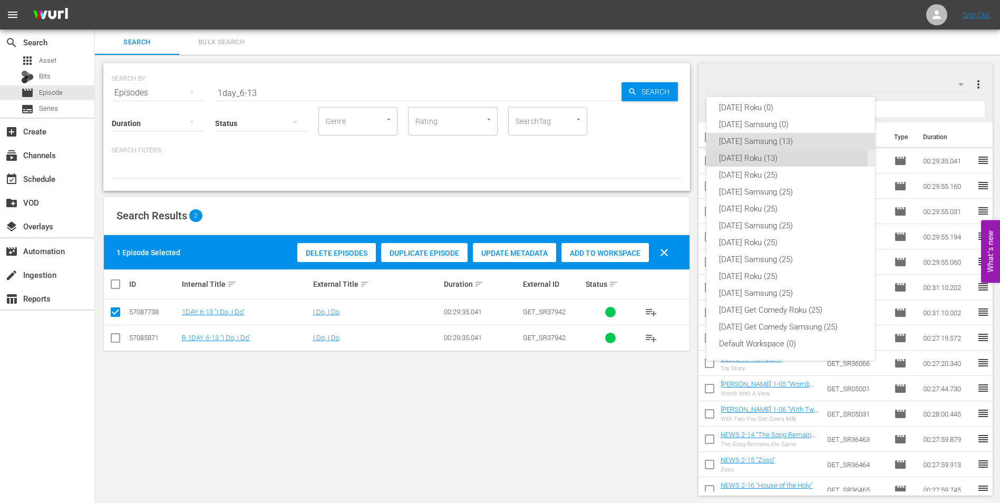
click at [752, 161] on div "[DATE] Roku (13)" at bounding box center [790, 158] width 143 height 17
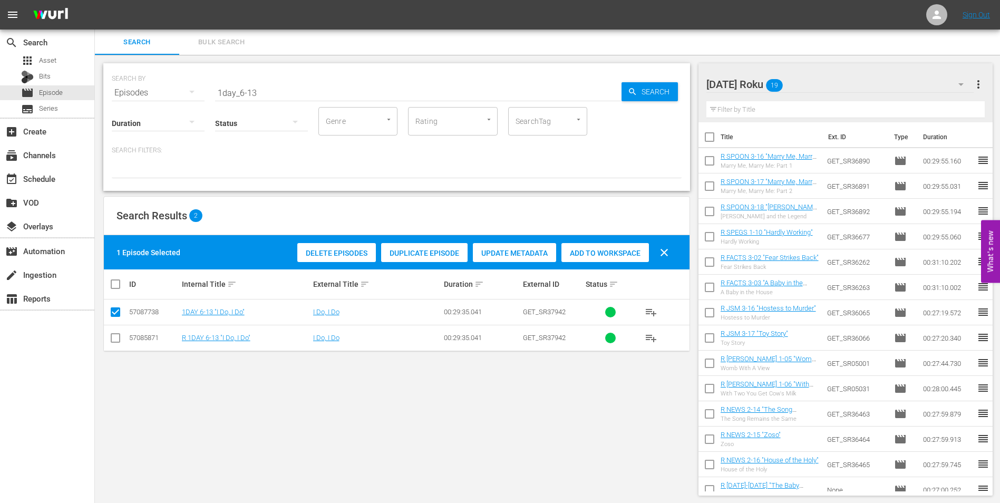
click at [119, 342] on input "checkbox" at bounding box center [115, 340] width 13 height 13
click at [114, 315] on input "checkbox" at bounding box center [115, 314] width 13 height 13
click at [594, 264] on div "Delete Episodes Duplicate Episode Update Metadata Add to Workspace clear" at bounding box center [486, 252] width 382 height 25
click at [603, 249] on span "Add to Workspace" at bounding box center [605, 253] width 88 height 8
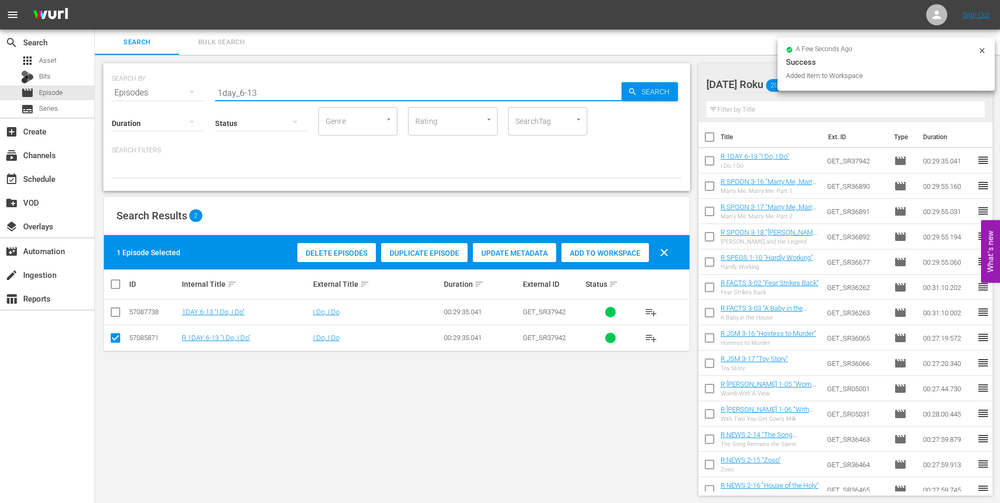
drag, startPoint x: 251, startPoint y: 90, endPoint x: 290, endPoint y: 101, distance: 40.4
click at [290, 101] on div "SEARCH BY Search By Episodes Search ID, Title, Description, Keywords, or Catego…" at bounding box center [396, 127] width 587 height 128
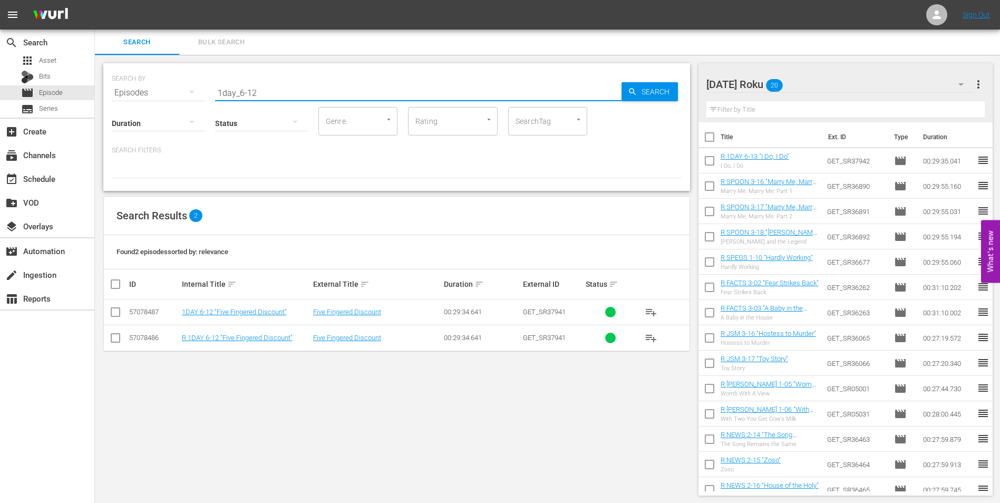
click at [112, 339] on input "checkbox" at bounding box center [115, 340] width 13 height 13
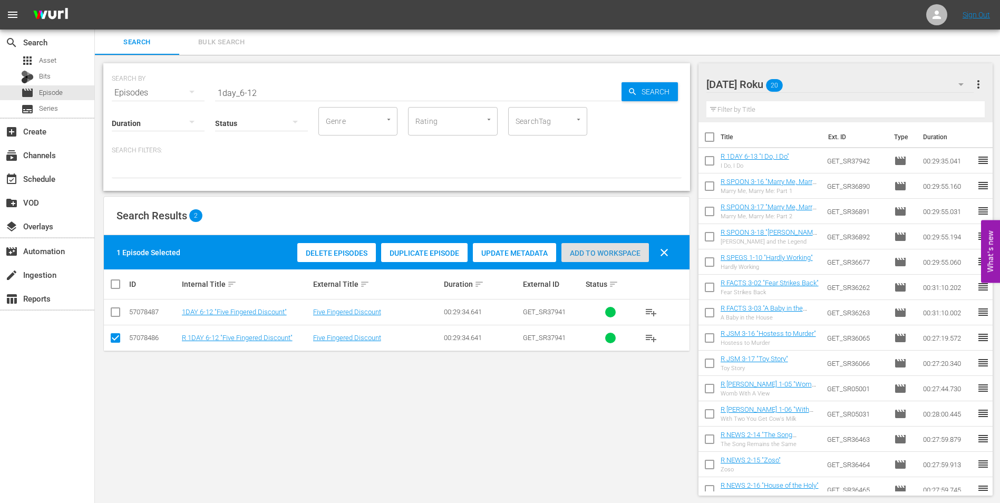
click at [629, 253] on span "Add to Workspace" at bounding box center [605, 253] width 88 height 8
click at [824, 80] on div "[DATE] Roku 21" at bounding box center [840, 85] width 268 height 30
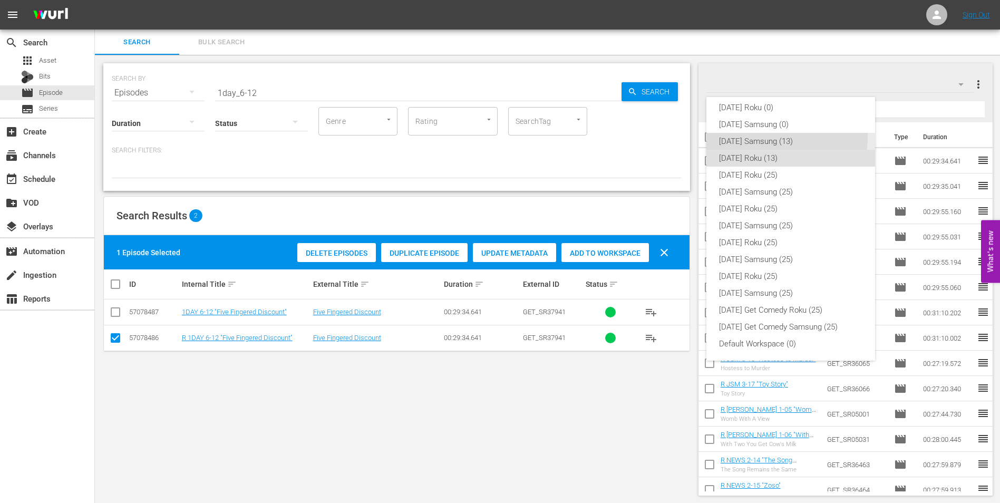
click at [767, 137] on div "[DATE] Samsung (13)" at bounding box center [790, 141] width 143 height 17
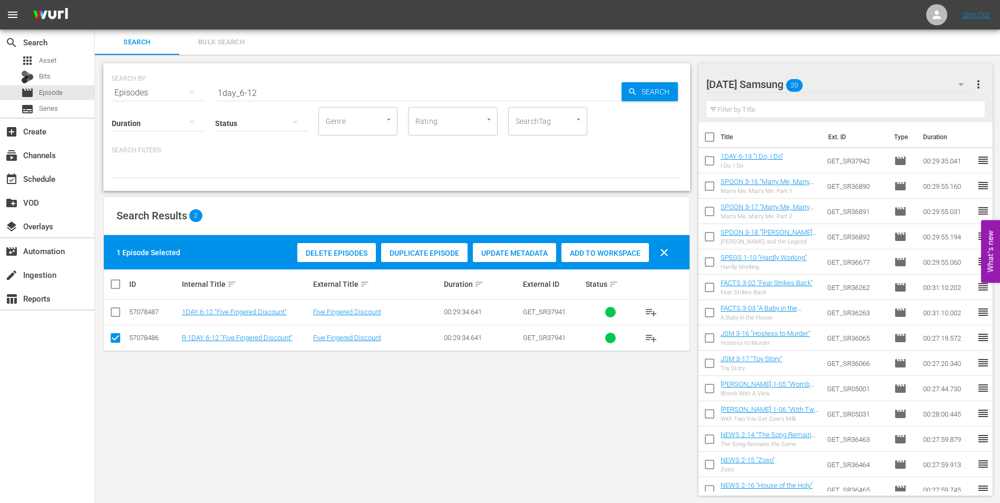
drag, startPoint x: 115, startPoint y: 340, endPoint x: 114, endPoint y: 322, distance: 18.0
click at [115, 339] on input "checkbox" at bounding box center [115, 340] width 13 height 13
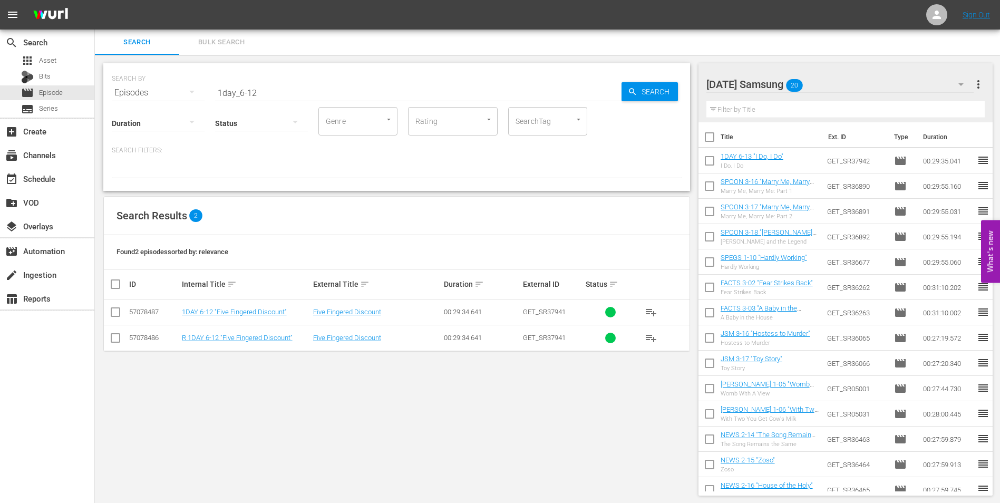
click at [113, 314] on input "checkbox" at bounding box center [115, 314] width 13 height 13
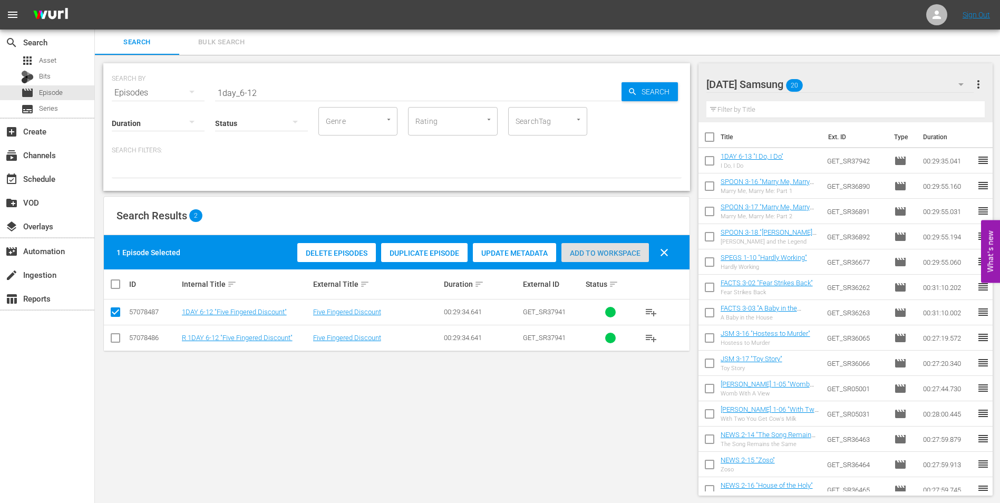
click at [594, 257] on span "Add to Workspace" at bounding box center [605, 253] width 88 height 8
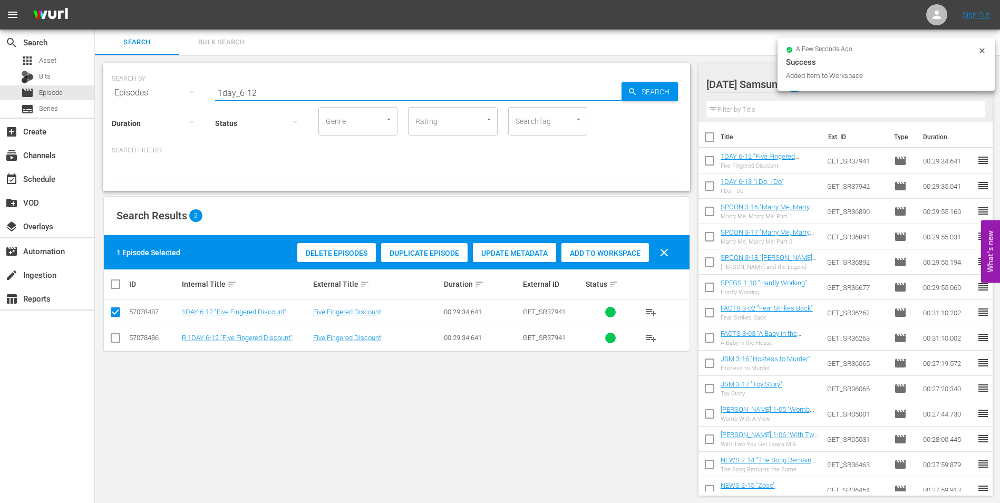
drag, startPoint x: 267, startPoint y: 89, endPoint x: 96, endPoint y: 76, distance: 171.3
click at [96, 76] on div "SEARCH BY Search By Episodes Search ID, Title, Description, Keywords, or Catego…" at bounding box center [397, 279] width 604 height 449
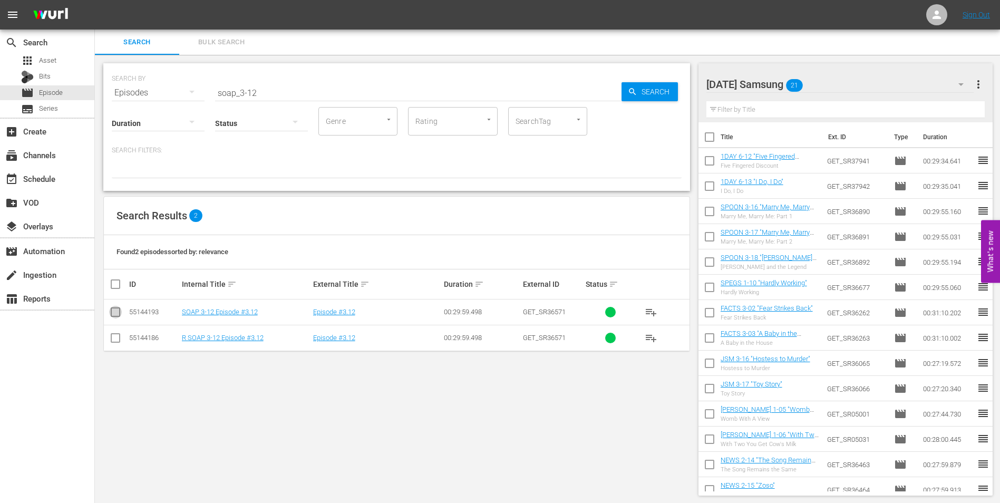
click at [113, 309] on input "checkbox" at bounding box center [115, 314] width 13 height 13
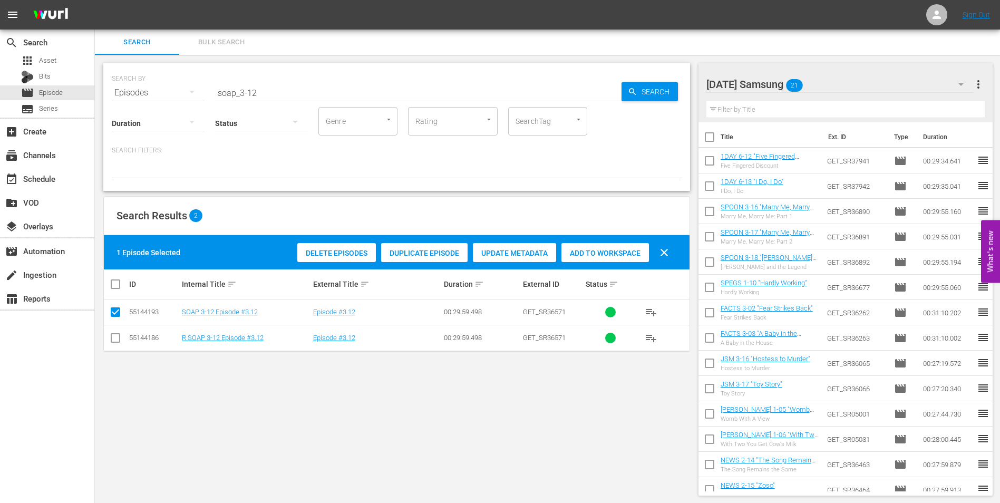
click at [587, 250] on span "Add to Workspace" at bounding box center [605, 253] width 88 height 8
click at [833, 89] on div "[DATE] Samsung 22" at bounding box center [840, 85] width 268 height 30
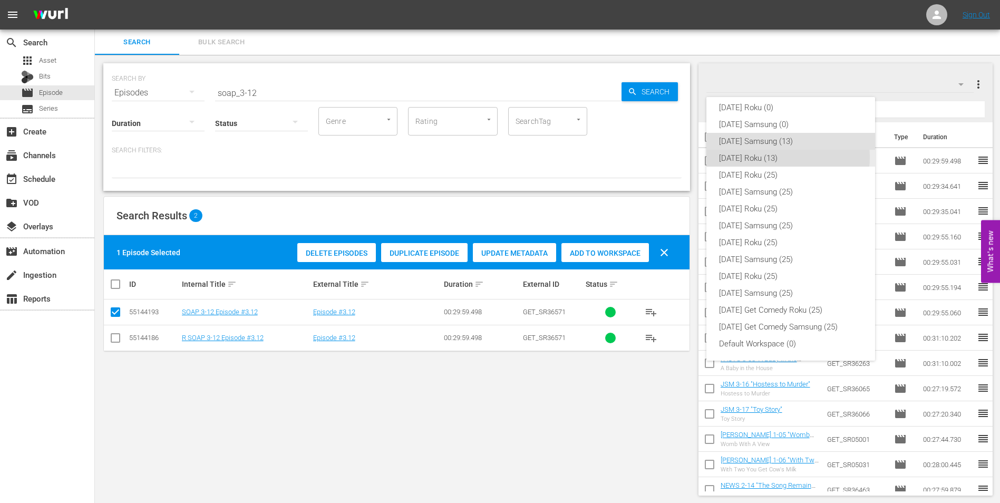
click at [788, 157] on div "[DATE] Roku (13)" at bounding box center [790, 158] width 143 height 17
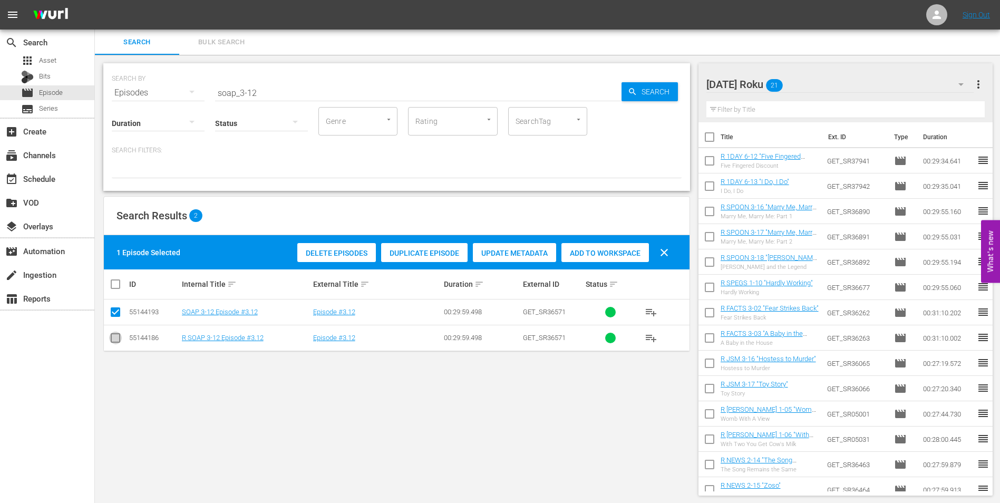
click at [118, 341] on input "checkbox" at bounding box center [115, 340] width 13 height 13
click at [120, 314] on input "checkbox" at bounding box center [115, 314] width 13 height 13
click at [598, 260] on div "Add to Workspace" at bounding box center [605, 253] width 88 height 20
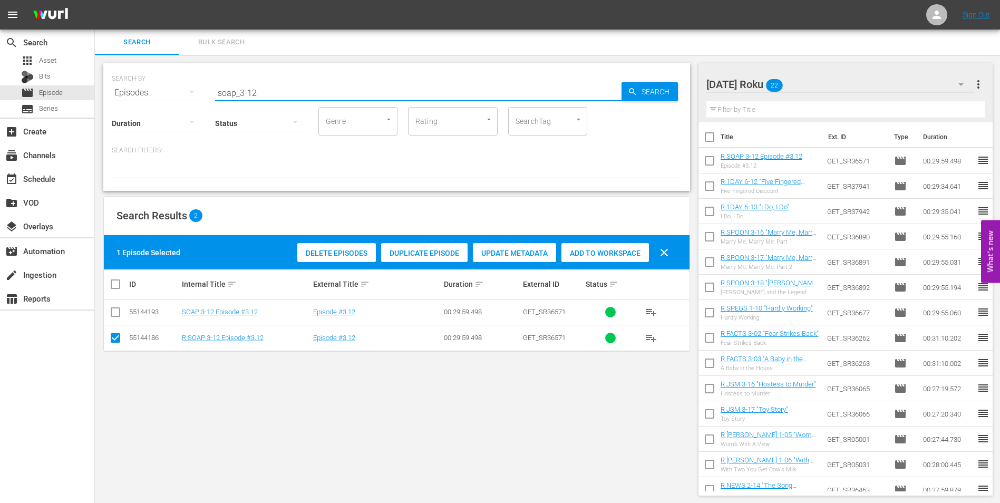
drag, startPoint x: 249, startPoint y: 89, endPoint x: 303, endPoint y: 119, distance: 61.4
click at [300, 119] on div "SEARCH BY Search By Episodes Search ID, Title, Description, Keywords, or Catego…" at bounding box center [396, 127] width 587 height 128
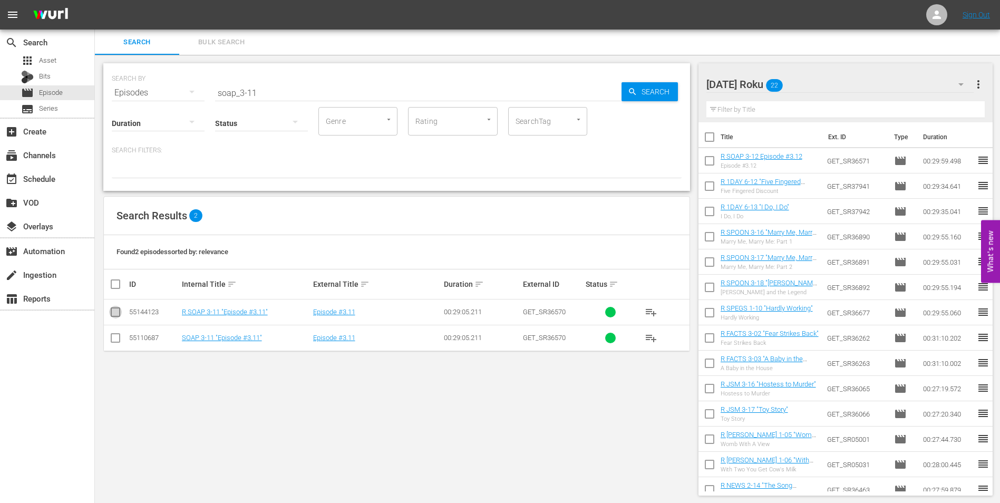
click at [118, 313] on input "checkbox" at bounding box center [115, 314] width 13 height 13
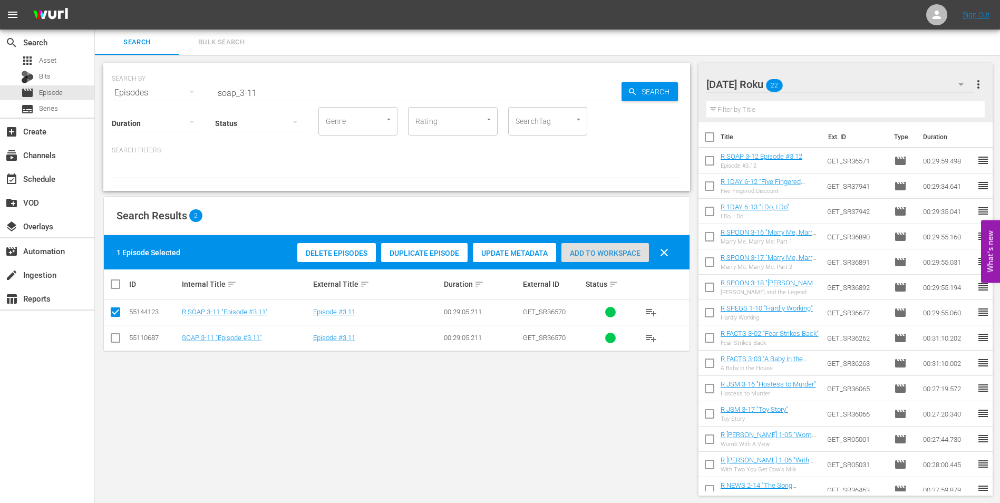
click at [618, 257] on div "Add to Workspace" at bounding box center [605, 253] width 88 height 20
click at [820, 86] on div "[DATE] Roku 23" at bounding box center [840, 85] width 268 height 30
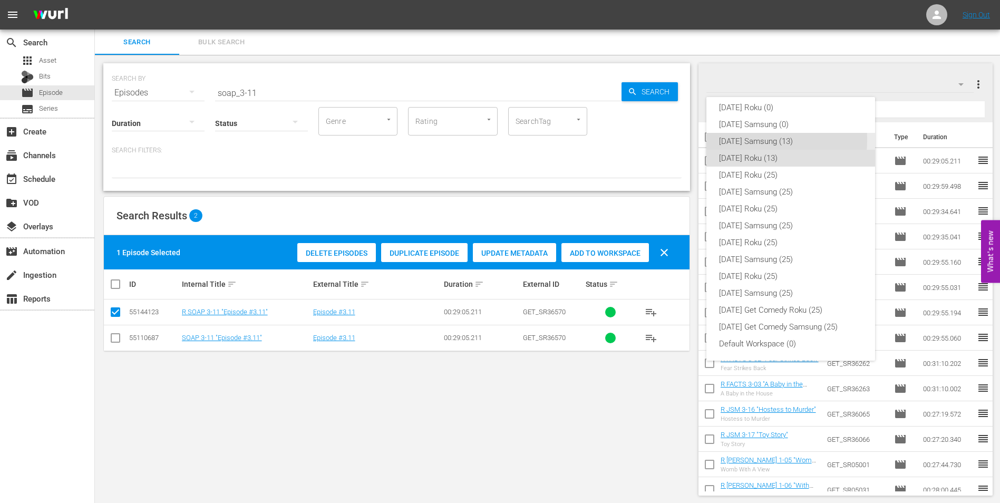
click at [750, 140] on div "[DATE] Samsung (13)" at bounding box center [790, 141] width 143 height 17
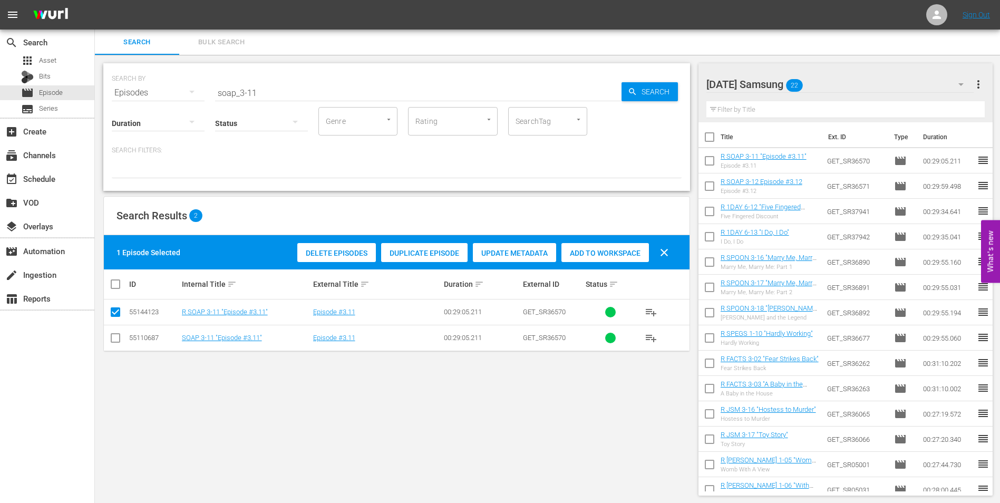
click at [118, 341] on input "checkbox" at bounding box center [115, 340] width 13 height 13
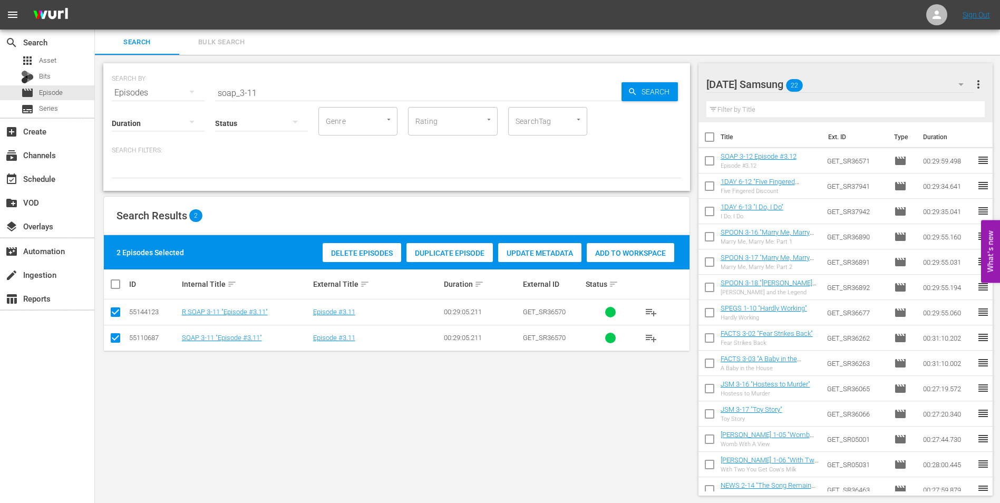
click at [113, 314] on input "checkbox" at bounding box center [115, 314] width 13 height 13
click at [604, 249] on span "Add to Workspace" at bounding box center [605, 253] width 88 height 8
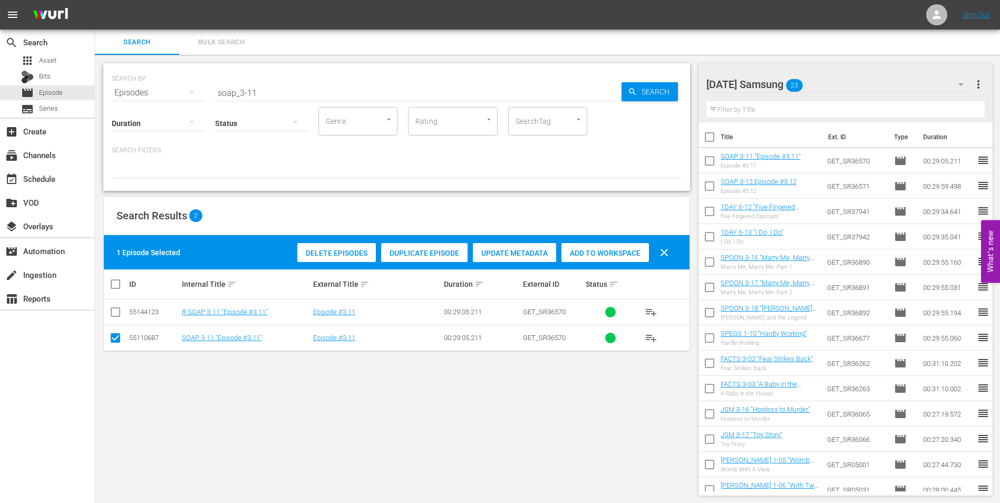
click at [849, 86] on div "[DATE] Samsung 23" at bounding box center [840, 85] width 268 height 30
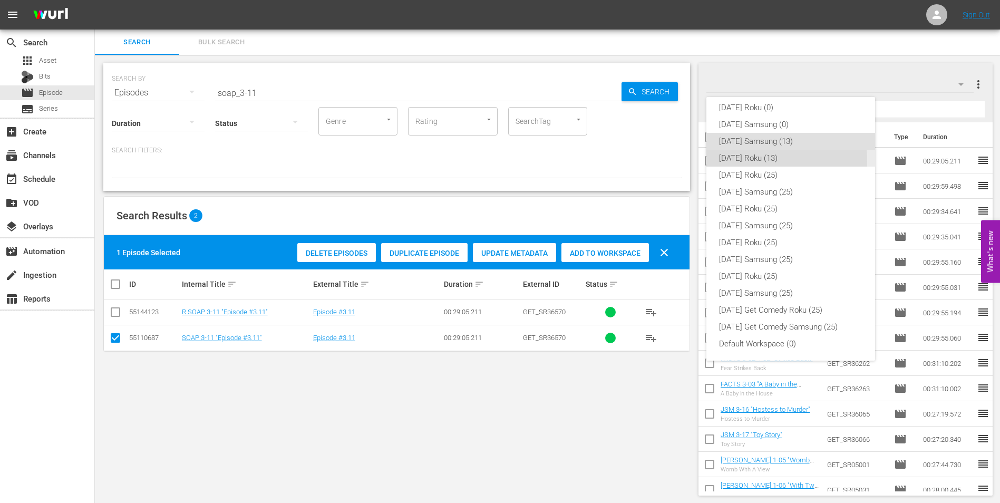
click at [747, 160] on div "[DATE] Roku (13)" at bounding box center [790, 158] width 143 height 17
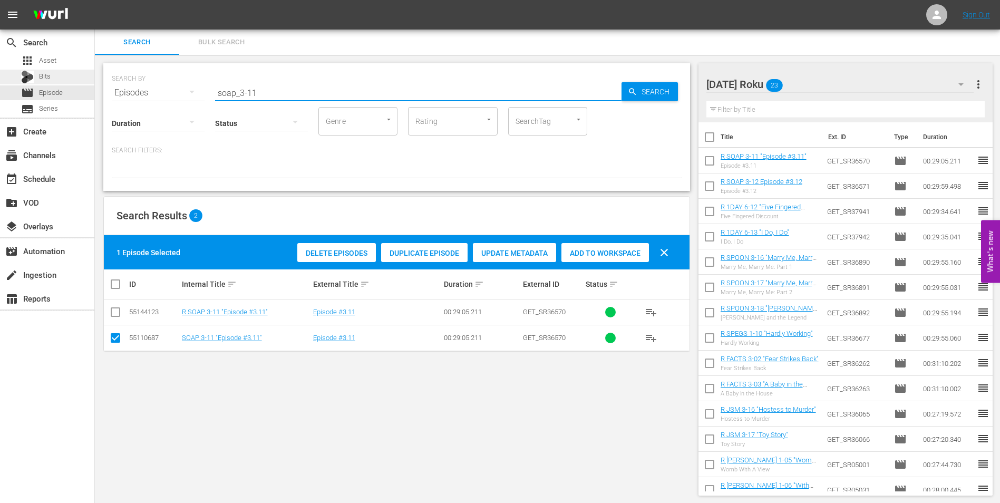
drag, startPoint x: 273, startPoint y: 92, endPoint x: 0, endPoint y: 80, distance: 273.3
click at [0, 80] on html "menu Sign Out search Search apps Asset Bits movie Episode subtitles Series add_…" at bounding box center [500, 251] width 1000 height 503
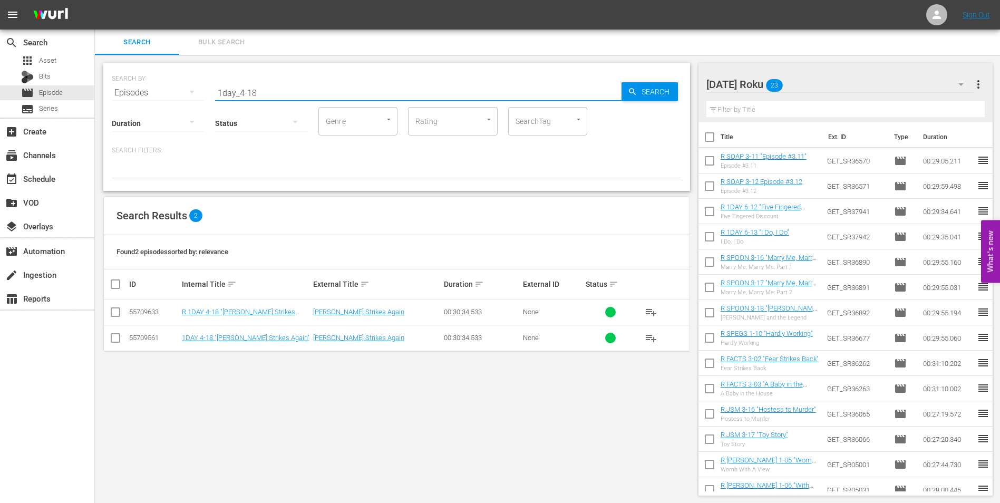
click at [115, 312] on input "checkbox" at bounding box center [115, 314] width 13 height 13
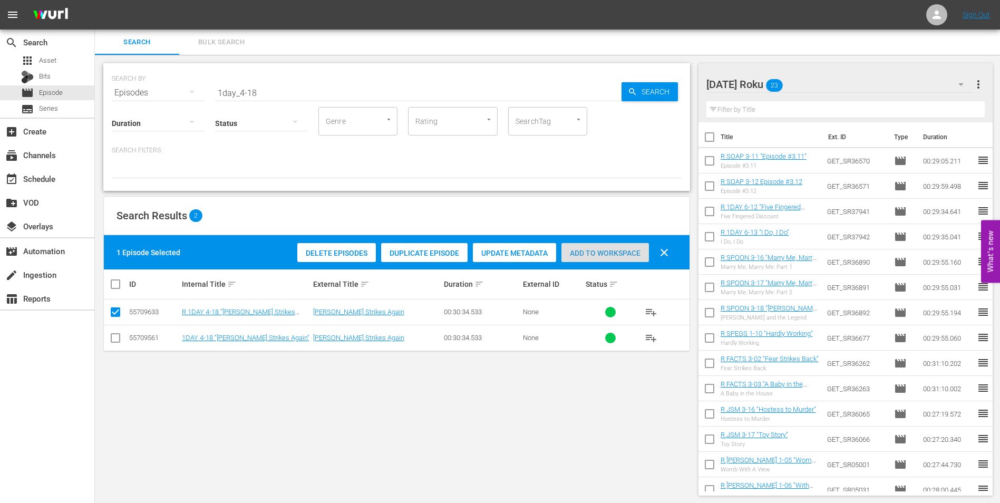
click at [617, 249] on span "Add to Workspace" at bounding box center [605, 253] width 88 height 8
click at [825, 86] on div "[DATE] Roku 24" at bounding box center [840, 85] width 268 height 30
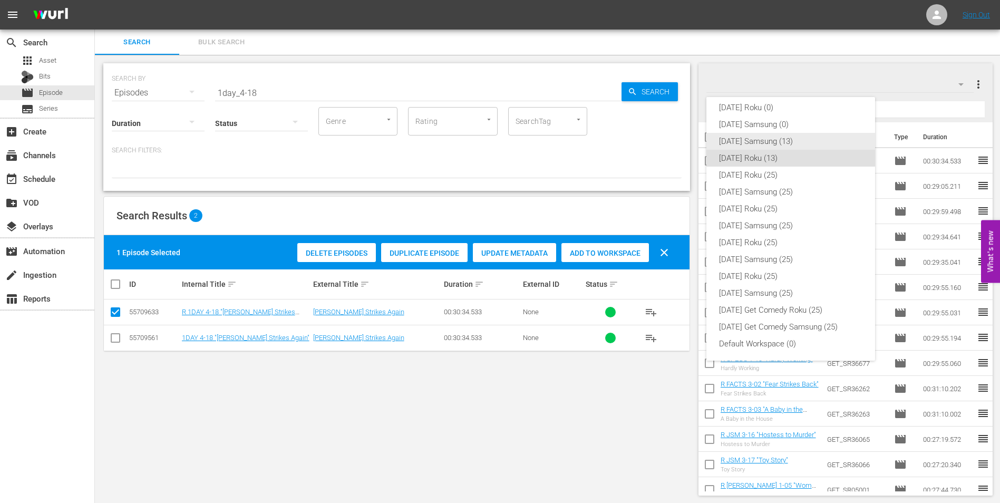
click at [755, 140] on div "[DATE] Samsung (13)" at bounding box center [790, 141] width 143 height 17
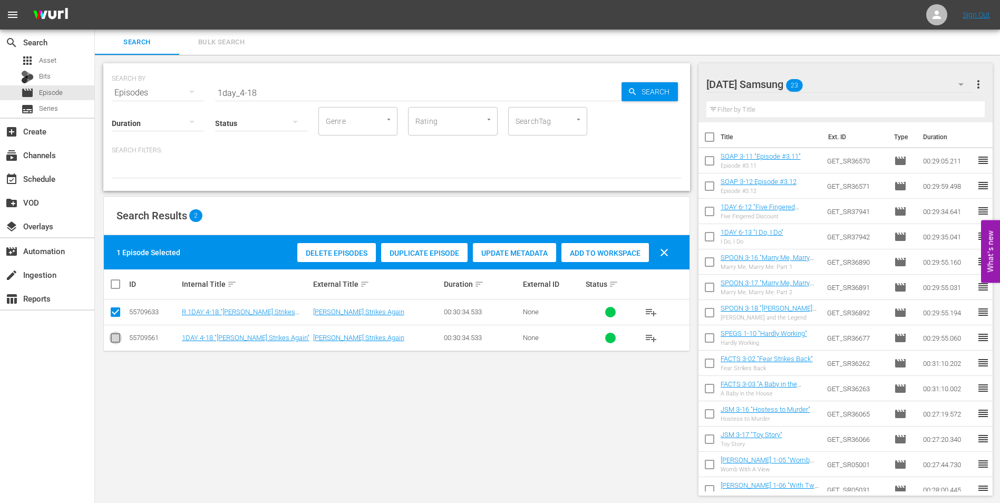
click at [116, 338] on input "checkbox" at bounding box center [115, 340] width 13 height 13
click at [115, 310] on input "checkbox" at bounding box center [115, 314] width 13 height 13
click at [613, 248] on div "Add to Workspace" at bounding box center [605, 253] width 88 height 20
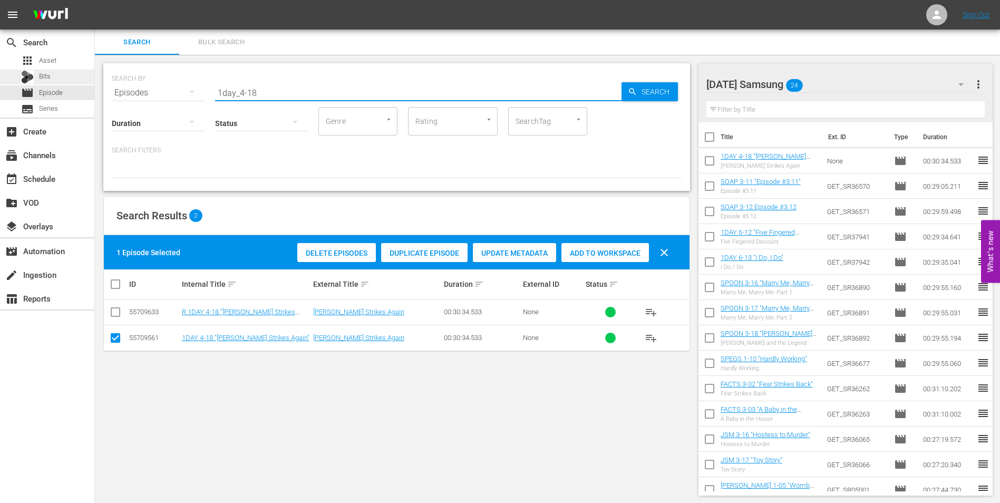
drag, startPoint x: 286, startPoint y: 90, endPoint x: 89, endPoint y: 73, distance: 197.4
click at [95, 0] on div "search Search apps Asset Bits movie Episode subtitles Series add_box Create sub…" at bounding box center [547, 0] width 905 height 0
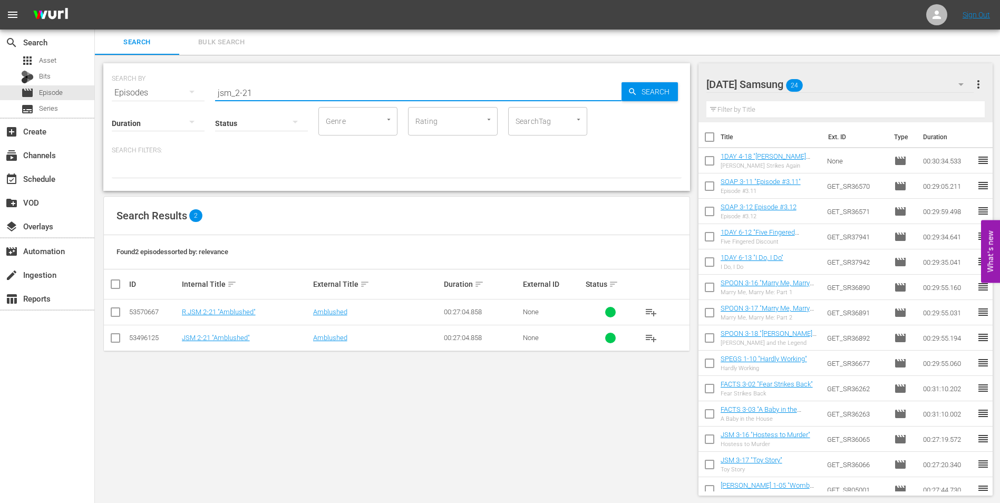
click at [117, 342] on input "checkbox" at bounding box center [115, 340] width 13 height 13
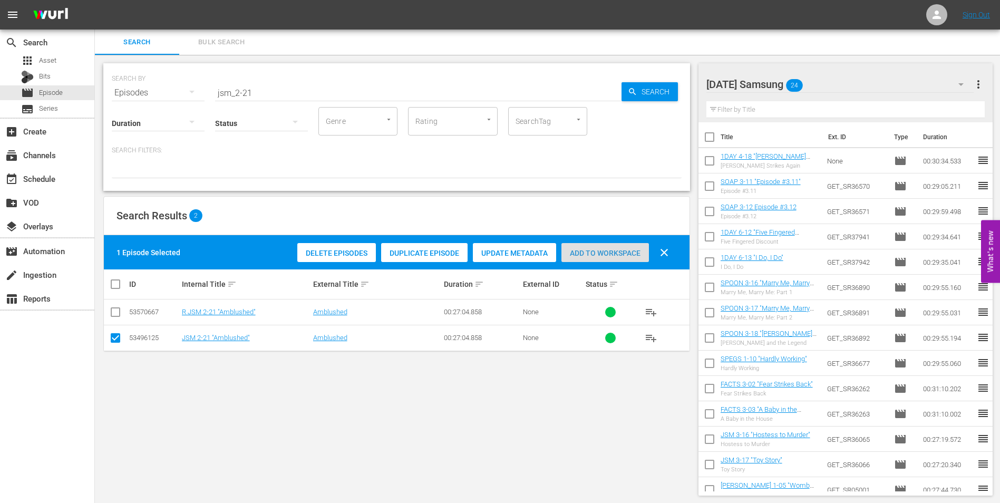
click at [625, 249] on span "Add to Workspace" at bounding box center [605, 253] width 88 height 8
click at [852, 83] on div "[DATE] Samsung 25" at bounding box center [840, 85] width 268 height 30
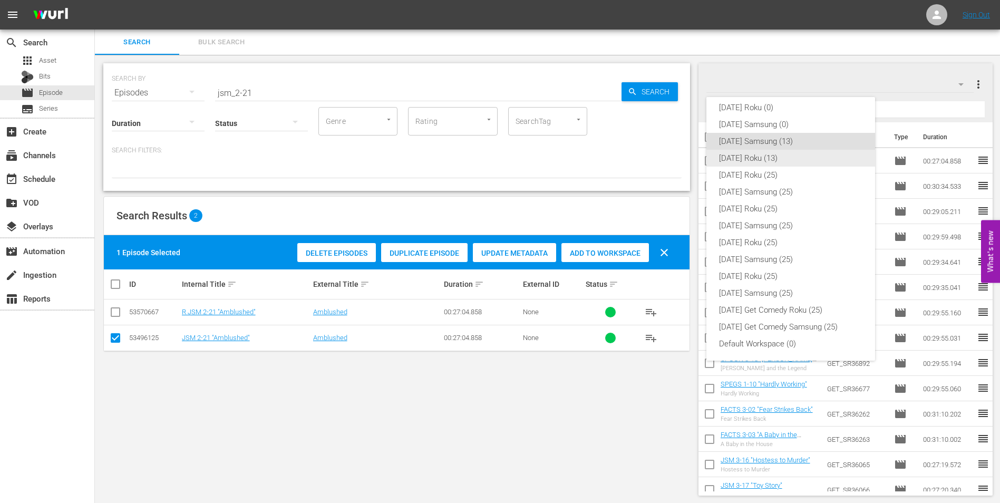
click at [760, 158] on div "[DATE] Roku (13)" at bounding box center [790, 158] width 143 height 17
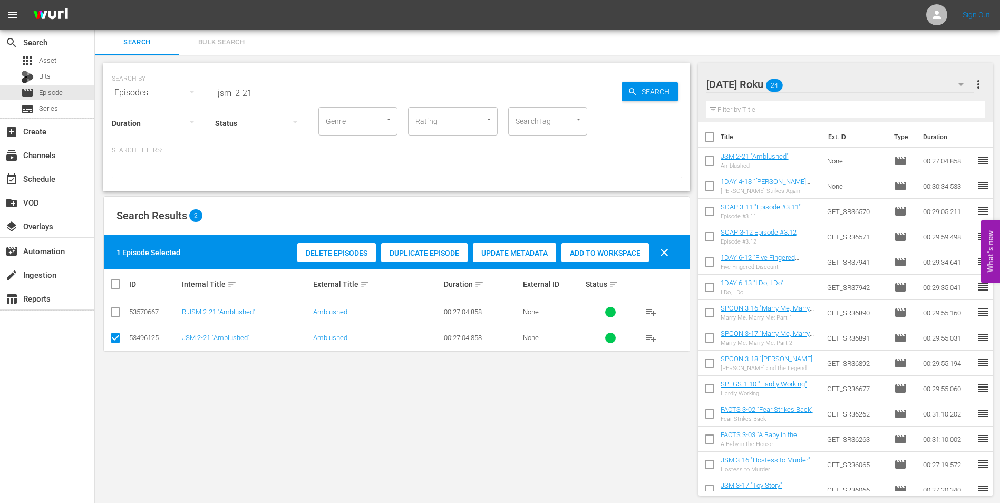
click at [116, 341] on input "checkbox" at bounding box center [115, 340] width 13 height 13
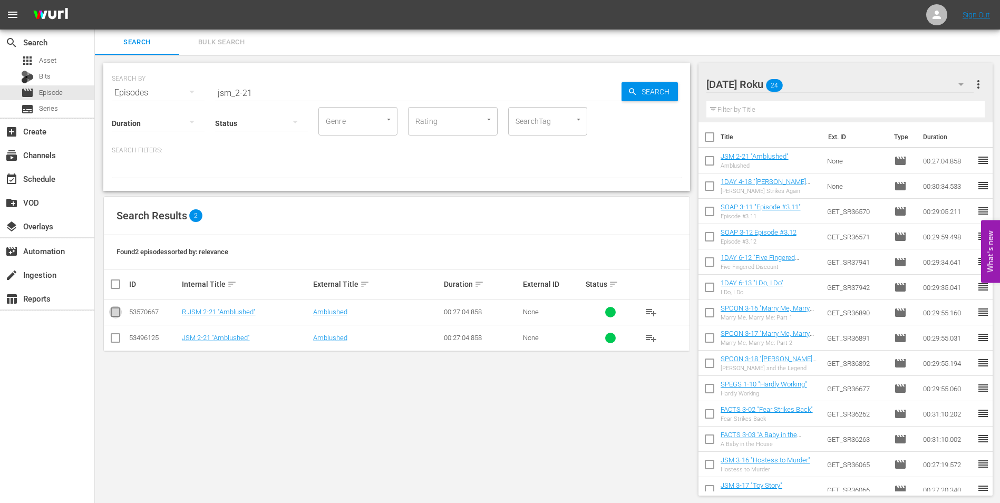
click at [116, 318] on input "checkbox" at bounding box center [115, 314] width 13 height 13
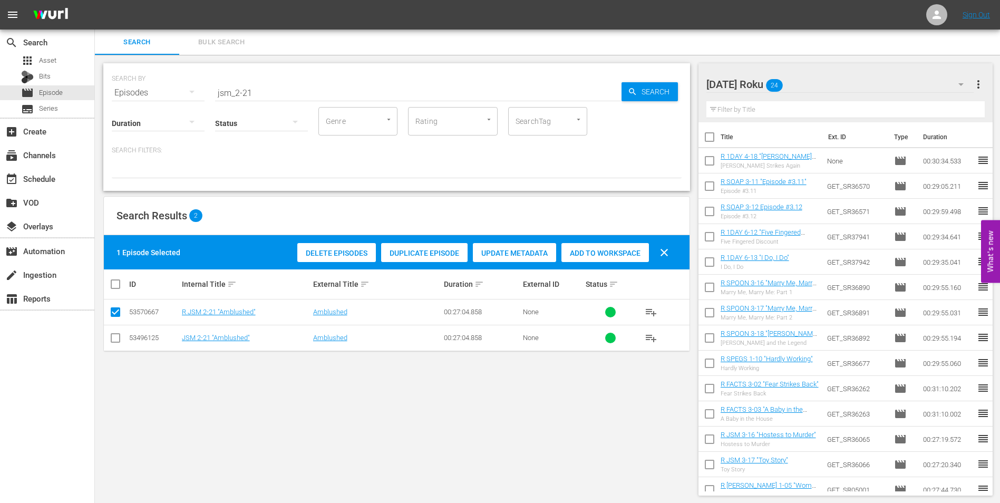
click at [631, 246] on div "Add to Workspace" at bounding box center [605, 253] width 88 height 20
click at [855, 69] on div "[DATE] Roku 25 [DATE] Roku more_vert" at bounding box center [845, 80] width 279 height 34
click at [848, 77] on div "[DATE] Roku 25" at bounding box center [840, 85] width 268 height 30
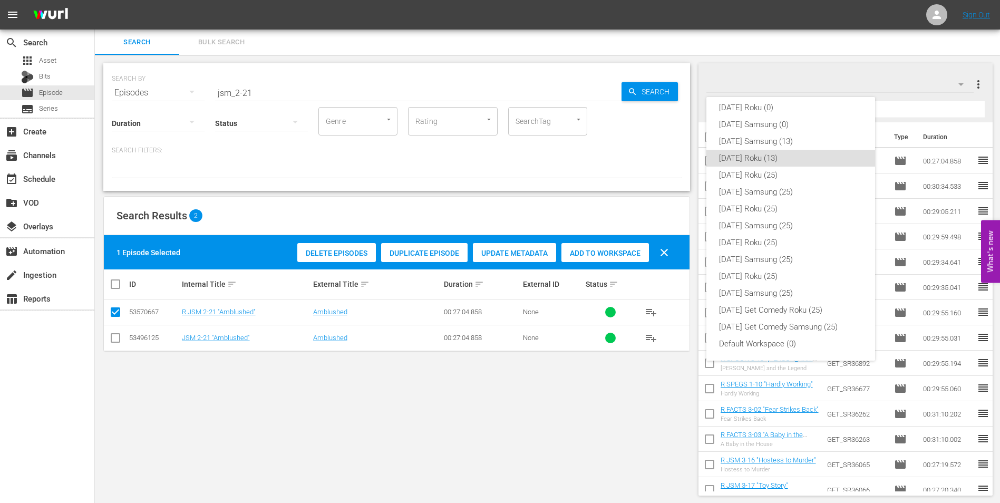
click at [50, 63] on div "[DATE] Roku (0) [DATE] Samsung (0) [DATE] Samsung (13) [DATE] Roku (13) [DATE] …" at bounding box center [500, 251] width 1000 height 503
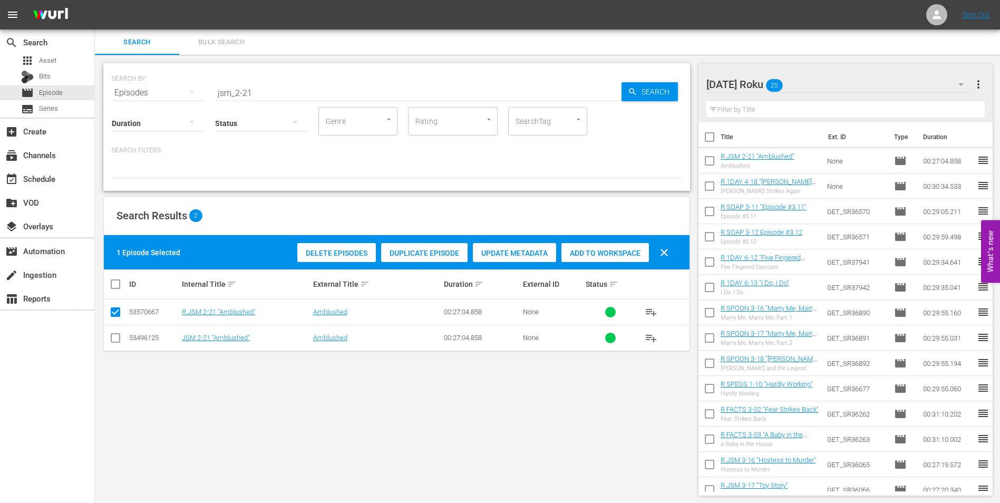
click at [46, 74] on div "[DATE] Roku (0) [DATE] Samsung (0) [DATE] Samsung (13) [DATE] Roku (13) [DATE] …" at bounding box center [500, 251] width 1000 height 503
click at [44, 75] on span "Bits" at bounding box center [45, 76] width 12 height 11
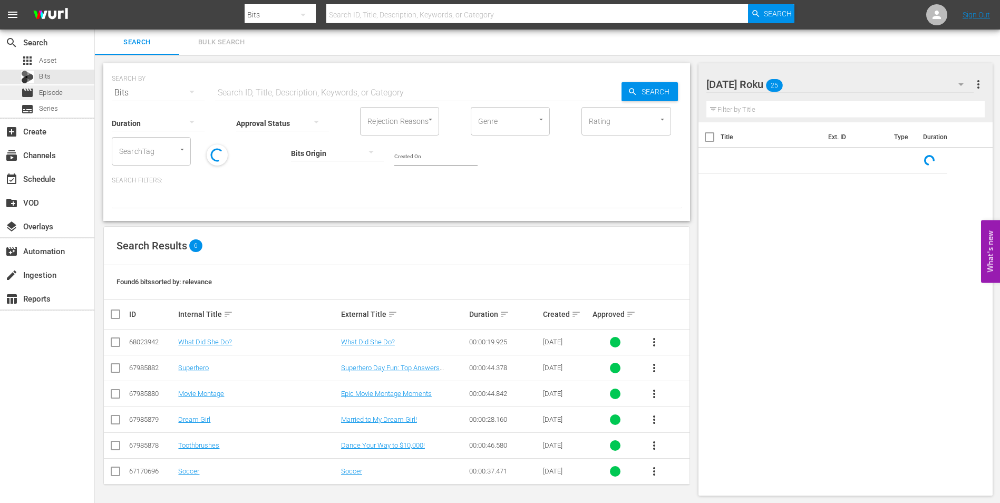
click at [47, 90] on span "Episode" at bounding box center [51, 93] width 24 height 11
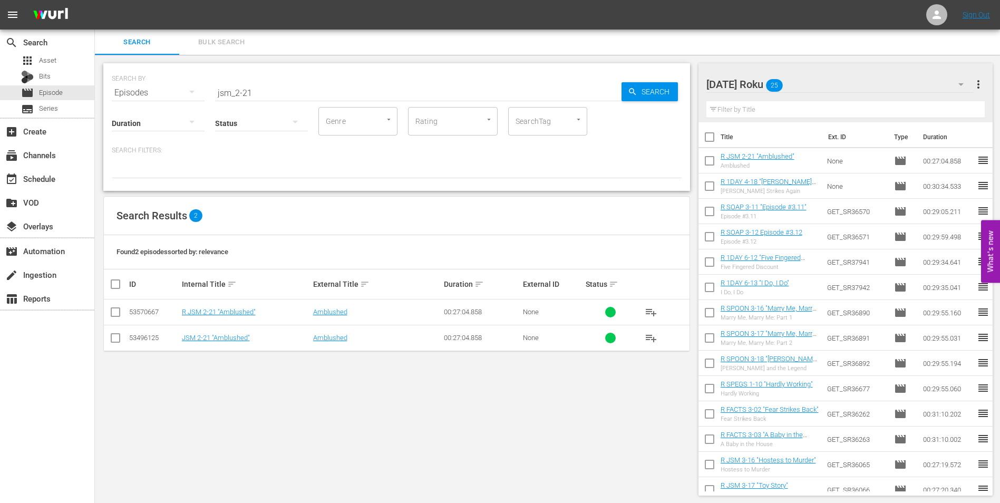
click at [836, 81] on div "[DATE] Roku 25" at bounding box center [840, 85] width 268 height 30
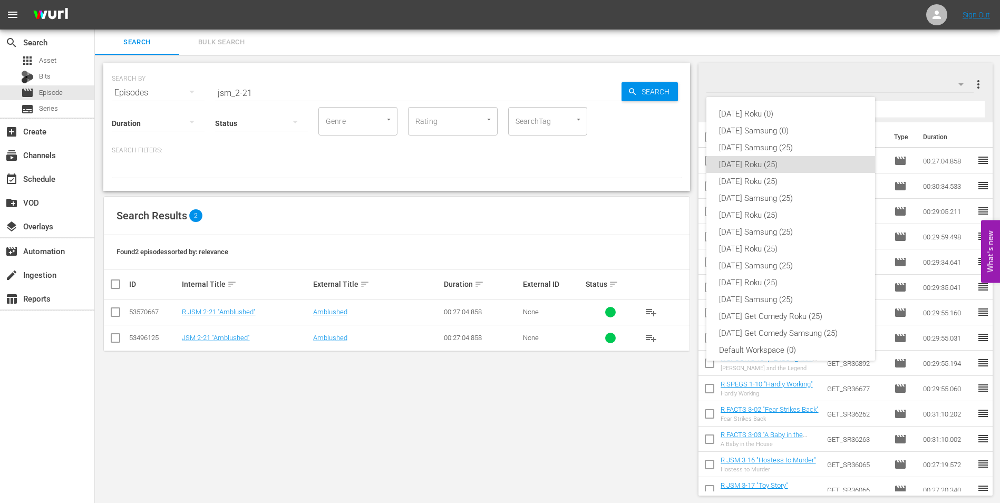
scroll to position [6, 0]
click at [775, 142] on div "[DATE] Samsung (25)" at bounding box center [790, 141] width 143 height 17
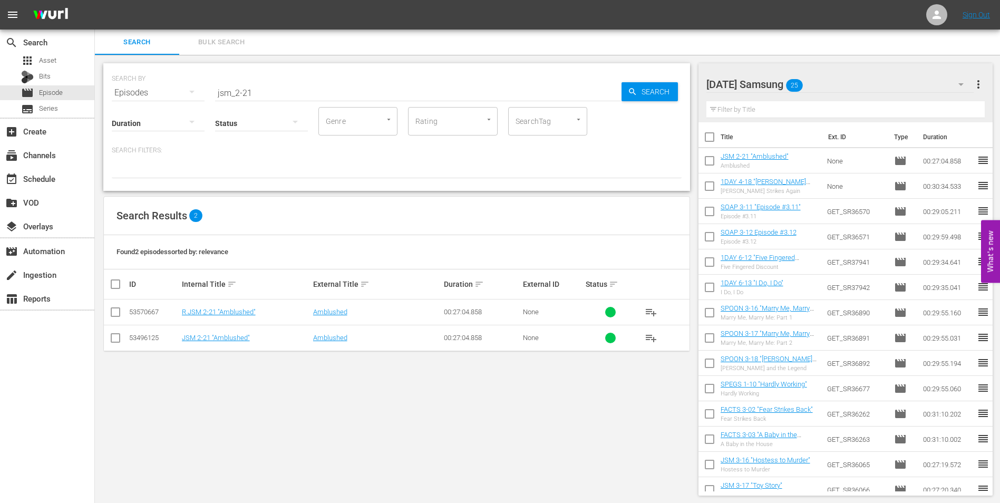
click at [871, 77] on div "[DATE] Samsung 25" at bounding box center [840, 85] width 268 height 30
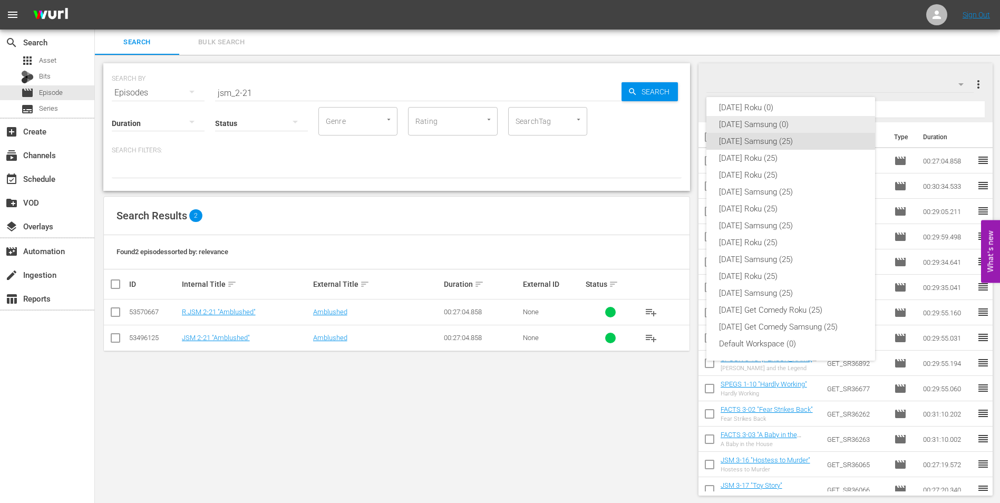
click at [778, 121] on div "[DATE] Samsung (0)" at bounding box center [790, 124] width 143 height 17
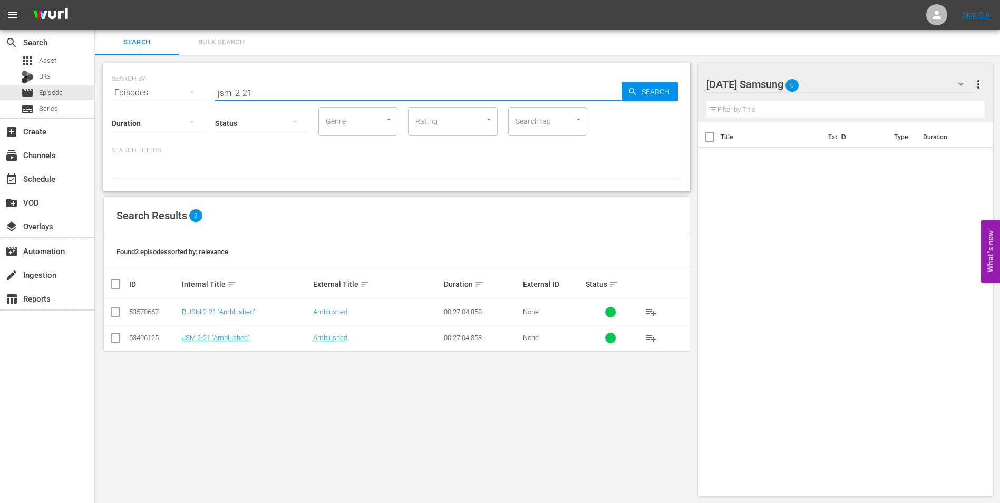
drag, startPoint x: 268, startPoint y: 92, endPoint x: 164, endPoint y: 85, distance: 104.6
click at [177, 93] on div "SEARCH BY Search By Episodes Search ID, Title, Description, Keywords, or Catego…" at bounding box center [397, 86] width 570 height 38
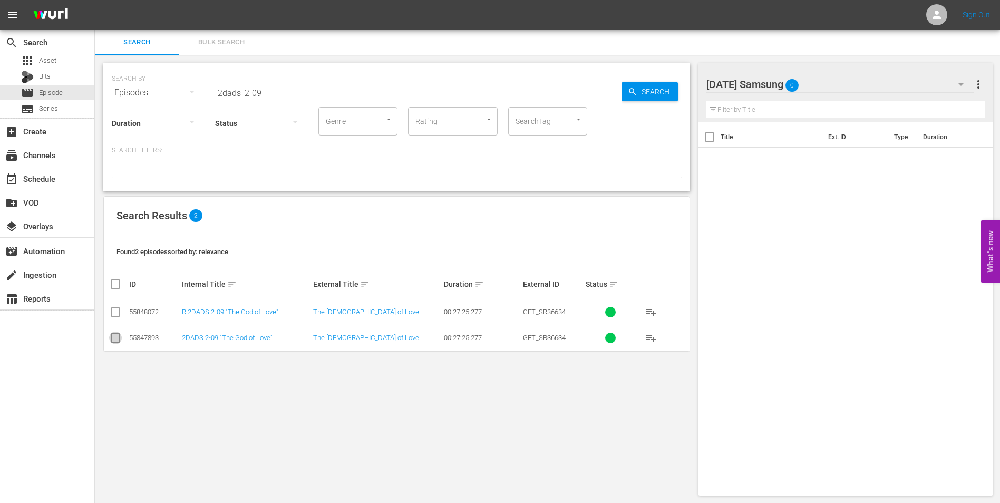
click at [114, 338] on input "checkbox" at bounding box center [115, 340] width 13 height 13
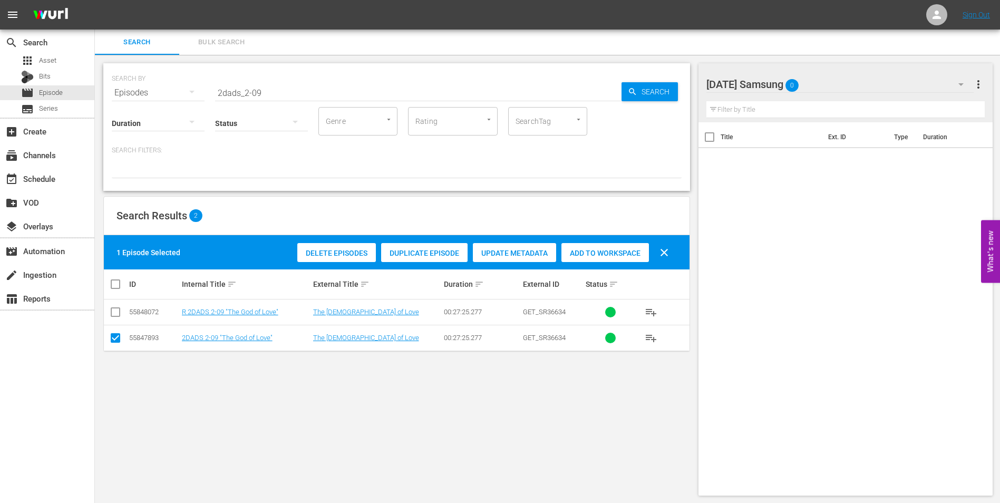
click at [615, 252] on span "Add to Workspace" at bounding box center [605, 253] width 88 height 8
click at [831, 77] on div "[DATE] Samsung 1" at bounding box center [840, 85] width 268 height 30
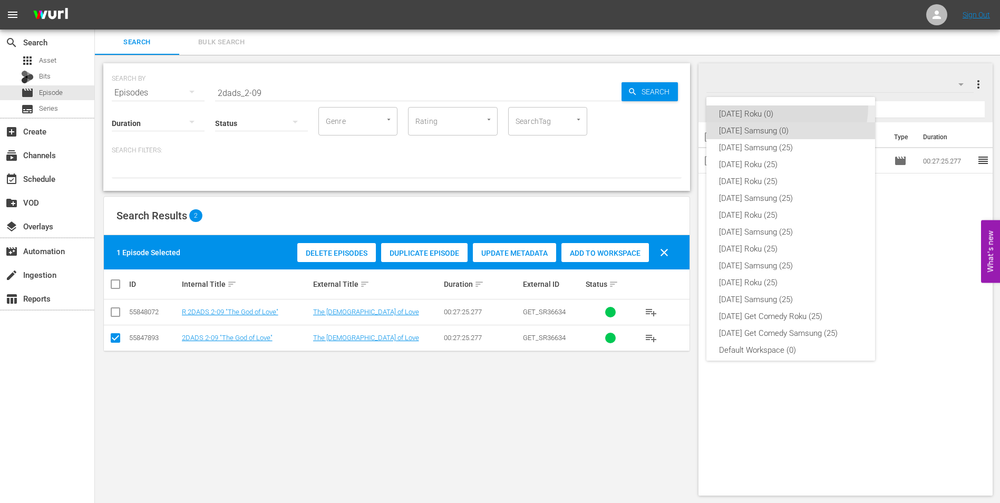
click at [771, 106] on div "[DATE] Roku (0)" at bounding box center [790, 113] width 143 height 17
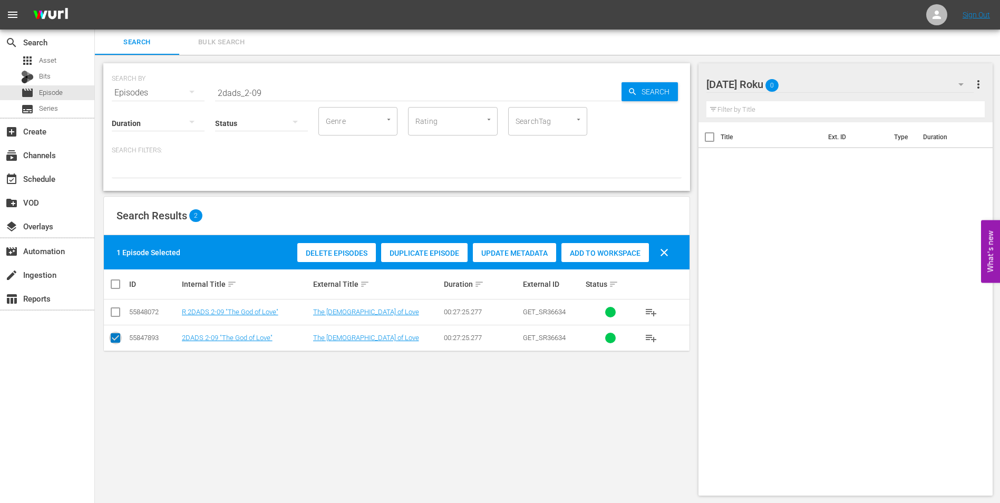
click at [109, 338] on input "checkbox" at bounding box center [115, 340] width 13 height 13
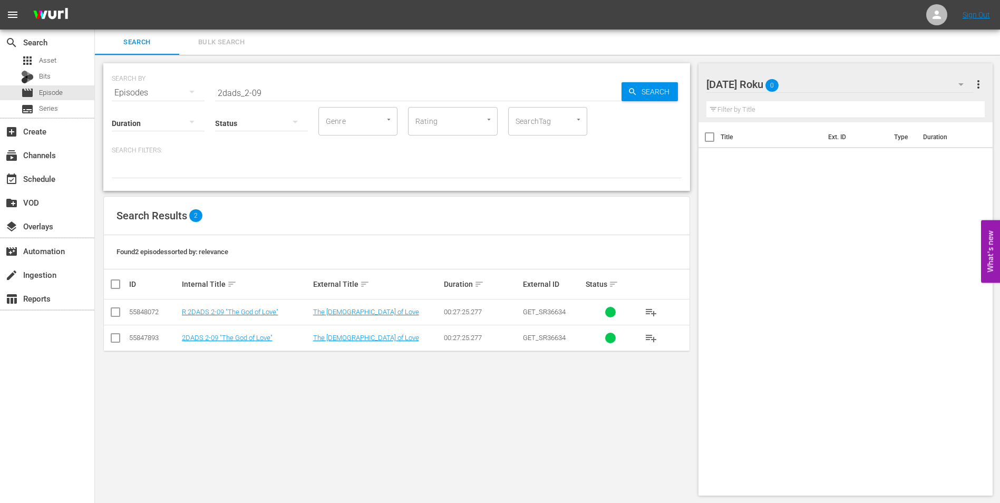
click at [111, 314] on input "checkbox" at bounding box center [115, 314] width 13 height 13
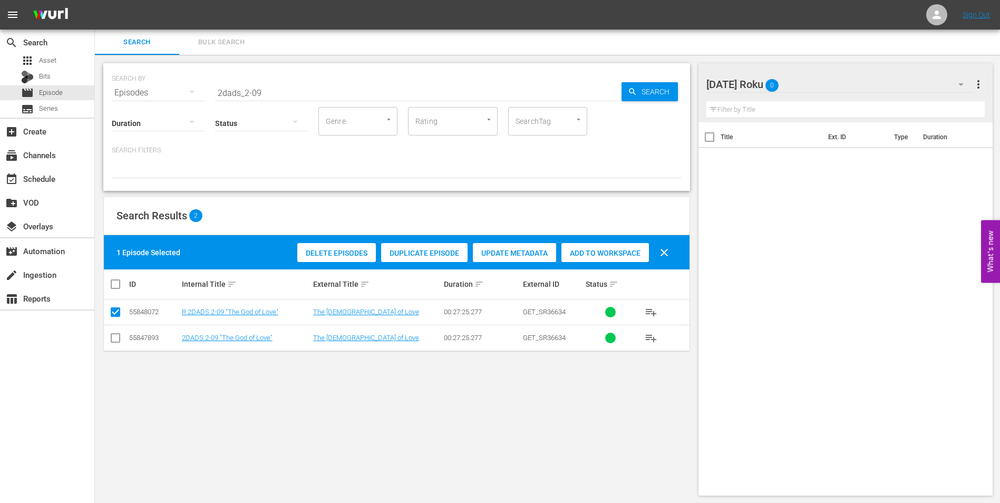
click at [583, 246] on div "Add to Workspace" at bounding box center [605, 253] width 88 height 20
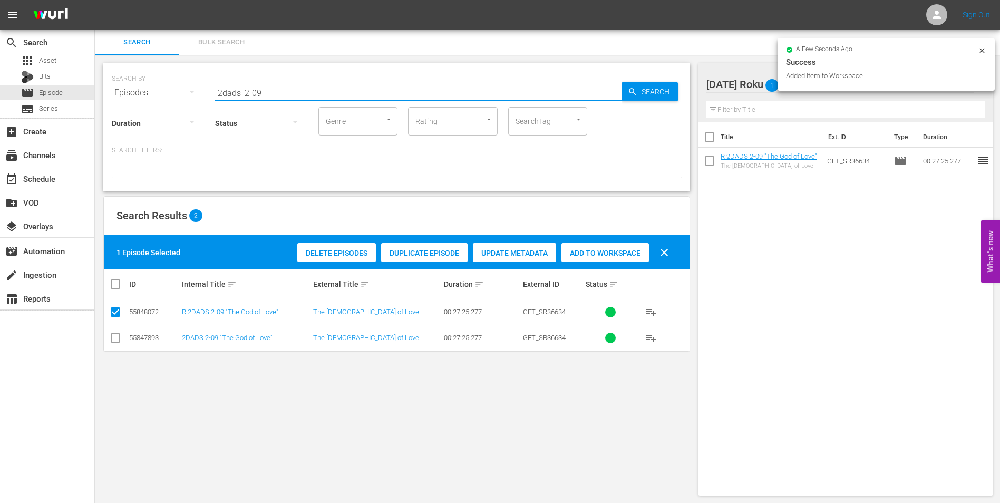
drag, startPoint x: 254, startPoint y: 90, endPoint x: 272, endPoint y: 94, distance: 19.1
click at [271, 94] on input "2dads_2-09" at bounding box center [418, 92] width 406 height 25
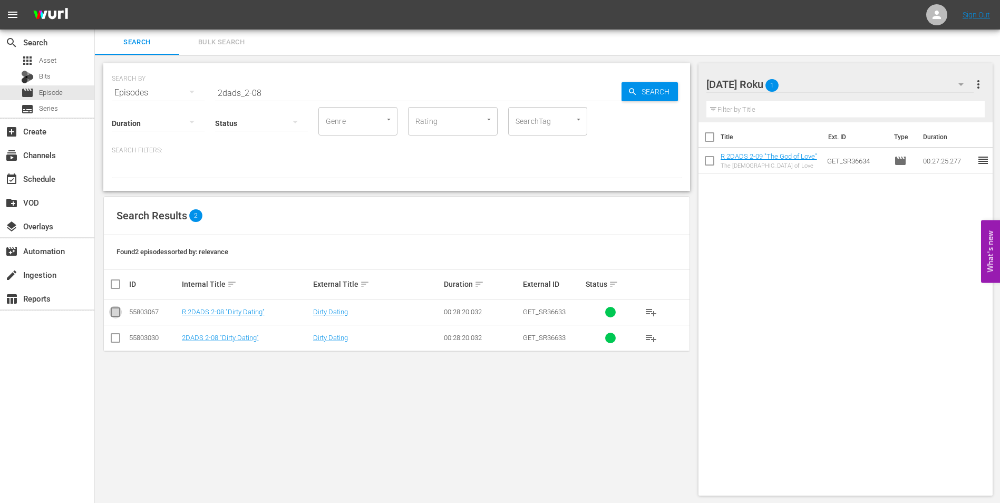
click at [117, 311] on input "checkbox" at bounding box center [115, 314] width 13 height 13
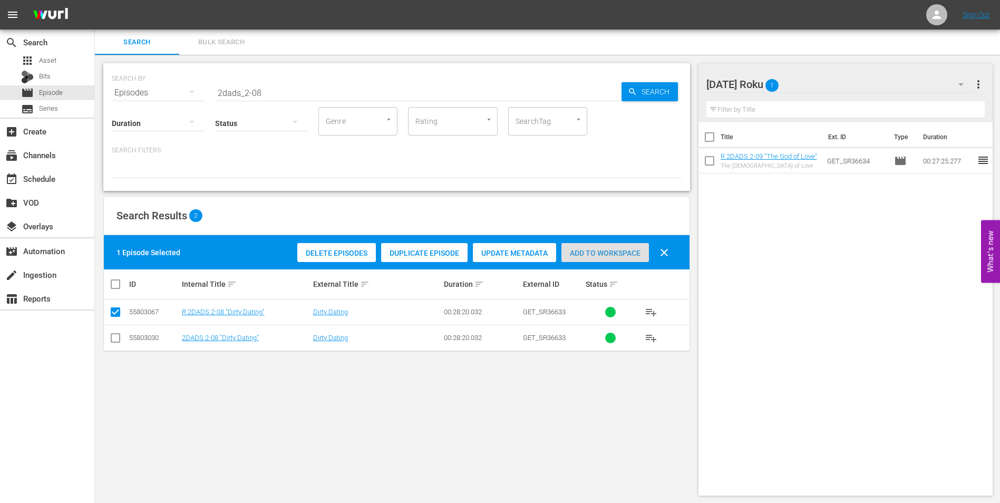
click at [609, 253] on span "Add to Workspace" at bounding box center [605, 253] width 88 height 8
click at [817, 78] on div "[DATE] Roku 2" at bounding box center [840, 85] width 268 height 30
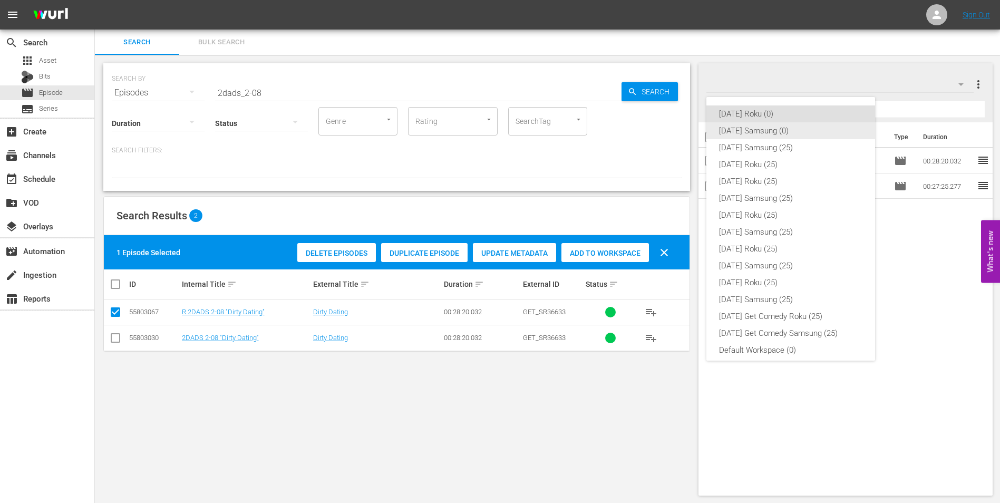
click at [739, 135] on div "[DATE] Samsung (0)" at bounding box center [790, 130] width 143 height 17
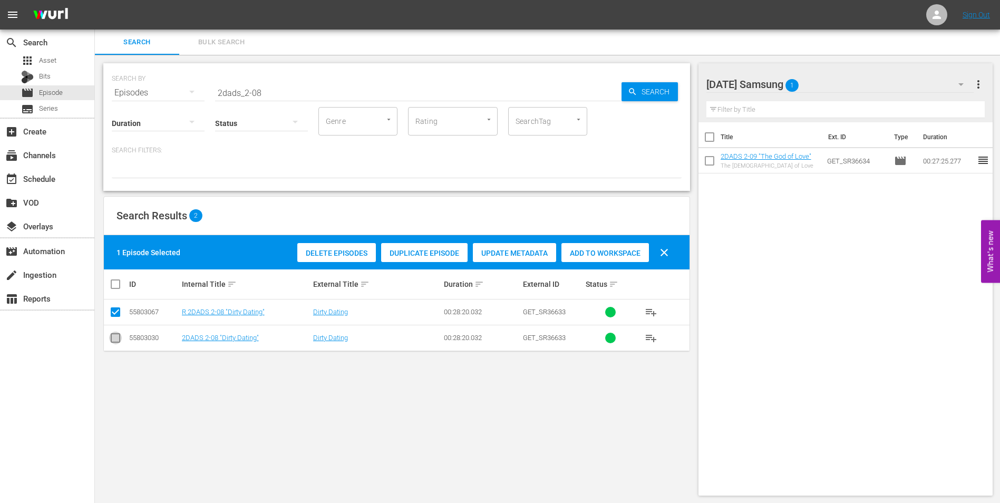
click at [117, 343] on input "checkbox" at bounding box center [115, 340] width 13 height 13
click at [117, 313] on input "checkbox" at bounding box center [115, 314] width 13 height 13
click at [589, 254] on span "Add to Workspace" at bounding box center [605, 253] width 88 height 8
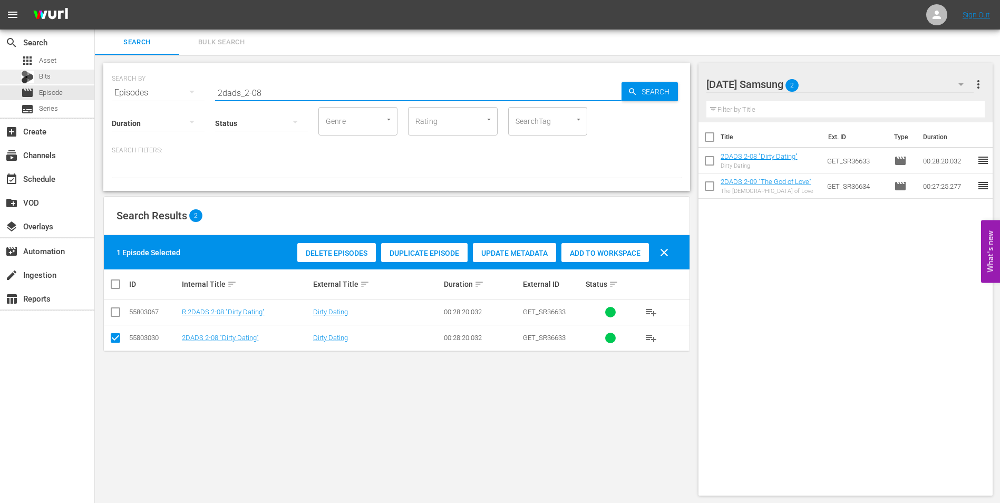
drag, startPoint x: 276, startPoint y: 91, endPoint x: 82, endPoint y: 76, distance: 195.1
click at [95, 0] on div "search Search apps Asset Bits movie Episode subtitles Series add_box Create sub…" at bounding box center [547, 0] width 905 height 0
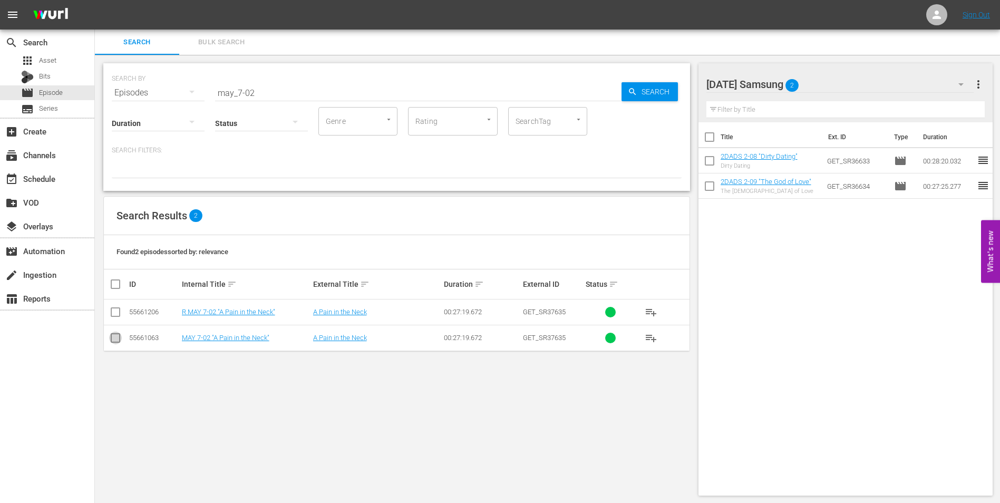
click at [112, 336] on input "checkbox" at bounding box center [115, 340] width 13 height 13
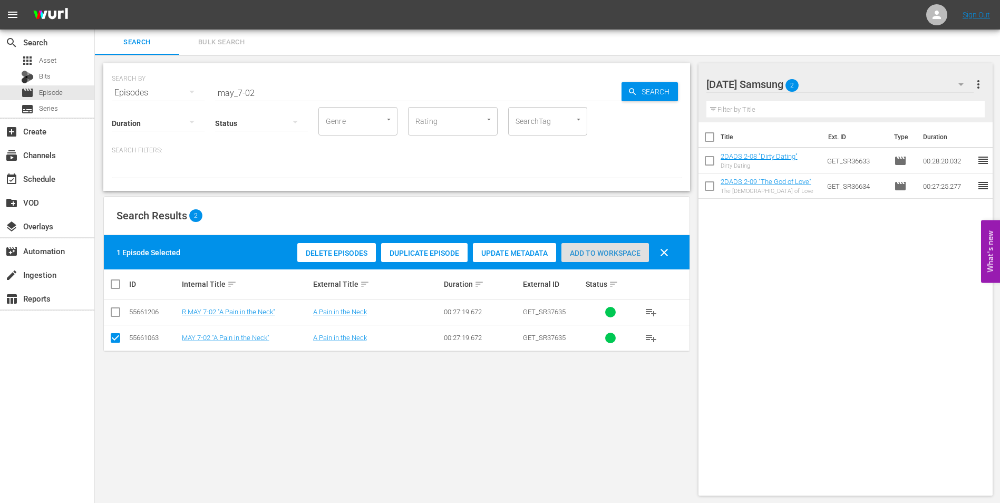
click at [604, 248] on div "Add to Workspace" at bounding box center [605, 253] width 88 height 20
click at [845, 80] on div "[DATE] Samsung 3" at bounding box center [840, 85] width 268 height 30
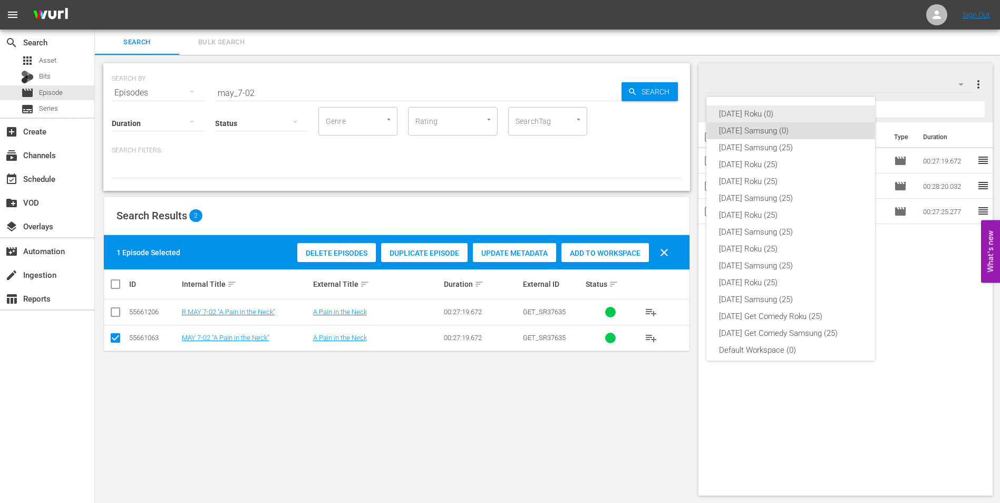
click at [722, 112] on div "[DATE] Roku (0)" at bounding box center [790, 113] width 143 height 17
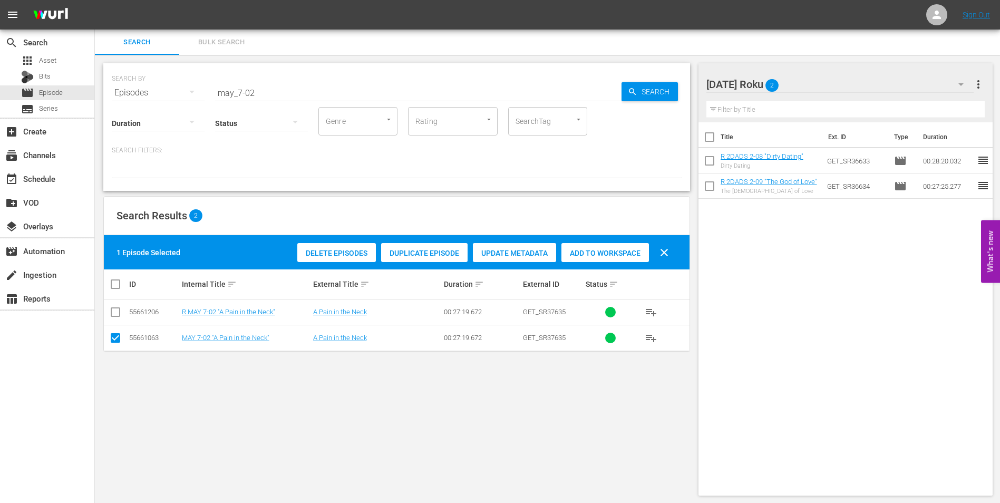
click at [113, 345] on input "checkbox" at bounding box center [115, 340] width 13 height 13
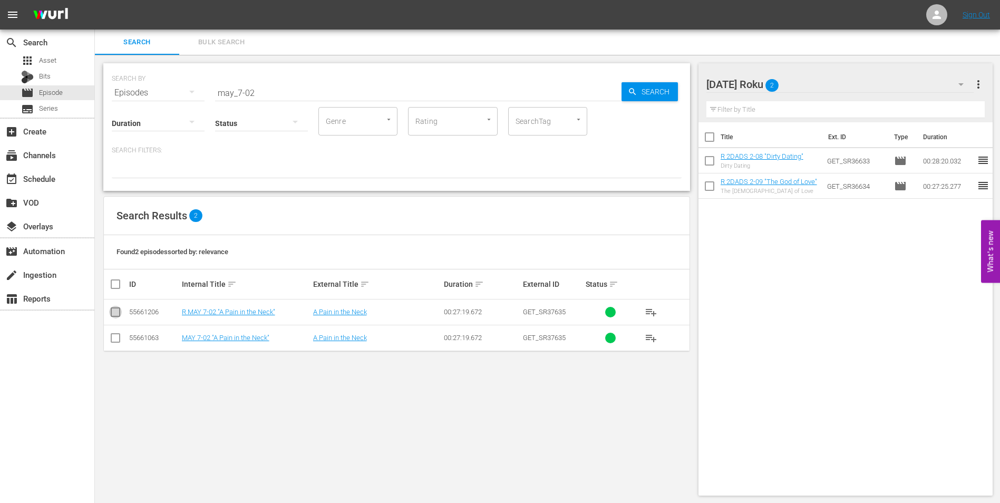
click at [112, 313] on input "checkbox" at bounding box center [115, 314] width 13 height 13
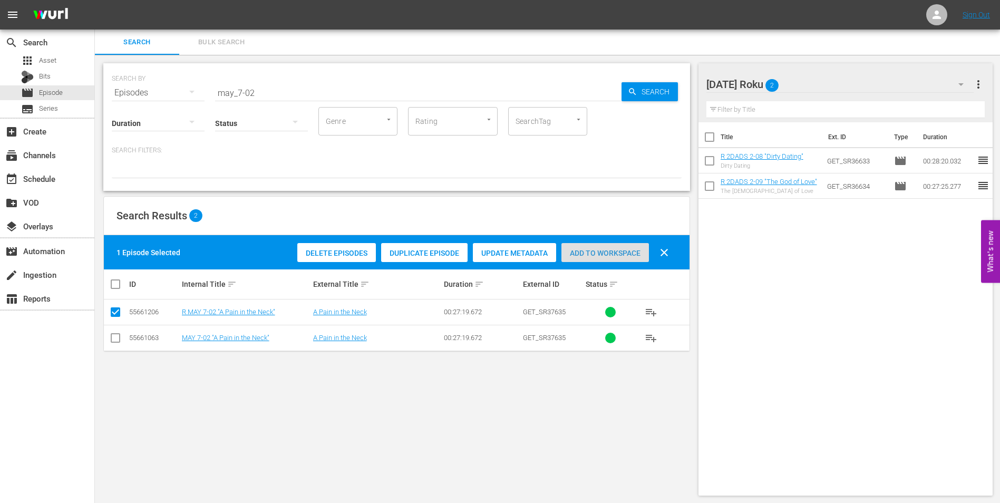
click at [597, 256] on span "Add to Workspace" at bounding box center [605, 253] width 88 height 8
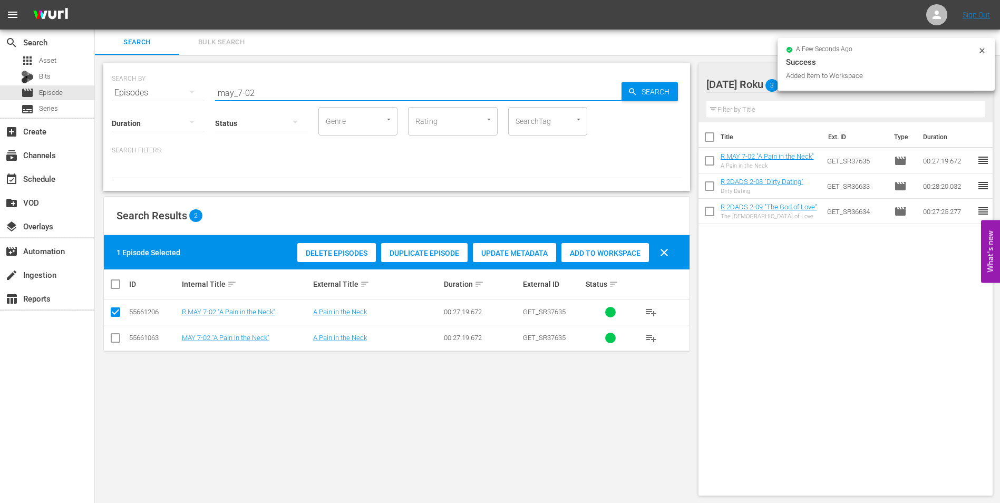
drag, startPoint x: 255, startPoint y: 94, endPoint x: 251, endPoint y: 98, distance: 6.0
click at [251, 98] on div "SEARCH BY Search By Episodes Search ID, Title, Description, Keywords, or Catego…" at bounding box center [396, 127] width 587 height 128
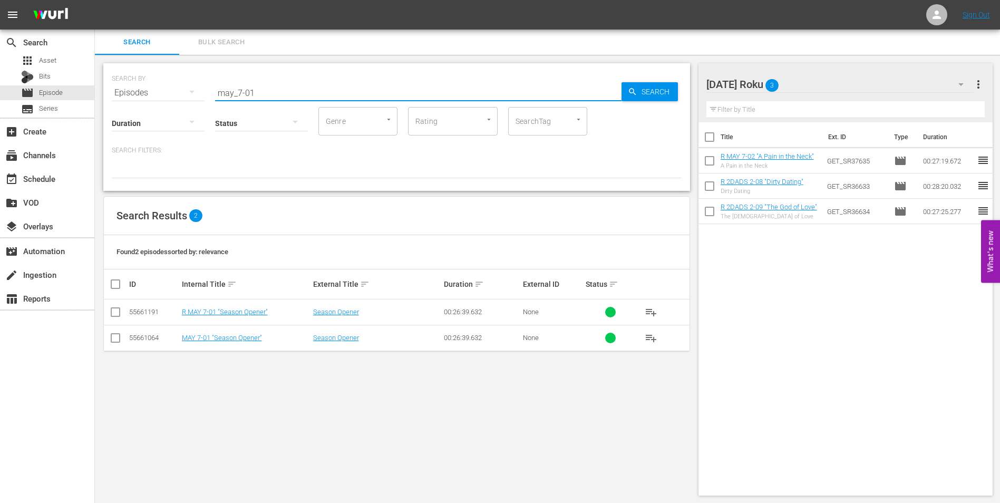
click at [118, 310] on input "checkbox" at bounding box center [115, 314] width 13 height 13
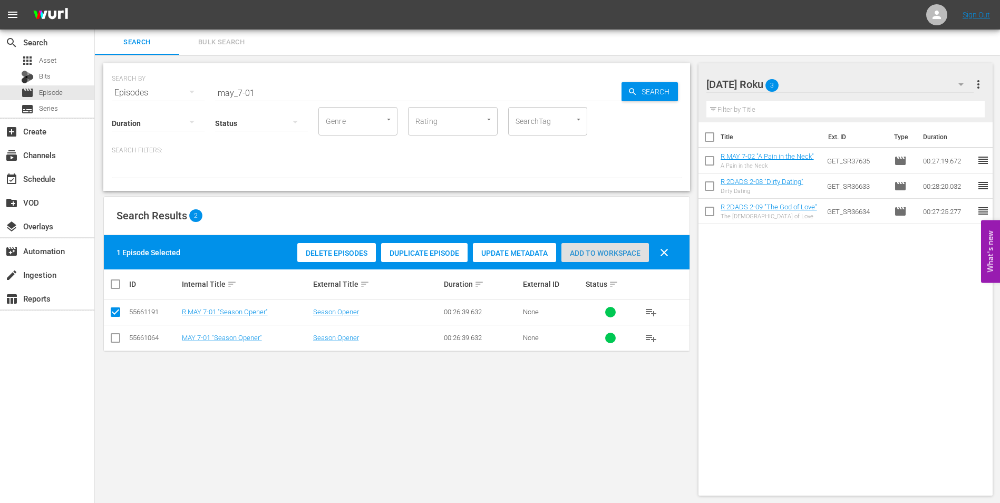
click at [609, 257] on span "Add to Workspace" at bounding box center [605, 253] width 88 height 8
click at [805, 77] on div "[DATE] Roku 4" at bounding box center [840, 85] width 268 height 30
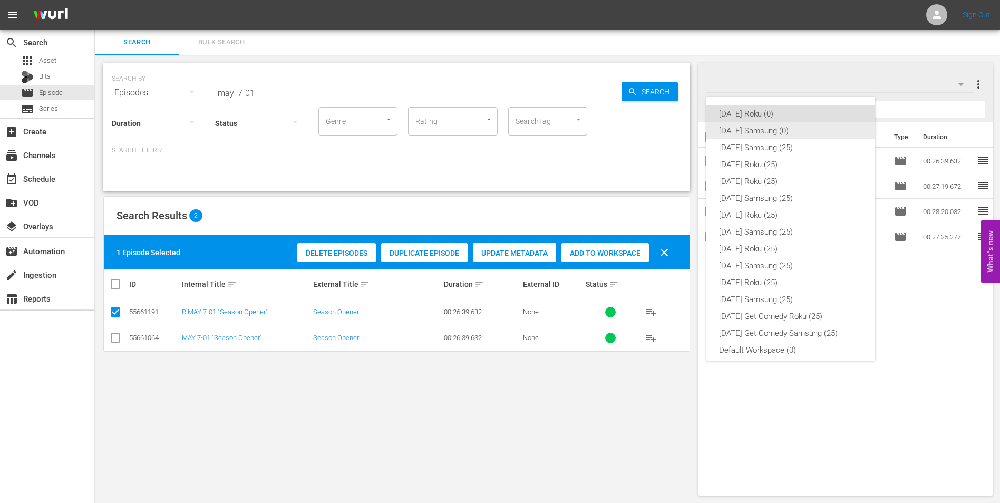
click at [762, 132] on div "[DATE] Samsung (0)" at bounding box center [790, 130] width 143 height 17
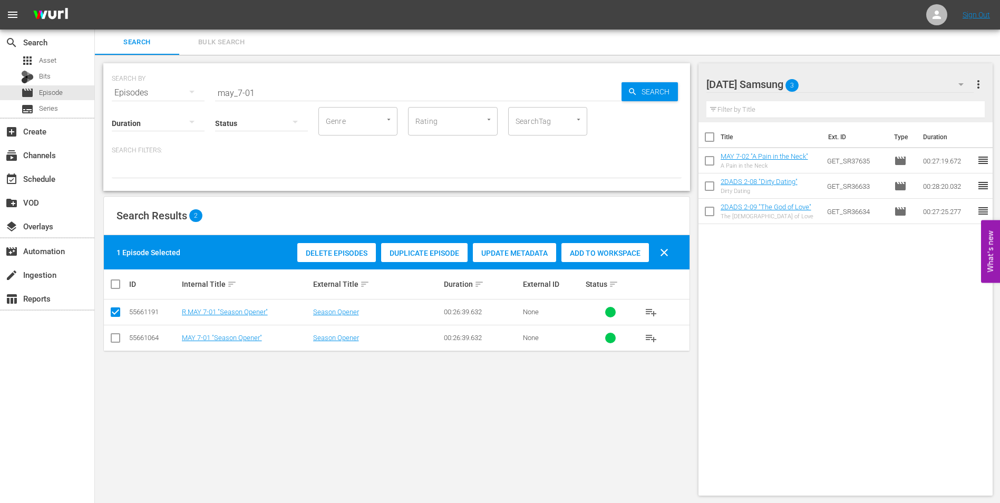
click at [114, 340] on input "checkbox" at bounding box center [115, 340] width 13 height 13
click at [118, 313] on input "checkbox" at bounding box center [115, 314] width 13 height 13
click at [604, 247] on div "Add to Workspace" at bounding box center [605, 253] width 88 height 20
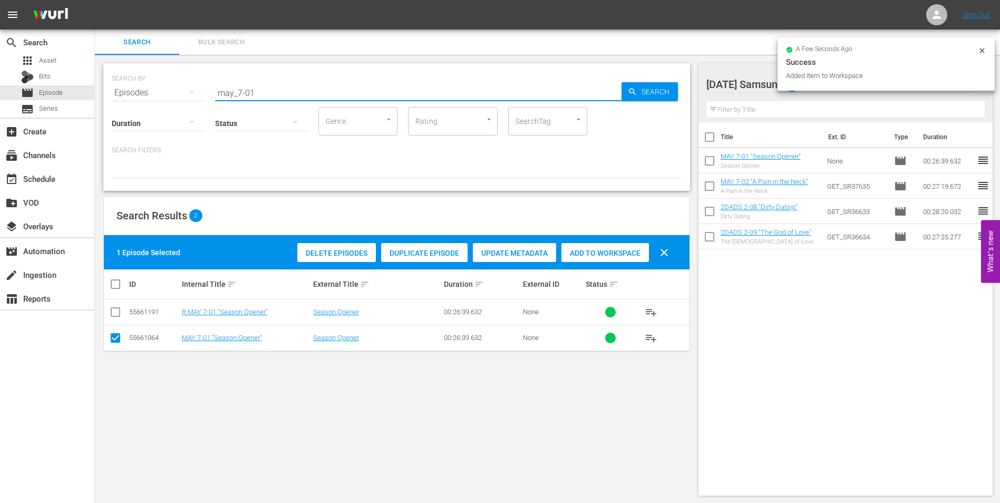
drag, startPoint x: 238, startPoint y: 92, endPoint x: 285, endPoint y: 99, distance: 47.3
click at [285, 99] on div "SEARCH BY Search By Episodes Search ID, Title, Description, Keywords, or Catego…" at bounding box center [396, 127] width 587 height 128
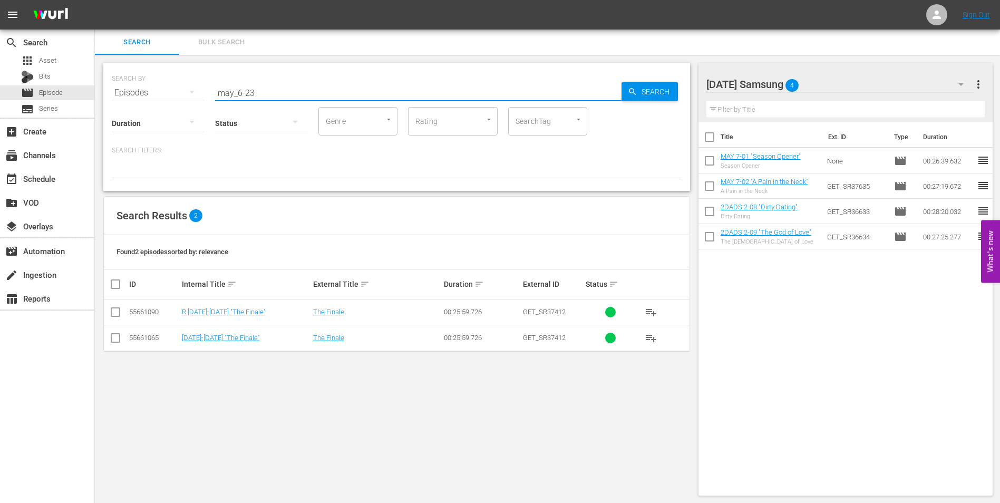
click at [111, 340] on input "checkbox" at bounding box center [115, 340] width 13 height 13
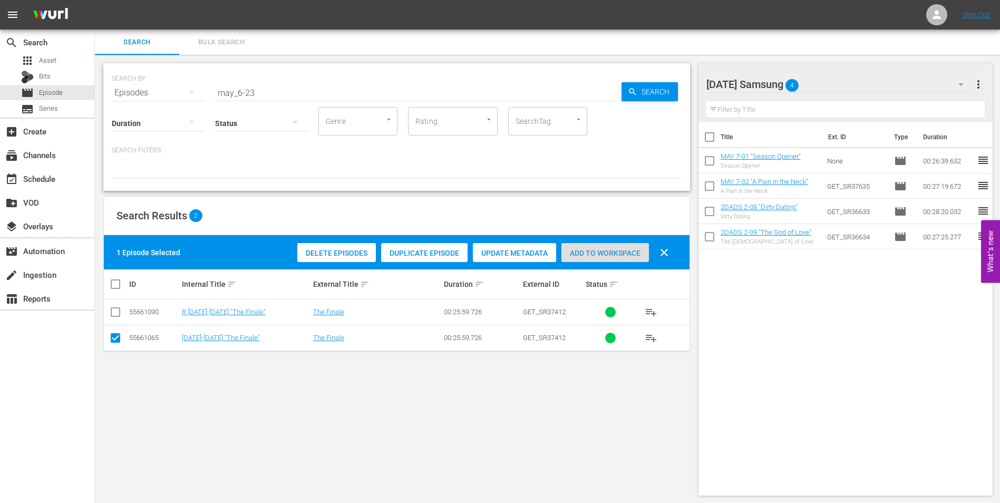
click at [602, 255] on span "Add to Workspace" at bounding box center [605, 253] width 88 height 8
click at [833, 85] on div "[DATE] Samsung 5" at bounding box center [840, 85] width 268 height 30
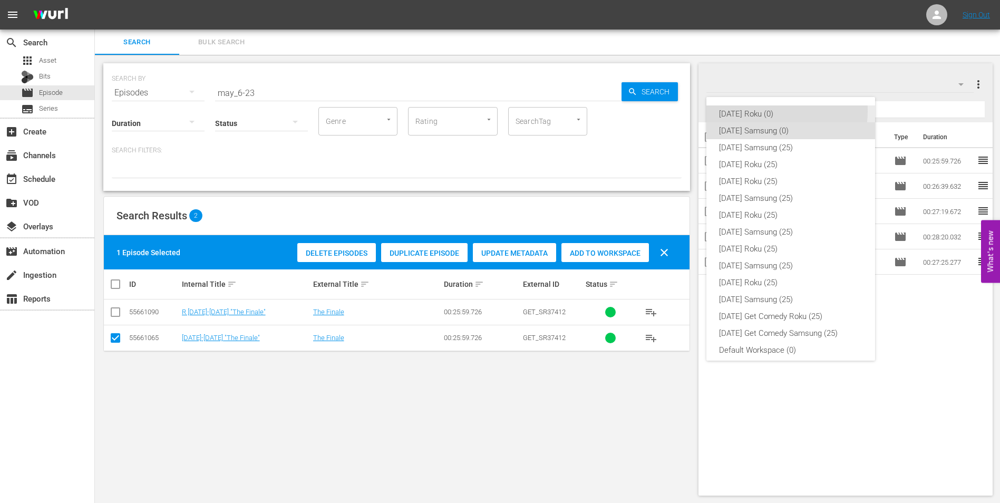
click at [758, 111] on div "[DATE] Roku (0)" at bounding box center [790, 113] width 143 height 17
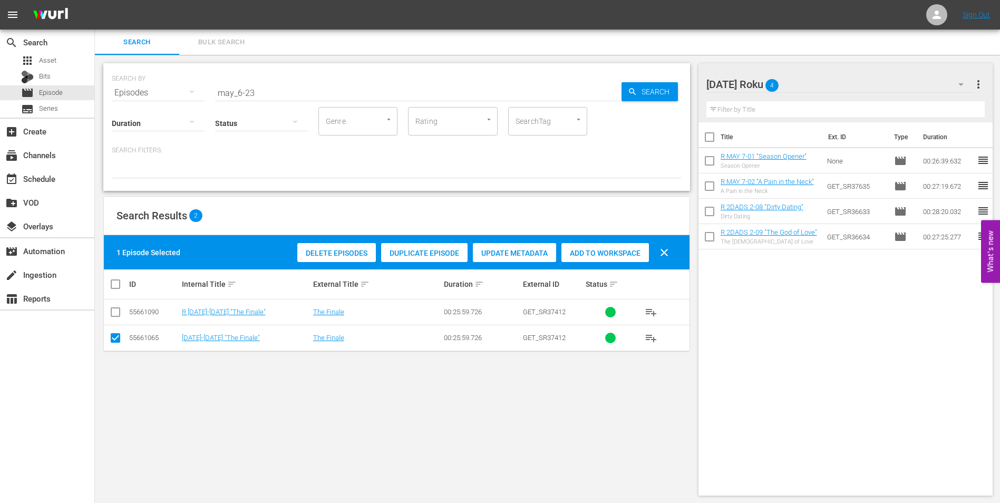
click at [108, 340] on td at bounding box center [116, 338] width 24 height 26
click at [112, 335] on input "checkbox" at bounding box center [115, 340] width 13 height 13
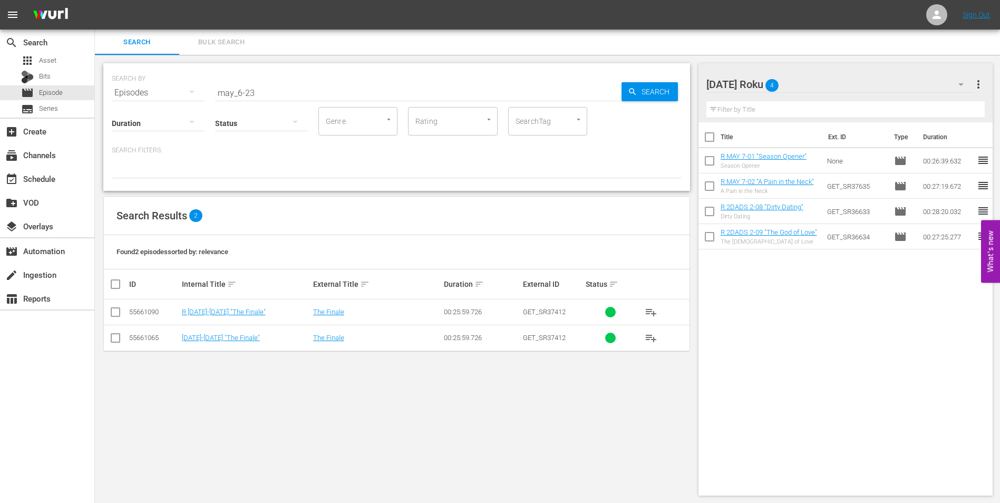
click at [114, 313] on input "checkbox" at bounding box center [115, 314] width 13 height 13
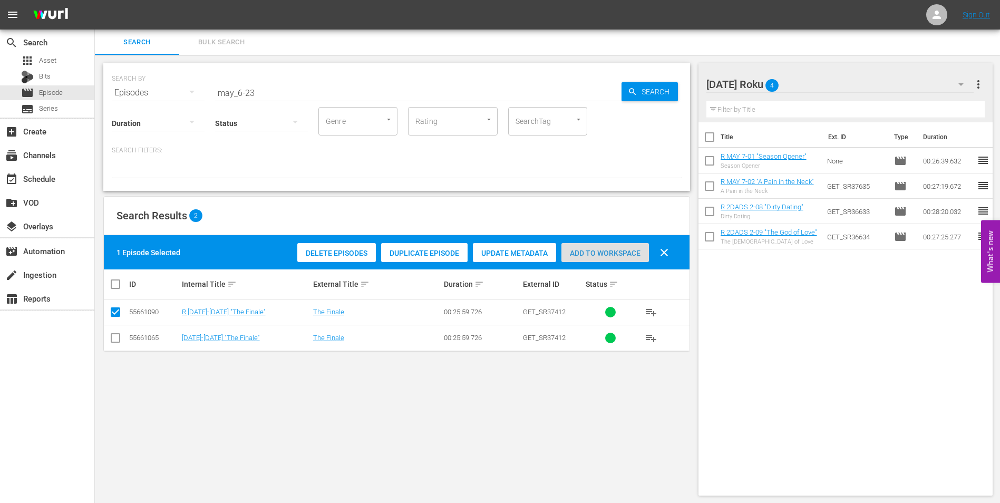
click at [601, 252] on span "Add to Workspace" at bounding box center [605, 253] width 88 height 8
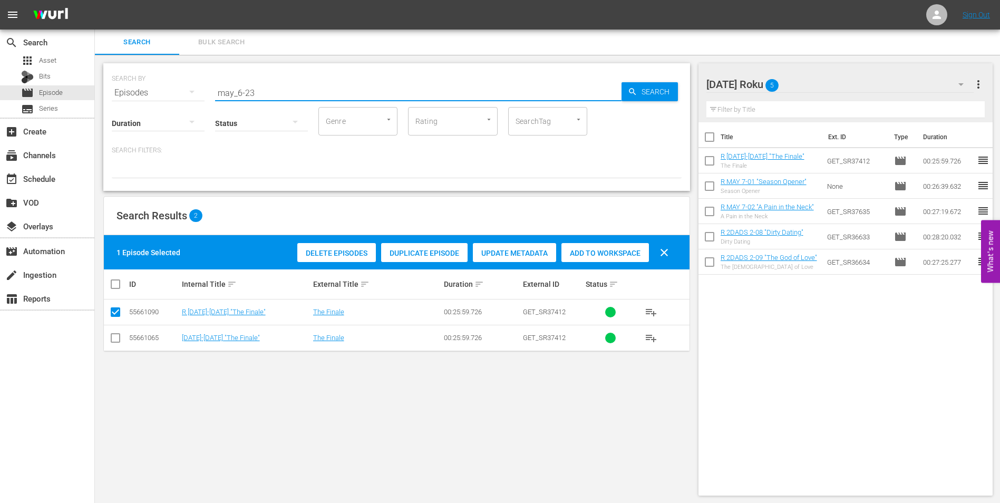
click at [255, 91] on input "may_6-23" at bounding box center [418, 92] width 406 height 25
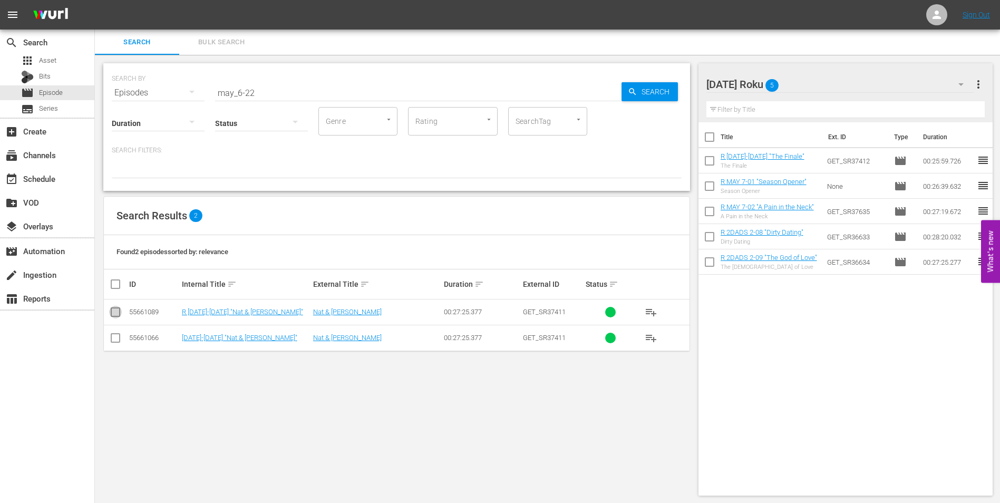
click at [115, 311] on input "checkbox" at bounding box center [115, 314] width 13 height 13
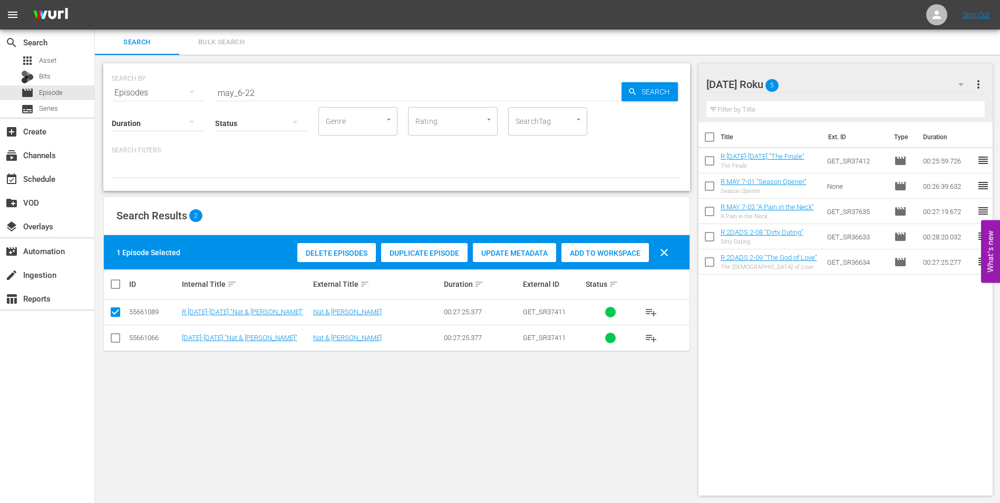
click at [619, 254] on span "Add to Workspace" at bounding box center [605, 253] width 88 height 8
click at [835, 84] on div "[DATE] Roku 6" at bounding box center [840, 85] width 268 height 30
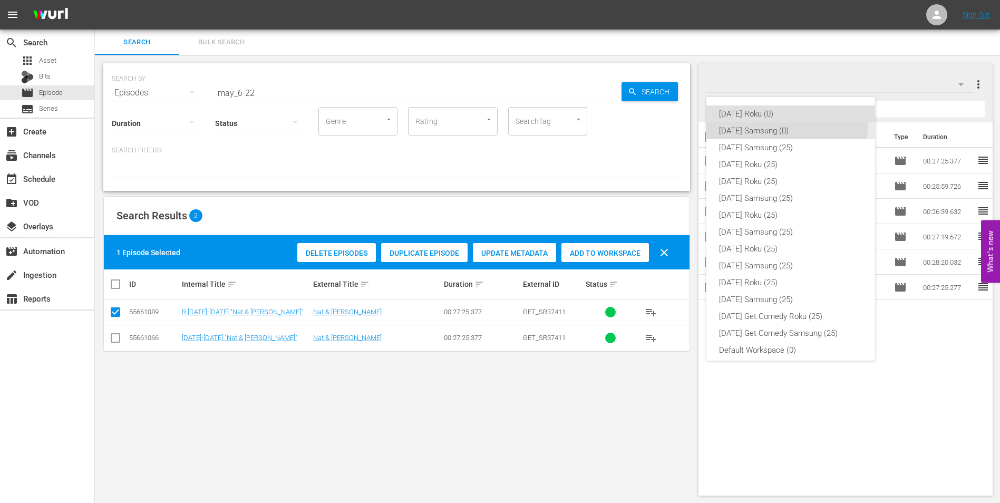
click at [753, 127] on div "[DATE] Samsung (0)" at bounding box center [790, 130] width 143 height 17
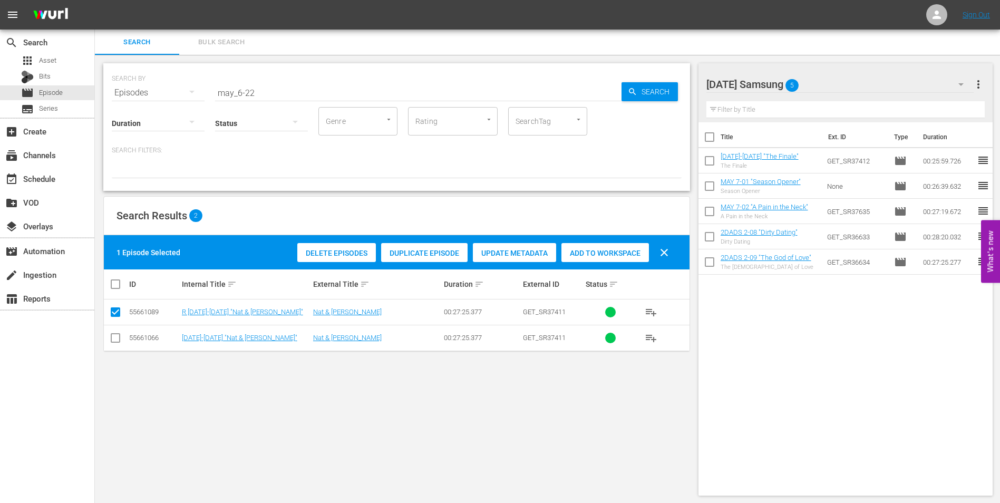
click at [114, 341] on input "checkbox" at bounding box center [115, 340] width 13 height 13
click at [114, 317] on input "checkbox" at bounding box center [115, 314] width 13 height 13
click at [607, 257] on div "Add to Workspace" at bounding box center [605, 253] width 88 height 20
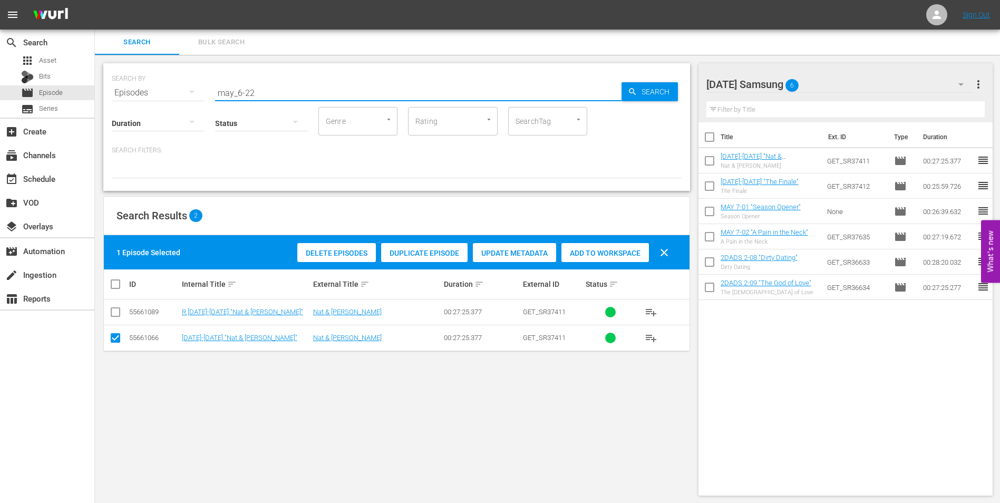
drag, startPoint x: 314, startPoint y: 97, endPoint x: 122, endPoint y: 92, distance: 192.0
click at [122, 92] on div "SEARCH BY Search By Episodes Search ID, Title, Description, Keywords, or Catego…" at bounding box center [397, 86] width 570 height 38
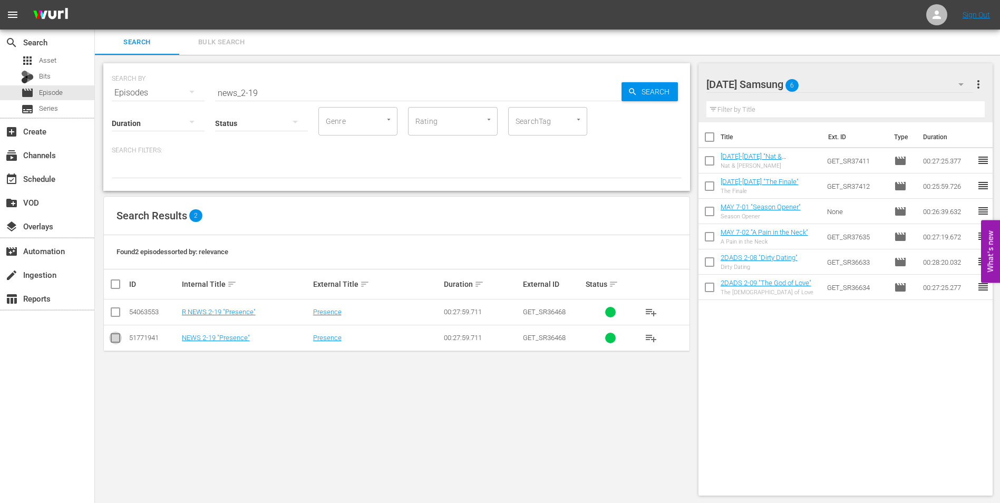
click at [113, 338] on input "checkbox" at bounding box center [115, 340] width 13 height 13
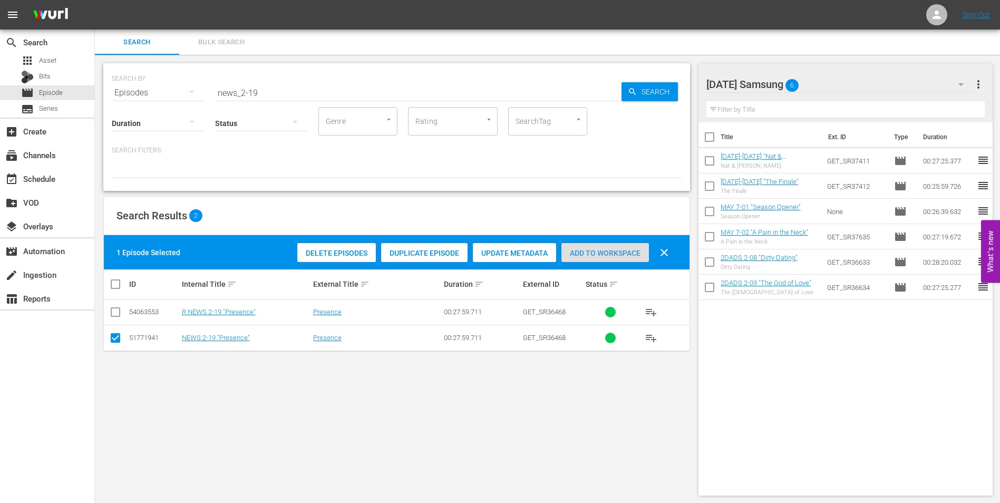
click at [613, 254] on span "Add to Workspace" at bounding box center [605, 253] width 88 height 8
click at [826, 86] on div "[DATE] Samsung 7" at bounding box center [840, 85] width 268 height 30
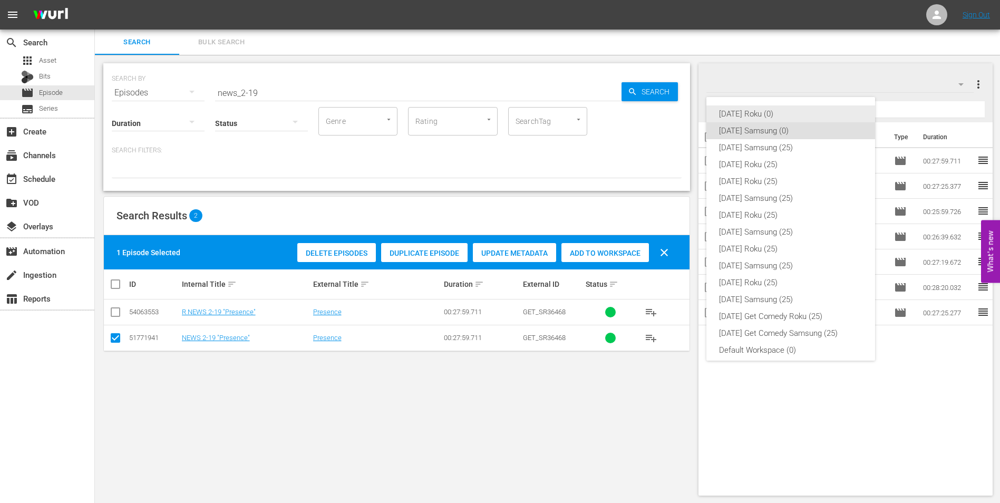
click at [754, 113] on div "[DATE] Roku (0)" at bounding box center [790, 113] width 143 height 17
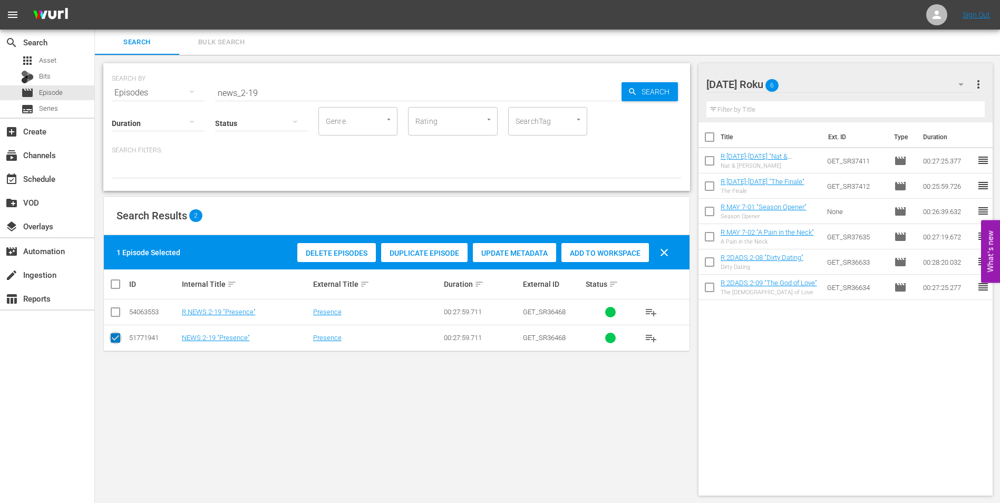
drag, startPoint x: 113, startPoint y: 342, endPoint x: 113, endPoint y: 326, distance: 15.8
click at [113, 340] on input "checkbox" at bounding box center [115, 340] width 13 height 13
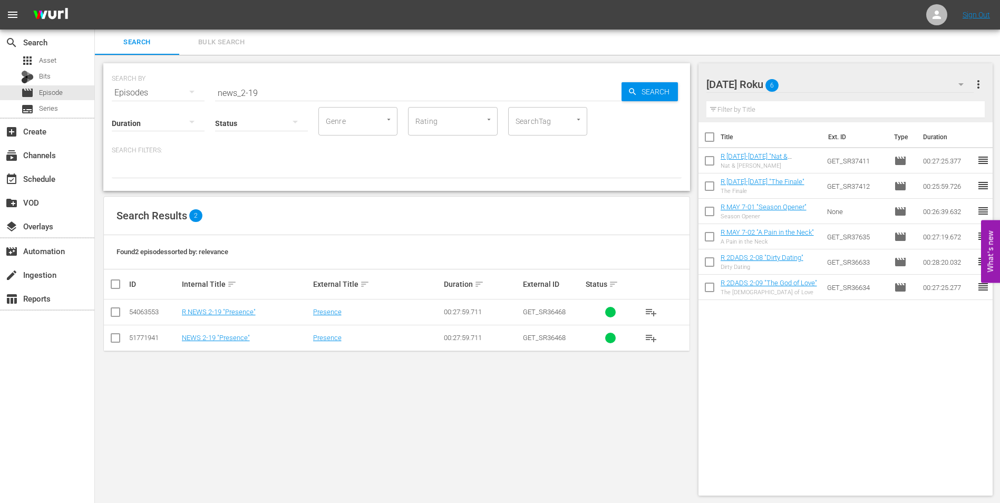
click at [117, 314] on input "checkbox" at bounding box center [115, 314] width 13 height 13
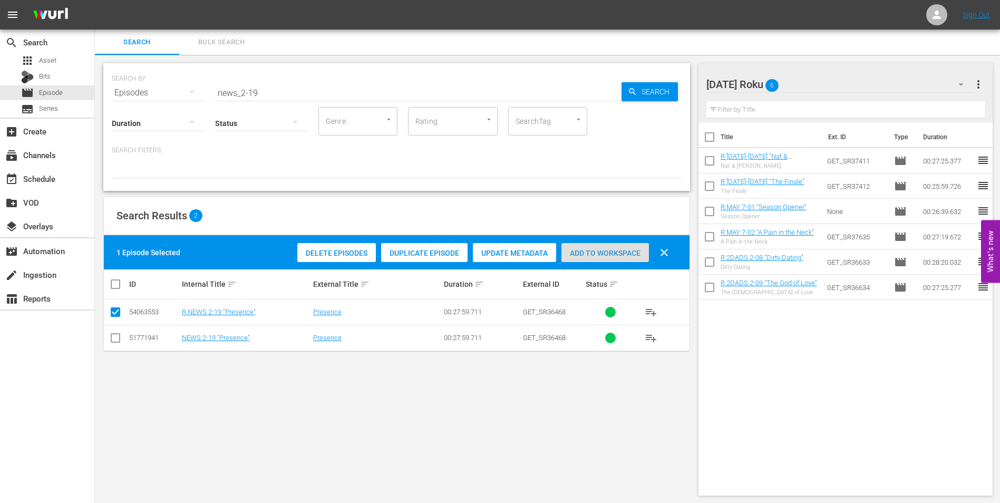
click at [597, 250] on span "Add to Workspace" at bounding box center [605, 253] width 88 height 8
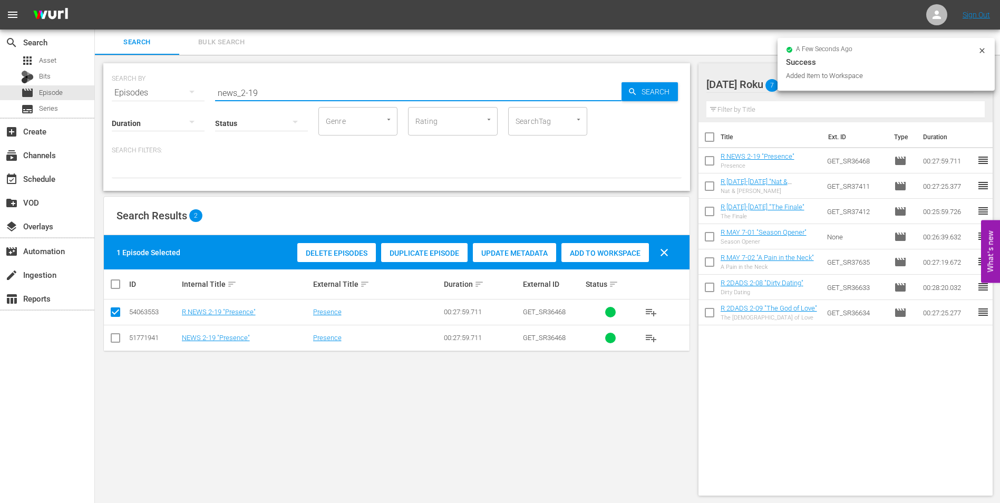
drag, startPoint x: 256, startPoint y: 92, endPoint x: 253, endPoint y: 98, distance: 6.1
click at [253, 98] on div "SEARCH BY Search By Episodes Search ID, Title, Description, Keywords, or Catego…" at bounding box center [396, 127] width 587 height 128
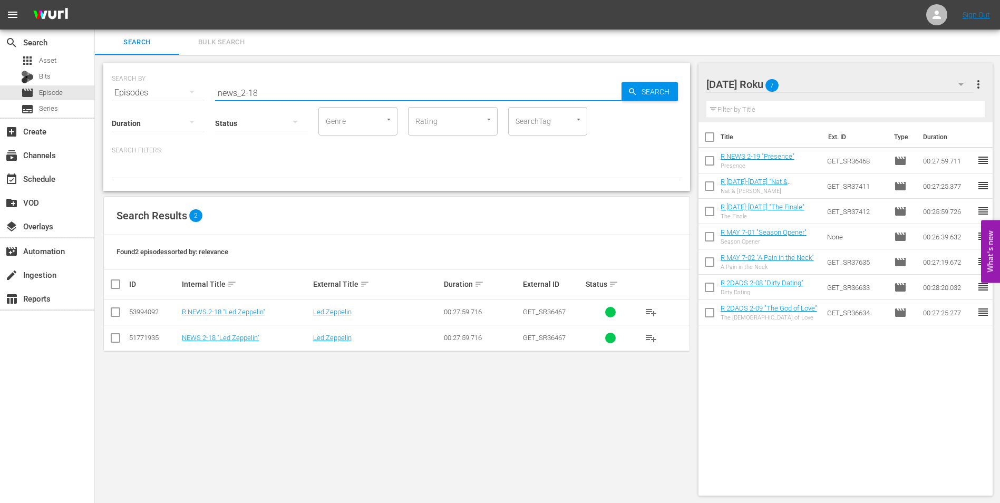
click at [113, 313] on input "checkbox" at bounding box center [115, 314] width 13 height 13
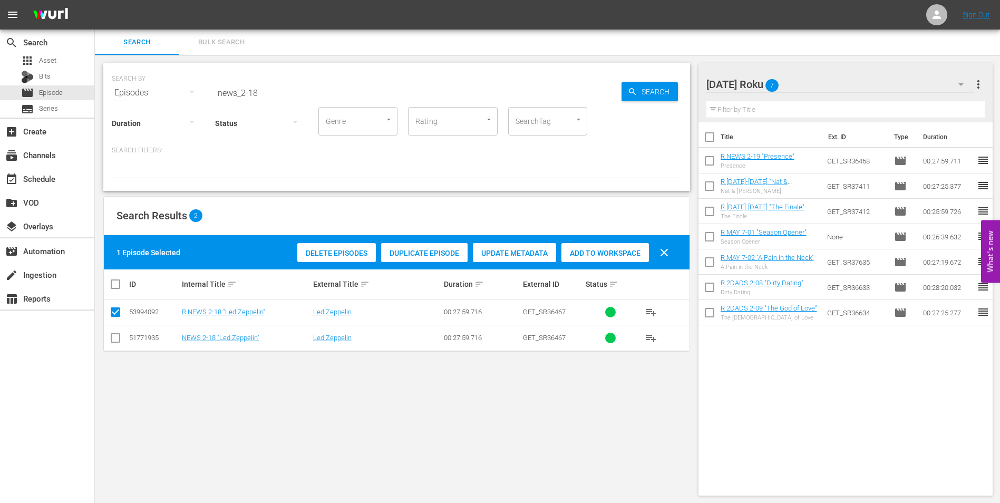
drag, startPoint x: 607, startPoint y: 251, endPoint x: 624, endPoint y: 244, distance: 19.1
click at [607, 251] on span "Add to Workspace" at bounding box center [605, 253] width 88 height 8
click at [813, 84] on div "[DATE] Roku 8" at bounding box center [840, 85] width 268 height 30
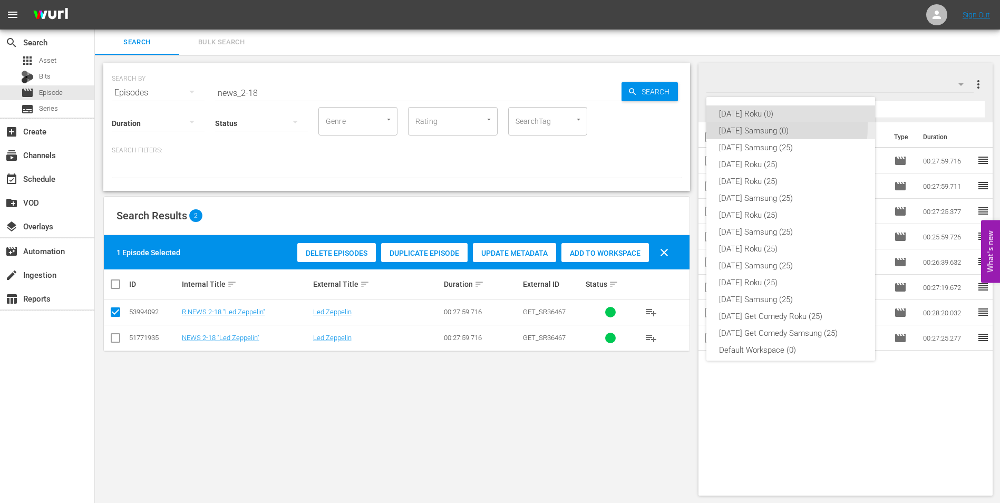
click at [729, 126] on div "[DATE] Samsung (0)" at bounding box center [790, 130] width 143 height 17
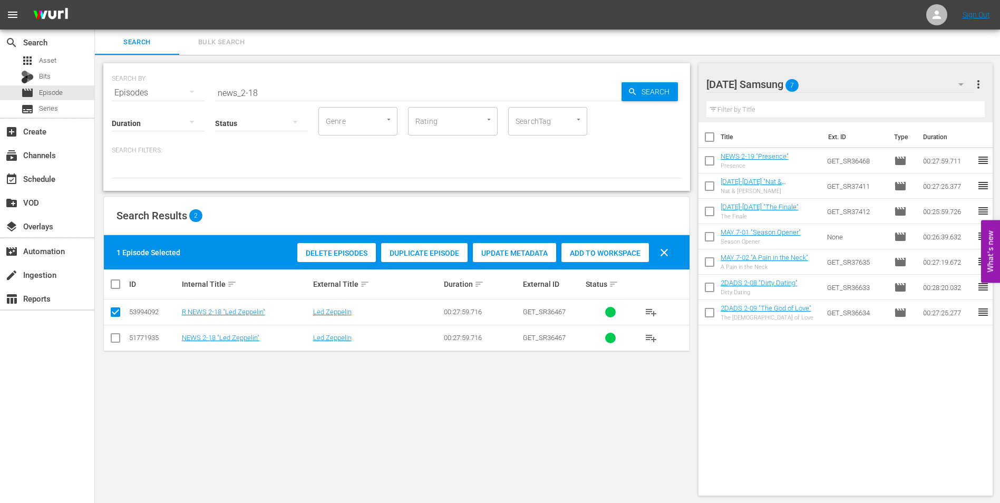
click at [112, 346] on input "checkbox" at bounding box center [115, 340] width 13 height 13
click at [112, 309] on input "checkbox" at bounding box center [115, 314] width 13 height 13
click at [617, 252] on span "Add to Workspace" at bounding box center [605, 253] width 88 height 8
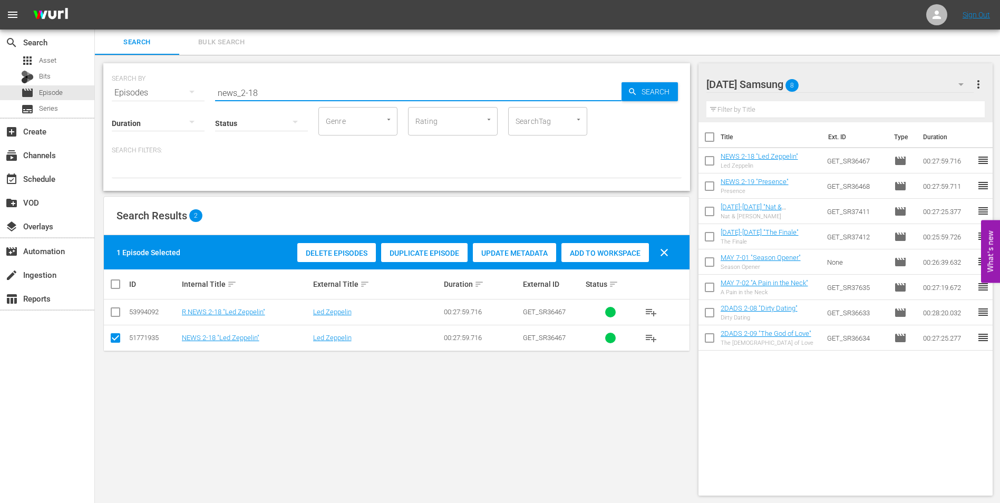
drag, startPoint x: 253, startPoint y: 94, endPoint x: 262, endPoint y: 94, distance: 9.0
click at [262, 94] on input "news_2-18" at bounding box center [418, 92] width 406 height 25
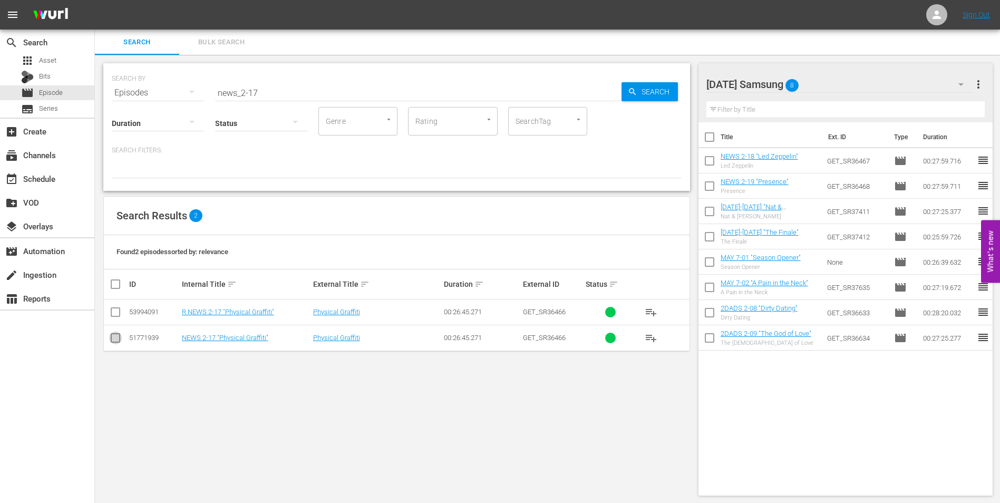
click at [114, 336] on input "checkbox" at bounding box center [115, 340] width 13 height 13
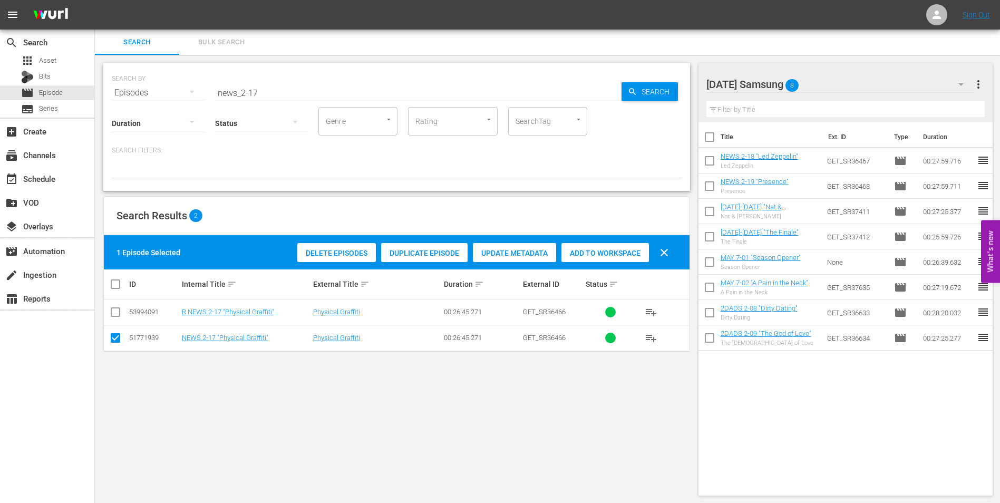
click at [600, 251] on span "Add to Workspace" at bounding box center [605, 253] width 88 height 8
click at [839, 82] on div "[DATE] Samsung 9" at bounding box center [840, 85] width 268 height 30
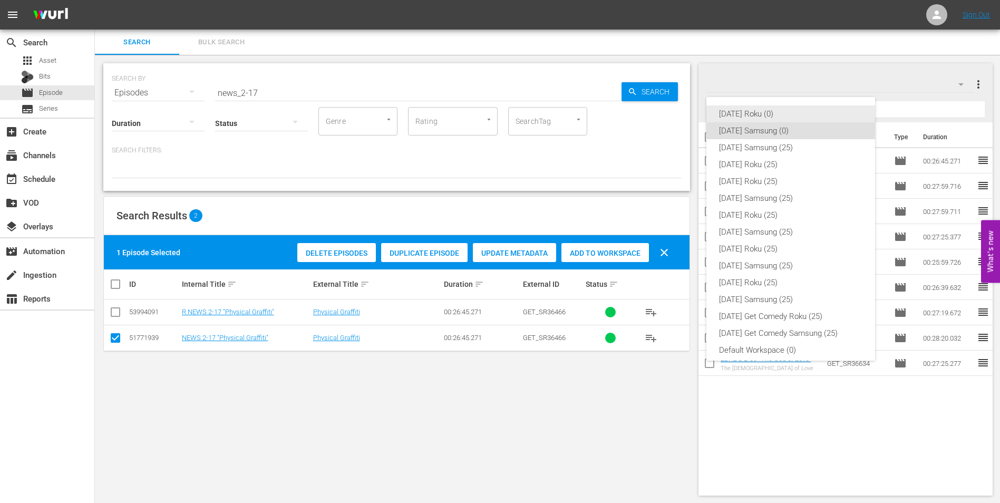
click at [740, 112] on div "[DATE] Roku (0)" at bounding box center [790, 113] width 143 height 17
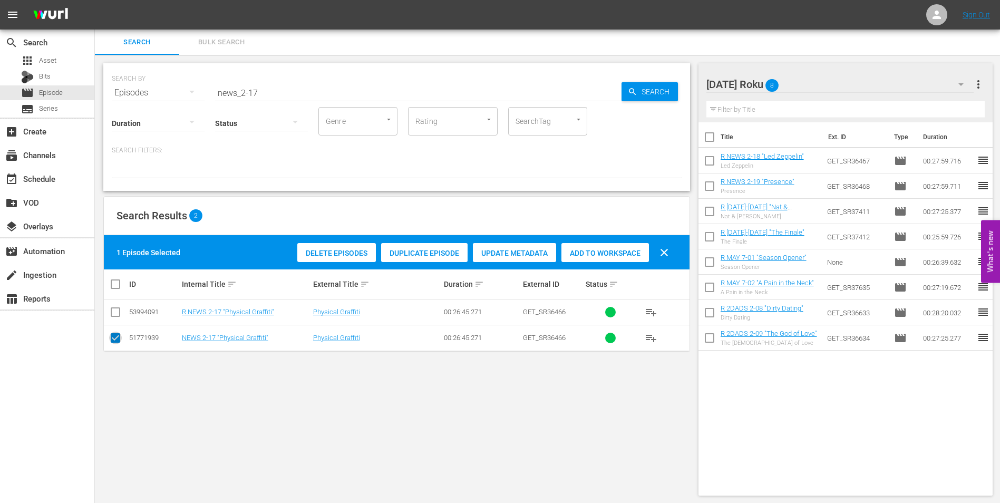
click at [113, 343] on input "checkbox" at bounding box center [115, 340] width 13 height 13
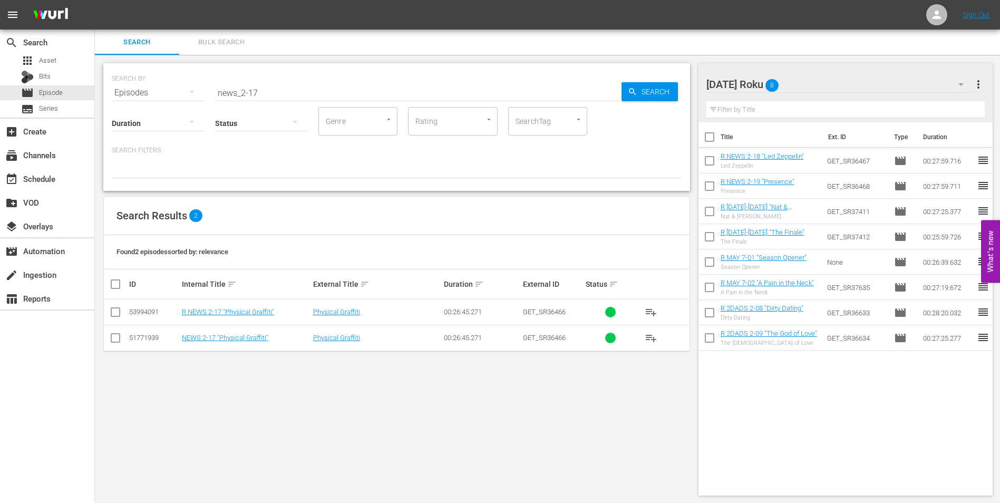
click at [112, 313] on input "checkbox" at bounding box center [115, 314] width 13 height 13
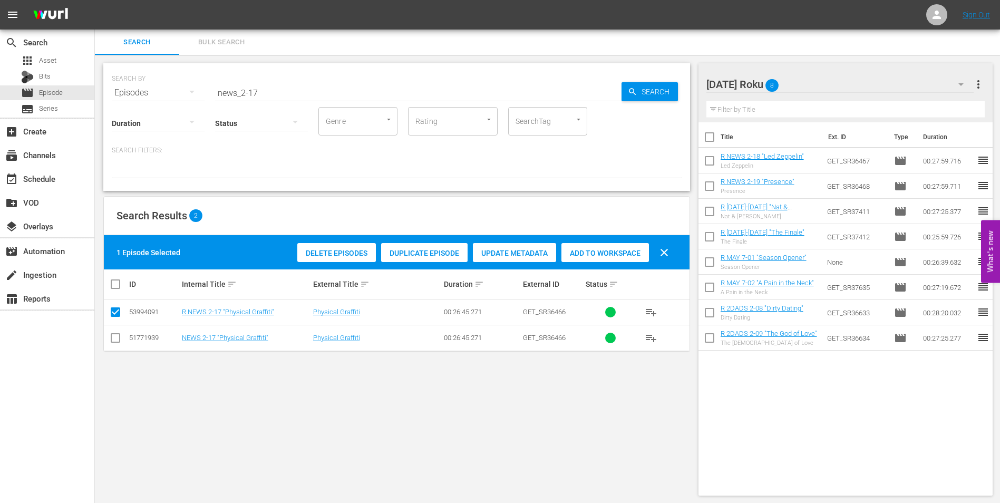
click at [597, 257] on span "Add to Workspace" at bounding box center [605, 253] width 88 height 8
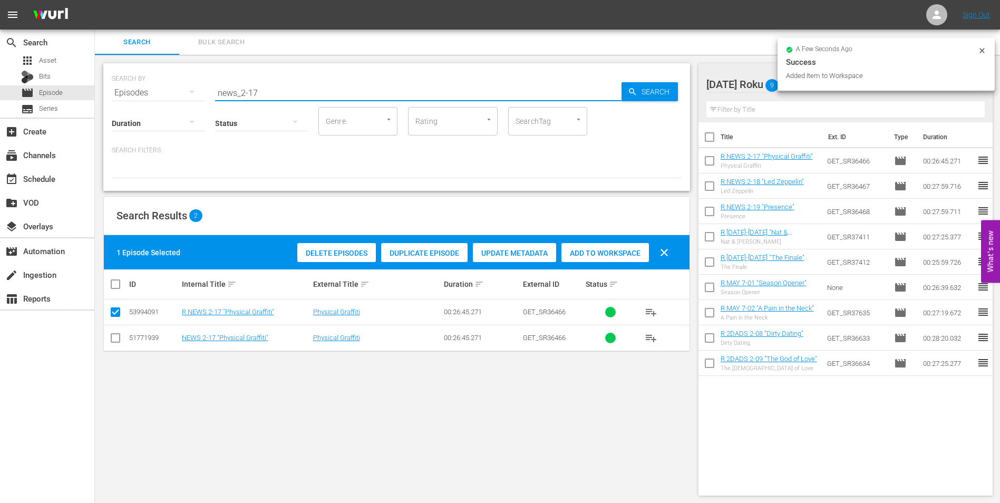
drag, startPoint x: 278, startPoint y: 94, endPoint x: 186, endPoint y: 89, distance: 92.4
click at [186, 89] on div "SEARCH BY Search By Episodes Search ID, Title, Description, Keywords, or Catego…" at bounding box center [397, 86] width 570 height 38
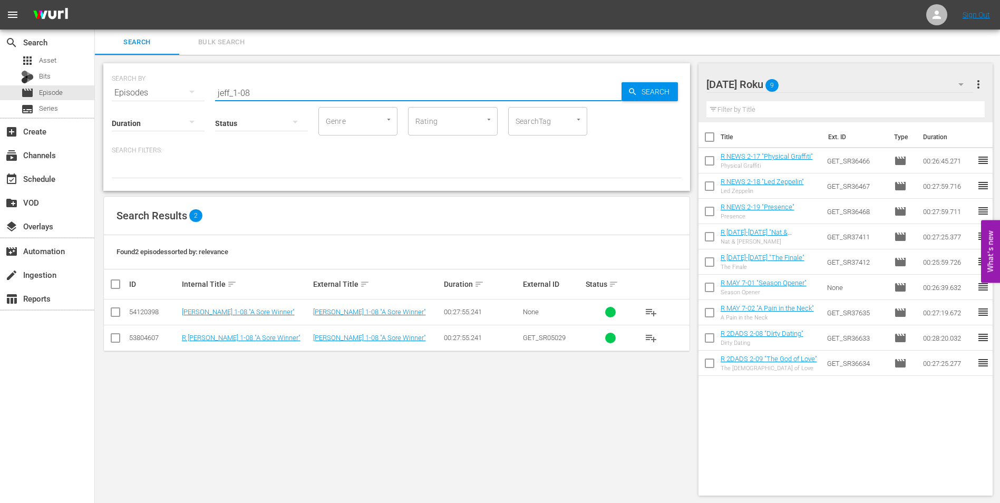
click at [114, 342] on input "checkbox" at bounding box center [115, 340] width 13 height 13
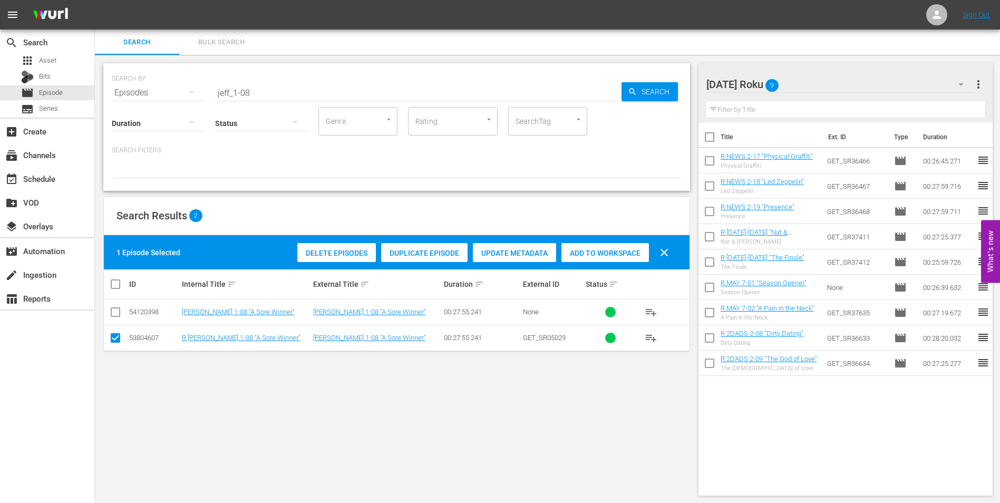
click at [606, 259] on div "Add to Workspace" at bounding box center [605, 253] width 88 height 20
click at [813, 71] on div "[DATE] Roku 10" at bounding box center [840, 85] width 268 height 30
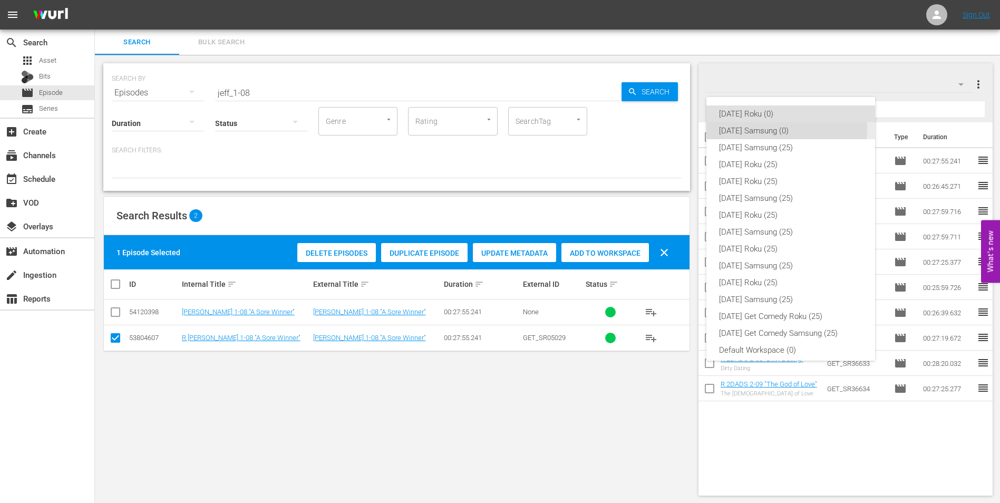
click at [729, 128] on div "[DATE] Samsung (0)" at bounding box center [790, 130] width 143 height 17
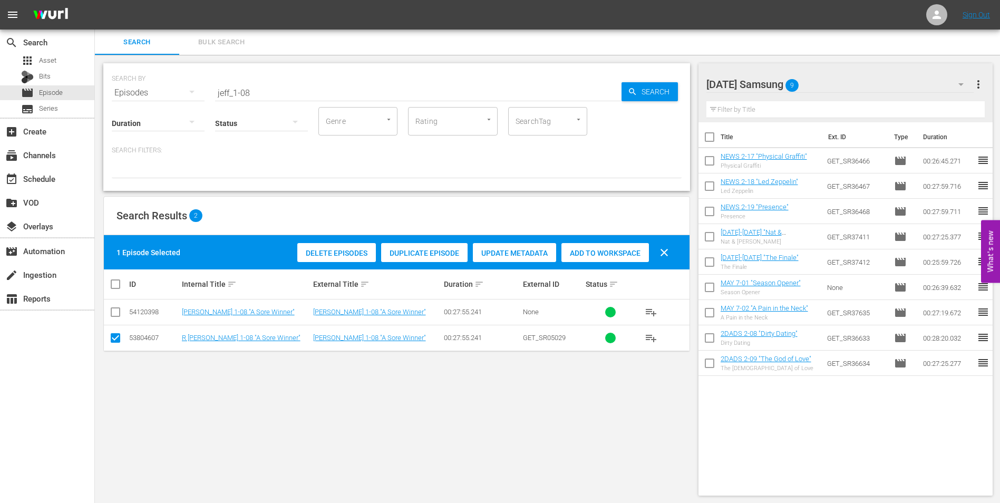
click at [112, 341] on input "checkbox" at bounding box center [115, 340] width 13 height 13
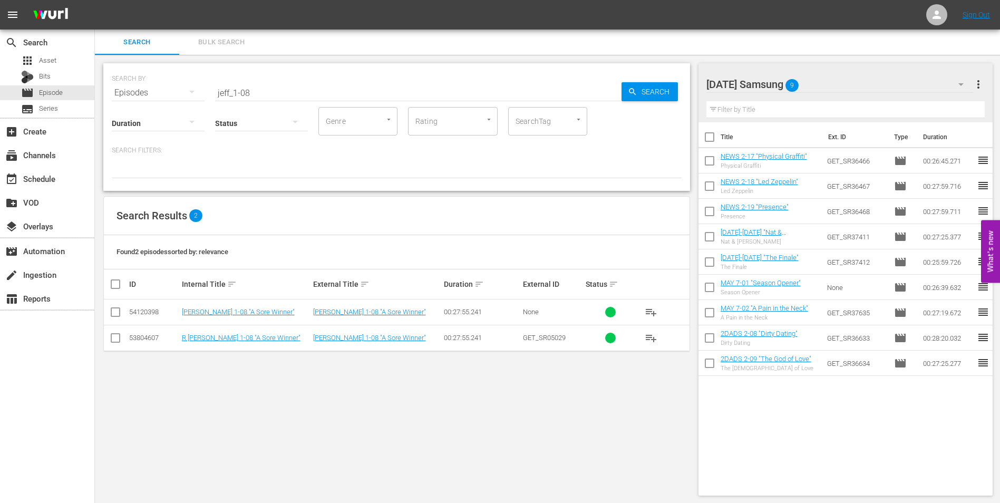
click at [113, 318] on input "checkbox" at bounding box center [115, 314] width 13 height 13
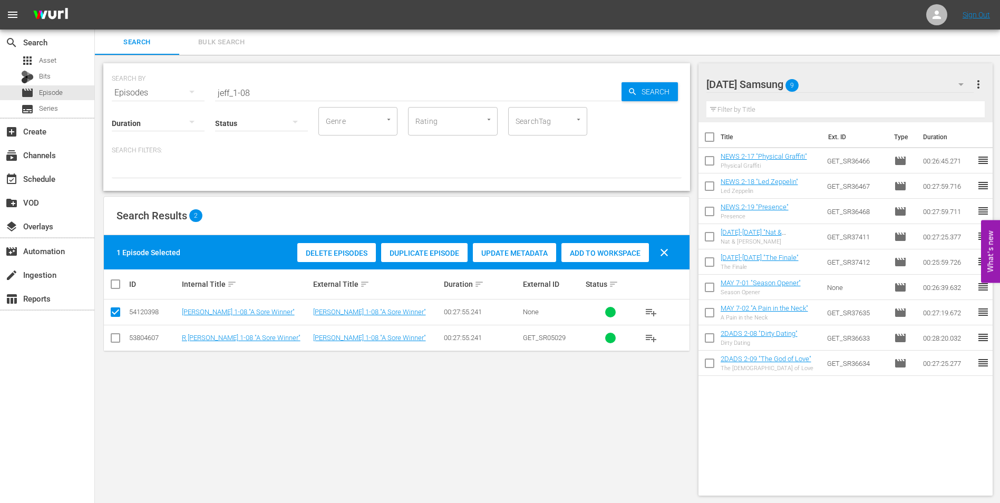
click at [612, 249] on span "Add to Workspace" at bounding box center [605, 253] width 88 height 8
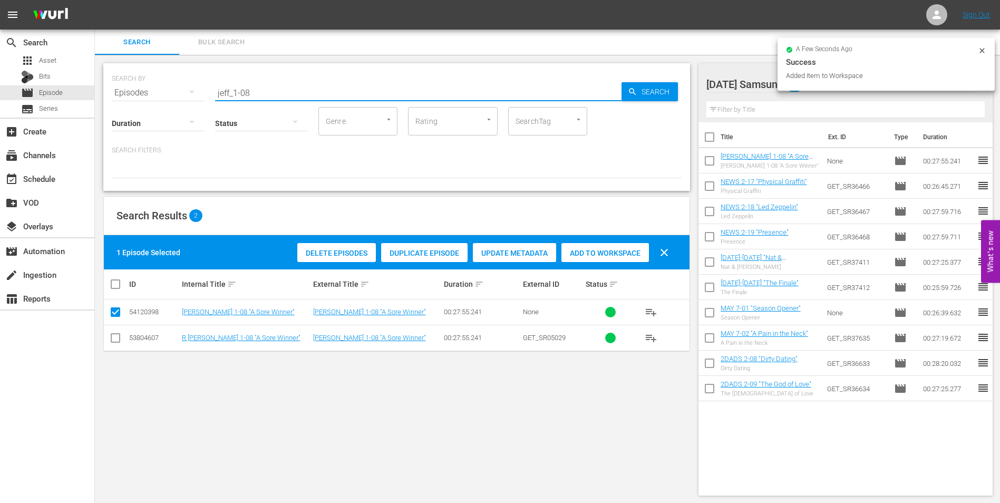
drag, startPoint x: 244, startPoint y: 92, endPoint x: 276, endPoint y: 96, distance: 32.9
click at [276, 96] on input "jeff_1-08" at bounding box center [418, 92] width 406 height 25
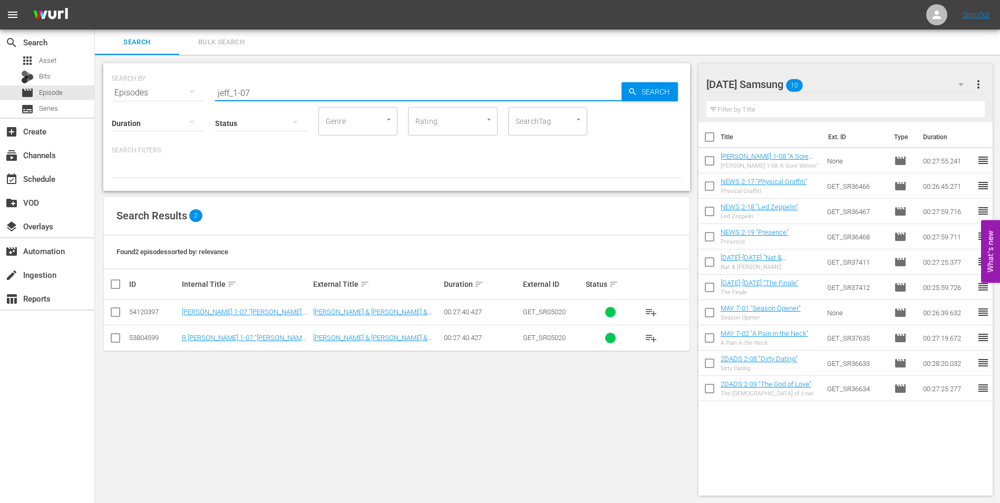
click at [113, 311] on input "checkbox" at bounding box center [115, 314] width 13 height 13
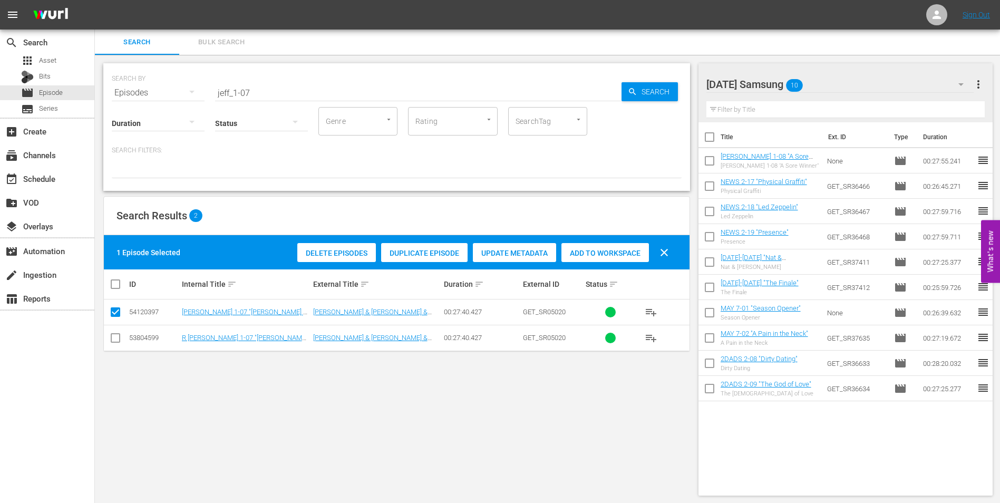
click at [609, 251] on span "Add to Workspace" at bounding box center [605, 253] width 88 height 8
click at [847, 79] on div "[DATE] Samsung 11" at bounding box center [840, 85] width 268 height 30
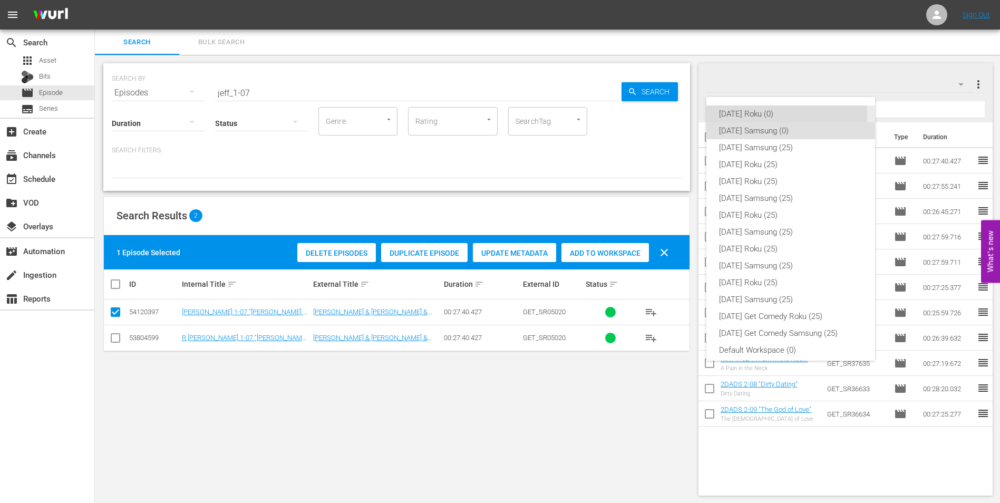
click at [753, 116] on div "[DATE] Roku (0)" at bounding box center [790, 113] width 143 height 17
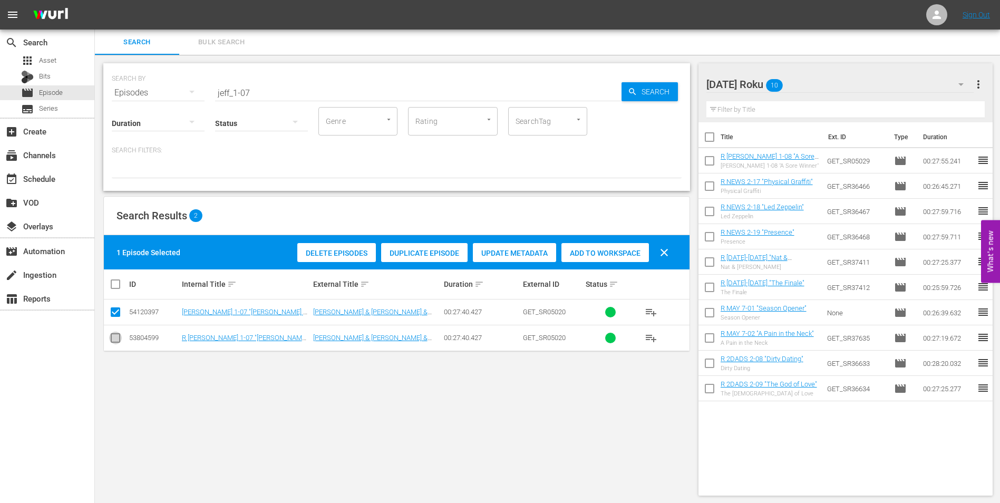
click at [117, 342] on input "checkbox" at bounding box center [115, 340] width 13 height 13
click at [116, 315] on input "checkbox" at bounding box center [115, 314] width 13 height 13
drag, startPoint x: 592, startPoint y: 249, endPoint x: 723, endPoint y: 337, distance: 157.6
click at [593, 249] on span "Add to Workspace" at bounding box center [605, 253] width 88 height 8
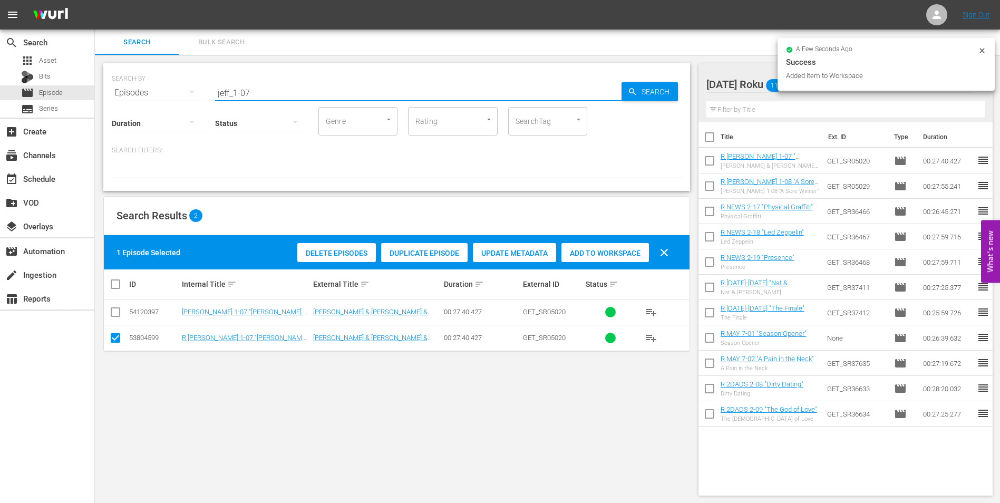
drag, startPoint x: 293, startPoint y: 94, endPoint x: 135, endPoint y: 89, distance: 157.2
click at [147, 93] on div "SEARCH BY Search By Episodes Search ID, Title, Description, Keywords, or Catego…" at bounding box center [397, 86] width 570 height 38
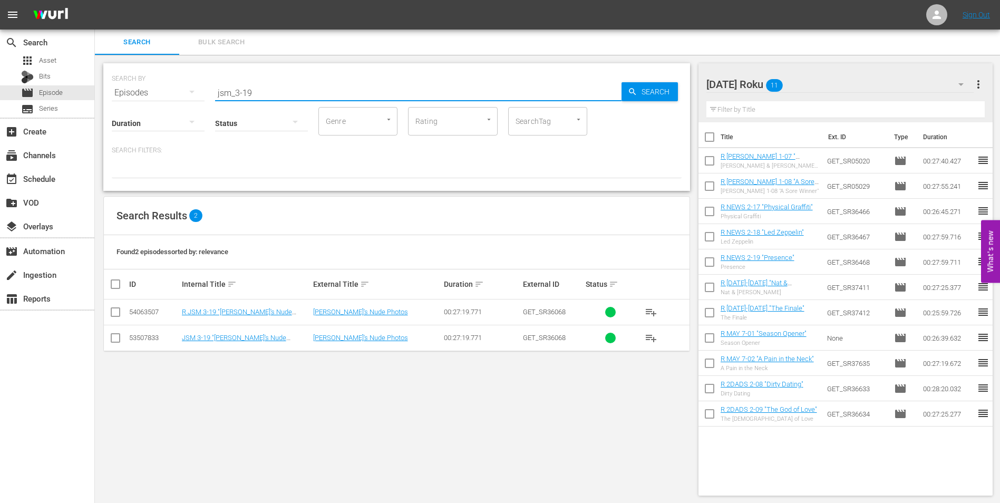
click at [117, 312] on input "checkbox" at bounding box center [115, 314] width 13 height 13
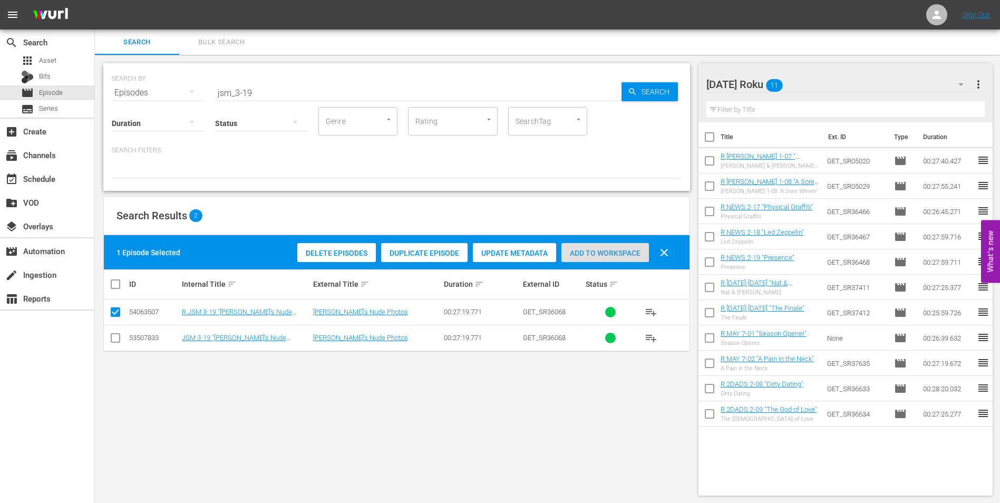
click at [625, 259] on div "Add to Workspace" at bounding box center [605, 253] width 88 height 20
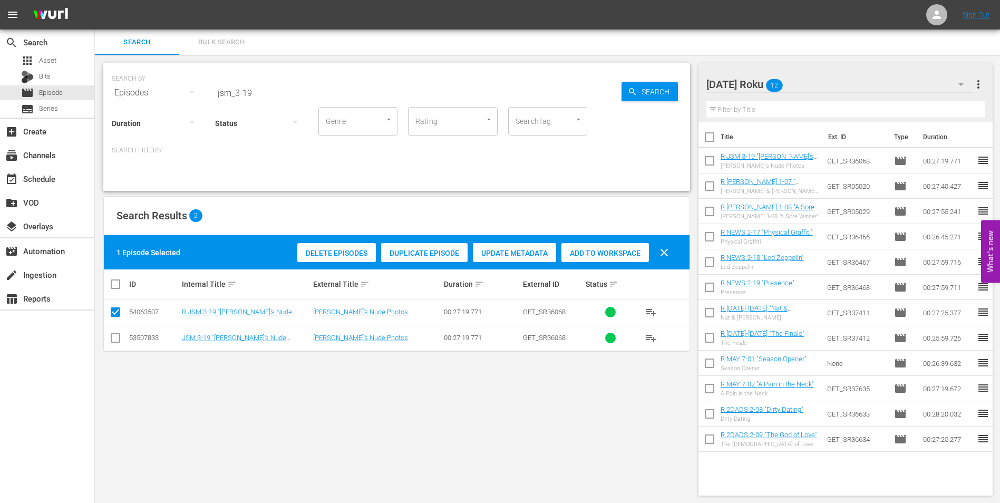
click at [810, 82] on div "[DATE] Roku 12" at bounding box center [840, 85] width 268 height 30
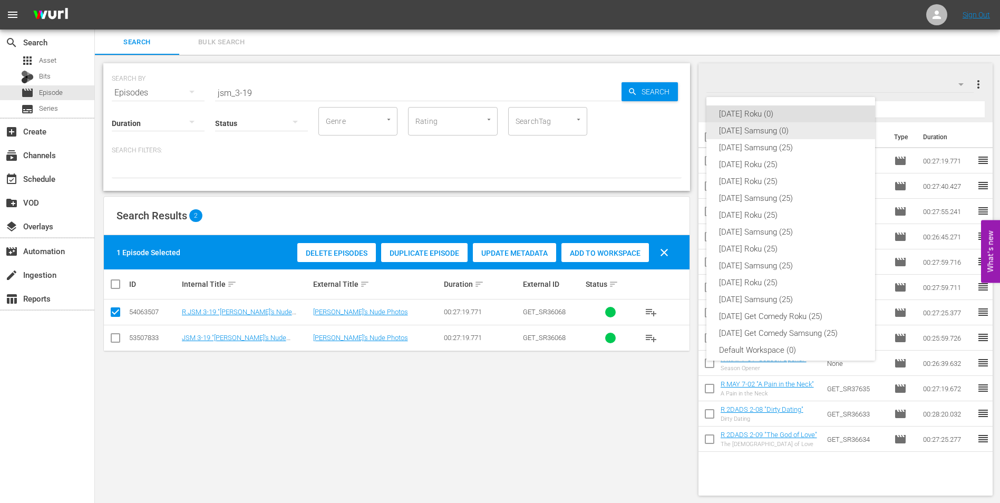
click at [759, 132] on div "[DATE] Samsung (0)" at bounding box center [790, 130] width 143 height 17
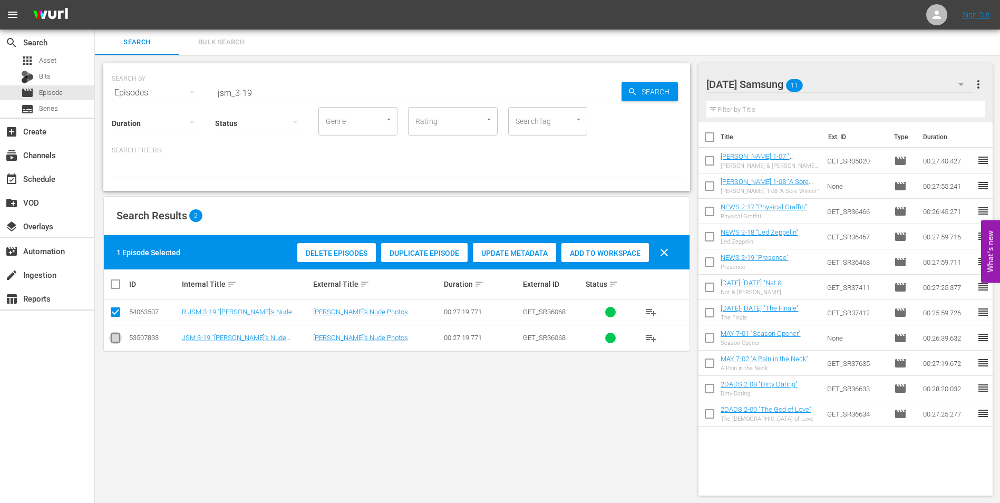
drag, startPoint x: 117, startPoint y: 338, endPoint x: 120, endPoint y: 325, distance: 13.6
click at [117, 337] on input "checkbox" at bounding box center [115, 340] width 13 height 13
click at [115, 314] on input "checkbox" at bounding box center [115, 314] width 13 height 13
click at [600, 253] on span "Add to Workspace" at bounding box center [605, 253] width 88 height 8
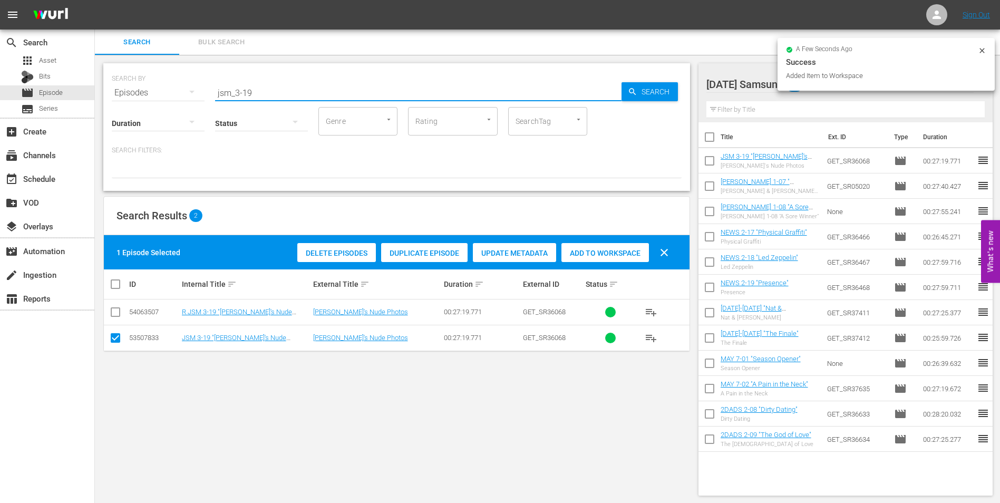
drag, startPoint x: 249, startPoint y: 92, endPoint x: 258, endPoint y: 93, distance: 9.5
click at [258, 93] on input "jsm_3-19" at bounding box center [418, 92] width 406 height 25
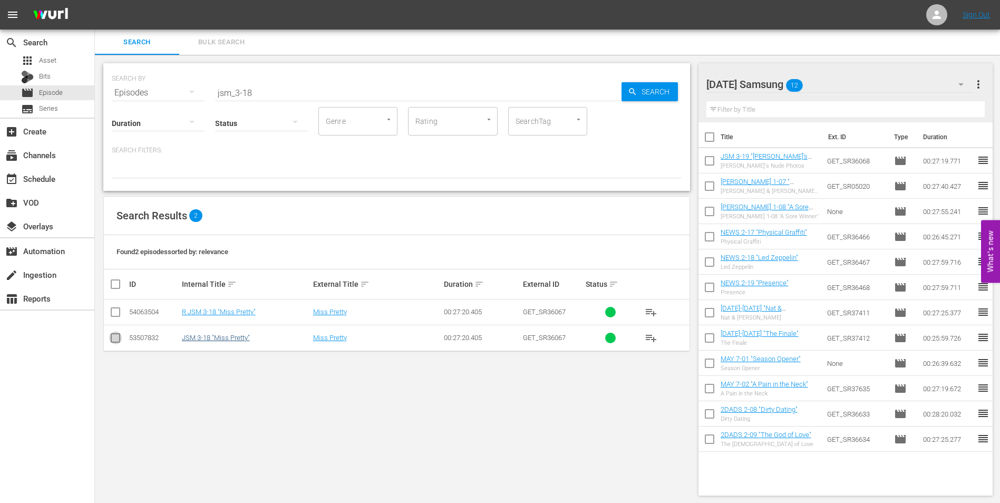
drag, startPoint x: 113, startPoint y: 336, endPoint x: 227, endPoint y: 338, distance: 113.9
click at [113, 336] on input "checkbox" at bounding box center [115, 340] width 13 height 13
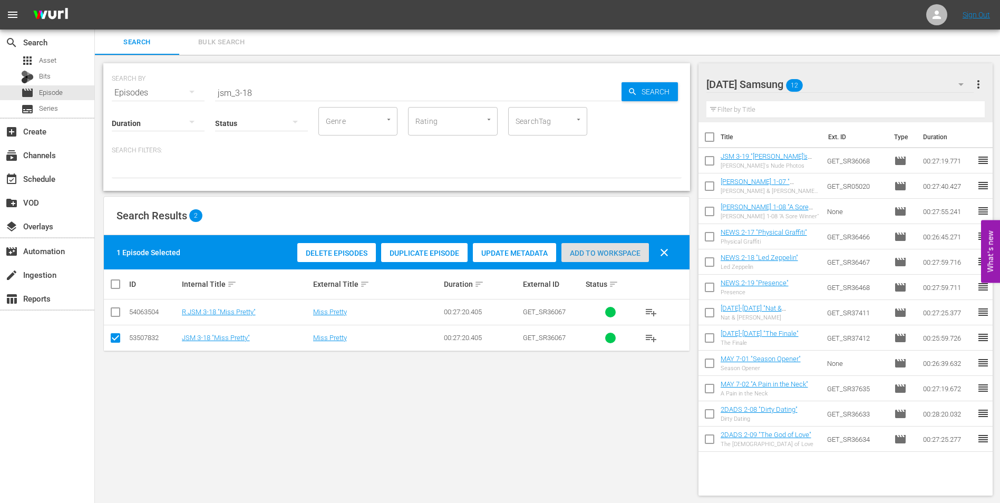
click at [605, 249] on span "Add to Workspace" at bounding box center [605, 253] width 88 height 8
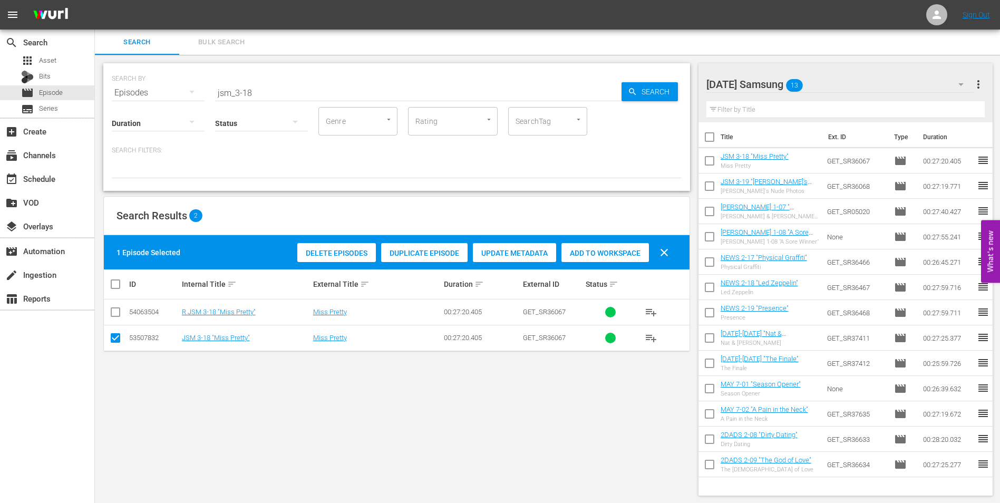
click at [841, 77] on div "[DATE] Samsung 13" at bounding box center [840, 85] width 268 height 30
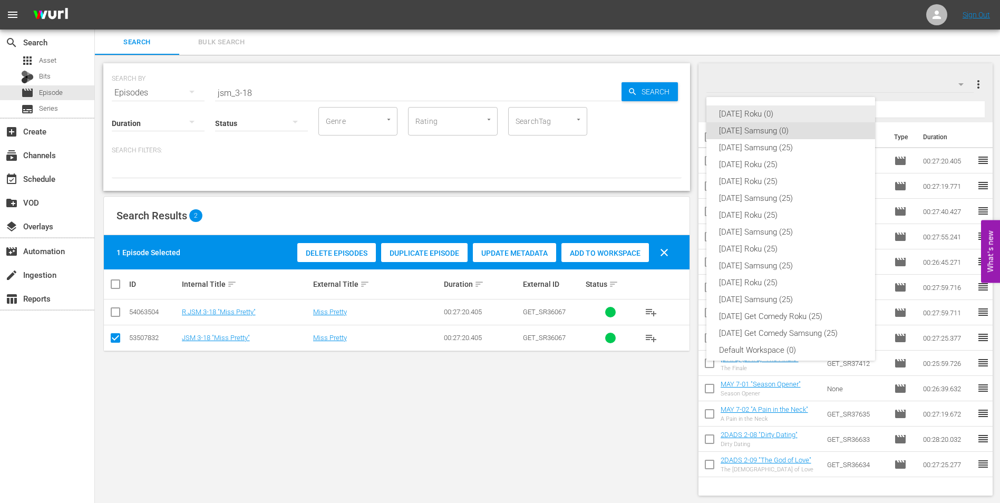
click at [756, 112] on div "[DATE] Roku (0)" at bounding box center [790, 113] width 143 height 17
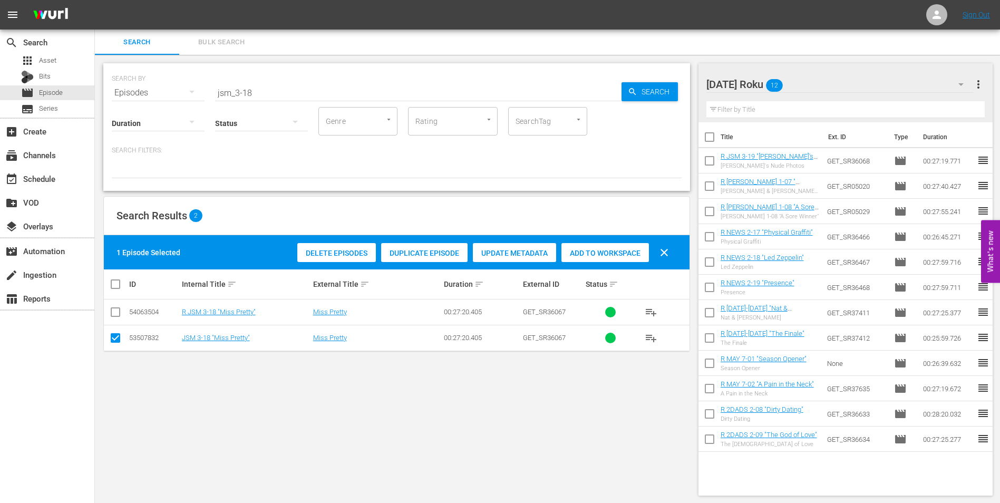
click at [113, 336] on input "checkbox" at bounding box center [115, 340] width 13 height 13
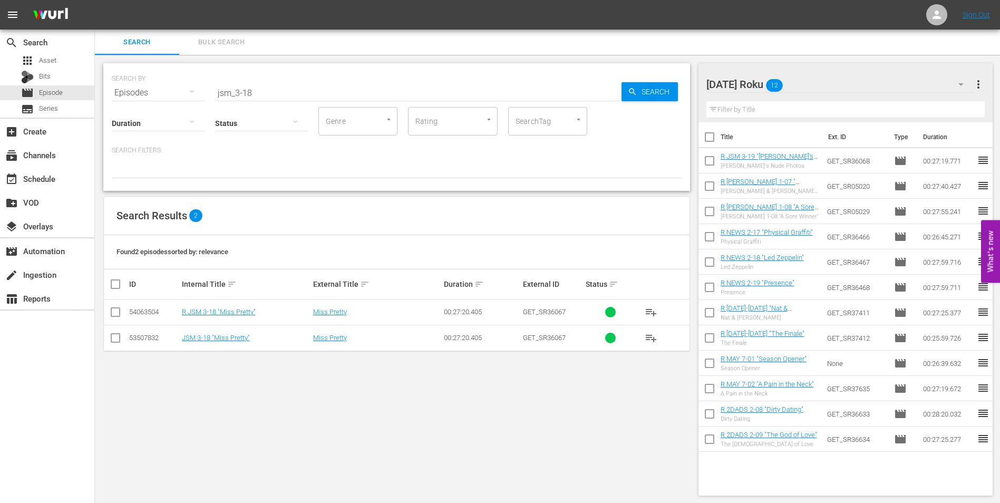
click at [112, 310] on input "checkbox" at bounding box center [115, 314] width 13 height 13
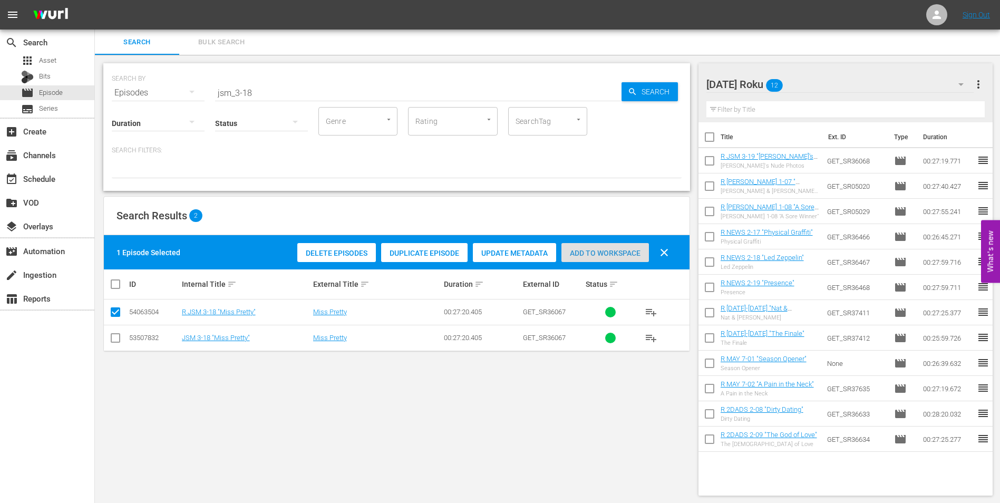
click at [607, 251] on span "Add to Workspace" at bounding box center [605, 253] width 88 height 8
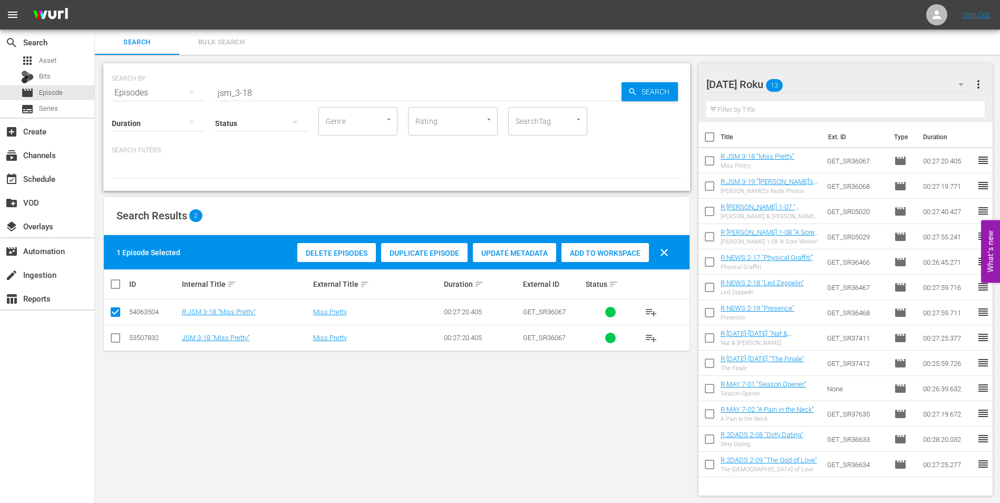
click at [825, 80] on div "[DATE] Roku 13" at bounding box center [840, 85] width 268 height 30
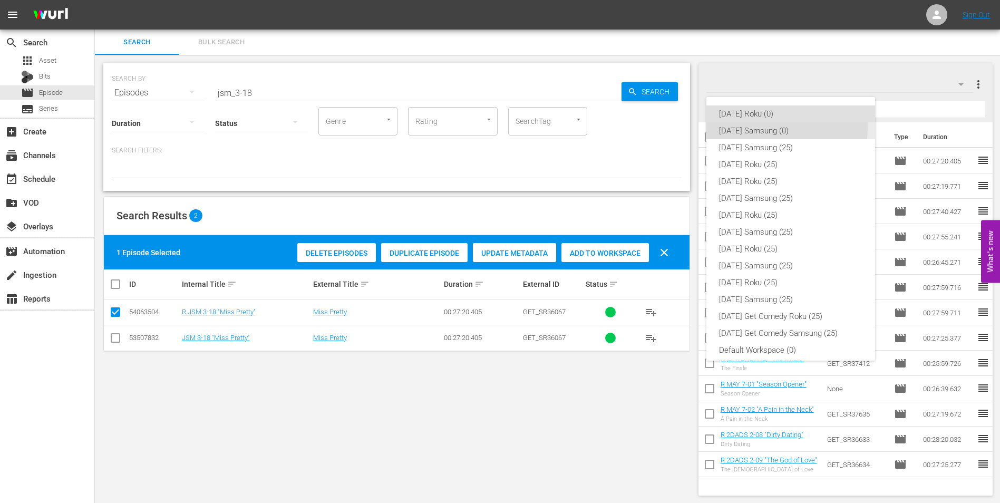
click at [765, 128] on div "[DATE] Samsung (0)" at bounding box center [790, 130] width 143 height 17
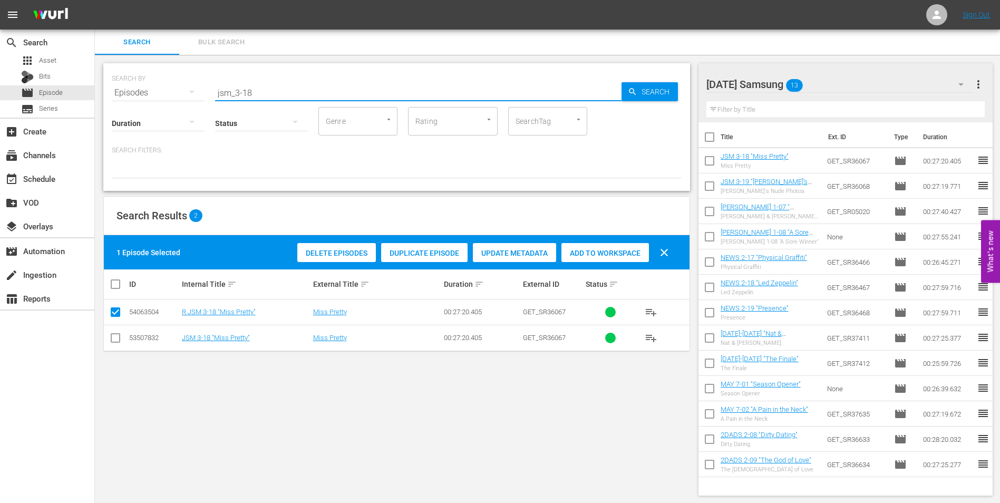
drag, startPoint x: 293, startPoint y: 89, endPoint x: 168, endPoint y: 82, distance: 124.6
click at [183, 86] on div "SEARCH BY Search By Episodes Search ID, Title, Description, Keywords, or Catego…" at bounding box center [397, 86] width 570 height 38
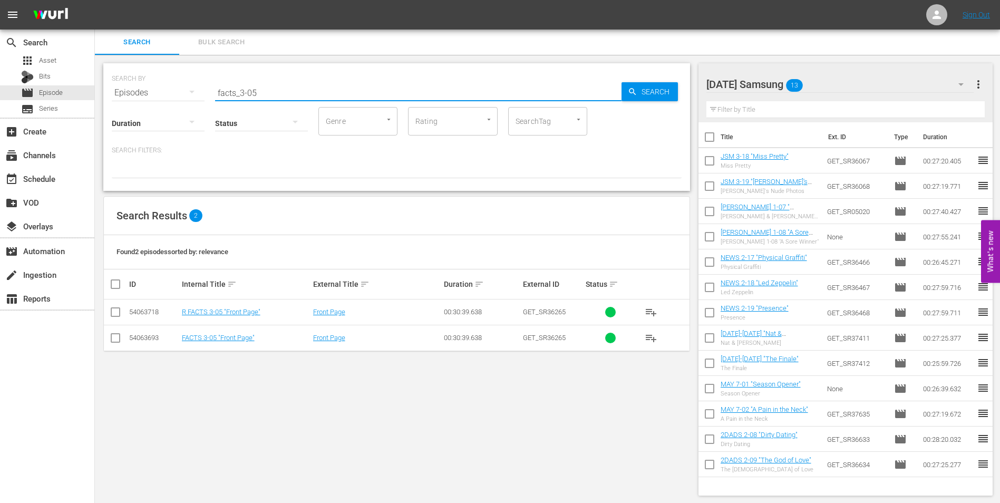
click at [113, 337] on input "checkbox" at bounding box center [115, 340] width 13 height 13
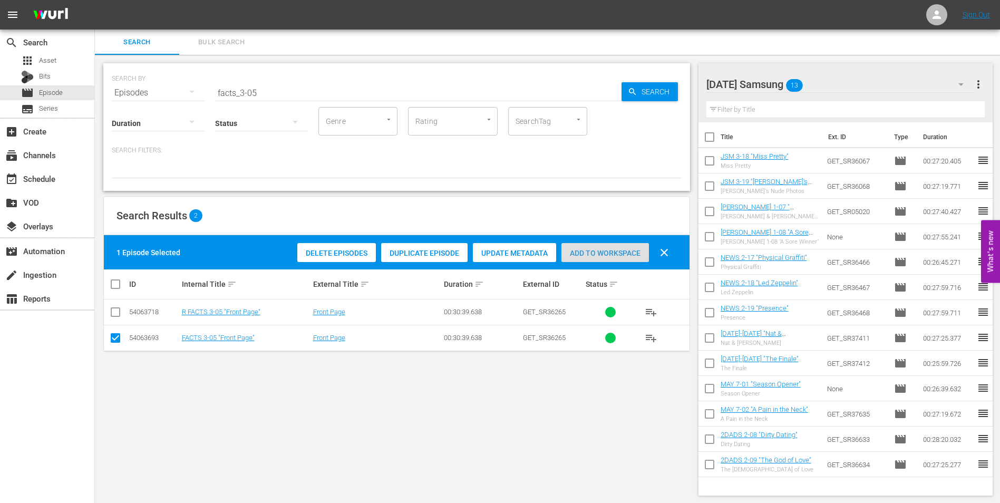
click at [602, 251] on span "Add to Workspace" at bounding box center [605, 253] width 88 height 8
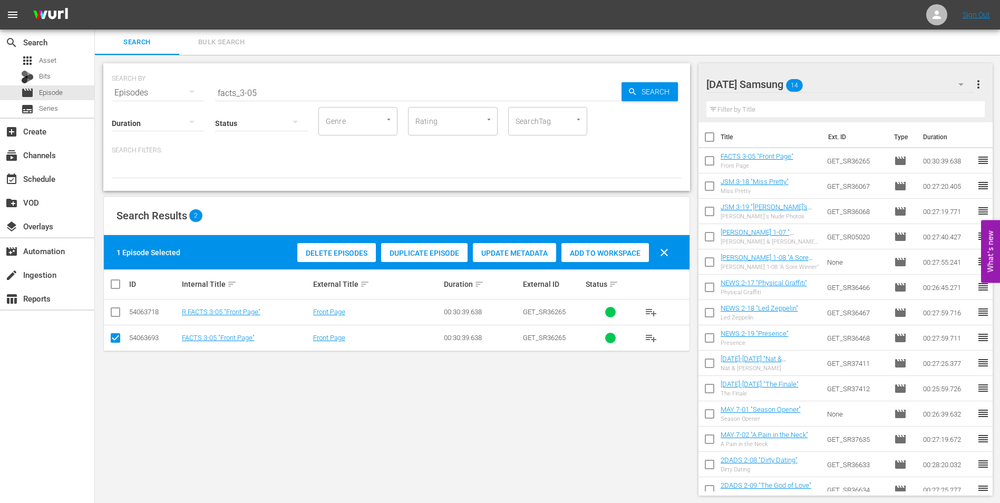
click at [816, 85] on div "[DATE] Samsung 14" at bounding box center [840, 85] width 268 height 30
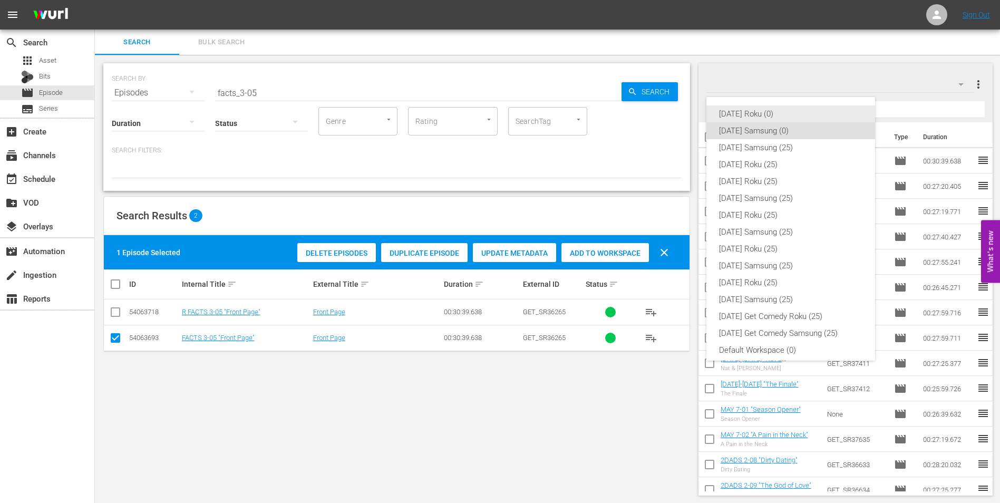
click at [749, 113] on div "[DATE] Roku (0)" at bounding box center [790, 113] width 143 height 17
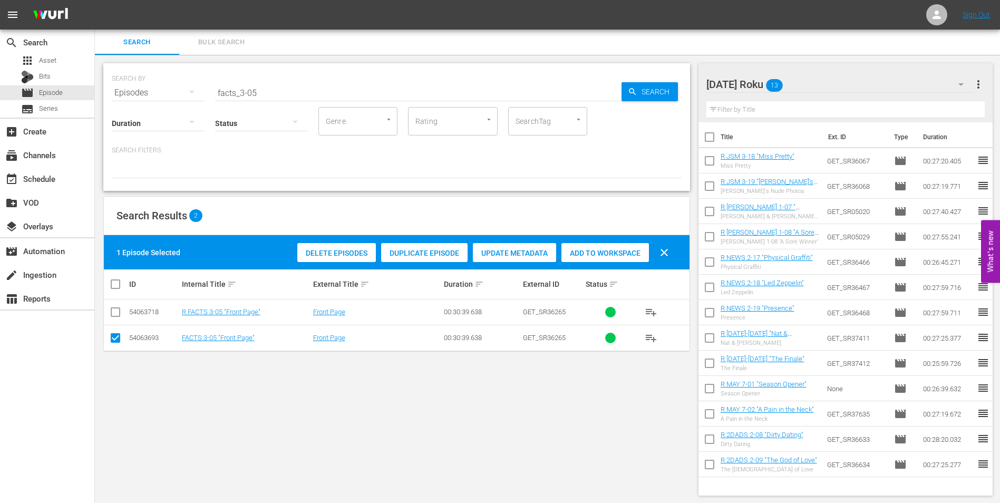
drag, startPoint x: 117, startPoint y: 340, endPoint x: 117, endPoint y: 334, distance: 5.8
click at [117, 339] on input "checkbox" at bounding box center [115, 340] width 13 height 13
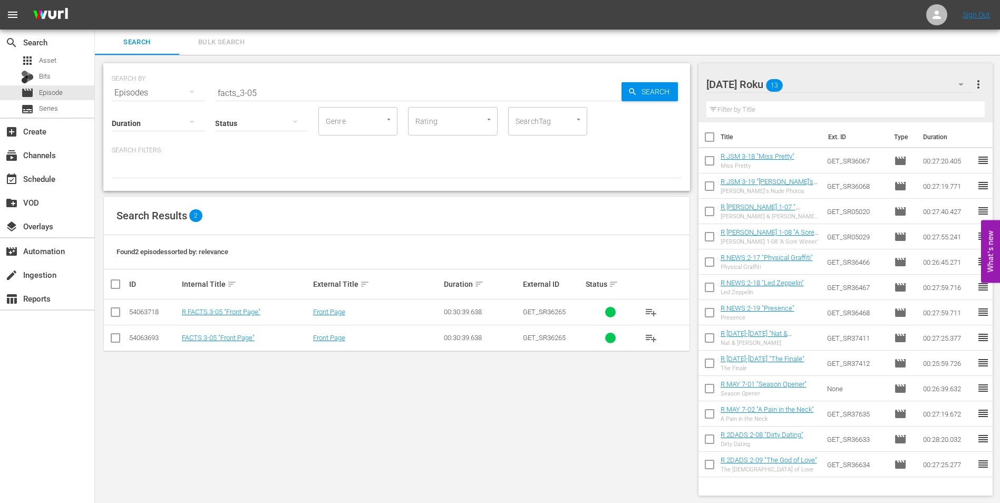
click at [115, 313] on input "checkbox" at bounding box center [115, 314] width 13 height 13
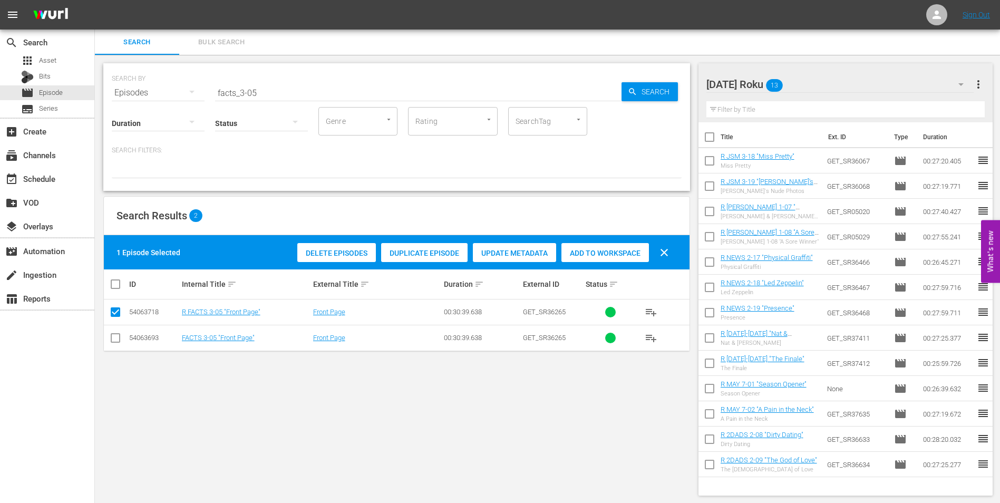
click at [593, 256] on span "Add to Workspace" at bounding box center [605, 253] width 88 height 8
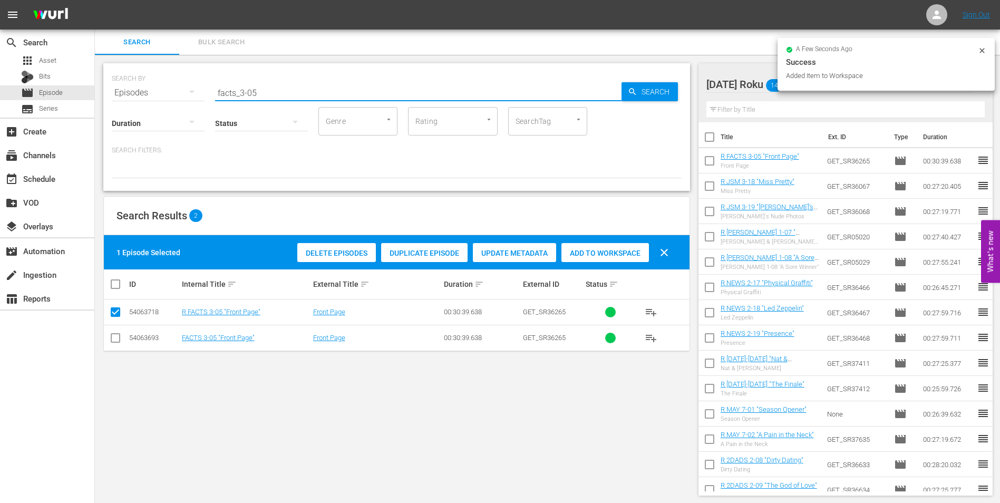
drag, startPoint x: 251, startPoint y: 91, endPoint x: 285, endPoint y: 96, distance: 34.7
click at [285, 96] on input "facts_3-05" at bounding box center [418, 92] width 406 height 25
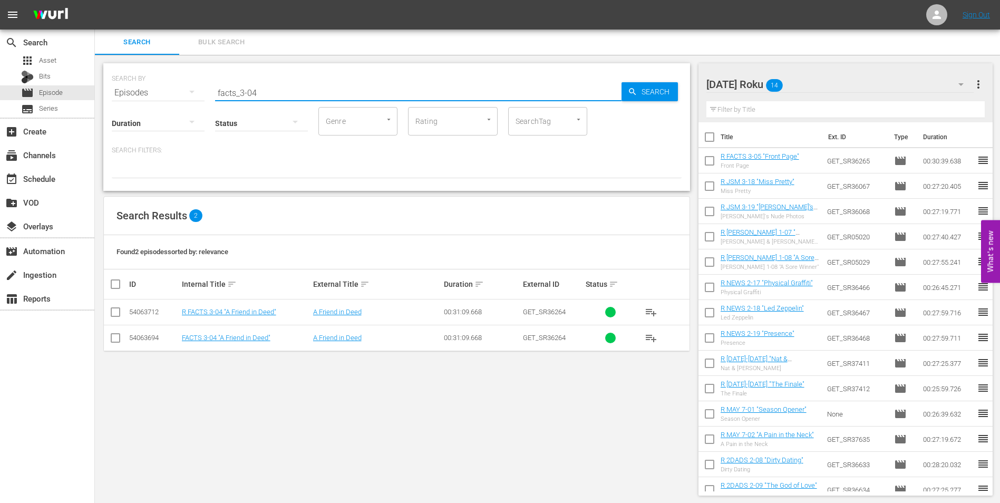
click at [112, 312] on input "checkbox" at bounding box center [115, 314] width 13 height 13
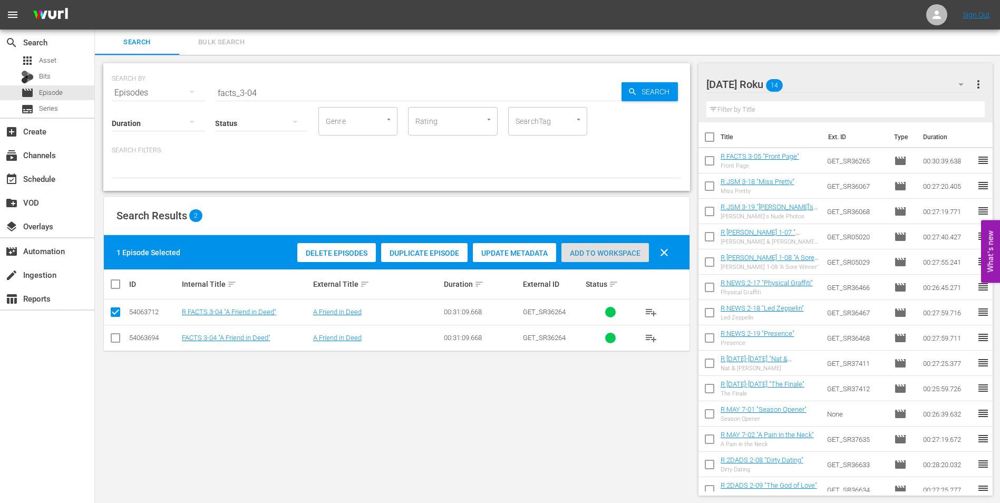
click at [624, 258] on div "Add to Workspace" at bounding box center [605, 253] width 88 height 20
click at [833, 80] on div "[DATE] Roku 15" at bounding box center [840, 85] width 268 height 30
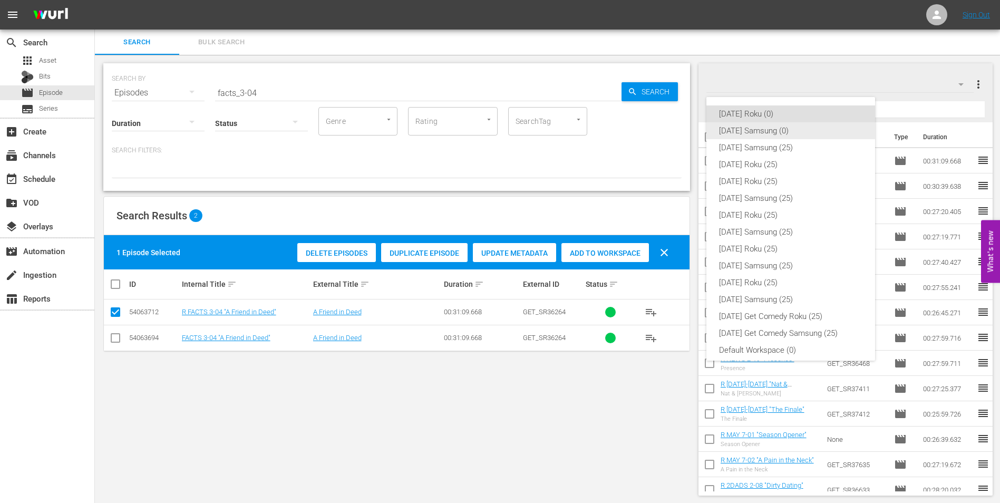
click at [744, 127] on div "[DATE] Samsung (0)" at bounding box center [790, 130] width 143 height 17
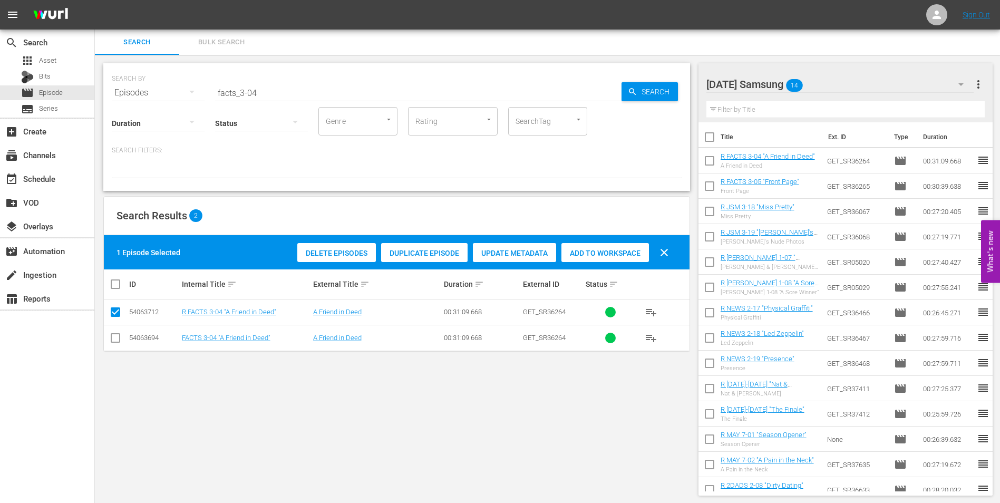
drag, startPoint x: 119, startPoint y: 344, endPoint x: 119, endPoint y: 334, distance: 9.5
click at [119, 342] on input "checkbox" at bounding box center [115, 340] width 13 height 13
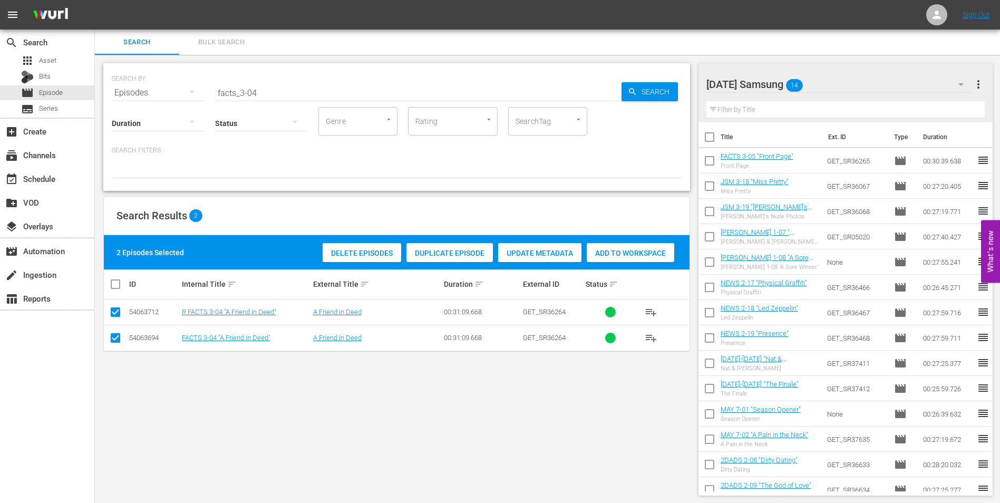
click at [113, 307] on icon at bounding box center [115, 312] width 13 height 13
click at [118, 308] on input "checkbox" at bounding box center [115, 314] width 13 height 13
click at [589, 249] on span "Add to Workspace" at bounding box center [605, 253] width 88 height 8
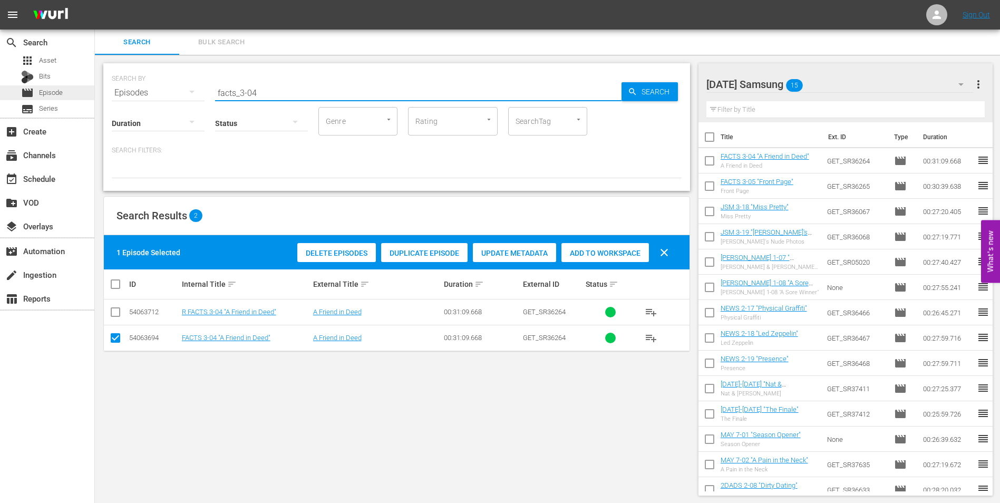
drag, startPoint x: 273, startPoint y: 94, endPoint x: 69, endPoint y: 91, distance: 204.0
click at [95, 0] on div "search Search apps Asset Bits movie Episode subtitles Series add_box Create sub…" at bounding box center [547, 0] width 905 height 0
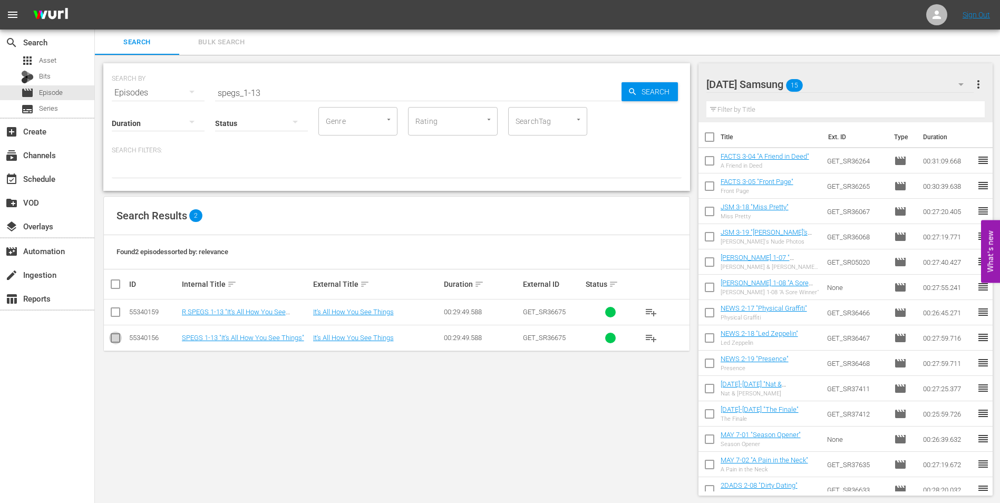
click at [119, 339] on input "checkbox" at bounding box center [115, 340] width 13 height 13
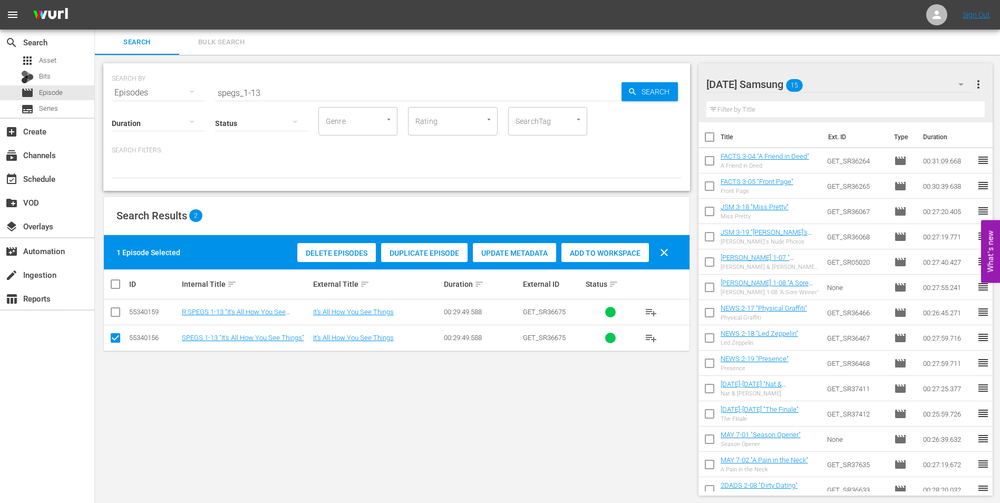
click at [622, 253] on span "Add to Workspace" at bounding box center [605, 253] width 88 height 8
click at [833, 85] on div "[DATE] Samsung 16" at bounding box center [840, 85] width 268 height 30
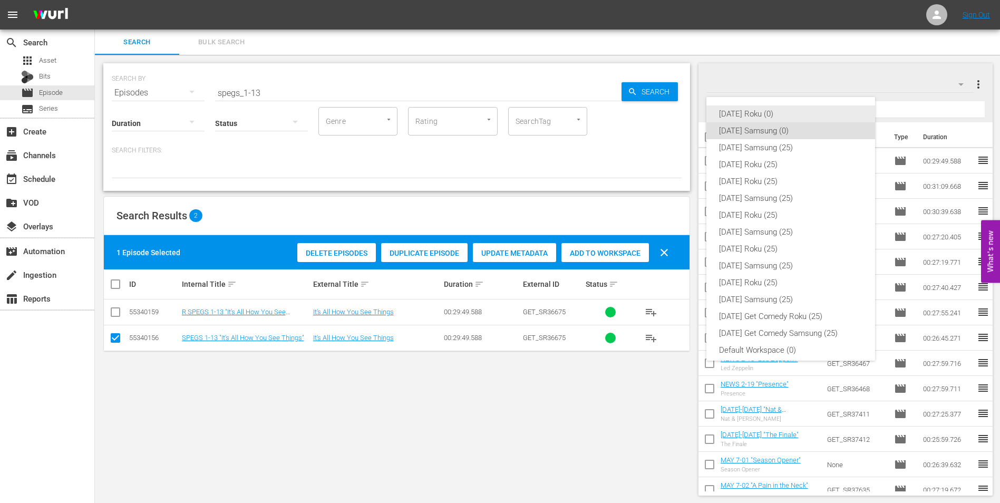
click at [770, 112] on div "[DATE] Roku (0)" at bounding box center [790, 113] width 143 height 17
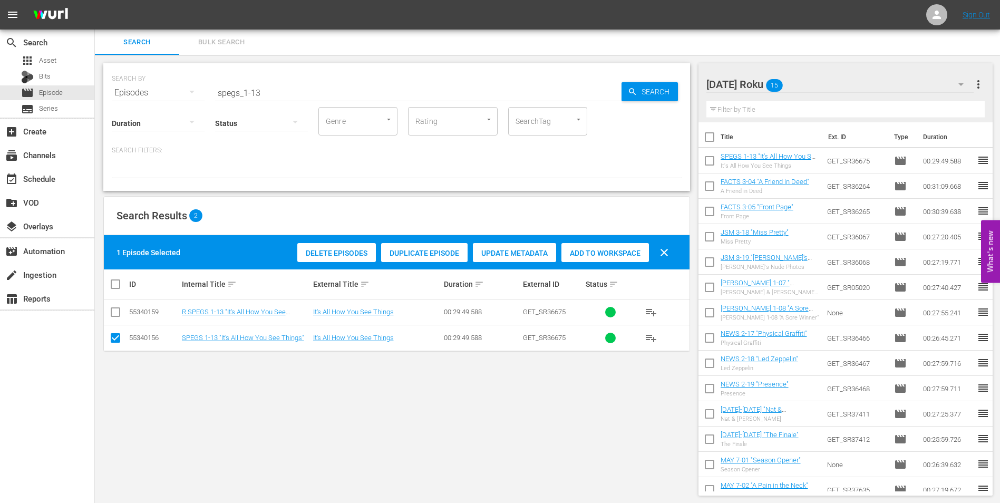
click at [117, 337] on input "checkbox" at bounding box center [115, 340] width 13 height 13
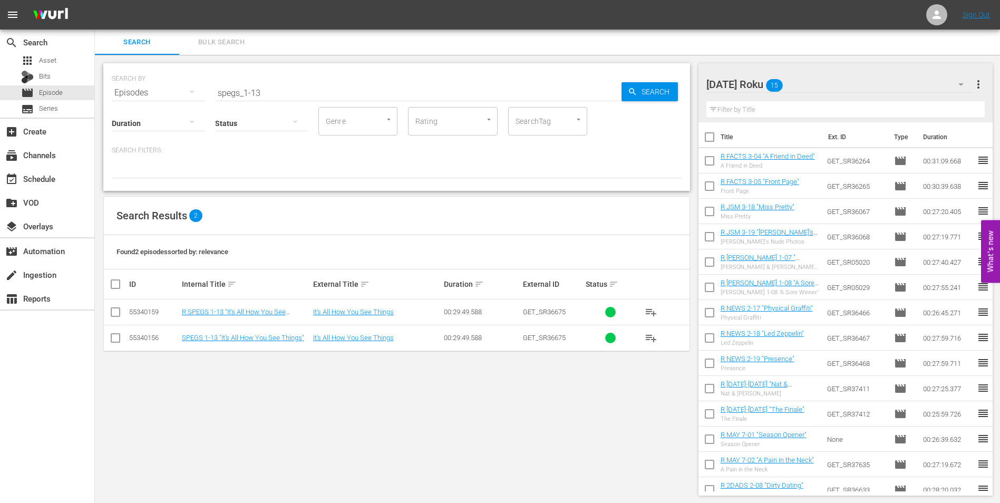
click at [116, 313] on input "checkbox" at bounding box center [115, 314] width 13 height 13
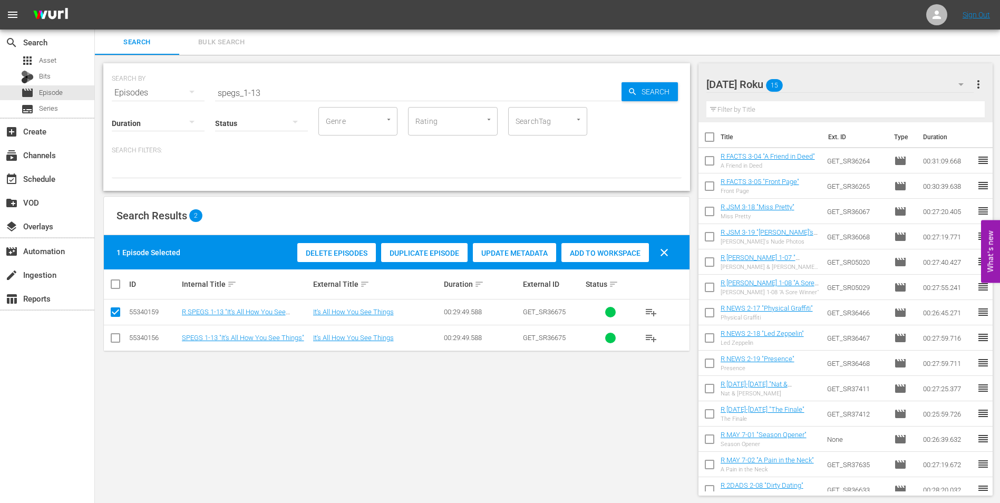
click at [599, 251] on span "Add to Workspace" at bounding box center [605, 253] width 88 height 8
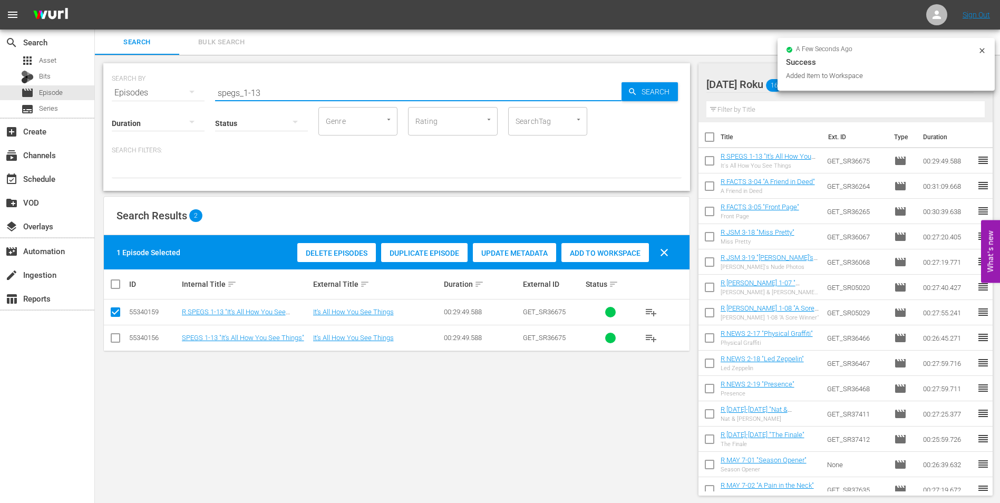
drag, startPoint x: 305, startPoint y: 96, endPoint x: 143, endPoint y: 94, distance: 162.4
click at [143, 94] on div "SEARCH BY Search By Episodes Search ID, Title, Description, Keywords, or Catego…" at bounding box center [397, 86] width 570 height 38
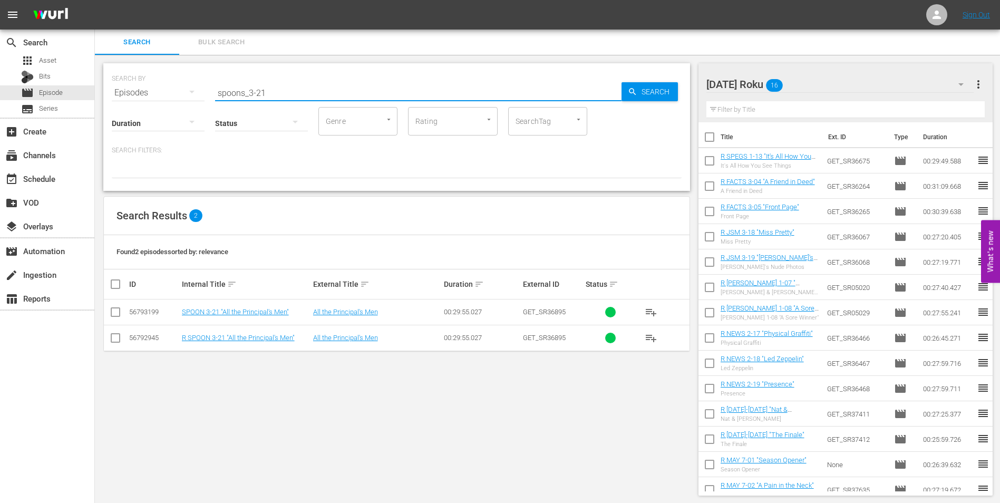
click at [115, 341] on input "checkbox" at bounding box center [115, 340] width 13 height 13
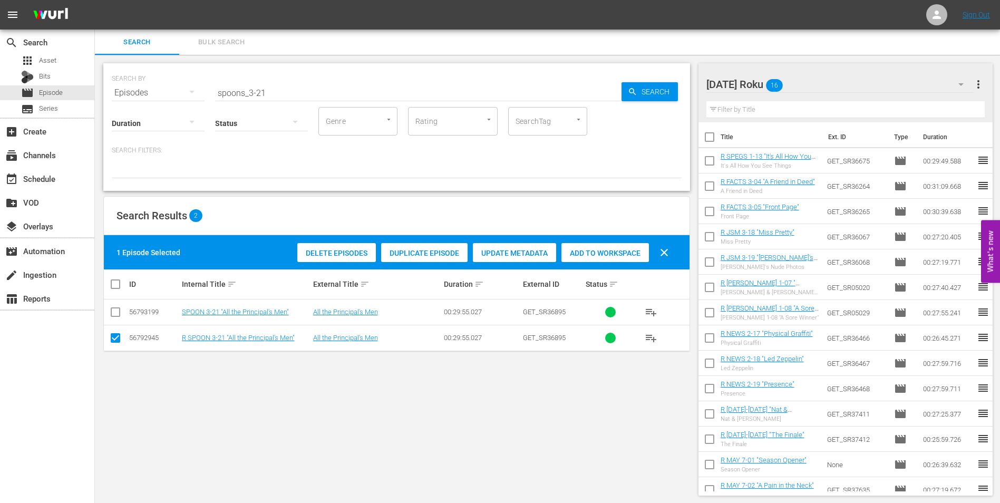
click at [598, 256] on span "Add to Workspace" at bounding box center [605, 253] width 88 height 8
click at [819, 78] on div "[DATE] Roku 17" at bounding box center [840, 85] width 268 height 30
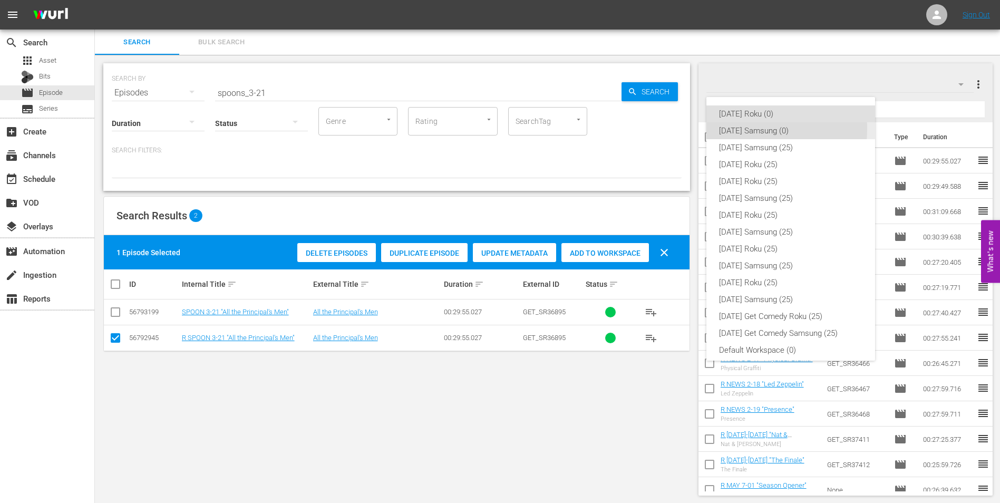
click at [728, 128] on div "[DATE] Samsung (0)" at bounding box center [790, 130] width 143 height 17
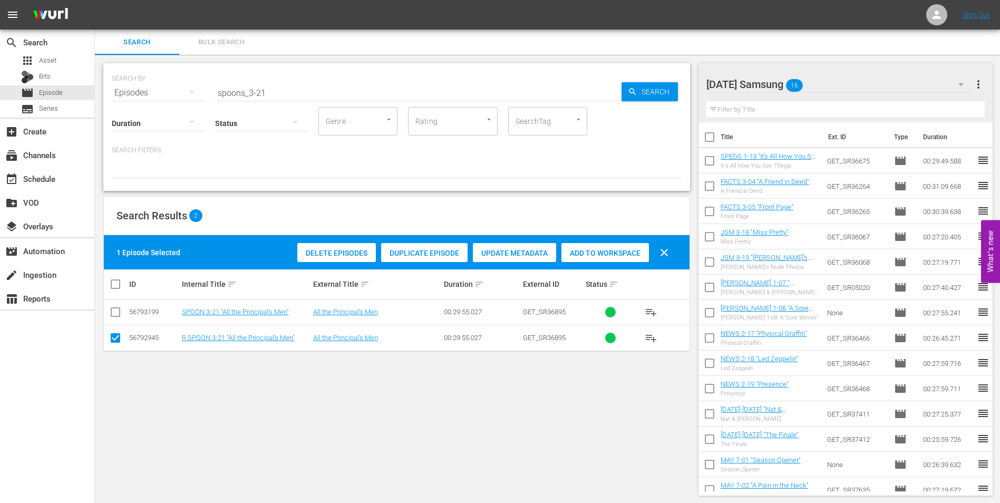
drag, startPoint x: 114, startPoint y: 336, endPoint x: 114, endPoint y: 317, distance: 19.5
click at [114, 336] on input "checkbox" at bounding box center [115, 340] width 13 height 13
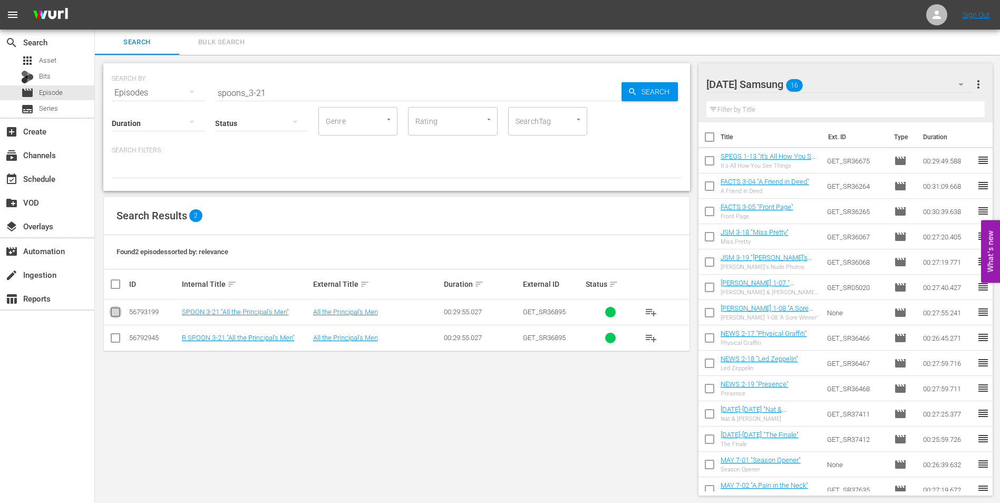
click at [114, 312] on input "checkbox" at bounding box center [115, 314] width 13 height 13
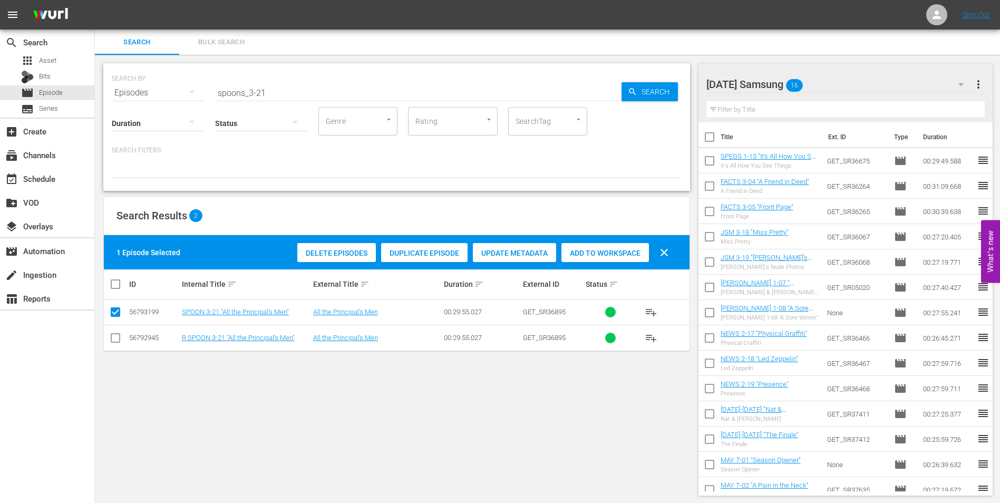
click at [589, 248] on div "Add to Workspace" at bounding box center [605, 253] width 88 height 20
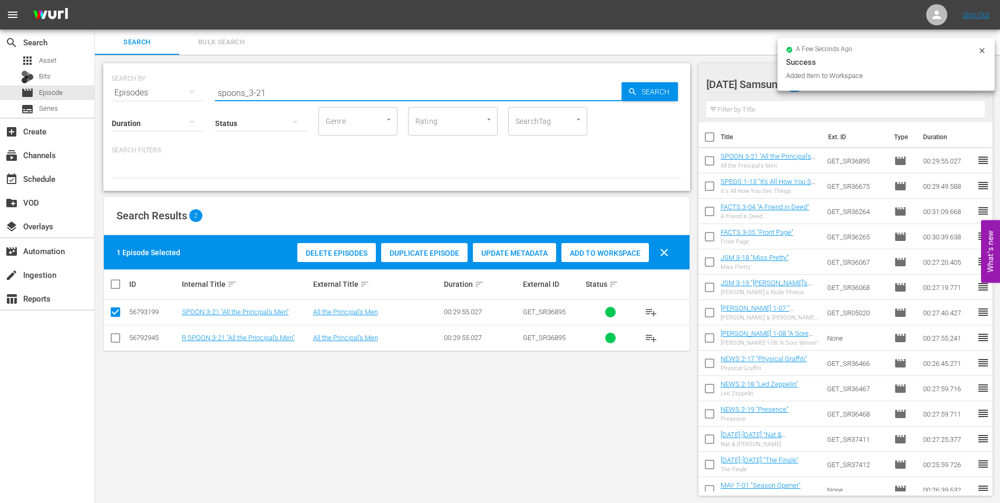
drag, startPoint x: 260, startPoint y: 91, endPoint x: 278, endPoint y: 93, distance: 18.0
click at [278, 93] on input "spoons_3-21" at bounding box center [418, 92] width 406 height 25
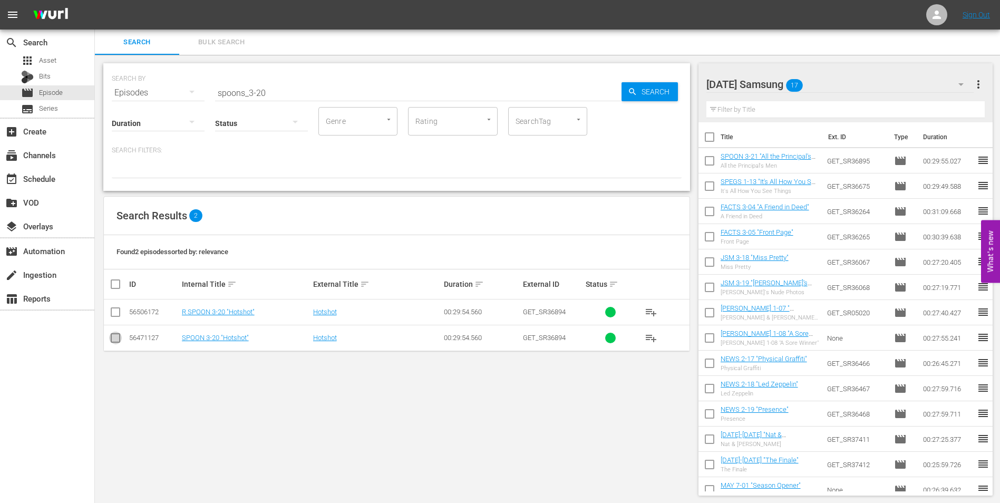
click at [114, 343] on input "checkbox" at bounding box center [115, 340] width 13 height 13
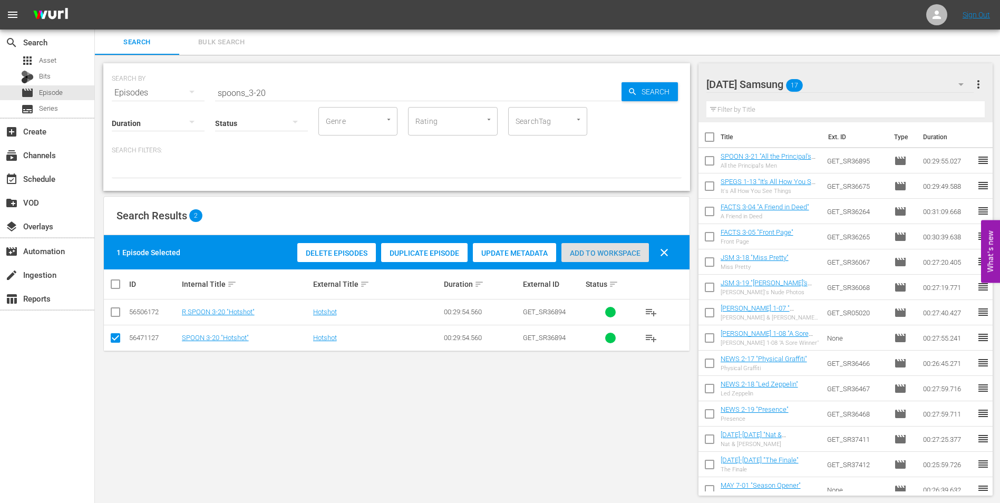
click at [612, 249] on span "Add to Workspace" at bounding box center [605, 253] width 88 height 8
click at [847, 83] on div "[DATE] Samsung 18" at bounding box center [840, 85] width 268 height 30
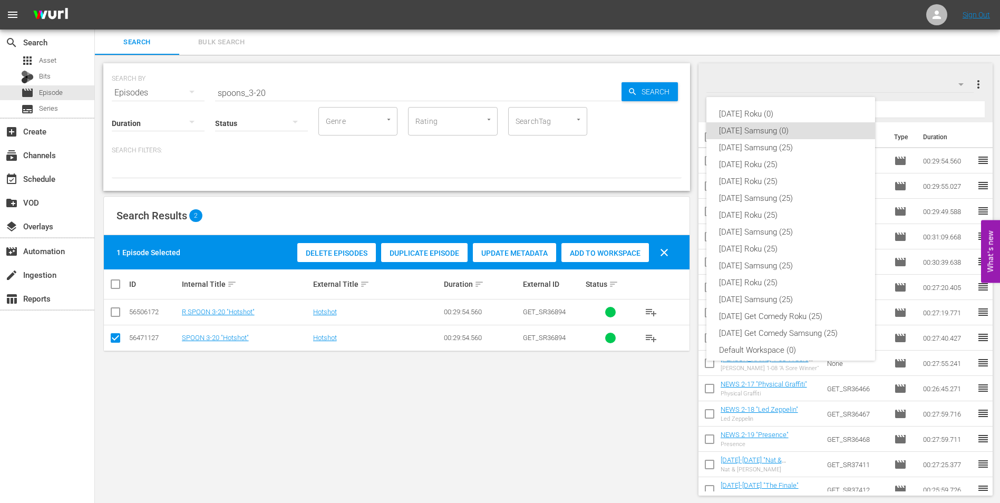
click at [790, 106] on div "[DATE] Roku (0)" at bounding box center [790, 113] width 143 height 17
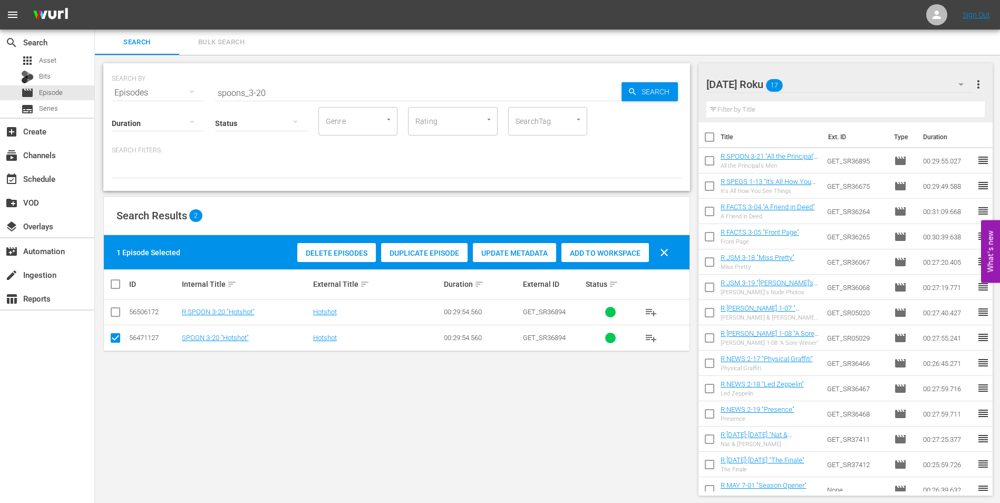
drag, startPoint x: 113, startPoint y: 342, endPoint x: 113, endPoint y: 327, distance: 14.8
click at [113, 335] on input "checkbox" at bounding box center [115, 340] width 13 height 13
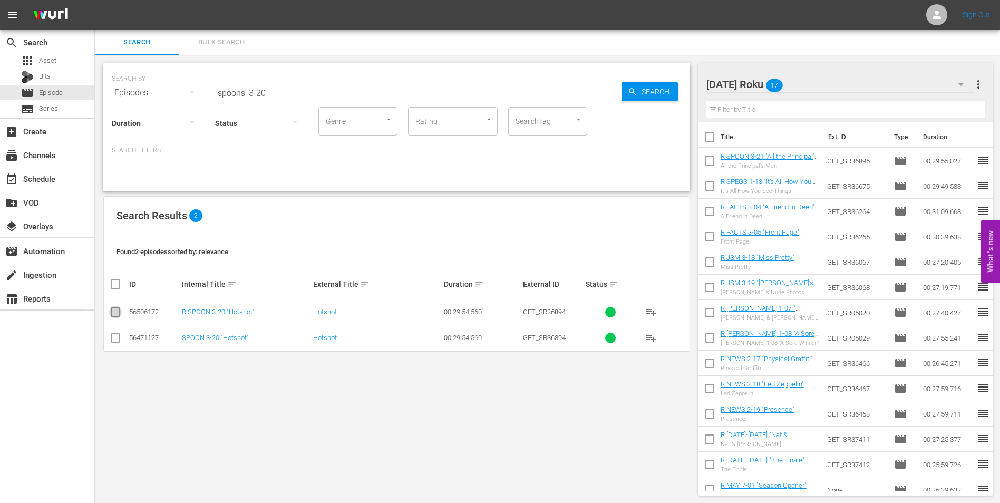
click at [112, 308] on input "checkbox" at bounding box center [115, 314] width 13 height 13
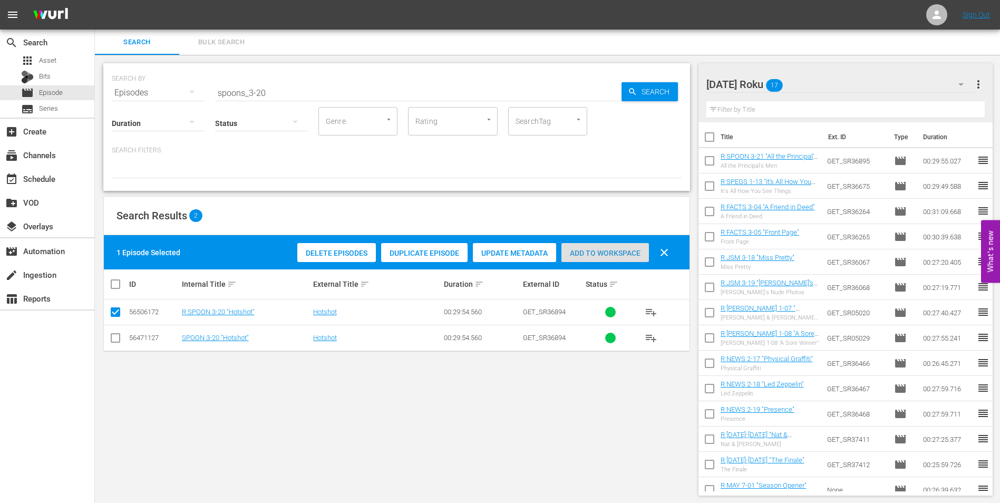
click at [587, 250] on span "Add to Workspace" at bounding box center [605, 253] width 88 height 8
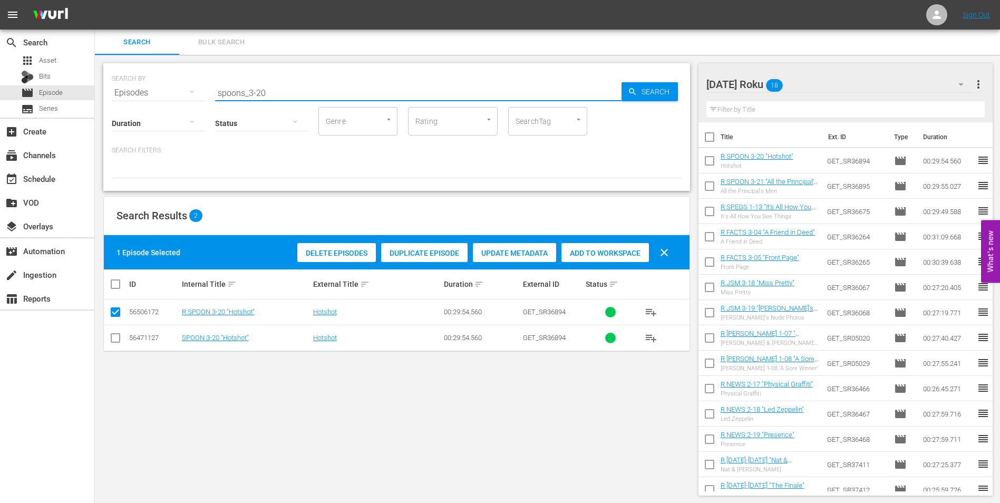
drag, startPoint x: 258, startPoint y: 91, endPoint x: 267, endPoint y: 90, distance: 9.6
click at [267, 90] on input "spoons_3-20" at bounding box center [418, 92] width 406 height 25
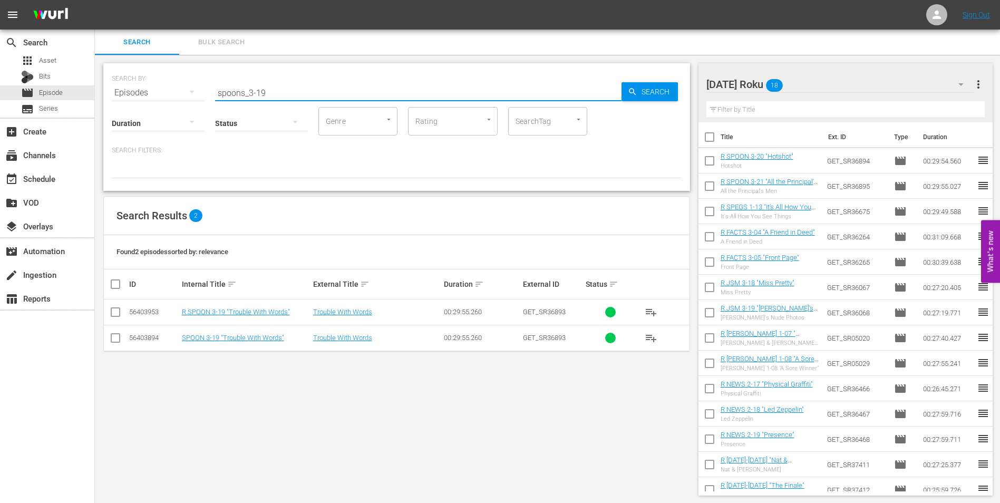
click at [118, 313] on input "checkbox" at bounding box center [115, 314] width 13 height 13
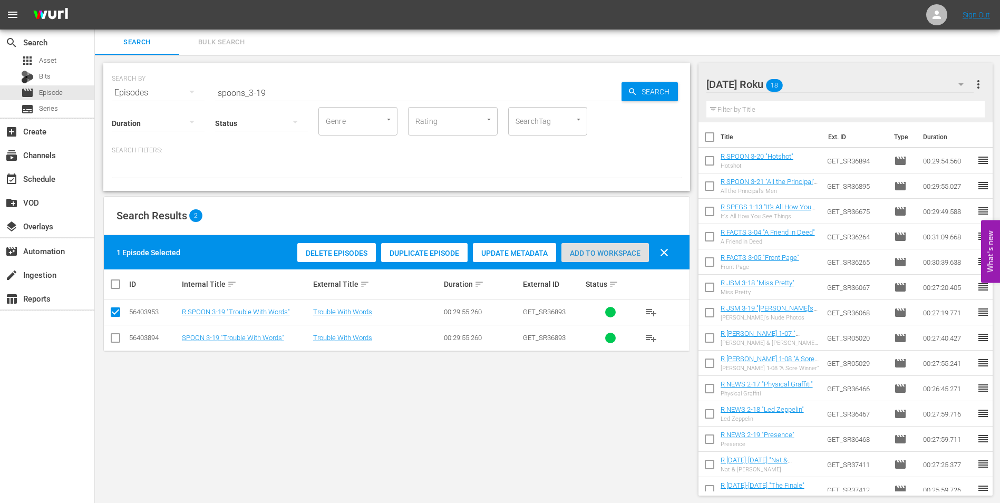
click at [619, 255] on span "Add to Workspace" at bounding box center [605, 253] width 88 height 8
click at [832, 83] on div "[DATE] Roku 19" at bounding box center [840, 85] width 268 height 30
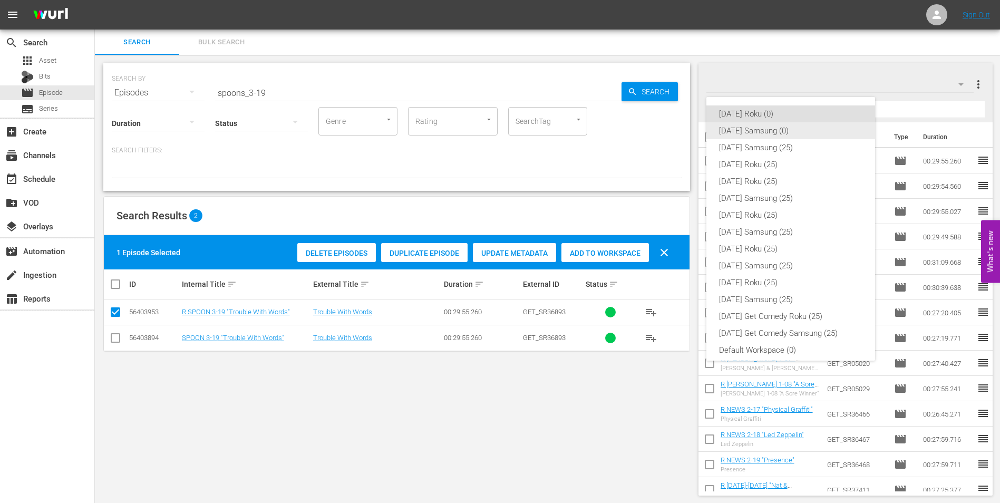
click at [734, 131] on div "[DATE] Samsung (0)" at bounding box center [790, 130] width 143 height 17
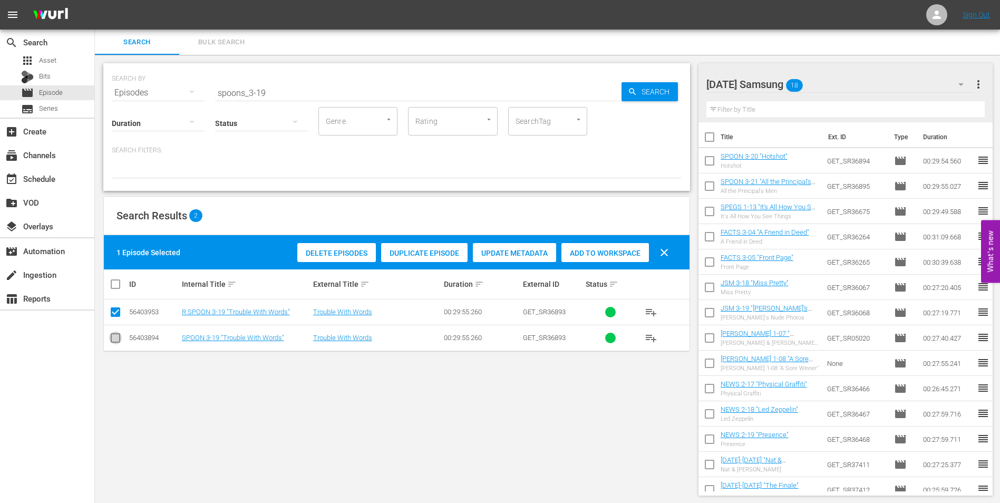
drag, startPoint x: 111, startPoint y: 337, endPoint x: 114, endPoint y: 300, distance: 36.5
click at [111, 336] on input "checkbox" at bounding box center [115, 340] width 13 height 13
click at [114, 310] on input "checkbox" at bounding box center [115, 314] width 13 height 13
click at [602, 253] on span "Add to Workspace" at bounding box center [605, 253] width 88 height 8
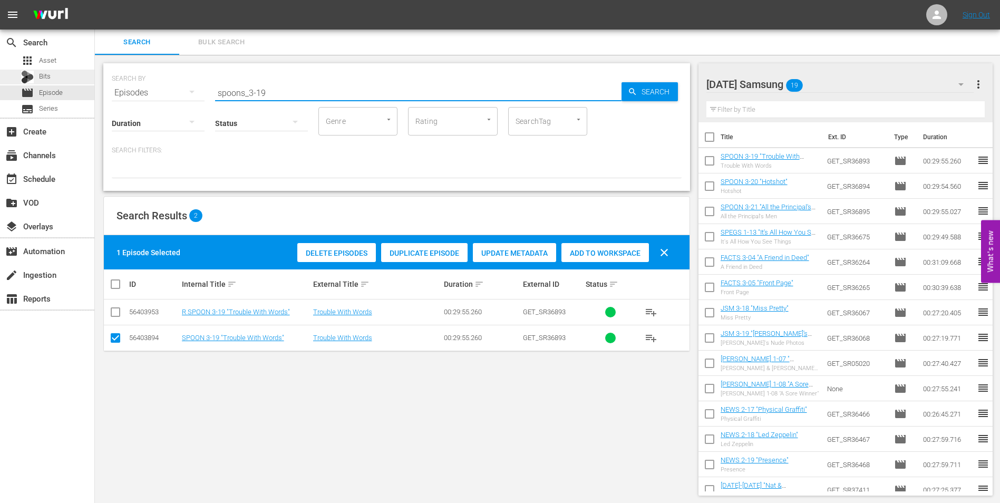
drag, startPoint x: 293, startPoint y: 89, endPoint x: 72, endPoint y: 79, distance: 221.6
click at [95, 0] on div "search Search apps Asset Bits movie Episode subtitles Series add_box Create sub…" at bounding box center [547, 0] width 905 height 0
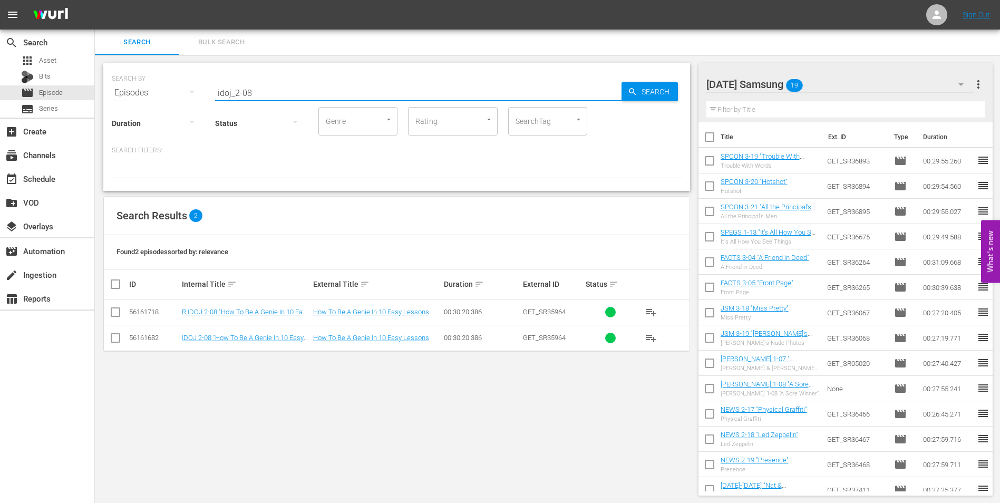
click at [119, 341] on input "checkbox" at bounding box center [115, 340] width 13 height 13
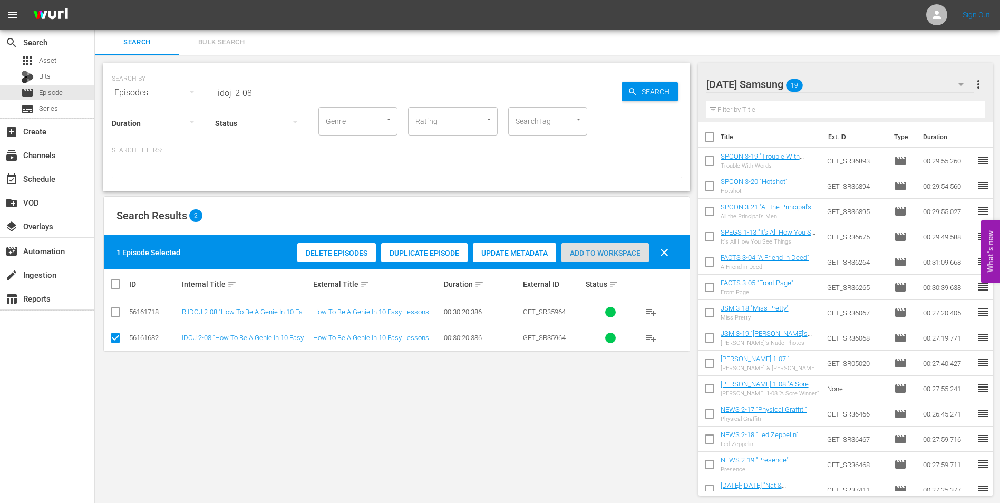
click at [604, 253] on span "Add to Workspace" at bounding box center [605, 253] width 88 height 8
click at [830, 79] on div "[DATE] Samsung 20" at bounding box center [840, 85] width 268 height 30
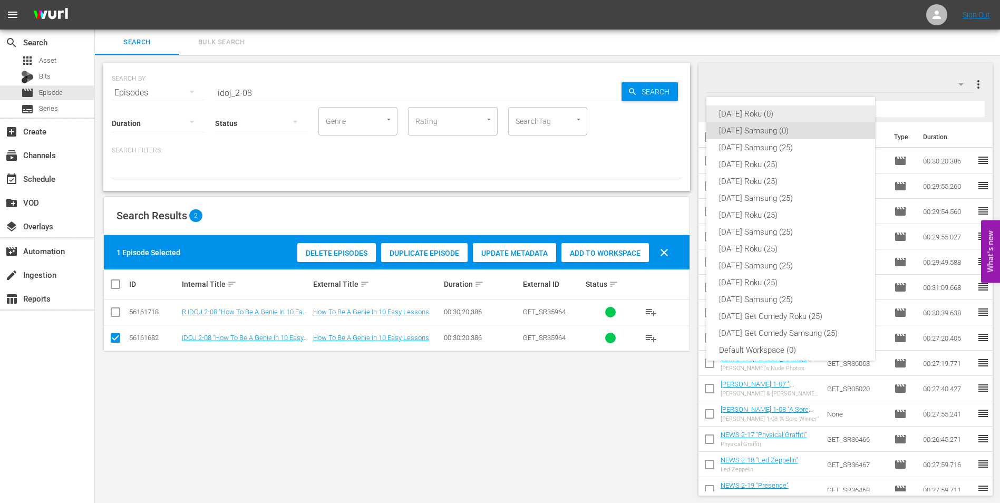
click at [744, 119] on div "[DATE] Roku (0)" at bounding box center [790, 113] width 143 height 17
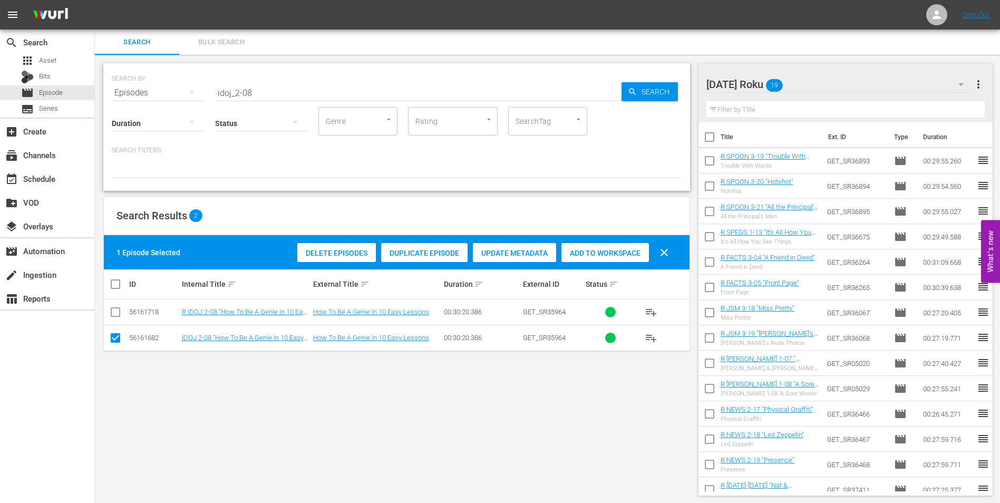
drag, startPoint x: 114, startPoint y: 336, endPoint x: 116, endPoint y: 325, distance: 11.3
click at [114, 335] on input "checkbox" at bounding box center [115, 340] width 13 height 13
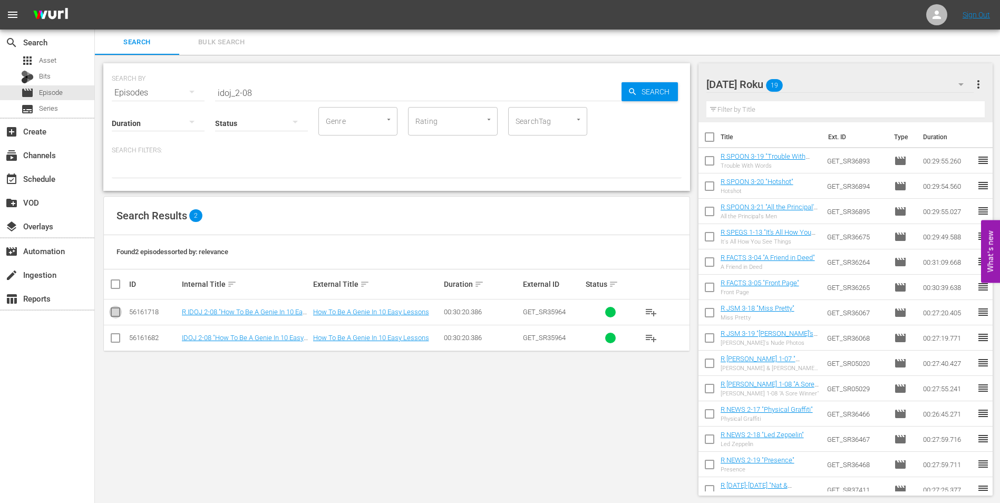
click at [116, 313] on input "checkbox" at bounding box center [115, 314] width 13 height 13
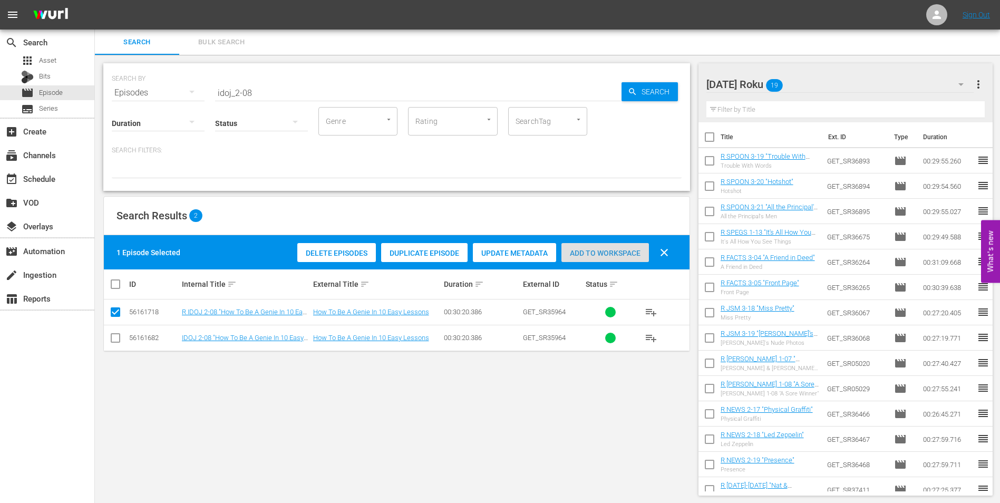
click at [618, 254] on span "Add to Workspace" at bounding box center [605, 253] width 88 height 8
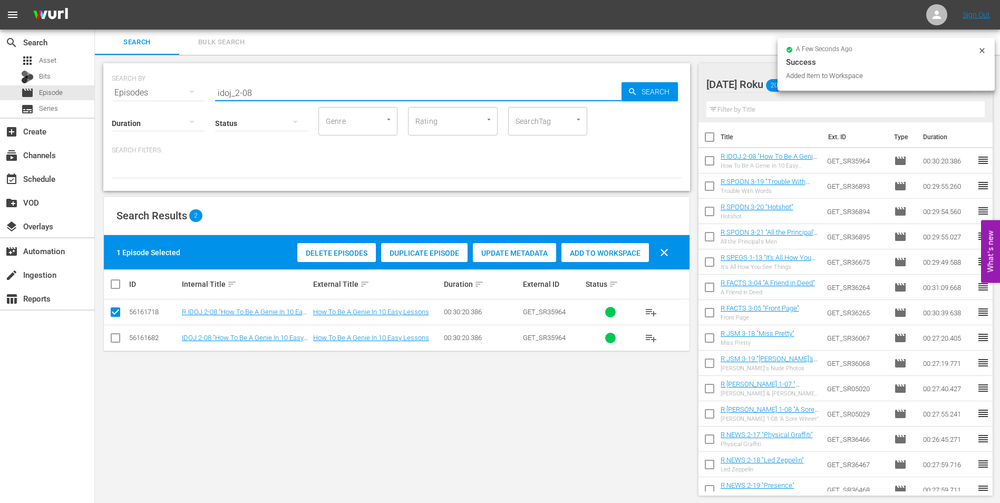
drag, startPoint x: 246, startPoint y: 89, endPoint x: 267, endPoint y: 97, distance: 22.7
click at [267, 97] on input "idoj_2-08" at bounding box center [418, 92] width 406 height 25
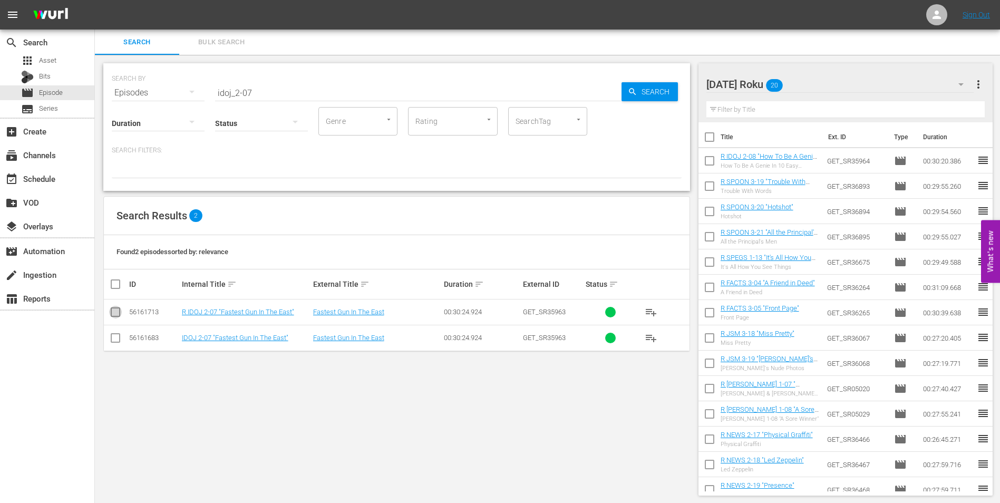
click at [115, 313] on input "checkbox" at bounding box center [115, 314] width 13 height 13
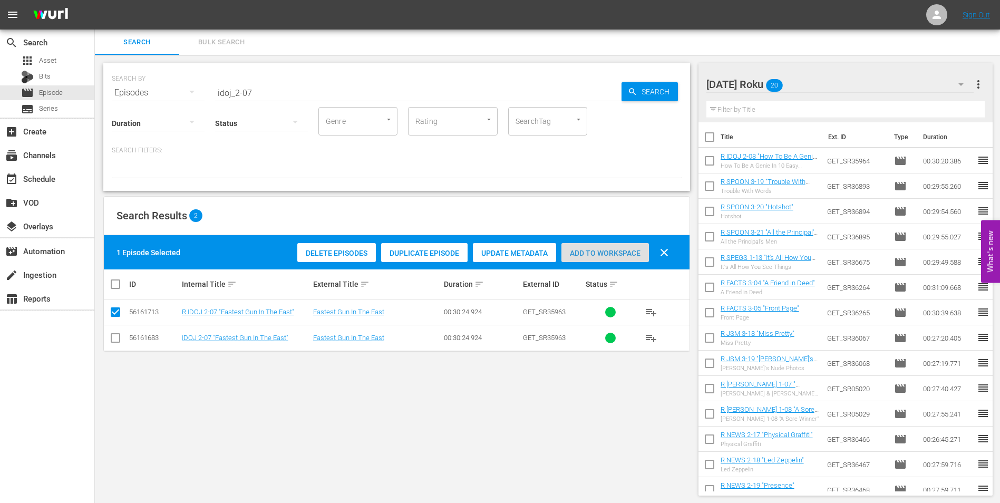
click at [592, 257] on span "Add to Workspace" at bounding box center [605, 253] width 88 height 8
